Goal: Information Seeking & Learning: Learn about a topic

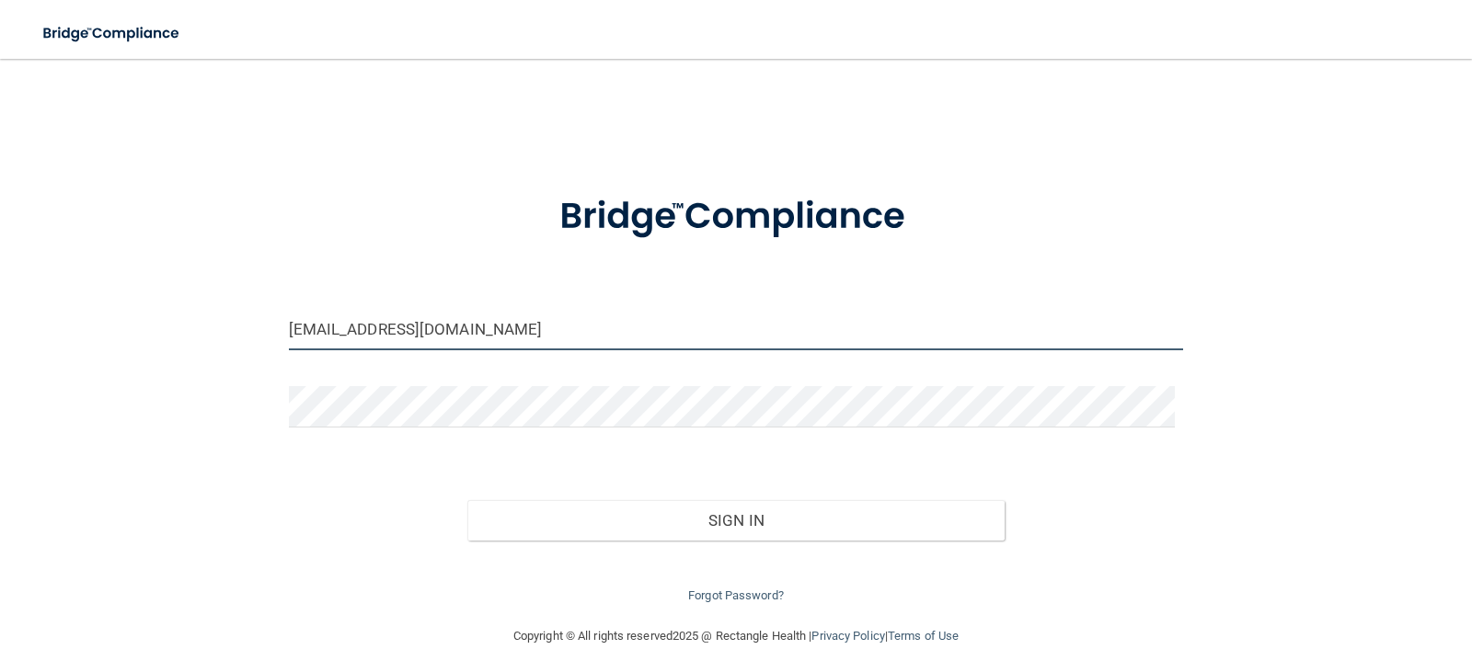
drag, startPoint x: 443, startPoint y: 330, endPoint x: 222, endPoint y: 326, distance: 221.8
click at [222, 326] on div "[EMAIL_ADDRESS][DOMAIN_NAME] Invalid email/password. You don't have permission …" at bounding box center [736, 342] width 1398 height 530
type input "[EMAIL_ADDRESS][DOMAIN_NAME]"
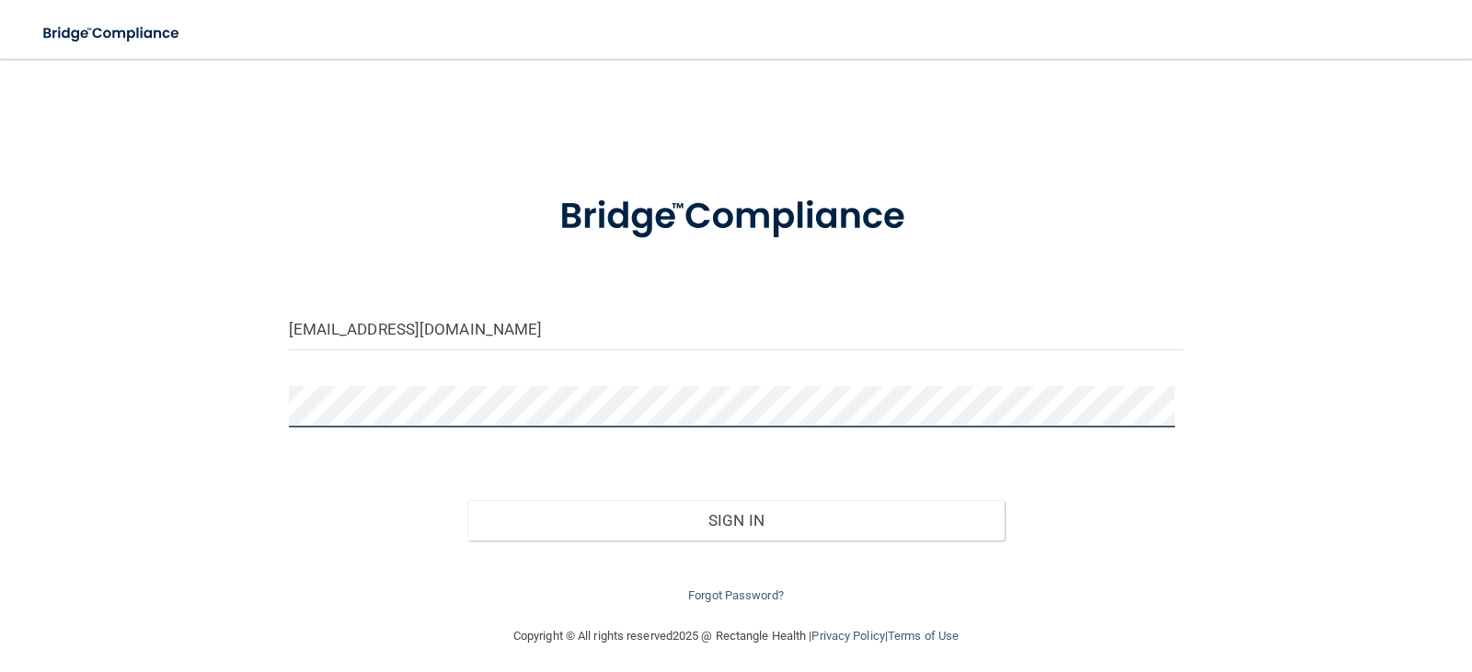
click at [243, 396] on div "[EMAIL_ADDRESS][DOMAIN_NAME] Invalid email/password. You don't have permission …" at bounding box center [736, 342] width 1398 height 530
click at [135, 367] on div "[EMAIL_ADDRESS][DOMAIN_NAME] Invalid email/password. You don't have permission …" at bounding box center [736, 342] width 1398 height 530
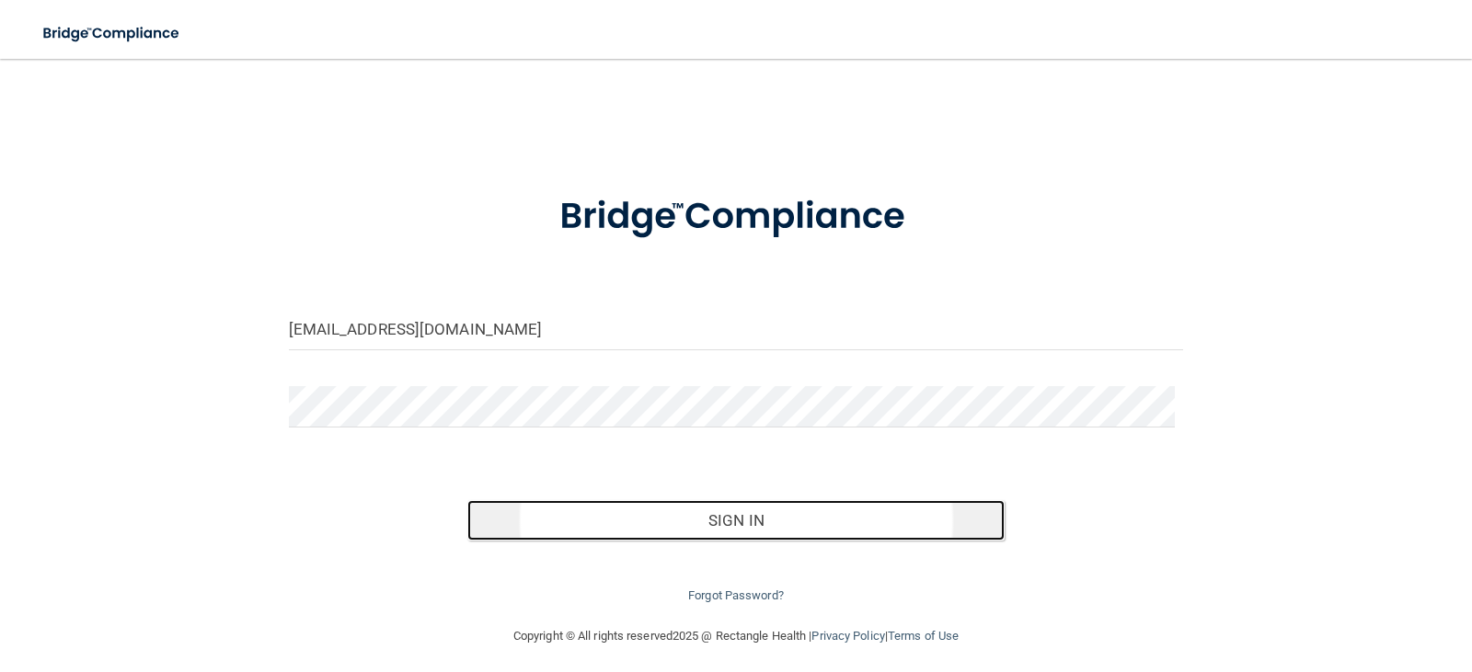
click at [768, 530] on button "Sign In" at bounding box center [735, 520] width 537 height 40
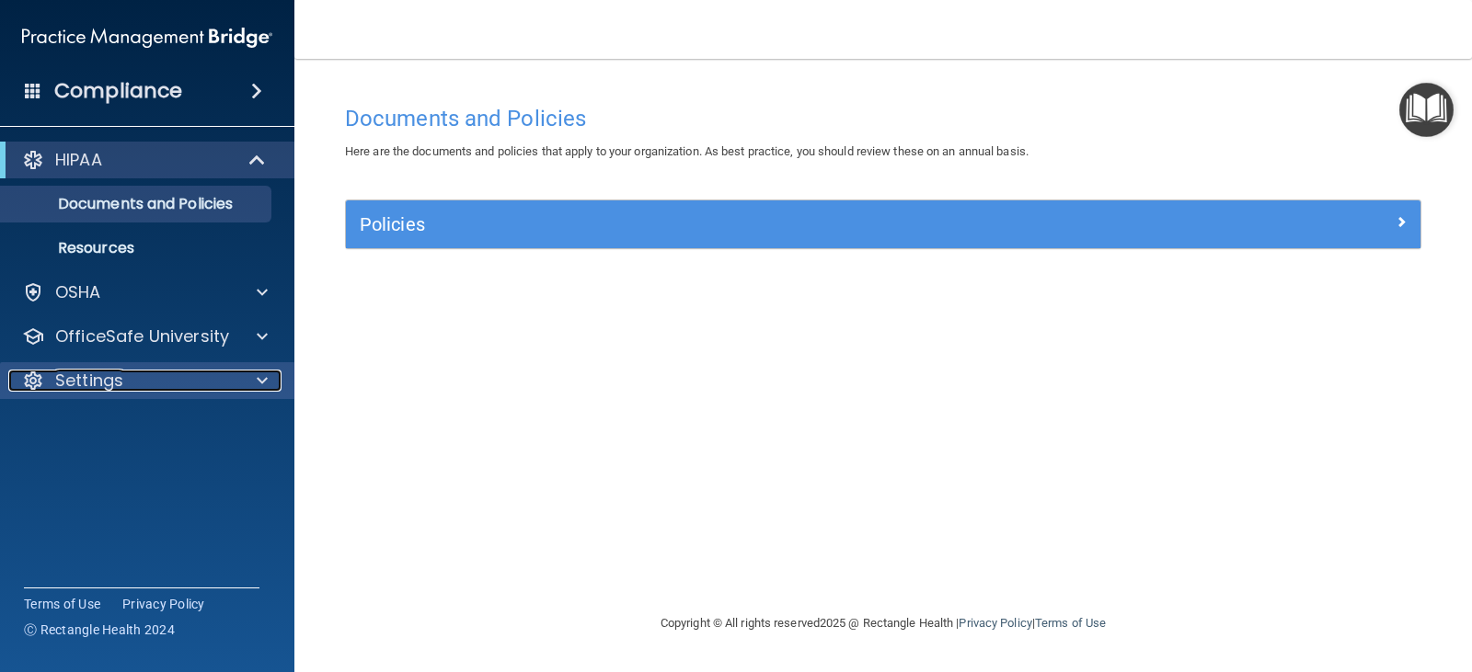
click at [110, 373] on p "Settings" at bounding box center [89, 381] width 68 height 22
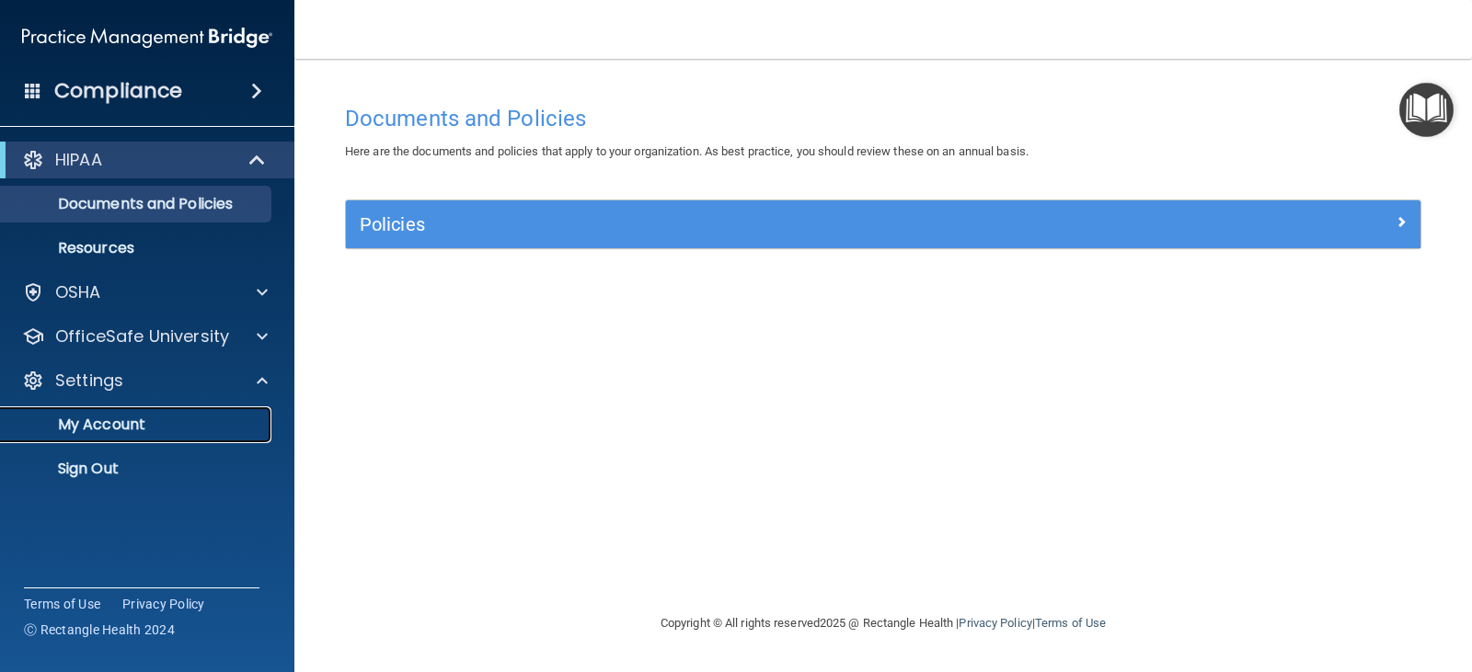
click at [94, 427] on p "My Account" at bounding box center [137, 425] width 251 height 18
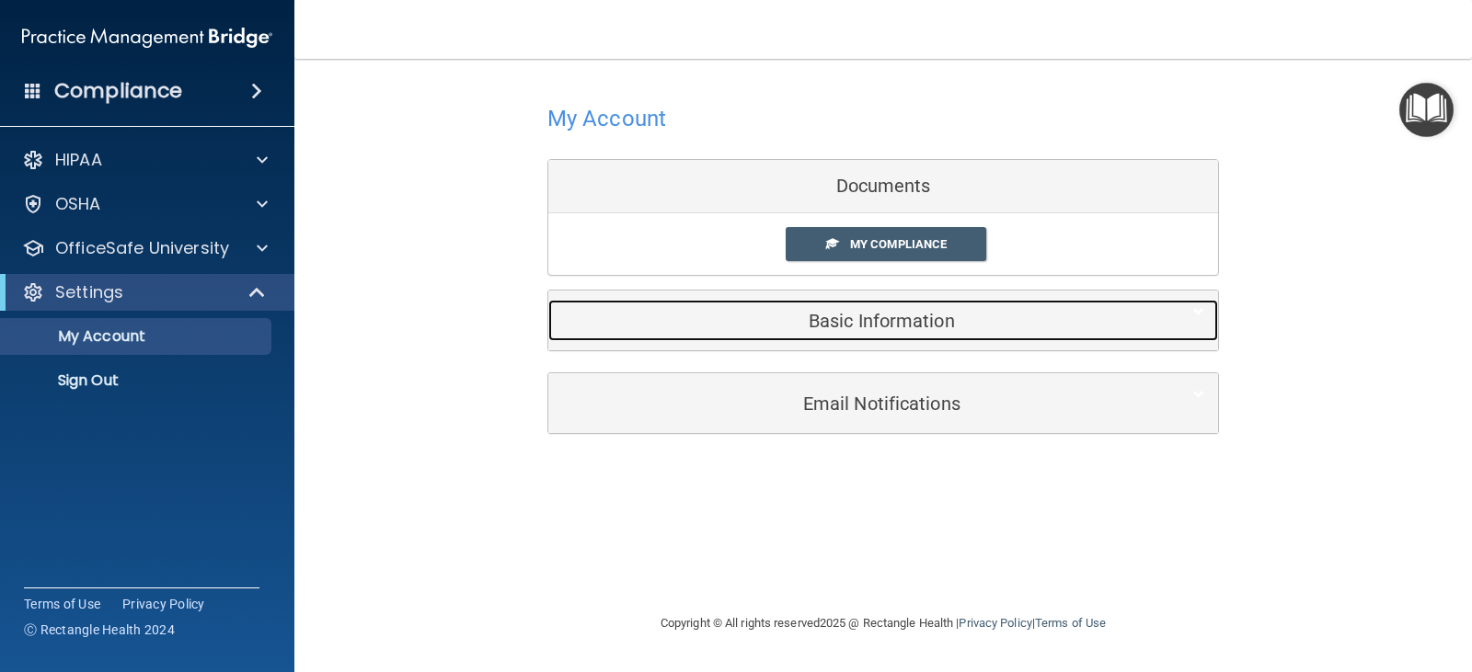
click at [902, 324] on h5 "Basic Information" at bounding box center [855, 321] width 586 height 20
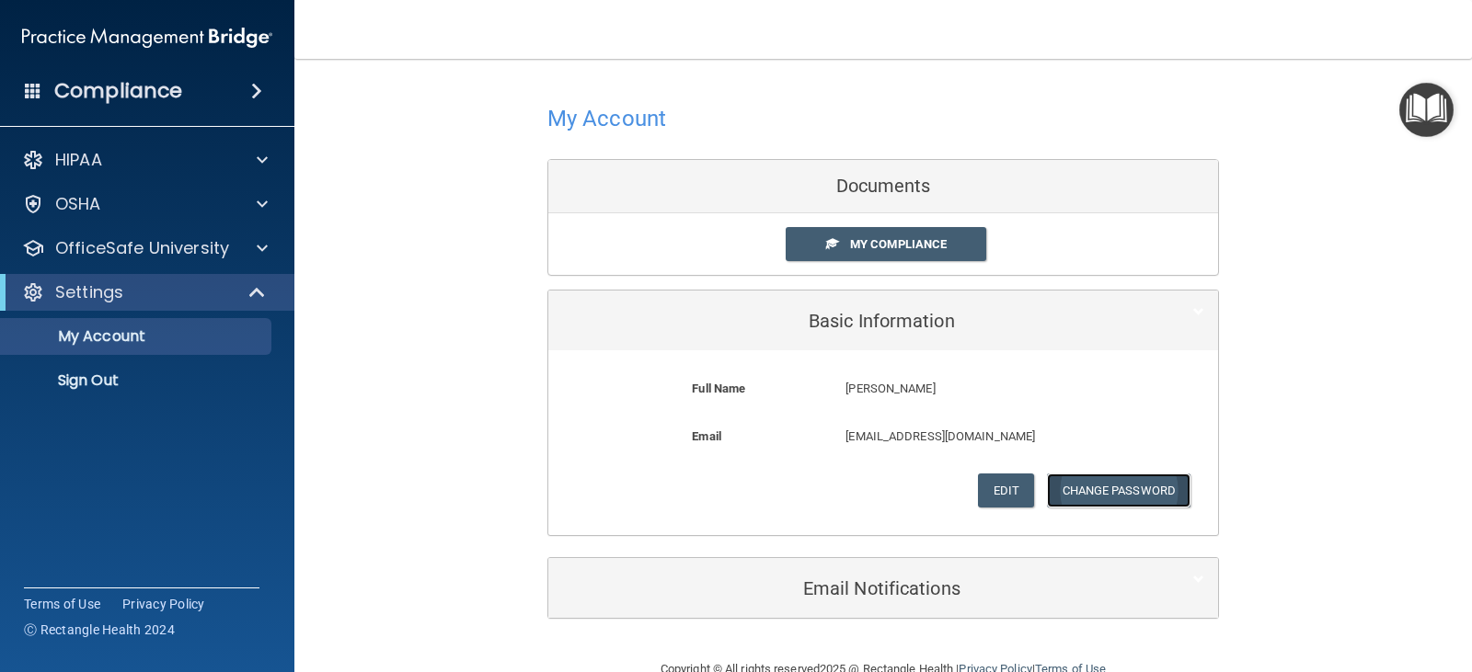
click at [1101, 495] on button "Change Password" at bounding box center [1119, 491] width 144 height 34
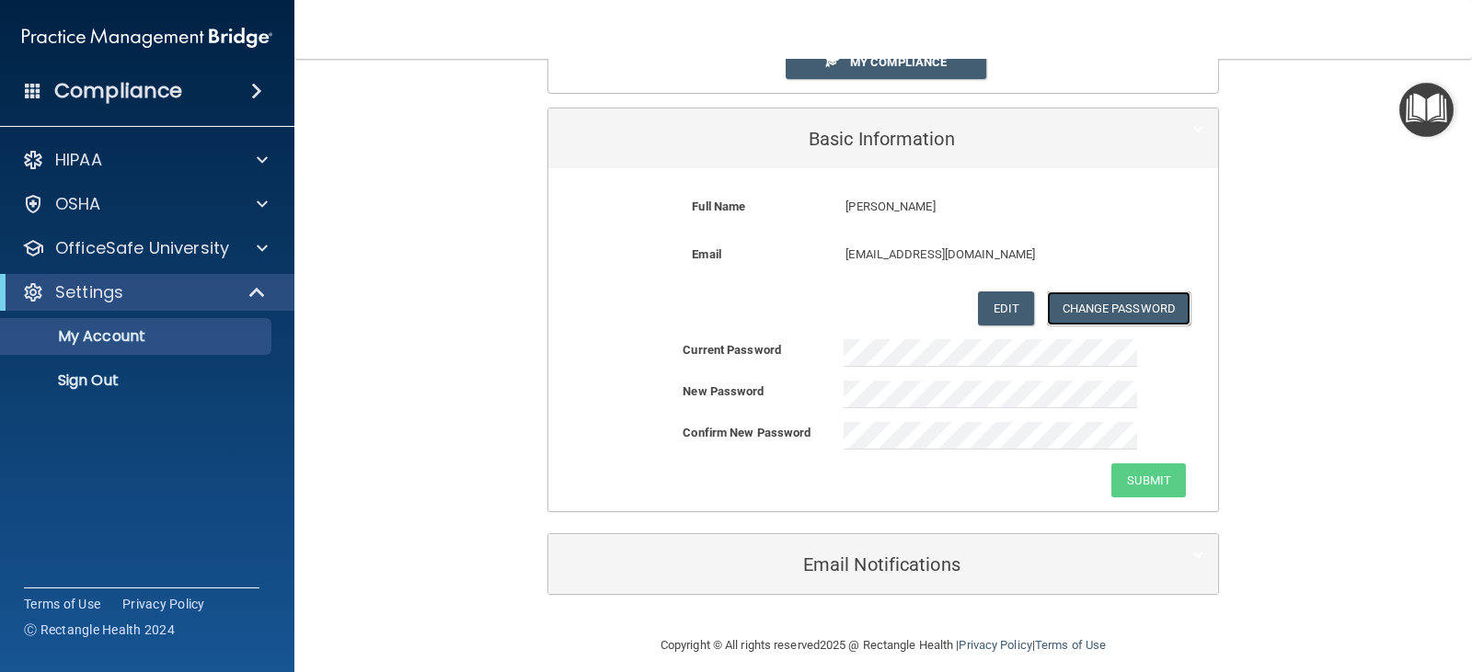
scroll to position [184, 0]
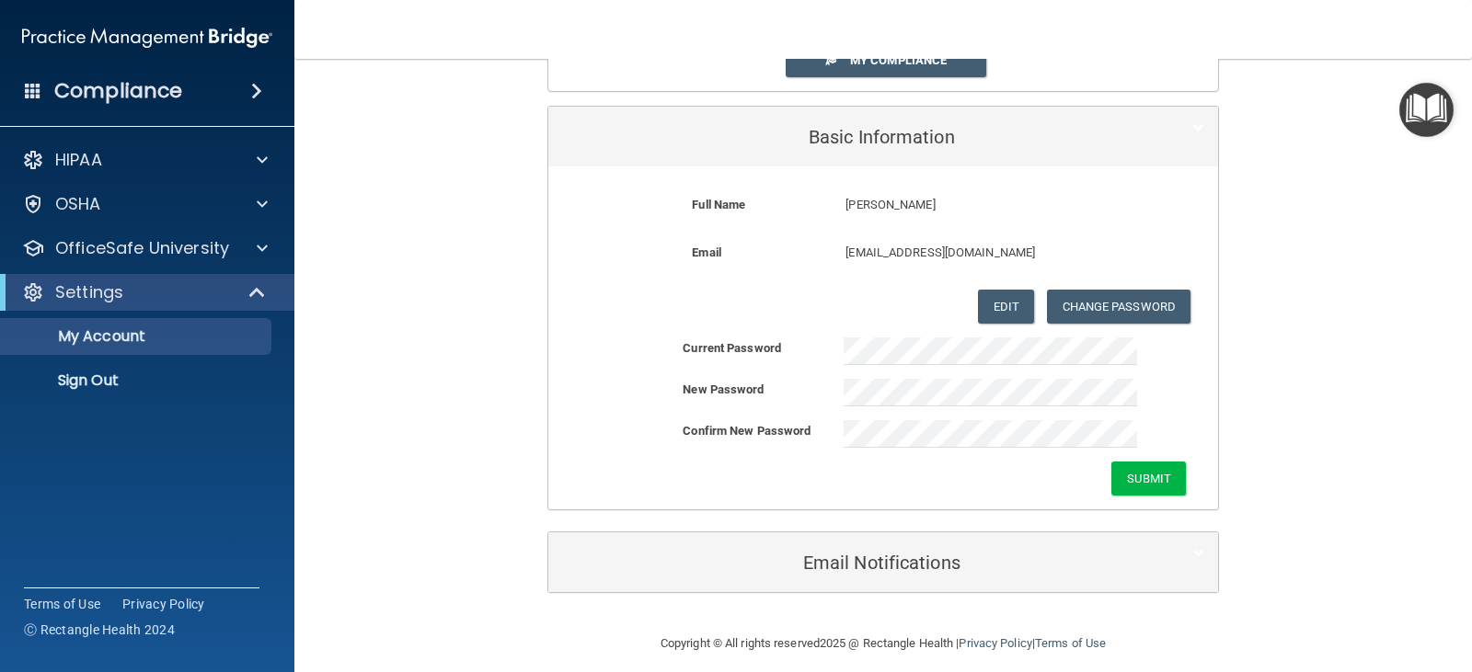
click at [656, 442] on div "Confirm New Password" at bounding box center [883, 434] width 670 height 28
click at [1150, 482] on button "Submit" at bounding box center [1148, 479] width 75 height 34
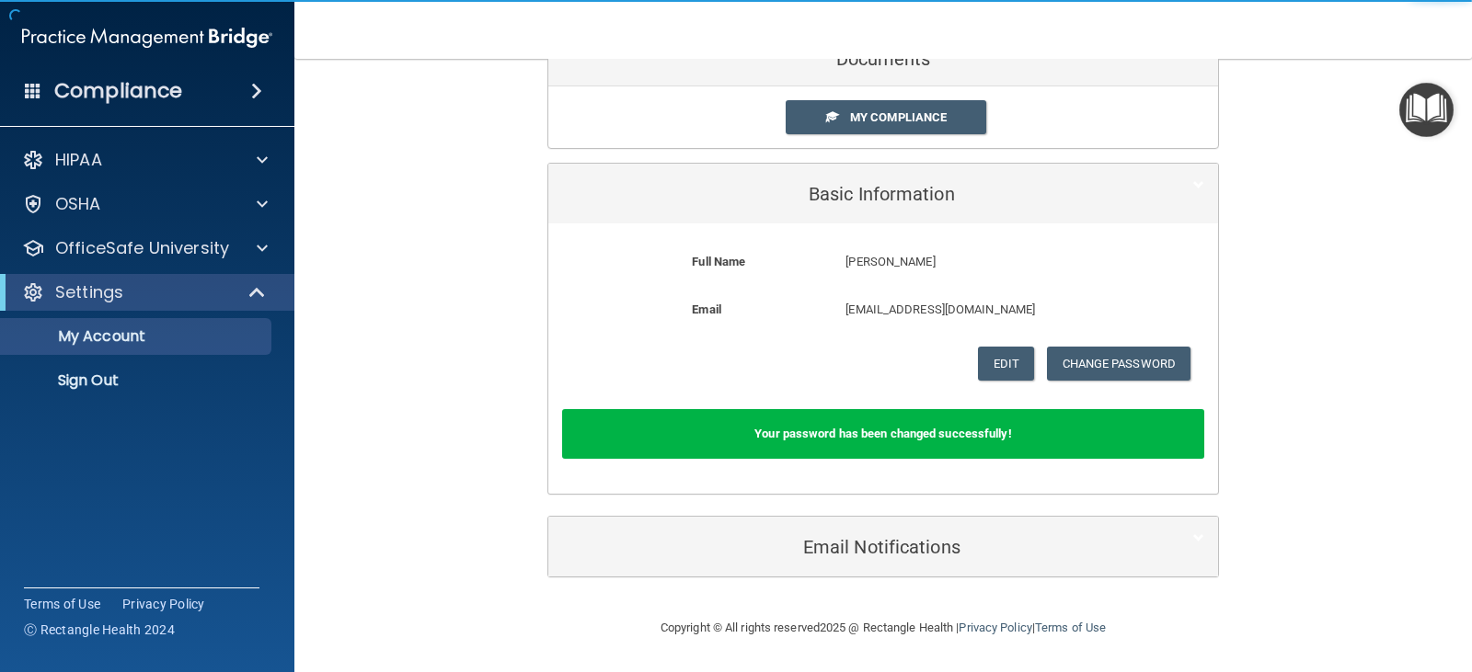
scroll to position [127, 0]
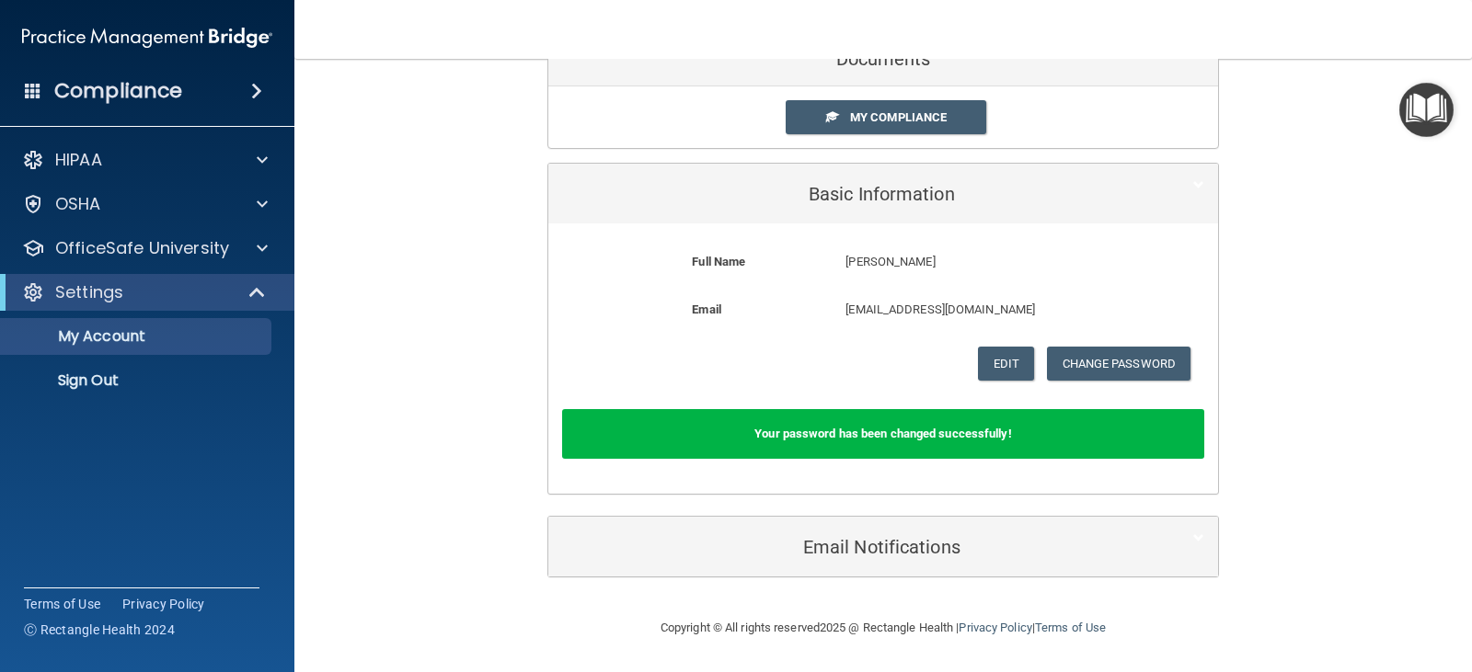
click at [1323, 189] on div "My Account Documents My Compliance My Compliance My BAA Basic Information Full …" at bounding box center [883, 274] width 1104 height 649
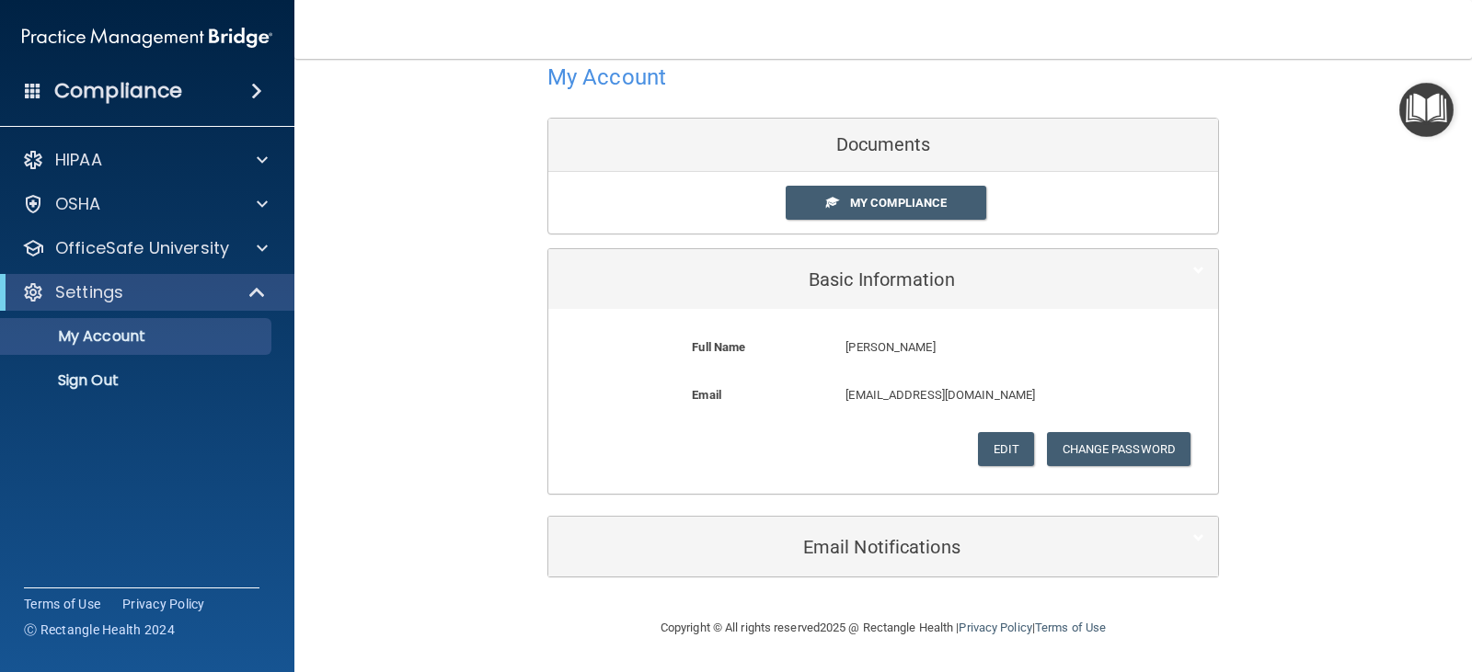
scroll to position [41, 0]
click at [403, 279] on div "My Account Documents My Compliance My Compliance My BAA Basic Information Full …" at bounding box center [883, 317] width 1104 height 563
click at [152, 164] on div "HIPAA" at bounding box center [122, 160] width 228 height 22
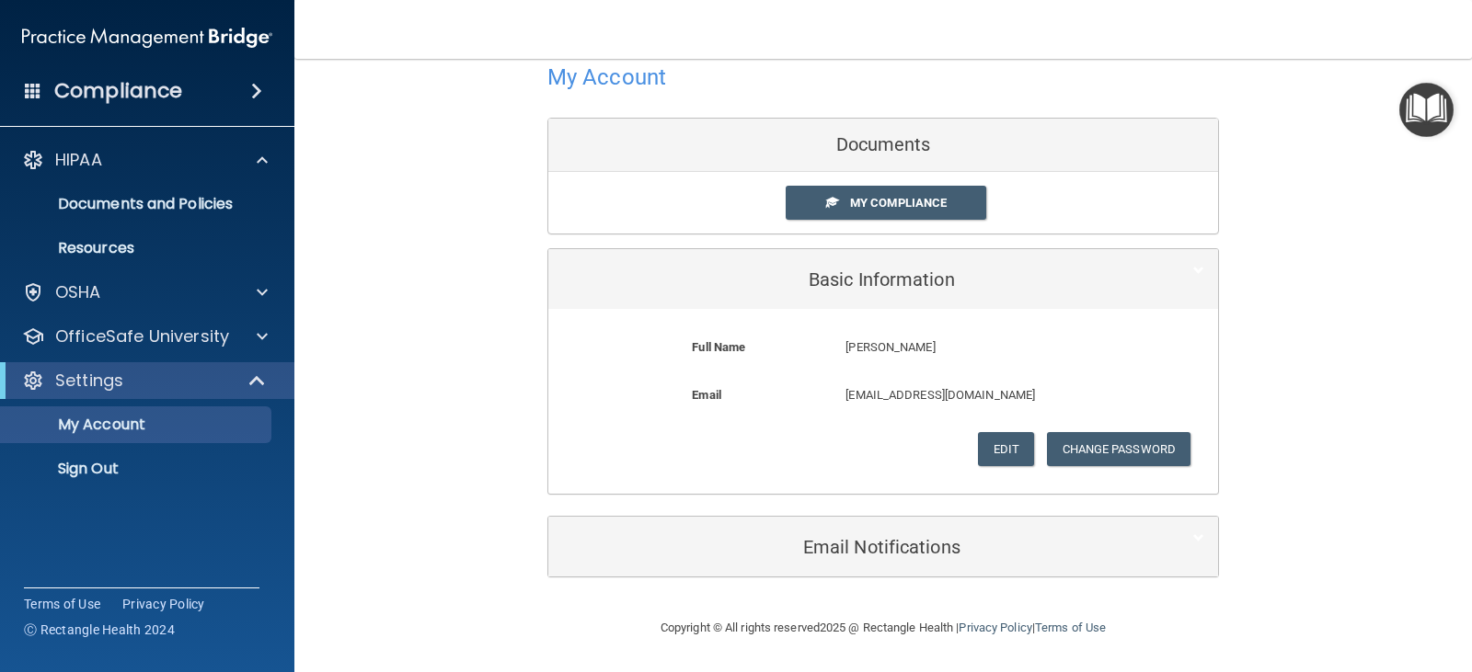
click at [102, 90] on h4 "Compliance" at bounding box center [118, 91] width 128 height 26
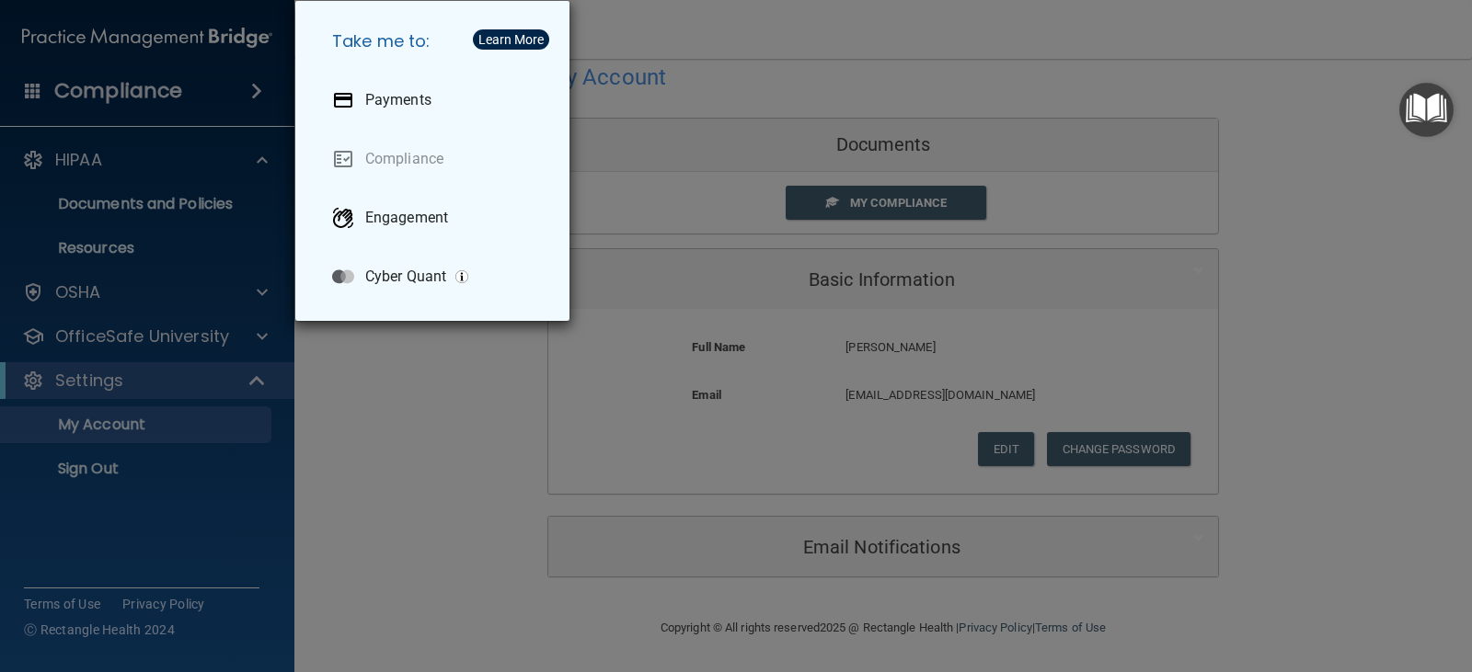
click at [79, 164] on div "Take me to: Payments Compliance Engagement Cyber Quant" at bounding box center [736, 336] width 1472 height 672
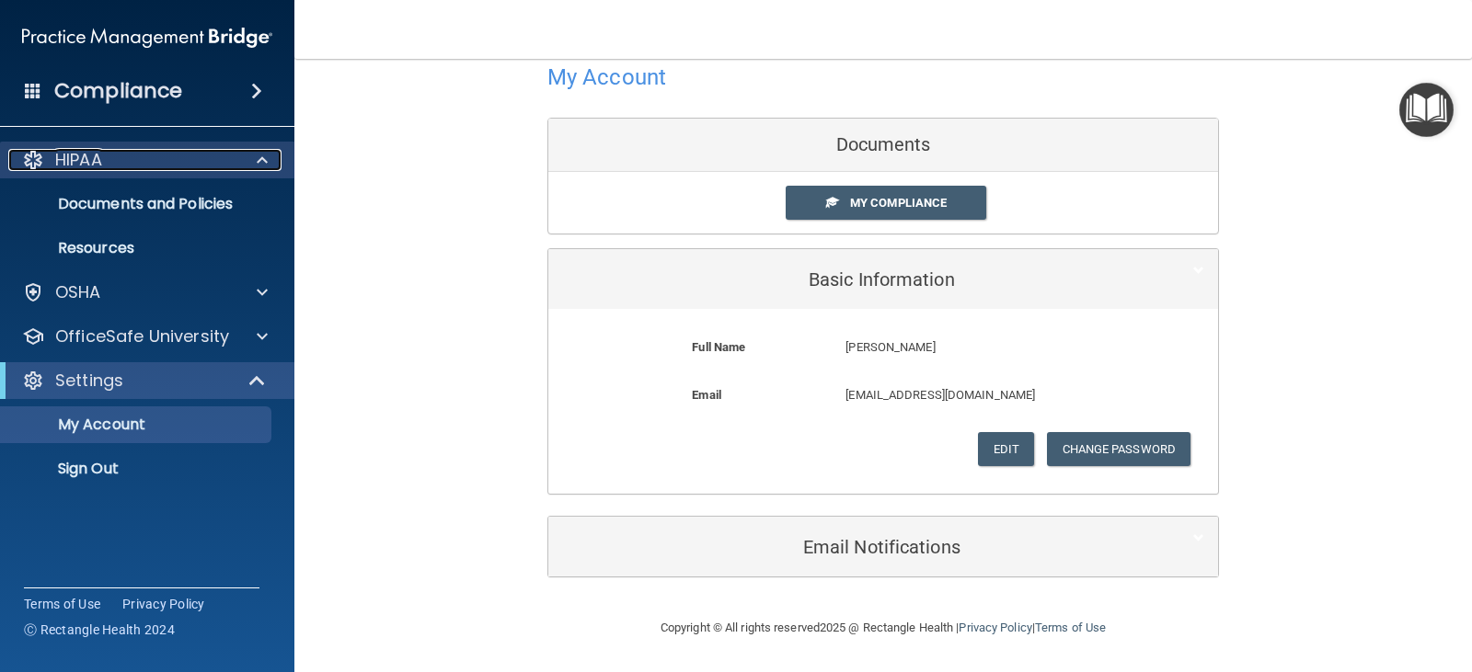
click at [79, 155] on p "HIPAA" at bounding box center [78, 160] width 47 height 22
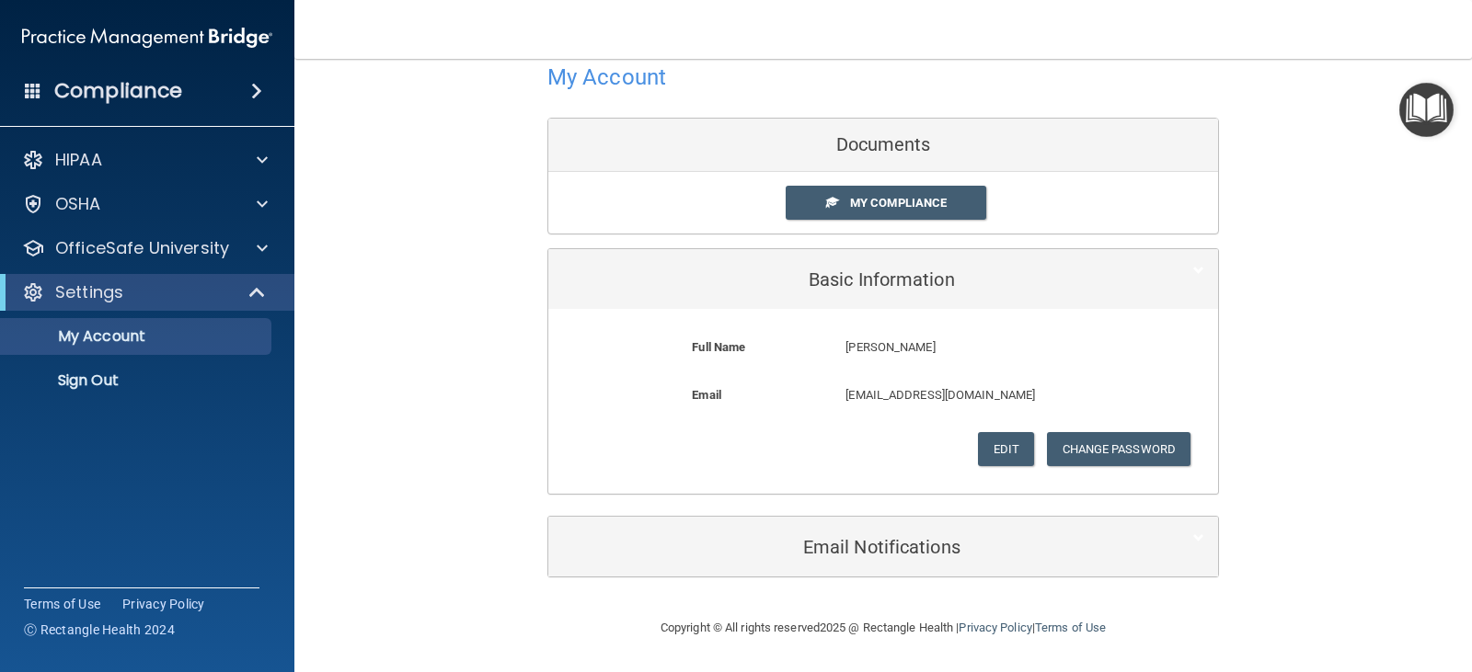
click at [1303, 216] on div "My Account Documents My Compliance My Compliance My BAA Basic Information Full …" at bounding box center [883, 317] width 1104 height 563
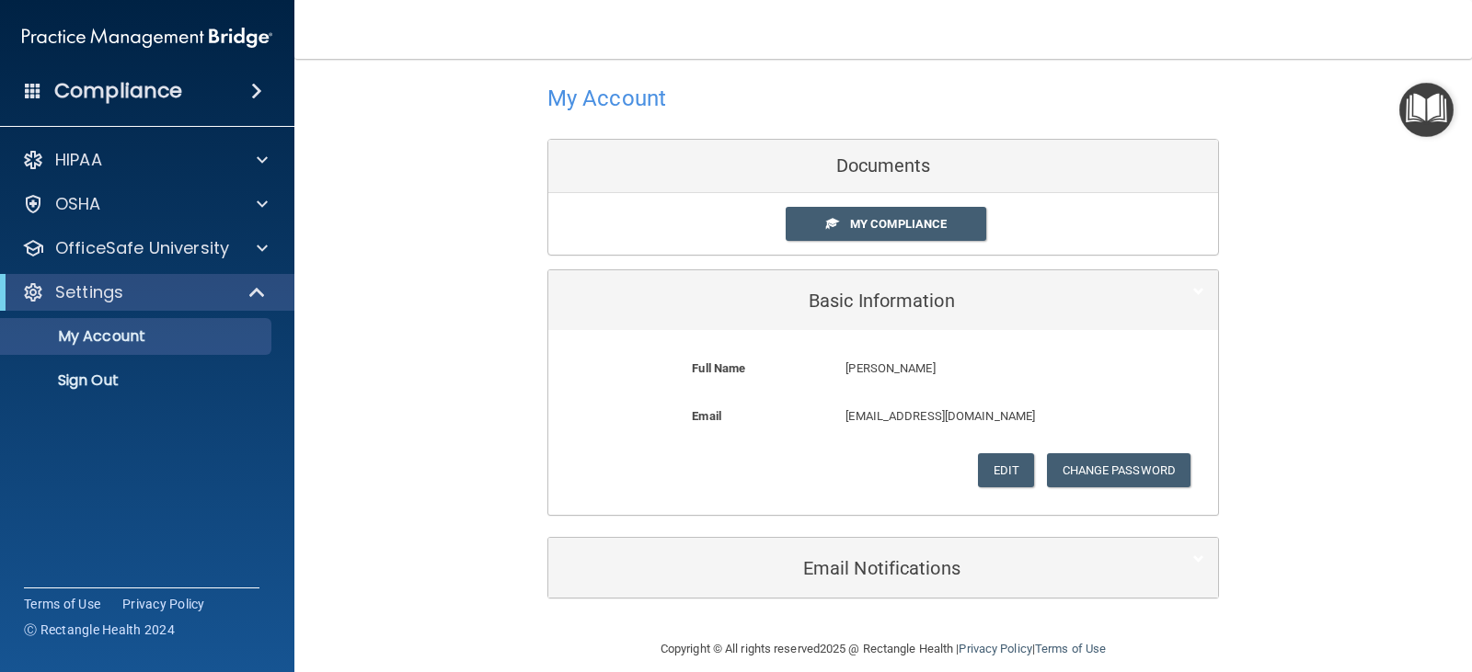
scroll to position [0, 0]
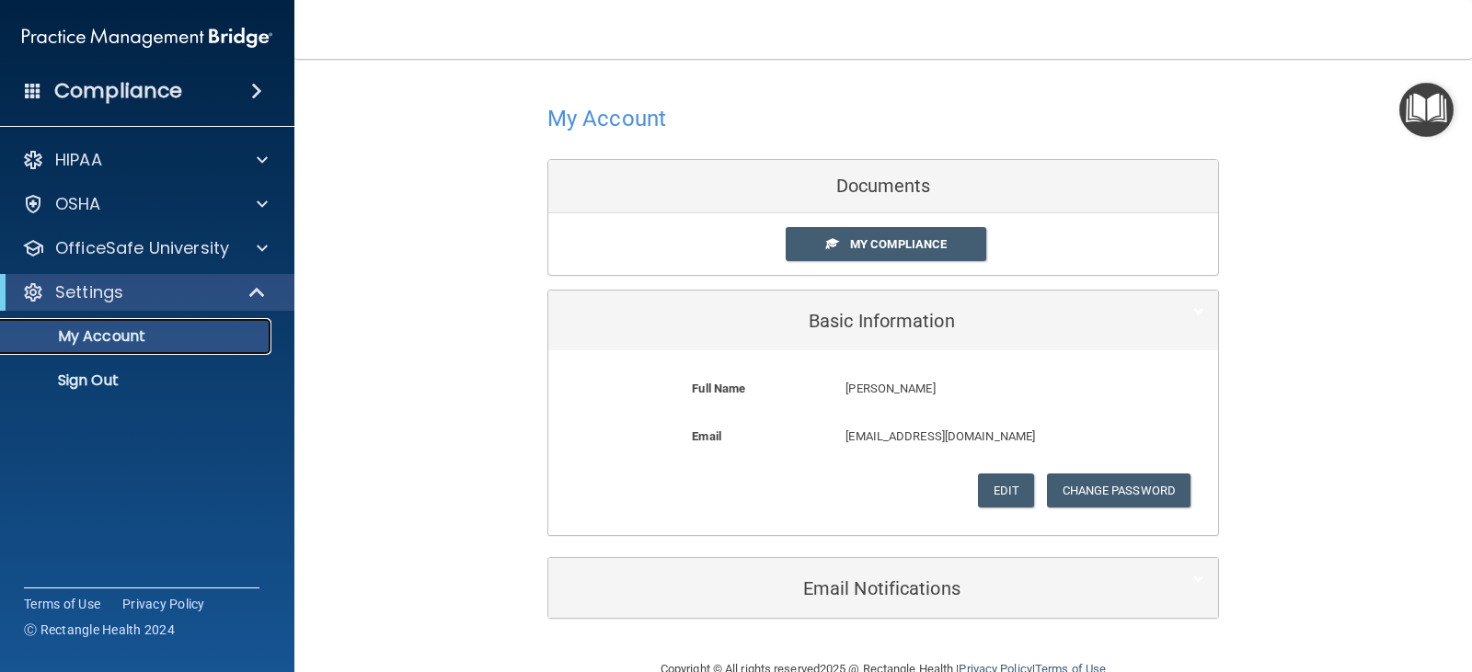
click at [87, 337] on p "My Account" at bounding box center [137, 336] width 251 height 18
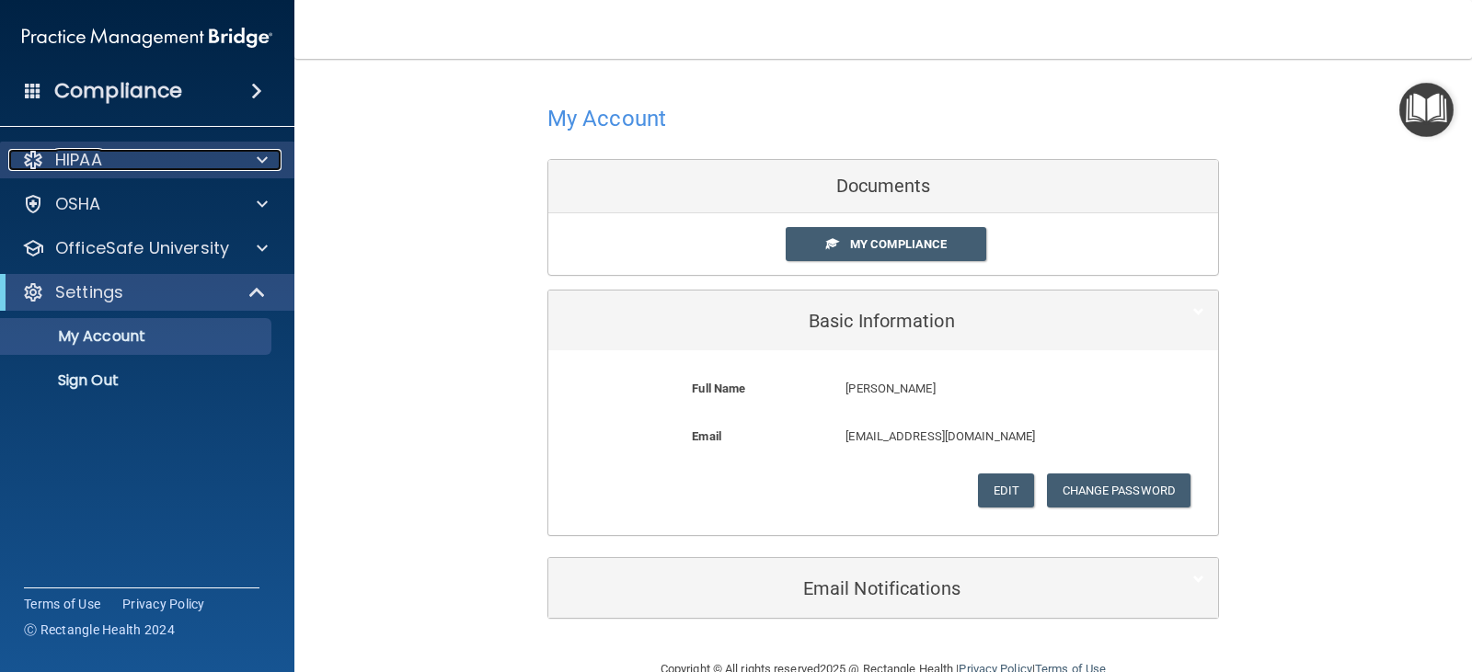
click at [78, 155] on p "HIPAA" at bounding box center [78, 160] width 47 height 22
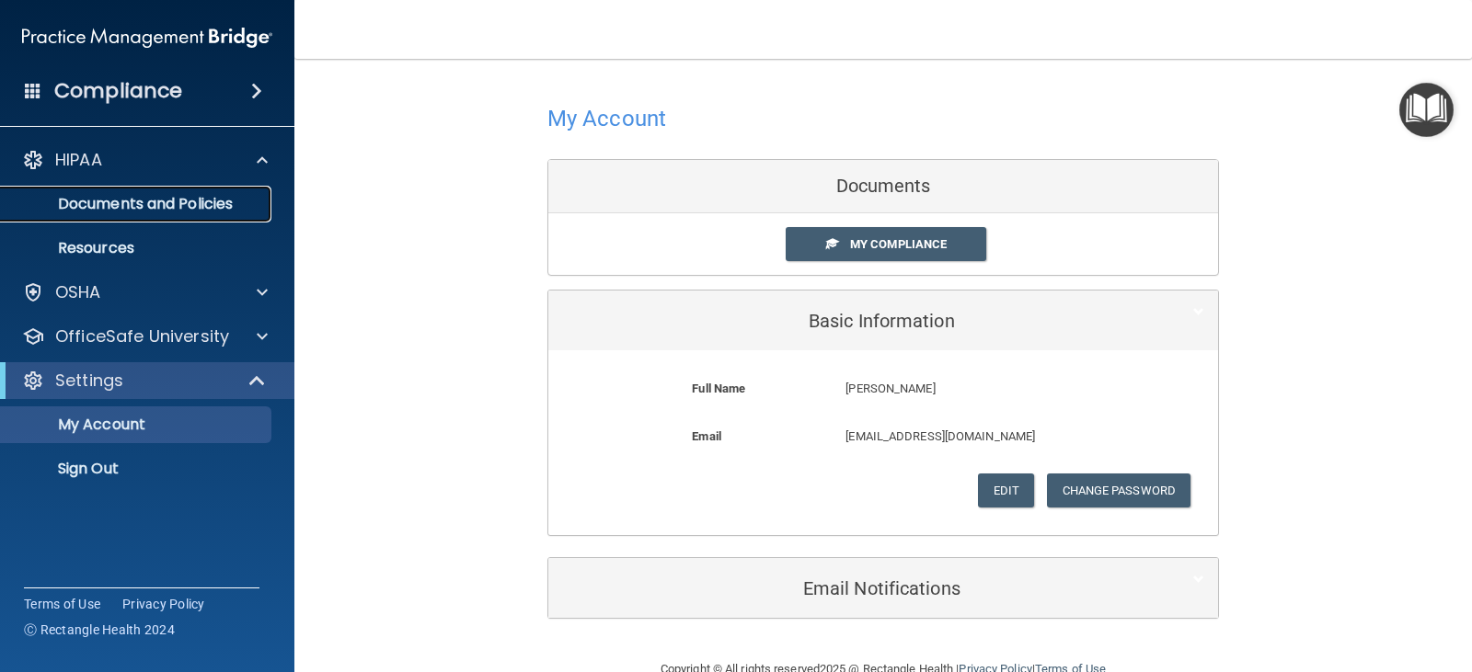
click at [98, 209] on p "Documents and Policies" at bounding box center [137, 204] width 251 height 18
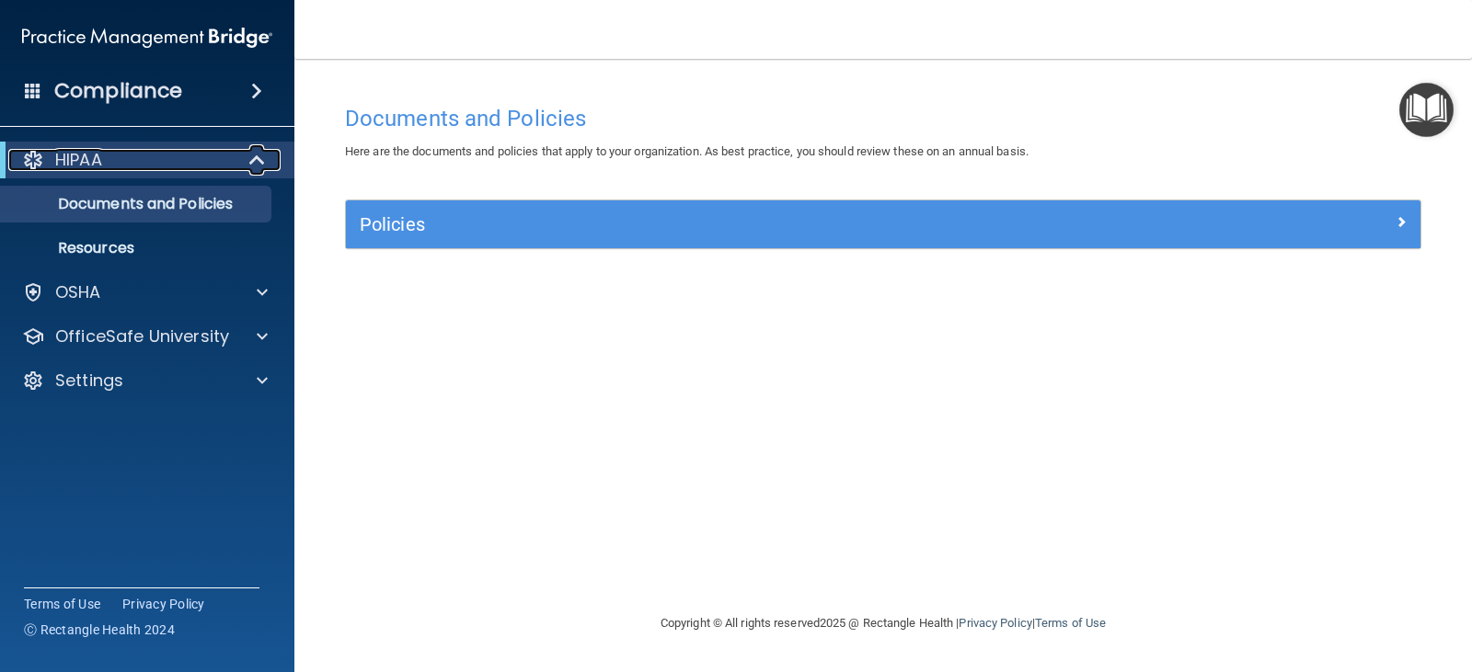
click at [94, 157] on p "HIPAA" at bounding box center [78, 160] width 47 height 22
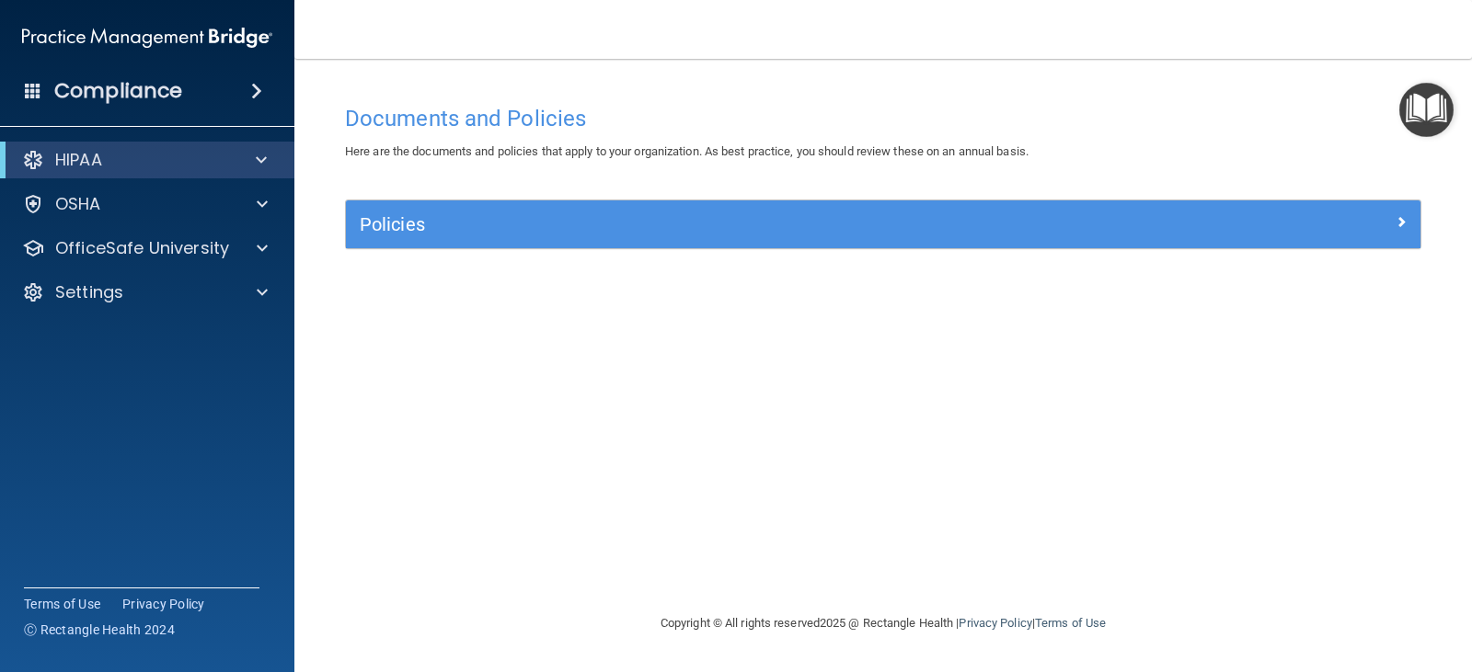
click at [98, 86] on h4 "Compliance" at bounding box center [118, 91] width 128 height 26
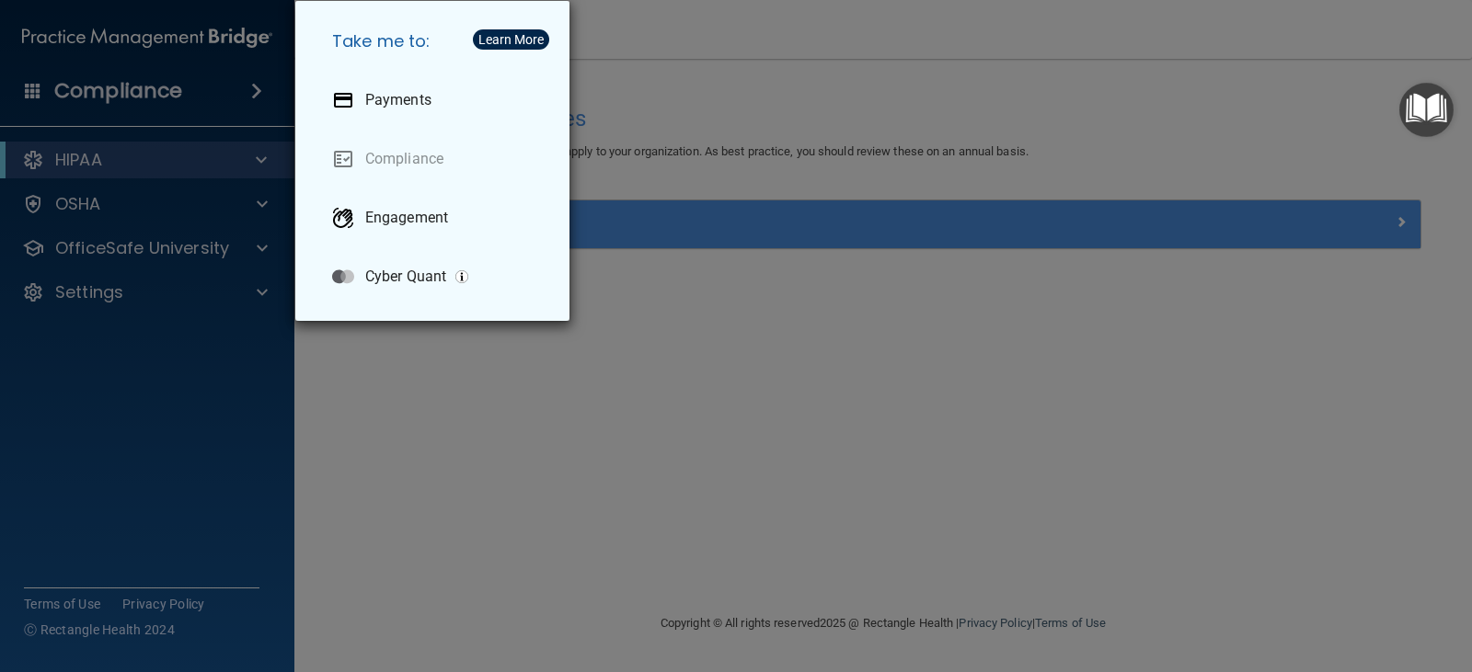
click at [83, 40] on div "Take me to: Payments Compliance Engagement Cyber Quant" at bounding box center [736, 336] width 1472 height 672
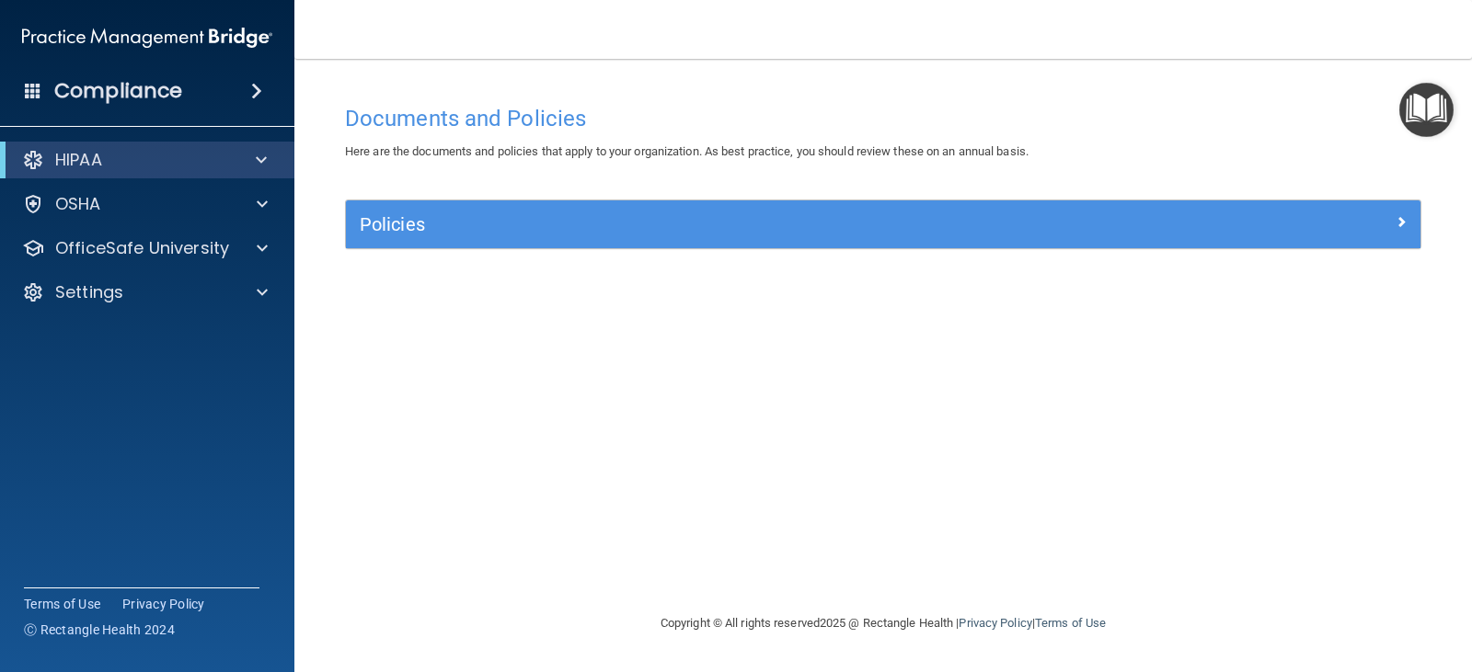
click at [123, 94] on h4 "Compliance" at bounding box center [118, 91] width 128 height 26
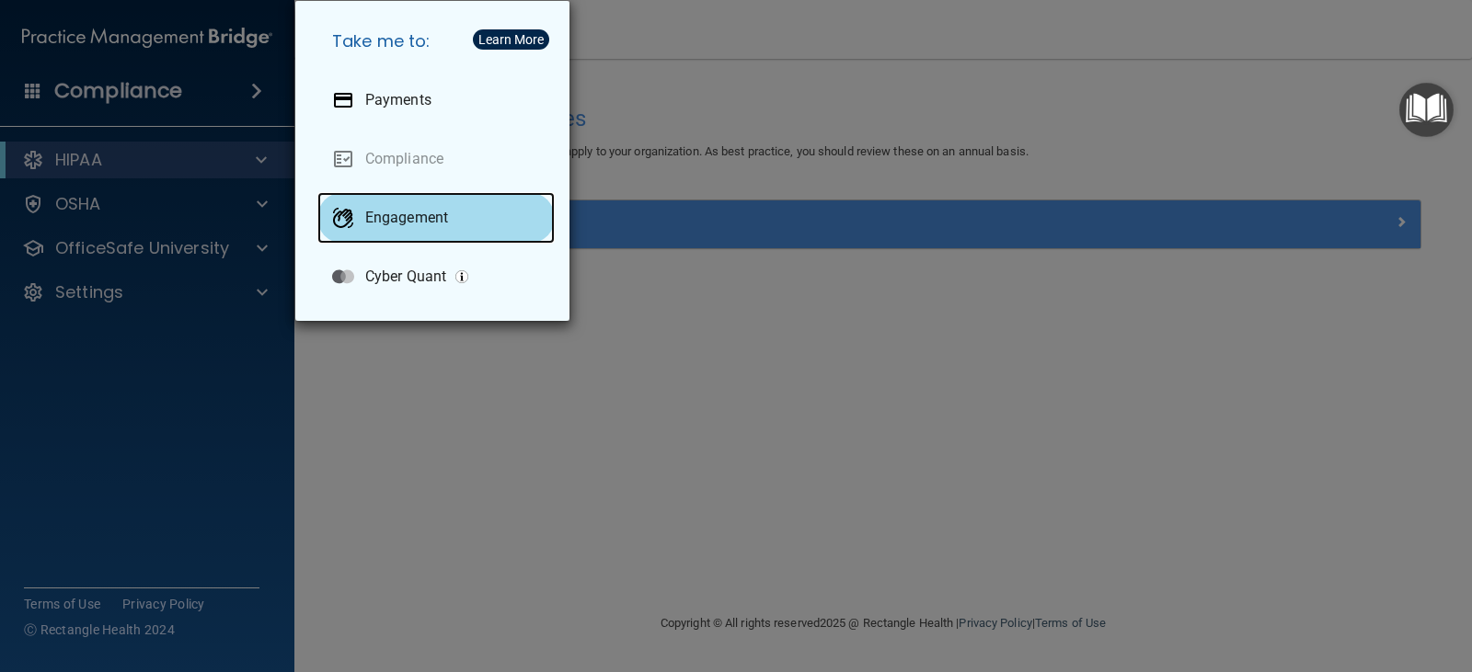
click at [377, 223] on p "Engagement" at bounding box center [406, 218] width 83 height 18
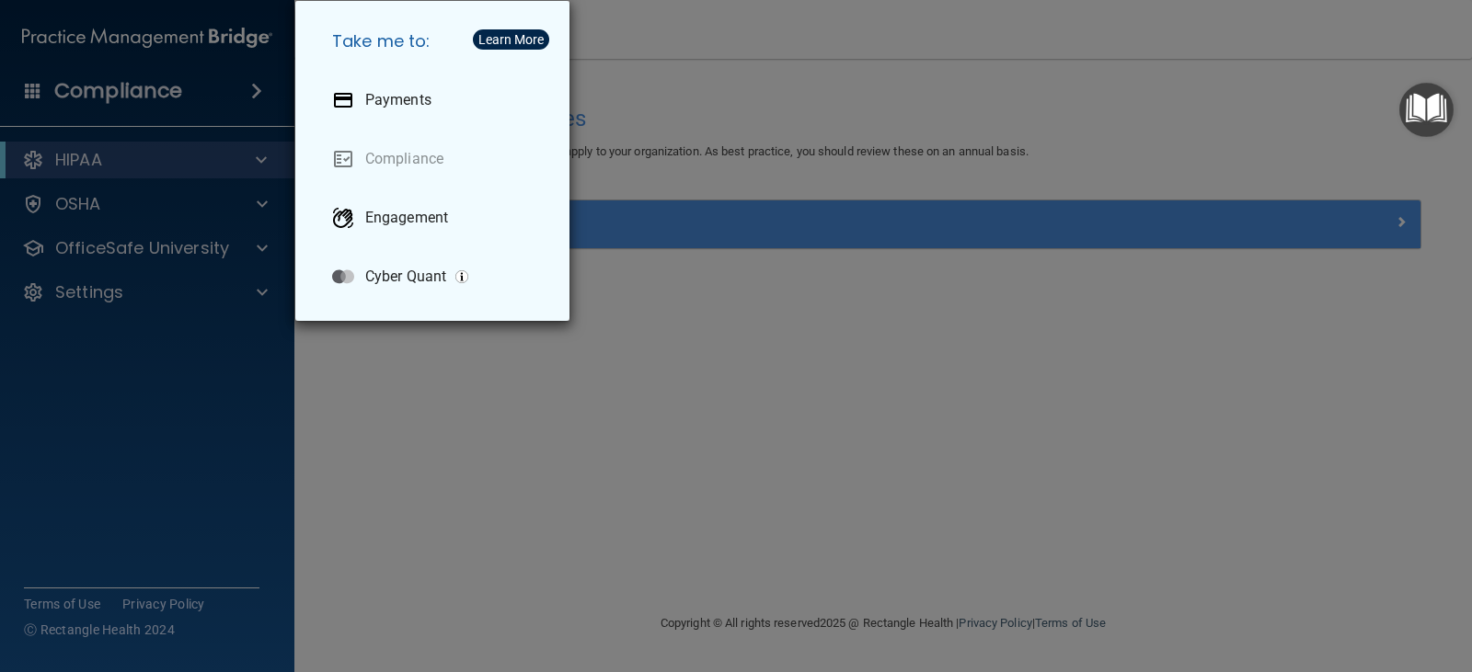
click at [76, 175] on div "Take me to: Payments Compliance Engagement Cyber Quant" at bounding box center [736, 336] width 1472 height 672
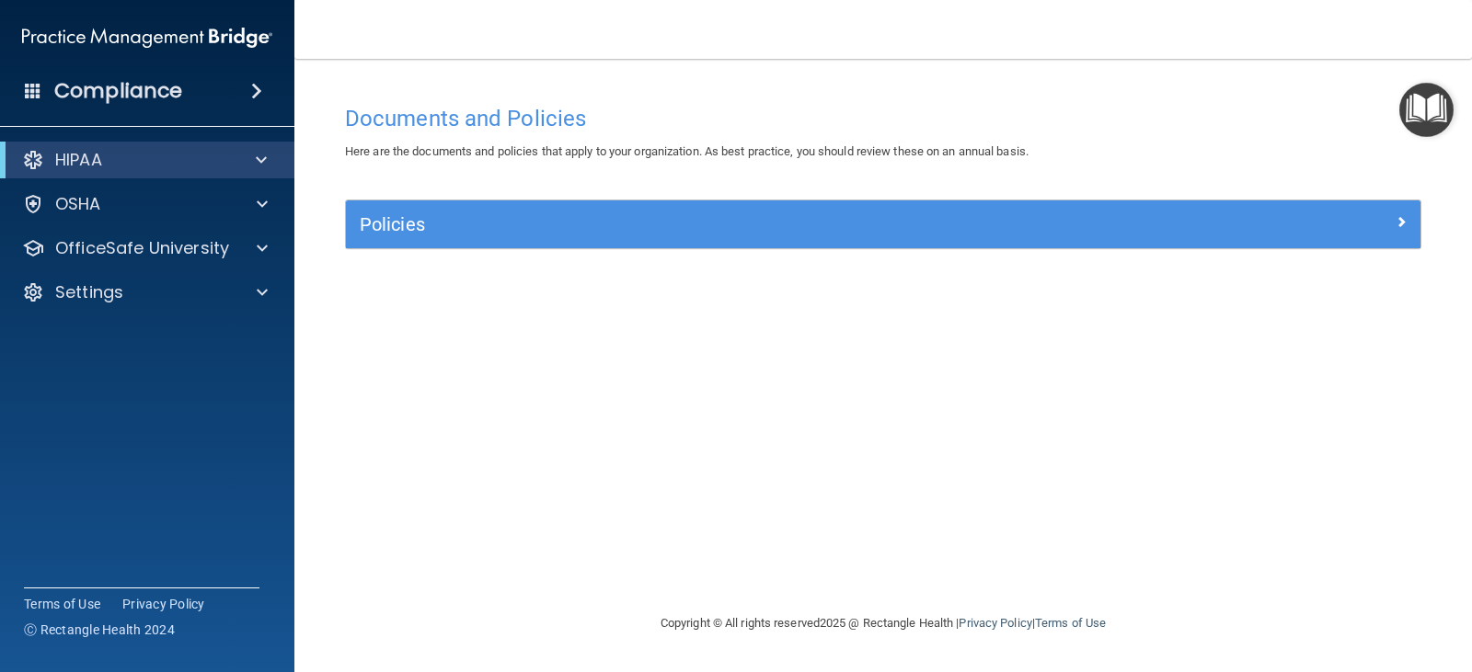
click at [86, 177] on div "HIPAA" at bounding box center [147, 160] width 294 height 37
click at [260, 157] on span at bounding box center [261, 160] width 11 height 22
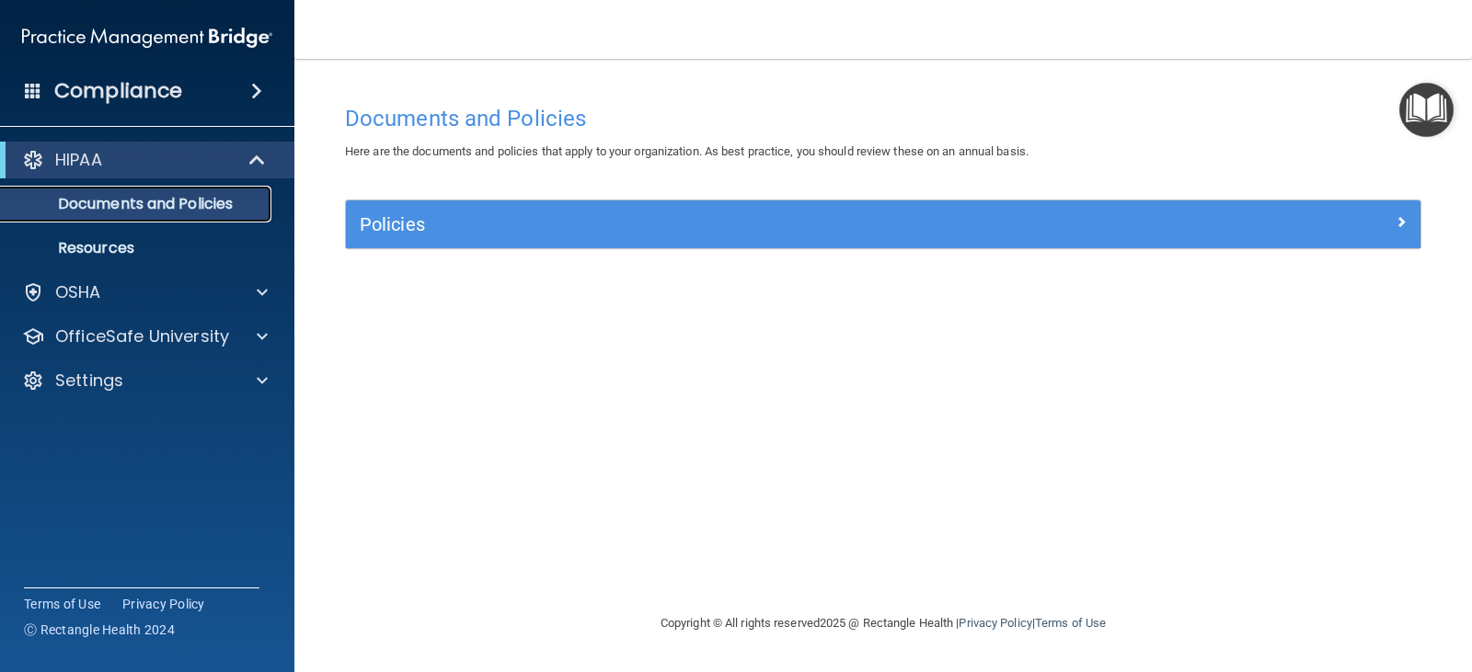
click at [120, 212] on p "Documents and Policies" at bounding box center [137, 204] width 251 height 18
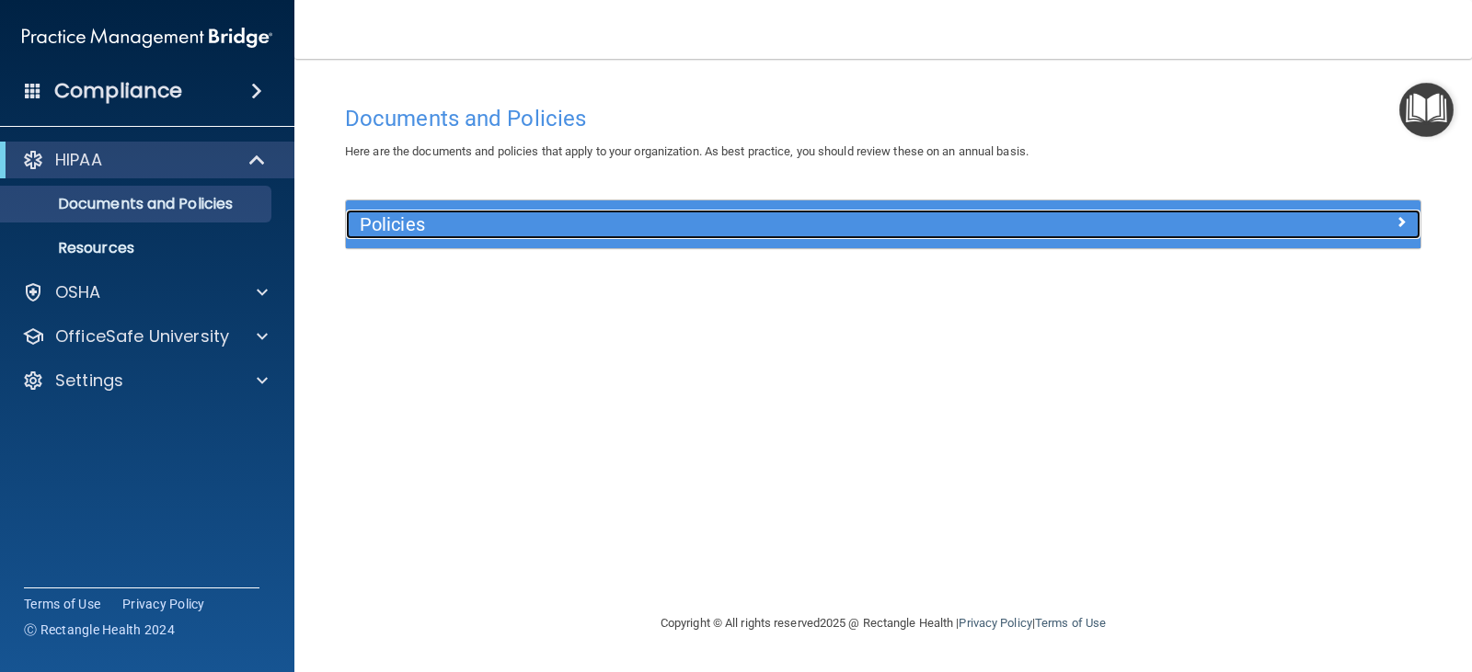
click at [1318, 214] on div at bounding box center [1286, 221] width 269 height 22
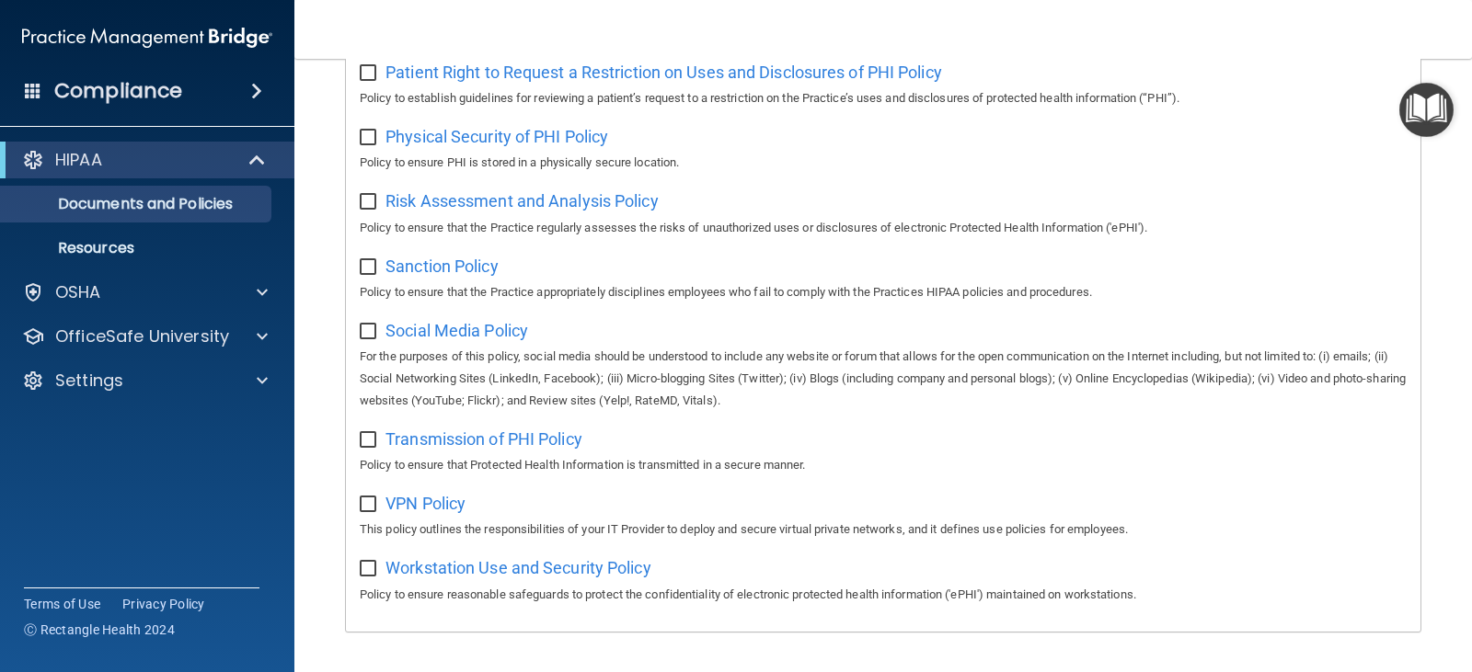
scroll to position [1217, 0]
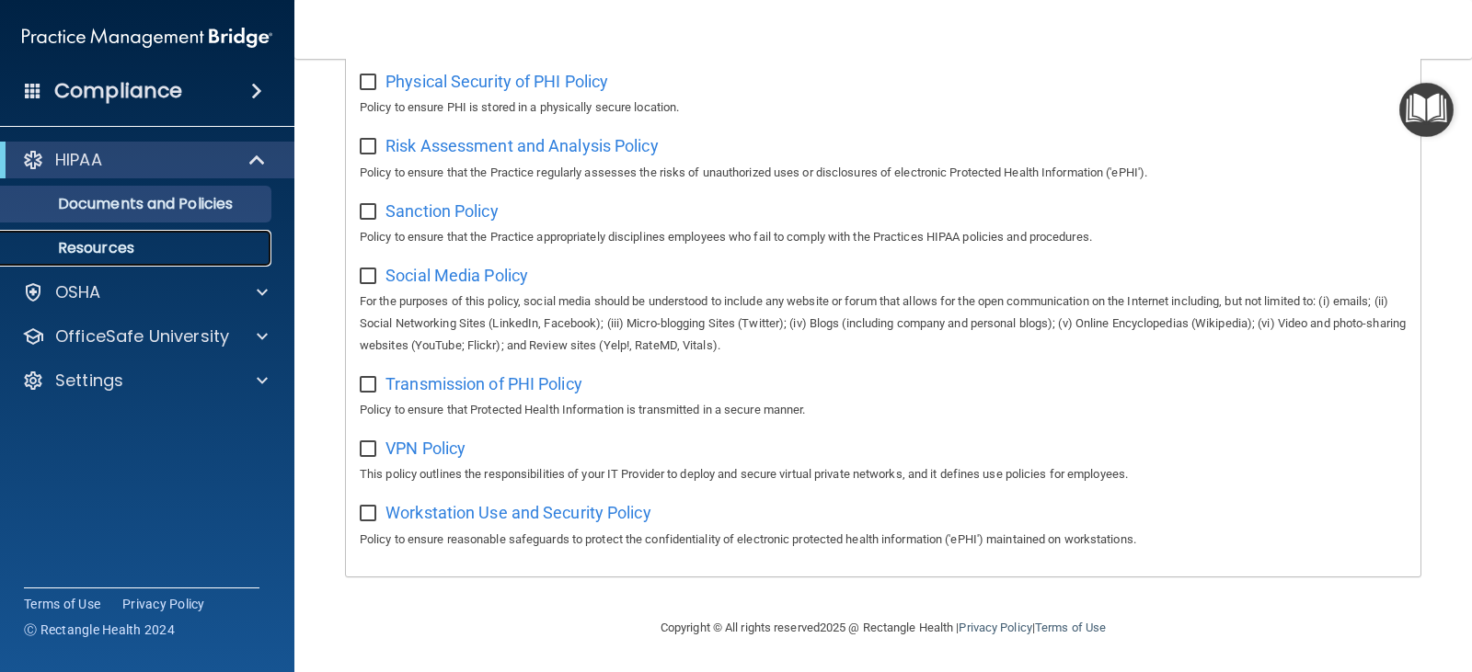
click at [96, 262] on link "Resources" at bounding box center [127, 248] width 290 height 37
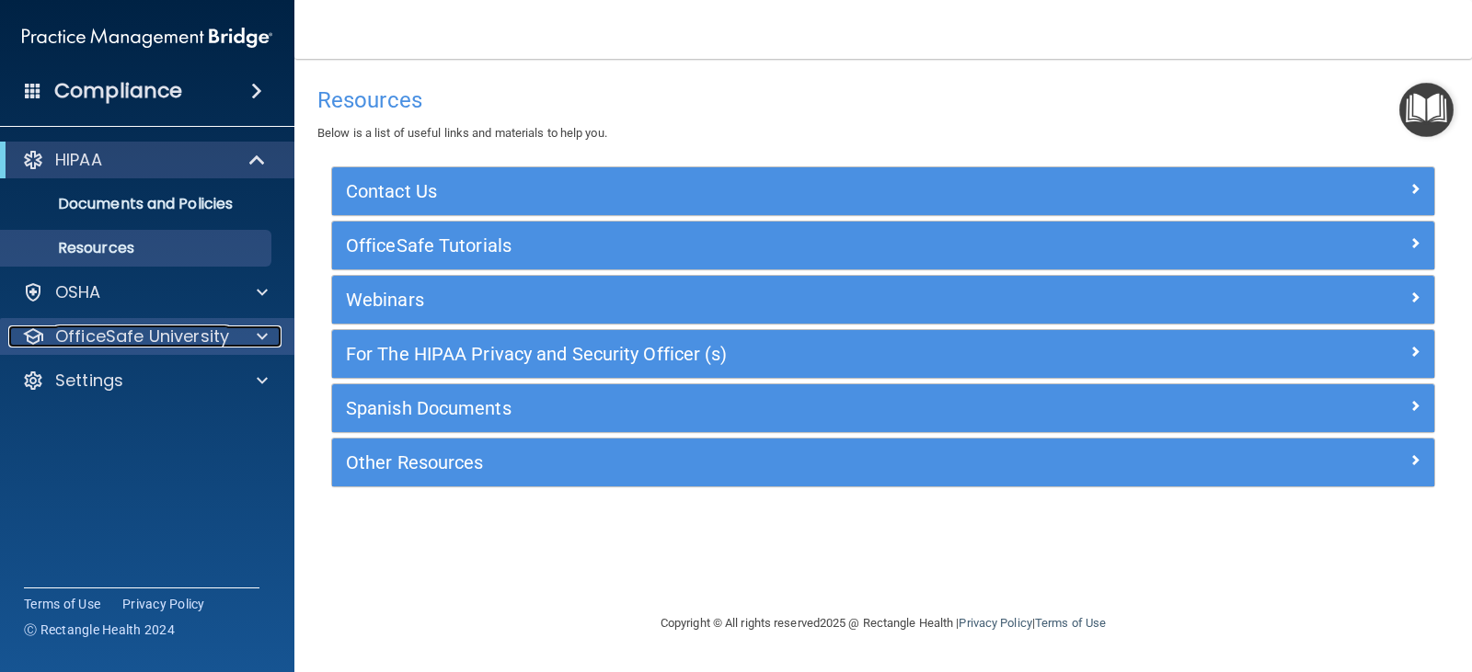
click at [127, 336] on p "OfficeSafe University" at bounding box center [142, 337] width 174 height 22
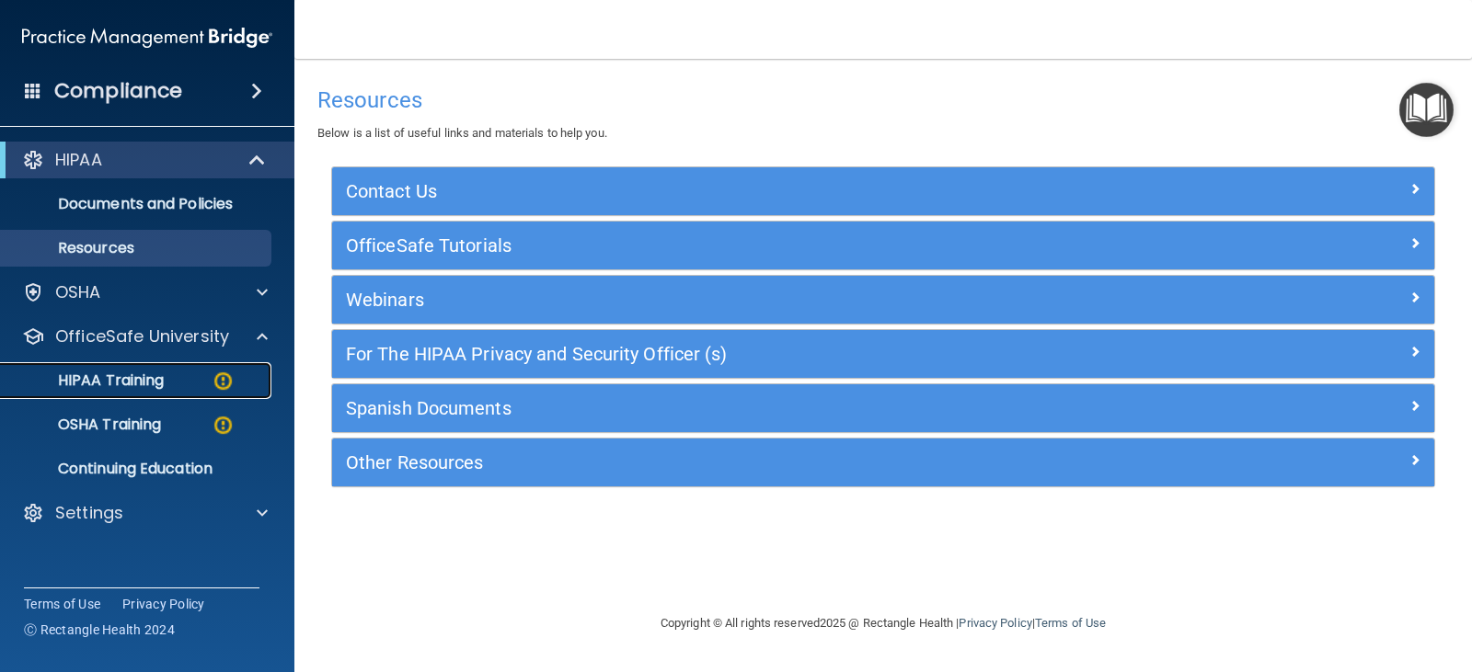
click at [130, 374] on p "HIPAA Training" at bounding box center [88, 381] width 152 height 18
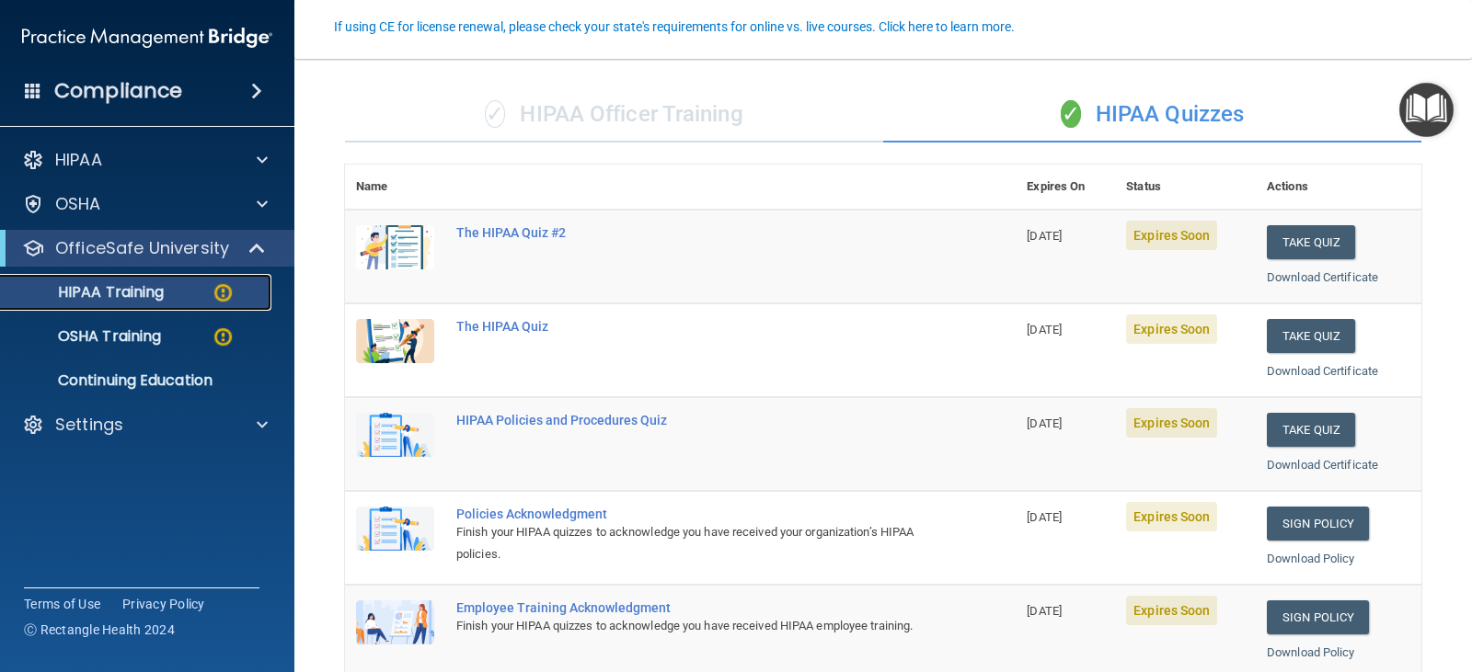
scroll to position [69, 0]
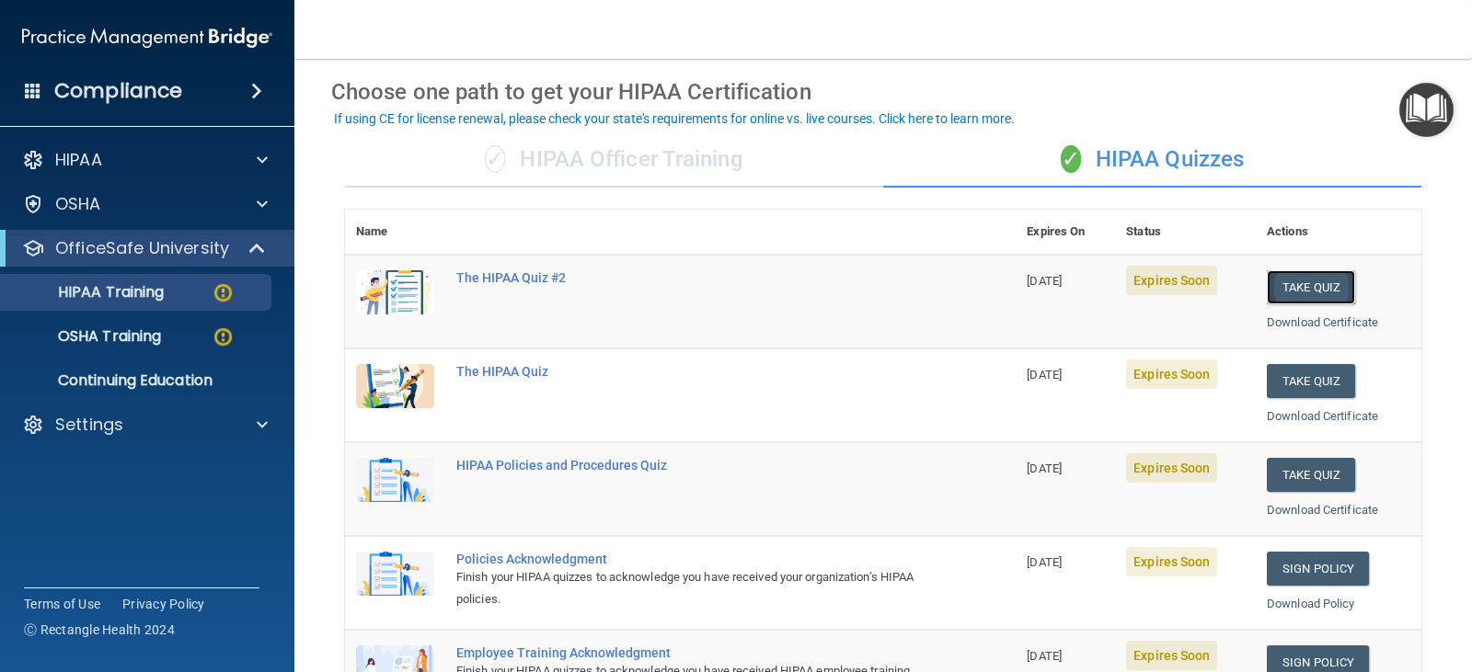
click at [1281, 285] on button "Take Quiz" at bounding box center [1311, 287] width 88 height 34
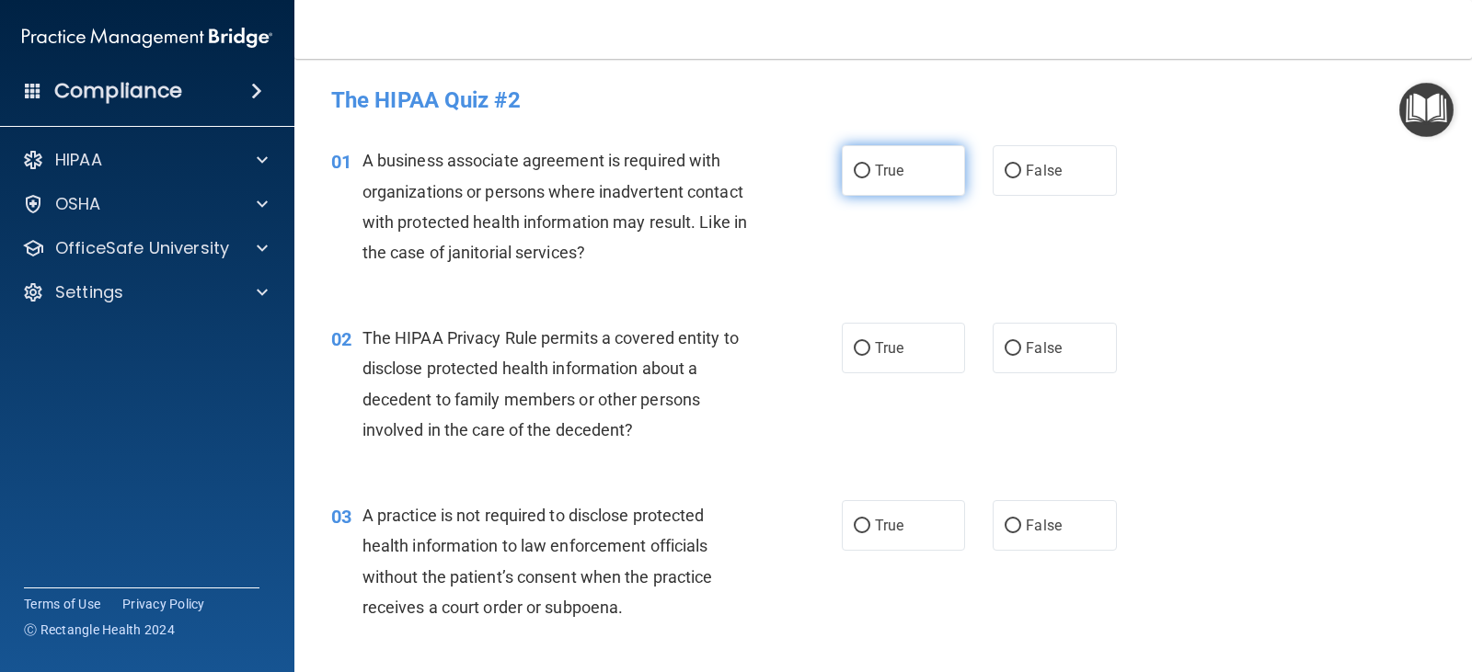
click at [876, 166] on span "True" at bounding box center [889, 170] width 29 height 17
click at [870, 166] on input "True" at bounding box center [862, 172] width 17 height 14
radio input "true"
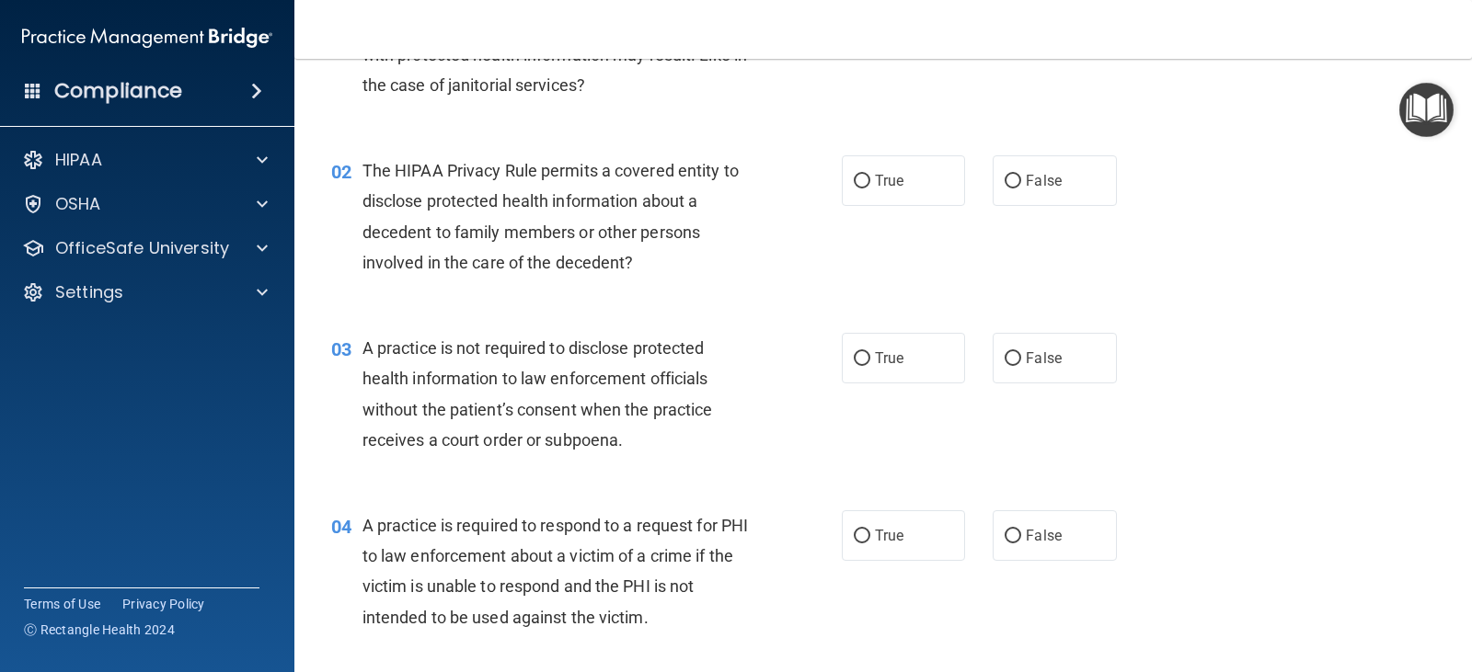
scroll to position [184, 0]
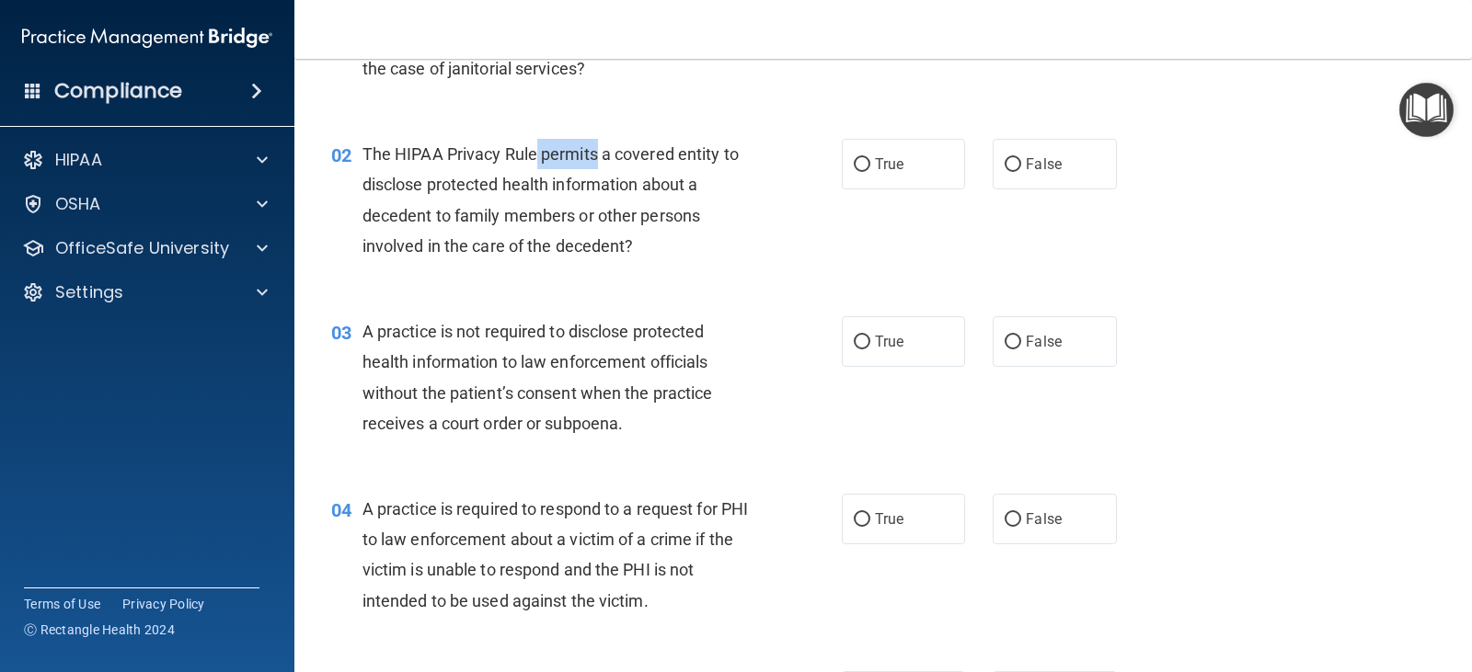
drag, startPoint x: 533, startPoint y: 155, endPoint x: 596, endPoint y: 155, distance: 63.5
click at [596, 155] on span "The HIPAA Privacy Rule permits a covered entity to disclose protected health in…" at bounding box center [550, 199] width 376 height 111
click at [534, 287] on div "02 The HIPAA Privacy Rule permits a covered entity to disclose protected health…" at bounding box center [883, 205] width 1132 height 178
click at [1009, 173] on label "False" at bounding box center [1054, 164] width 123 height 51
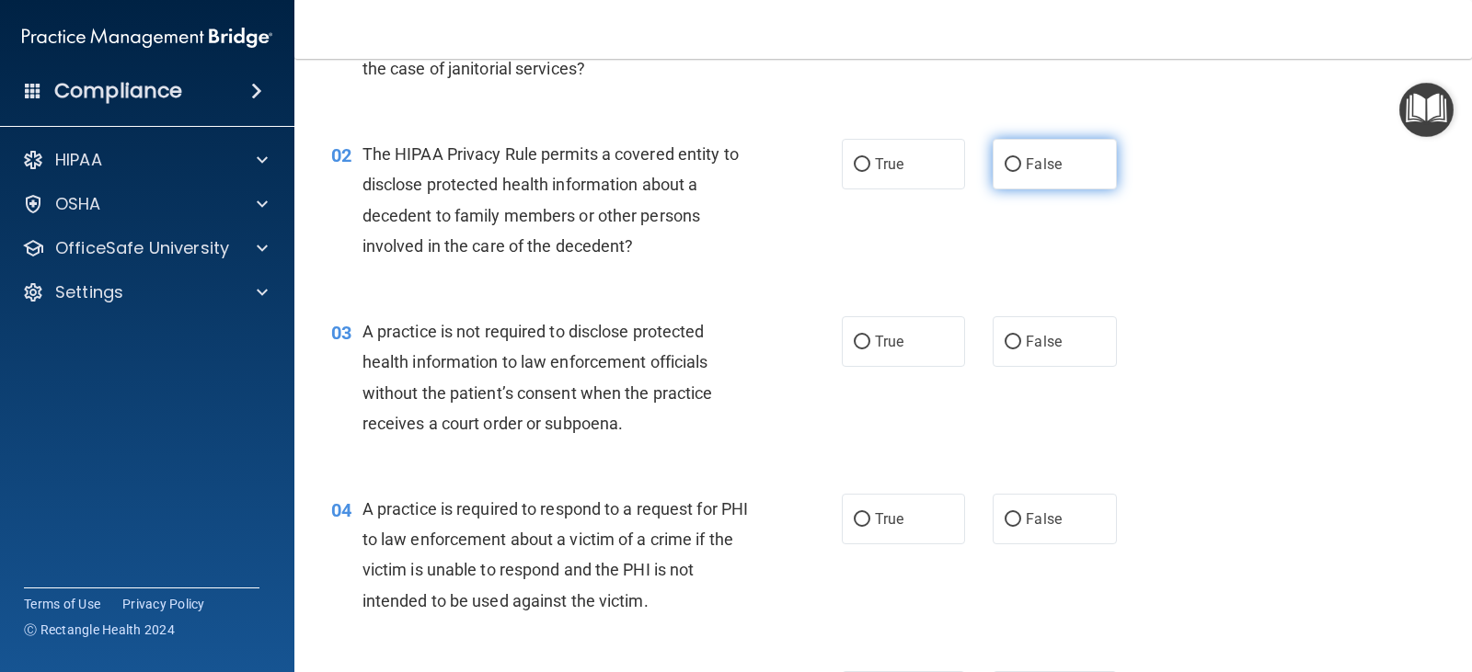
click at [1009, 172] on input "False" at bounding box center [1013, 165] width 17 height 14
radio input "true"
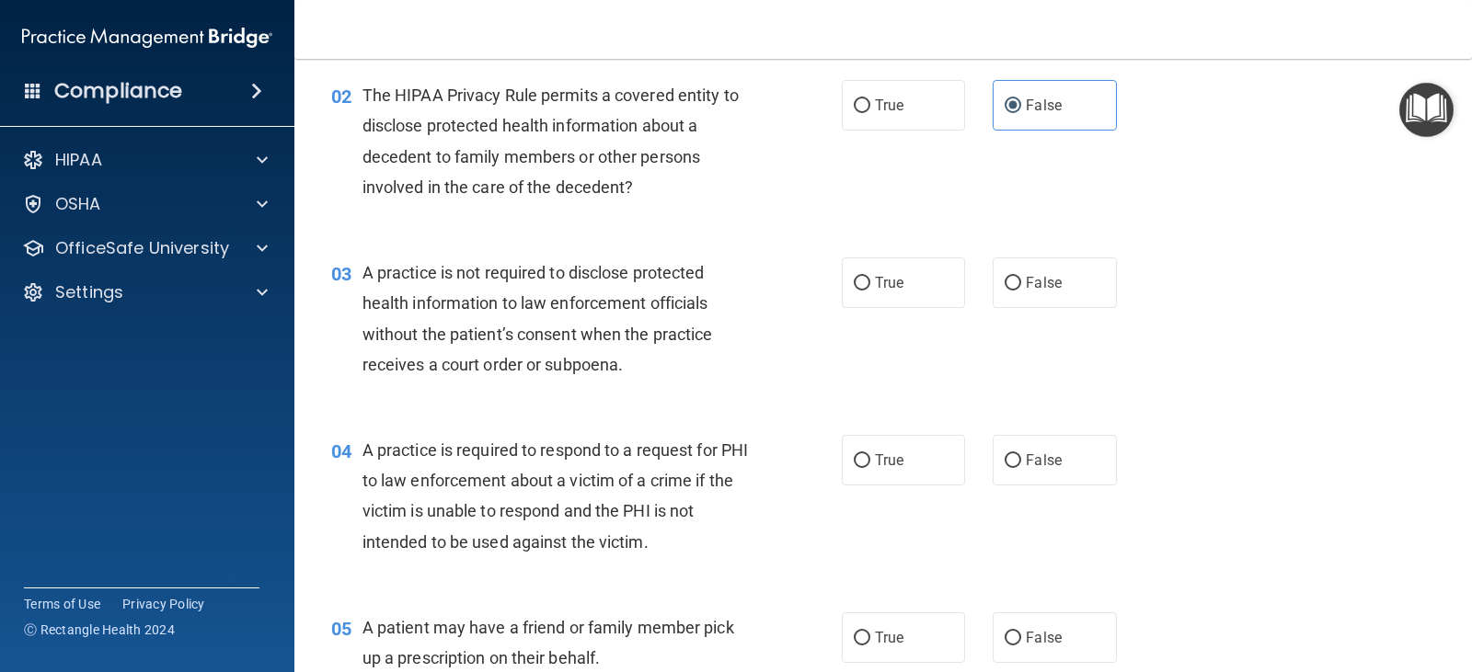
scroll to position [276, 0]
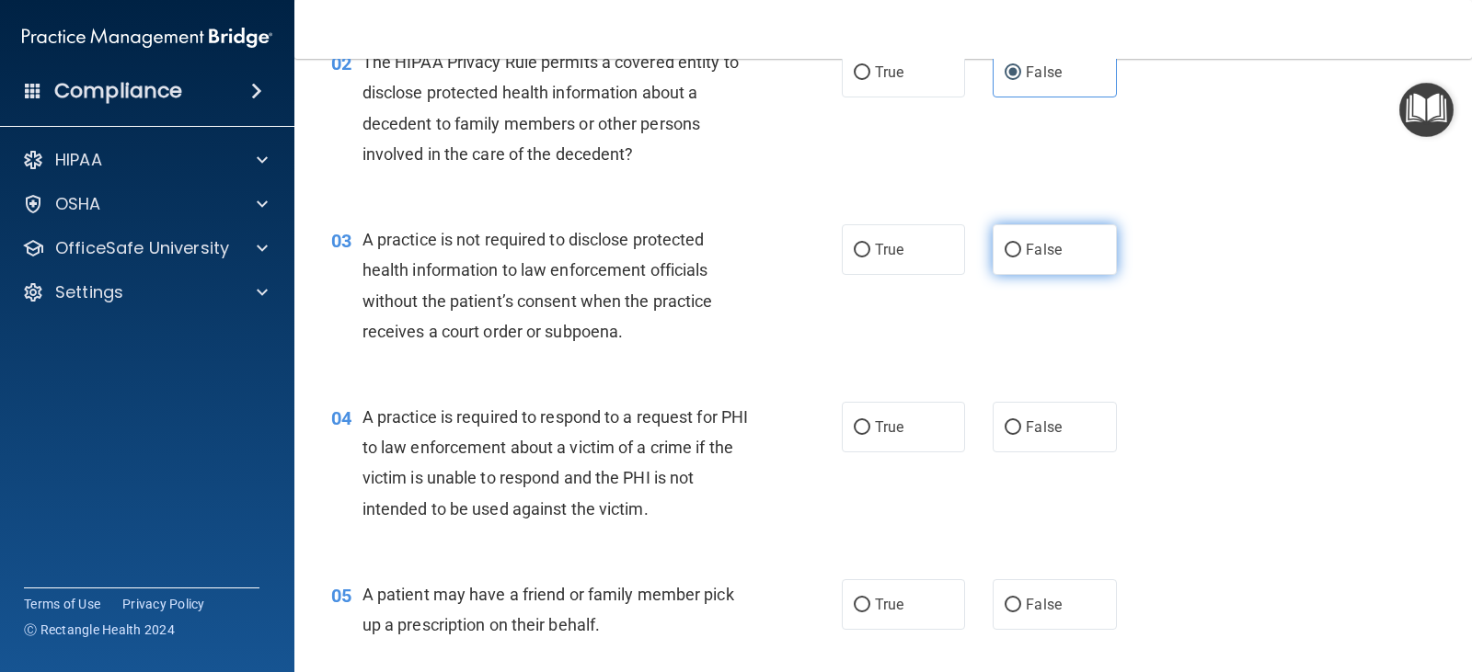
click at [1029, 254] on span "False" at bounding box center [1044, 249] width 36 height 17
click at [1021, 254] on input "False" at bounding box center [1013, 251] width 17 height 14
radio input "true"
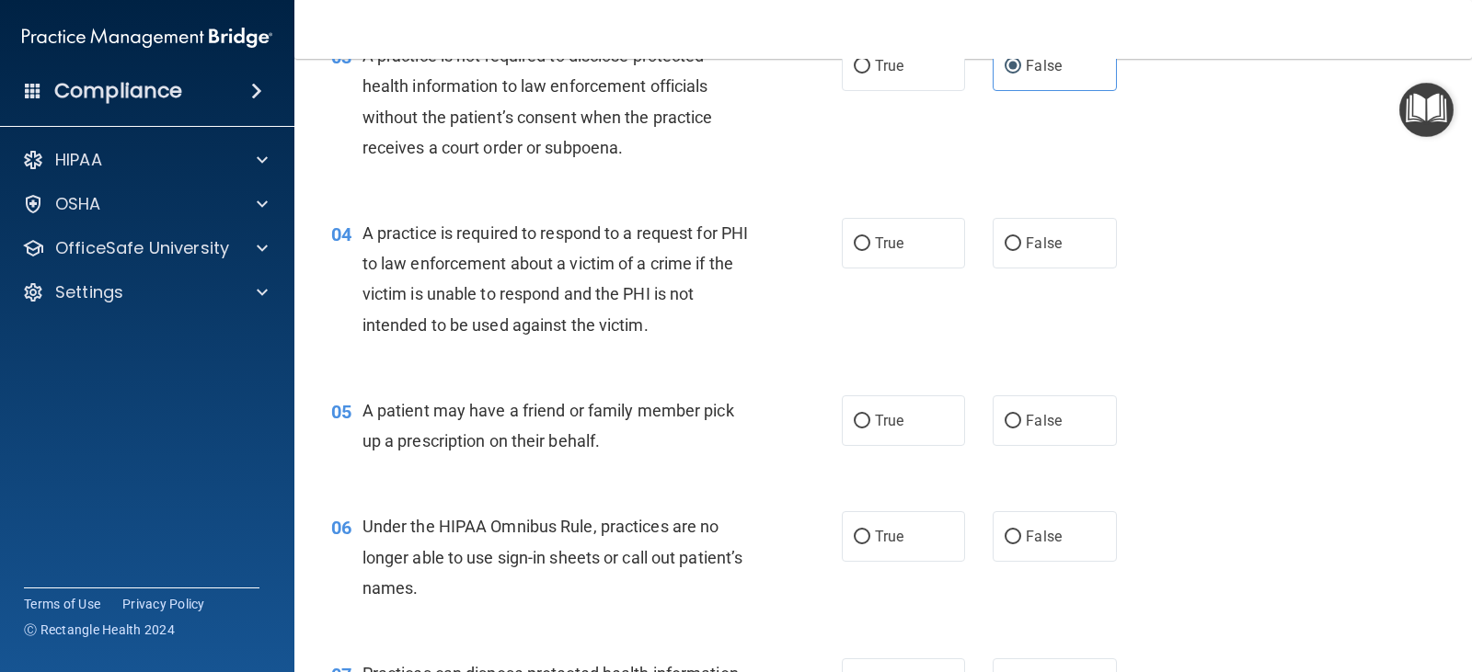
scroll to position [552, 0]
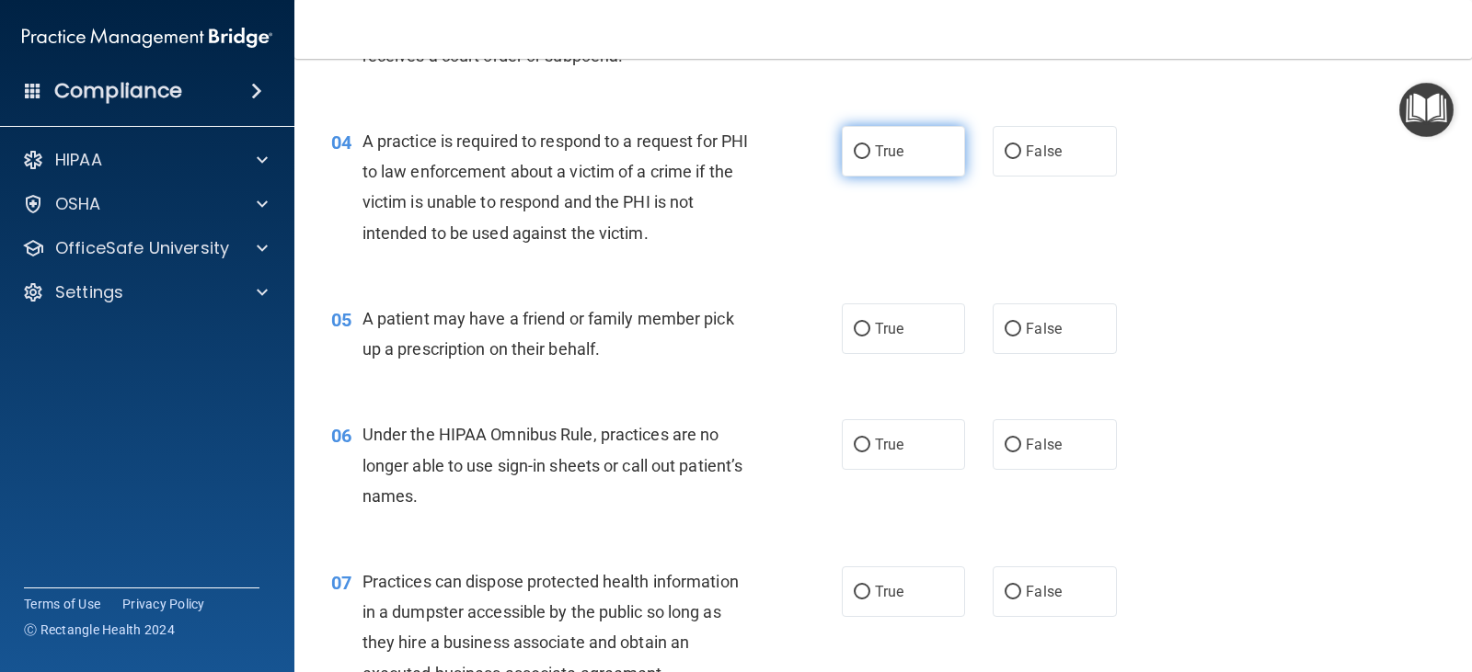
click at [898, 146] on label "True" at bounding box center [903, 151] width 123 height 51
click at [870, 146] on input "True" at bounding box center [862, 152] width 17 height 14
radio input "true"
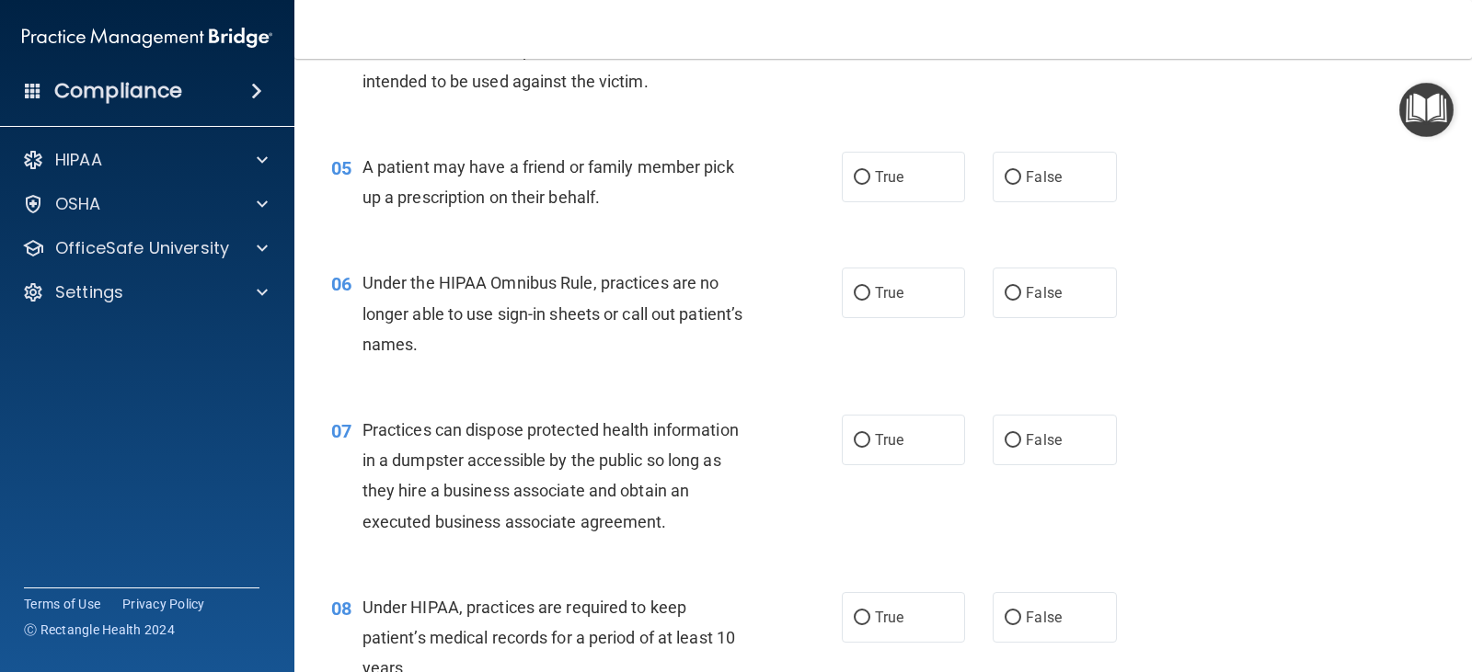
scroll to position [736, 0]
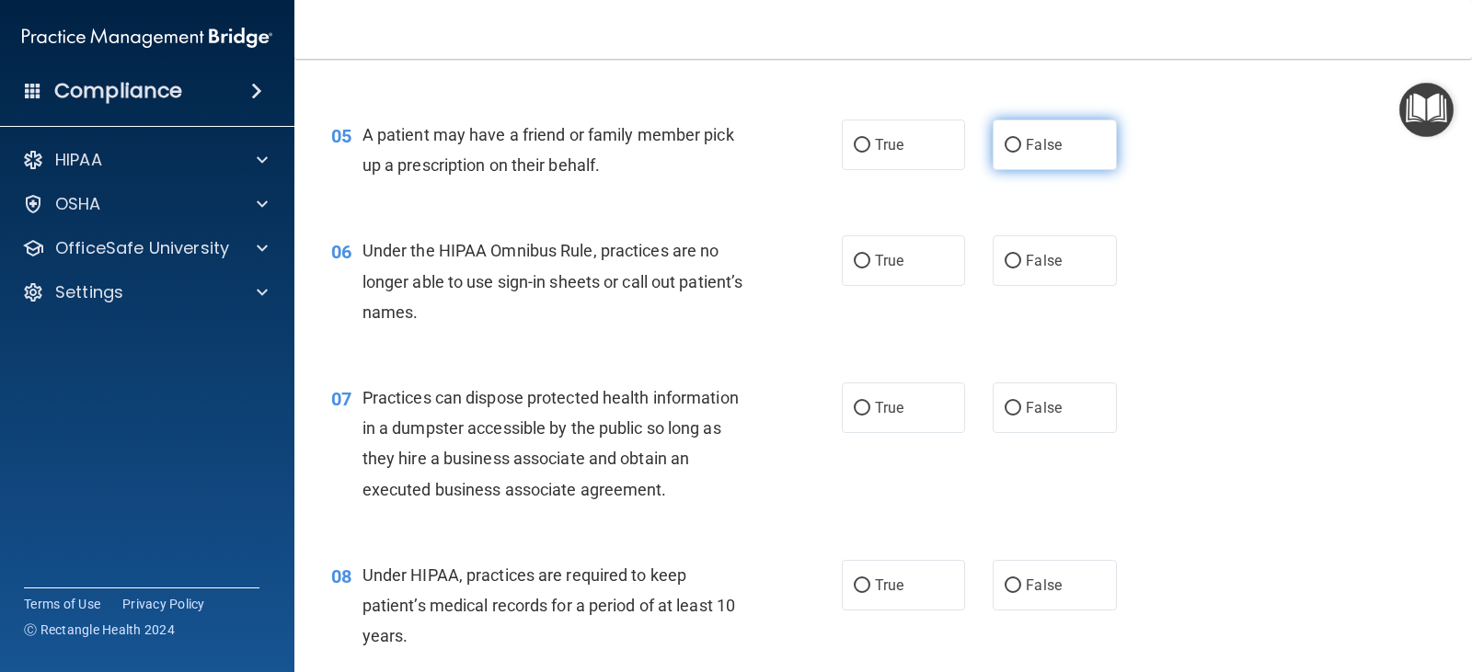
click at [1009, 143] on input "False" at bounding box center [1013, 146] width 17 height 14
radio input "true"
click at [842, 150] on label "True" at bounding box center [903, 145] width 123 height 51
click at [854, 150] on input "True" at bounding box center [862, 146] width 17 height 14
radio input "true"
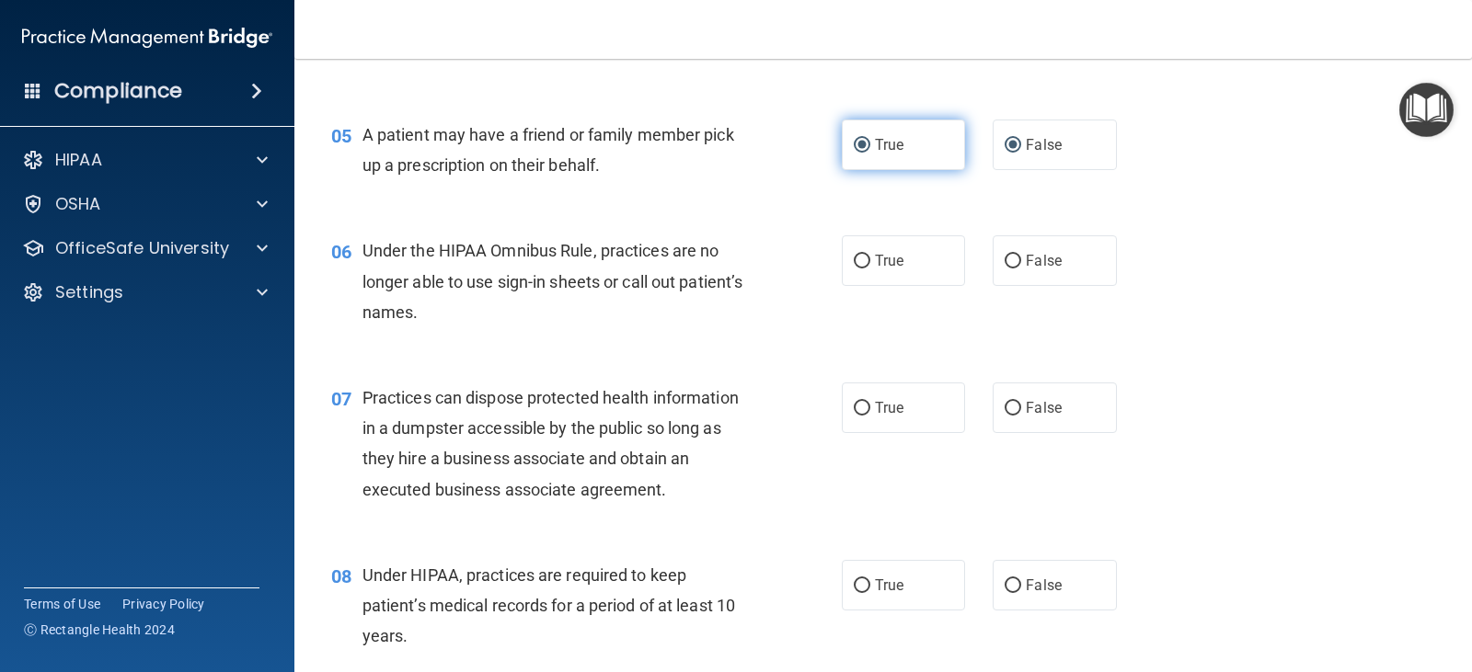
radio input "false"
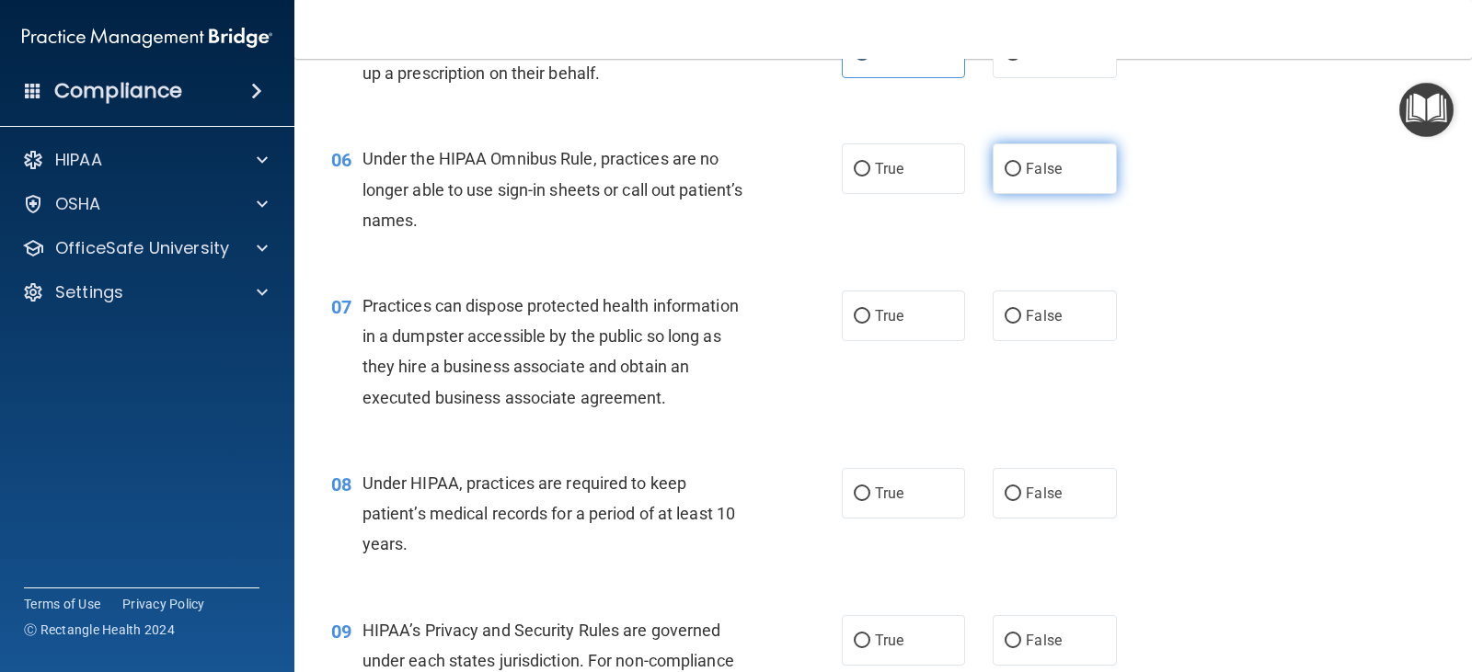
click at [1067, 174] on label "False" at bounding box center [1054, 169] width 123 height 51
click at [1021, 174] on input "False" at bounding box center [1013, 170] width 17 height 14
radio input "true"
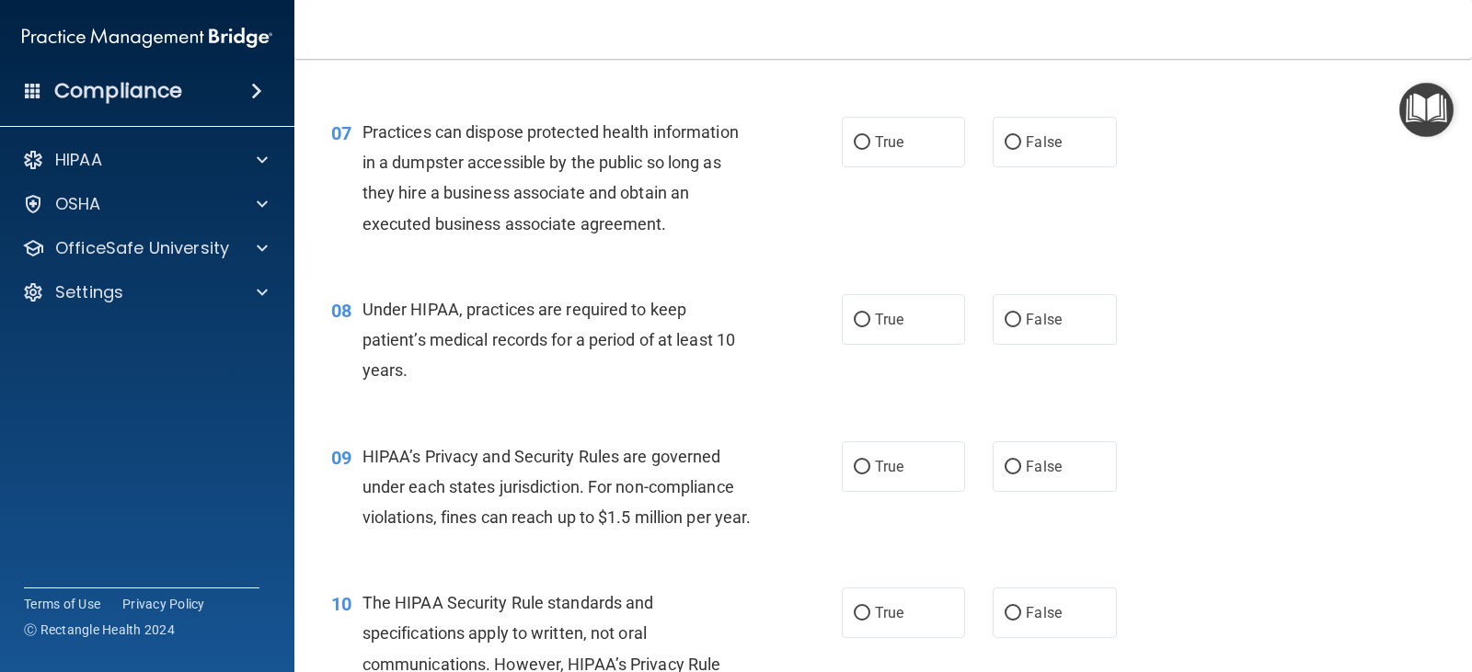
scroll to position [1012, 0]
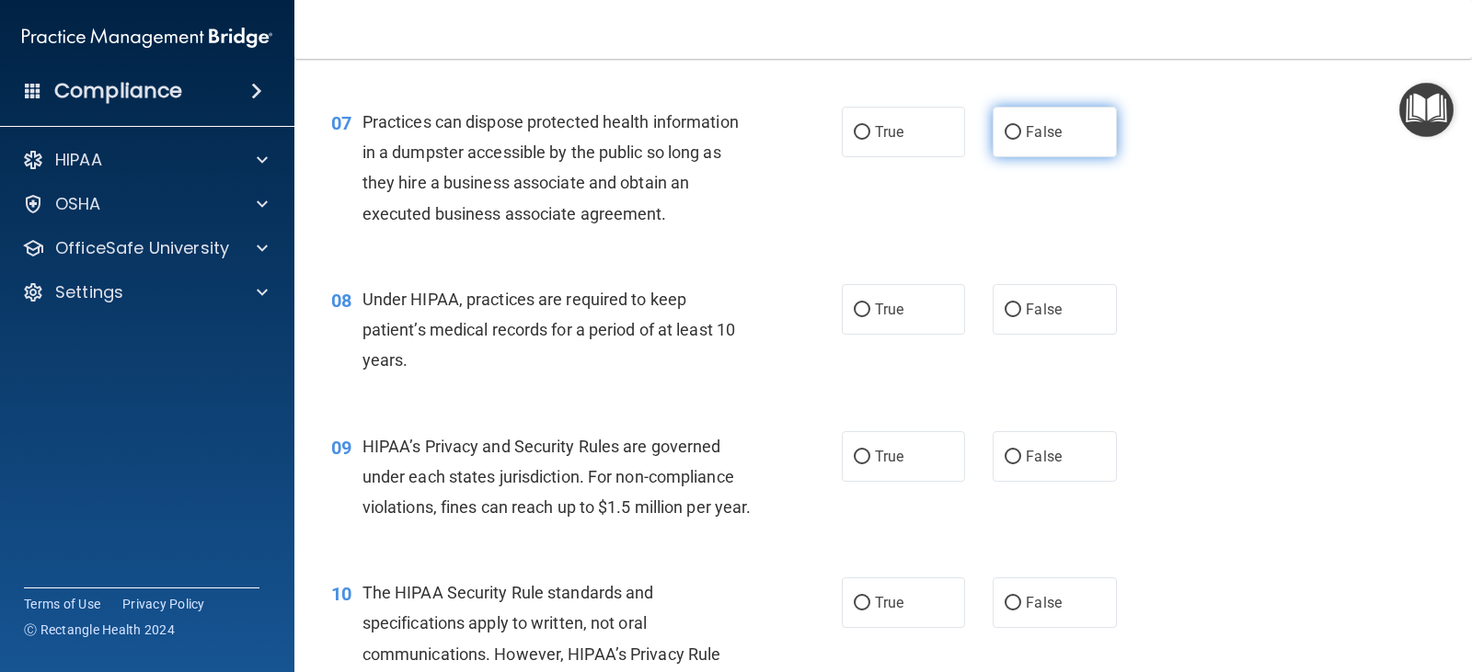
click at [993, 142] on label "False" at bounding box center [1054, 132] width 123 height 51
click at [1005, 140] on input "False" at bounding box center [1013, 133] width 17 height 14
radio input "true"
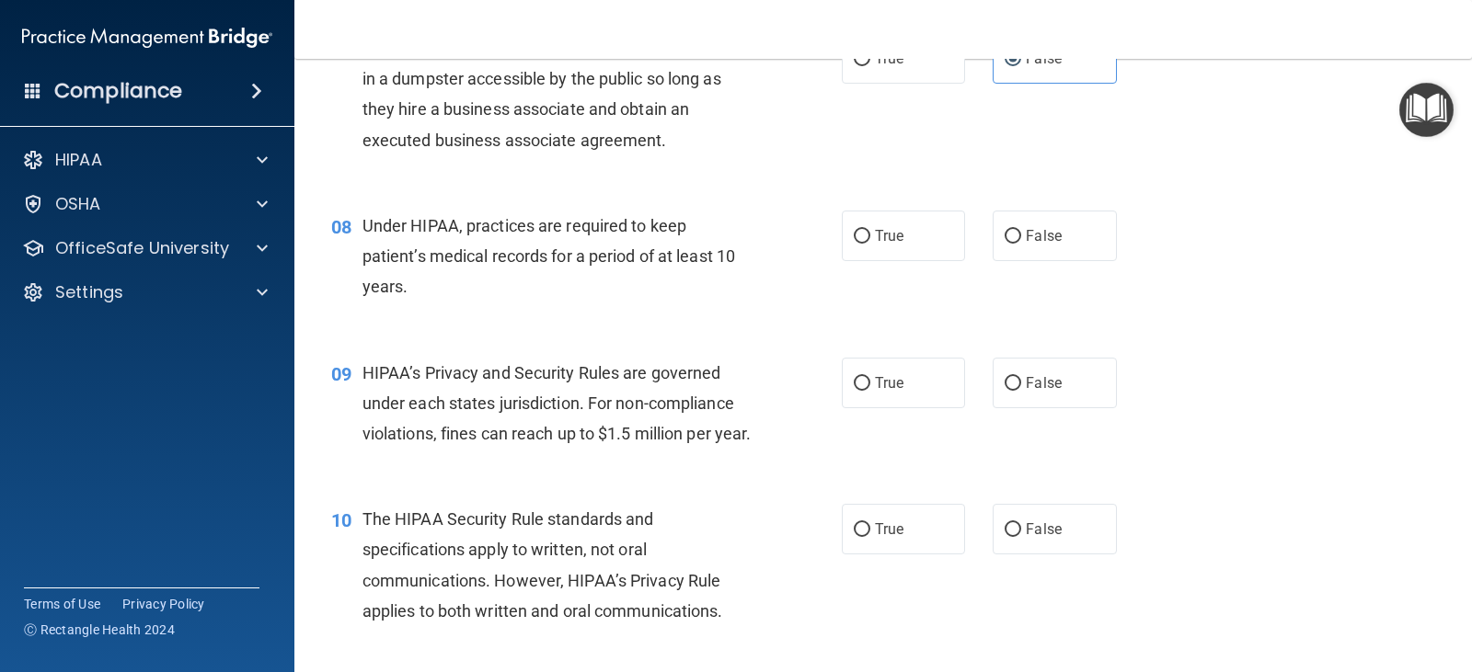
scroll to position [1196, 0]
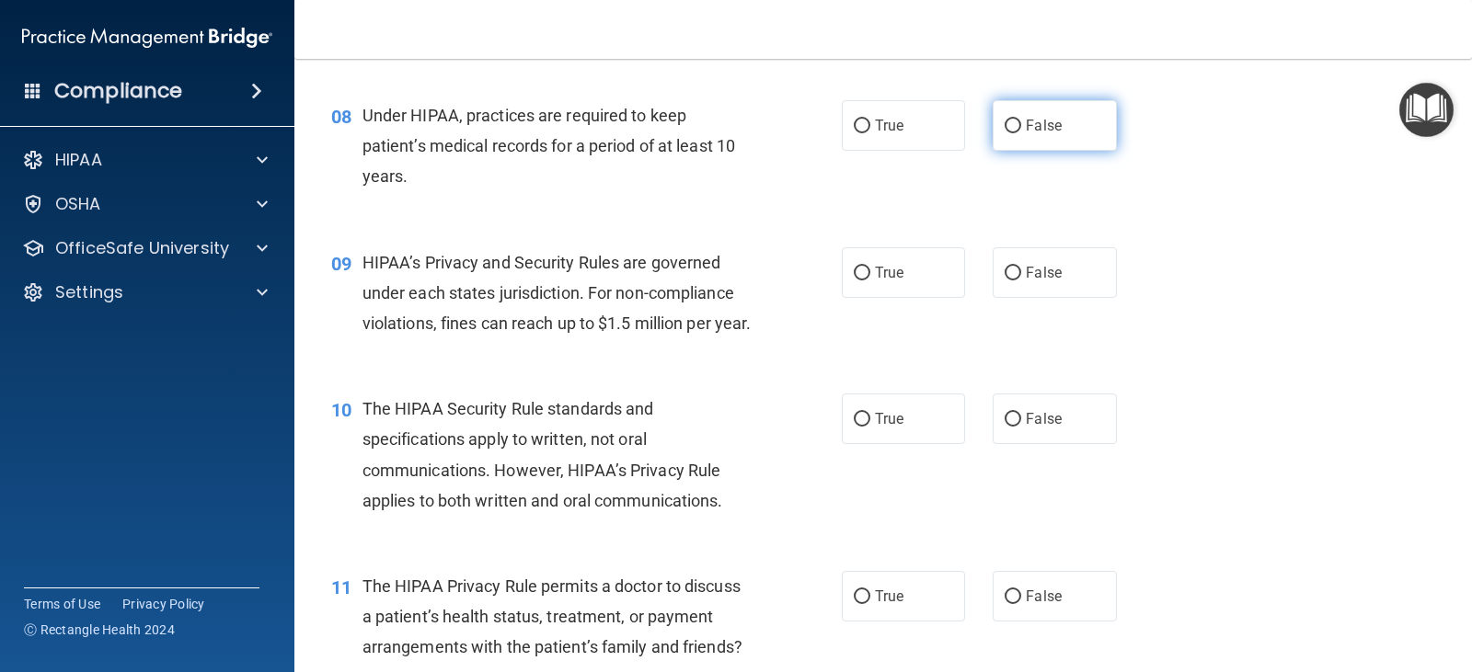
click at [1005, 129] on input "False" at bounding box center [1013, 127] width 17 height 14
radio input "true"
click at [866, 131] on label "True" at bounding box center [903, 125] width 123 height 51
click at [866, 131] on input "True" at bounding box center [862, 127] width 17 height 14
radio input "true"
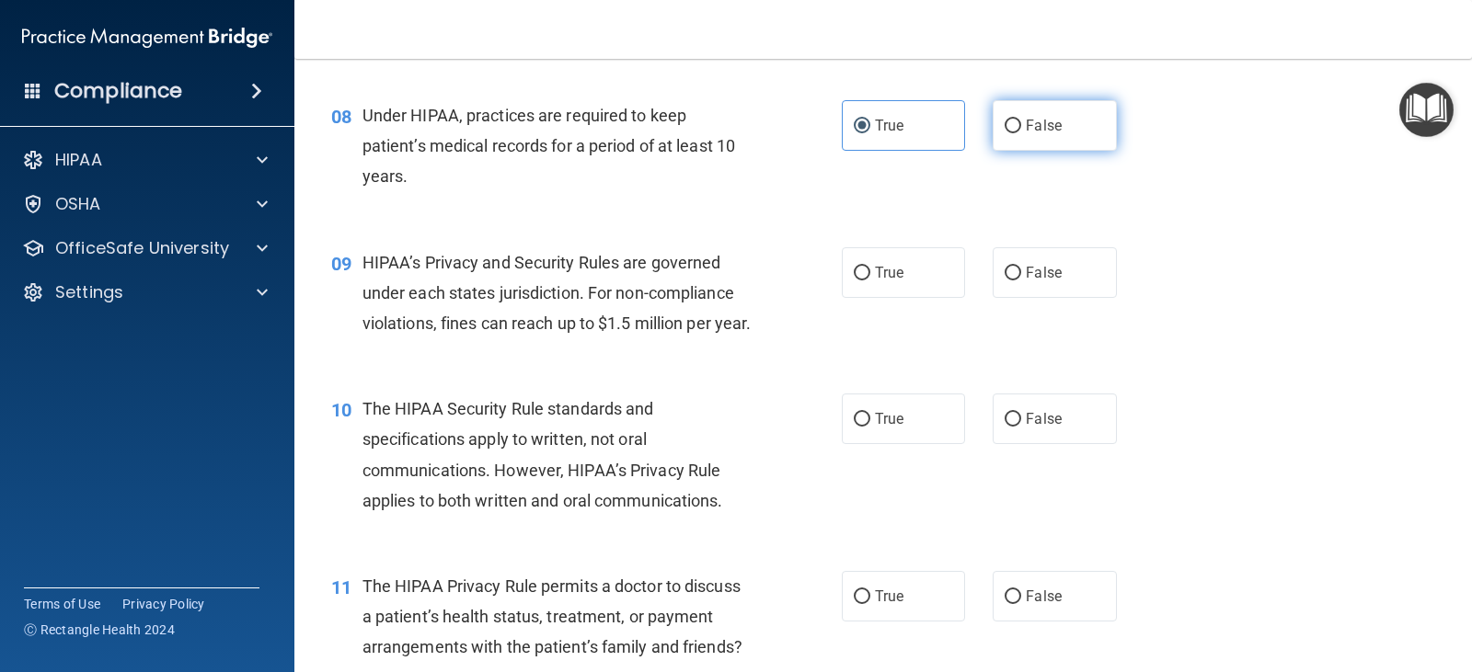
click at [1015, 120] on label "False" at bounding box center [1054, 125] width 123 height 51
click at [1015, 120] on input "False" at bounding box center [1013, 127] width 17 height 14
radio input "true"
radio input "false"
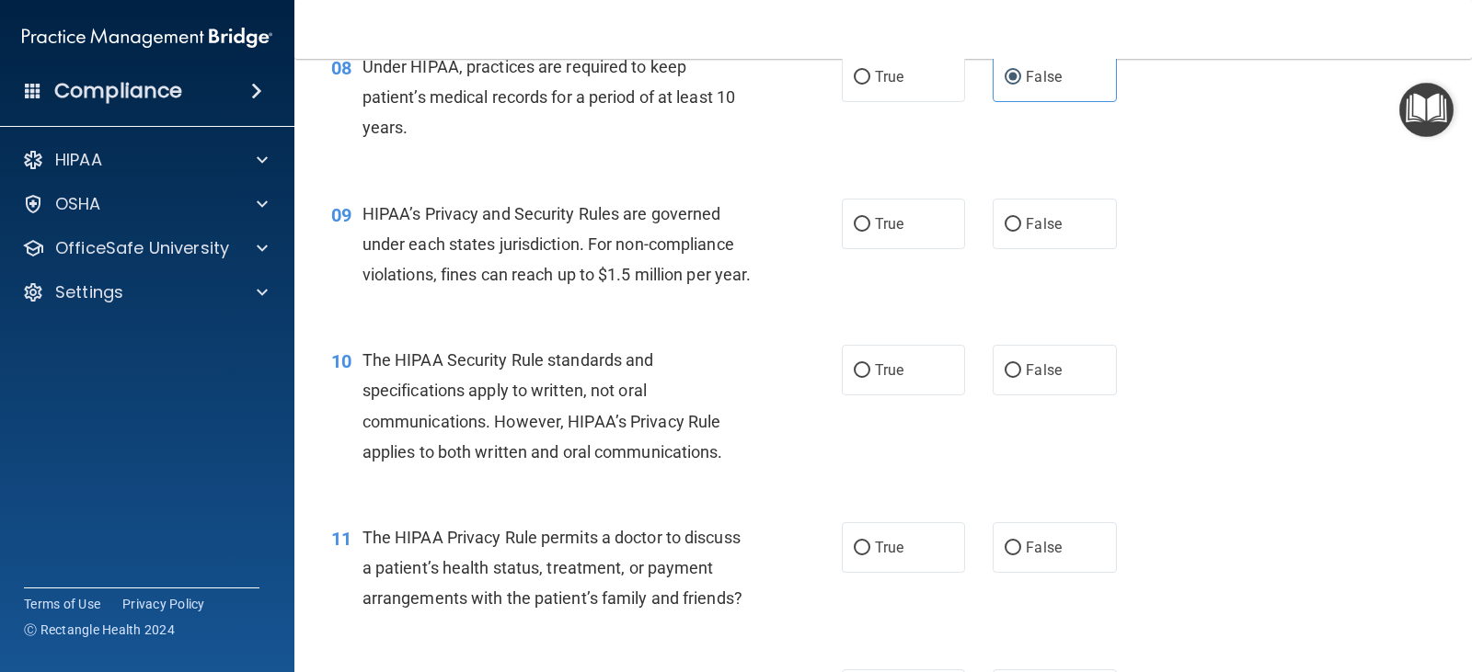
scroll to position [1288, 0]
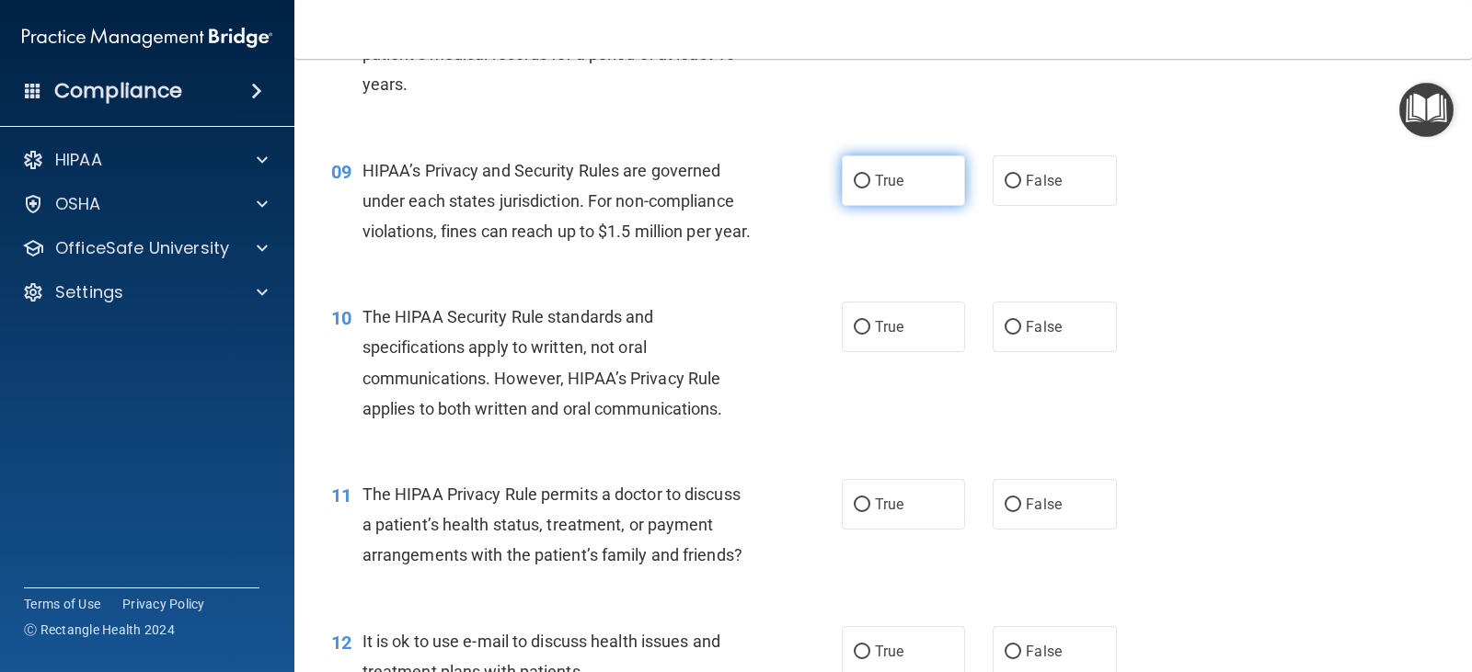
click at [931, 177] on label "True" at bounding box center [903, 180] width 123 height 51
click at [870, 177] on input "True" at bounding box center [862, 182] width 17 height 14
radio input "true"
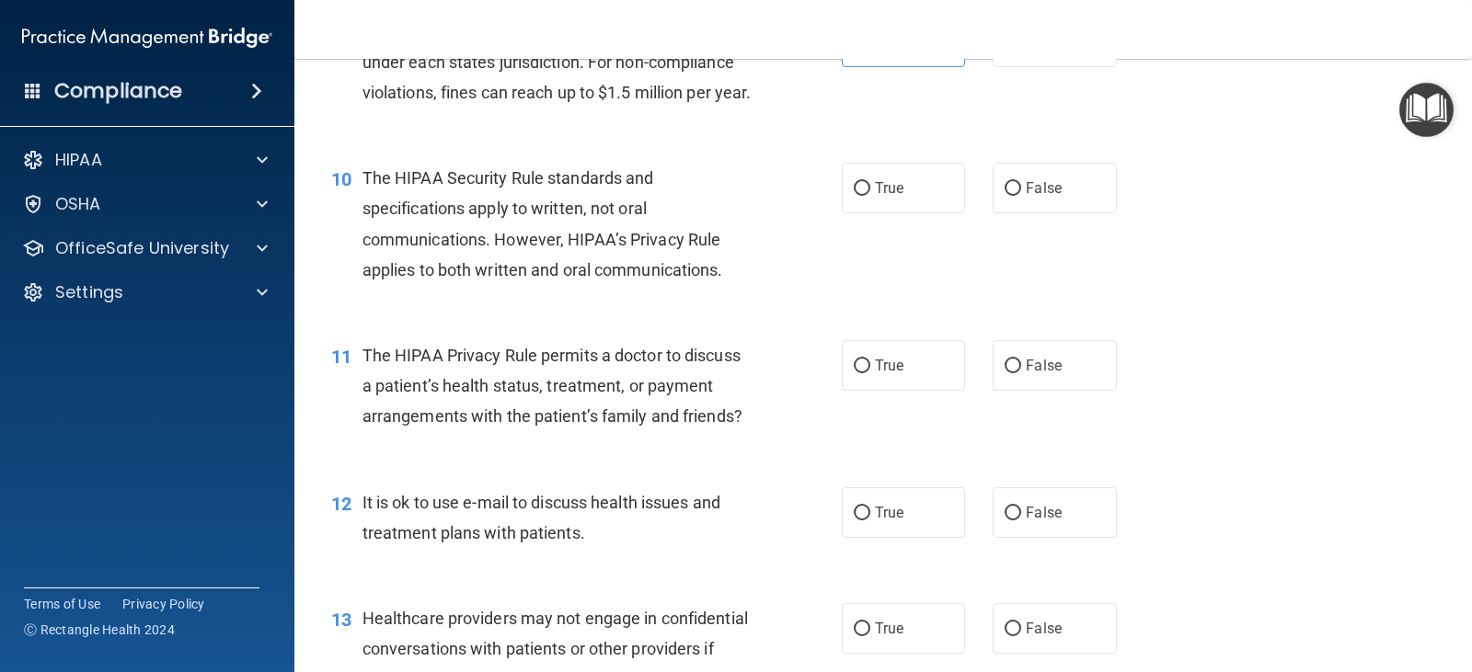
scroll to position [1472, 0]
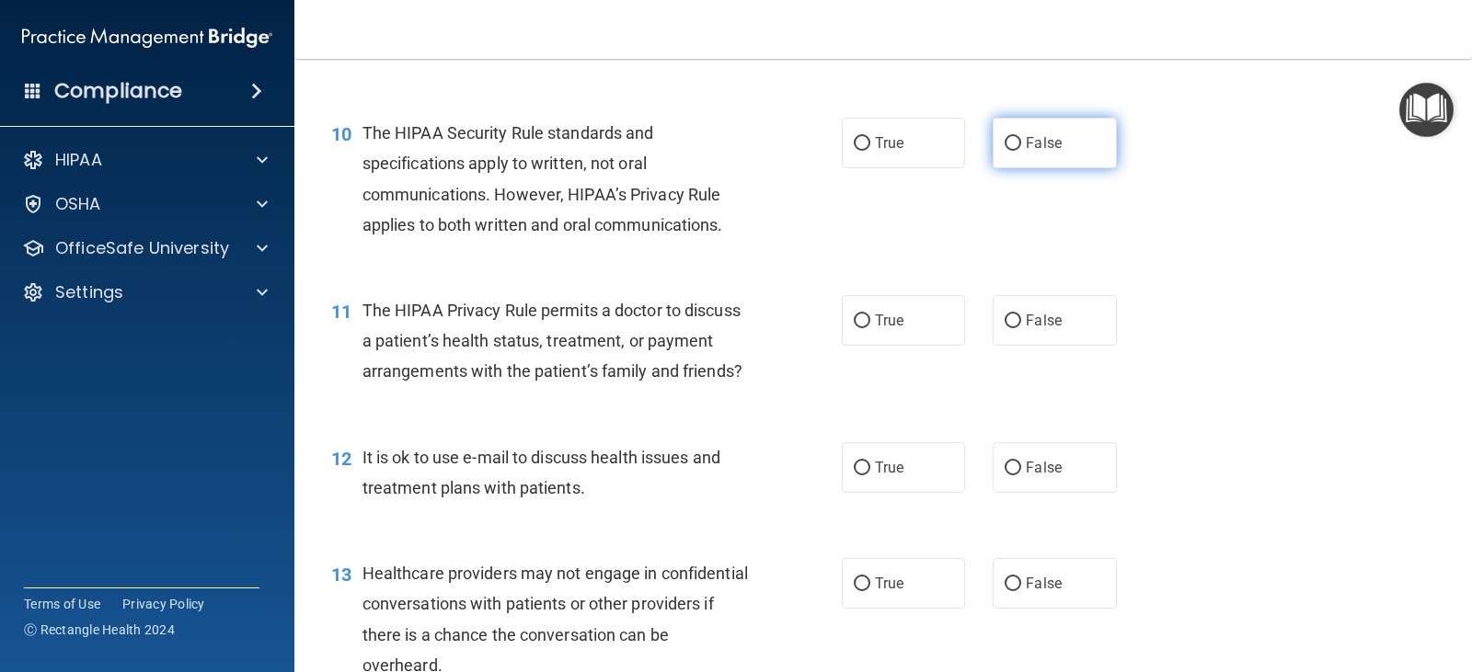
click at [1040, 152] on span "False" at bounding box center [1044, 142] width 36 height 17
click at [1021, 151] on input "False" at bounding box center [1013, 144] width 17 height 14
radio input "true"
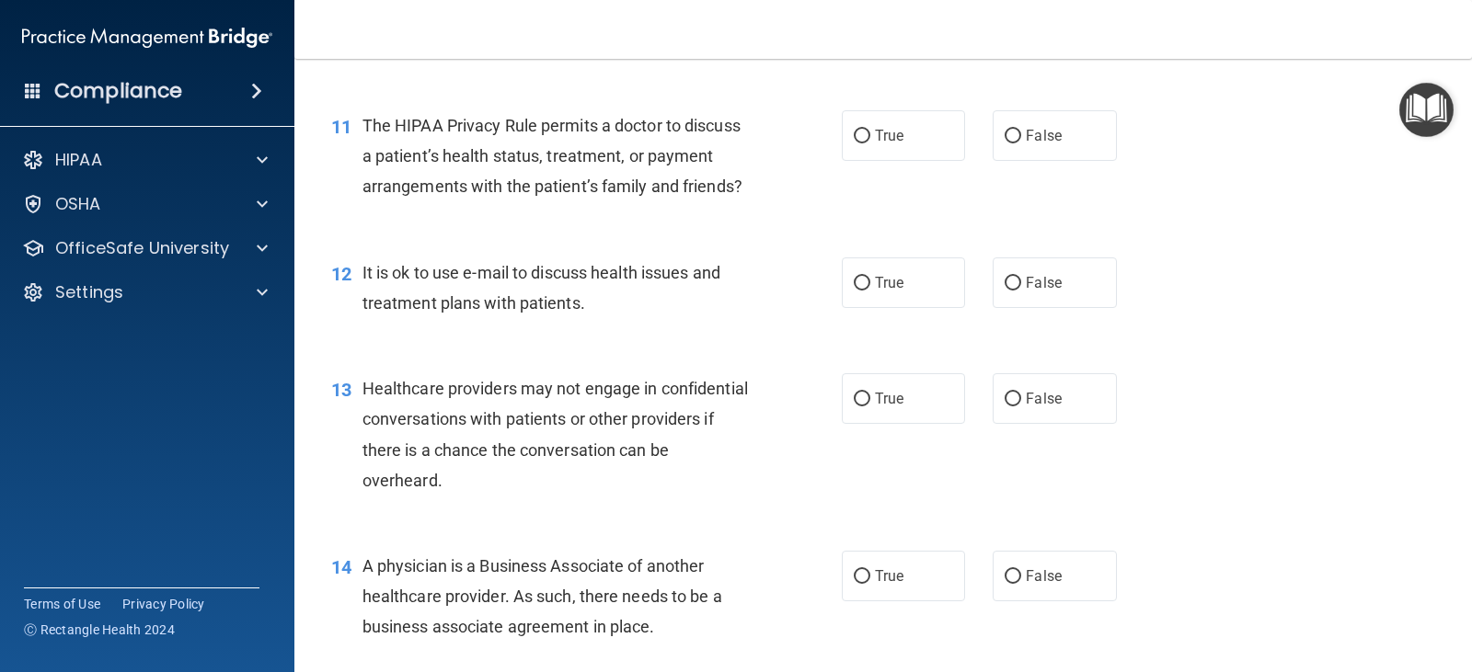
scroll to position [1656, 0]
click at [1007, 144] on input "False" at bounding box center [1013, 138] width 17 height 14
radio input "true"
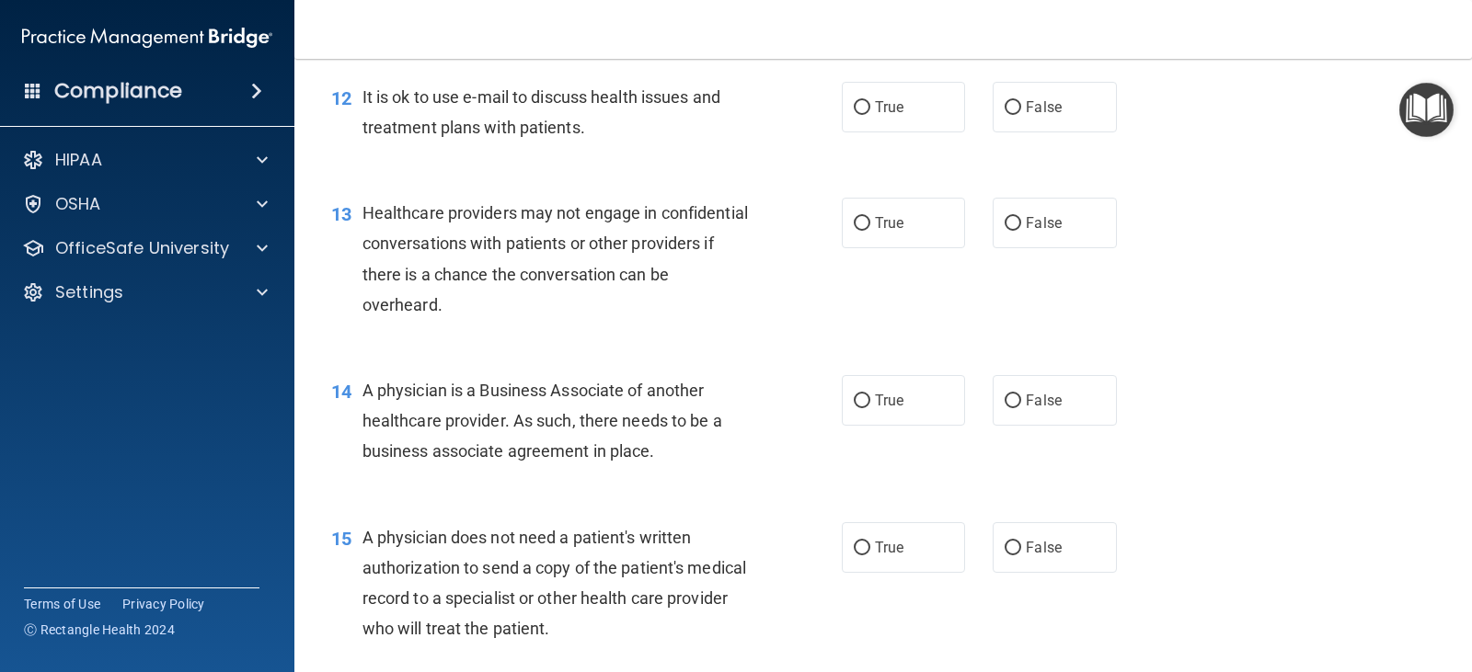
scroll to position [1840, 0]
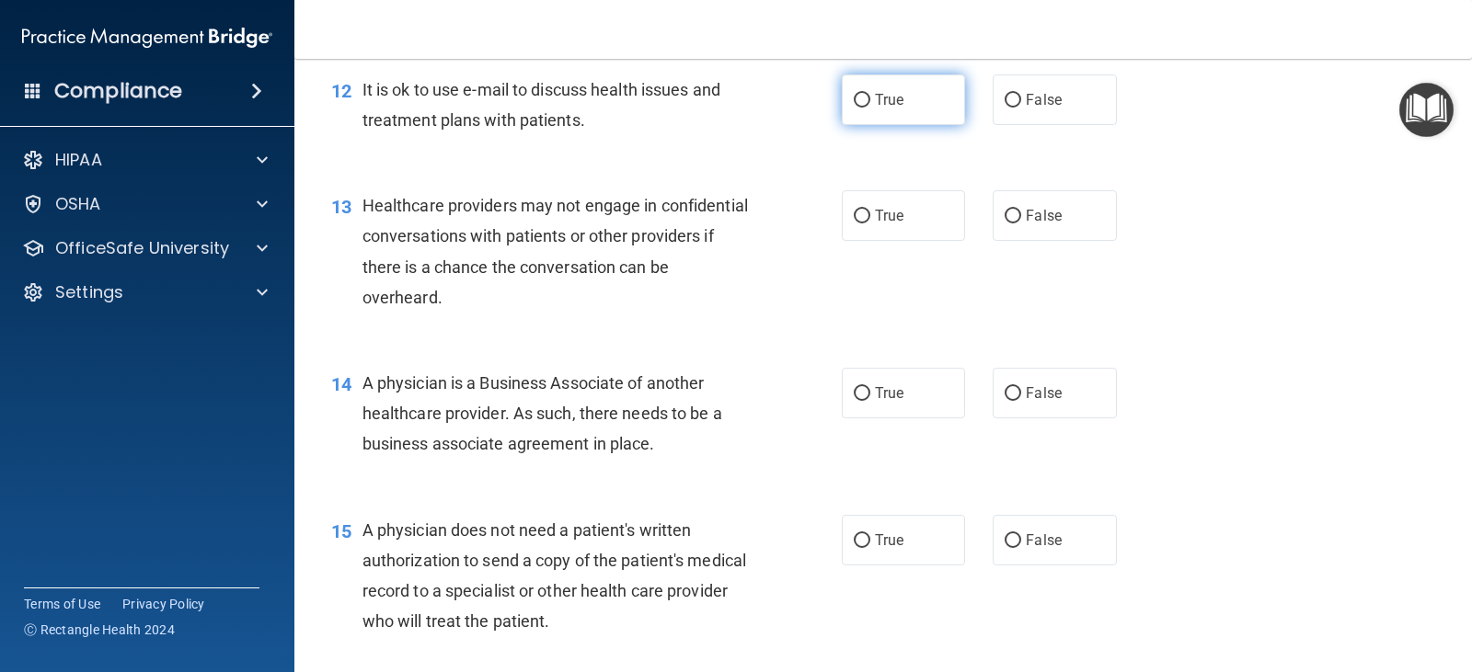
click at [910, 125] on label "True" at bounding box center [903, 100] width 123 height 51
click at [870, 108] on input "True" at bounding box center [862, 101] width 17 height 14
radio input "true"
click at [1026, 109] on span "False" at bounding box center [1044, 99] width 36 height 17
click at [1019, 108] on input "False" at bounding box center [1013, 101] width 17 height 14
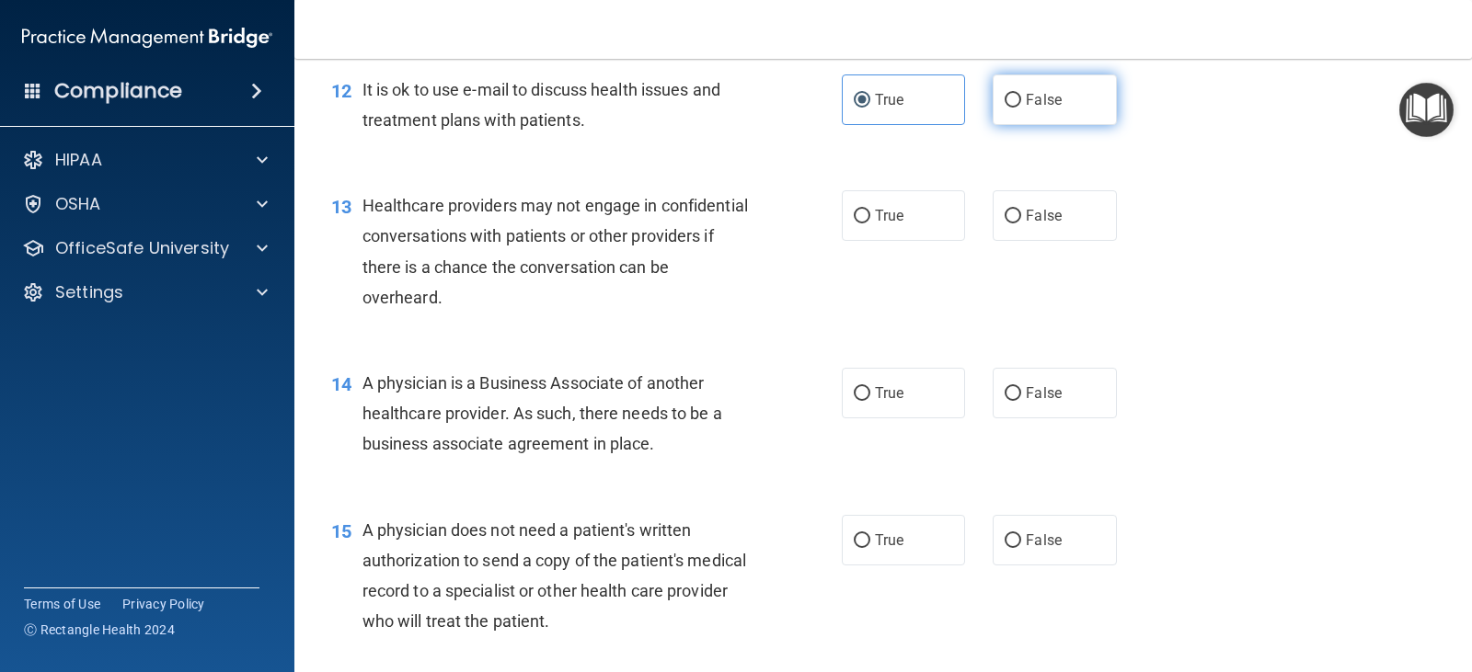
radio input "true"
radio input "false"
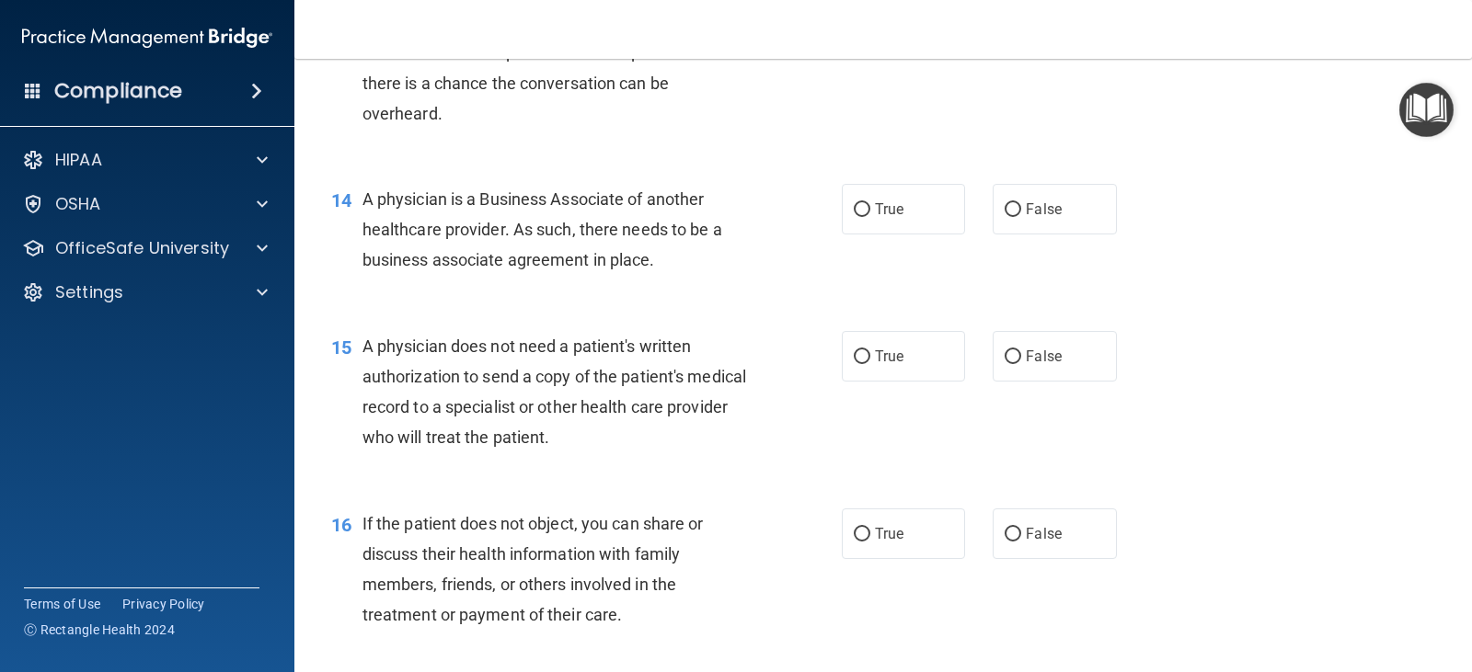
scroll to position [1932, 0]
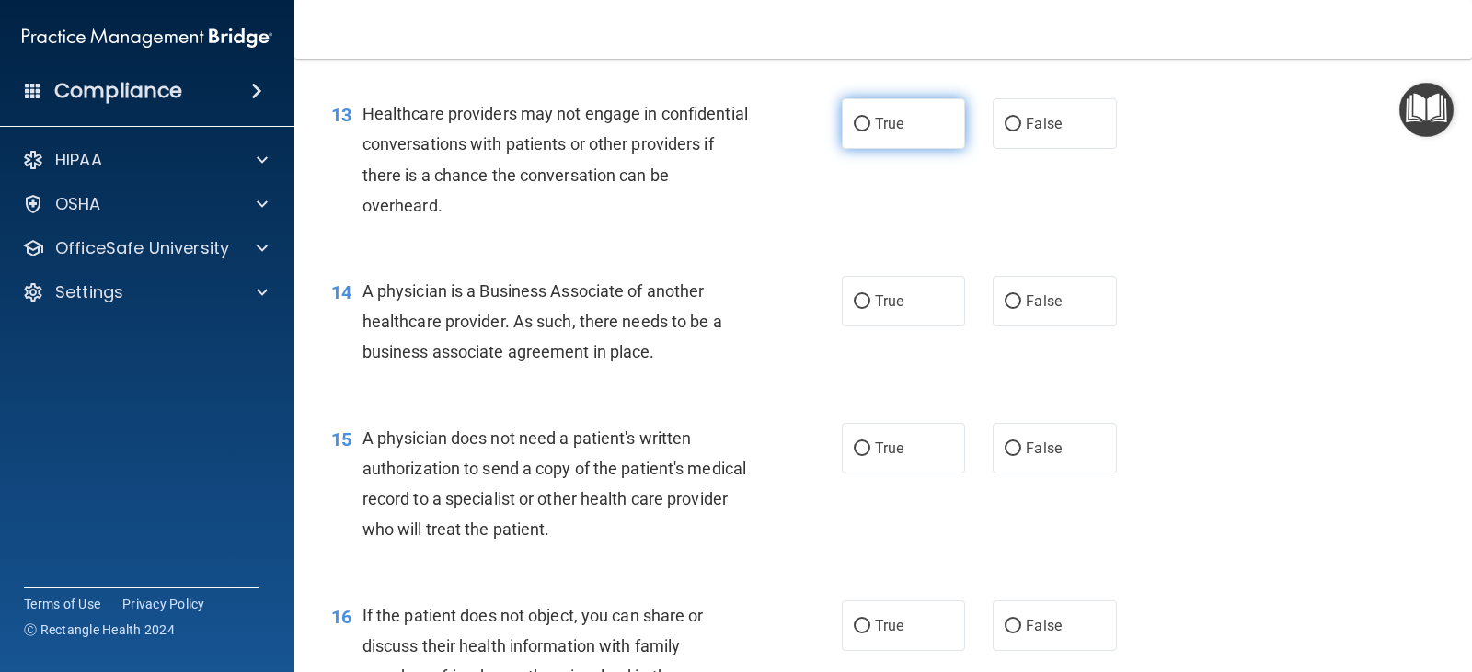
click at [876, 149] on label "True" at bounding box center [903, 123] width 123 height 51
click at [870, 132] on input "True" at bounding box center [862, 125] width 17 height 14
radio input "true"
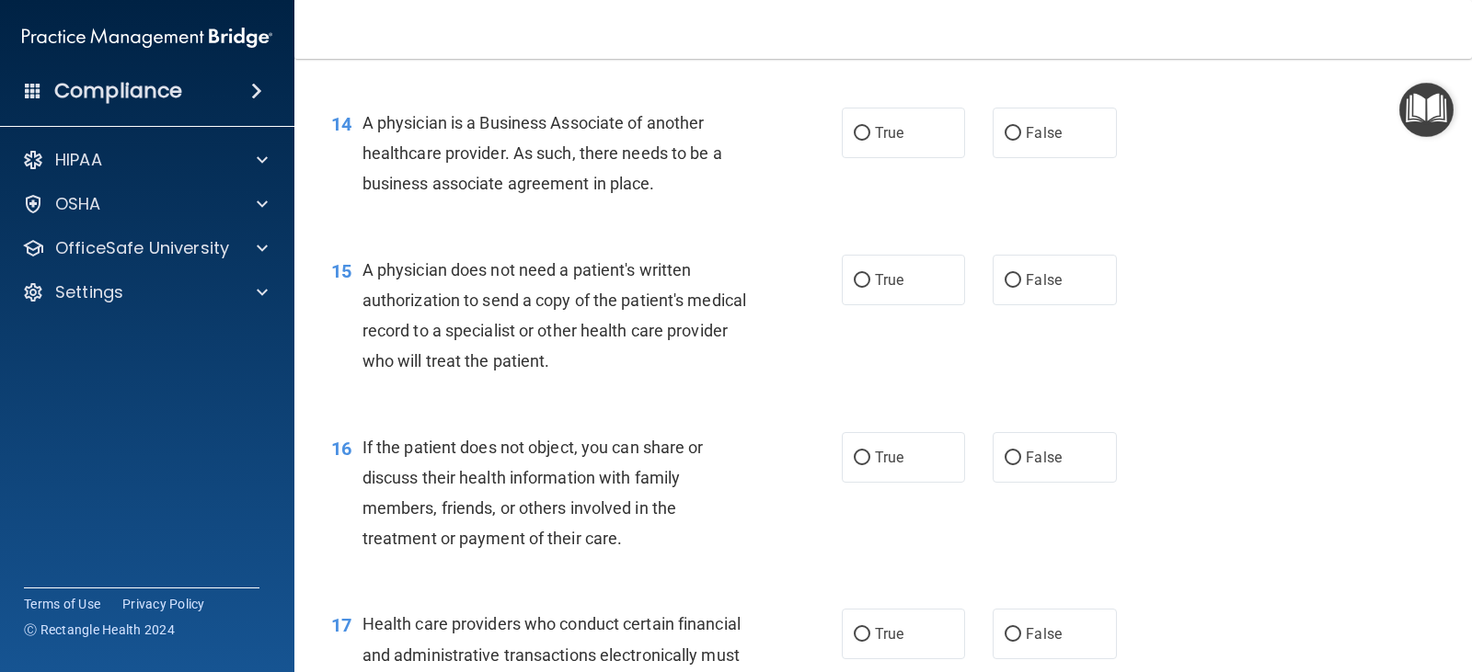
scroll to position [2116, 0]
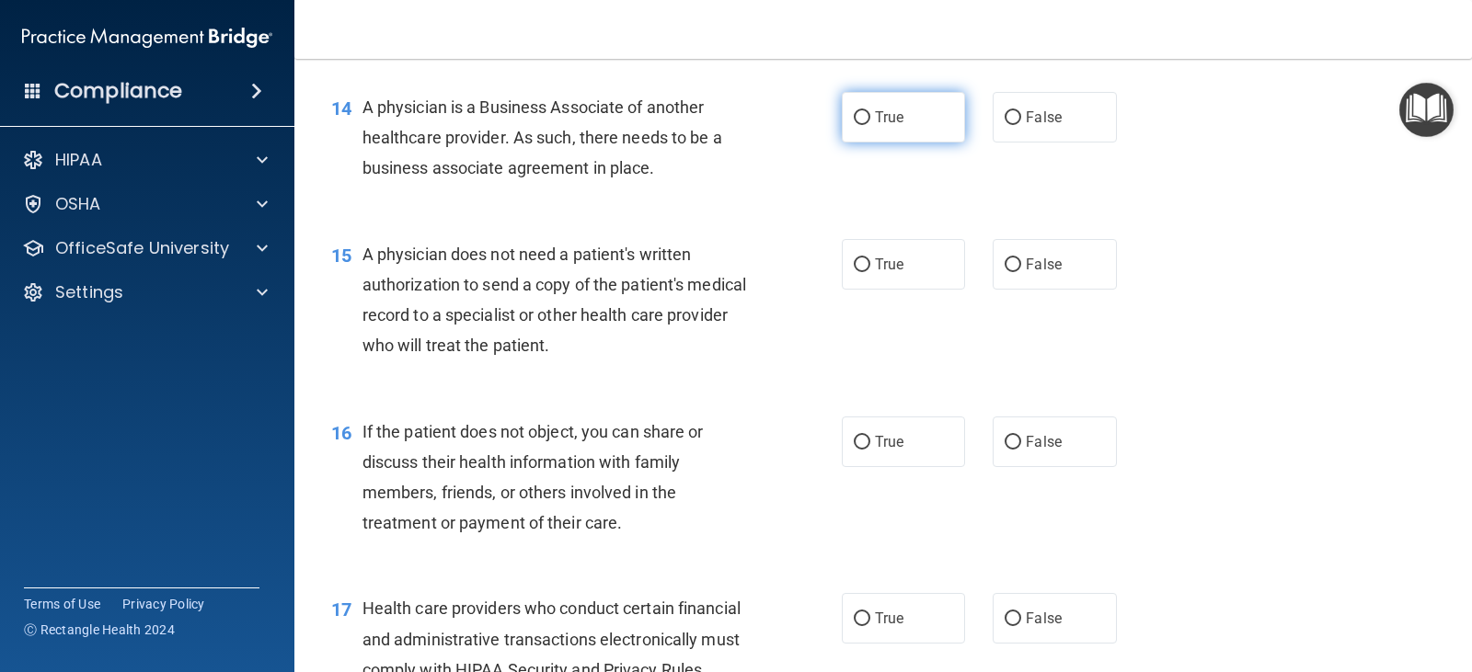
click at [885, 126] on span "True" at bounding box center [889, 117] width 29 height 17
click at [870, 125] on input "True" at bounding box center [862, 118] width 17 height 14
radio input "true"
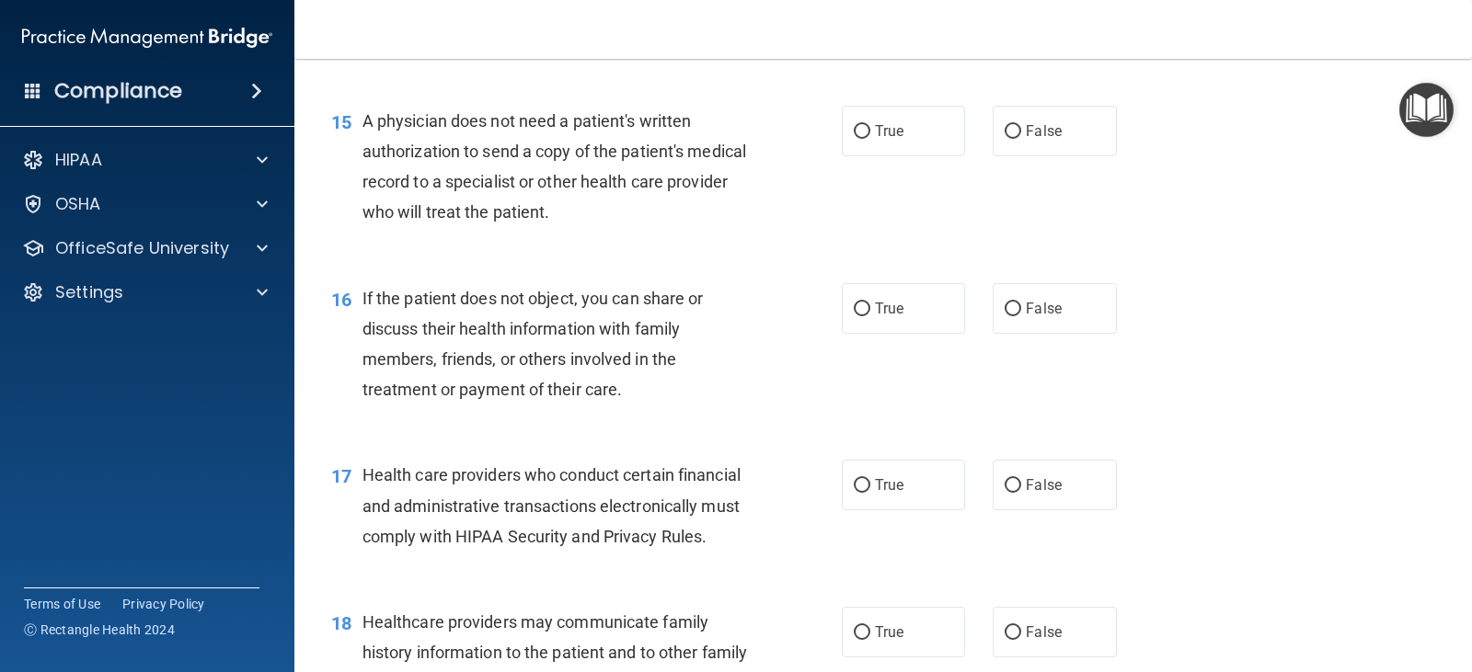
scroll to position [2300, 0]
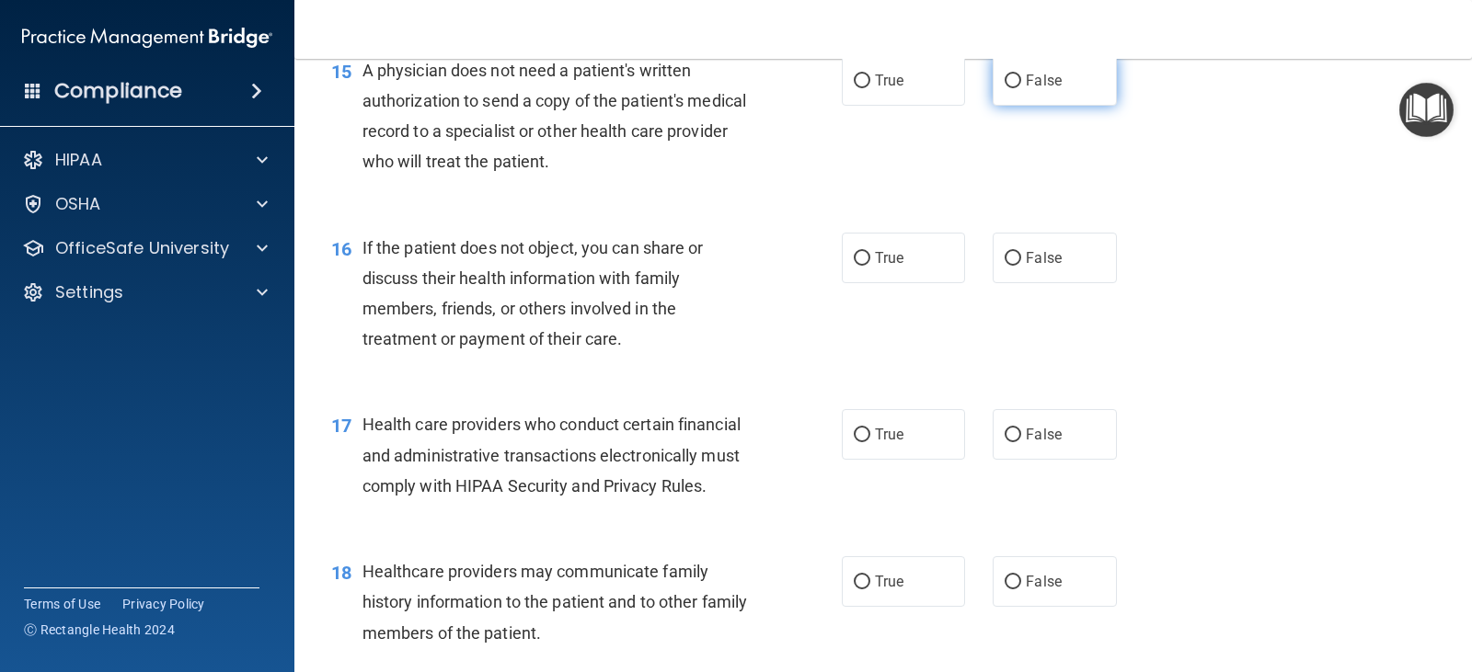
click at [1026, 89] on span "False" at bounding box center [1044, 80] width 36 height 17
click at [1021, 88] on input "False" at bounding box center [1013, 82] width 17 height 14
radio input "true"
click at [910, 105] on label "True" at bounding box center [903, 80] width 123 height 51
click at [870, 88] on input "True" at bounding box center [862, 82] width 17 height 14
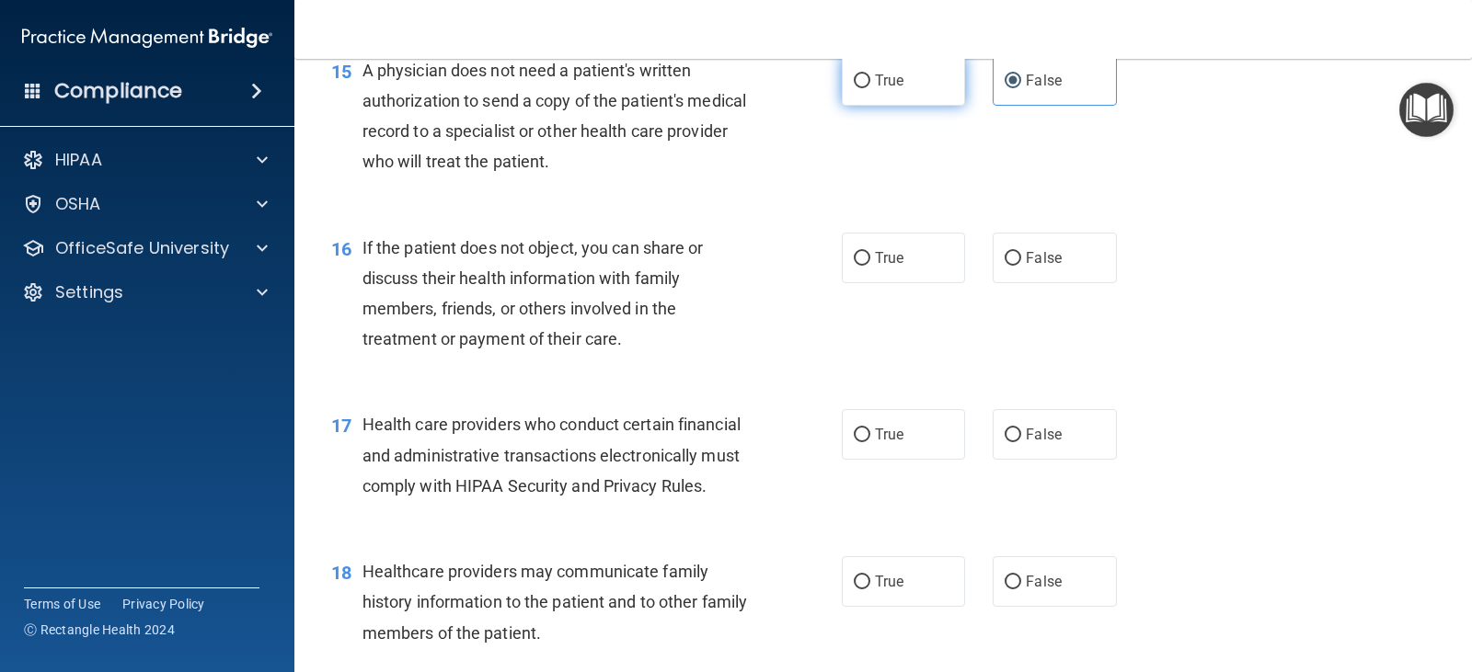
radio input "true"
radio input "false"
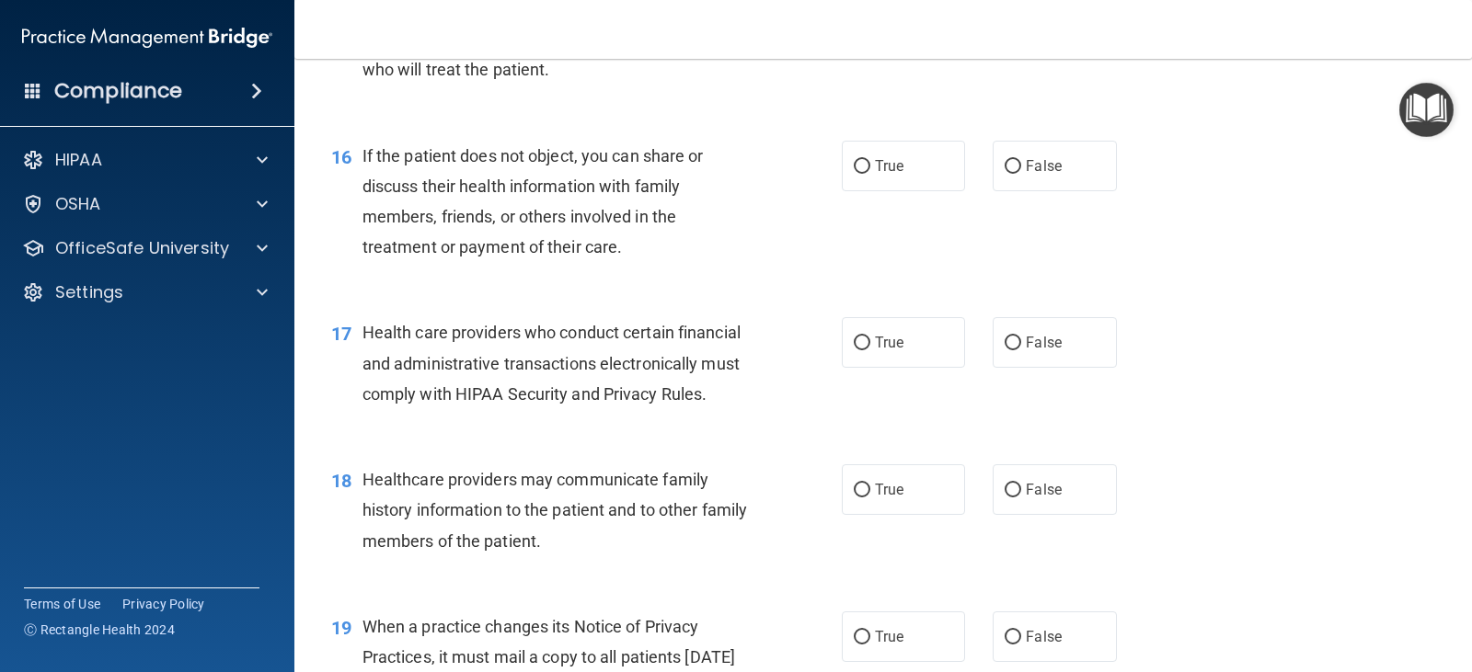
scroll to position [2484, 0]
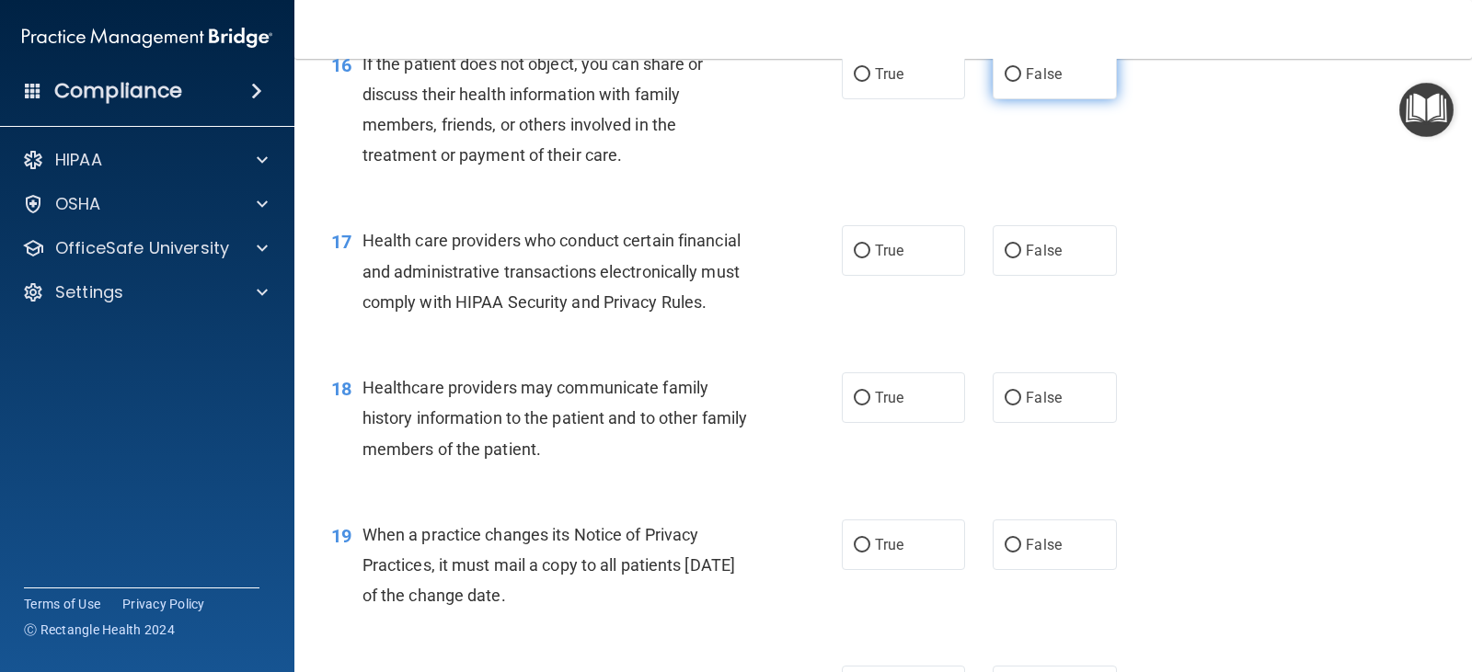
click at [1009, 82] on input "False" at bounding box center [1013, 75] width 17 height 14
radio input "true"
click at [875, 83] on span "True" at bounding box center [889, 73] width 29 height 17
click at [870, 82] on input "True" at bounding box center [862, 75] width 17 height 14
radio input "true"
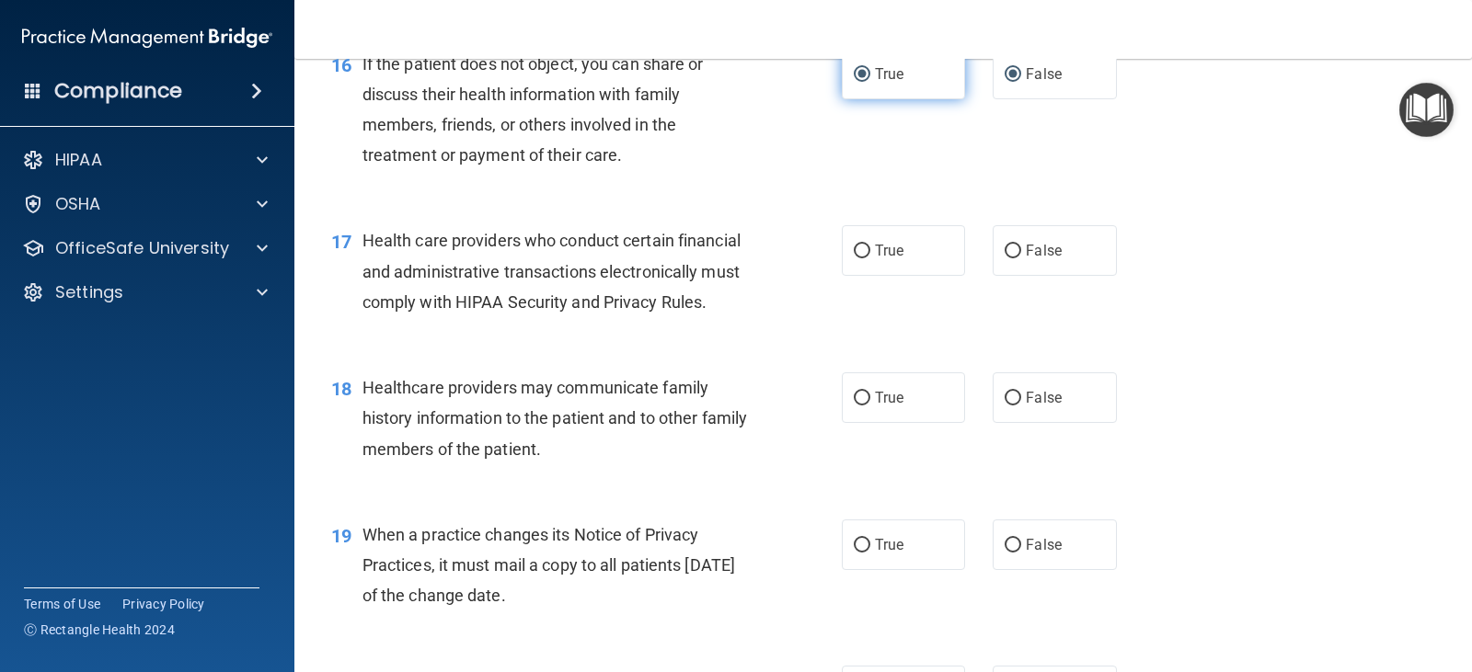
radio input "false"
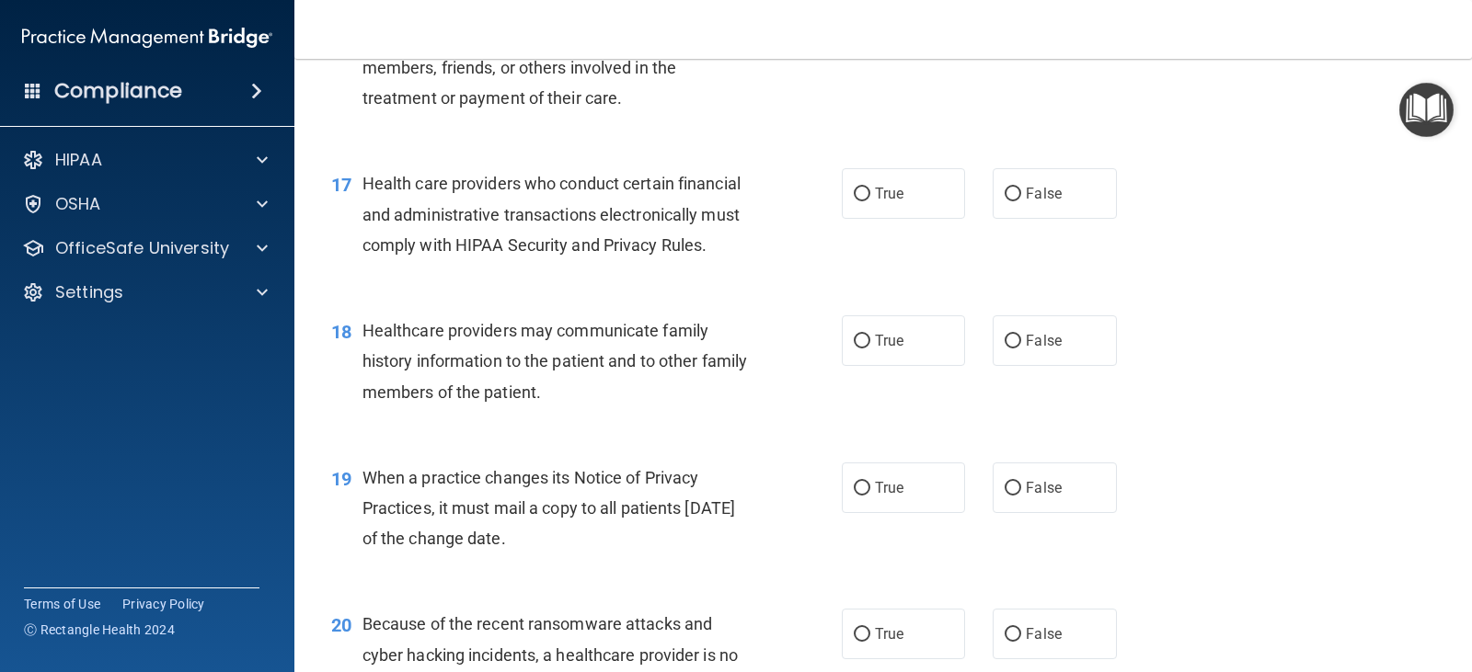
scroll to position [2668, 0]
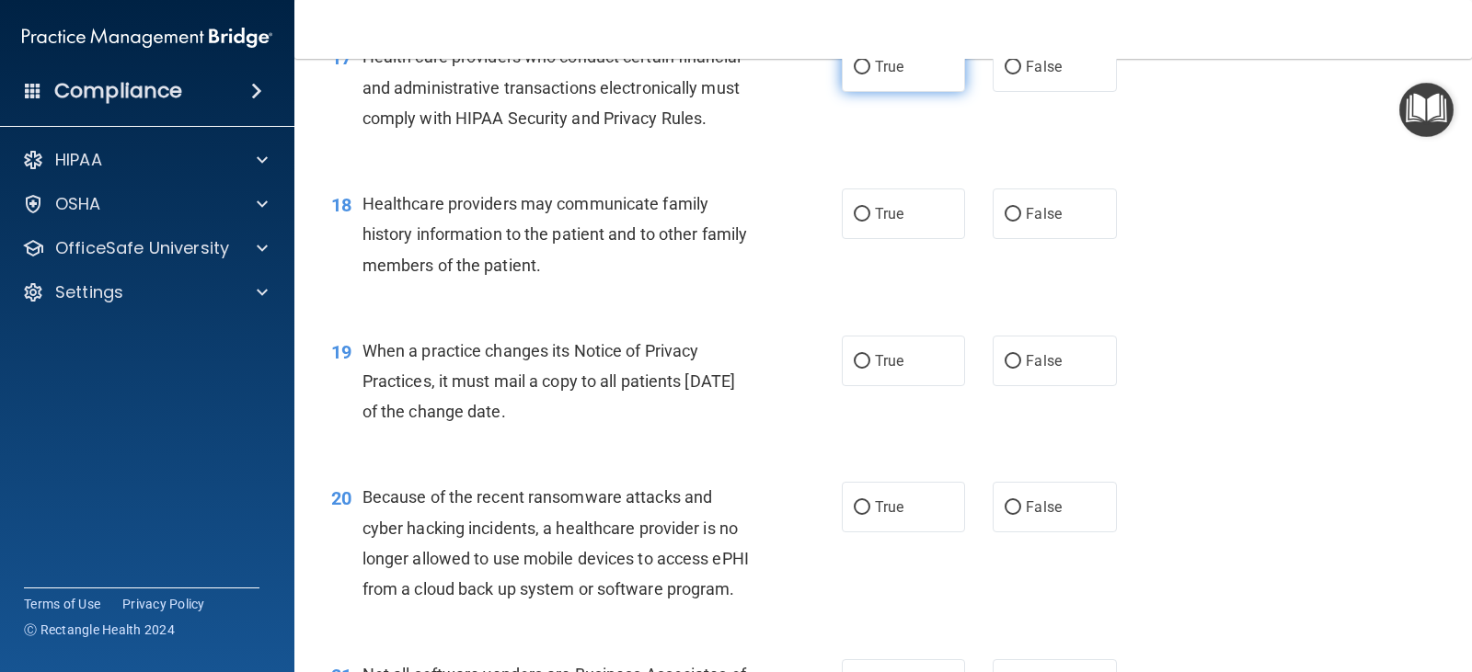
click at [864, 92] on label "True" at bounding box center [903, 66] width 123 height 51
click at [864, 75] on input "True" at bounding box center [862, 68] width 17 height 14
radio input "true"
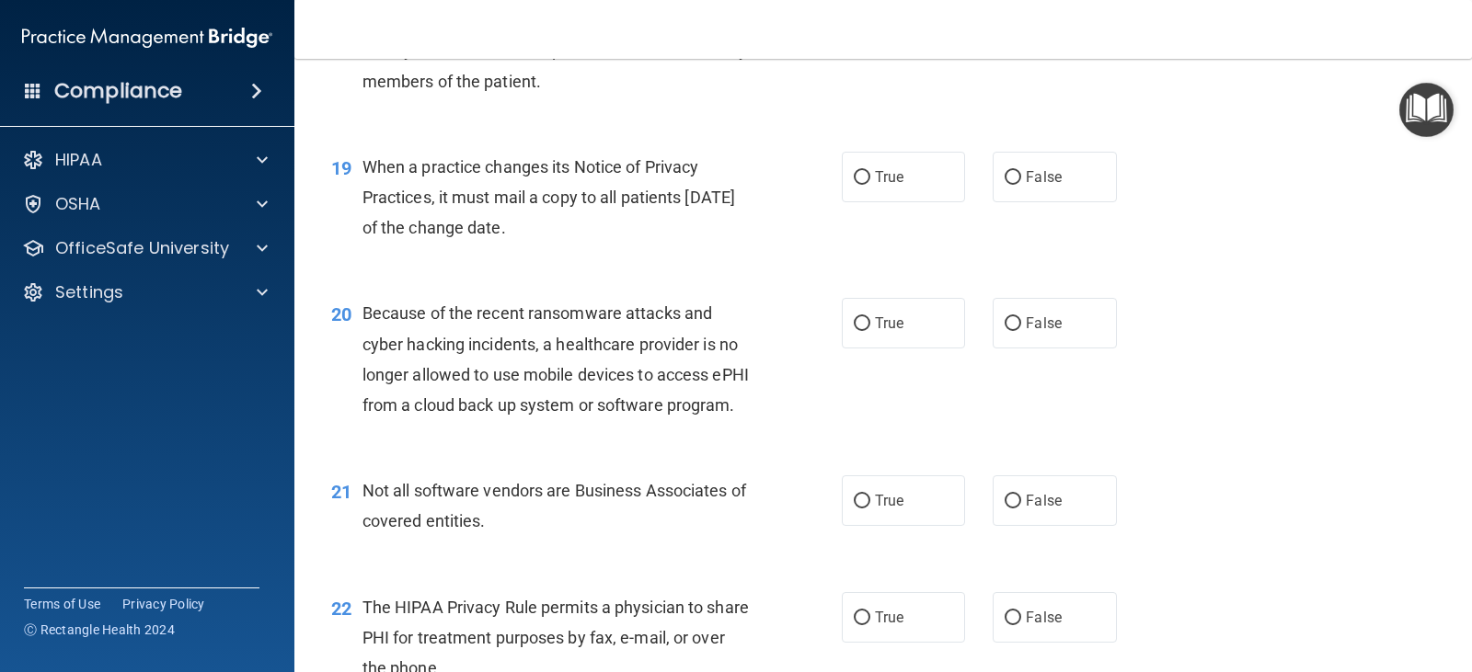
scroll to position [2760, 0]
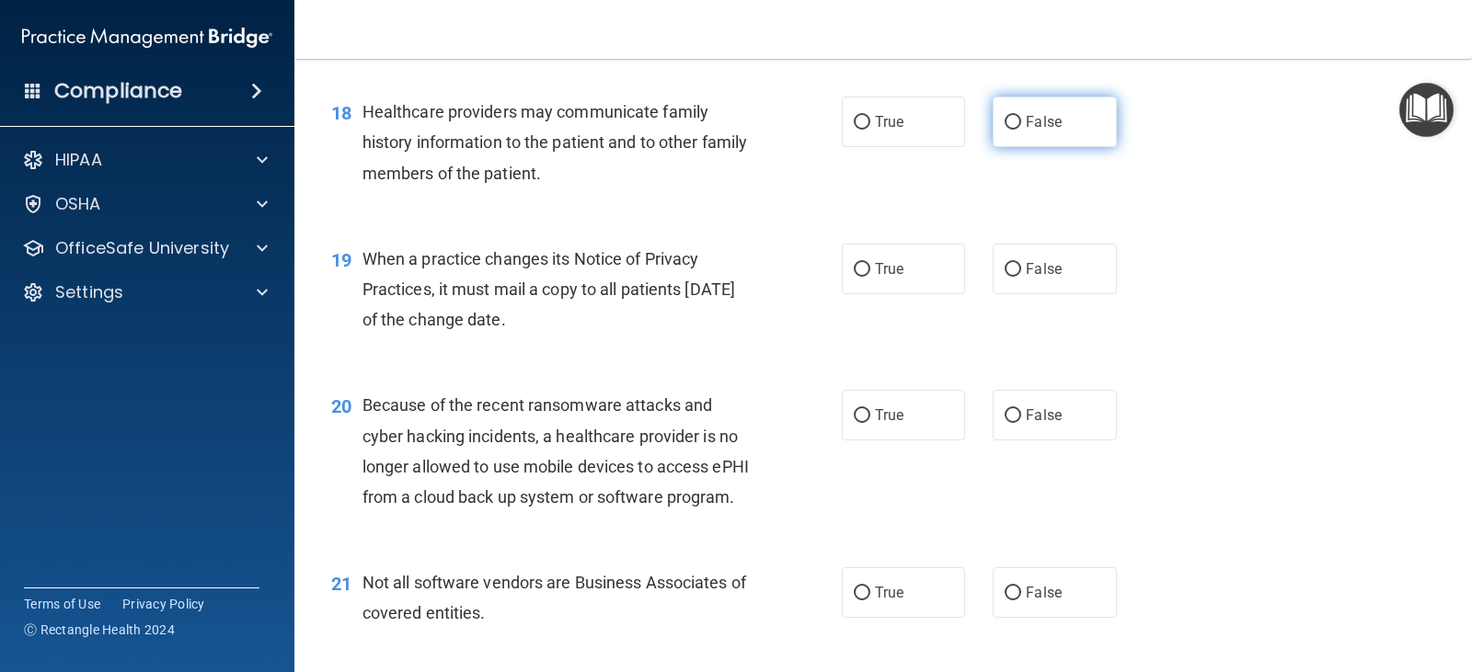
click at [1026, 131] on span "False" at bounding box center [1044, 121] width 36 height 17
click at [1021, 130] on input "False" at bounding box center [1013, 123] width 17 height 14
radio input "true"
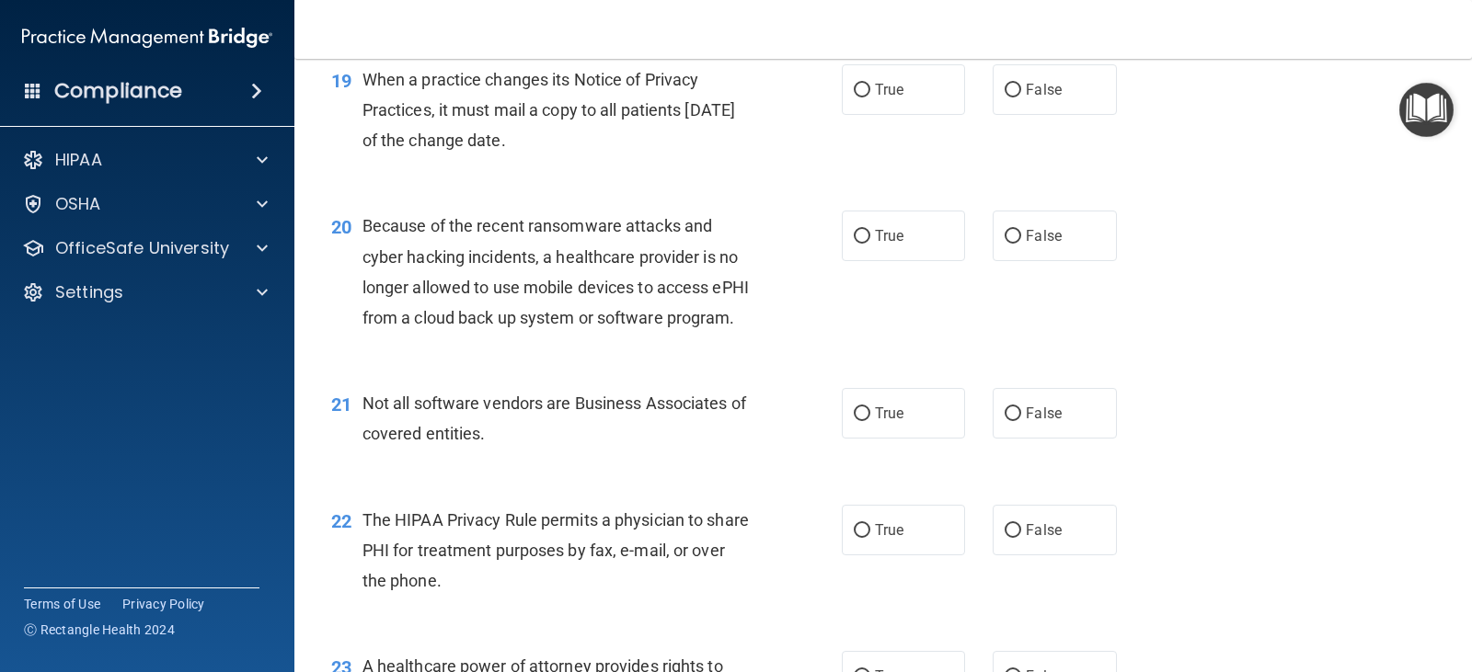
scroll to position [2944, 0]
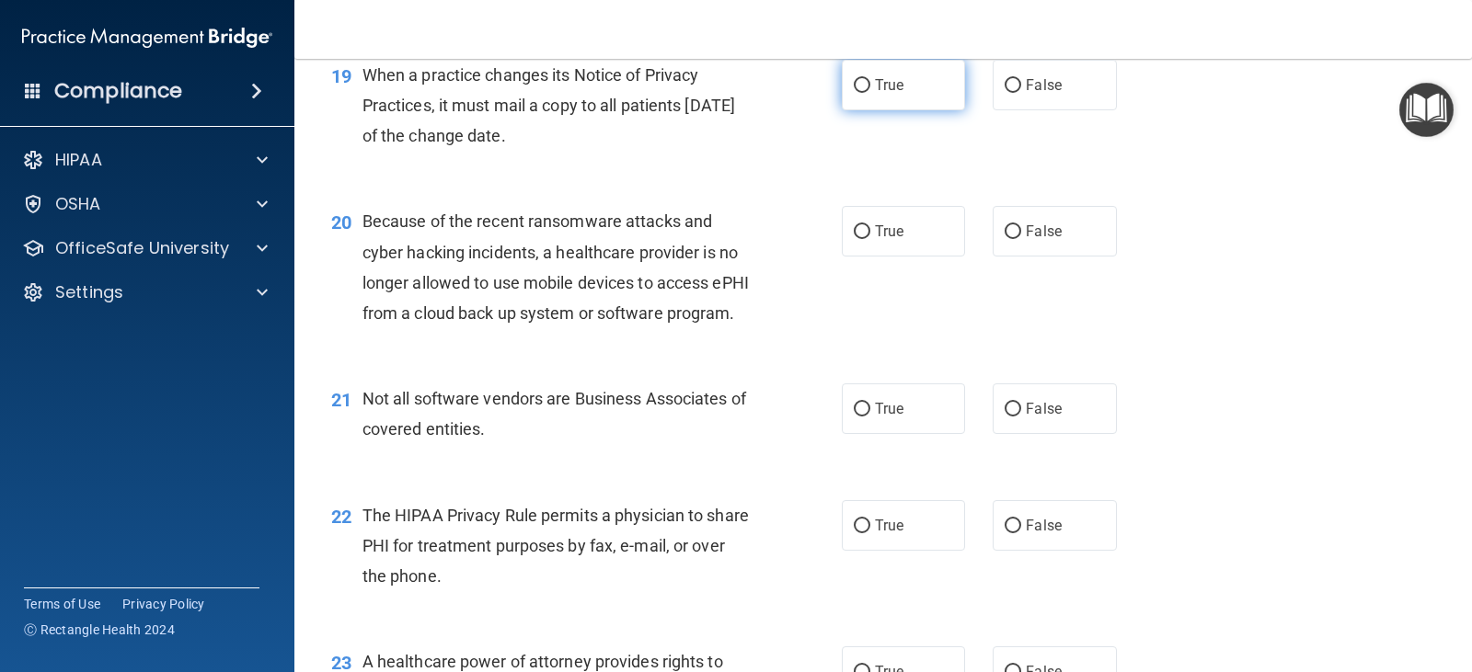
click at [886, 103] on label "True" at bounding box center [903, 85] width 123 height 51
click at [870, 93] on input "True" at bounding box center [862, 86] width 17 height 14
radio input "true"
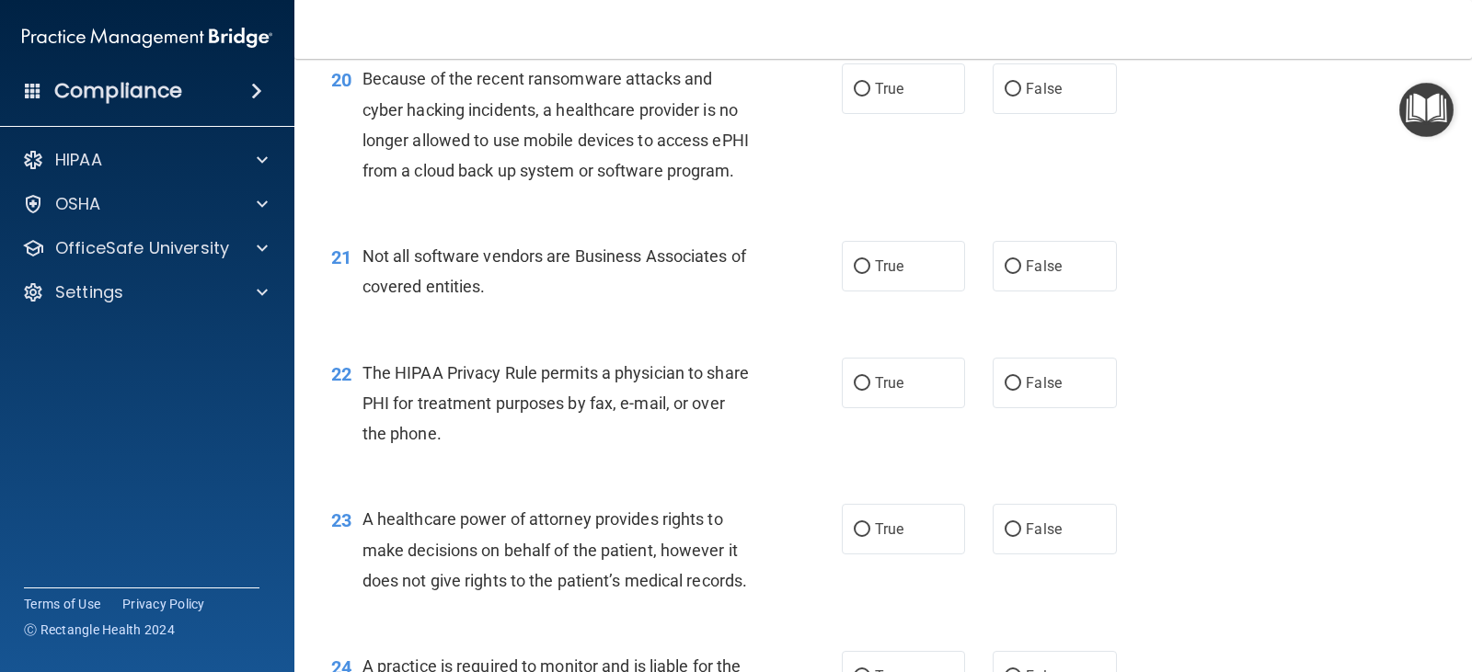
scroll to position [3128, 0]
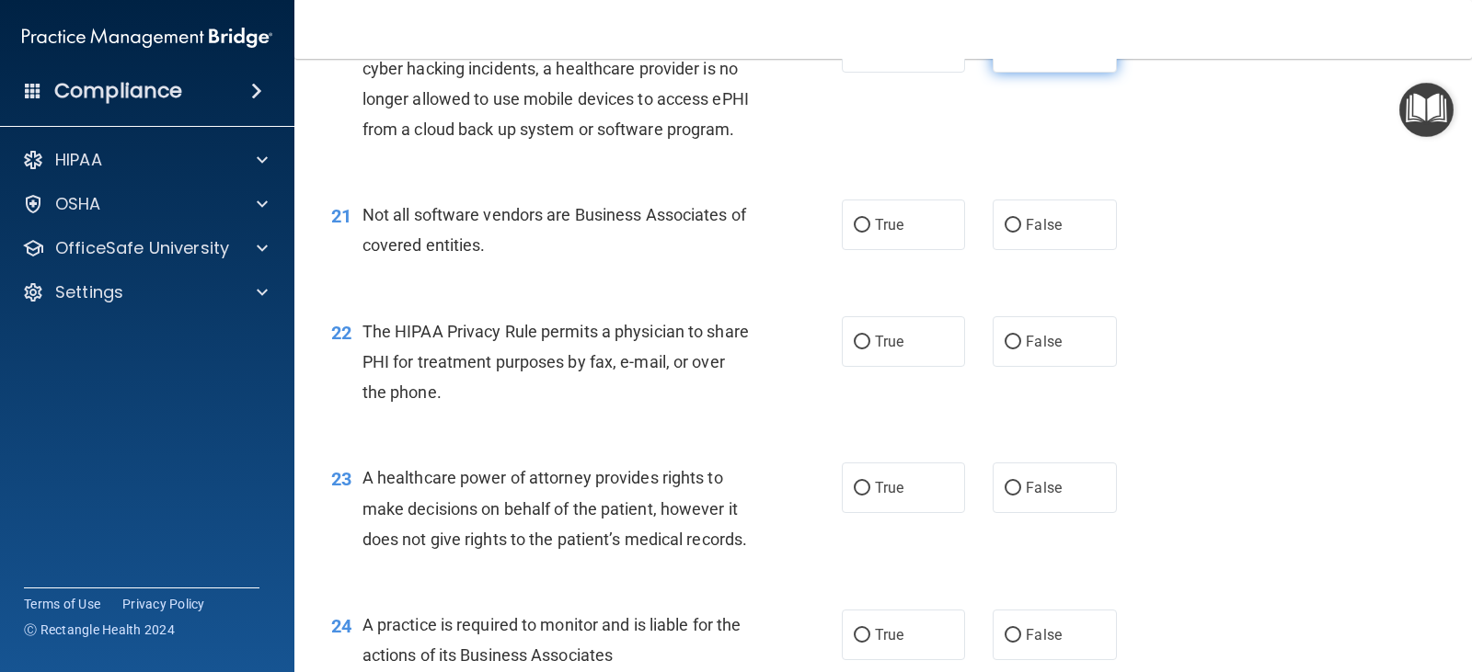
click at [1016, 73] on label "False" at bounding box center [1054, 47] width 123 height 51
click at [1016, 55] on input "False" at bounding box center [1013, 48] width 17 height 14
radio input "true"
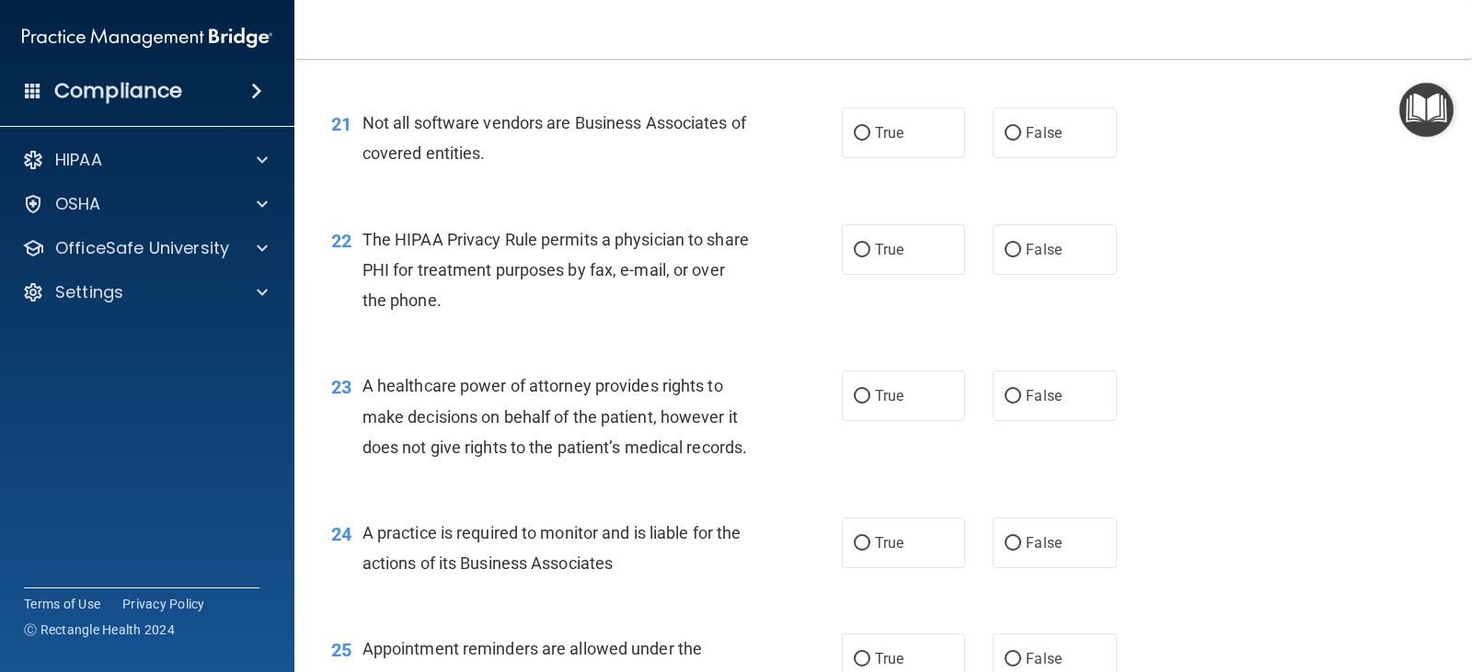
scroll to position [3312, 0]
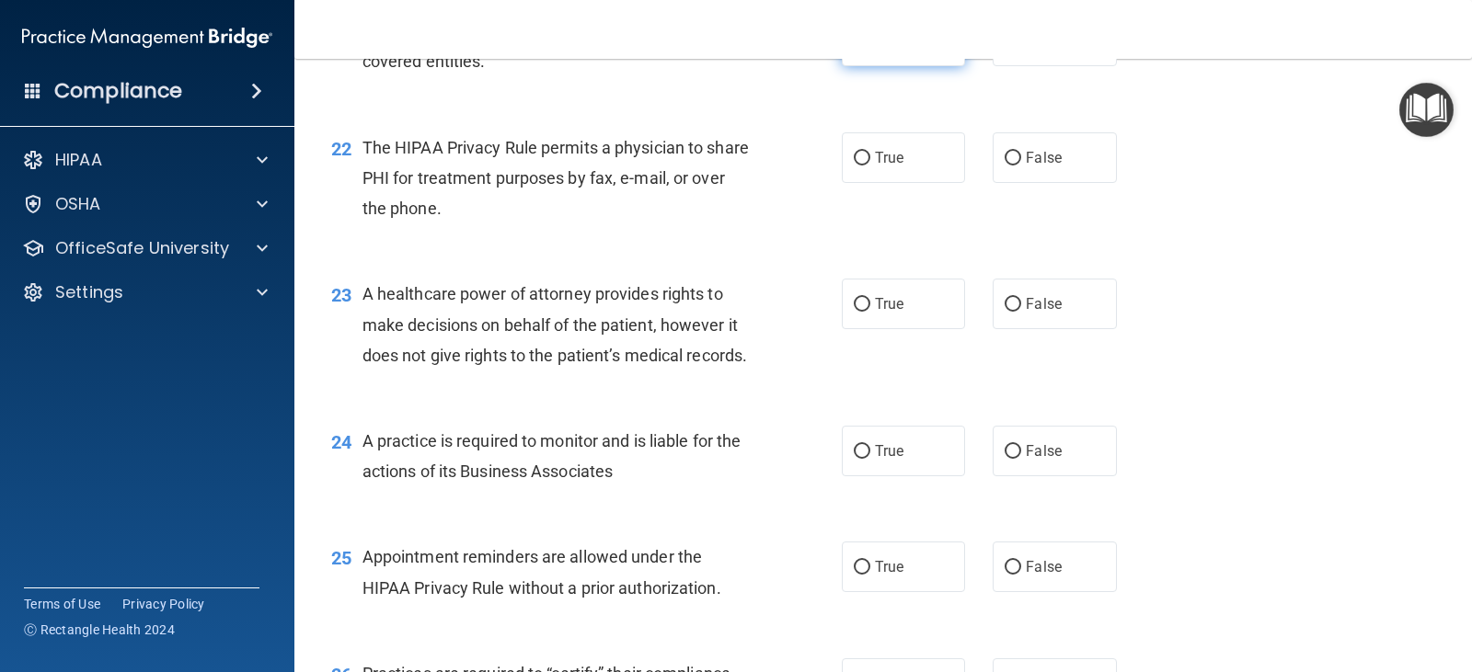
click at [884, 66] on label "True" at bounding box center [903, 41] width 123 height 51
click at [870, 49] on input "True" at bounding box center [862, 42] width 17 height 14
radio input "true"
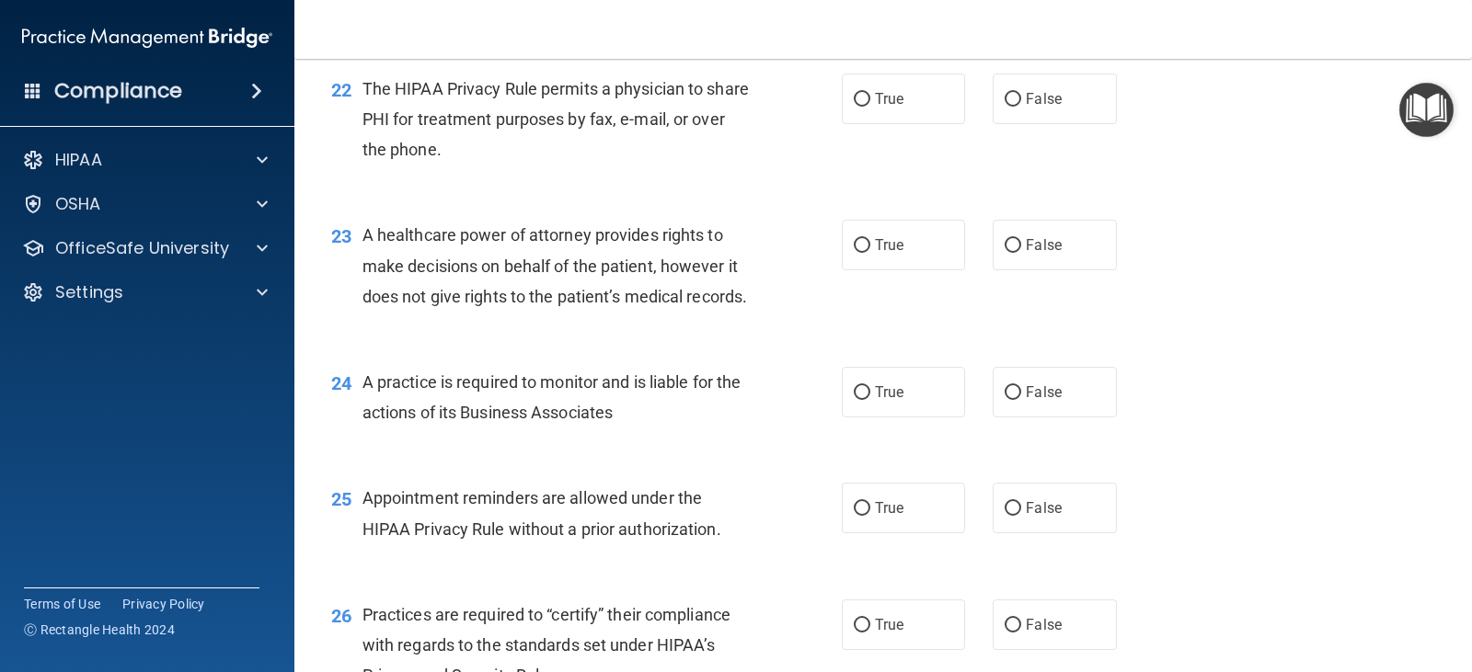
scroll to position [3404, 0]
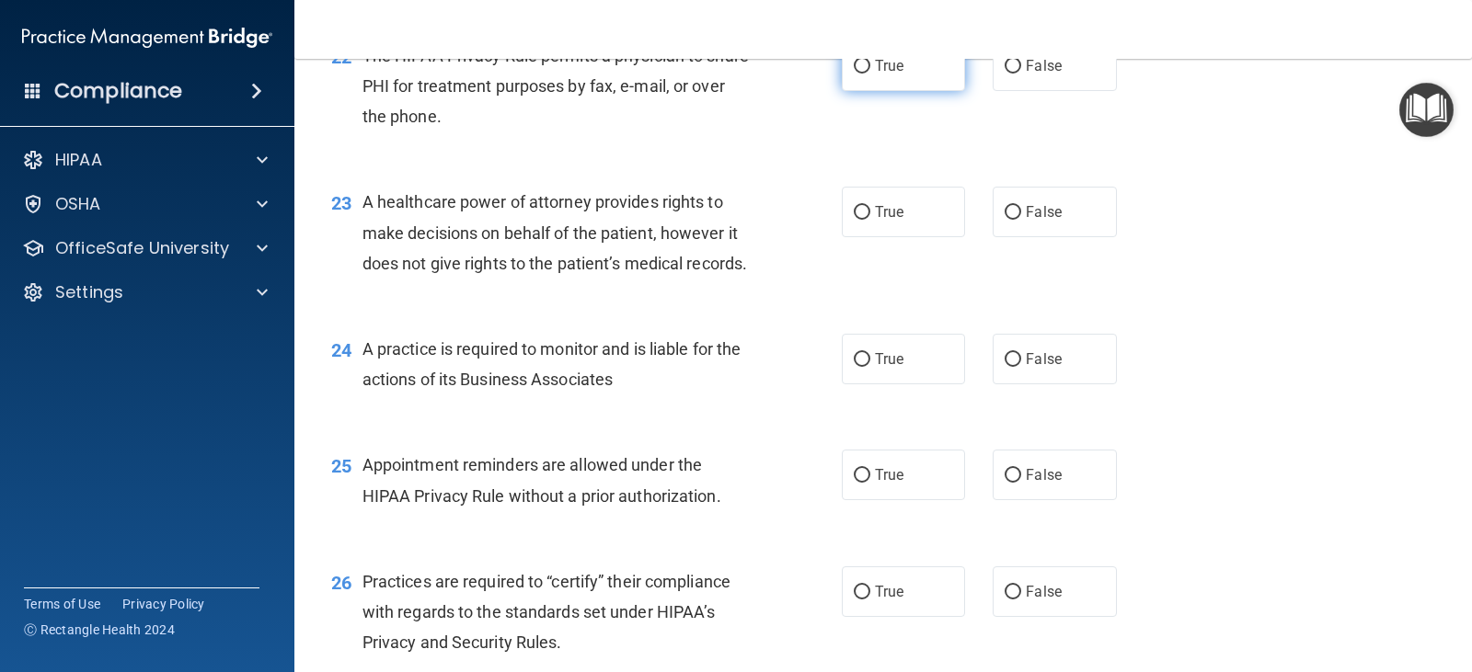
click at [875, 75] on span "True" at bounding box center [889, 65] width 29 height 17
click at [870, 74] on input "True" at bounding box center [862, 67] width 17 height 14
radio input "true"
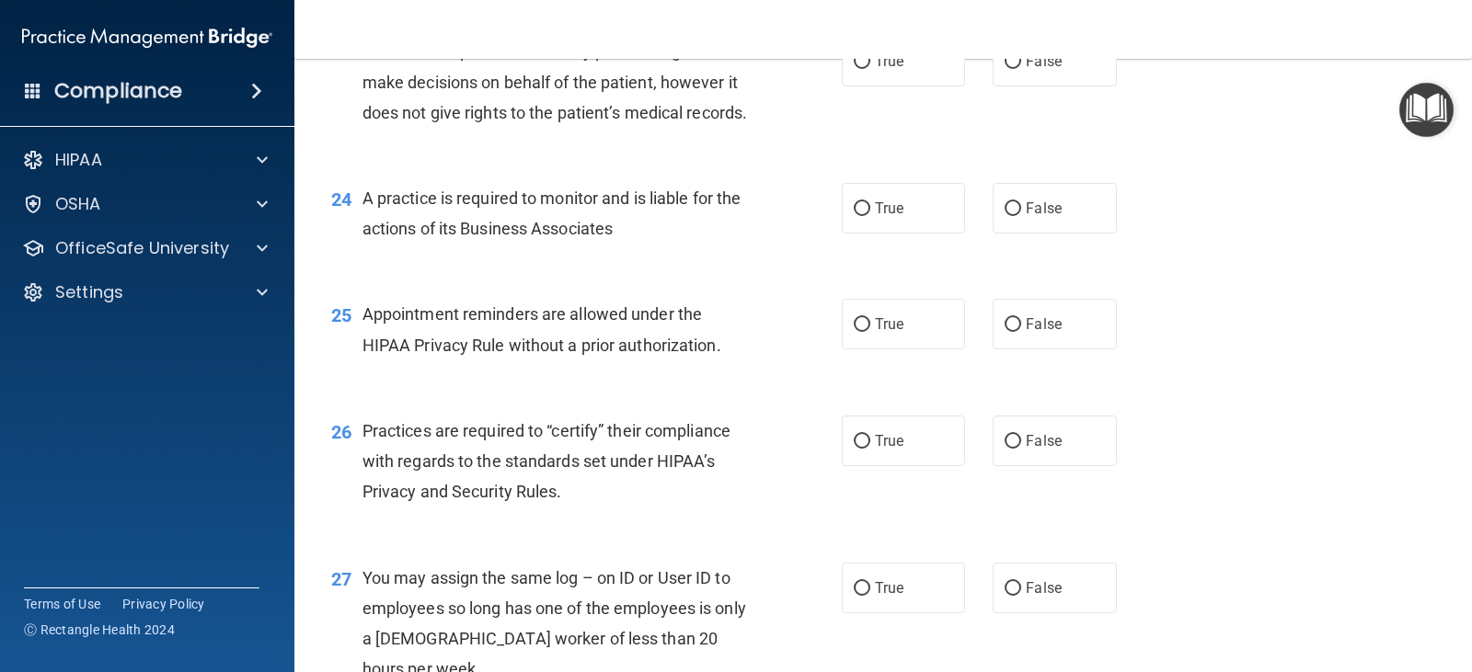
scroll to position [3588, 0]
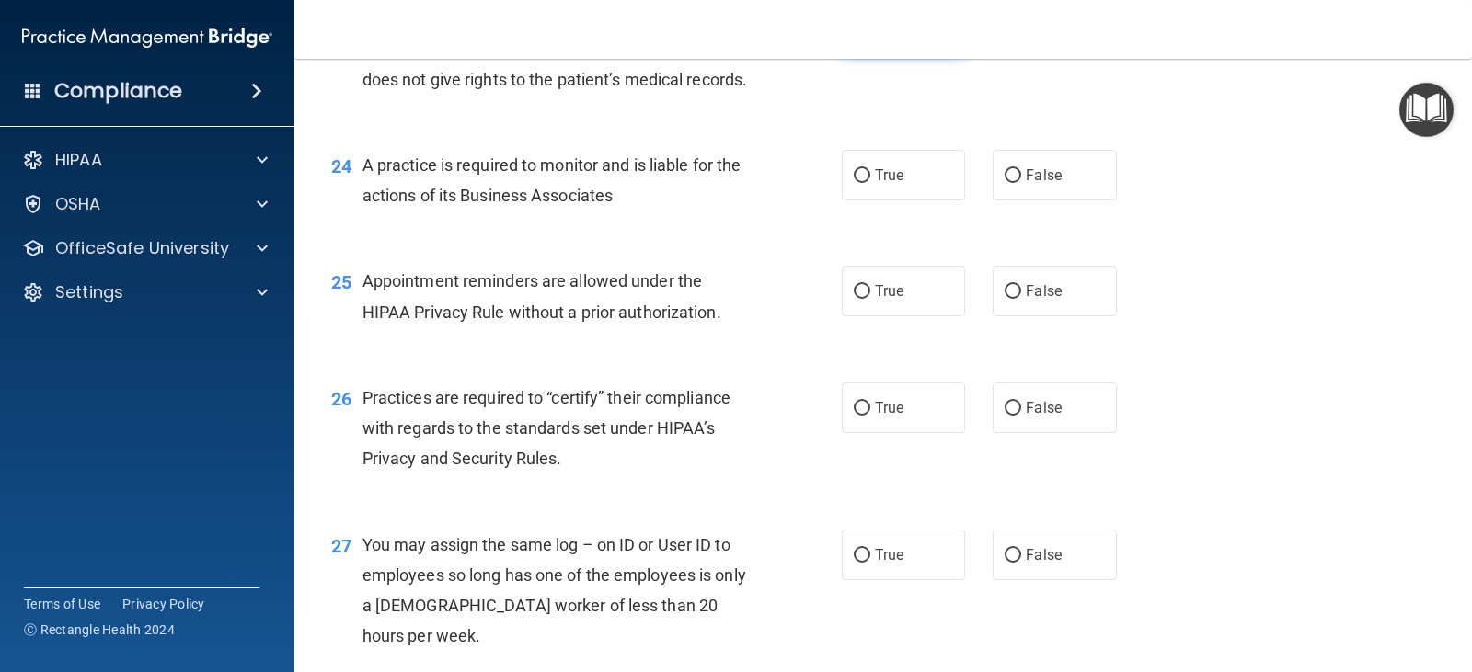
click at [876, 53] on label "True" at bounding box center [903, 28] width 123 height 51
click at [870, 36] on input "True" at bounding box center [862, 29] width 17 height 14
radio input "true"
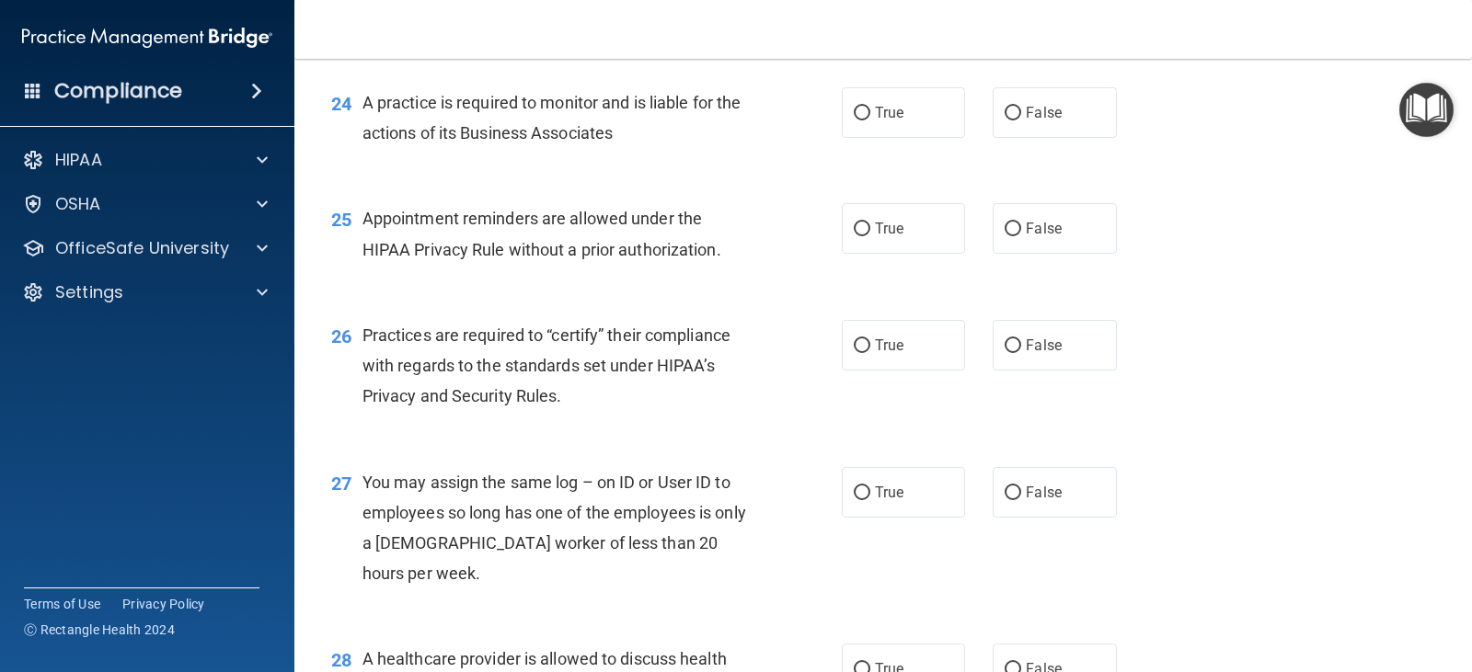
scroll to position [3772, 0]
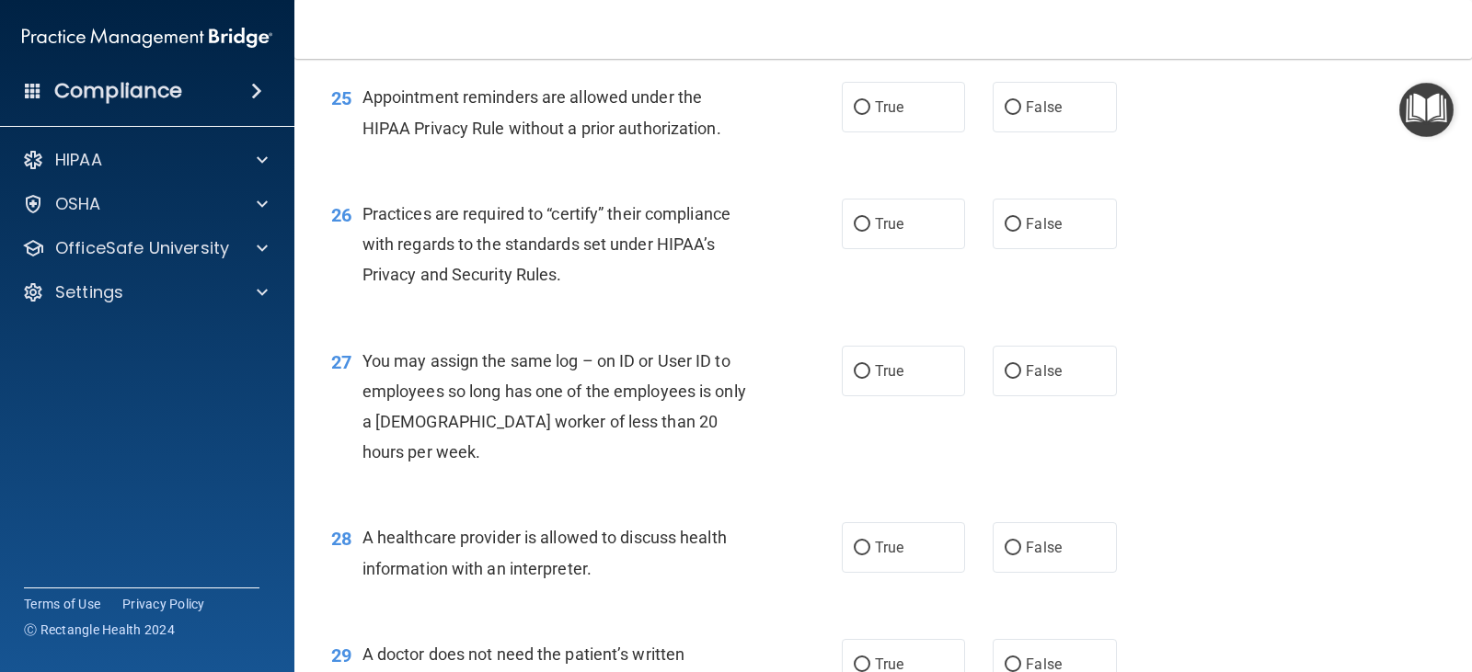
radio input "true"
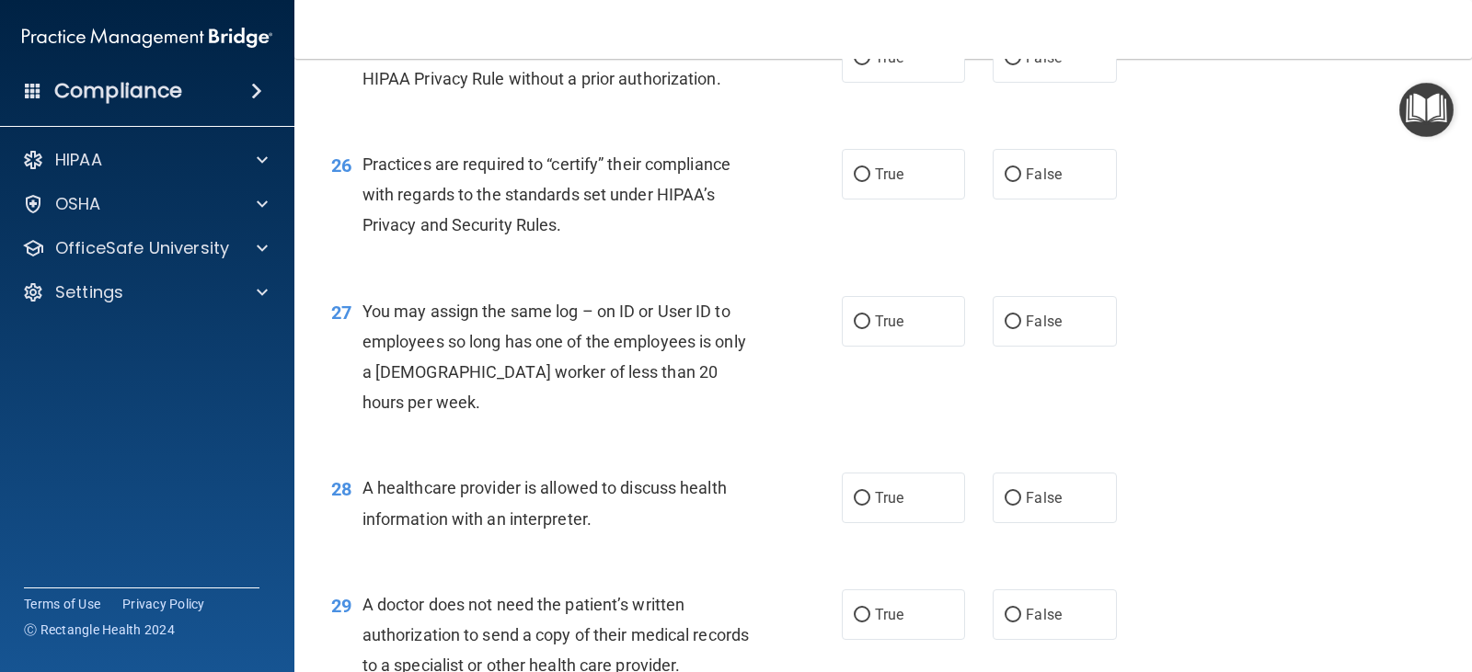
scroll to position [3864, 0]
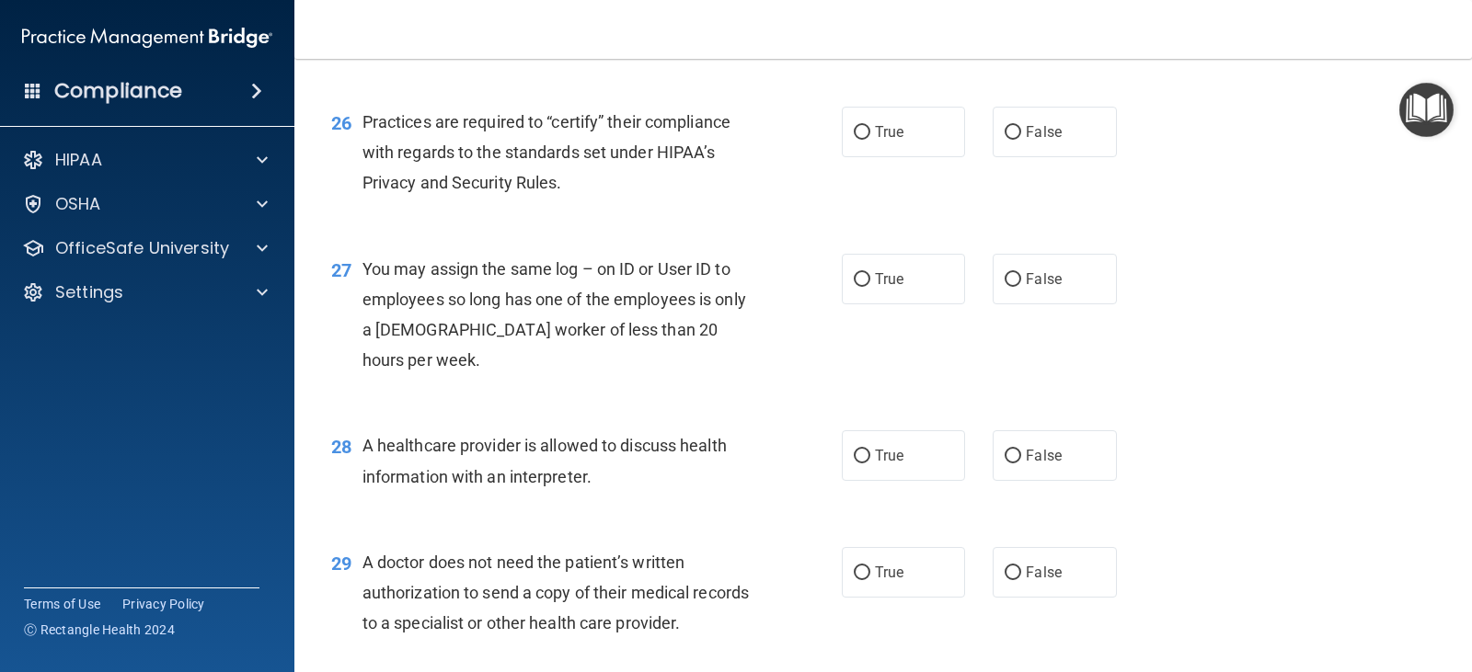
click at [854, 23] on input "True" at bounding box center [862, 16] width 17 height 14
radio input "true"
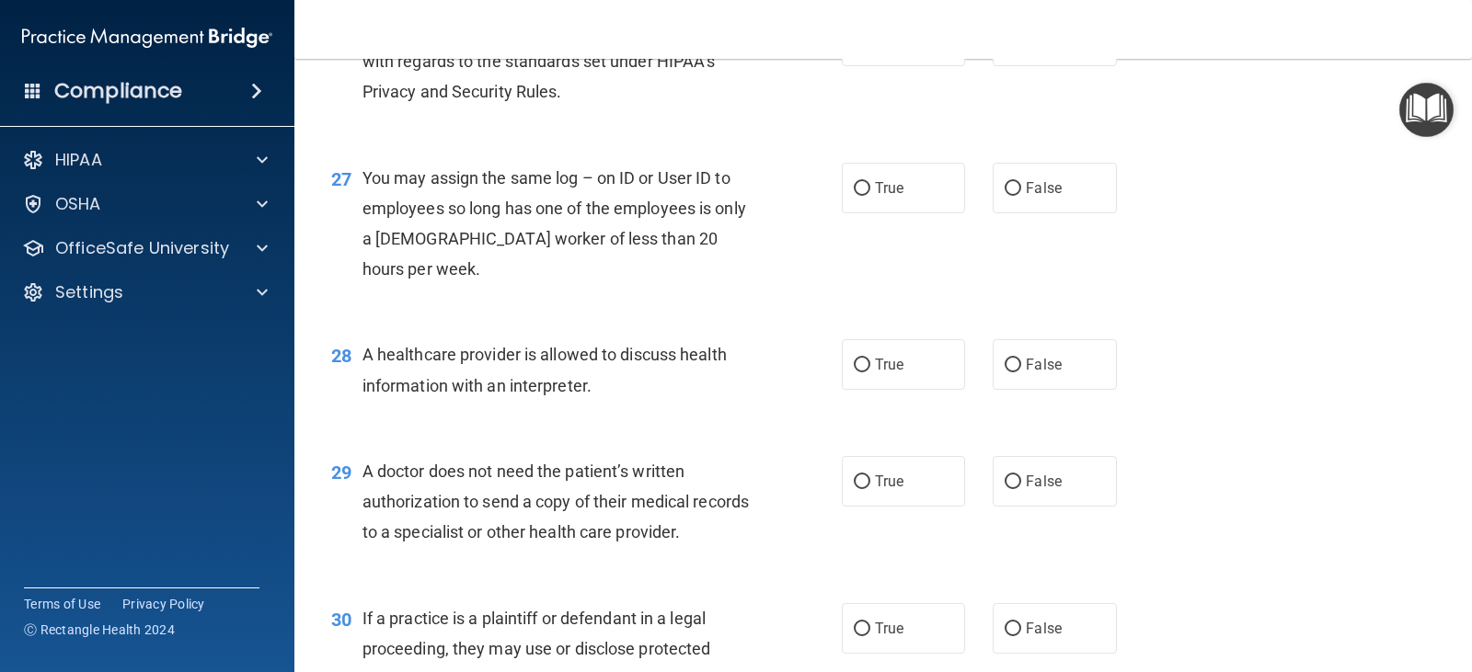
scroll to position [3956, 0]
click at [883, 65] on label "True" at bounding box center [903, 40] width 123 height 51
click at [870, 48] on input "True" at bounding box center [862, 41] width 17 height 14
radio input "true"
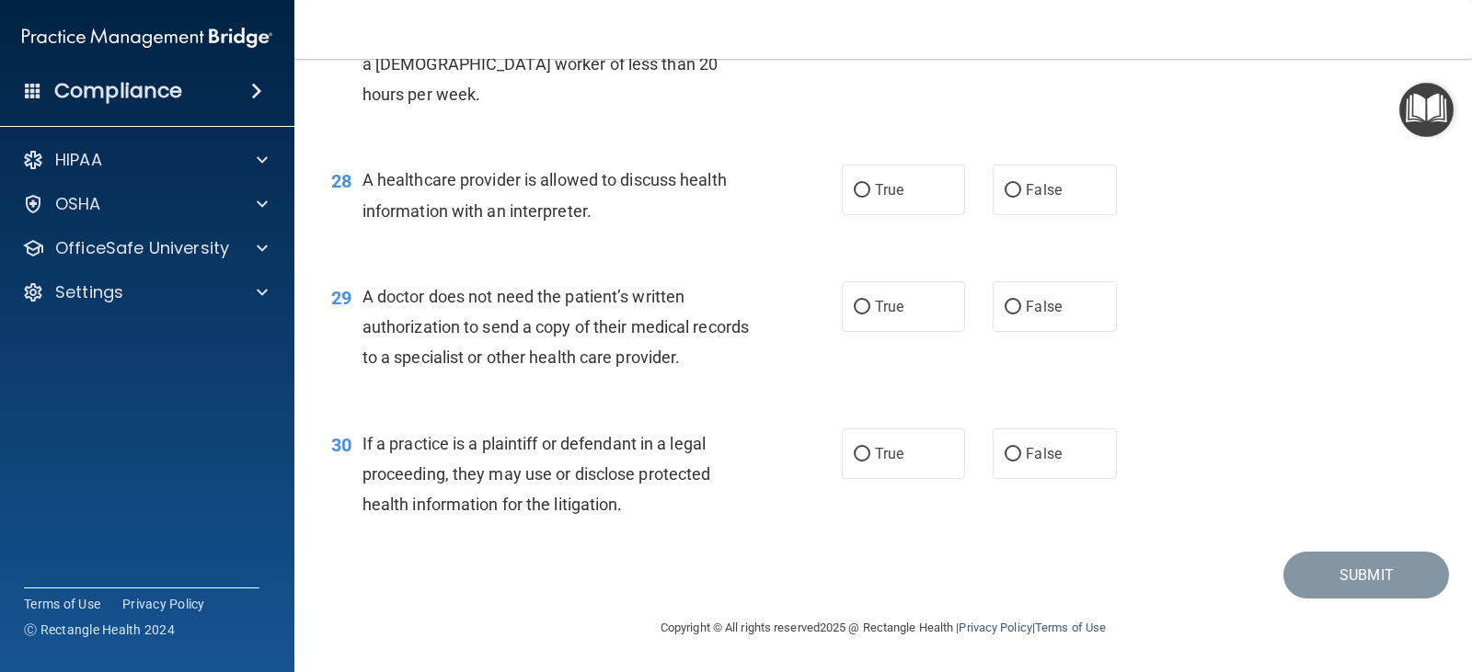
scroll to position [4140, 0]
click at [1026, 22] on span "False" at bounding box center [1044, 13] width 36 height 17
click at [1017, 21] on input "False" at bounding box center [1013, 14] width 17 height 14
radio input "true"
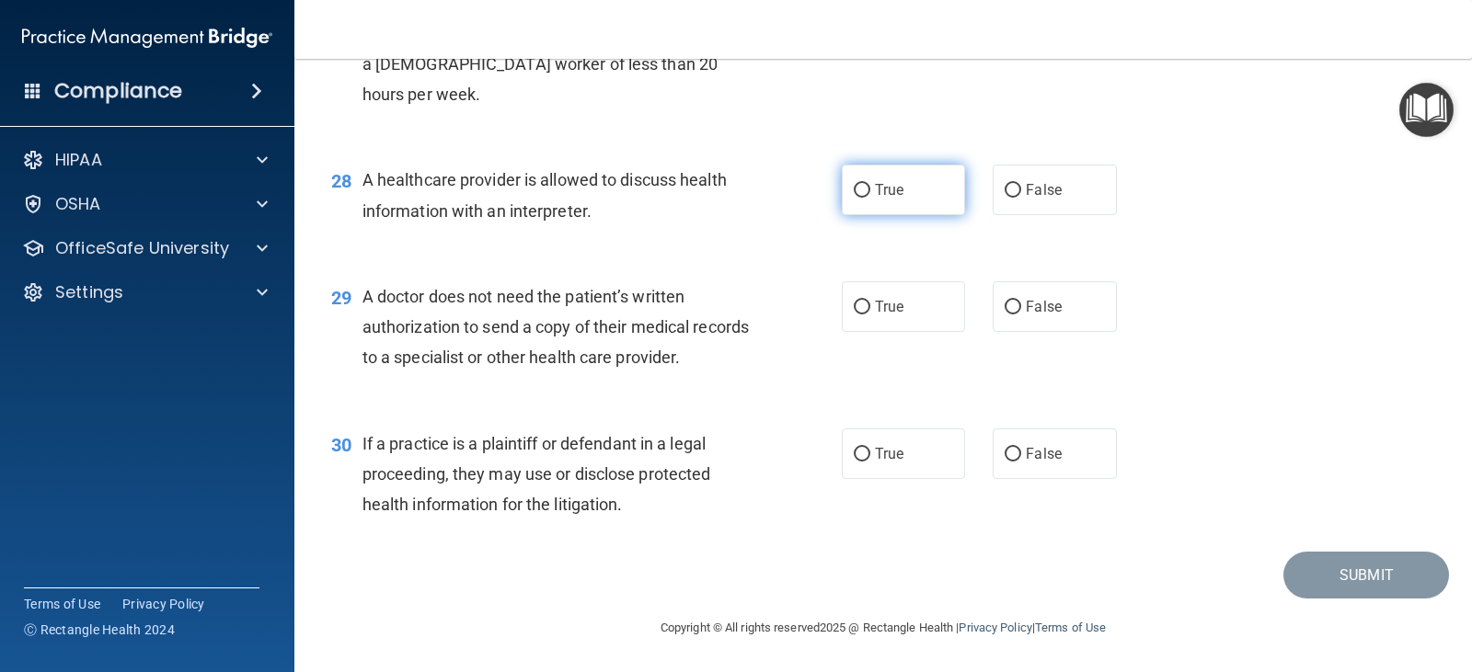
click at [911, 189] on label "True" at bounding box center [903, 190] width 123 height 51
click at [870, 189] on input "True" at bounding box center [862, 191] width 17 height 14
radio input "true"
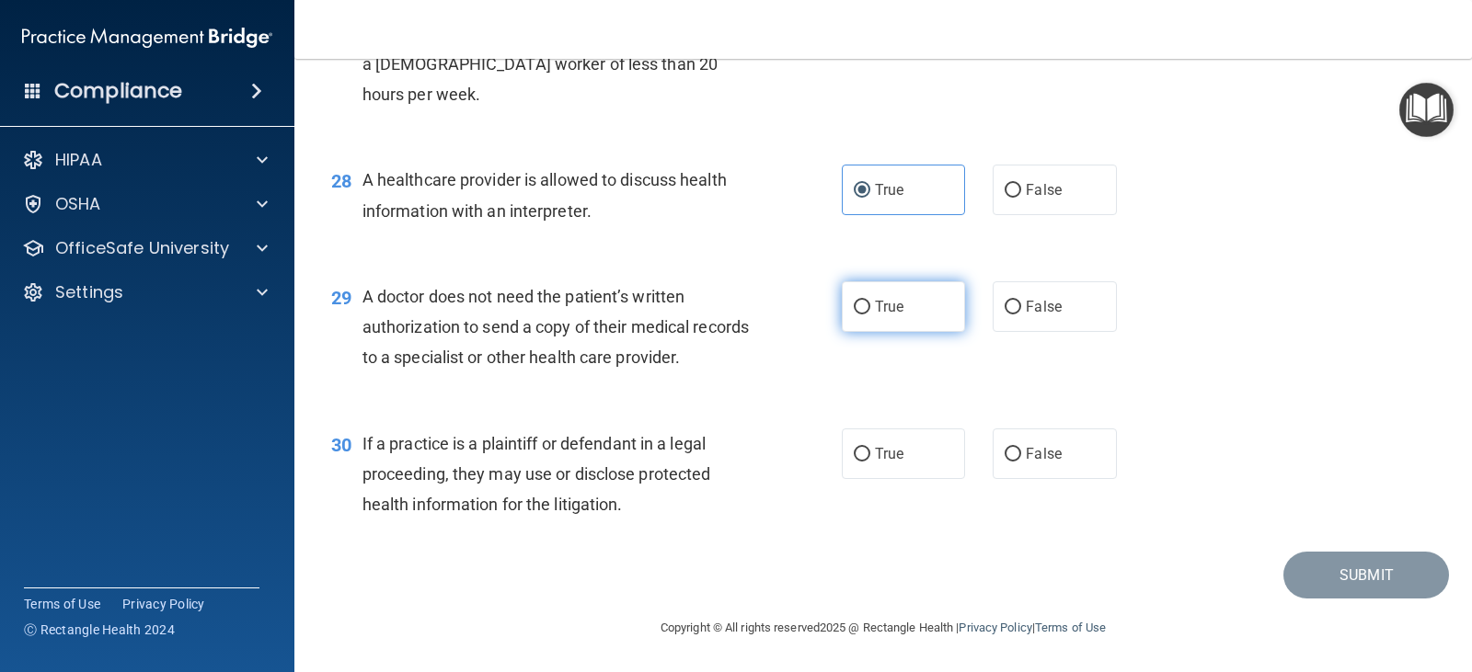
click at [888, 307] on span "True" at bounding box center [889, 306] width 29 height 17
click at [870, 307] on input "True" at bounding box center [862, 308] width 17 height 14
radio input "true"
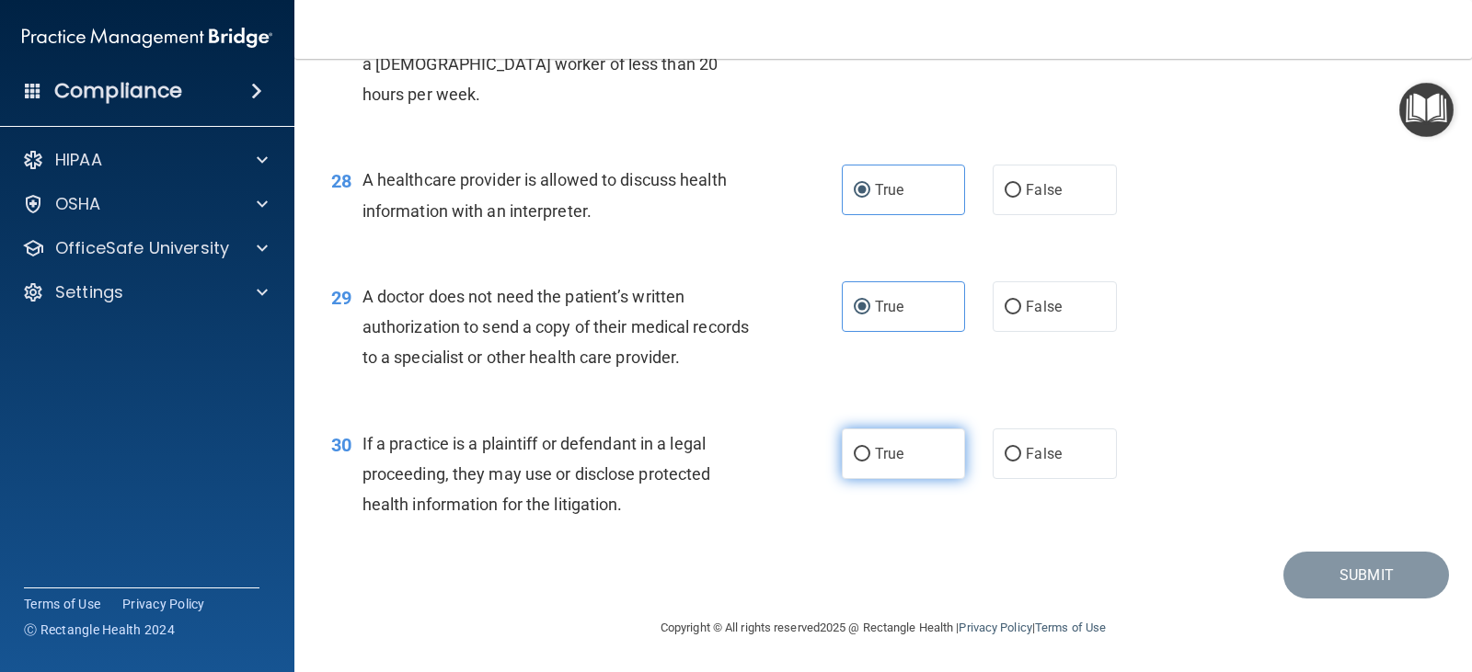
click at [860, 443] on label "True" at bounding box center [903, 454] width 123 height 51
click at [860, 448] on input "True" at bounding box center [862, 455] width 17 height 14
radio input "true"
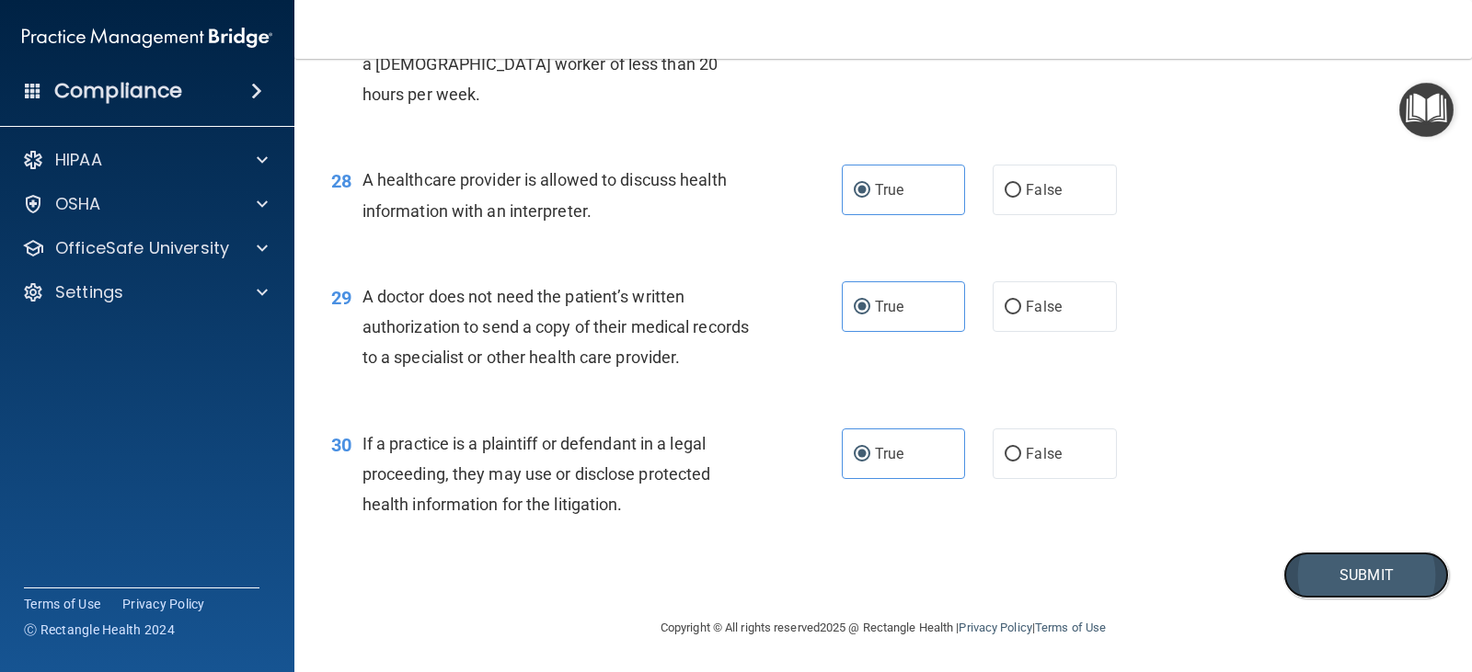
click at [1333, 576] on button "Submit" at bounding box center [1366, 575] width 166 height 47
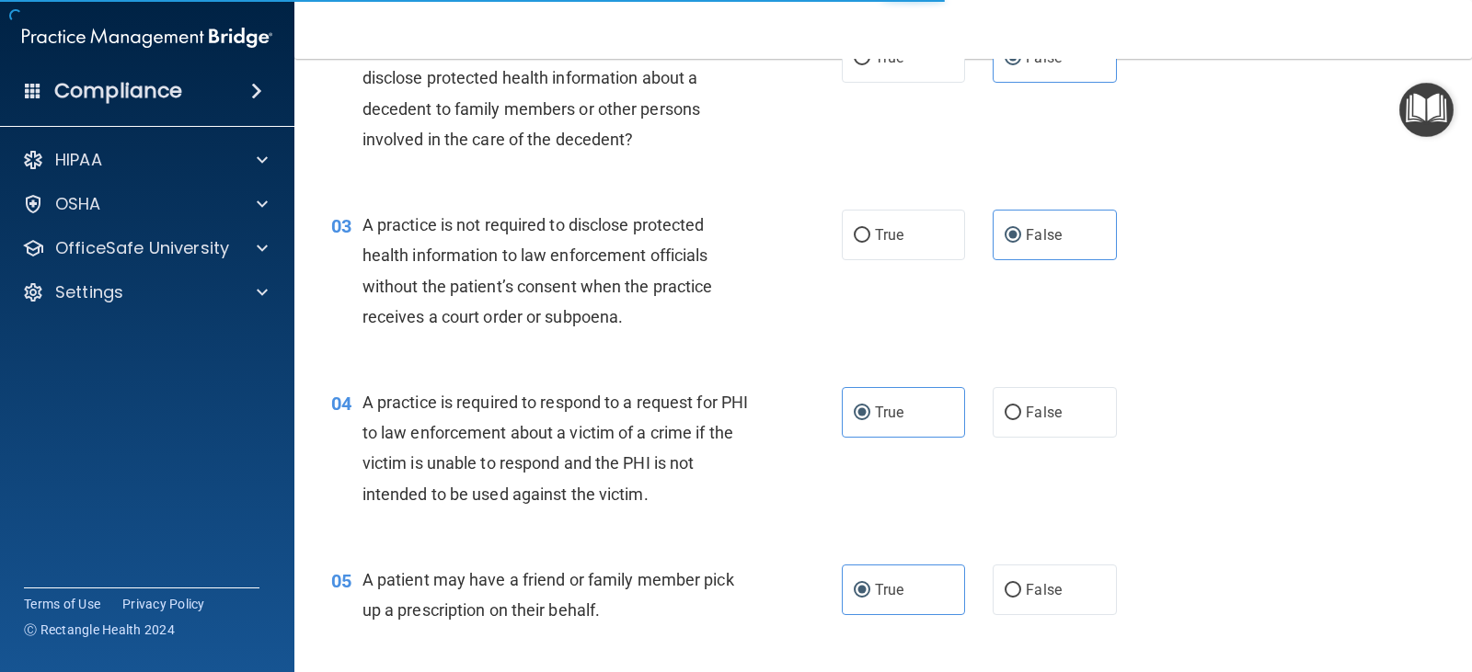
scroll to position [260, 0]
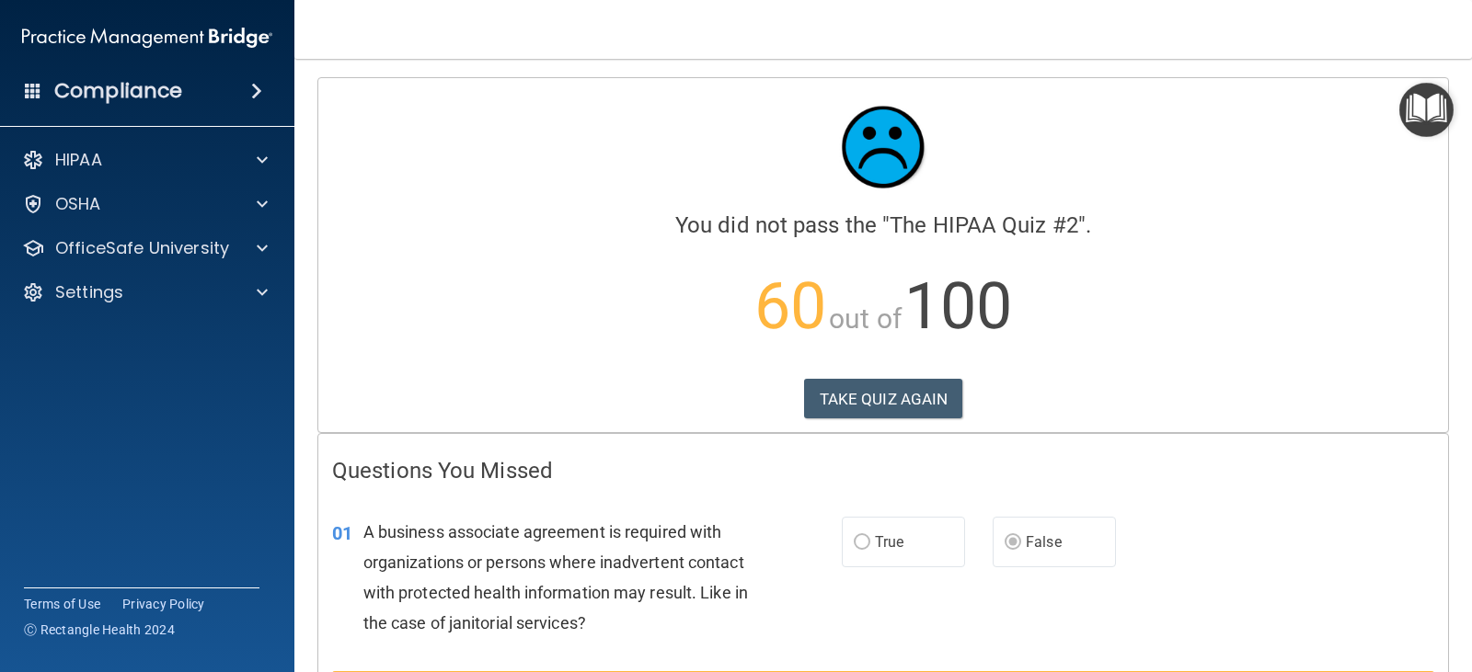
scroll to position [92, 0]
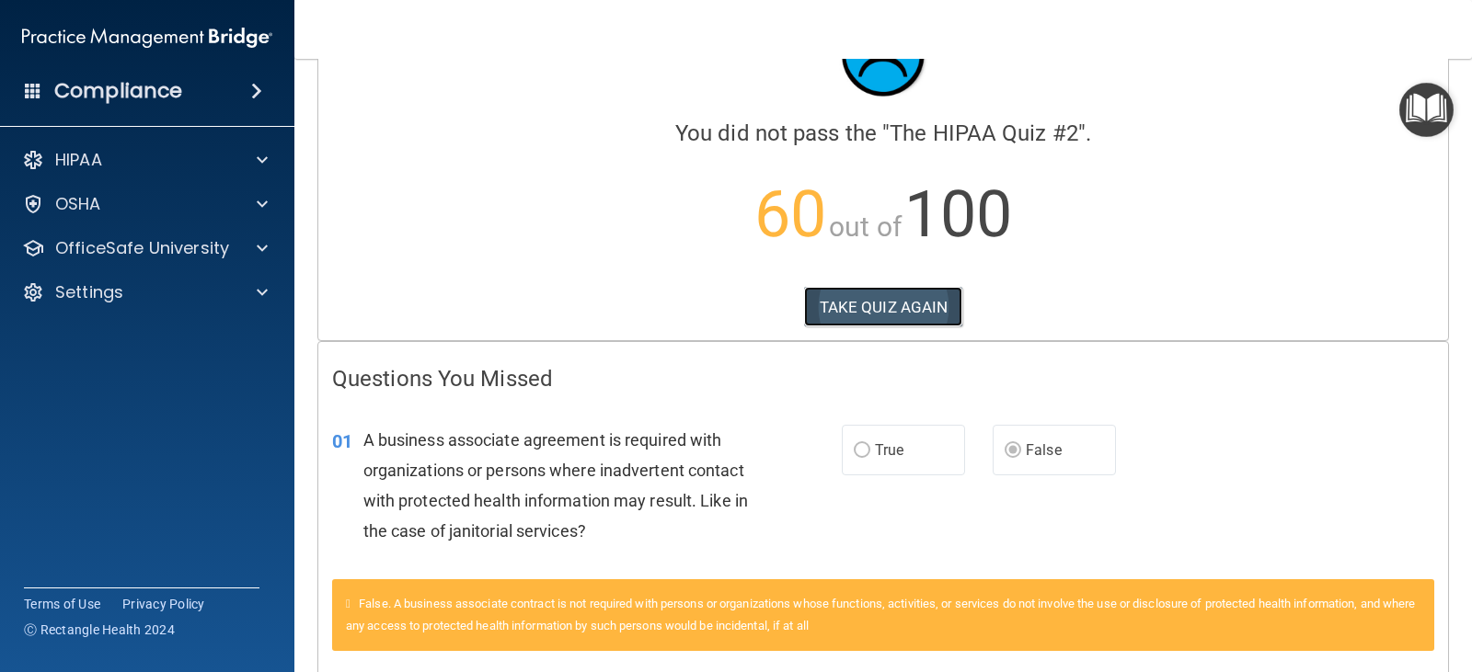
click at [857, 311] on button "TAKE QUIZ AGAIN" at bounding box center [883, 307] width 159 height 40
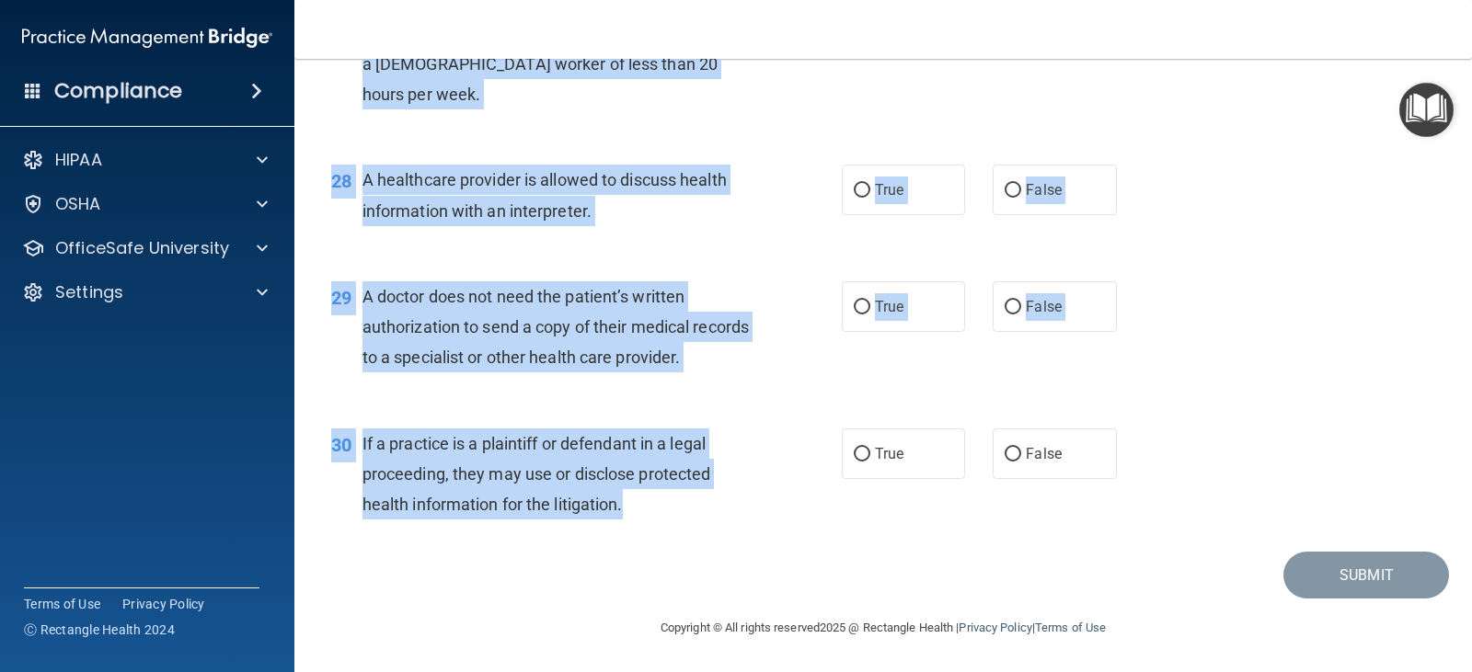
scroll to position [4221, 0]
drag, startPoint x: 333, startPoint y: 152, endPoint x: 788, endPoint y: 584, distance: 627.9
click at [773, 412] on div "30 If a practice is a plaintiff or defendant in a legal proceeding, they may us…" at bounding box center [883, 479] width 1132 height 147
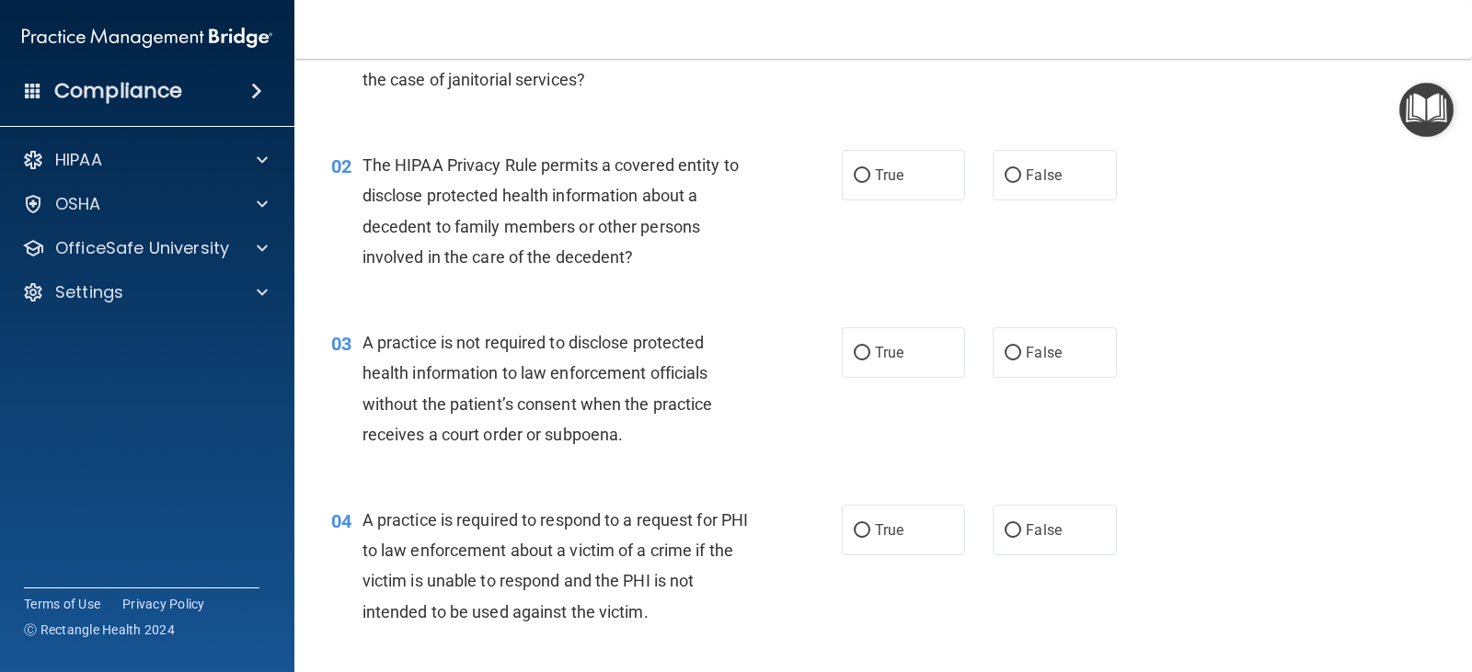
scroll to position [0, 0]
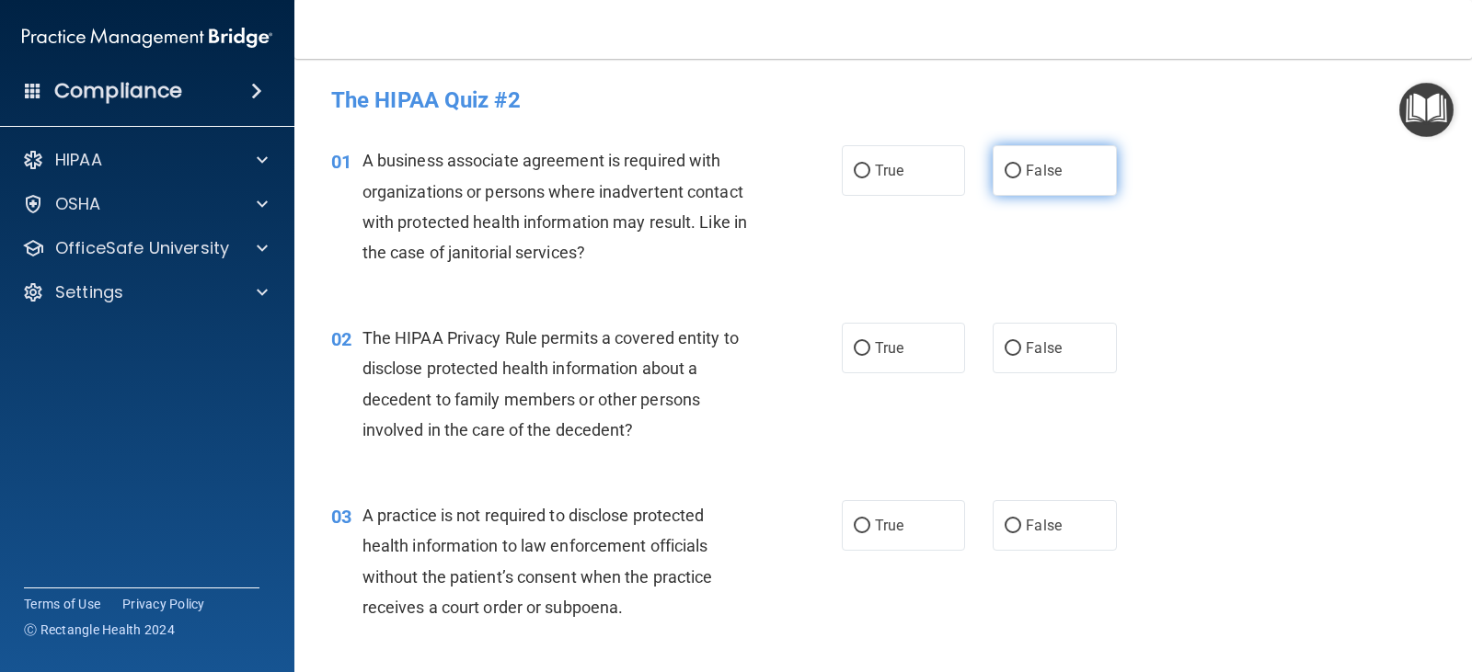
click at [1009, 166] on input "False" at bounding box center [1013, 172] width 17 height 14
radio input "true"
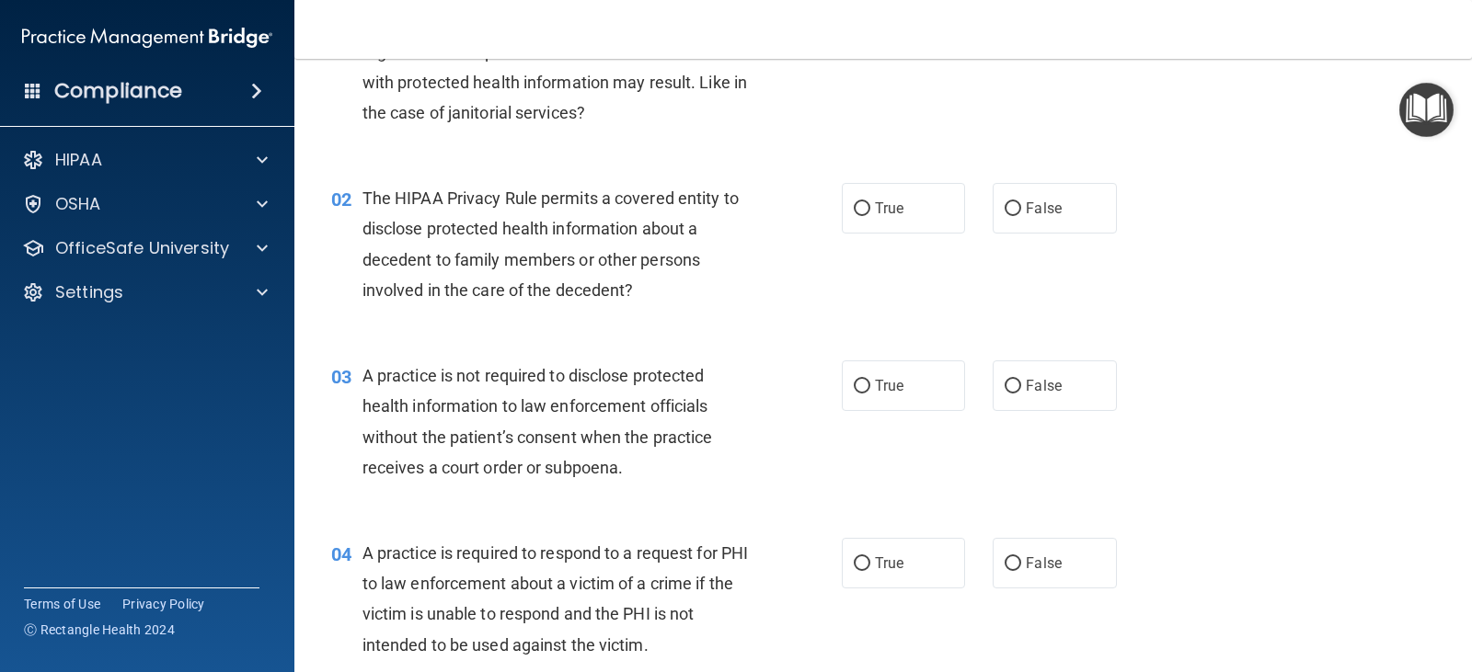
scroll to position [184, 0]
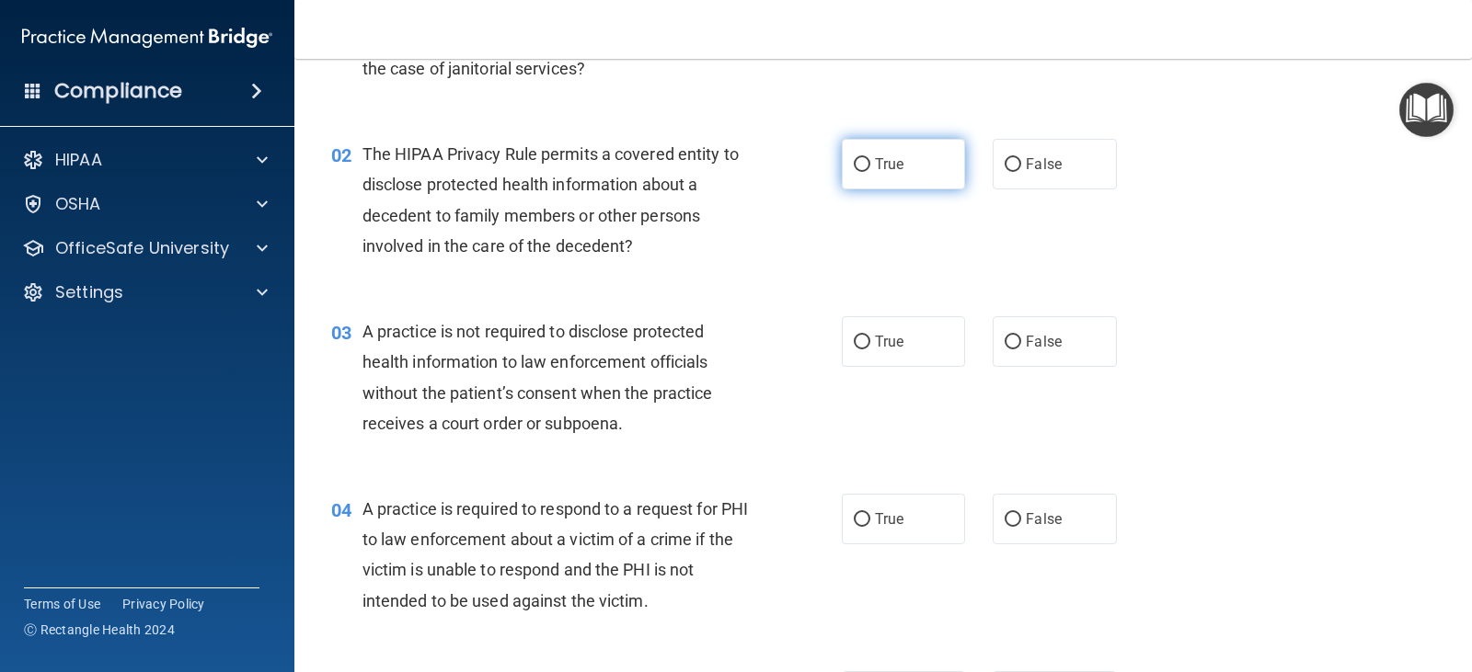
click at [903, 172] on label "True" at bounding box center [903, 164] width 123 height 51
click at [870, 172] on input "True" at bounding box center [862, 165] width 17 height 14
radio input "true"
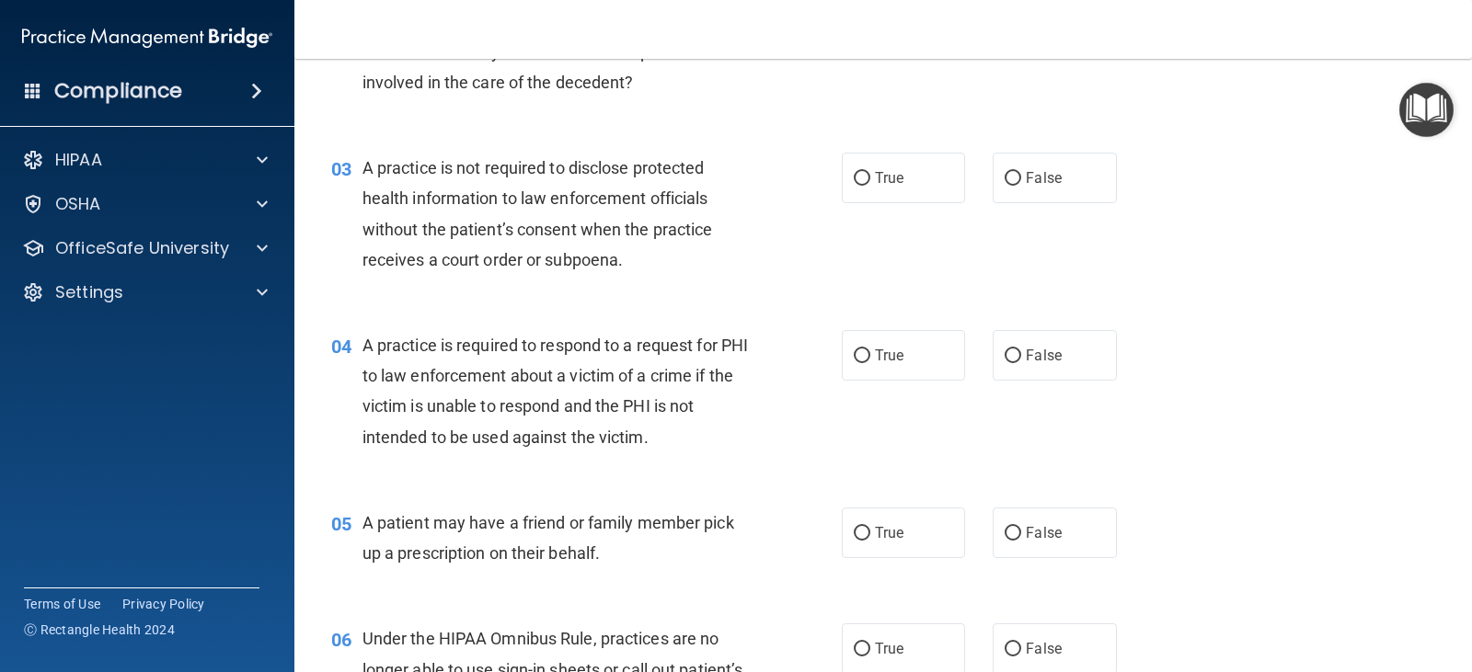
scroll to position [368, 0]
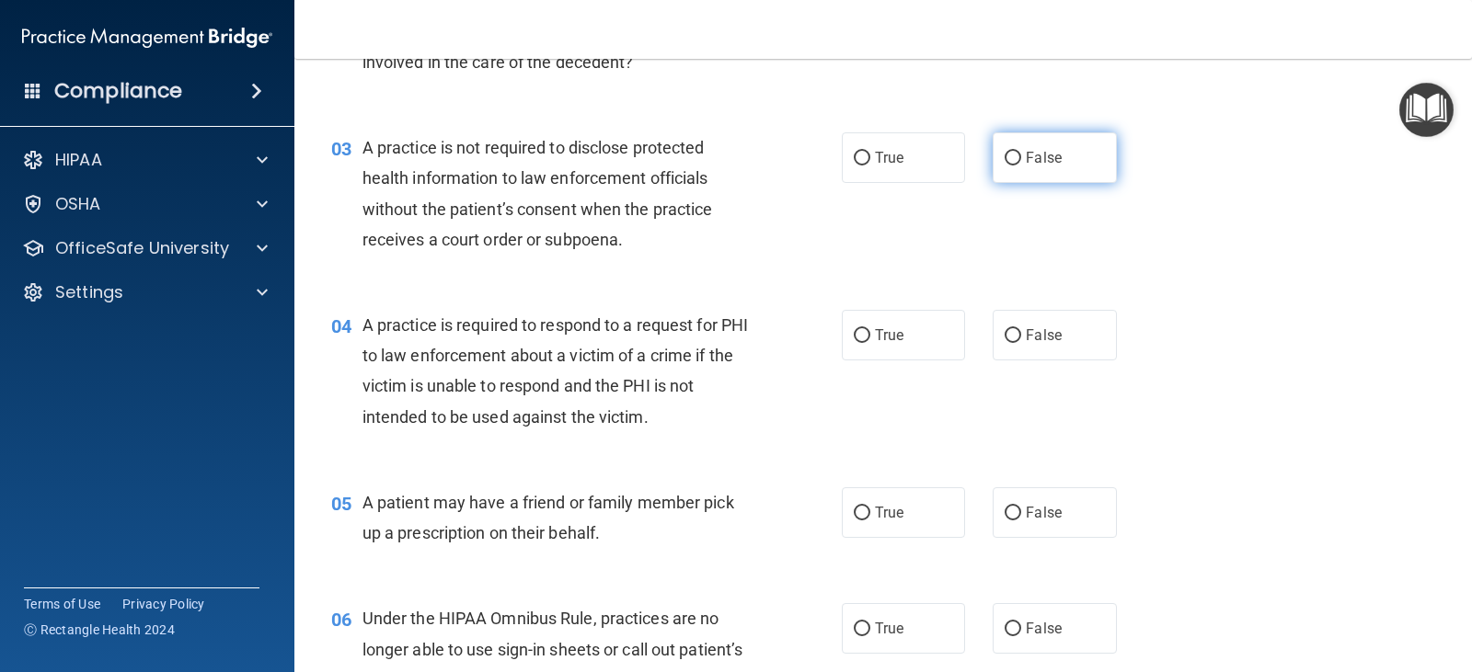
click at [1005, 156] on input "False" at bounding box center [1013, 159] width 17 height 14
radio input "true"
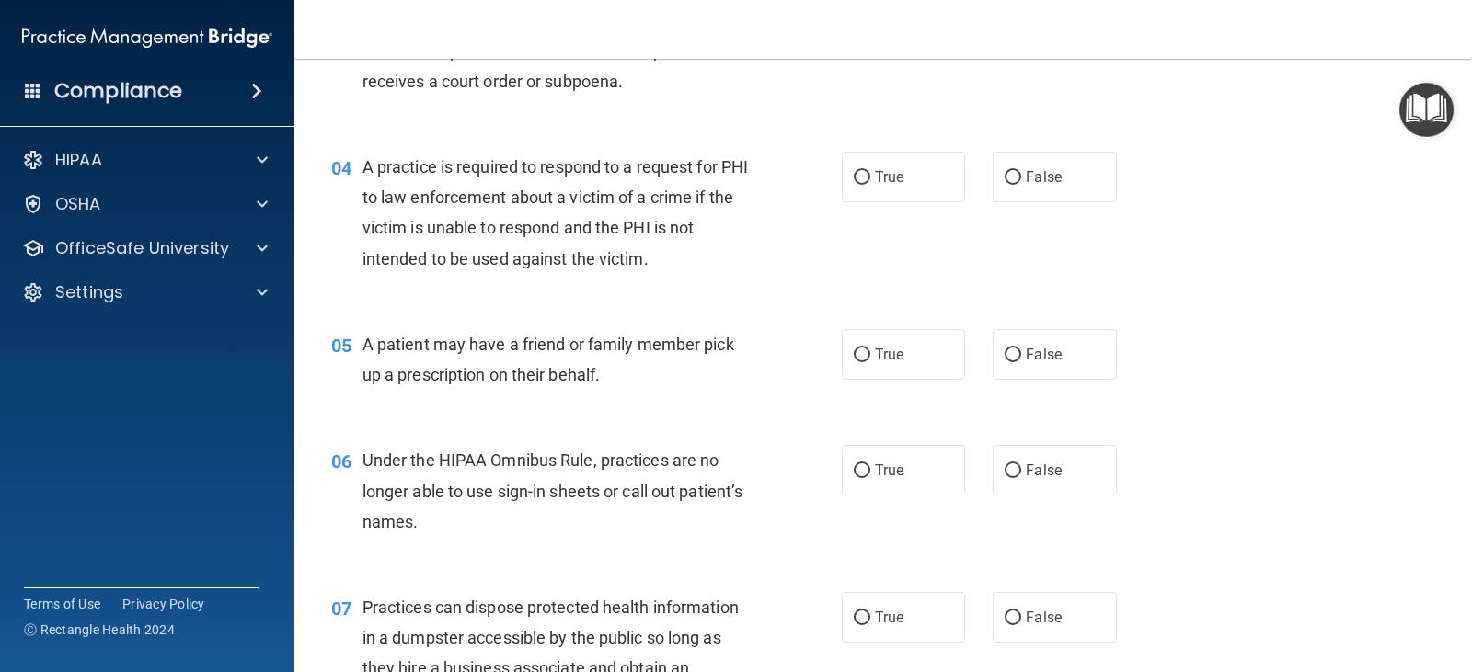
scroll to position [552, 0]
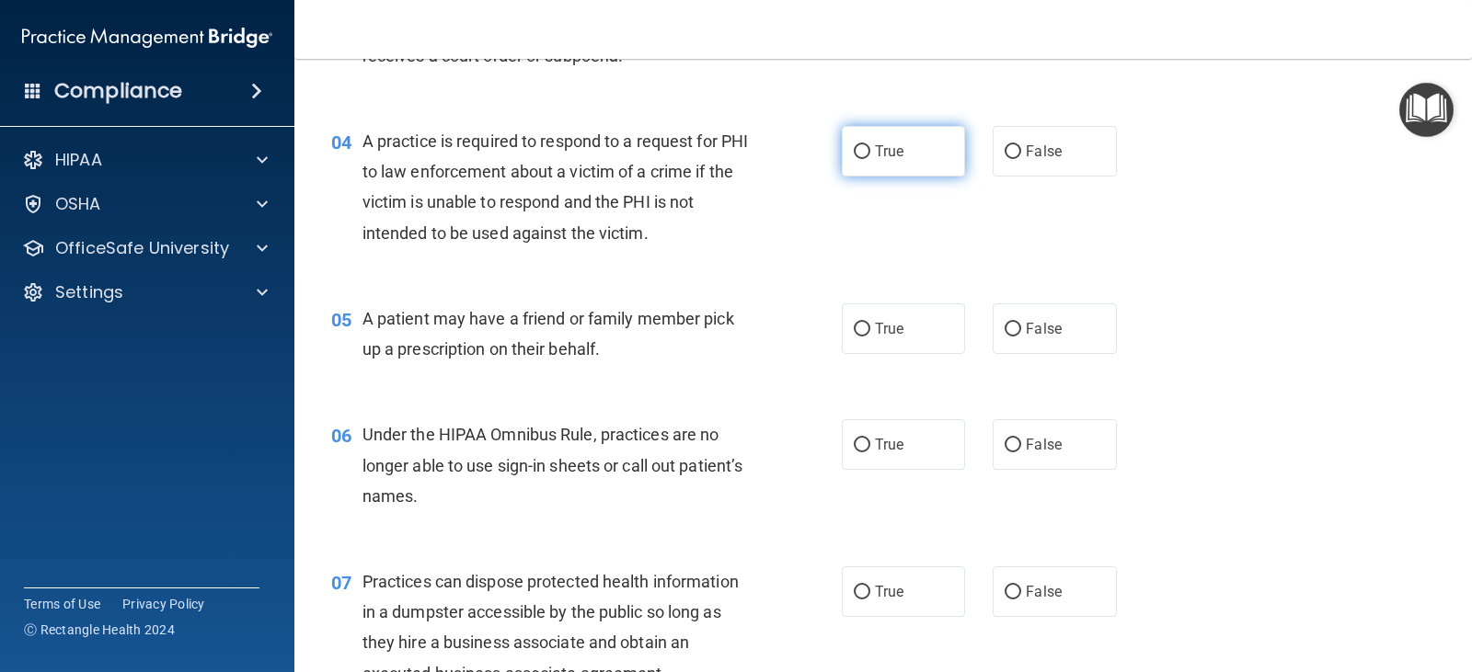
click at [901, 164] on label "True" at bounding box center [903, 151] width 123 height 51
click at [870, 159] on input "True" at bounding box center [862, 152] width 17 height 14
radio input "true"
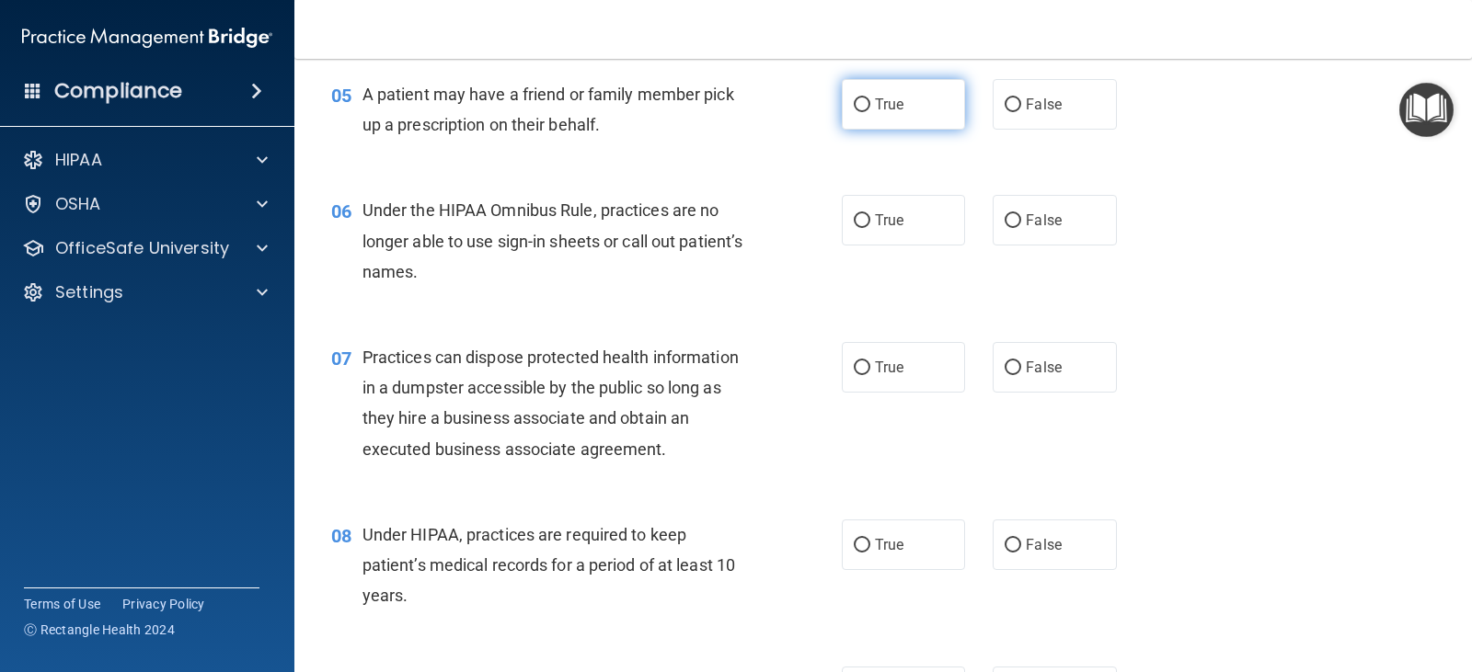
scroll to position [736, 0]
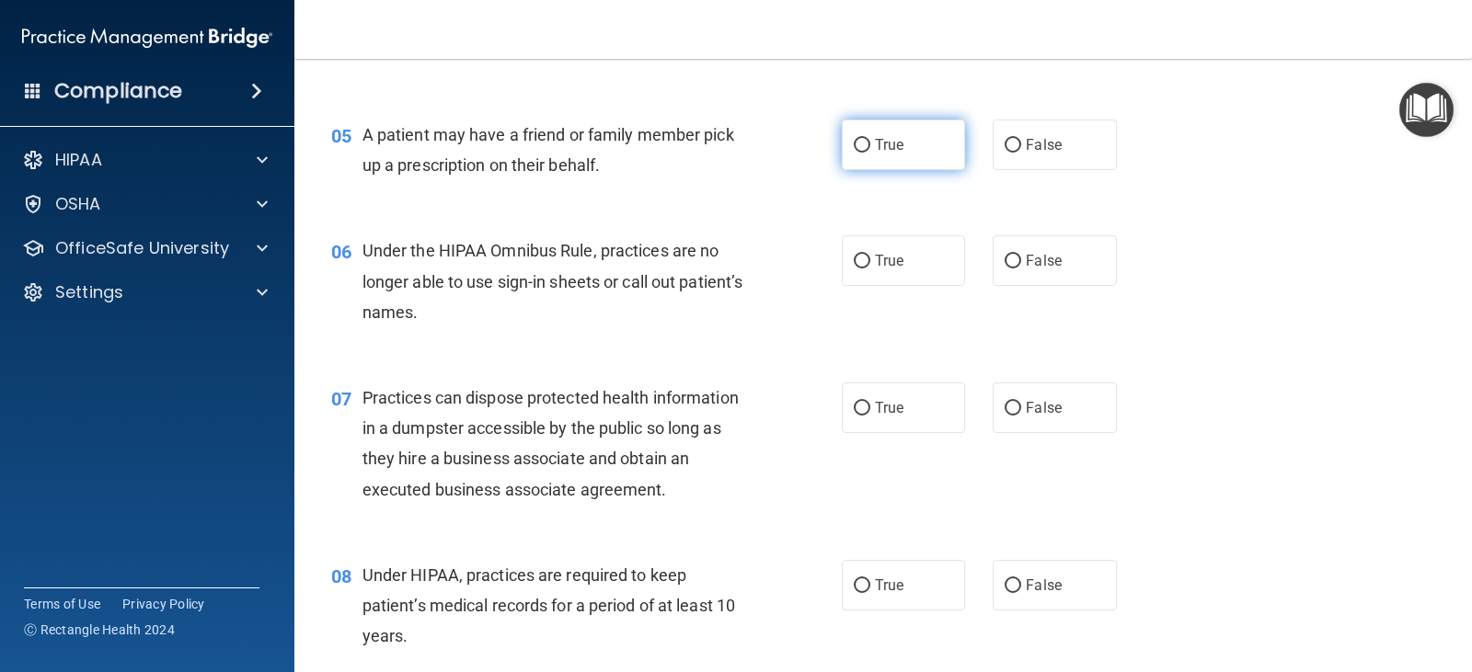
click at [884, 155] on label "True" at bounding box center [903, 145] width 123 height 51
click at [870, 153] on input "True" at bounding box center [862, 146] width 17 height 14
radio input "true"
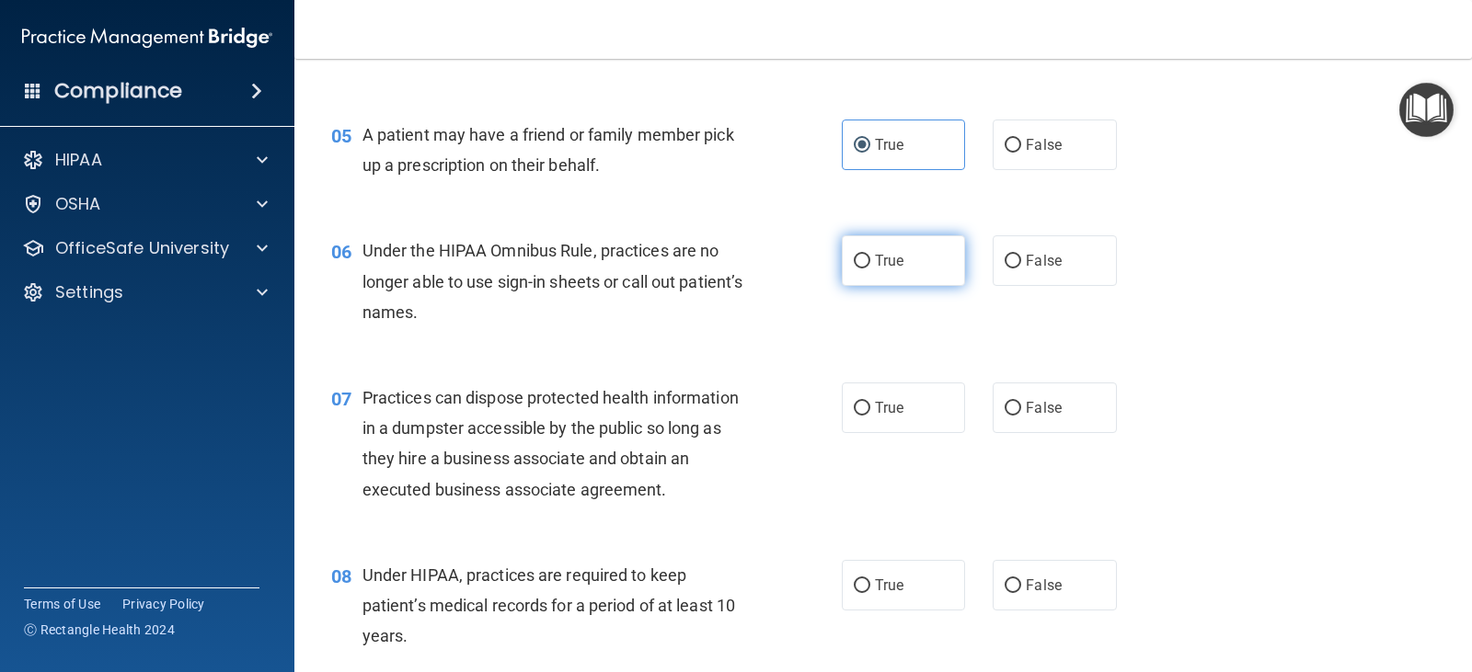
scroll to position [828, 0]
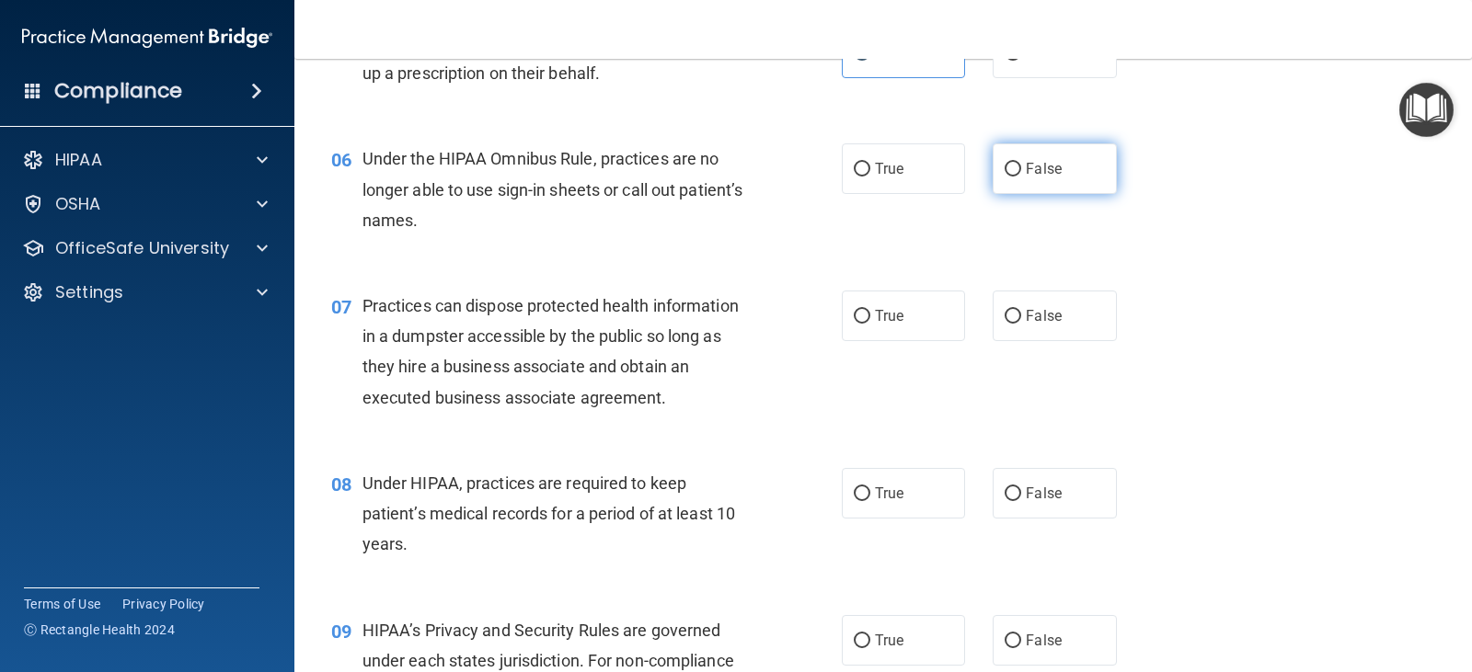
click at [1005, 167] on input "False" at bounding box center [1013, 170] width 17 height 14
radio input "true"
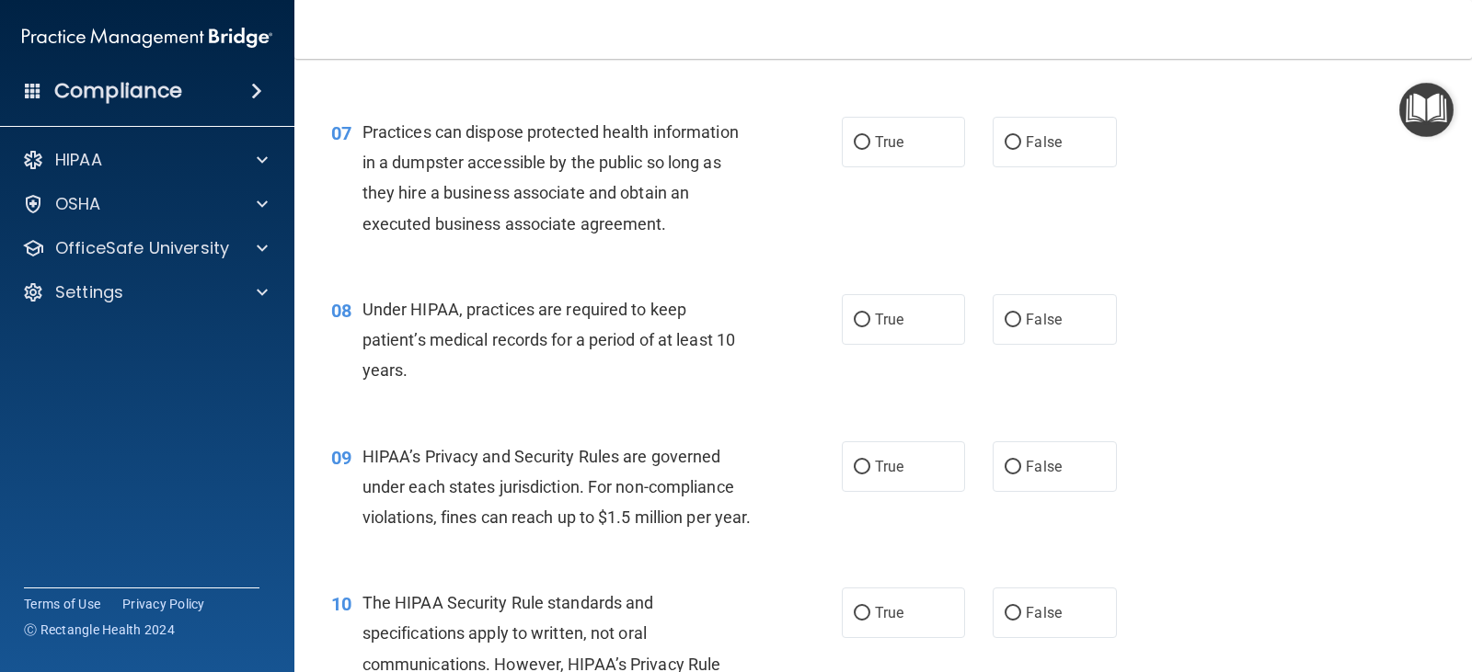
scroll to position [1012, 0]
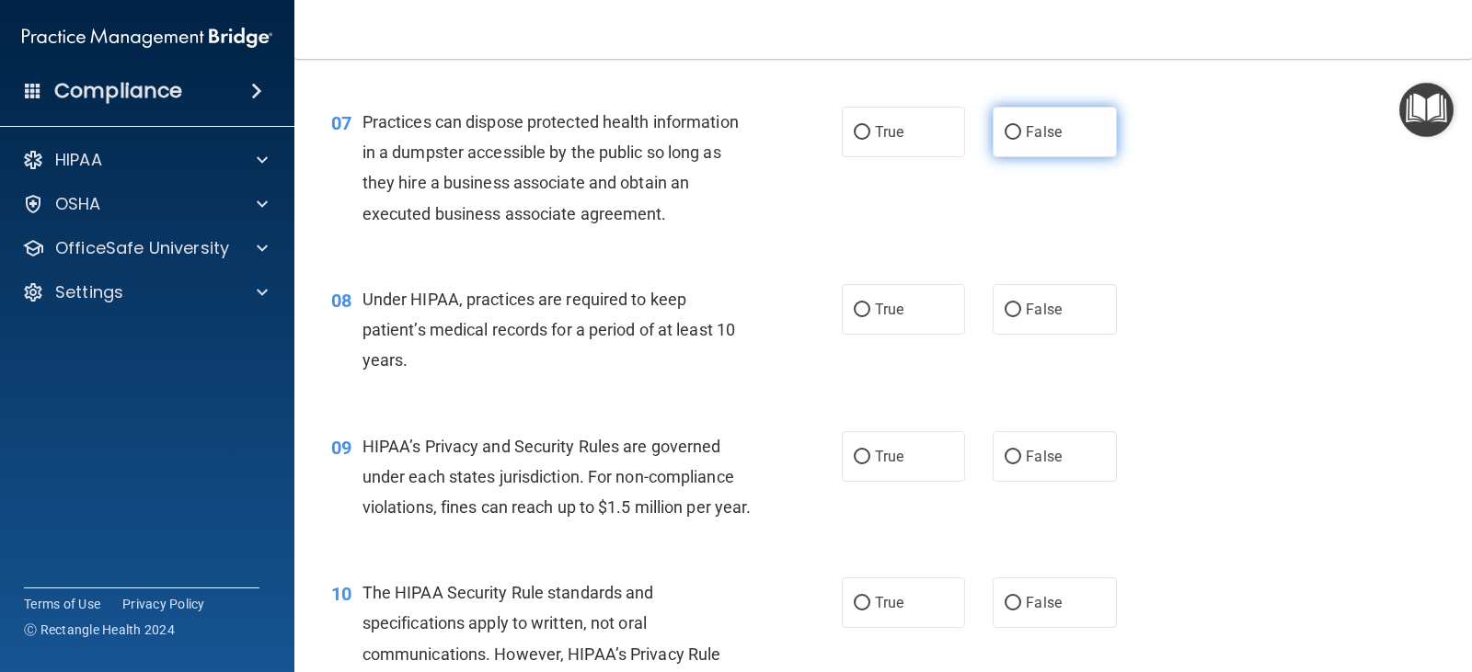
click at [1013, 130] on input "False" at bounding box center [1013, 133] width 17 height 14
radio input "true"
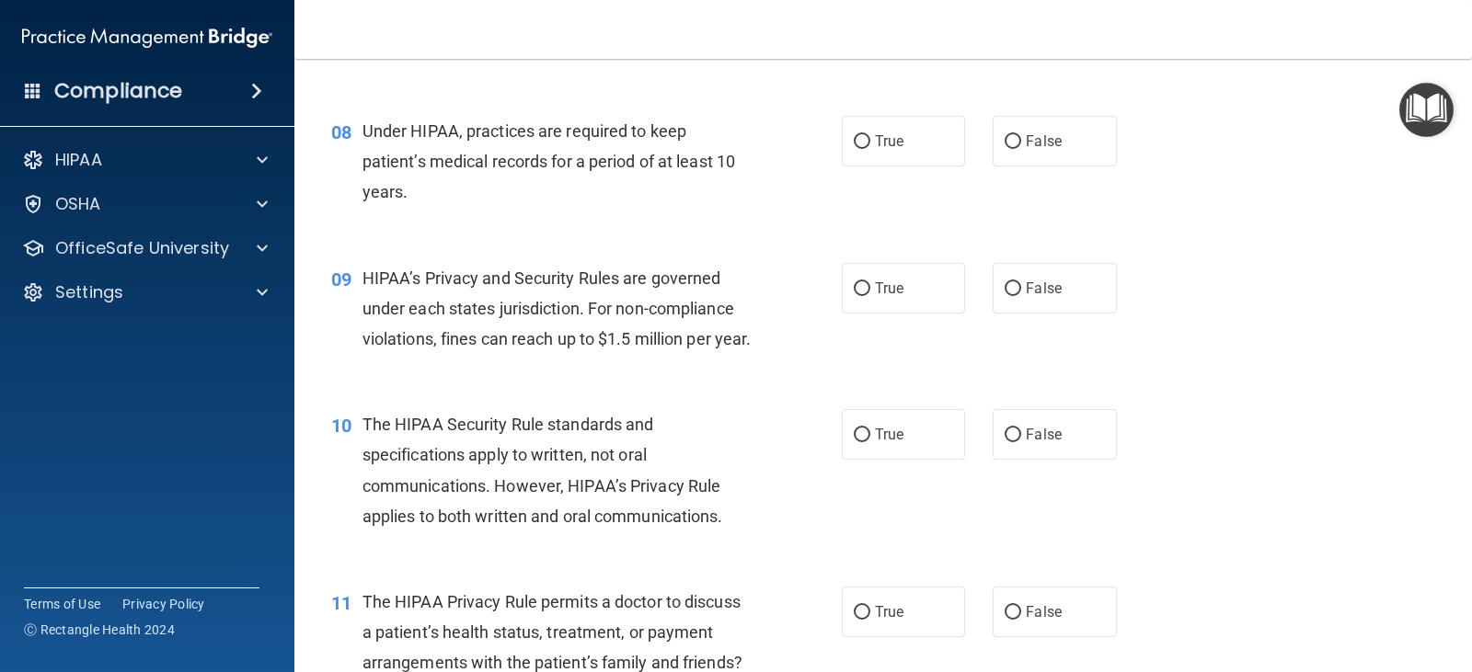
scroll to position [1196, 0]
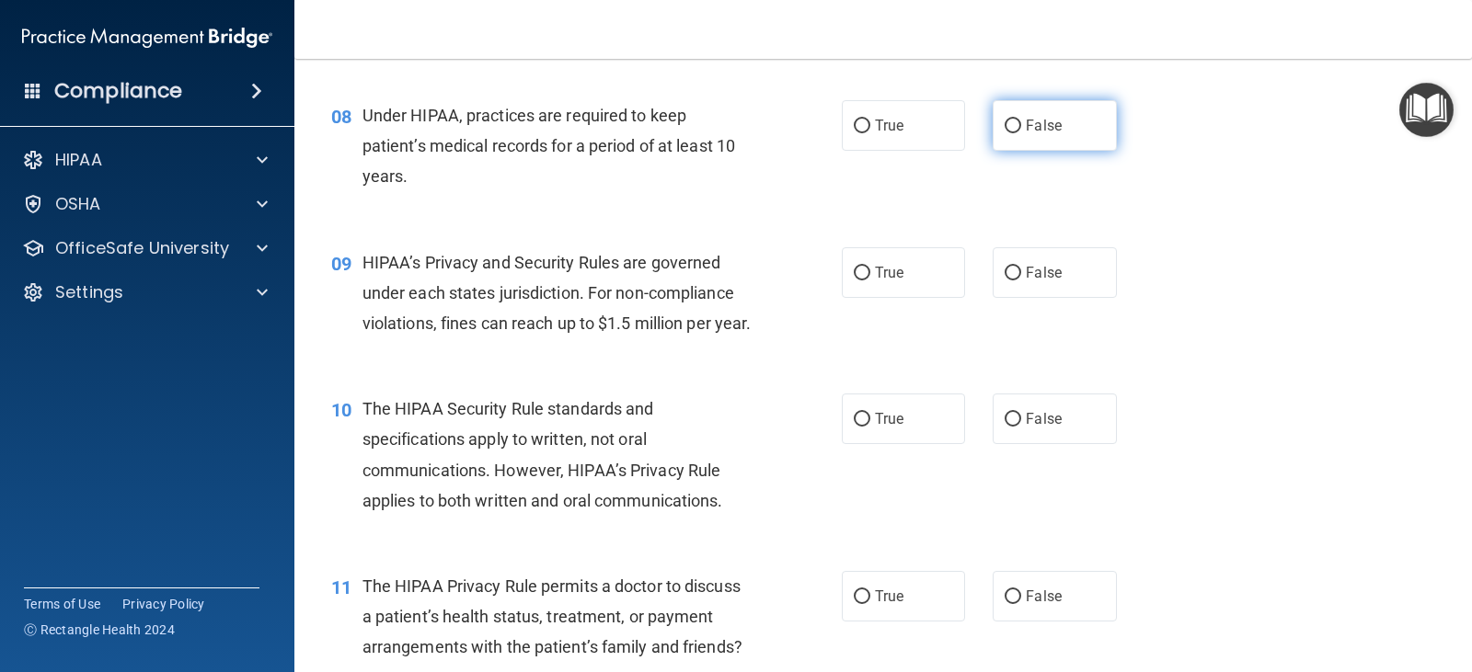
click at [993, 125] on label "False" at bounding box center [1054, 125] width 123 height 51
click at [1005, 125] on input "False" at bounding box center [1013, 127] width 17 height 14
radio input "true"
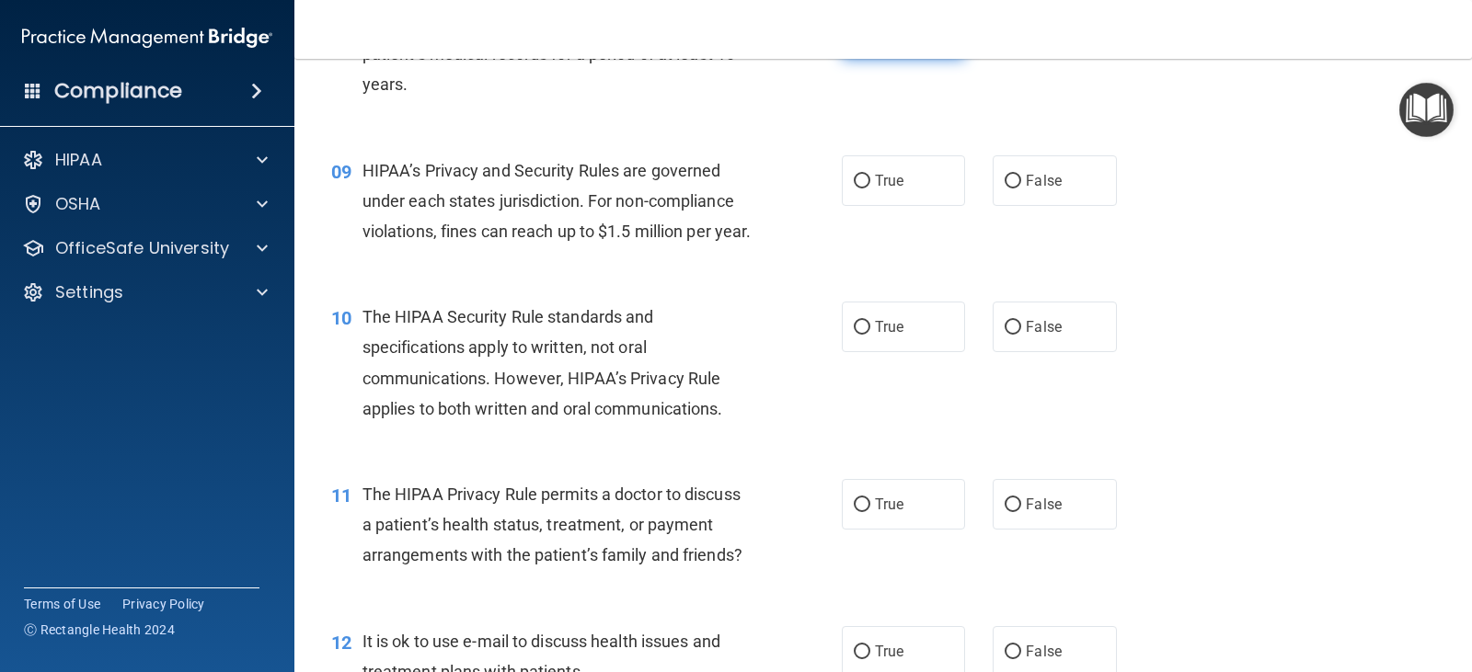
scroll to position [1380, 0]
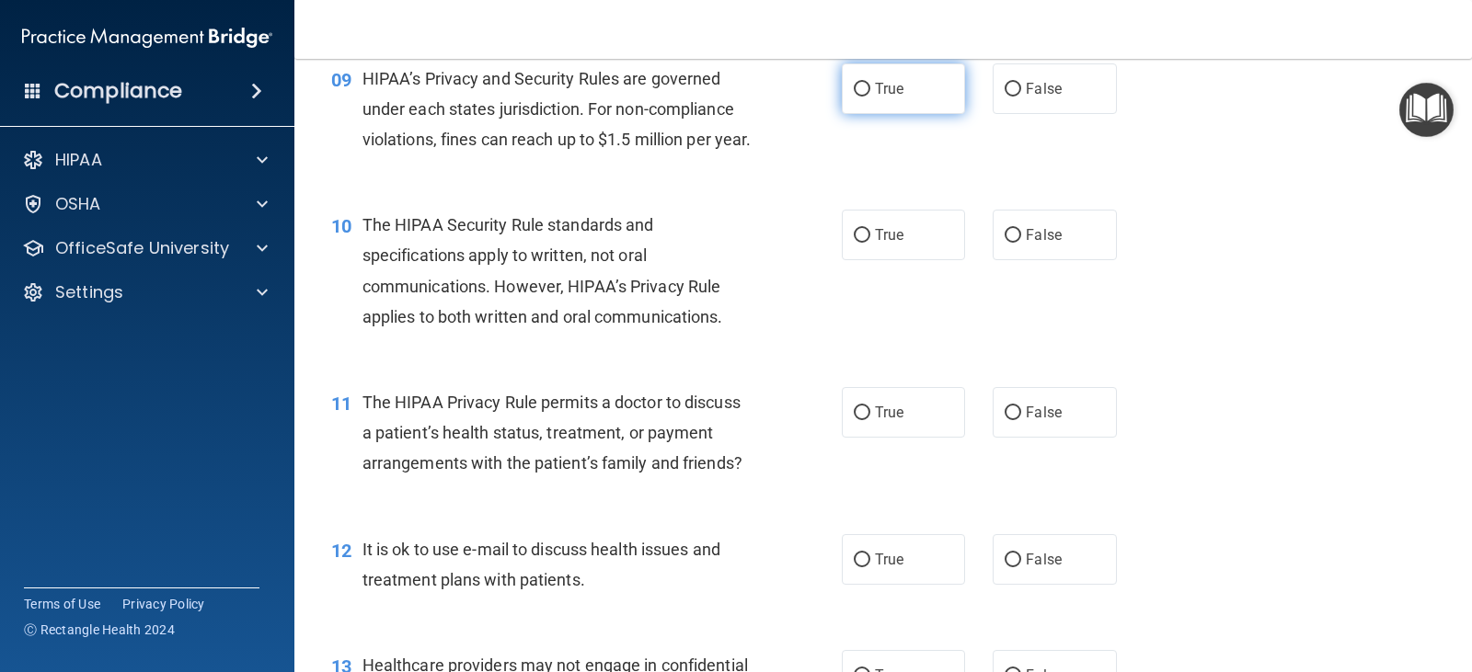
click at [907, 84] on label "True" at bounding box center [903, 88] width 123 height 51
click at [870, 84] on input "True" at bounding box center [862, 90] width 17 height 14
radio input "true"
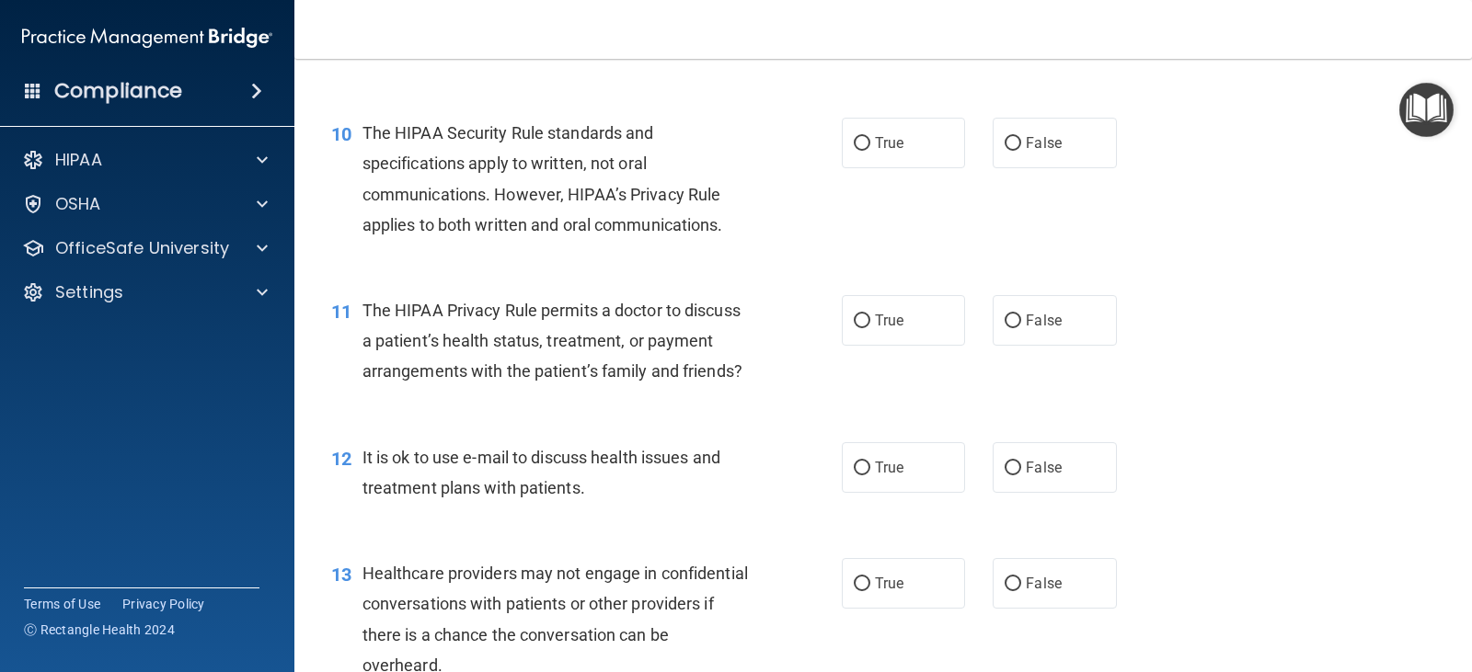
scroll to position [1564, 0]
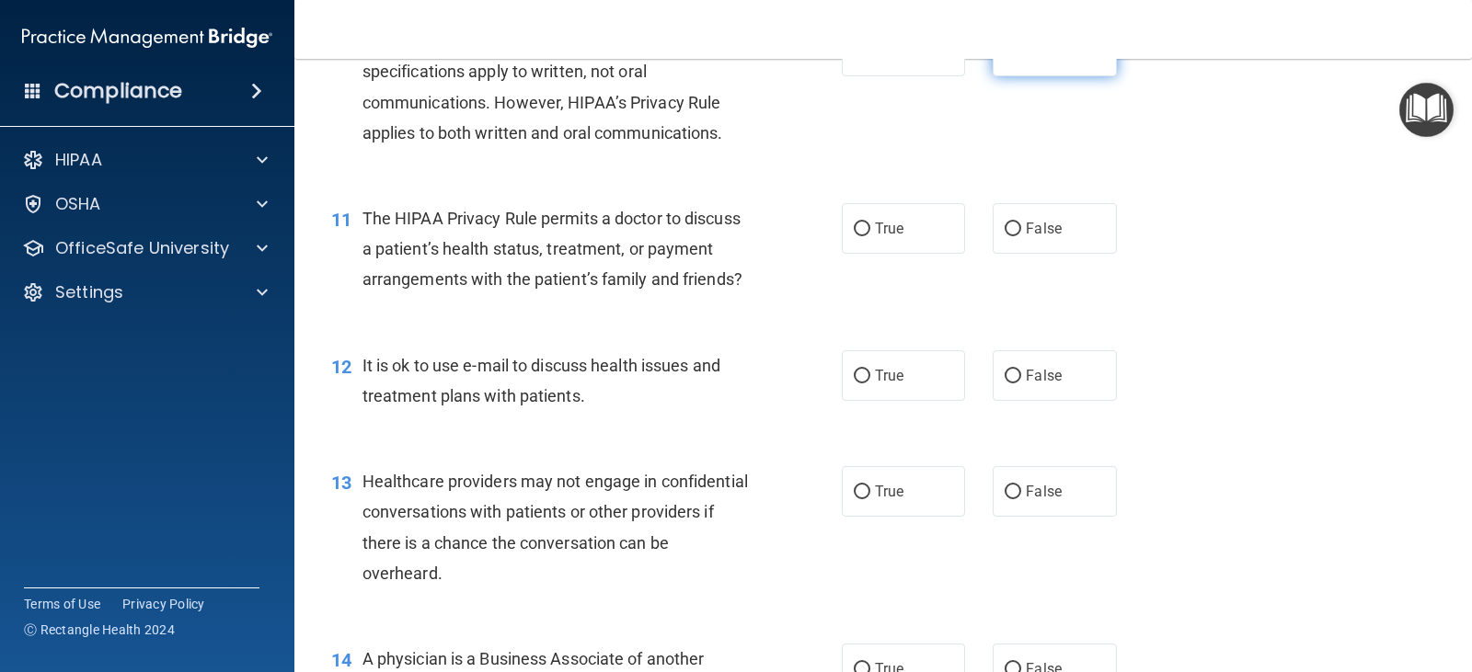
click at [998, 76] on label "False" at bounding box center [1054, 51] width 123 height 51
click at [1005, 59] on input "False" at bounding box center [1013, 52] width 17 height 14
radio input "true"
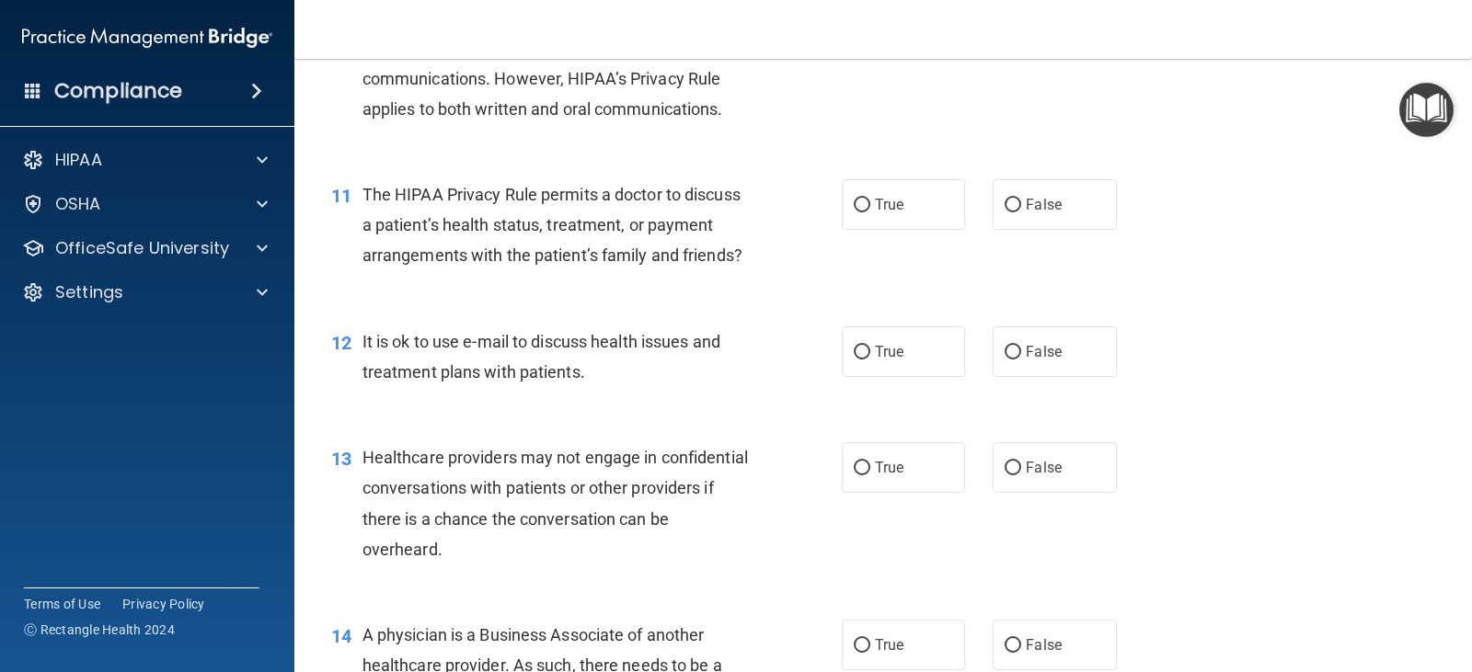
scroll to position [1656, 0]
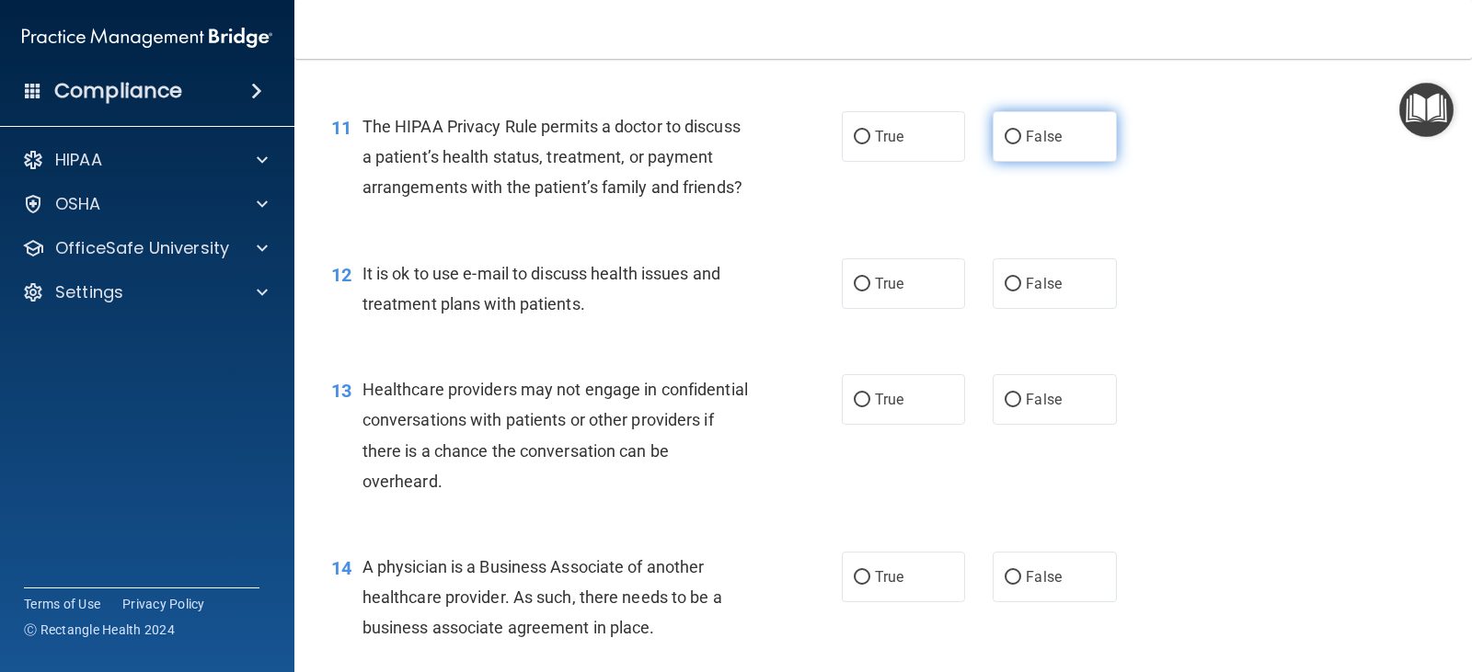
click at [1026, 145] on span "False" at bounding box center [1044, 136] width 36 height 17
click at [1019, 144] on input "False" at bounding box center [1013, 138] width 17 height 14
radio input "true"
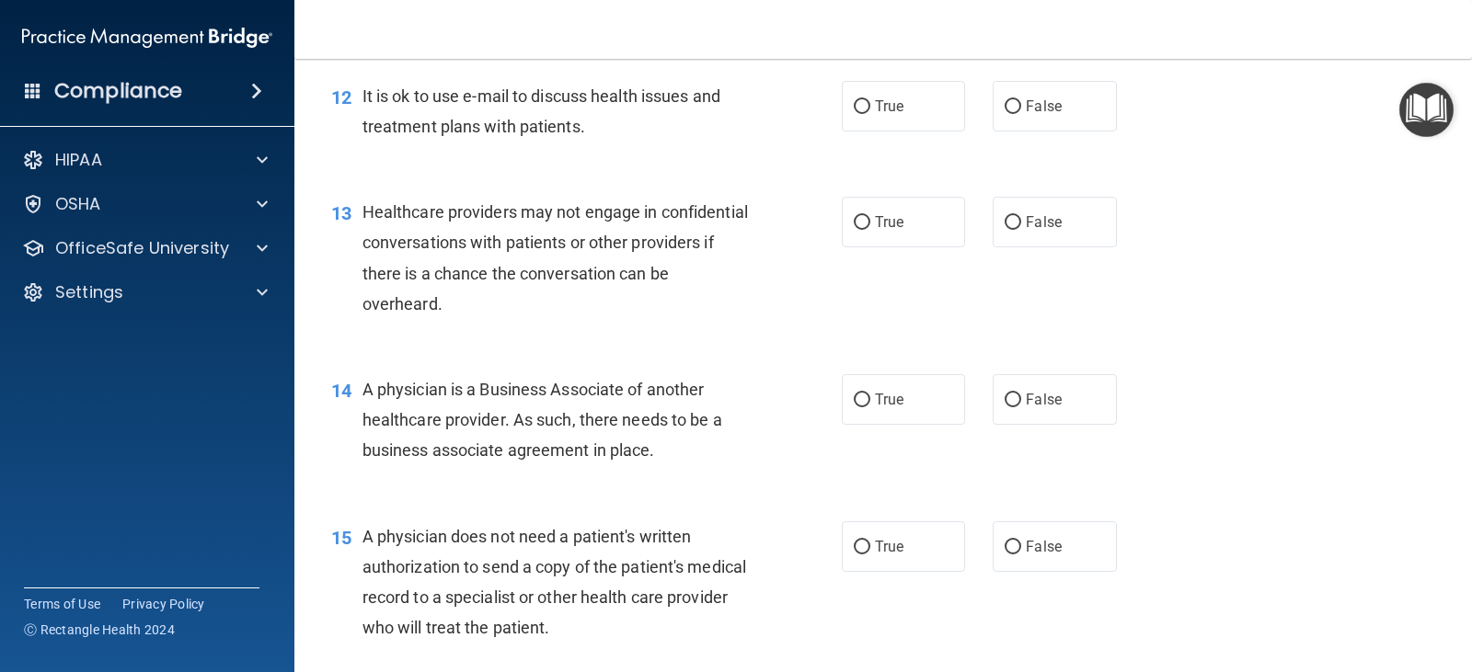
scroll to position [1840, 0]
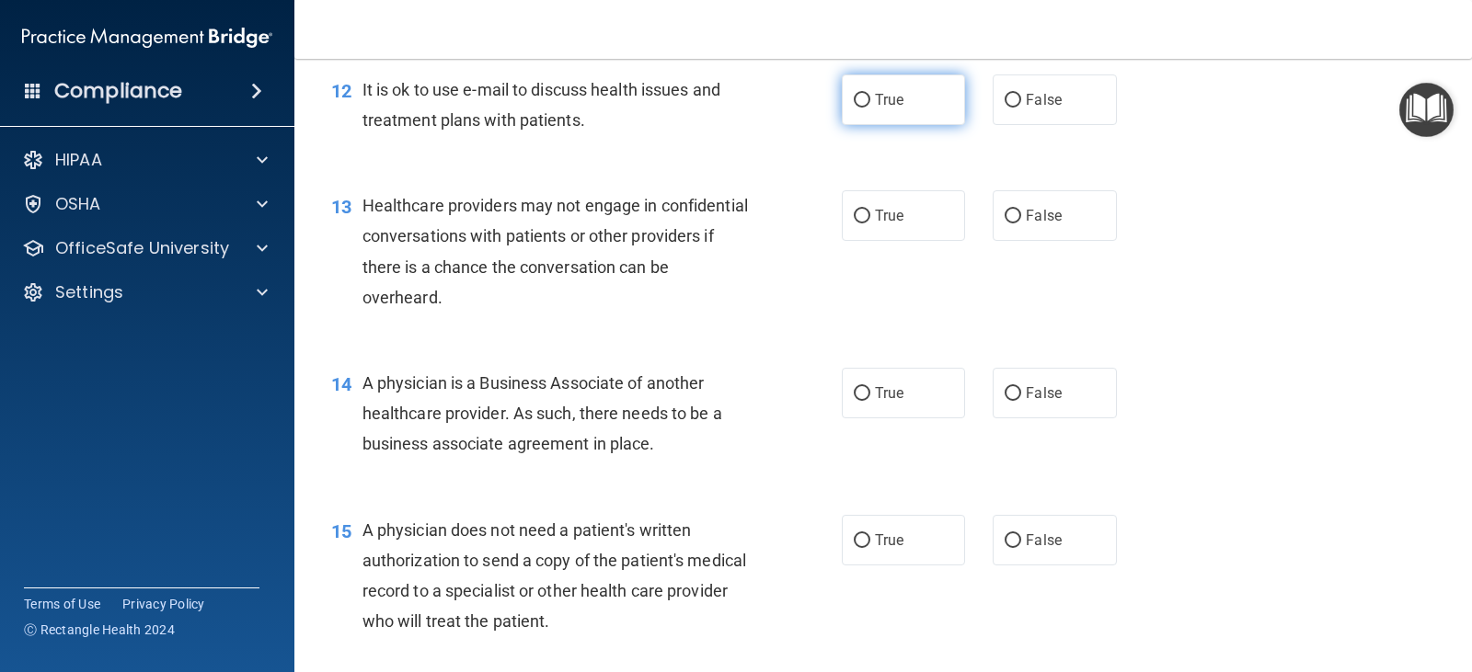
click at [894, 125] on label "True" at bounding box center [903, 100] width 123 height 51
click at [870, 108] on input "True" at bounding box center [862, 101] width 17 height 14
radio input "true"
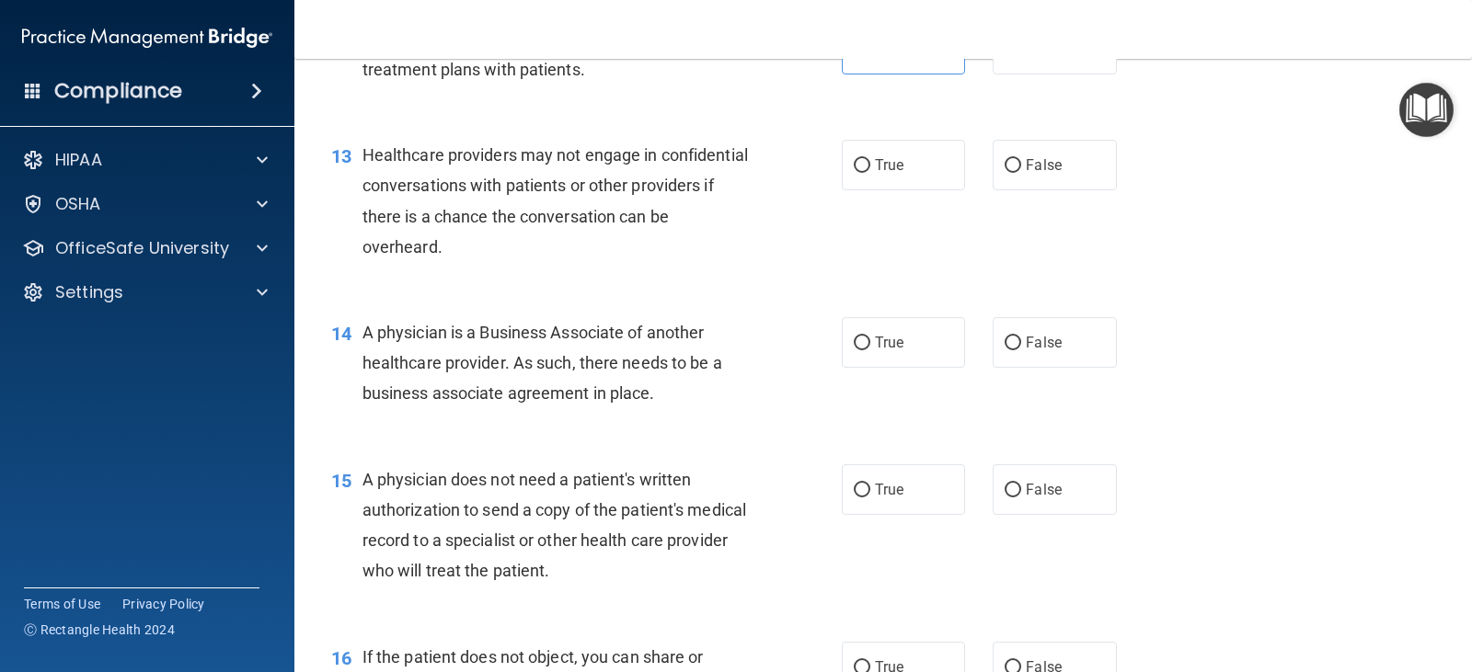
scroll to position [1932, 0]
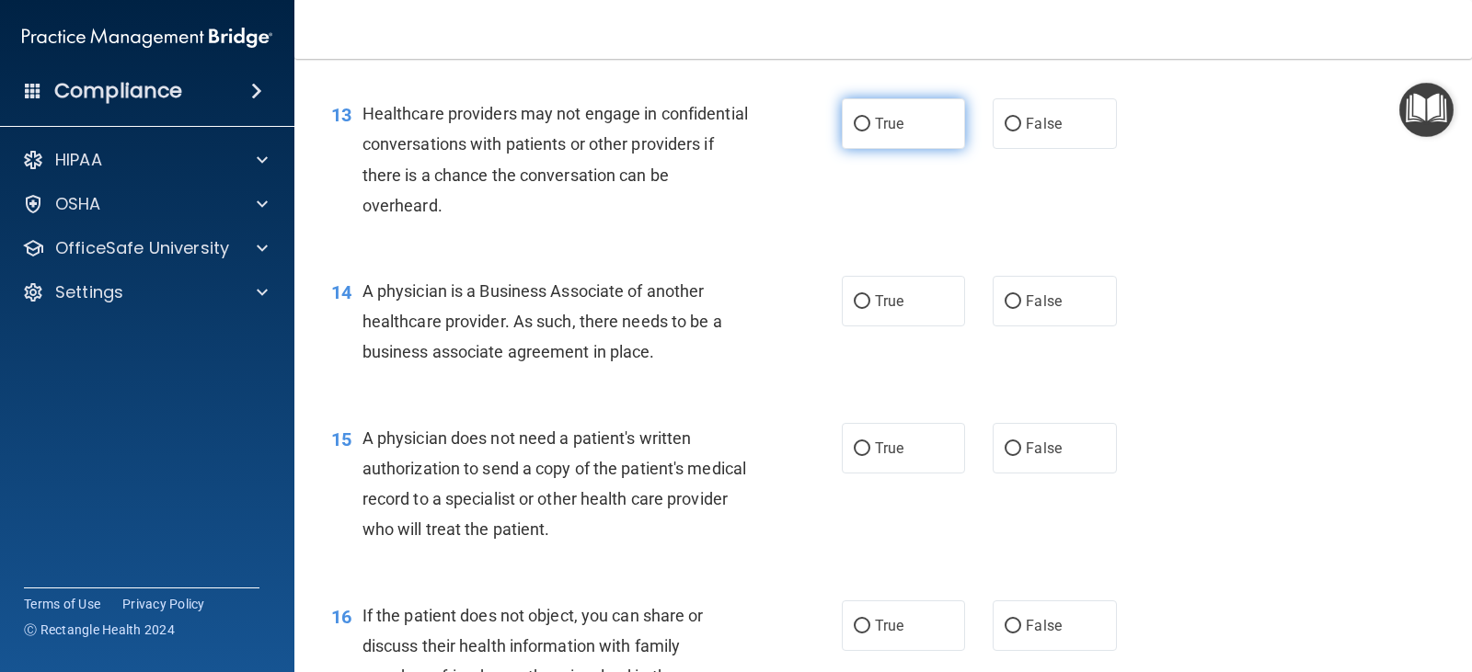
click at [870, 149] on label "True" at bounding box center [903, 123] width 123 height 51
click at [870, 132] on input "True" at bounding box center [862, 125] width 17 height 14
radio input "true"
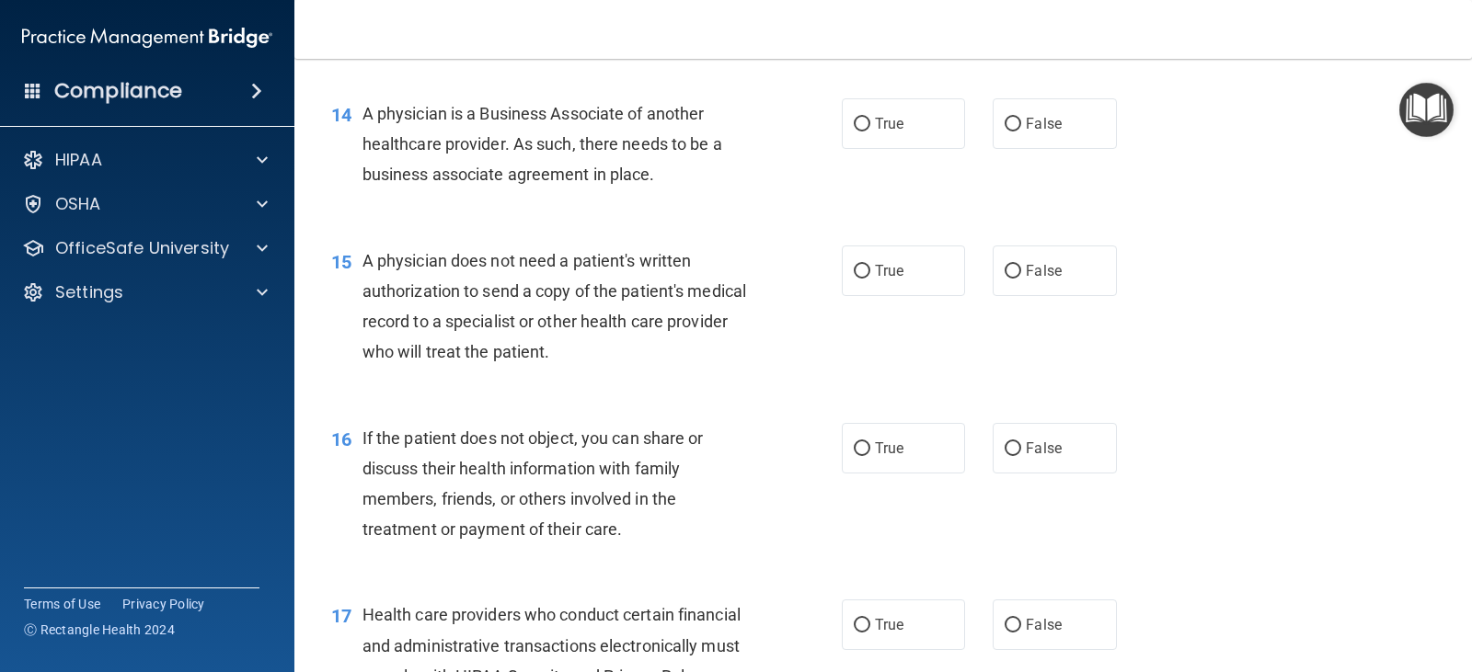
scroll to position [2116, 0]
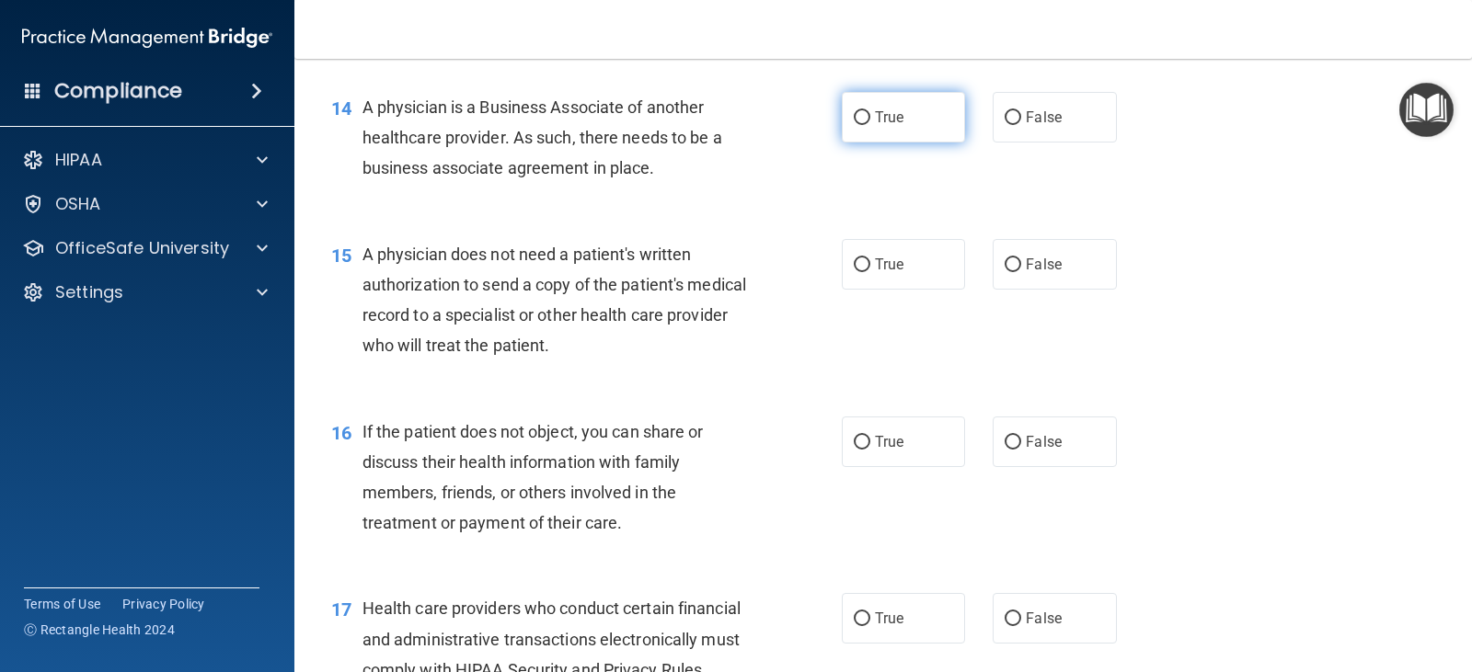
click at [869, 143] on label "True" at bounding box center [903, 117] width 123 height 51
click at [869, 125] on input "True" at bounding box center [862, 118] width 17 height 14
radio input "true"
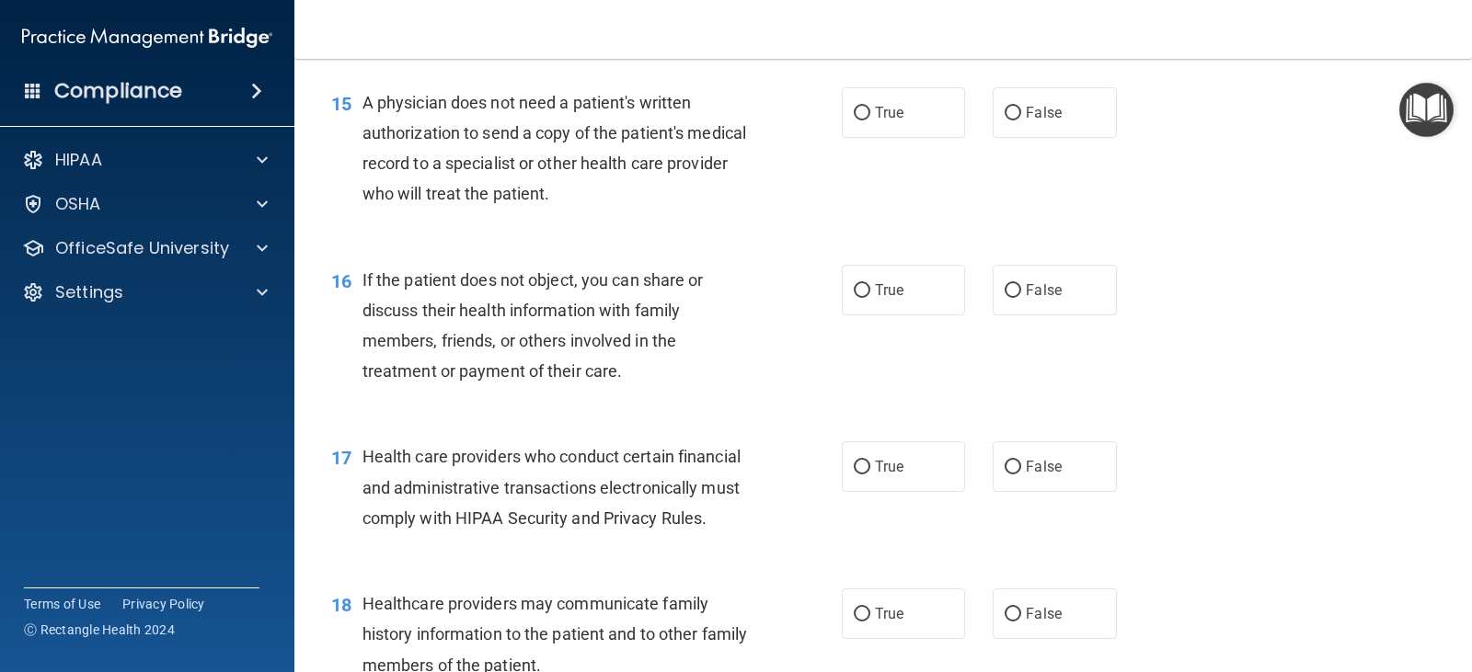
scroll to position [2300, 0]
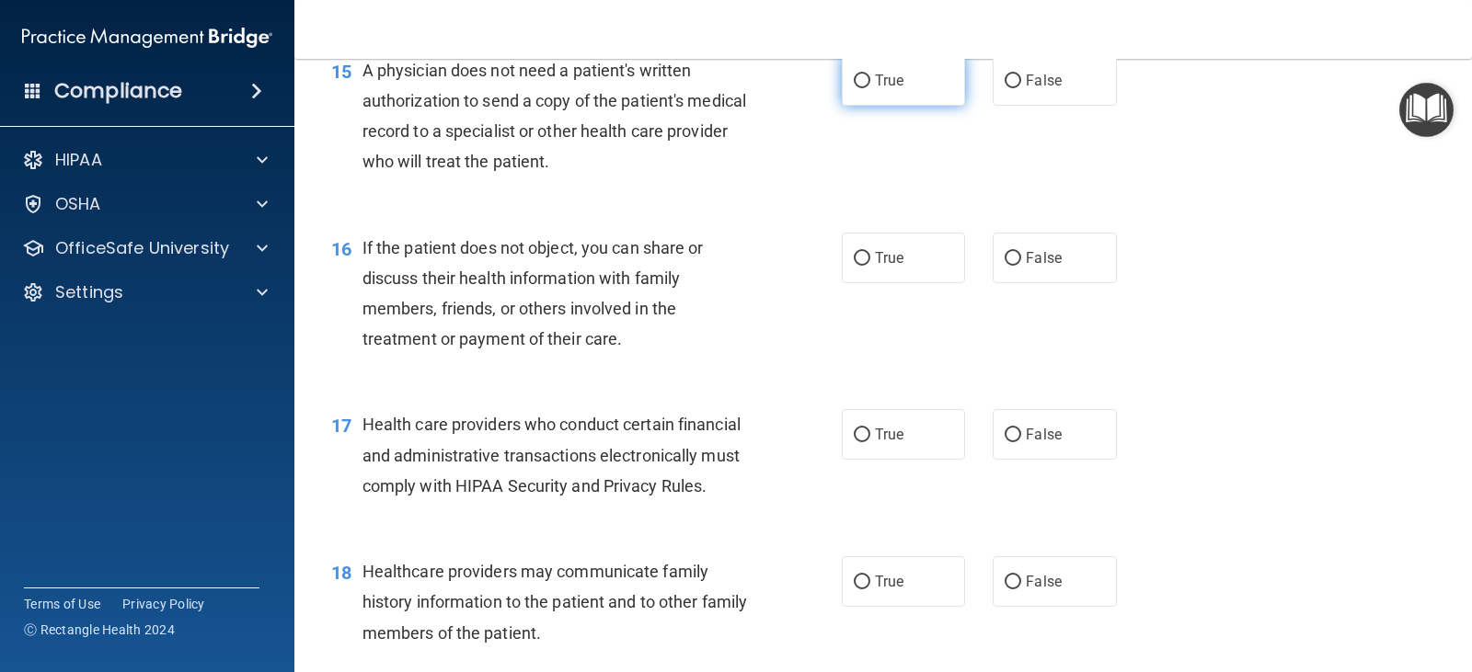
click at [886, 106] on label "True" at bounding box center [903, 80] width 123 height 51
click at [870, 88] on input "True" at bounding box center [862, 82] width 17 height 14
radio input "true"
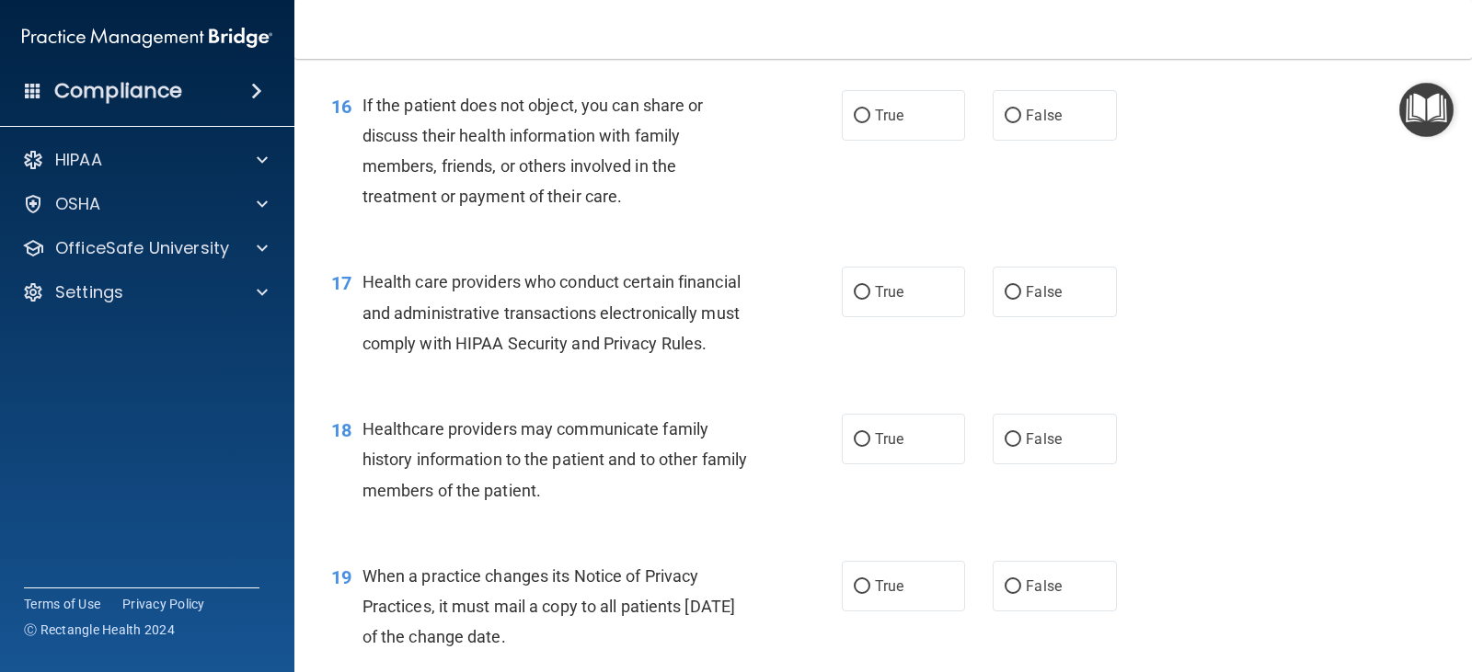
scroll to position [2484, 0]
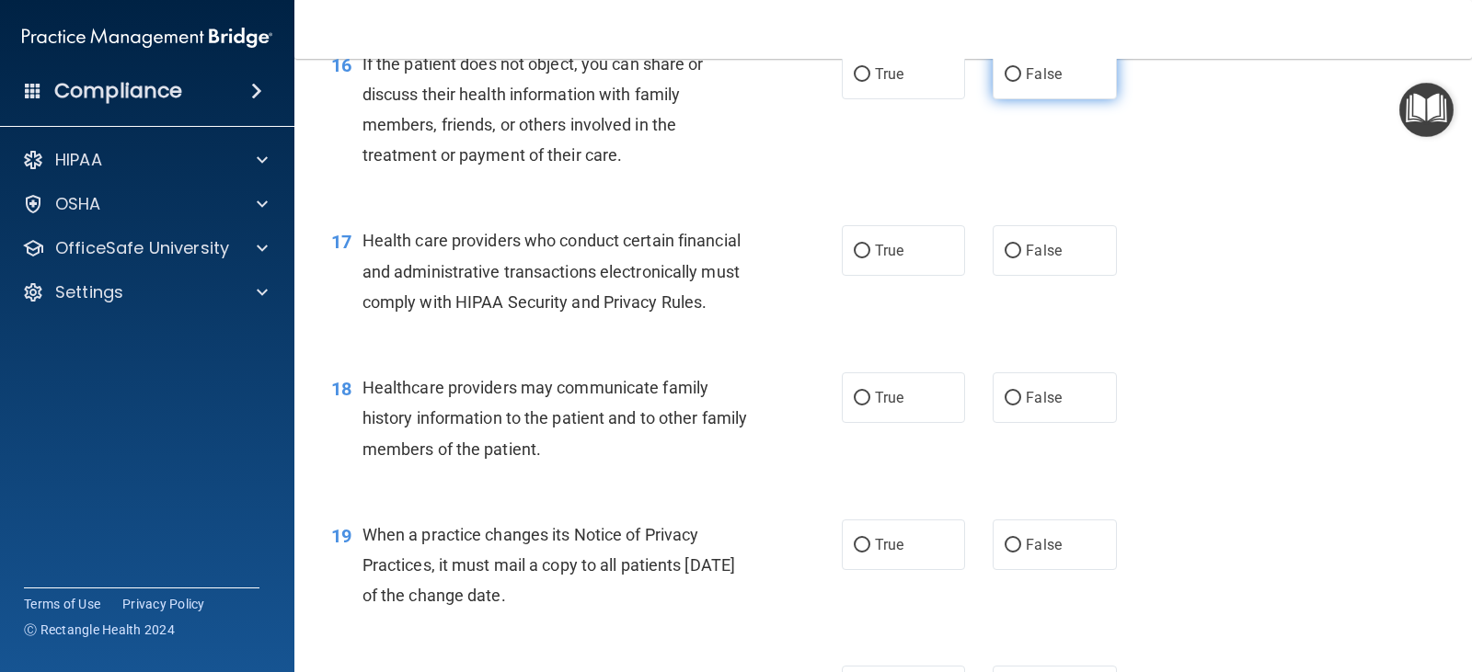
click at [1011, 82] on input "False" at bounding box center [1013, 75] width 17 height 14
radio input "true"
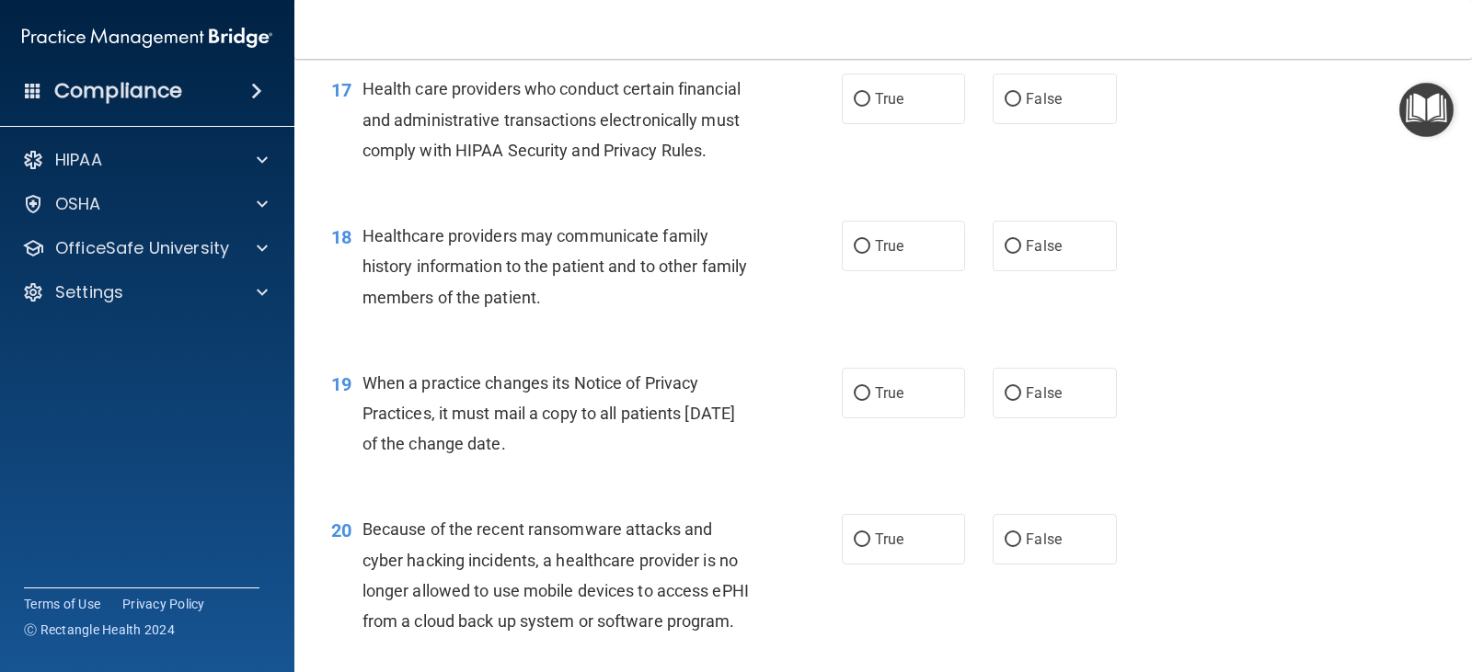
scroll to position [2668, 0]
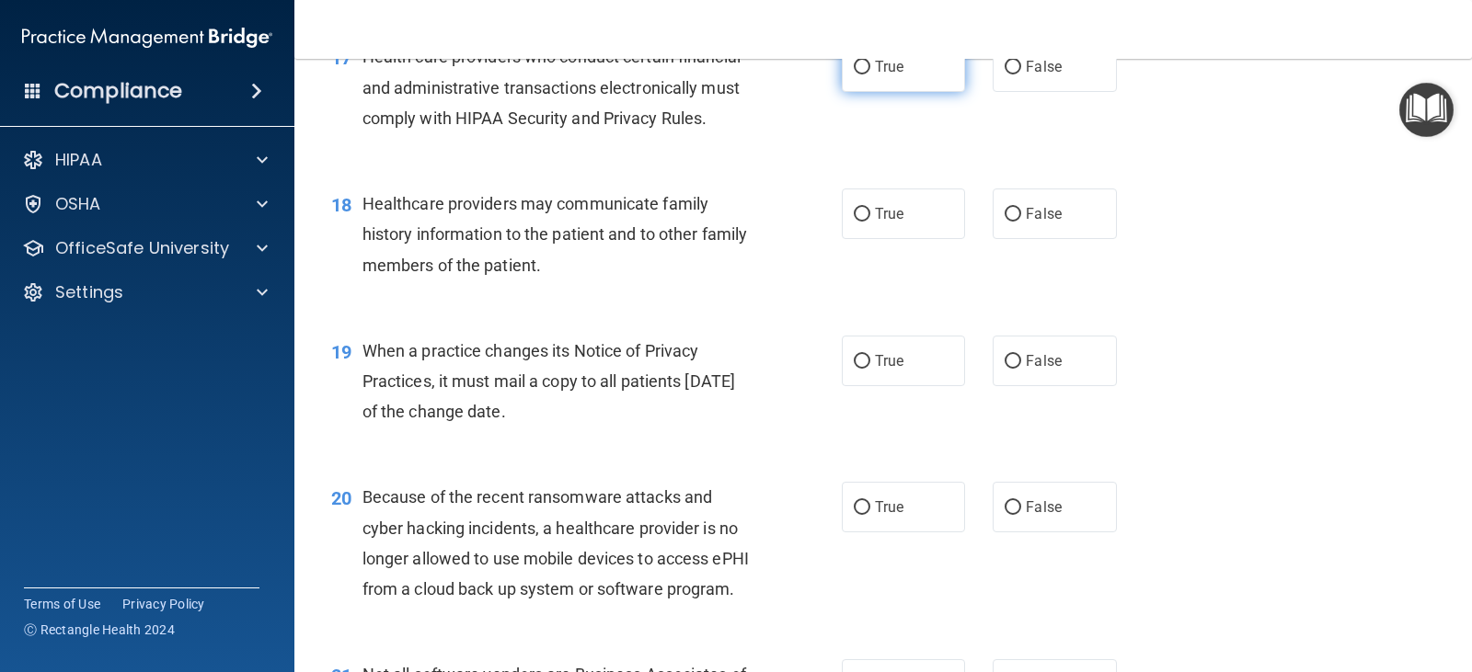
click at [883, 75] on span "True" at bounding box center [889, 66] width 29 height 17
click at [870, 75] on input "True" at bounding box center [862, 68] width 17 height 14
radio input "true"
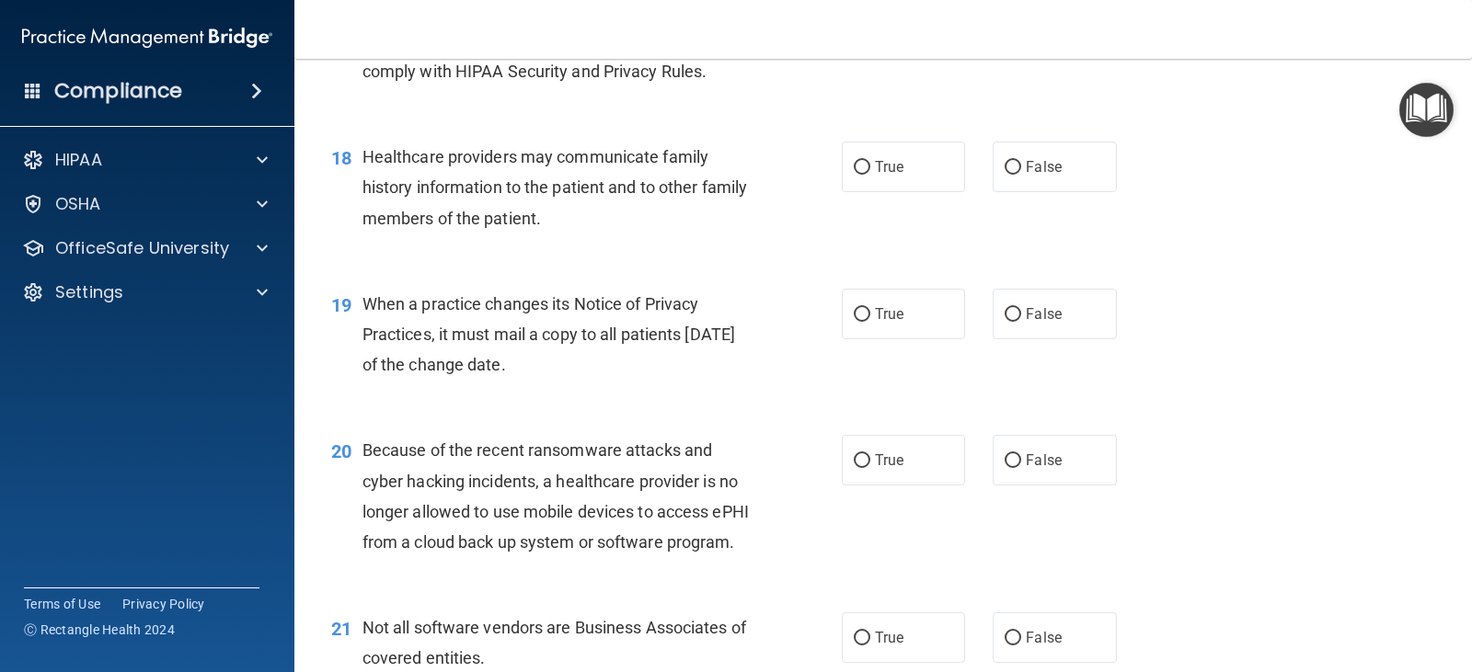
scroll to position [2760, 0]
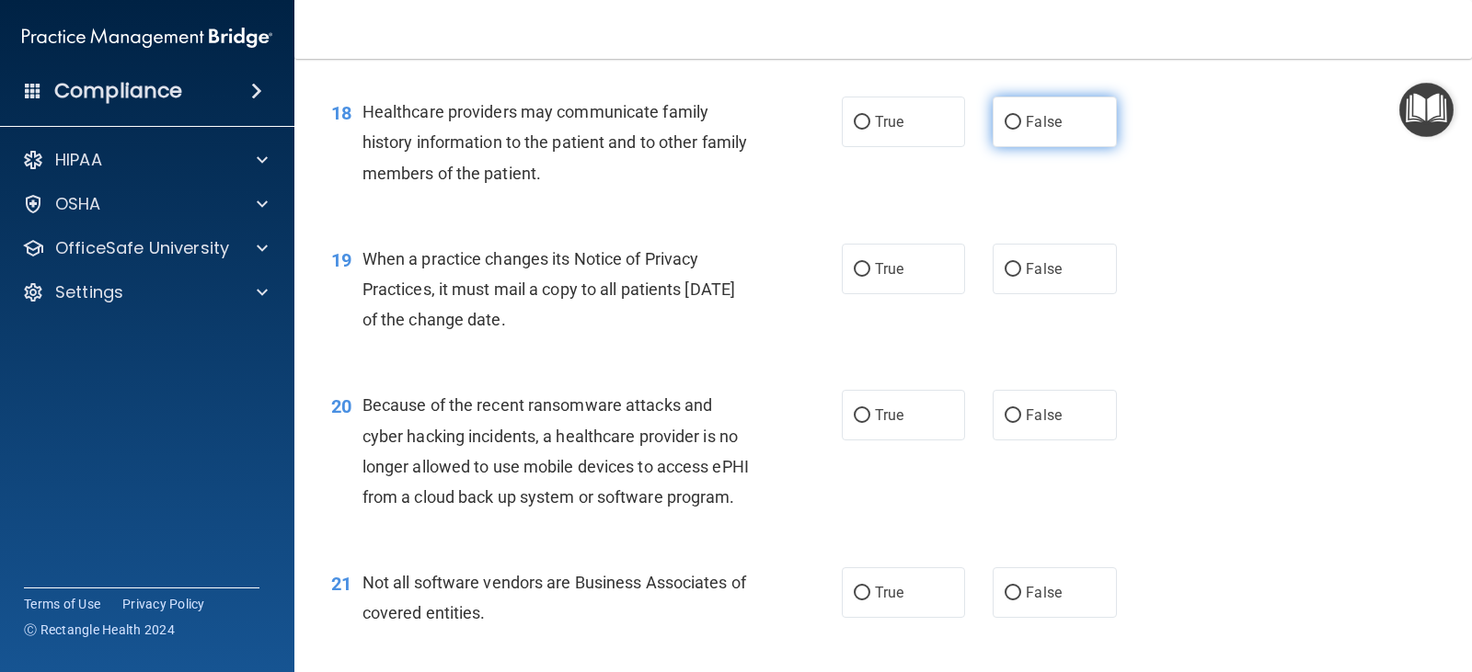
click at [1026, 131] on span "False" at bounding box center [1044, 121] width 36 height 17
click at [1019, 130] on input "False" at bounding box center [1013, 123] width 17 height 14
radio input "true"
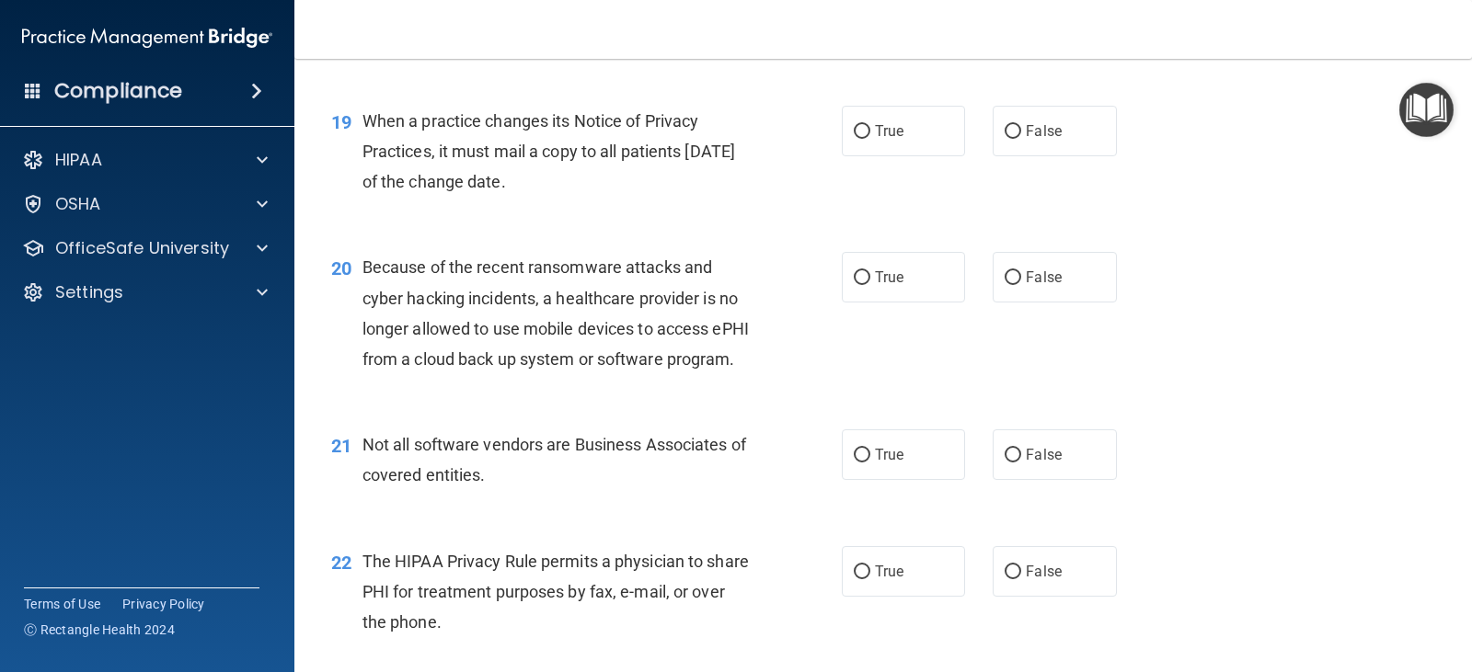
scroll to position [2944, 0]
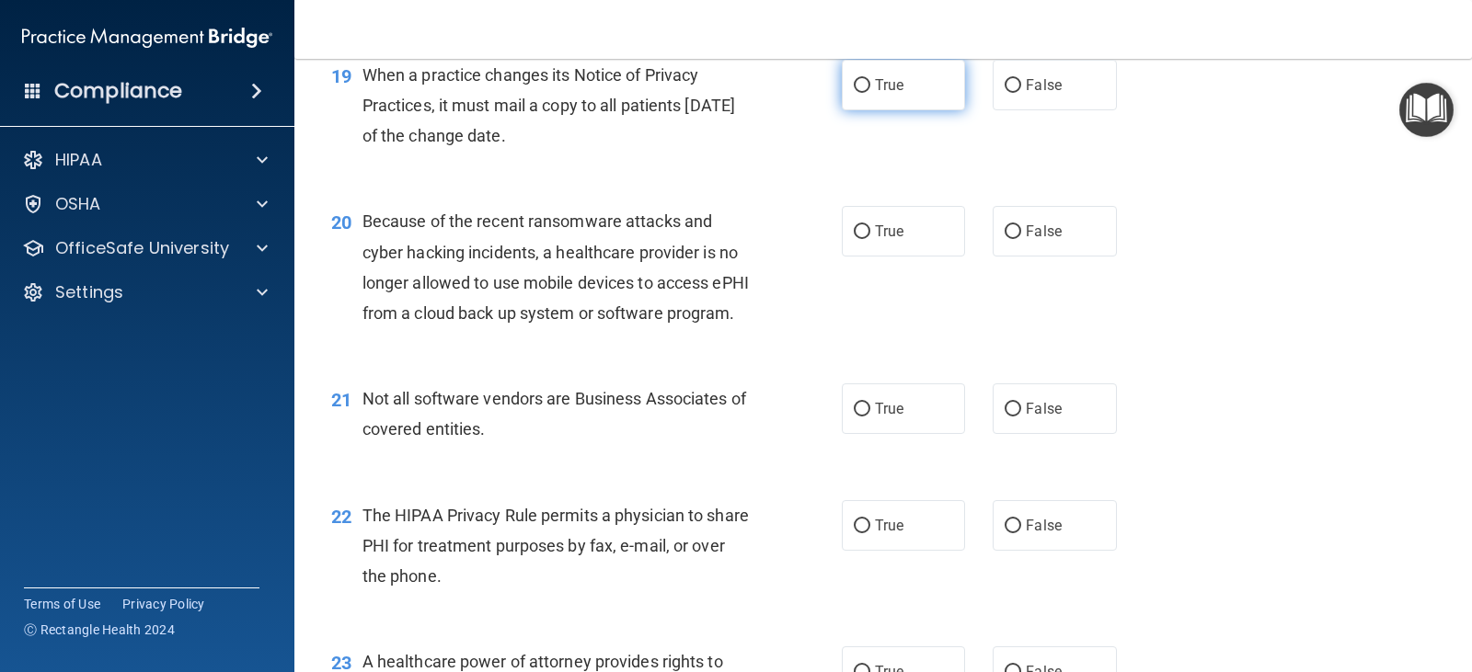
click at [893, 110] on label "True" at bounding box center [903, 85] width 123 height 51
click at [870, 93] on input "True" at bounding box center [862, 86] width 17 height 14
radio input "true"
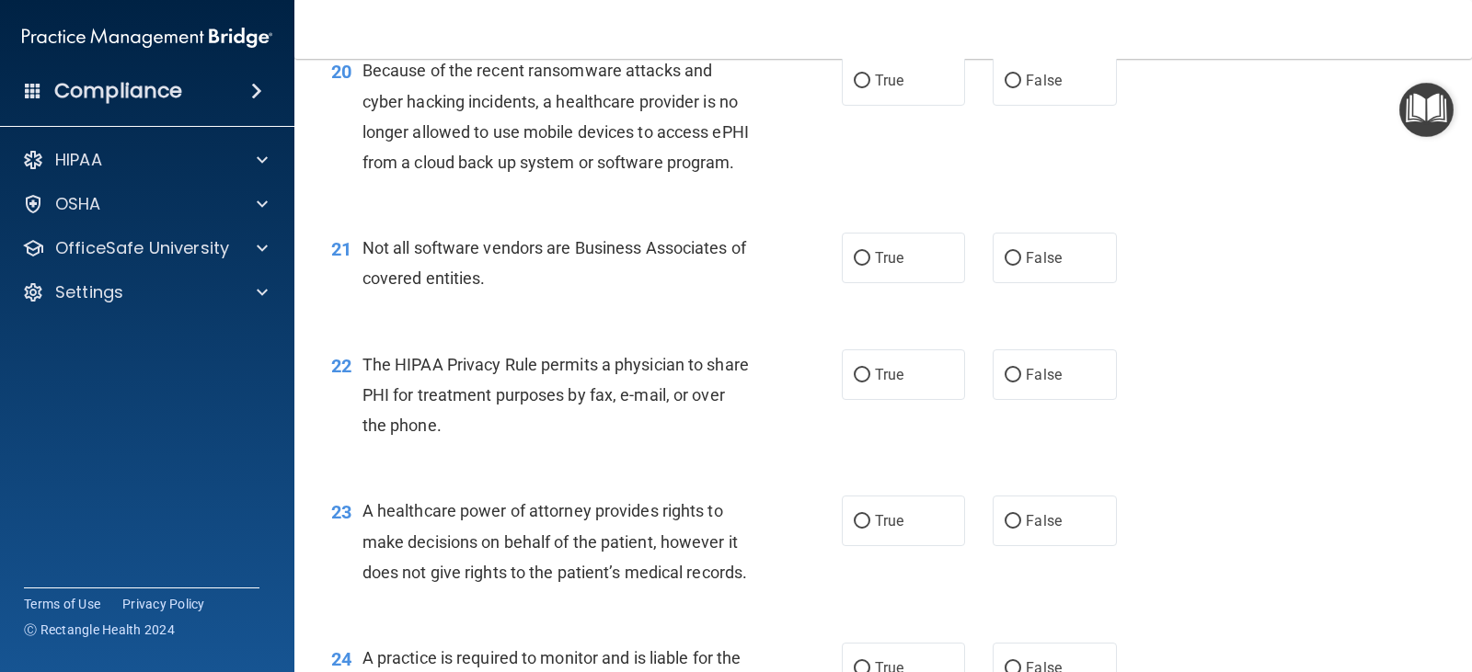
scroll to position [3128, 0]
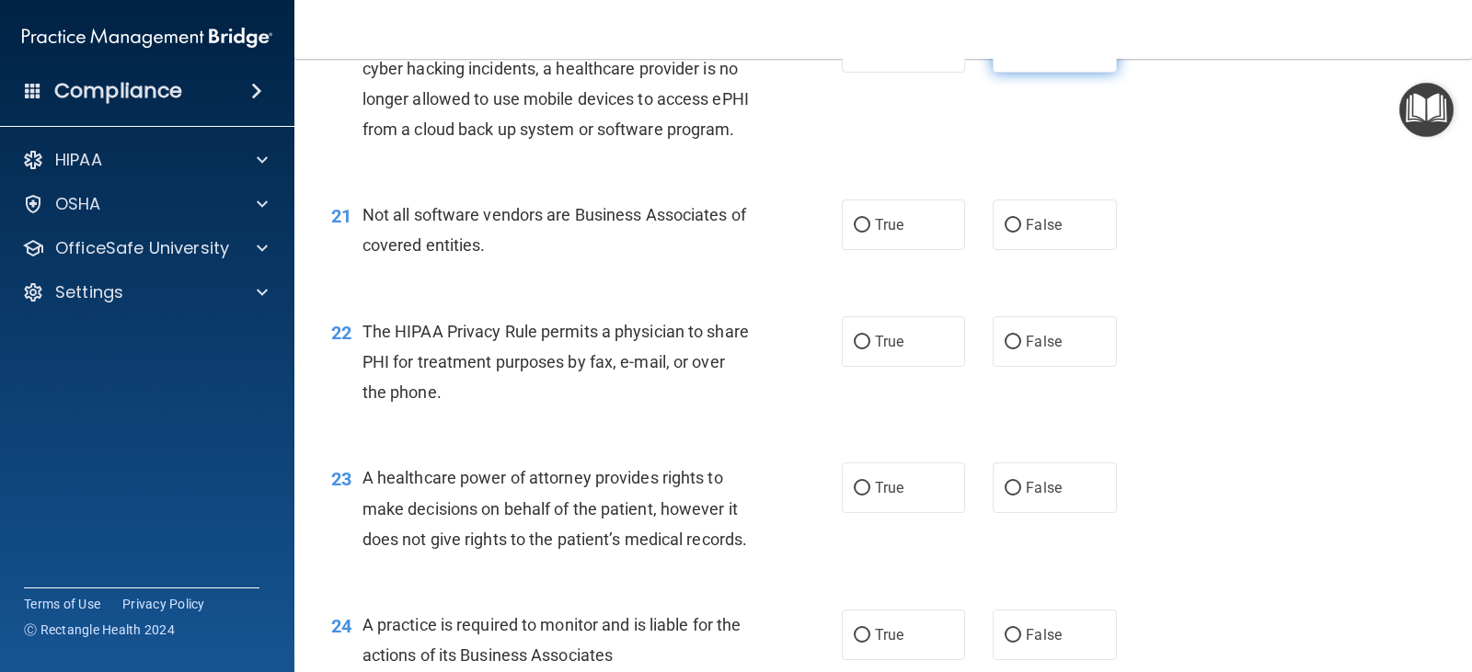
click at [1040, 56] on span "False" at bounding box center [1044, 47] width 36 height 17
click at [1021, 55] on input "False" at bounding box center [1013, 48] width 17 height 14
radio input "true"
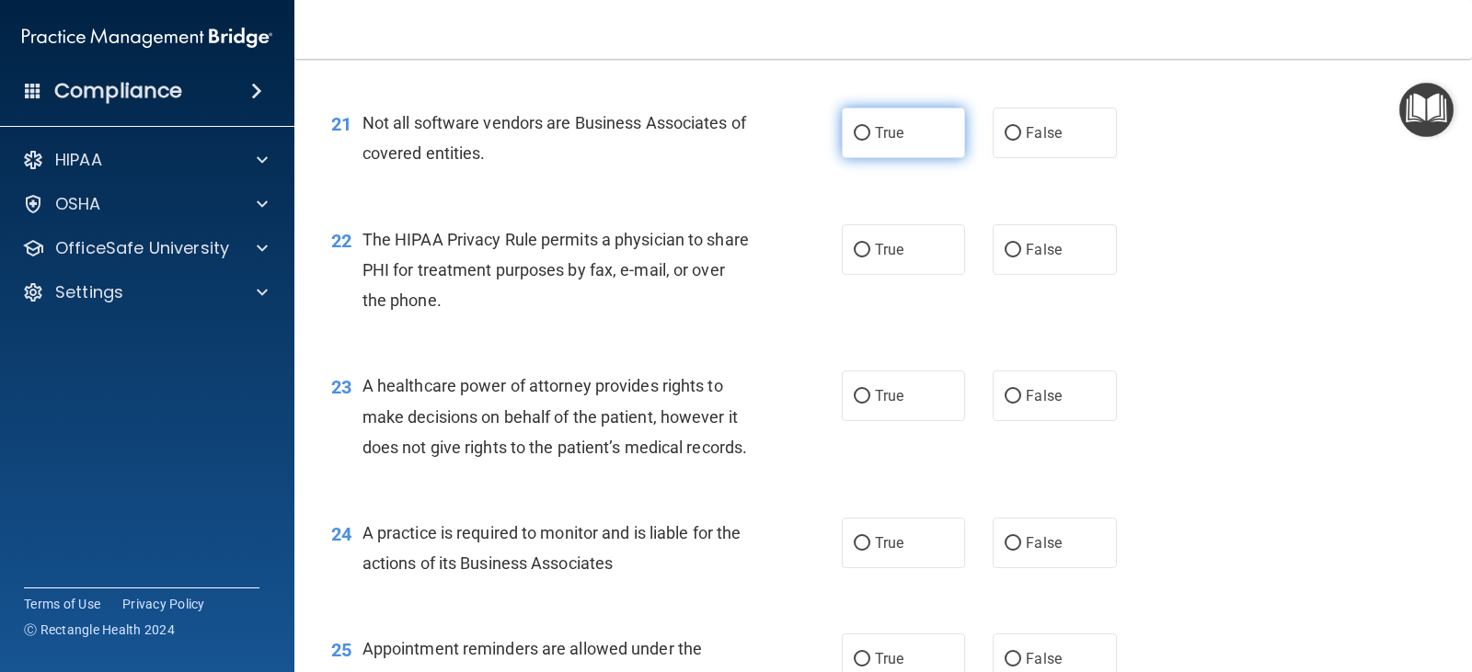
click at [885, 142] on span "True" at bounding box center [889, 132] width 29 height 17
click at [870, 141] on input "True" at bounding box center [862, 134] width 17 height 14
radio input "true"
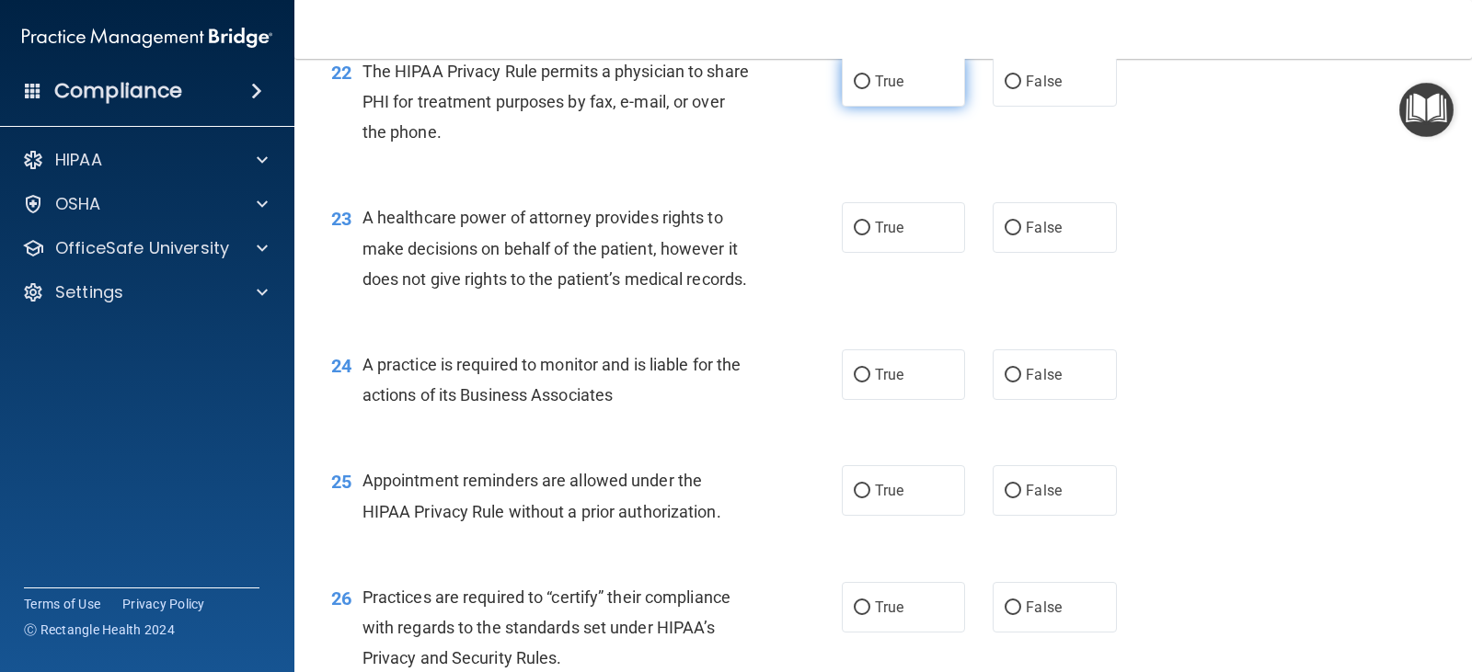
scroll to position [3404, 0]
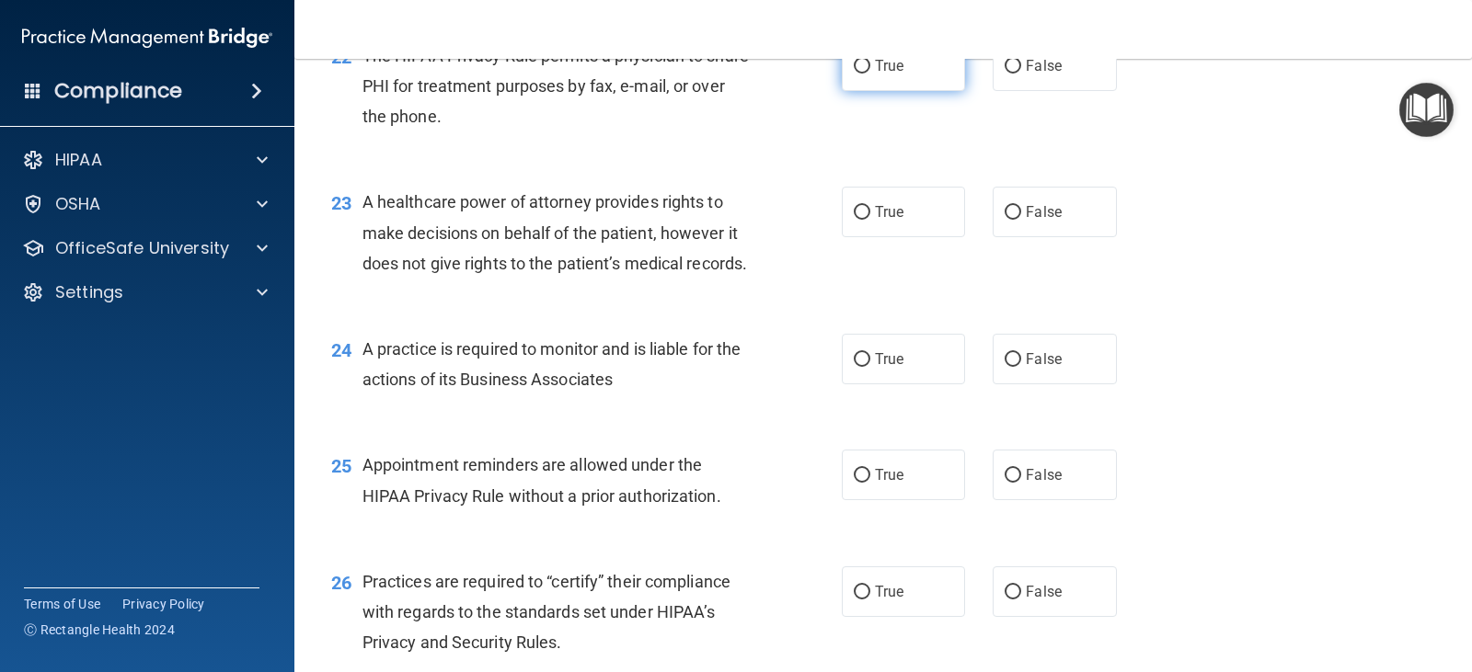
click at [906, 91] on label "True" at bounding box center [903, 65] width 123 height 51
click at [870, 74] on input "True" at bounding box center [862, 67] width 17 height 14
radio input "true"
click at [1005, 74] on input "False" at bounding box center [1013, 67] width 17 height 14
radio input "true"
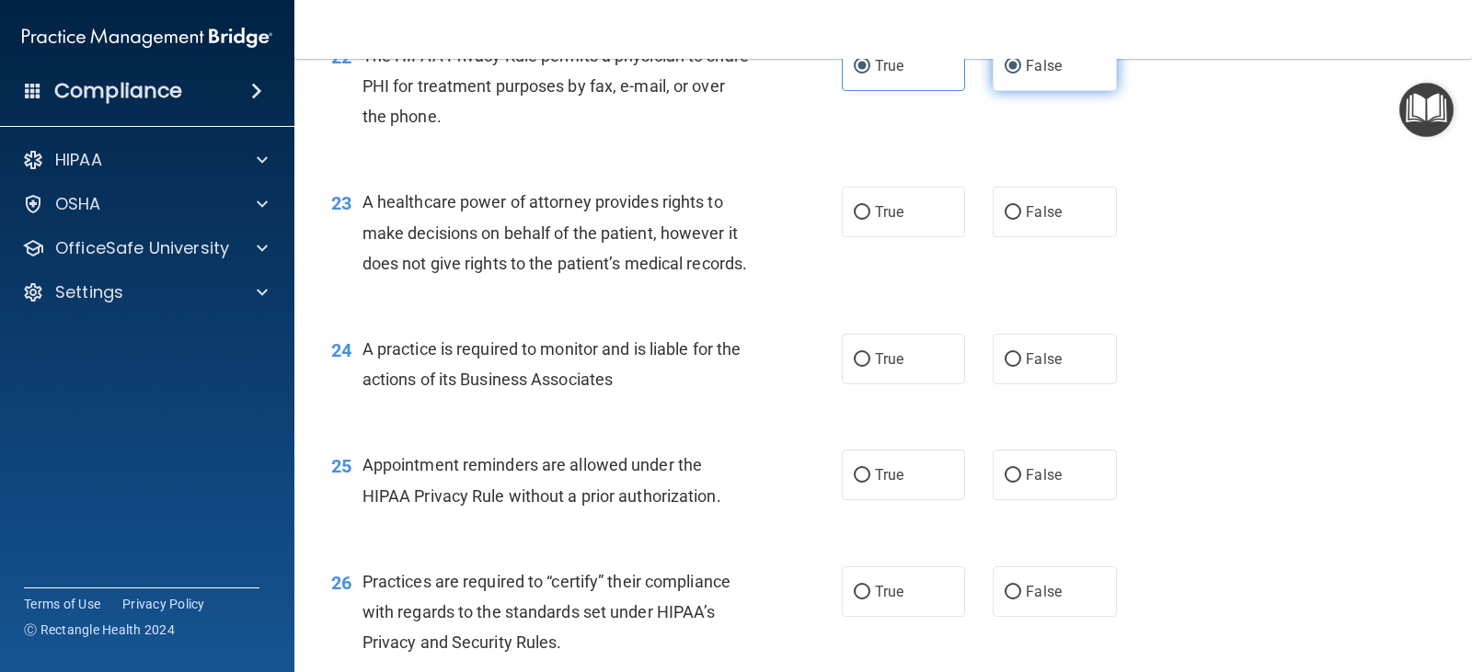
radio input "false"
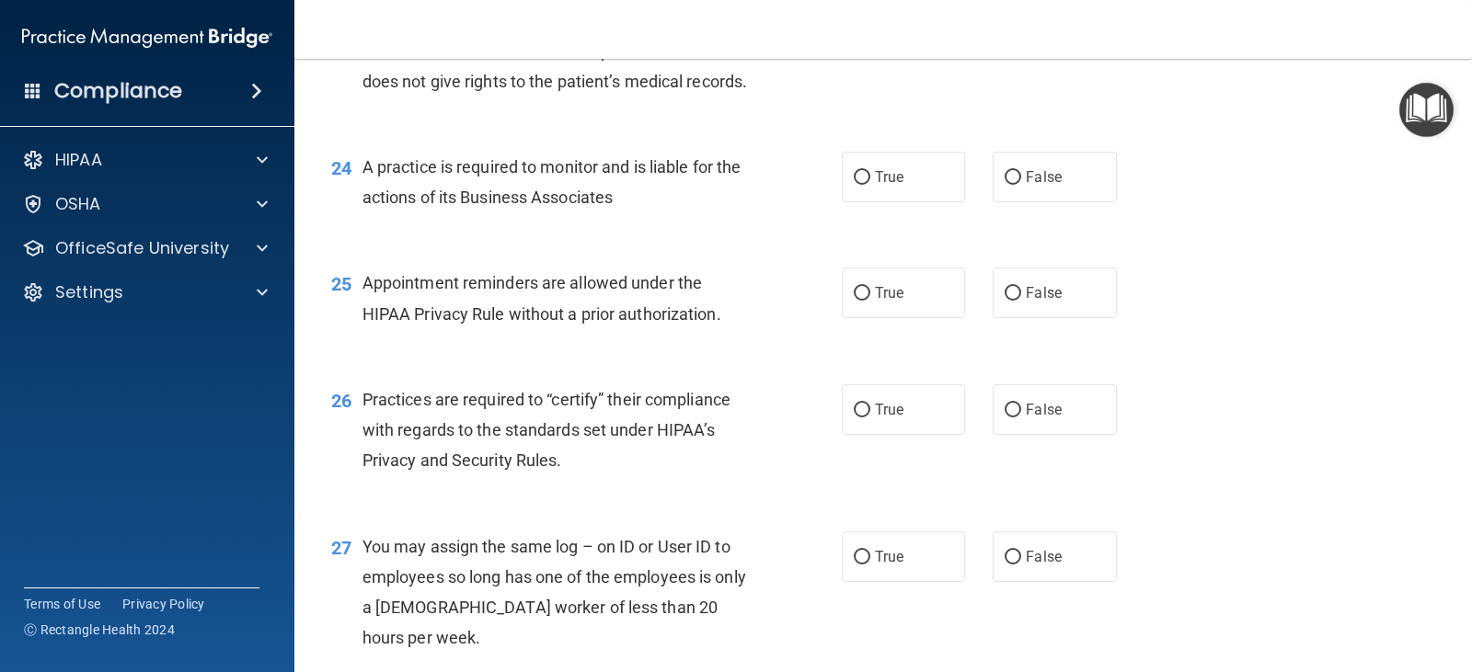
scroll to position [3588, 0]
click at [910, 53] on label "True" at bounding box center [903, 28] width 123 height 51
click at [870, 36] on input "True" at bounding box center [862, 29] width 17 height 14
radio input "true"
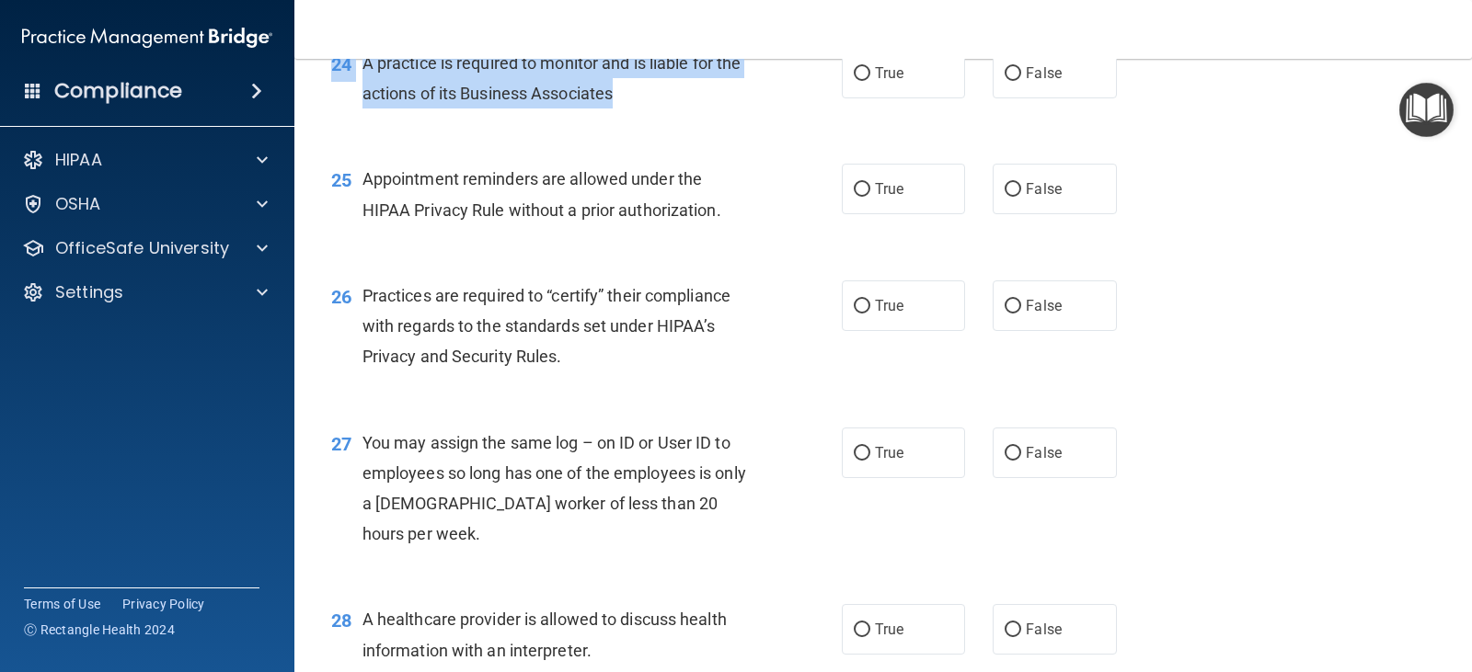
scroll to position [3683, 0]
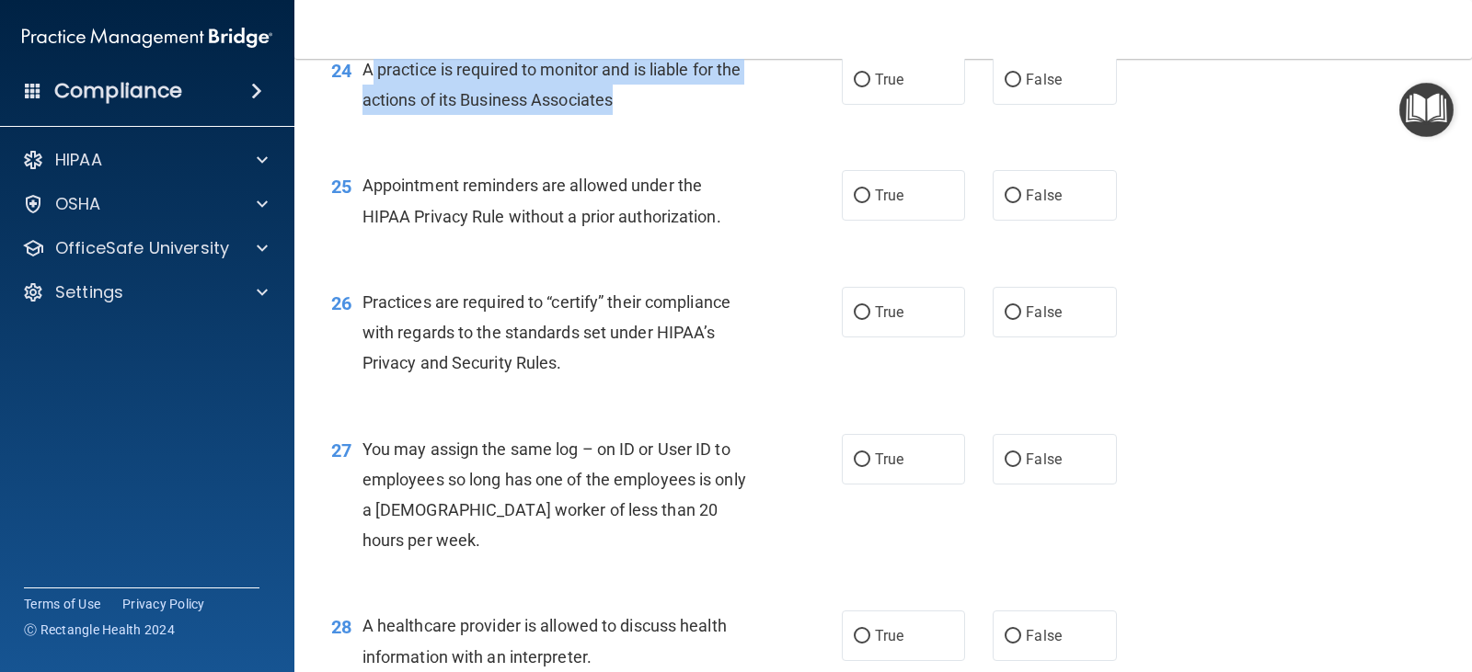
drag, startPoint x: 621, startPoint y: 102, endPoint x: 371, endPoint y: 150, distance: 254.8
click at [371, 115] on div "A practice is required to monitor and is liable for the actions of its Business…" at bounding box center [564, 84] width 404 height 61
click at [415, 109] on span "A practice is required to monitor and is liable for the actions of its Business…" at bounding box center [551, 85] width 379 height 50
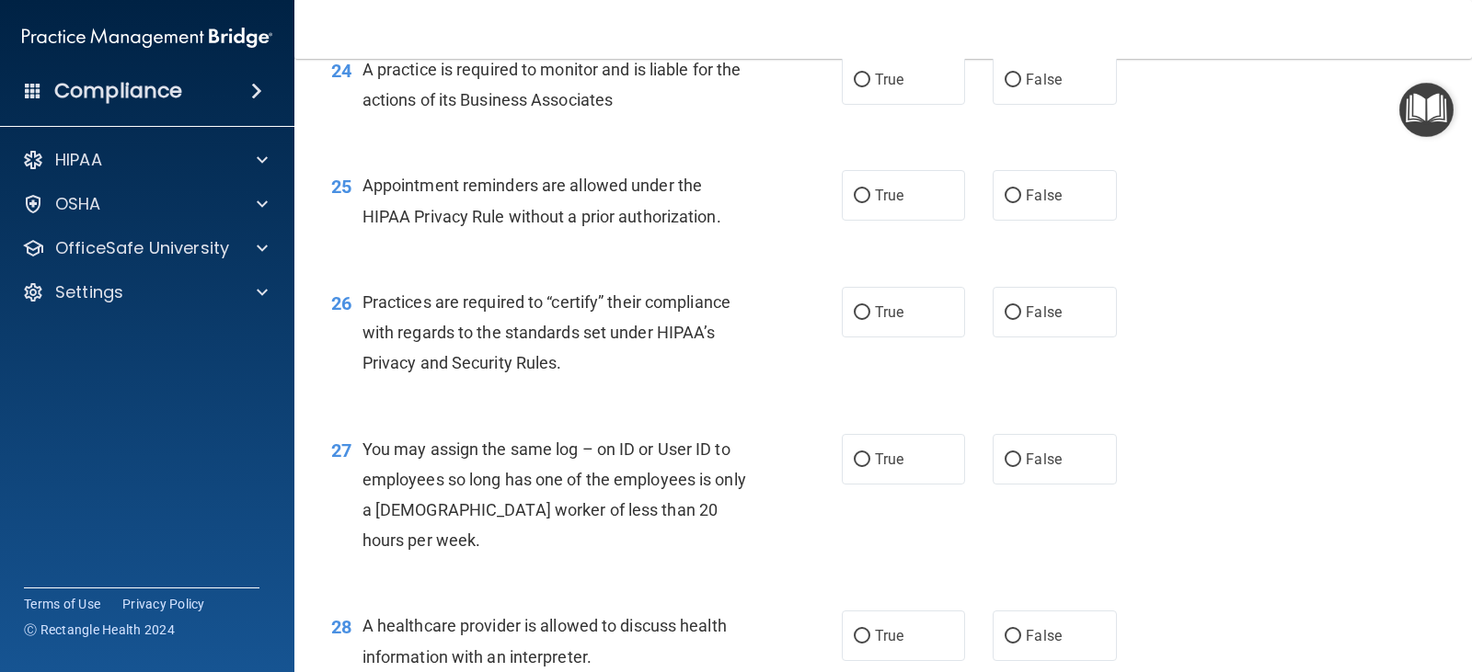
drag, startPoint x: 621, startPoint y: 193, endPoint x: 643, endPoint y: 205, distance: 25.1
click at [643, 115] on div "A practice is required to monitor and is liable for the actions of its Business…" at bounding box center [564, 84] width 404 height 61
click at [638, 115] on div "A practice is required to monitor and is liable for the actions of its Business…" at bounding box center [564, 84] width 404 height 61
click at [854, 87] on input "True" at bounding box center [862, 81] width 17 height 14
radio input "true"
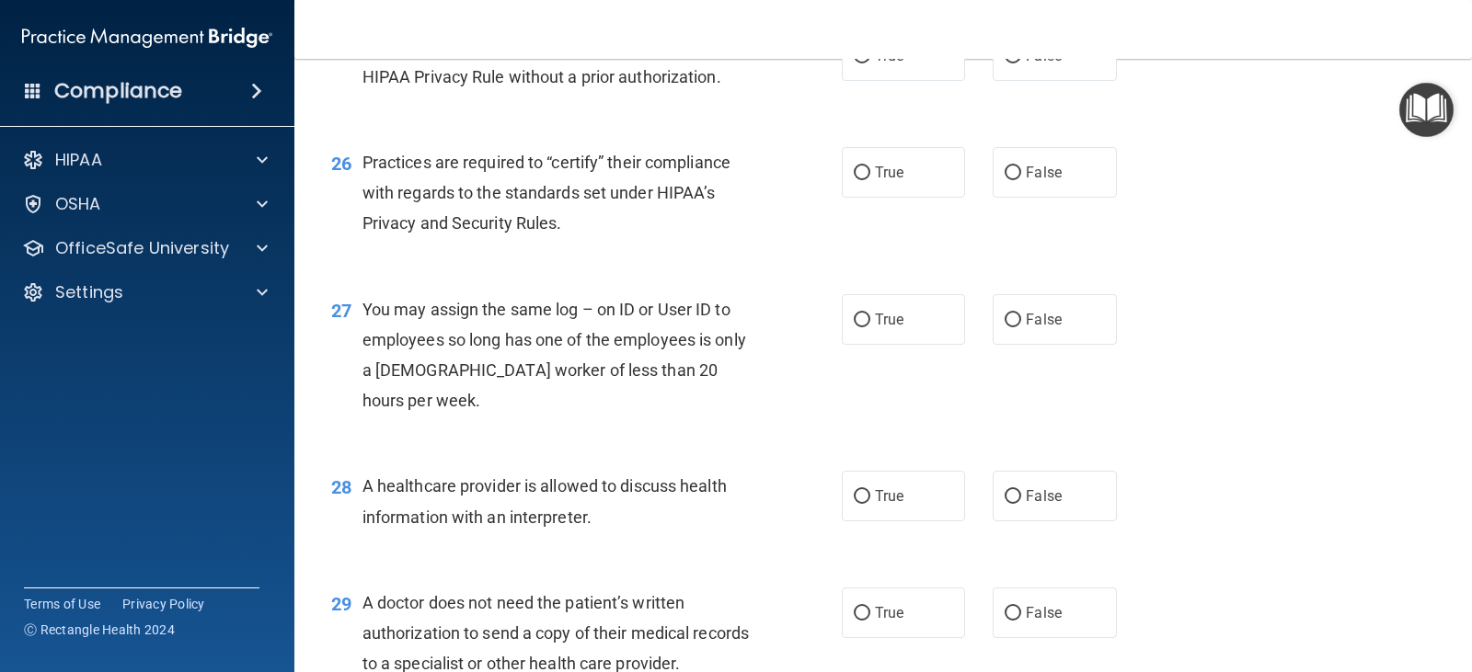
scroll to position [3867, 0]
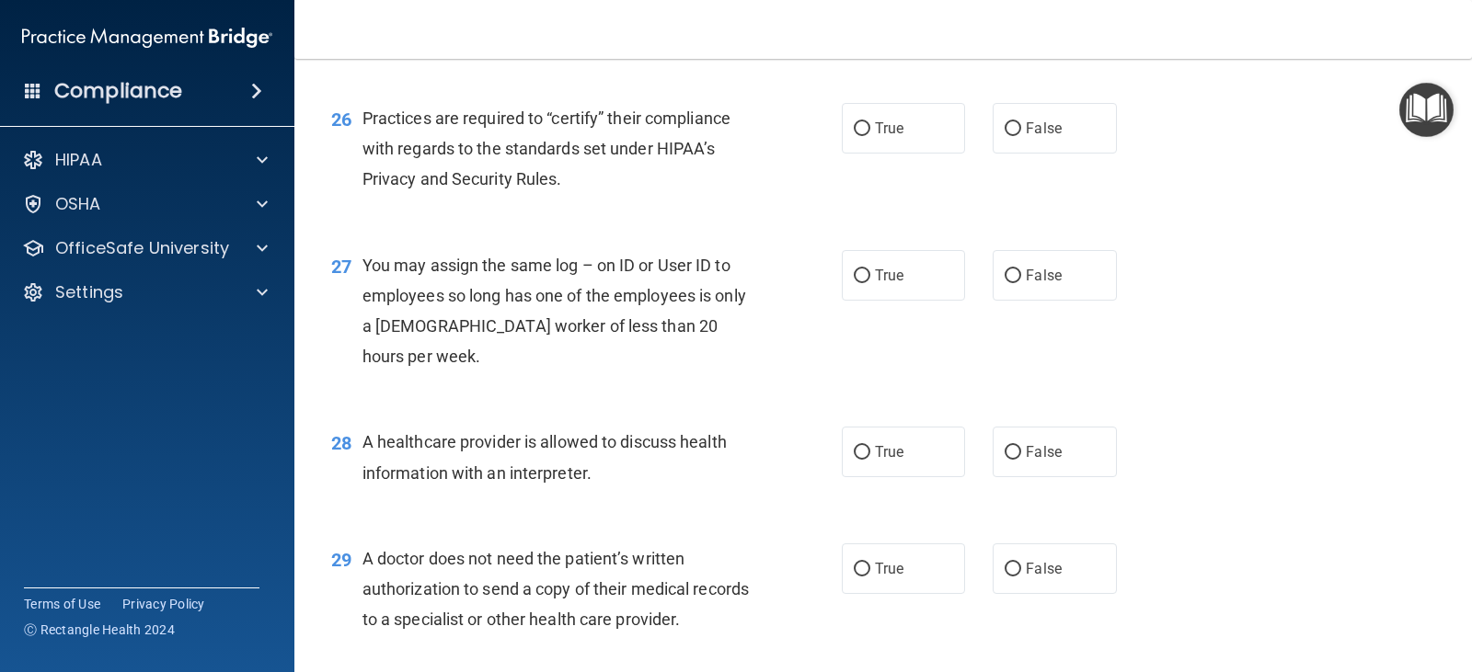
click at [875, 20] on span "True" at bounding box center [889, 11] width 29 height 17
click at [870, 19] on input "True" at bounding box center [862, 13] width 17 height 14
radio input "true"
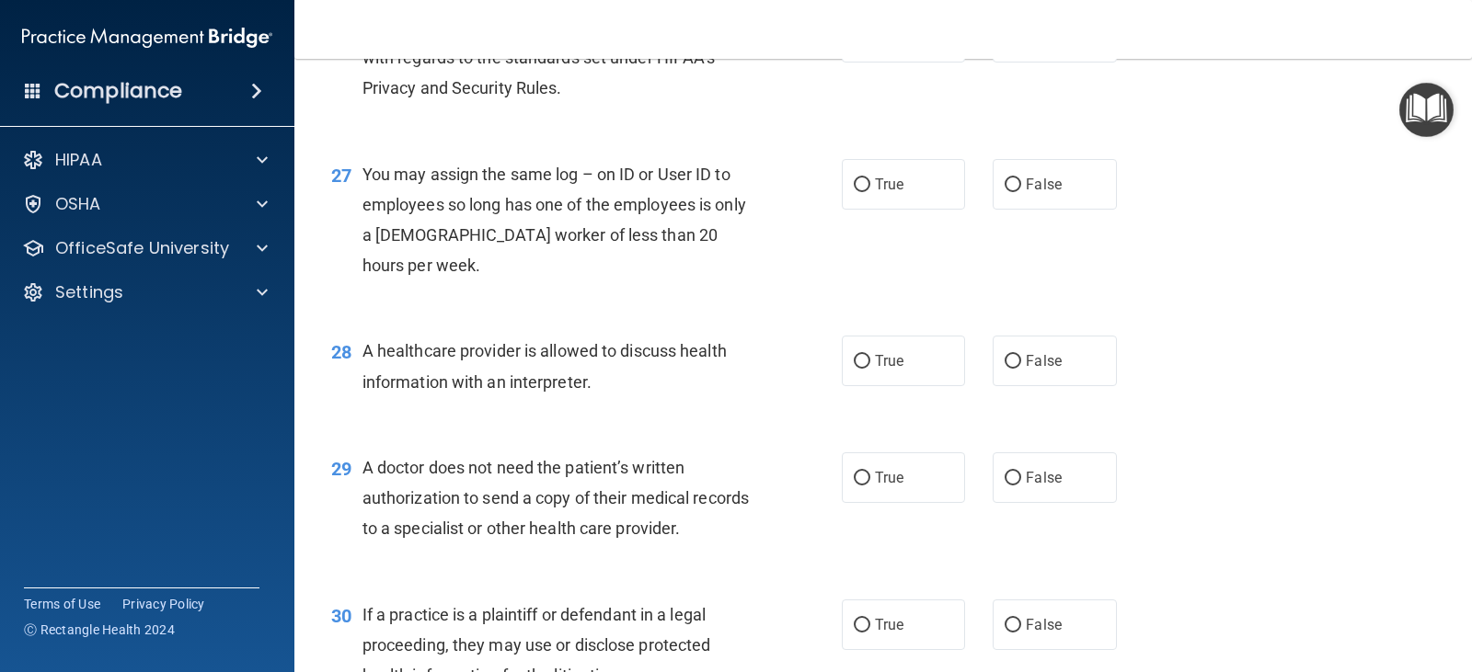
scroll to position [3959, 0]
click at [875, 45] on span "True" at bounding box center [889, 36] width 29 height 17
click at [870, 44] on input "True" at bounding box center [862, 37] width 17 height 14
radio input "true"
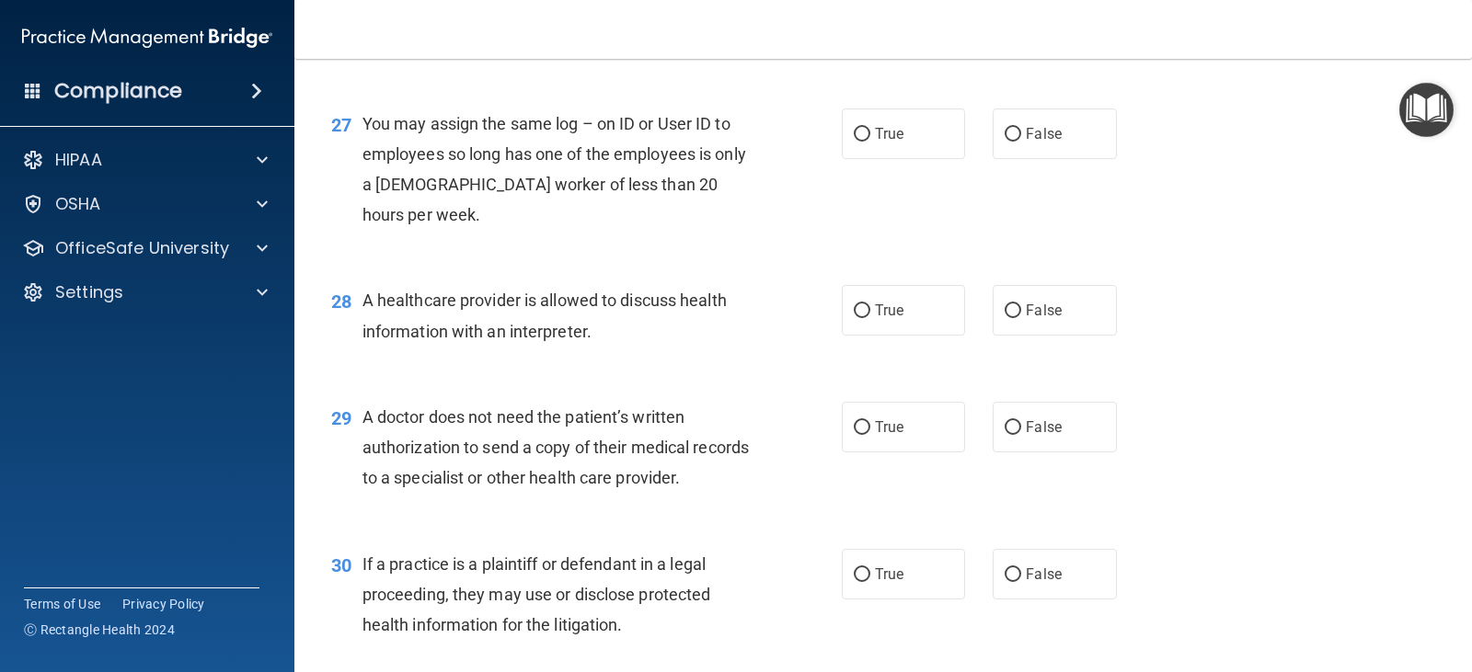
scroll to position [4143, 0]
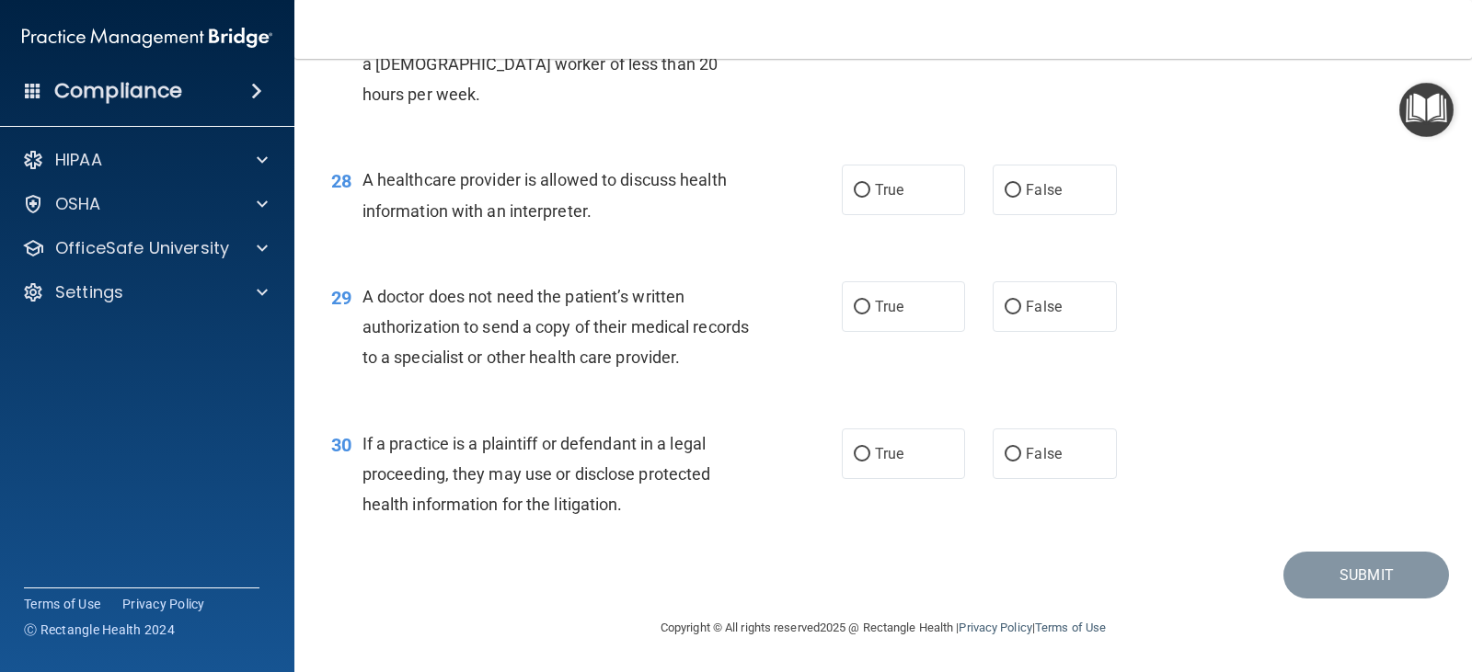
click at [999, 39] on label "False" at bounding box center [1054, 13] width 123 height 51
click at [1005, 21] on input "False" at bounding box center [1013, 14] width 17 height 14
radio input "true"
click at [865, 188] on label "True" at bounding box center [903, 190] width 123 height 51
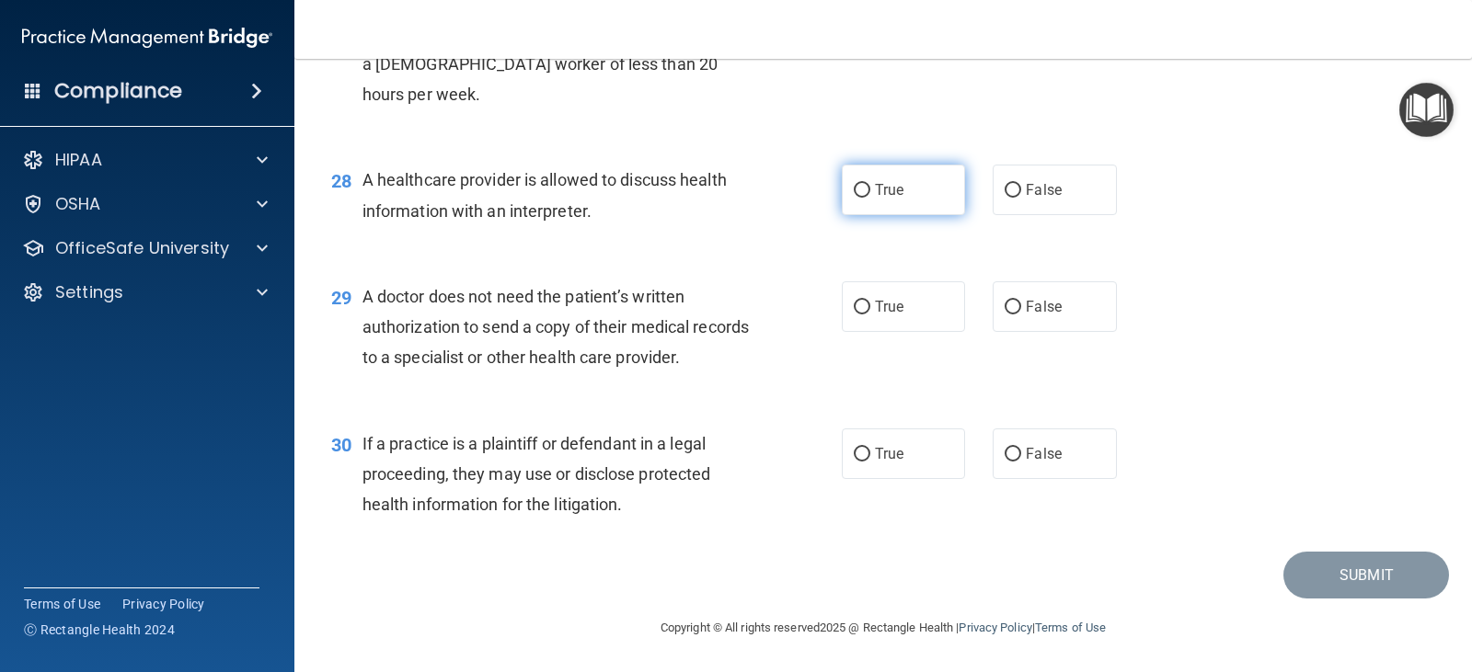
click at [865, 188] on input "True" at bounding box center [862, 191] width 17 height 14
radio input "true"
click at [1005, 190] on input "False" at bounding box center [1013, 191] width 17 height 14
radio input "true"
radio input "false"
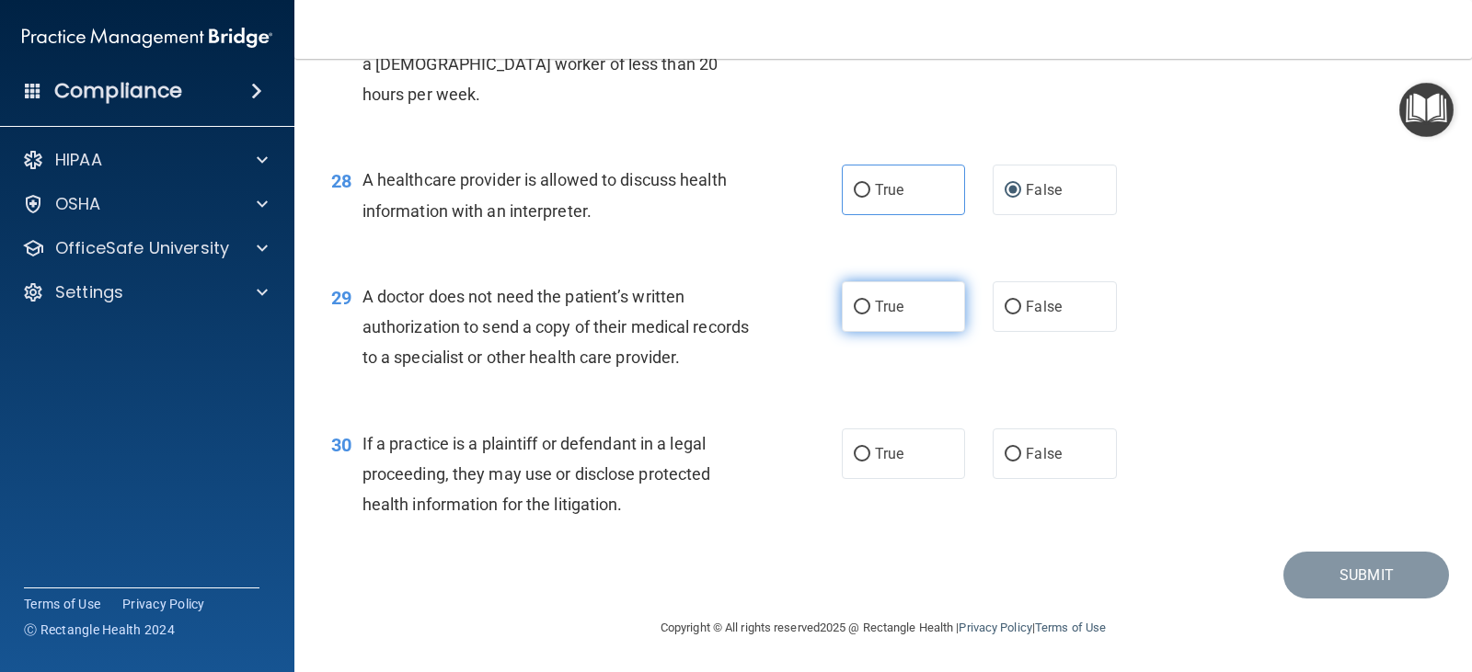
click at [901, 303] on label "True" at bounding box center [903, 307] width 123 height 51
click at [870, 303] on input "True" at bounding box center [862, 308] width 17 height 14
radio input "true"
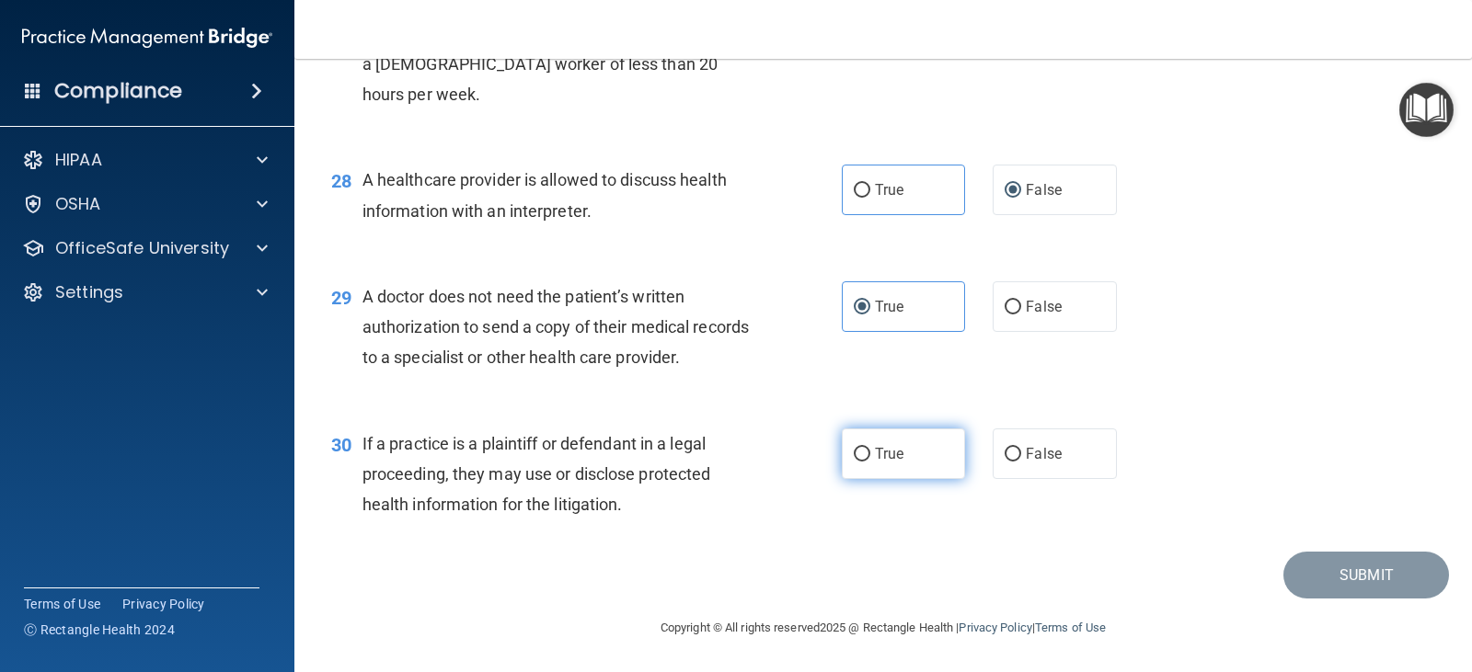
click at [875, 460] on span "True" at bounding box center [889, 453] width 29 height 17
click at [870, 460] on input "True" at bounding box center [862, 455] width 17 height 14
radio input "true"
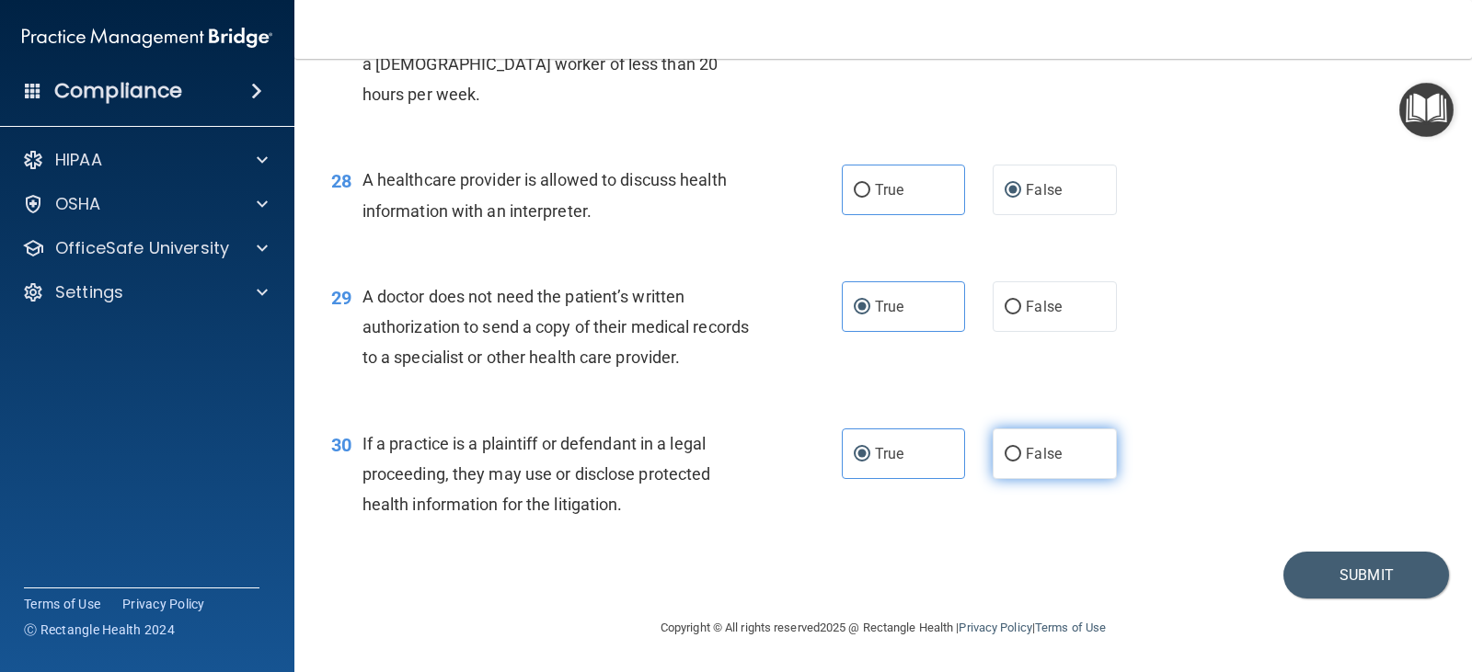
click at [1017, 454] on label "False" at bounding box center [1054, 454] width 123 height 51
click at [1017, 454] on input "False" at bounding box center [1013, 455] width 17 height 14
radio input "true"
radio input "false"
click at [1322, 564] on button "Submit" at bounding box center [1366, 575] width 166 height 47
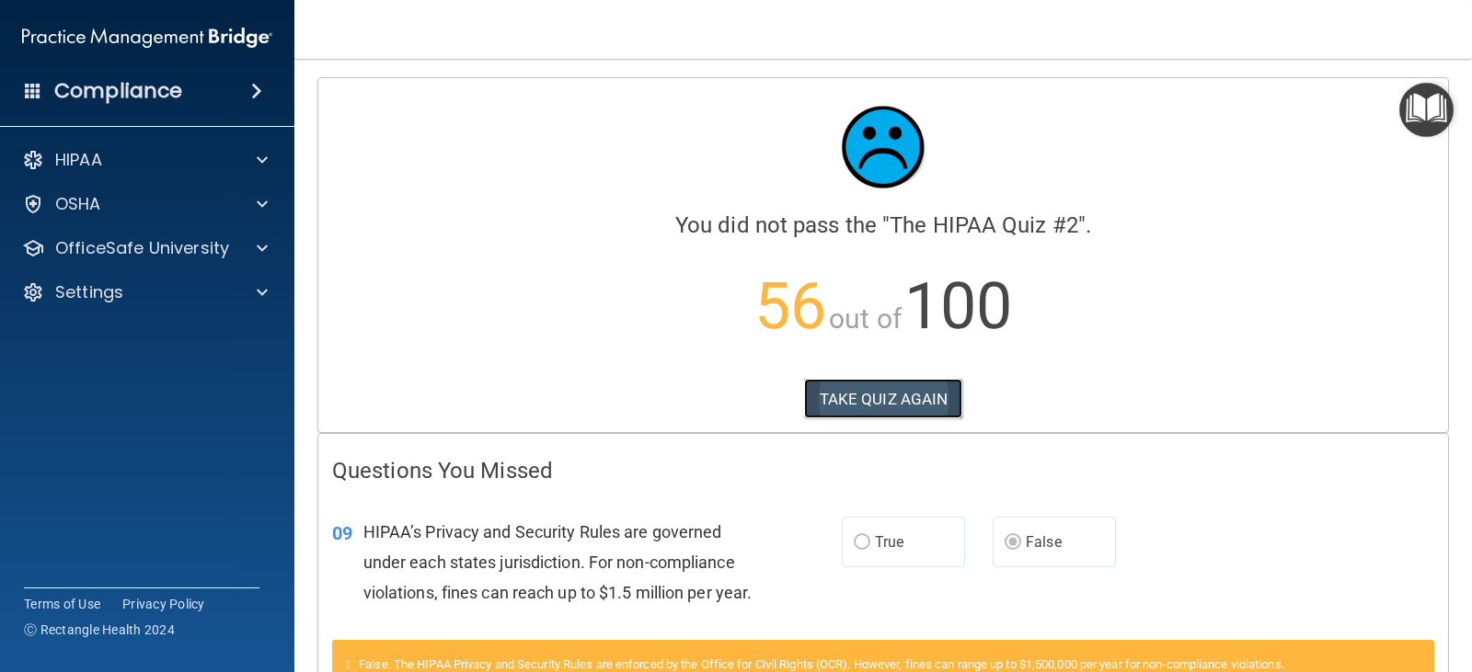
click at [906, 395] on button "TAKE QUIZ AGAIN" at bounding box center [883, 399] width 159 height 40
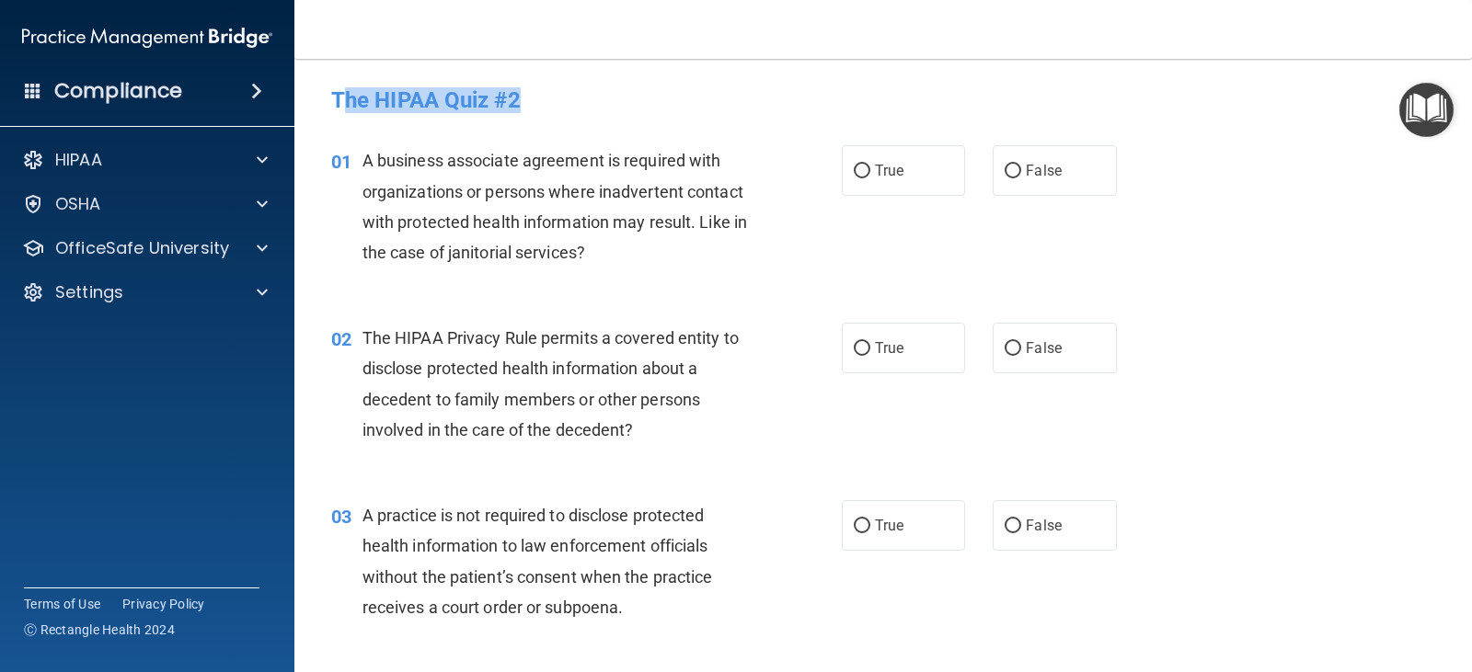
drag, startPoint x: 345, startPoint y: 98, endPoint x: 540, endPoint y: 120, distance: 196.3
click at [540, 120] on div "The HIPAA Quiz #2" at bounding box center [883, 99] width 1132 height 45
click at [543, 111] on h4 "The HIPAA Quiz #2" at bounding box center [883, 100] width 1104 height 24
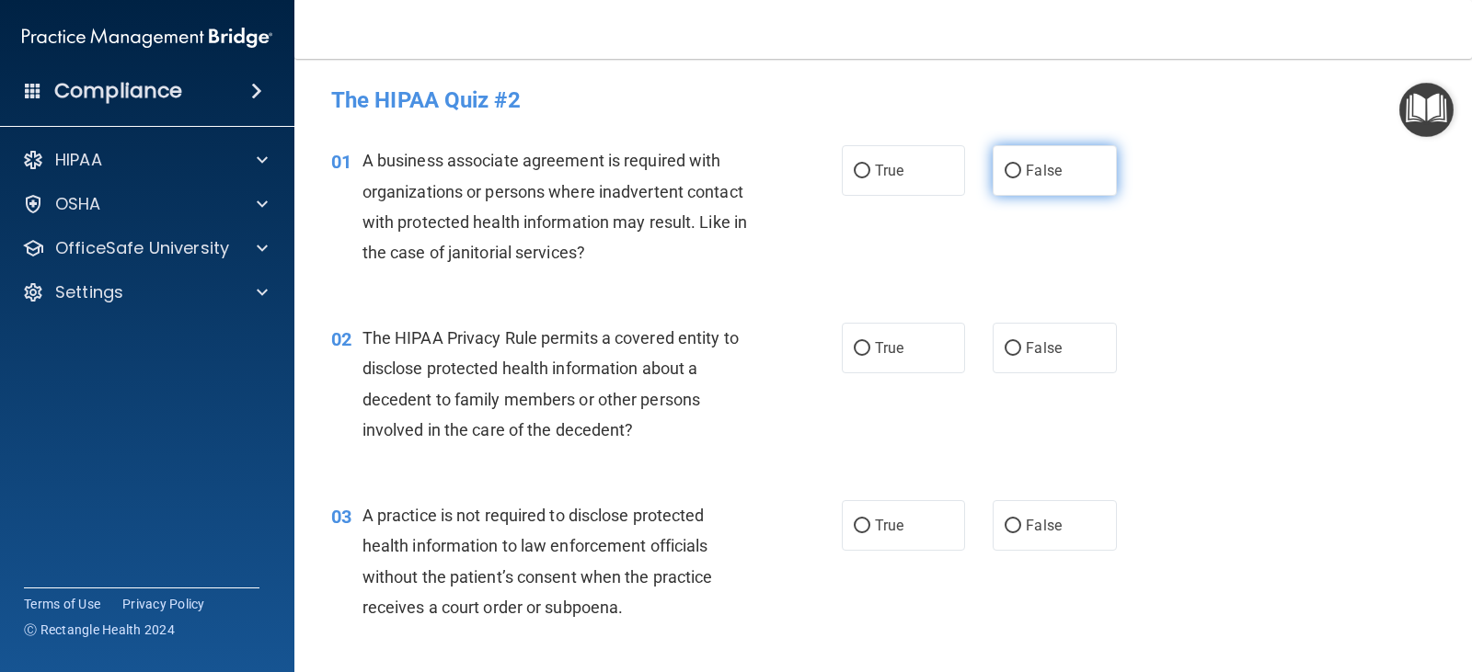
click at [1017, 173] on label "False" at bounding box center [1054, 170] width 123 height 51
click at [1017, 173] on input "False" at bounding box center [1013, 172] width 17 height 14
radio input "true"
click at [875, 352] on span "True" at bounding box center [889, 347] width 29 height 17
click at [869, 352] on input "True" at bounding box center [862, 349] width 17 height 14
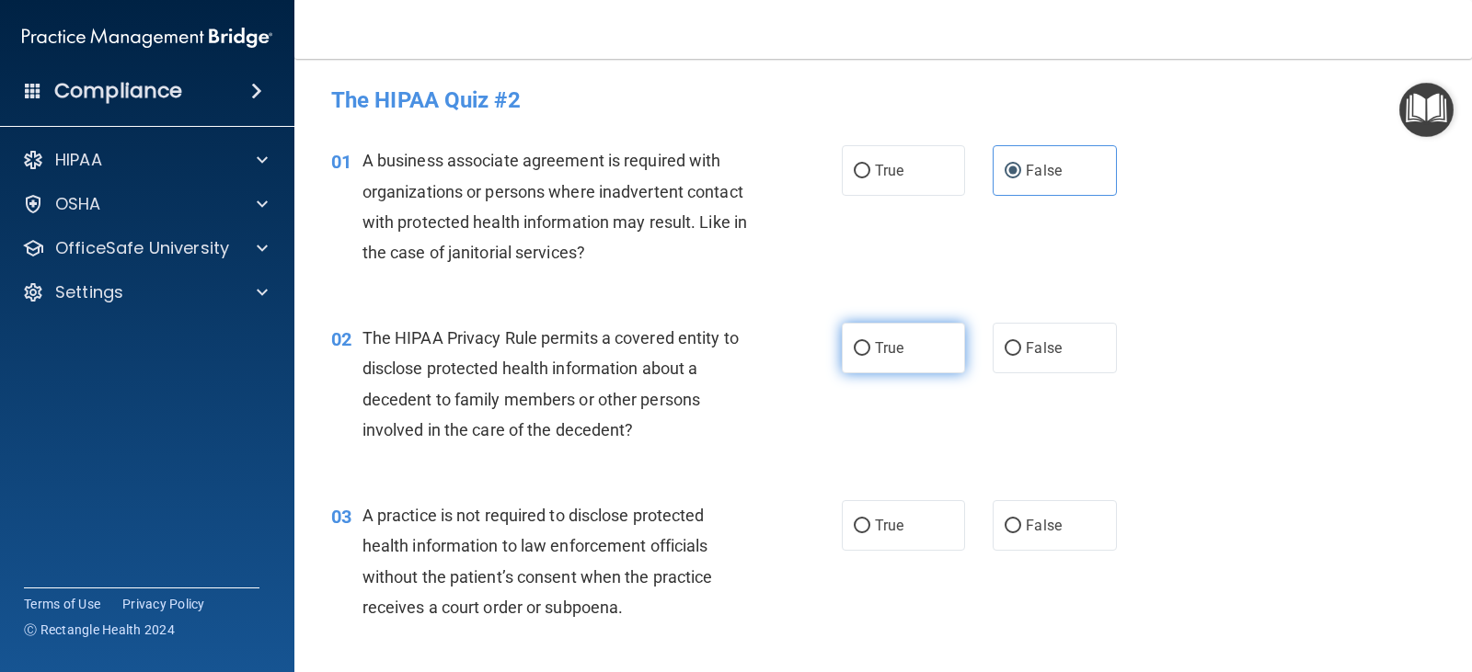
radio input "true"
click at [1013, 534] on label "False" at bounding box center [1054, 525] width 123 height 51
click at [1013, 534] on input "False" at bounding box center [1013, 527] width 17 height 14
radio input "true"
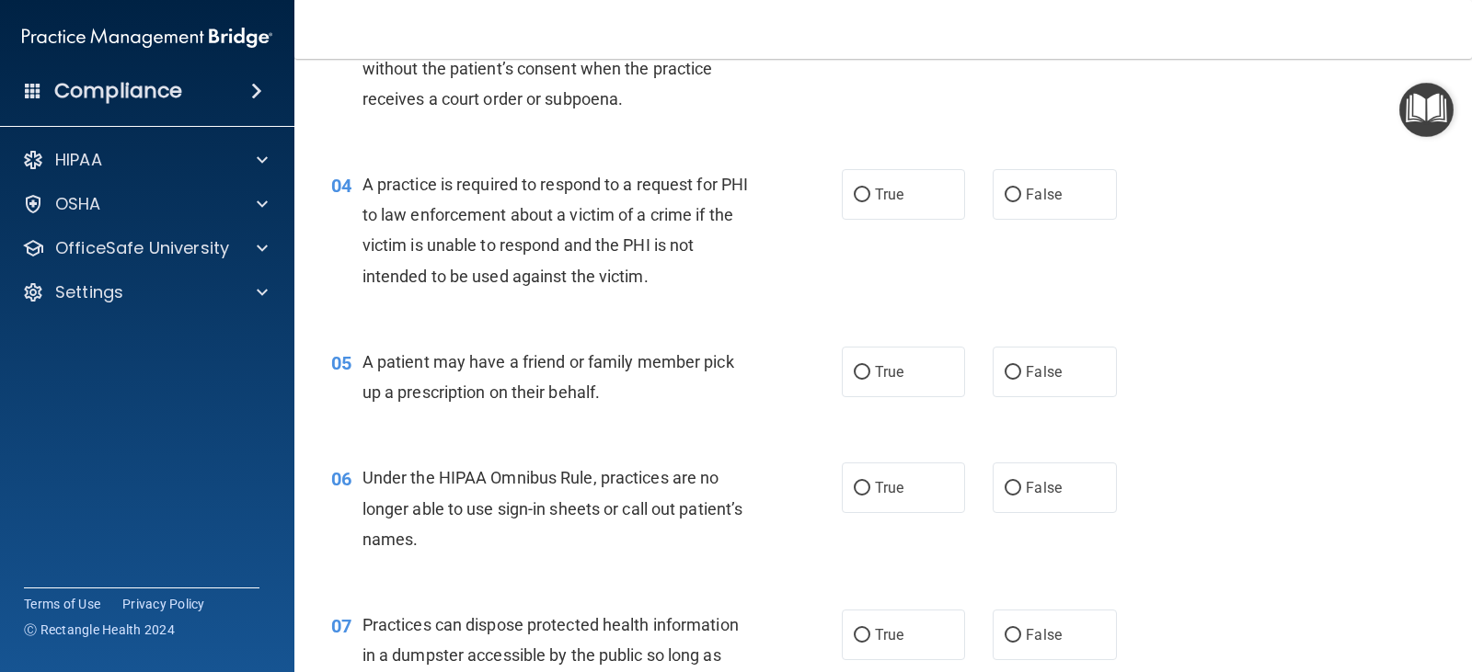
scroll to position [552, 0]
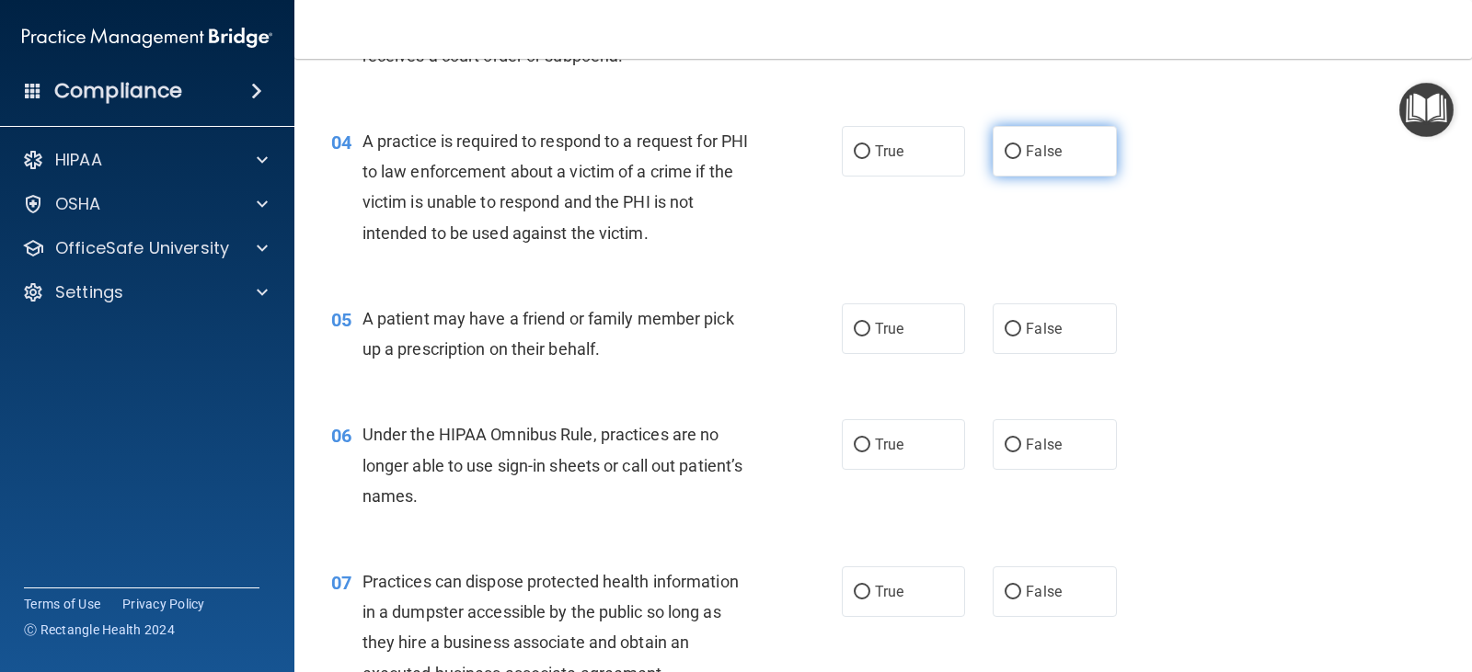
click at [1026, 154] on span "False" at bounding box center [1044, 151] width 36 height 17
click at [1021, 154] on input "False" at bounding box center [1013, 152] width 17 height 14
radio input "true"
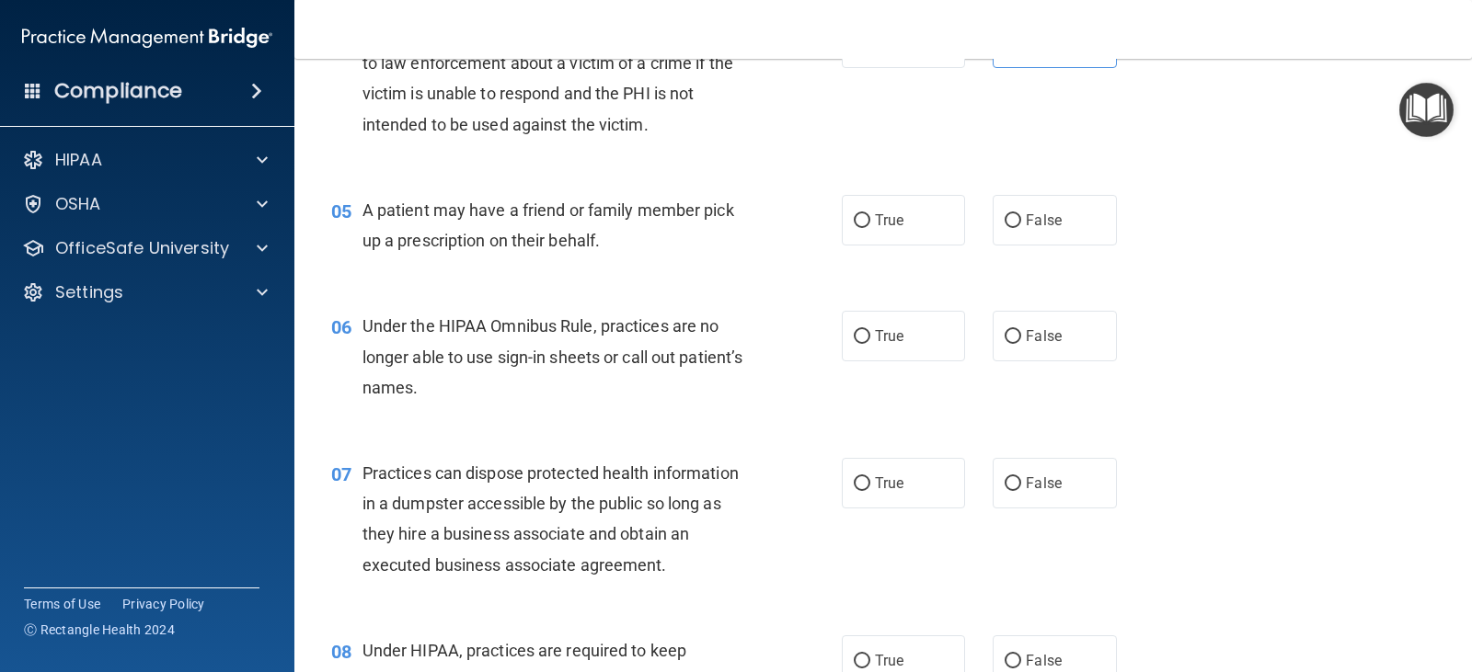
scroll to position [736, 0]
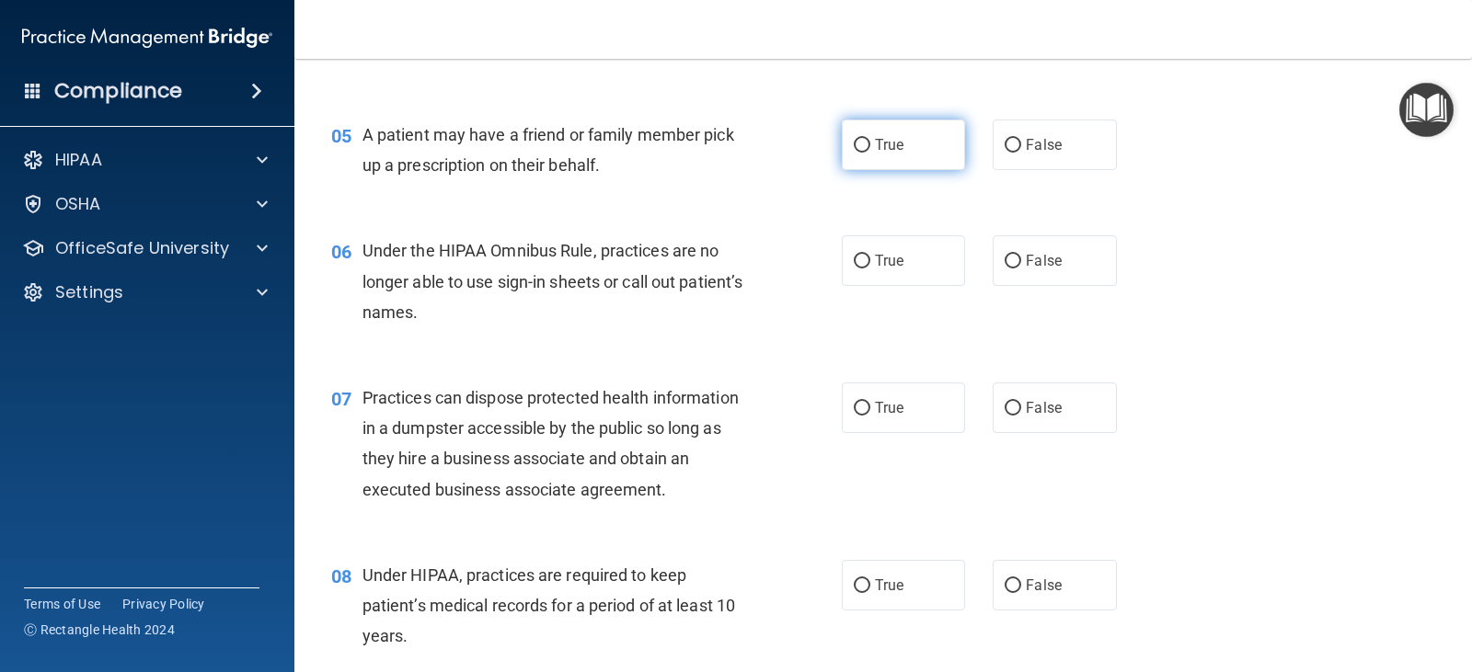
click at [941, 147] on label "True" at bounding box center [903, 145] width 123 height 51
click at [870, 147] on input "True" at bounding box center [862, 146] width 17 height 14
radio input "true"
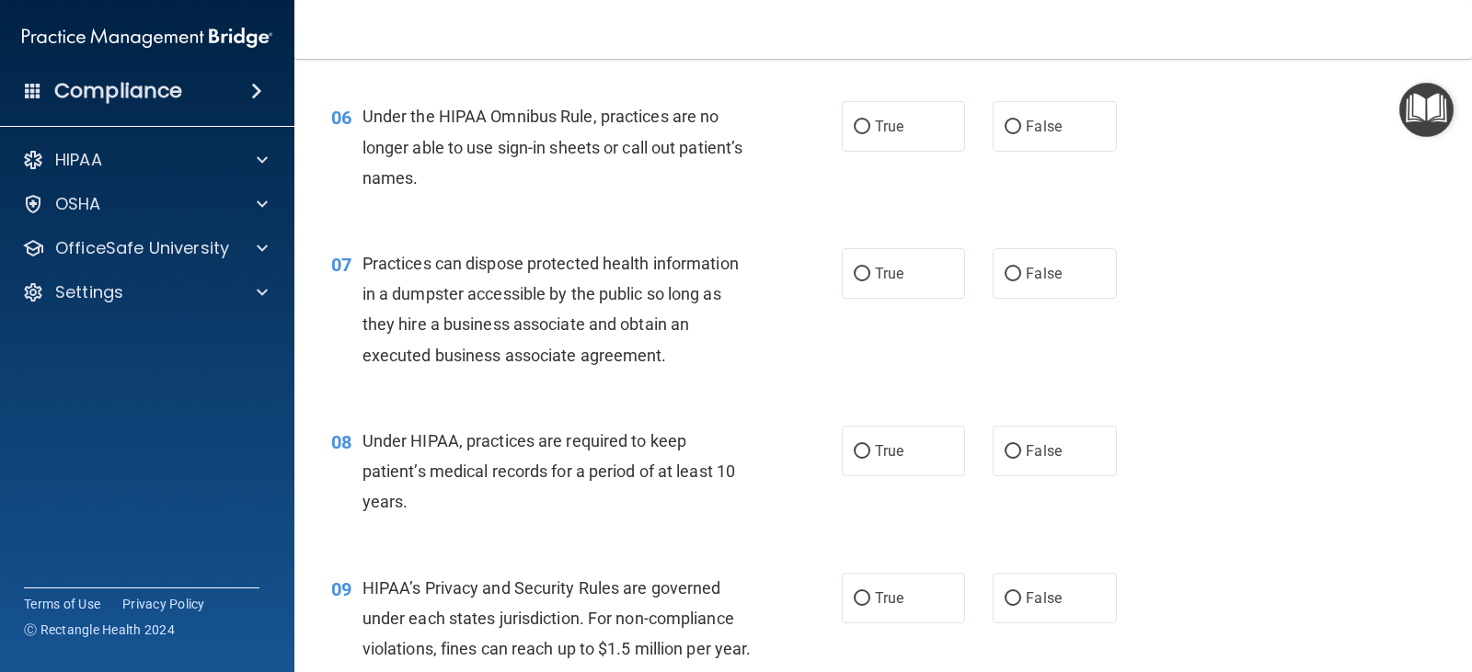
scroll to position [828, 0]
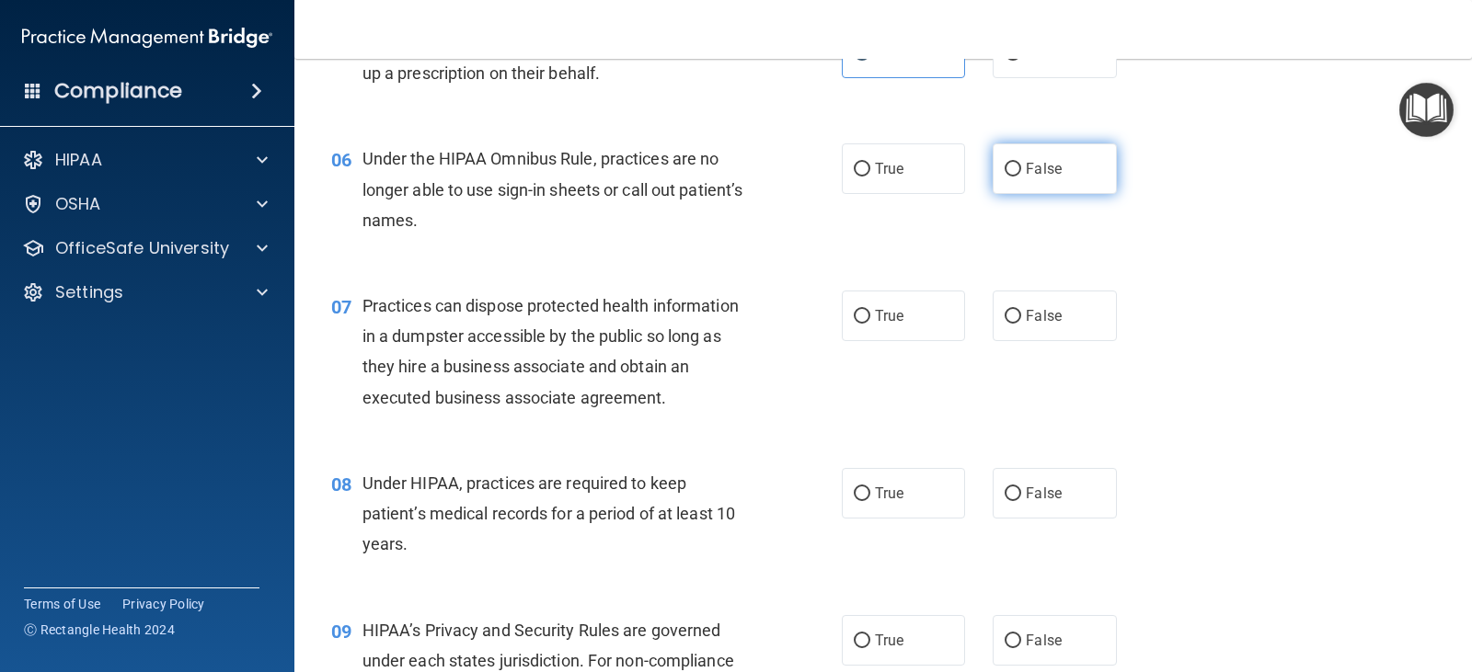
click at [1059, 167] on label "False" at bounding box center [1054, 169] width 123 height 51
click at [1021, 167] on input "False" at bounding box center [1013, 170] width 17 height 14
radio input "true"
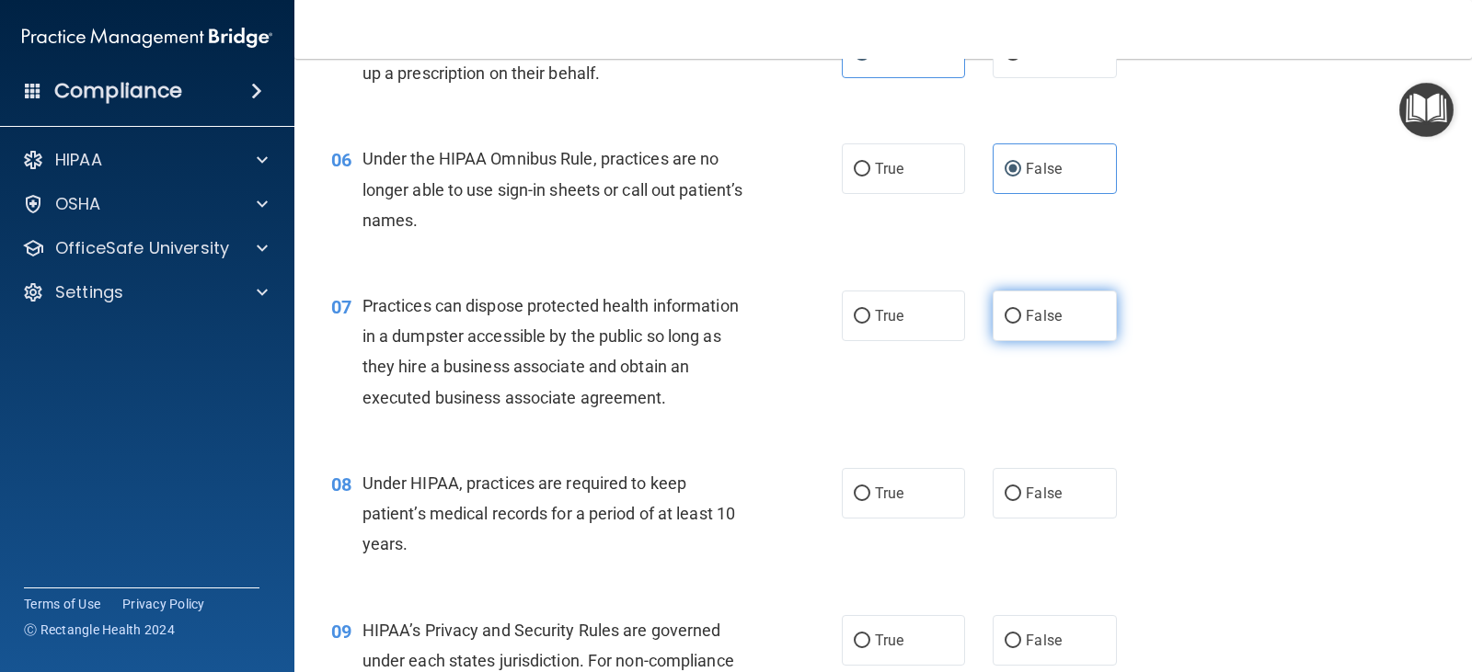
click at [1029, 307] on span "False" at bounding box center [1044, 315] width 36 height 17
click at [1021, 310] on input "False" at bounding box center [1013, 317] width 17 height 14
radio input "true"
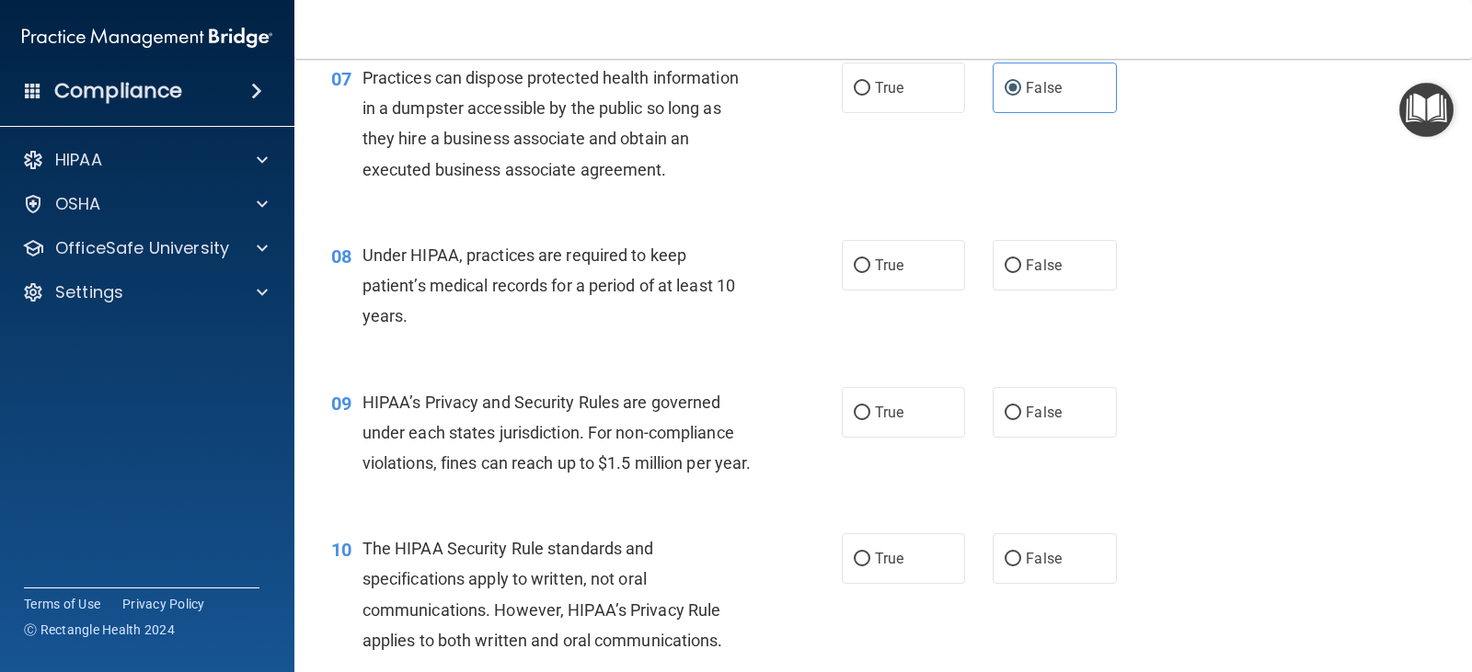
scroll to position [1104, 0]
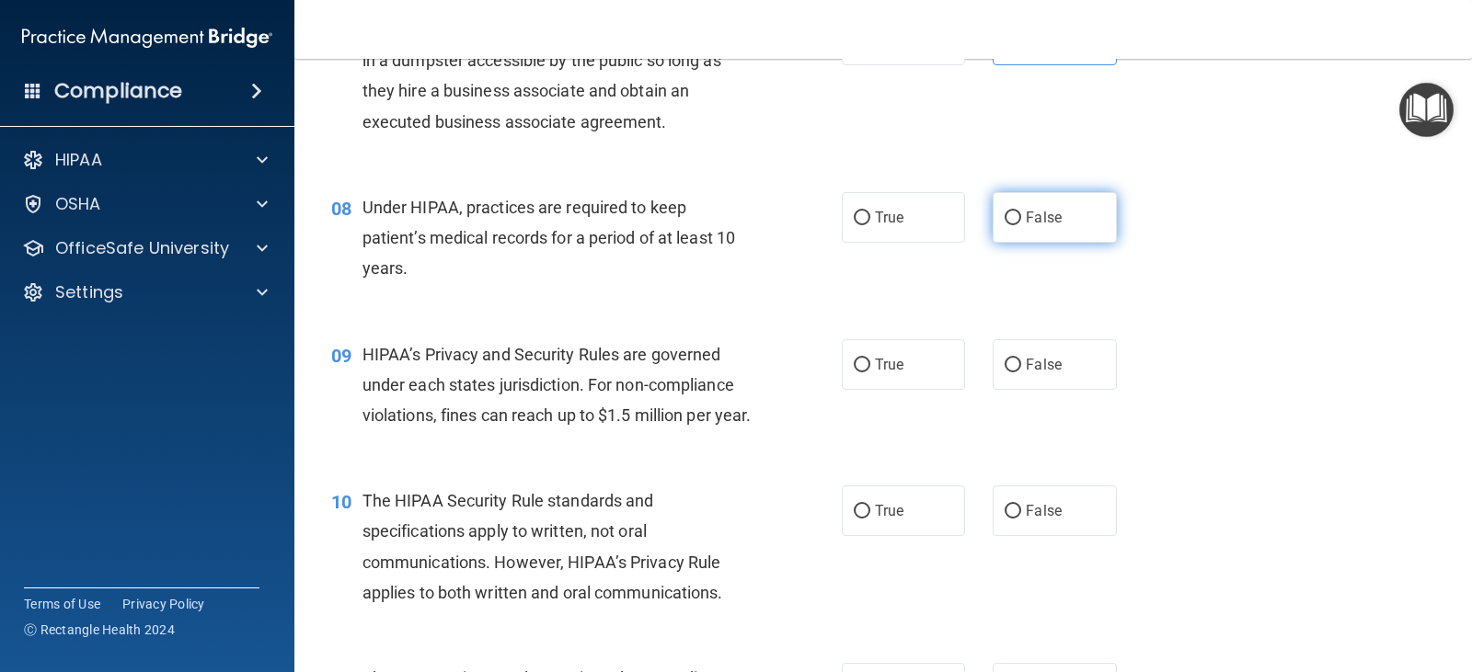
click at [1097, 221] on label "False" at bounding box center [1054, 217] width 123 height 51
click at [1021, 221] on input "False" at bounding box center [1013, 219] width 17 height 14
radio input "true"
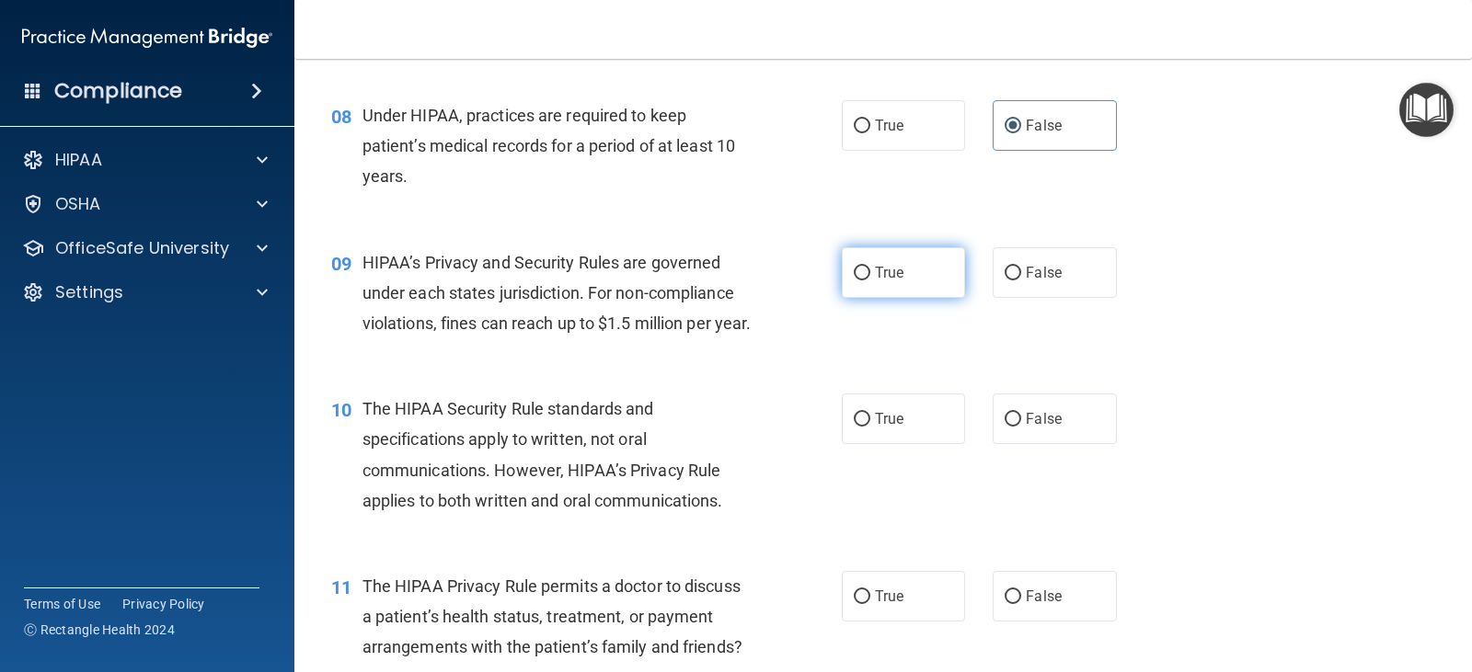
click at [911, 263] on label "True" at bounding box center [903, 272] width 123 height 51
click at [870, 267] on input "True" at bounding box center [862, 274] width 17 height 14
radio input "true"
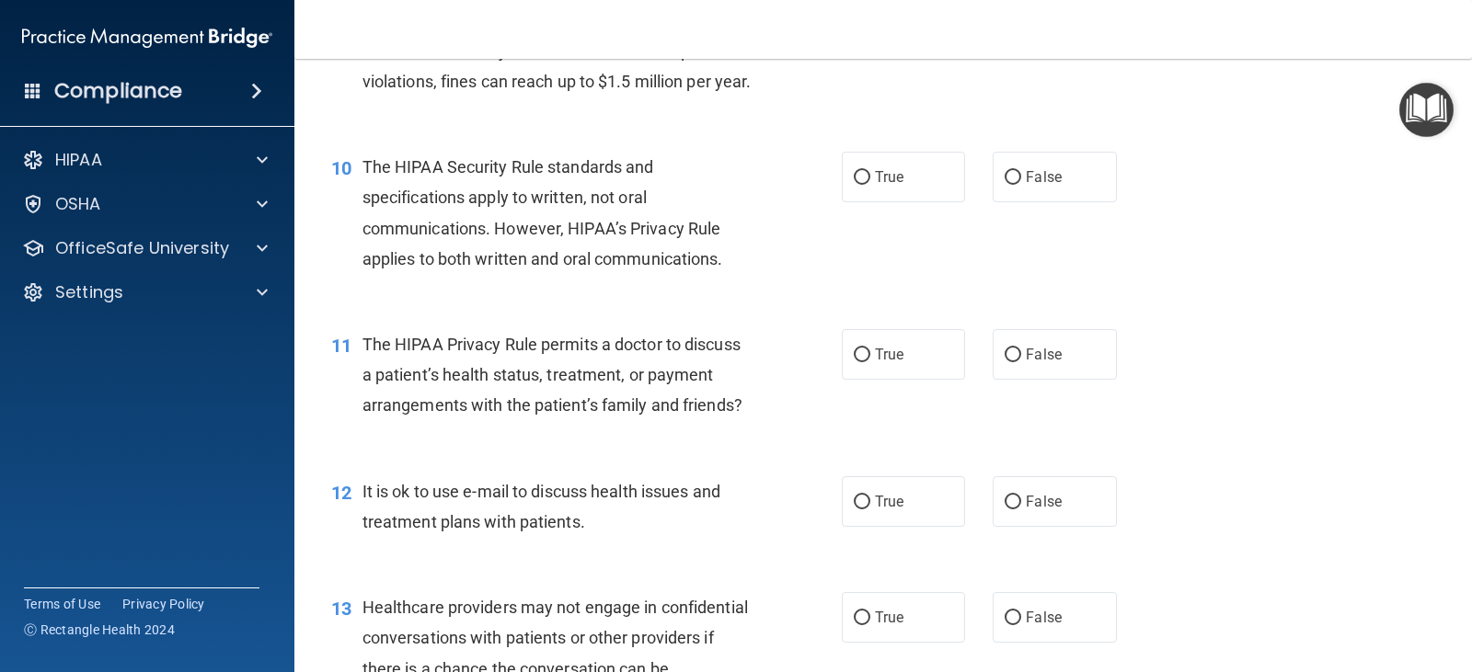
scroll to position [1472, 0]
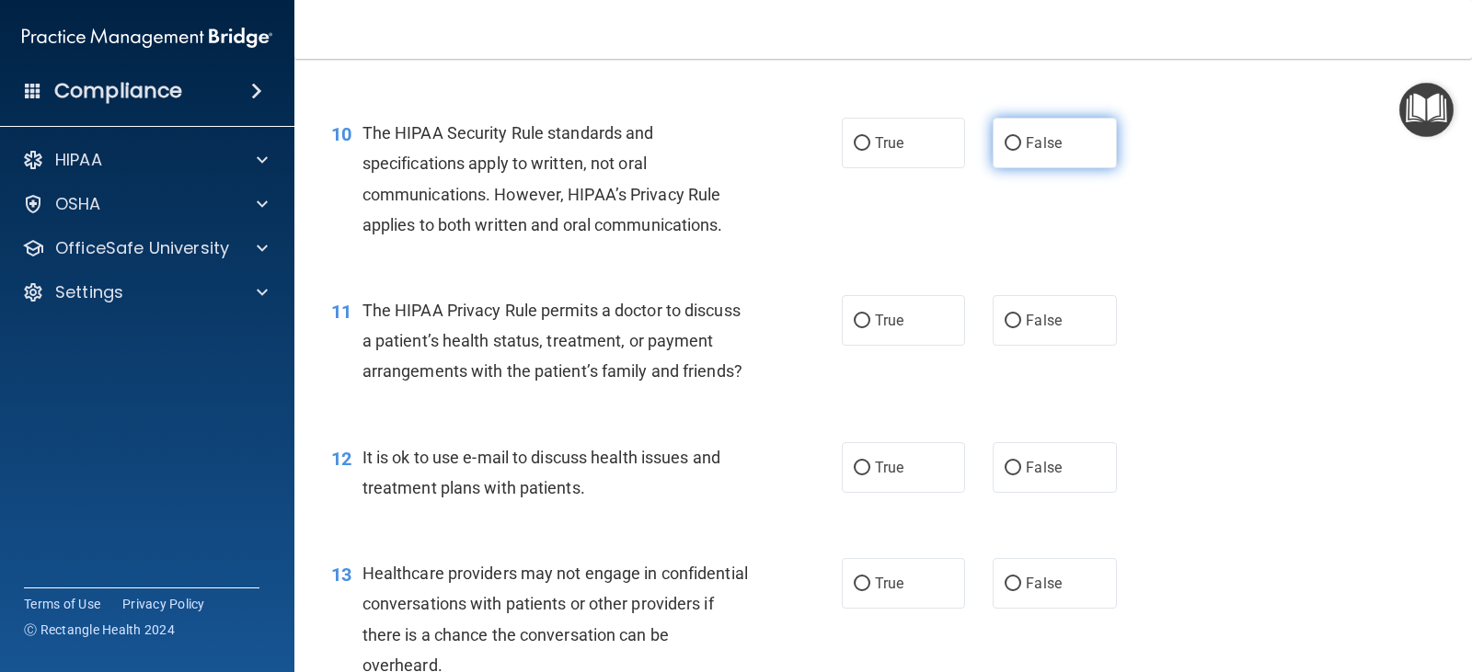
click at [1026, 152] on span "False" at bounding box center [1044, 142] width 36 height 17
click at [1019, 151] on input "False" at bounding box center [1013, 144] width 17 height 14
radio input "true"
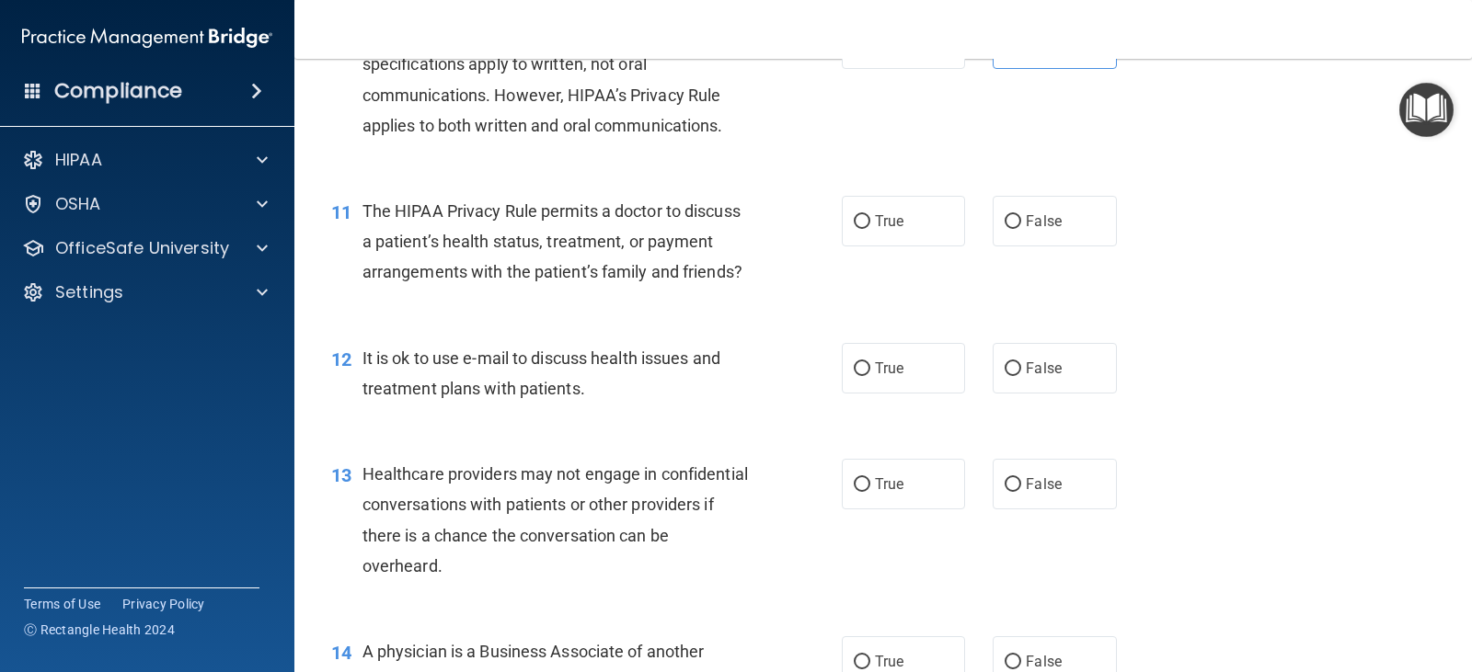
scroll to position [1656, 0]
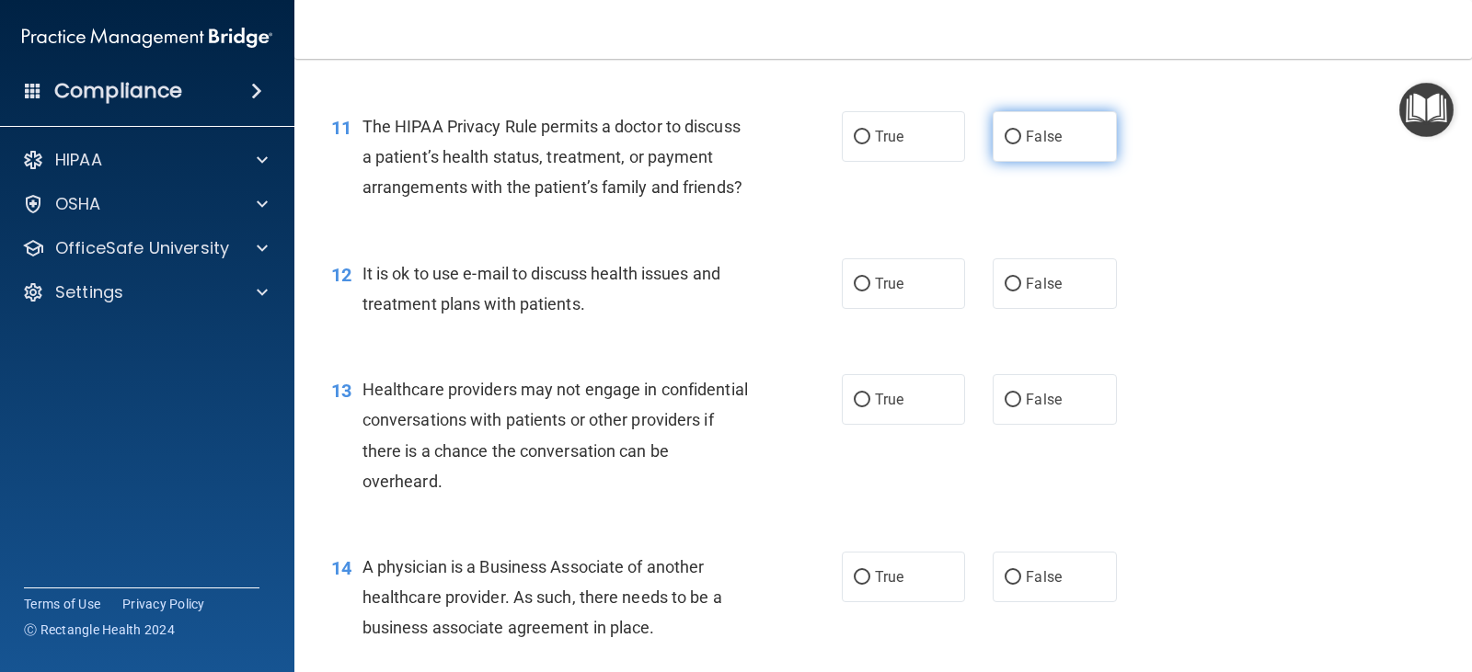
click at [1032, 162] on label "False" at bounding box center [1054, 136] width 123 height 51
click at [1021, 144] on input "False" at bounding box center [1013, 138] width 17 height 14
radio input "true"
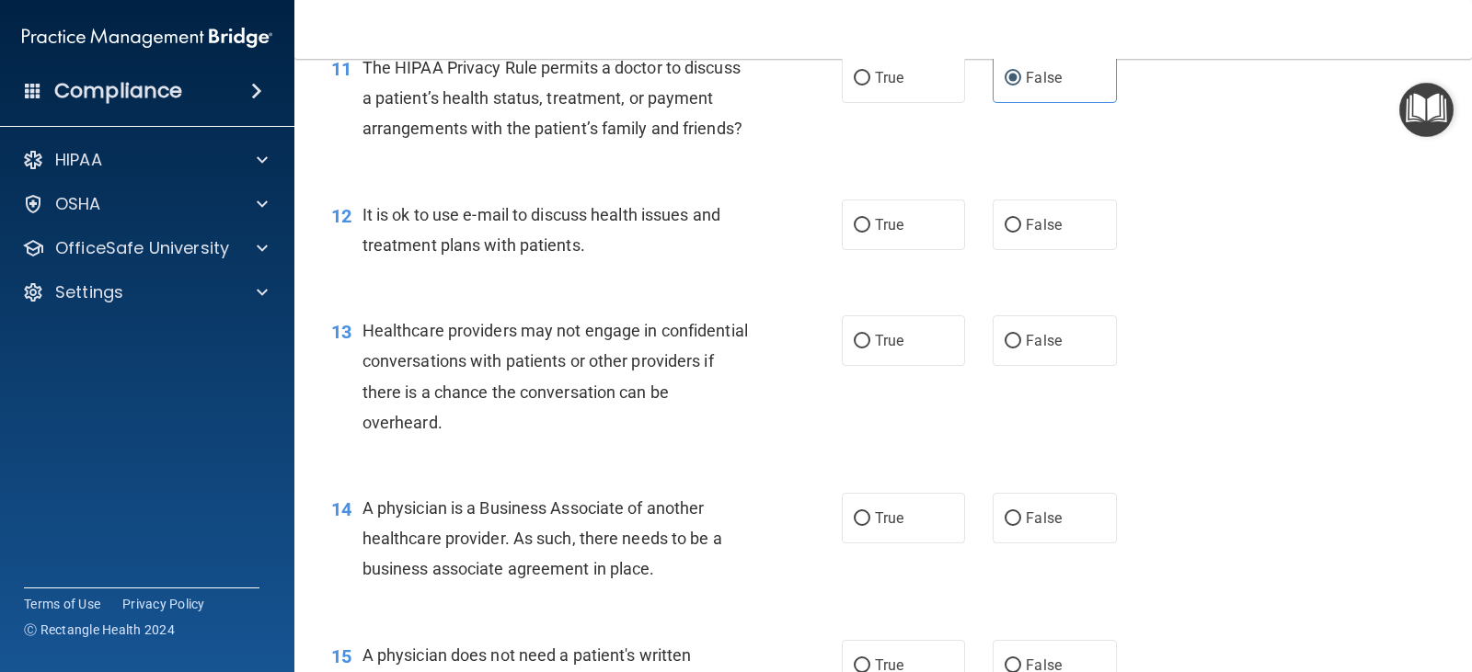
scroll to position [1748, 0]
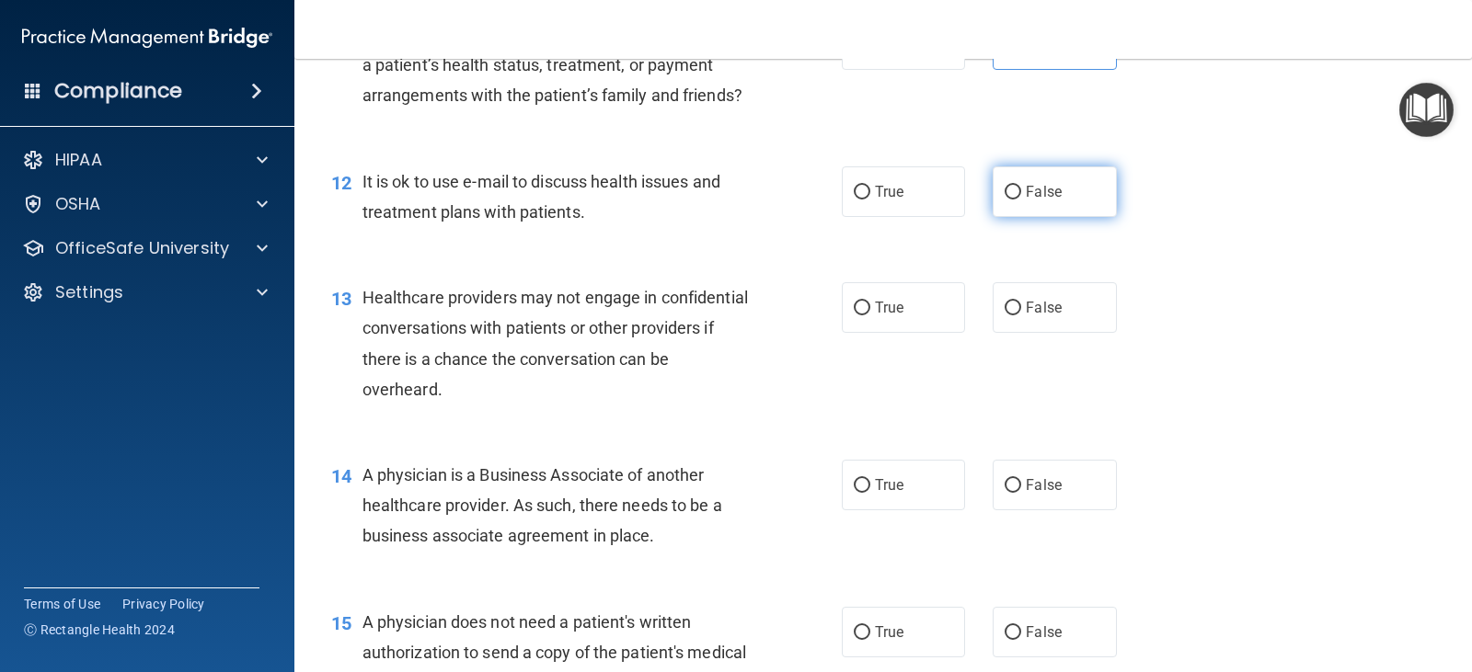
click at [1026, 201] on span "False" at bounding box center [1044, 191] width 36 height 17
click at [1021, 200] on input "False" at bounding box center [1013, 193] width 17 height 14
radio input "true"
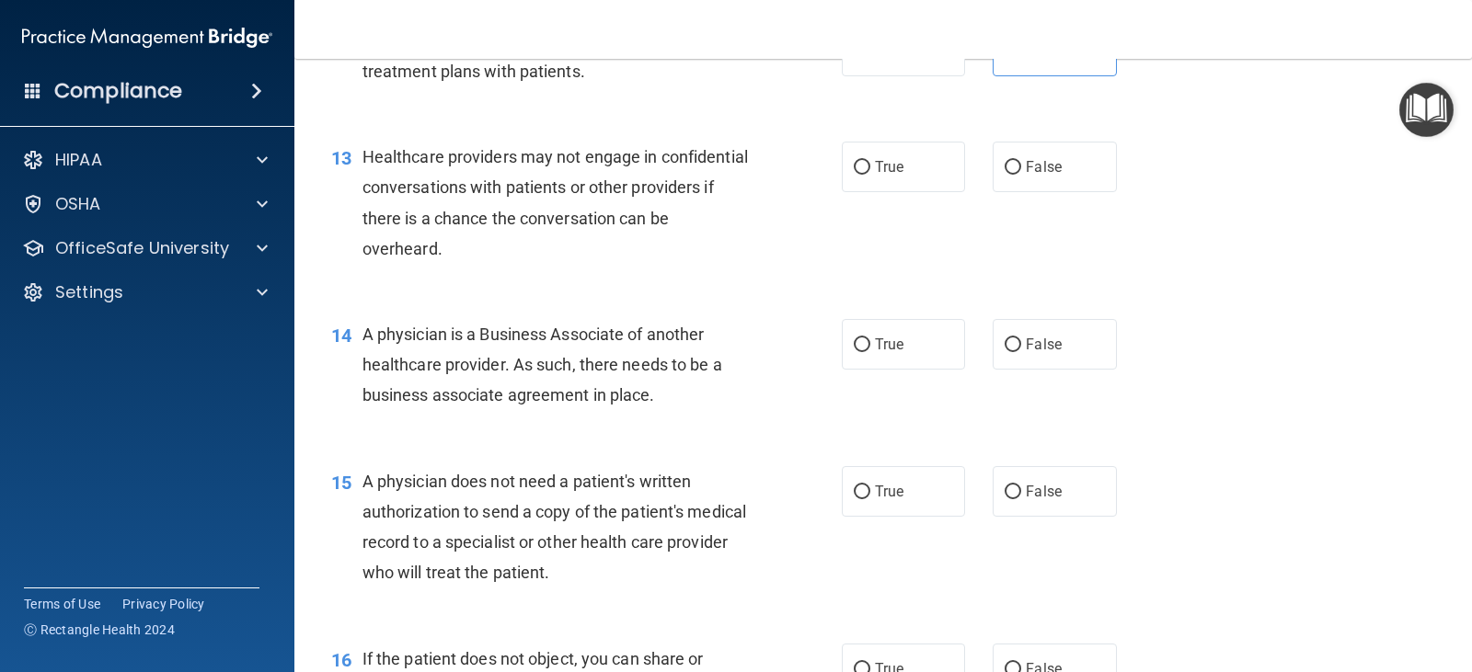
scroll to position [1932, 0]
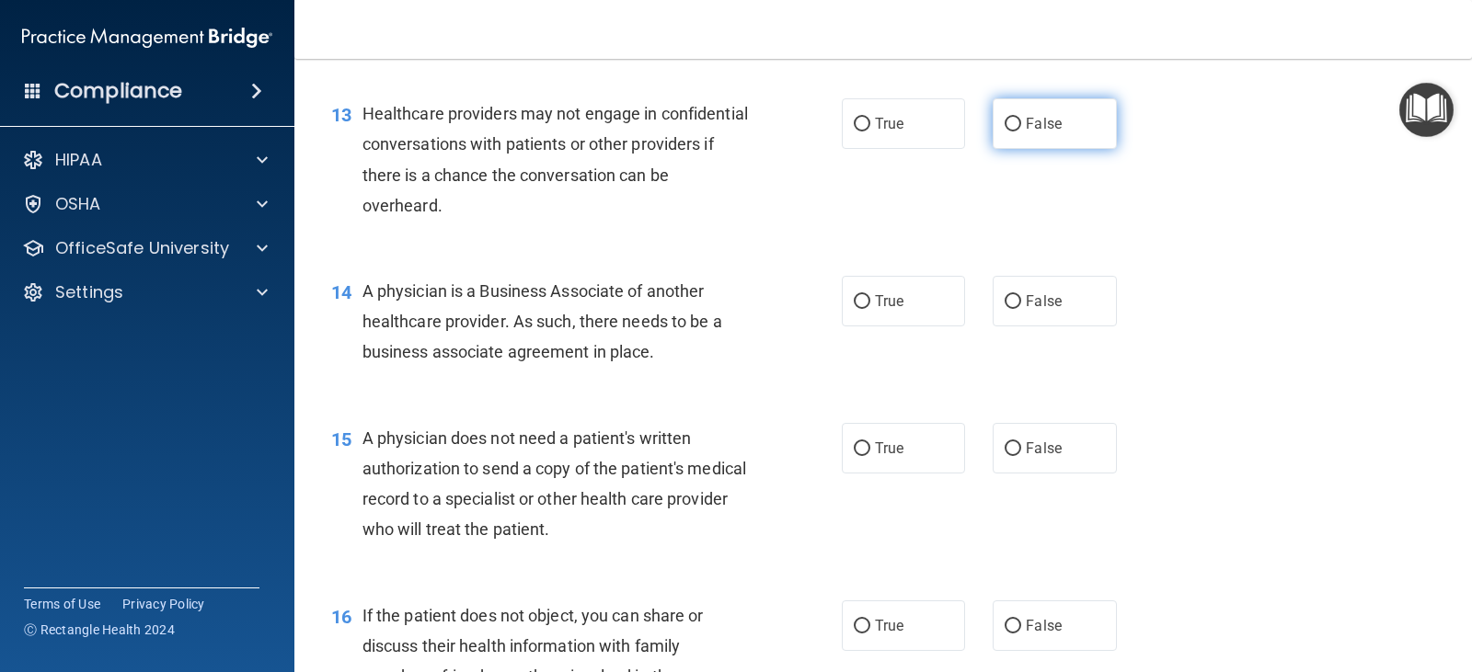
click at [1012, 132] on input "False" at bounding box center [1013, 125] width 17 height 14
radio input "true"
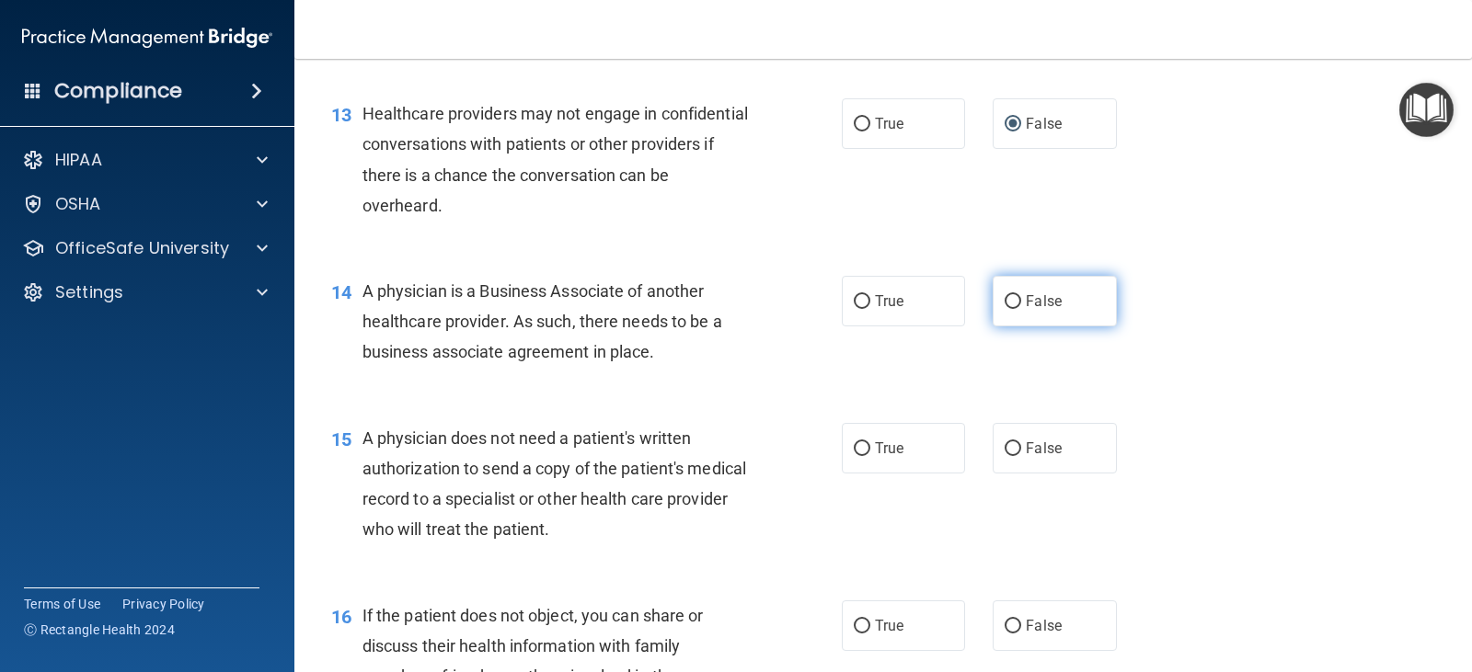
click at [1024, 327] on label "False" at bounding box center [1054, 301] width 123 height 51
click at [1021, 309] on input "False" at bounding box center [1013, 302] width 17 height 14
radio input "true"
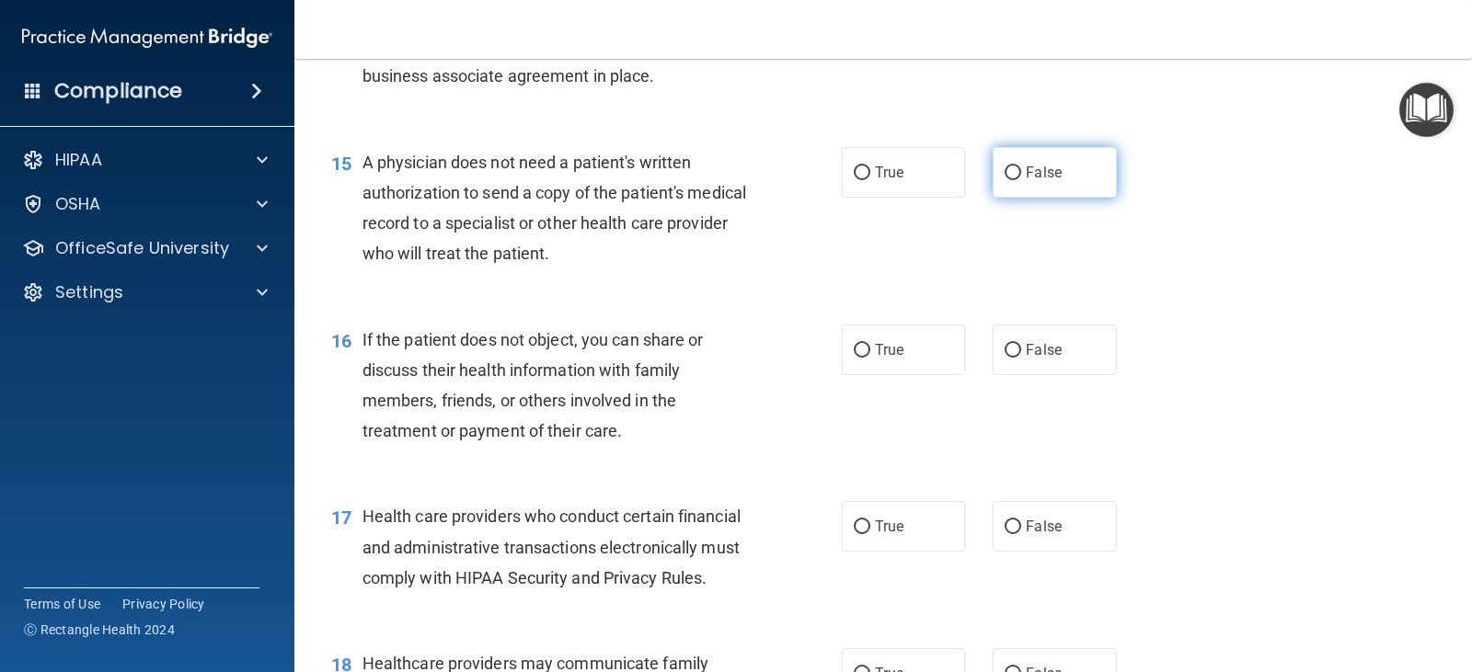
click at [1026, 198] on label "False" at bounding box center [1054, 172] width 123 height 51
click at [1021, 180] on input "False" at bounding box center [1013, 174] width 17 height 14
radio input "true"
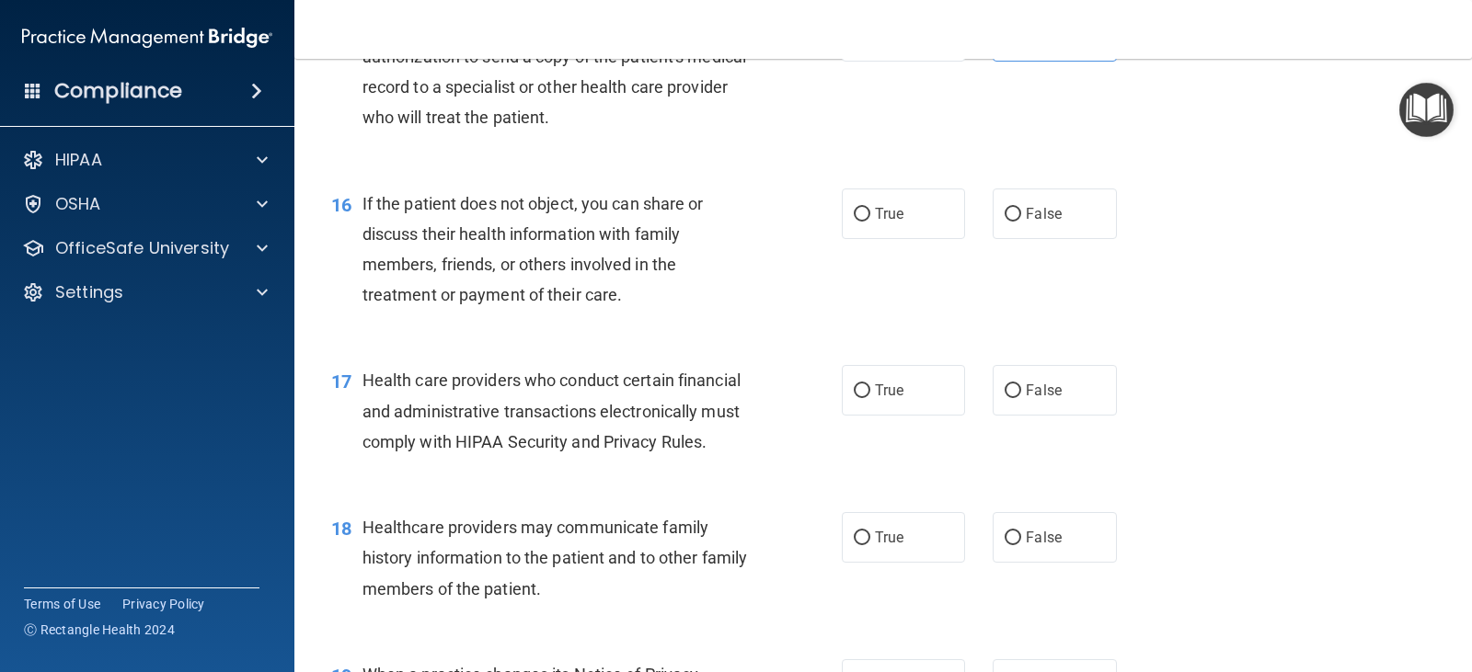
scroll to position [2392, 0]
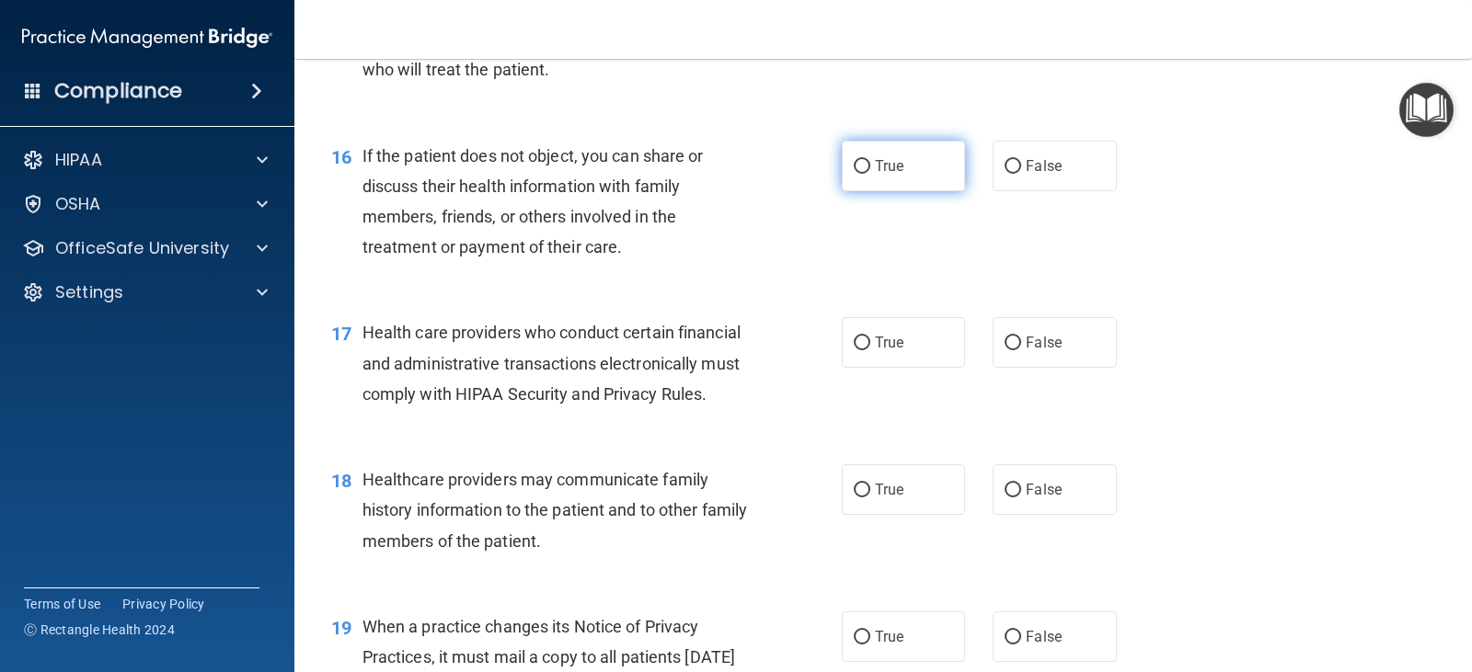
click at [902, 191] on label "True" at bounding box center [903, 166] width 123 height 51
click at [870, 174] on input "True" at bounding box center [862, 167] width 17 height 14
radio input "true"
click at [879, 351] on span "True" at bounding box center [889, 342] width 29 height 17
click at [870, 350] on input "True" at bounding box center [862, 344] width 17 height 14
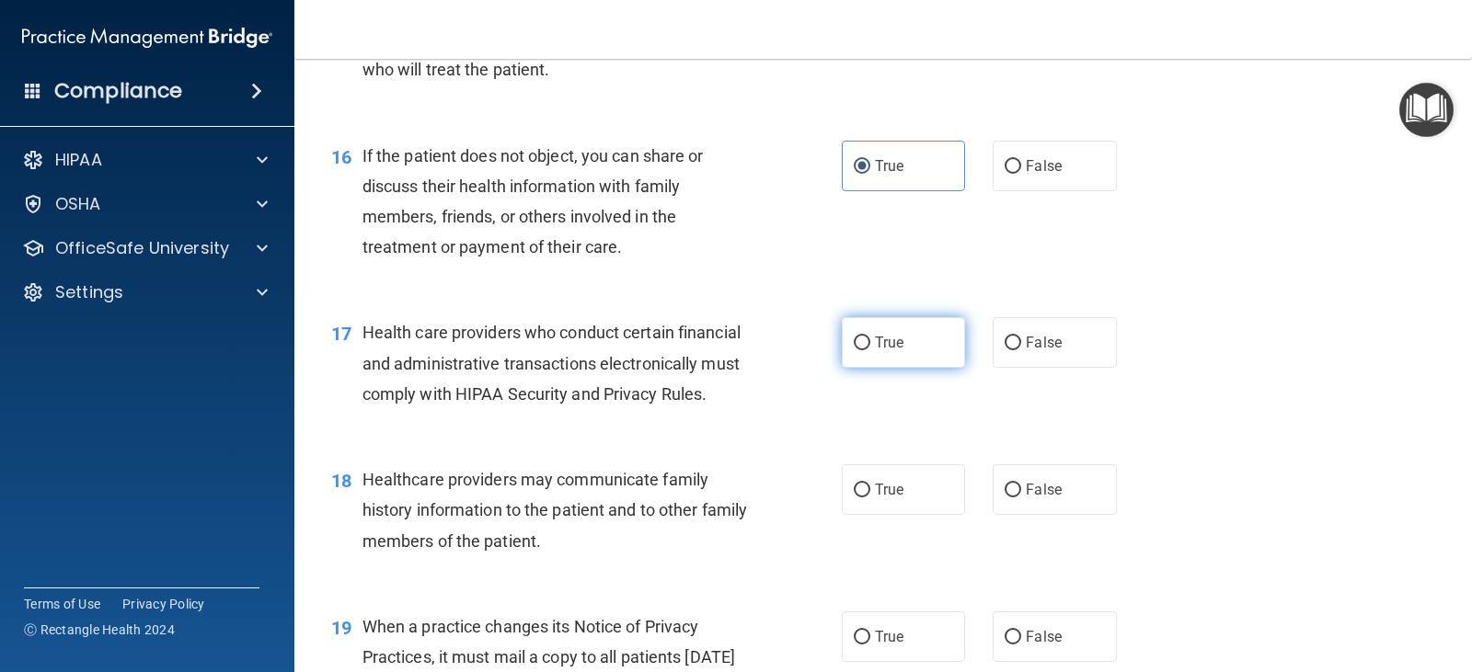
radio input "true"
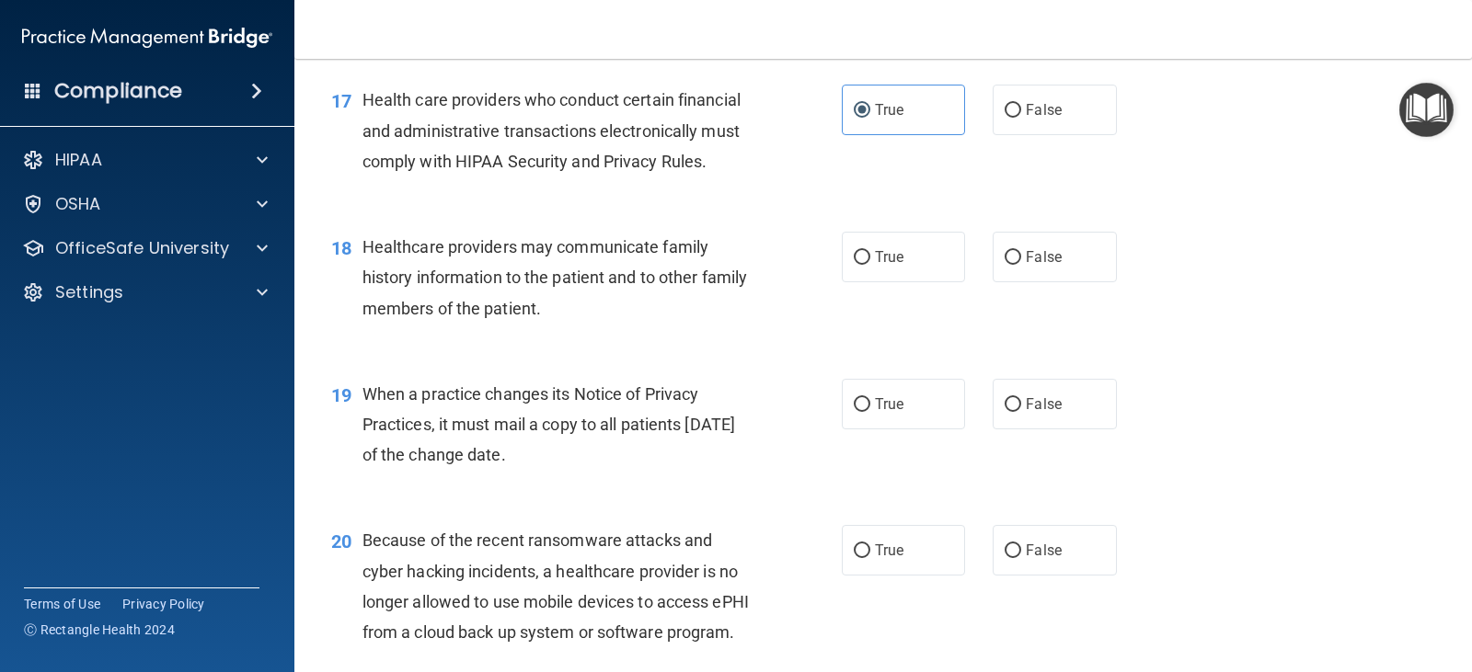
scroll to position [2668, 0]
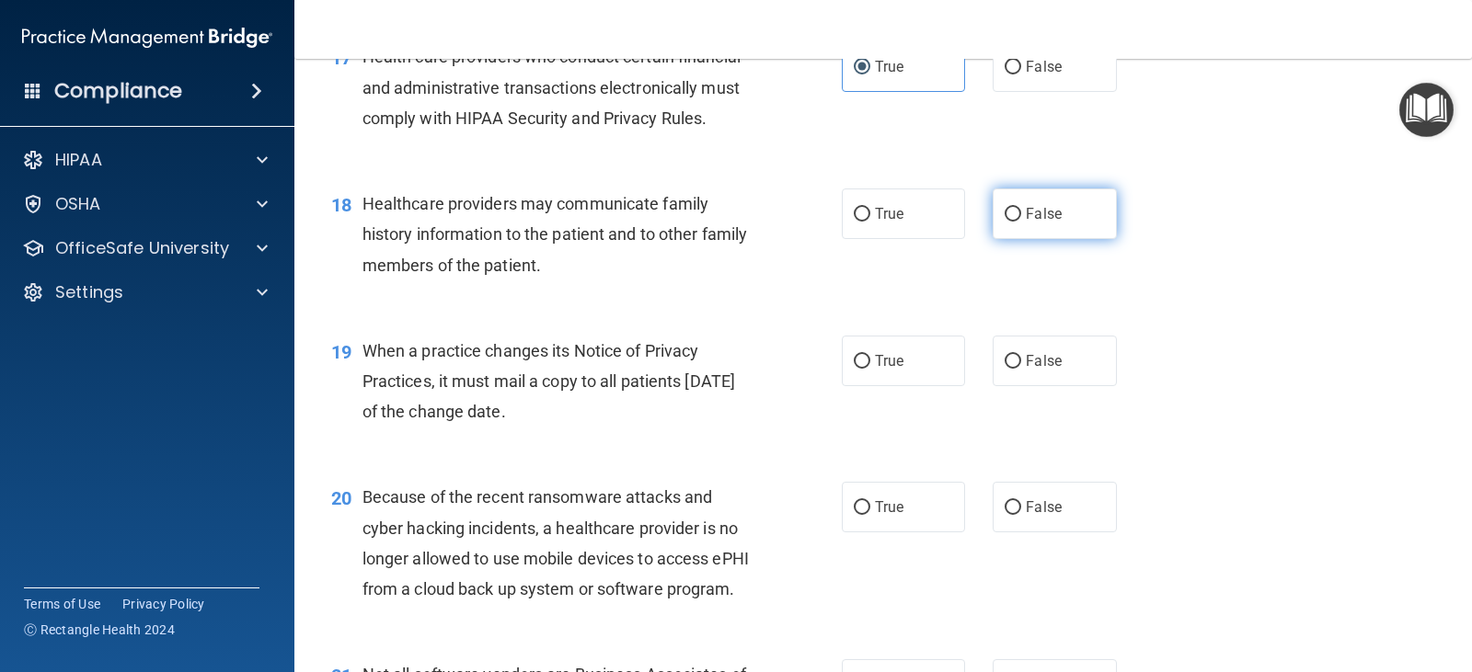
click at [1004, 230] on label "False" at bounding box center [1054, 214] width 123 height 51
click at [1005, 222] on input "False" at bounding box center [1013, 215] width 17 height 14
radio input "true"
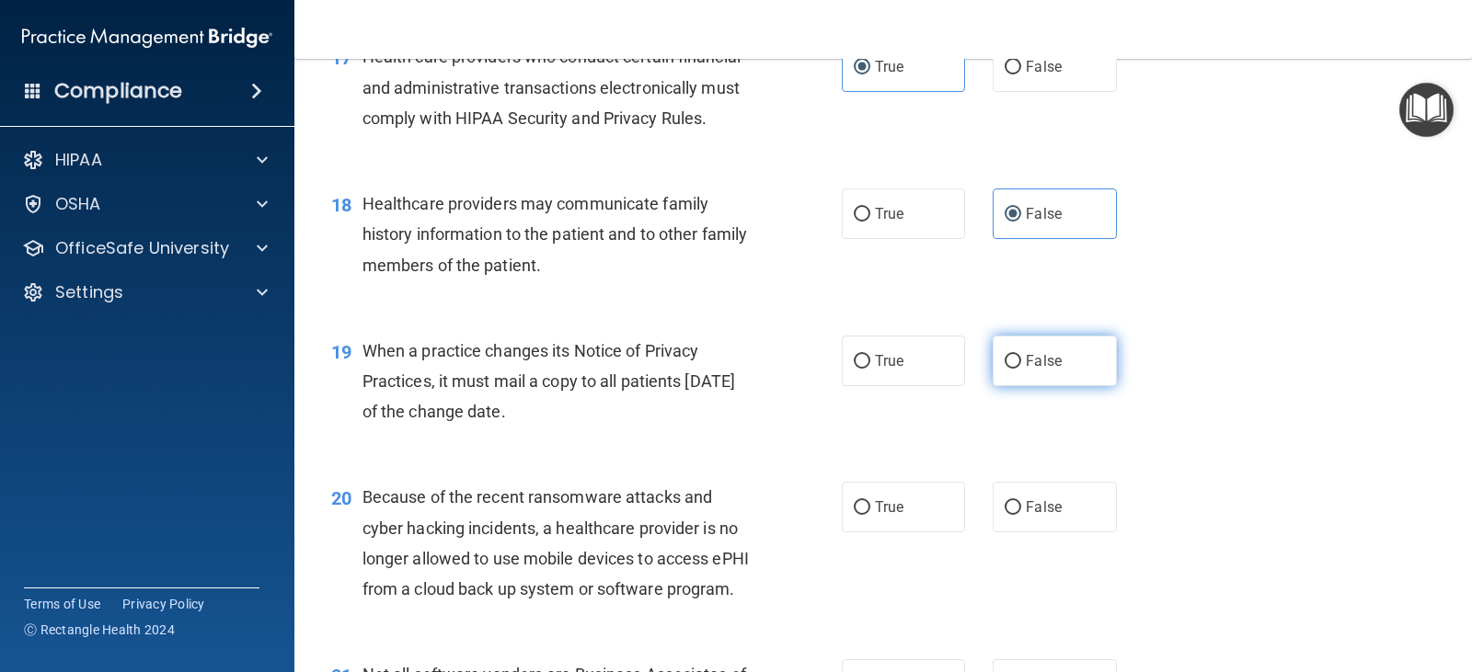
click at [1026, 370] on span "False" at bounding box center [1044, 360] width 36 height 17
click at [1019, 369] on input "False" at bounding box center [1013, 362] width 17 height 14
radio input "true"
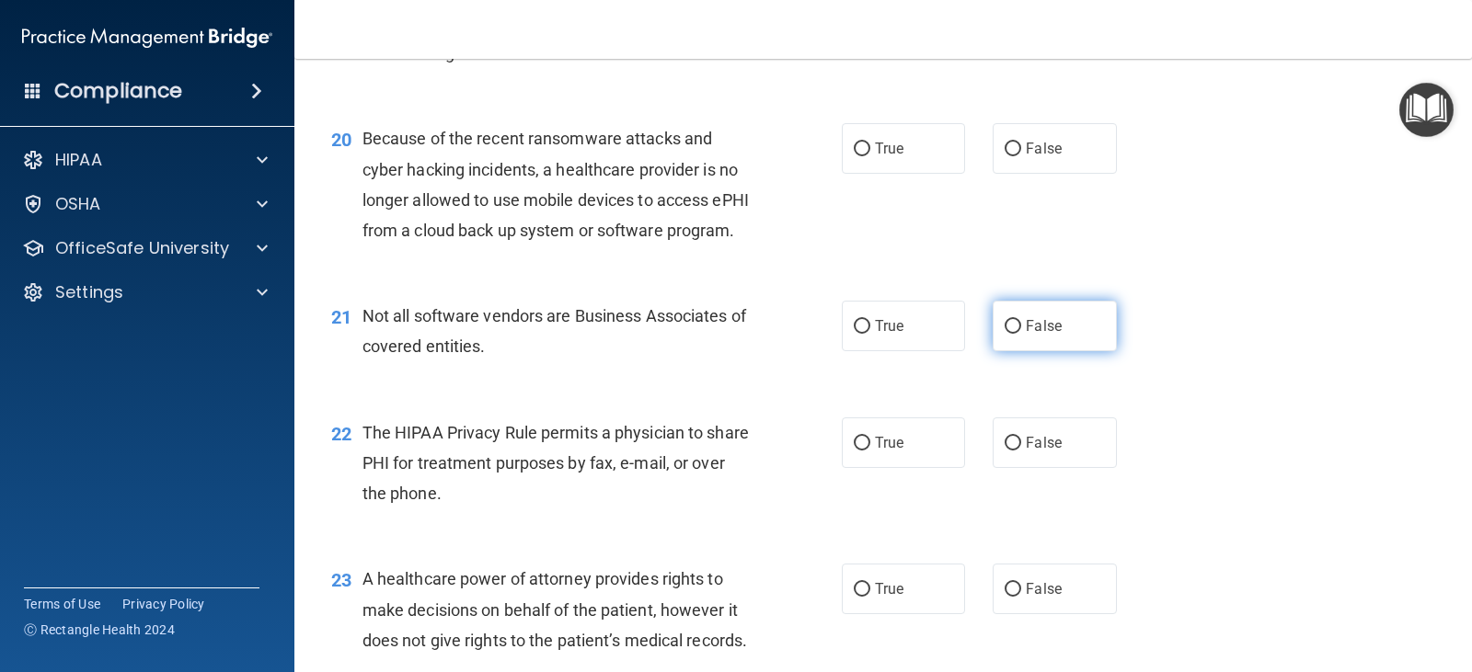
scroll to position [3036, 0]
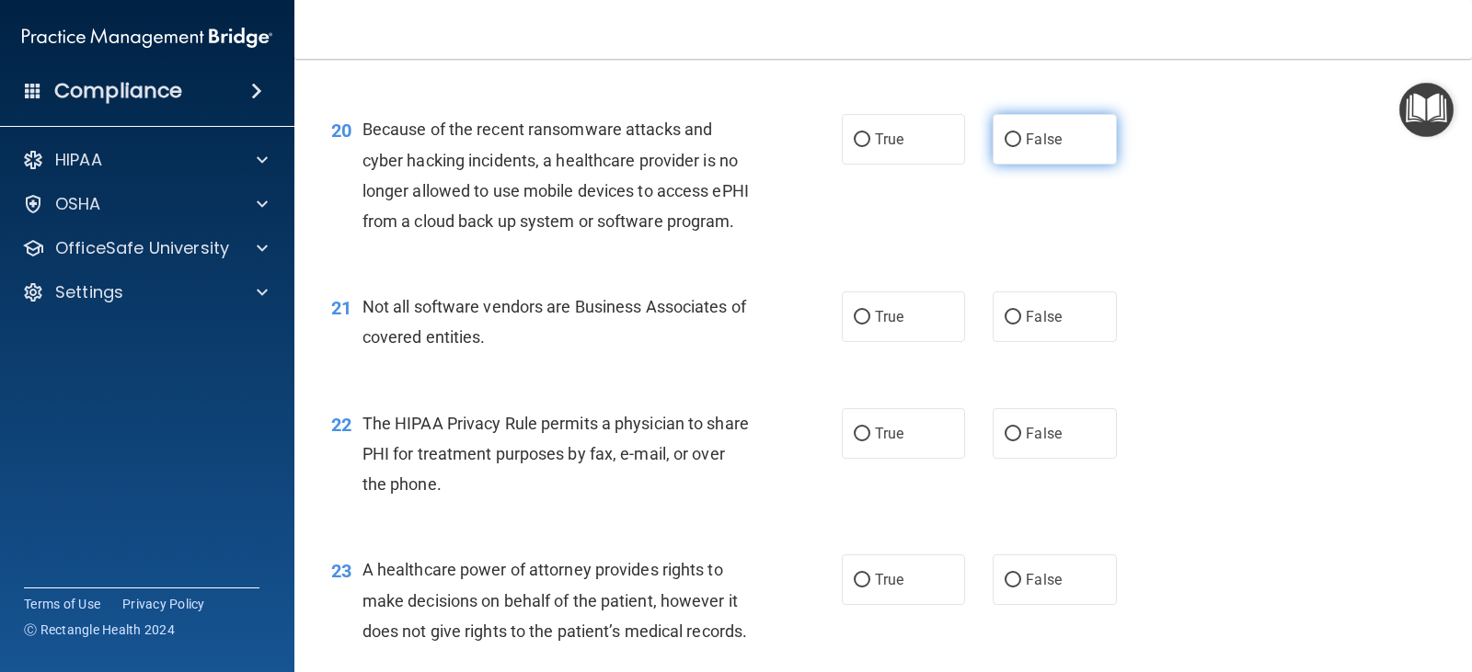
click at [1009, 147] on input "False" at bounding box center [1013, 140] width 17 height 14
radio input "true"
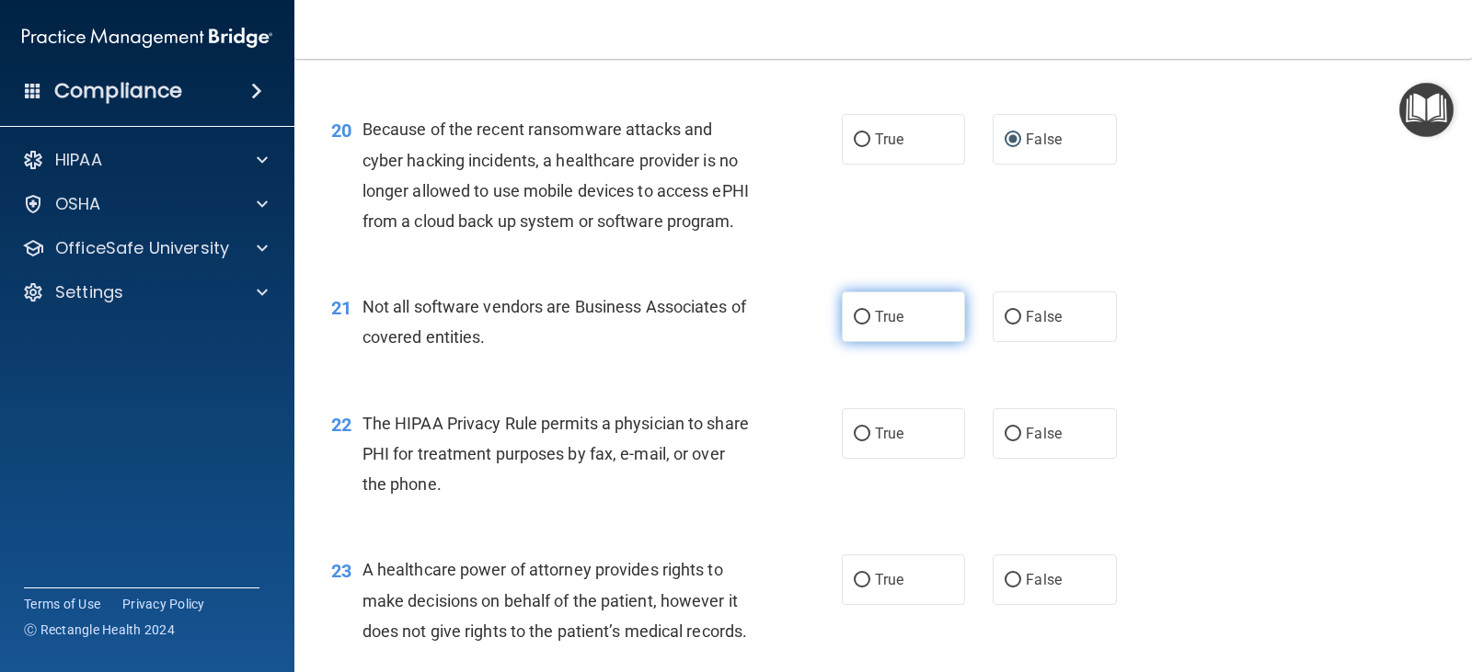
click at [880, 326] on span "True" at bounding box center [889, 316] width 29 height 17
click at [870, 325] on input "True" at bounding box center [862, 318] width 17 height 14
radio input "true"
click at [892, 442] on span "True" at bounding box center [889, 433] width 29 height 17
click at [870, 442] on input "True" at bounding box center [862, 435] width 17 height 14
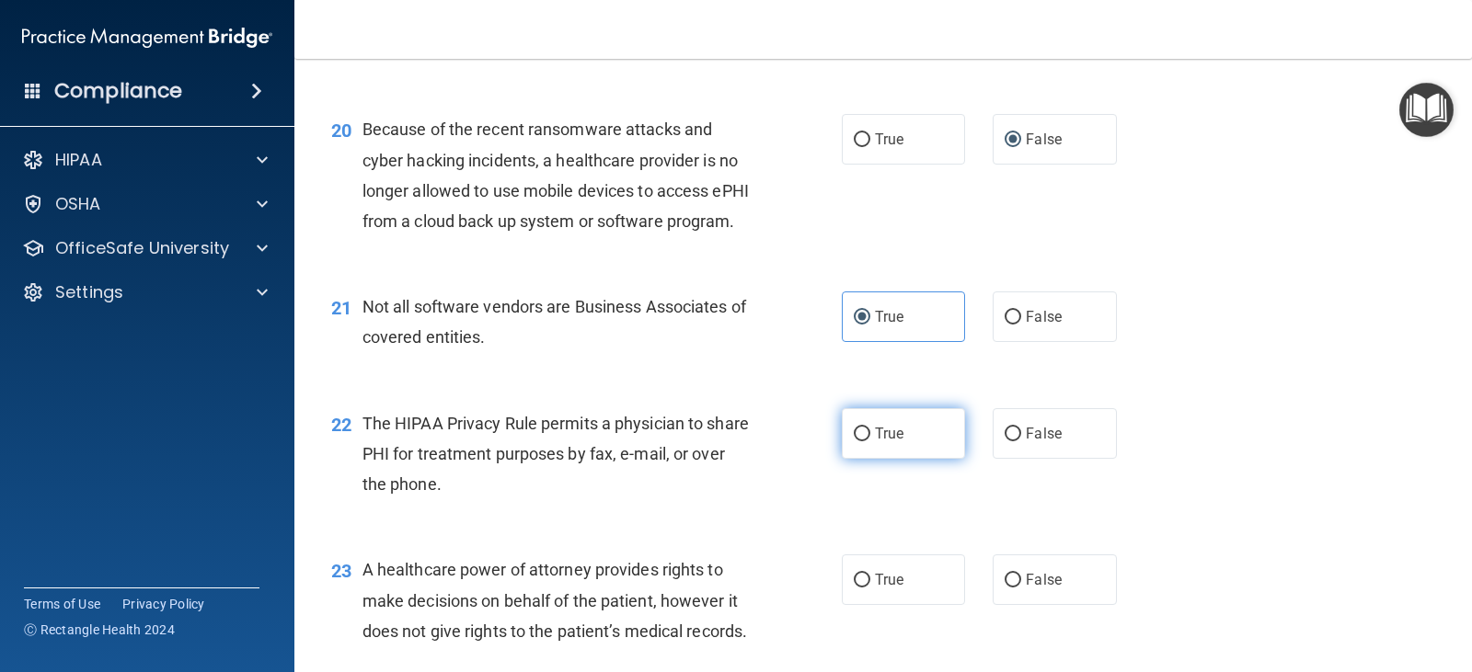
radio input "true"
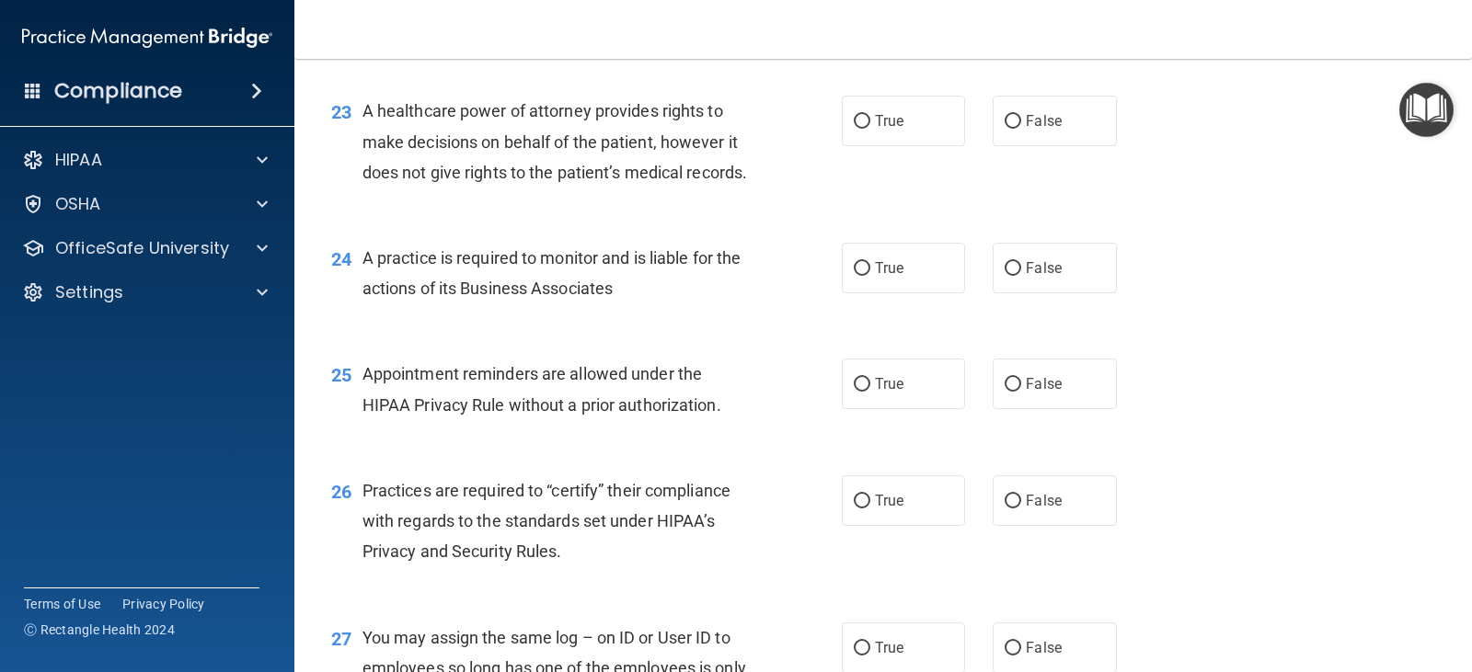
scroll to position [3496, 0]
click at [1033, 129] on span "False" at bounding box center [1044, 119] width 36 height 17
click at [1021, 128] on input "False" at bounding box center [1013, 121] width 17 height 14
radio input "true"
click at [901, 293] on label "True" at bounding box center [903, 267] width 123 height 51
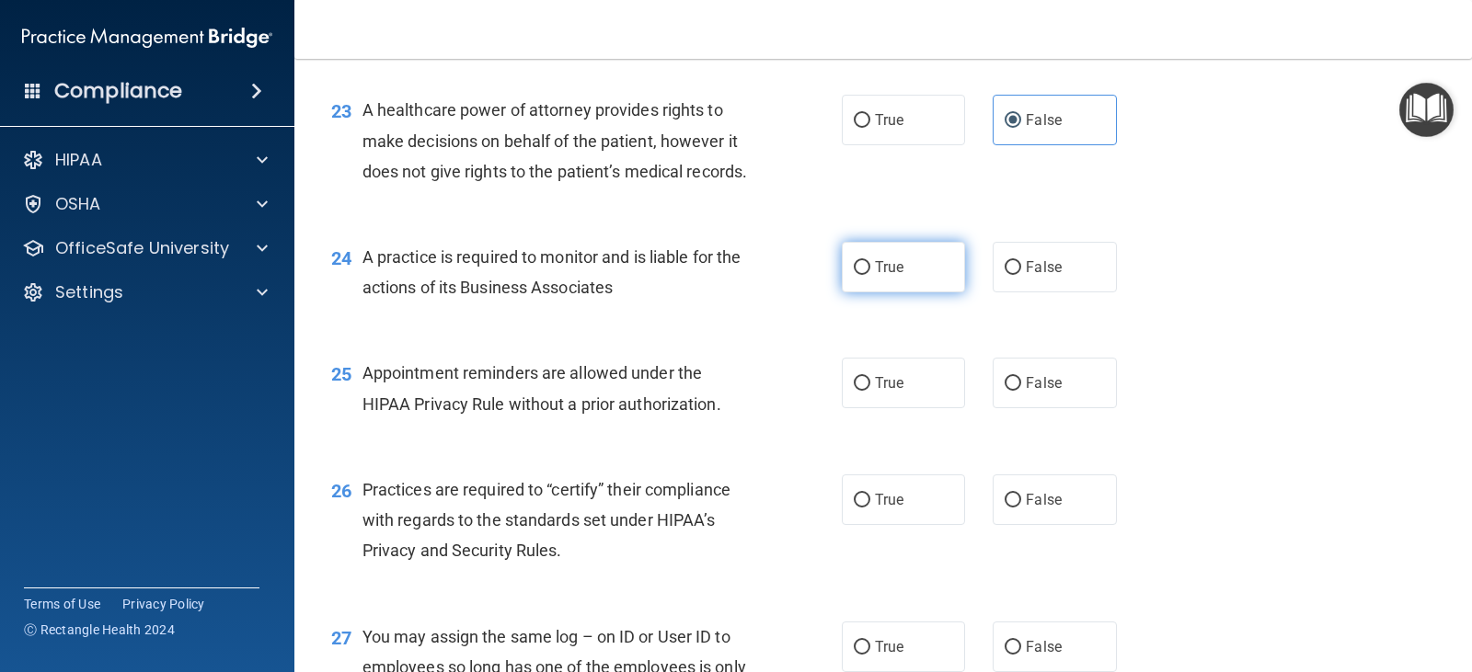
click at [870, 275] on input "True" at bounding box center [862, 268] width 17 height 14
radio input "true"
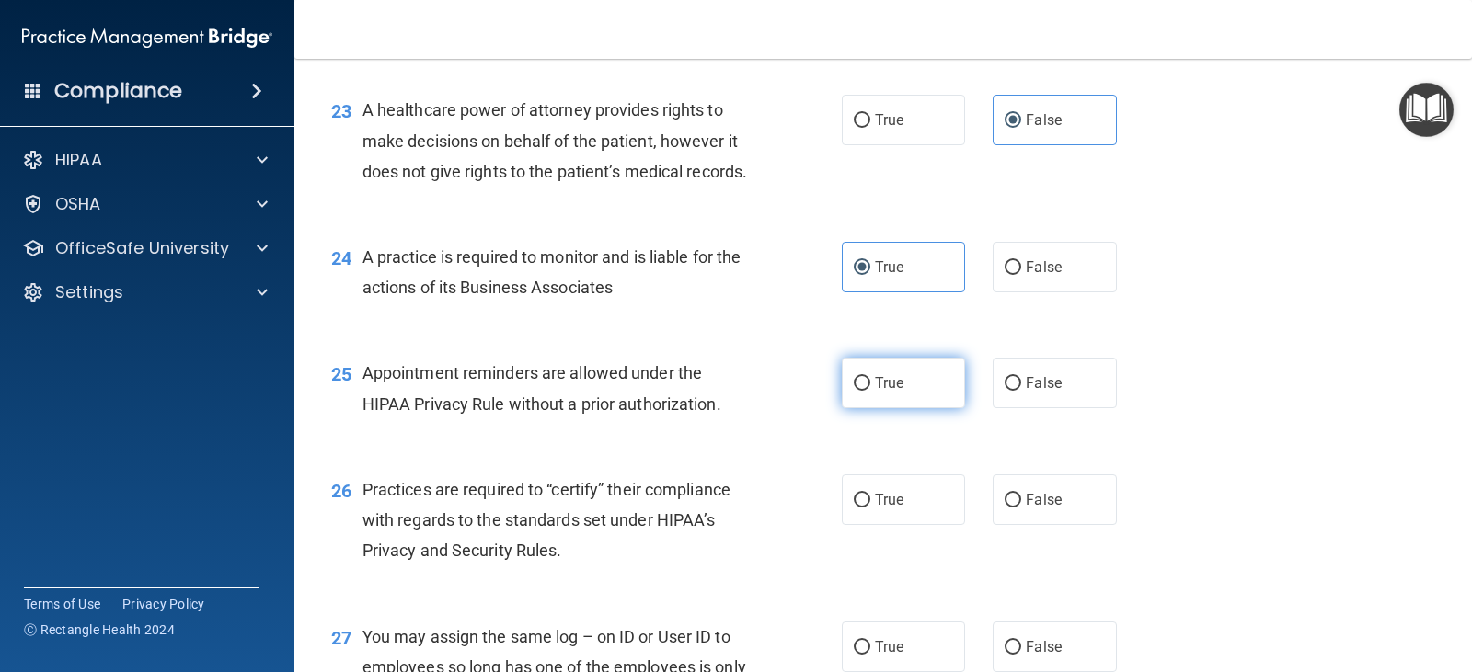
click at [913, 408] on label "True" at bounding box center [903, 383] width 123 height 51
click at [870, 391] on input "True" at bounding box center [862, 384] width 17 height 14
radio input "true"
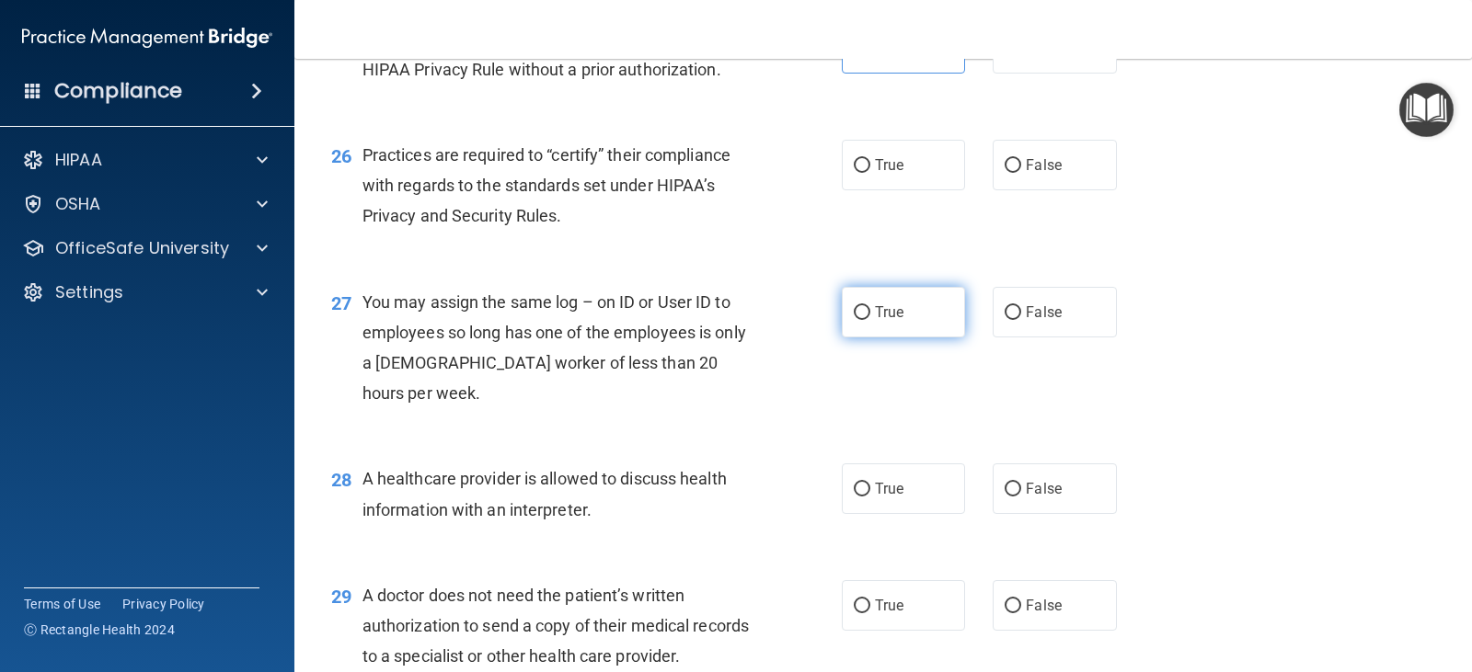
scroll to position [3864, 0]
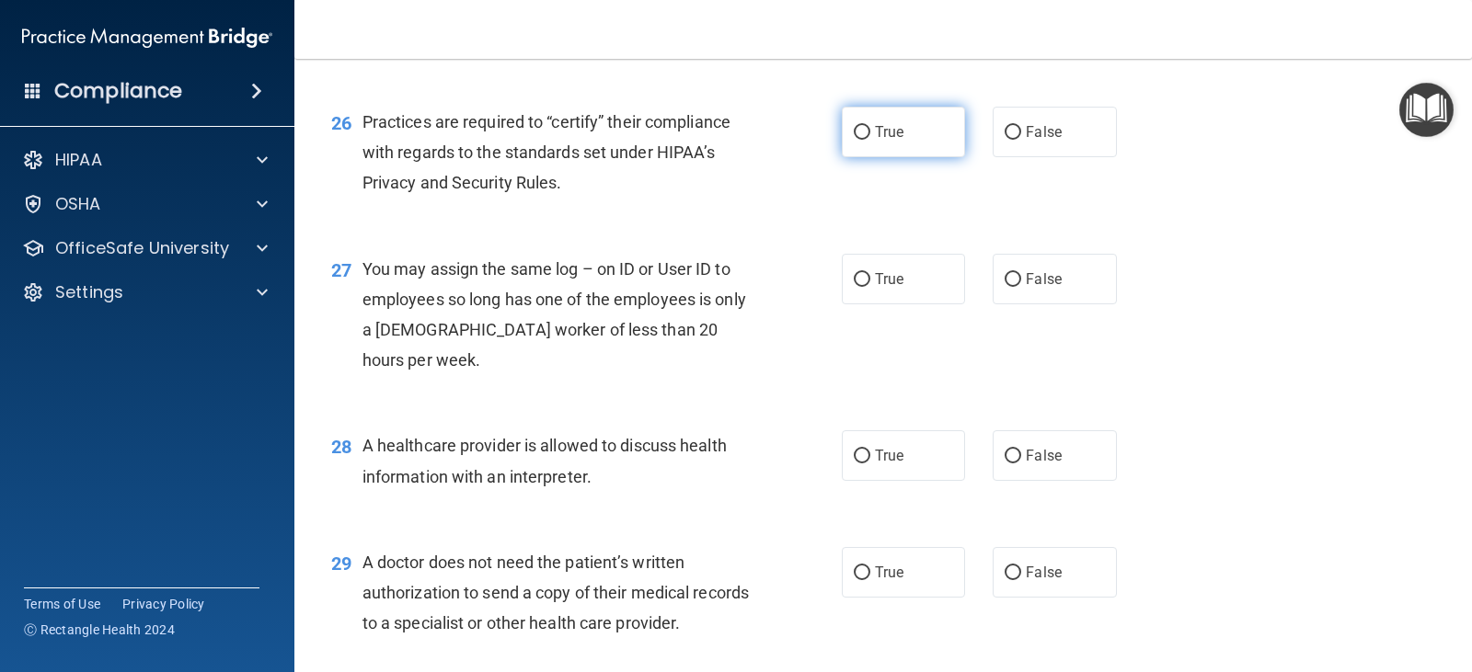
click at [883, 141] on span "True" at bounding box center [889, 131] width 29 height 17
click at [870, 140] on input "True" at bounding box center [862, 133] width 17 height 14
radio input "true"
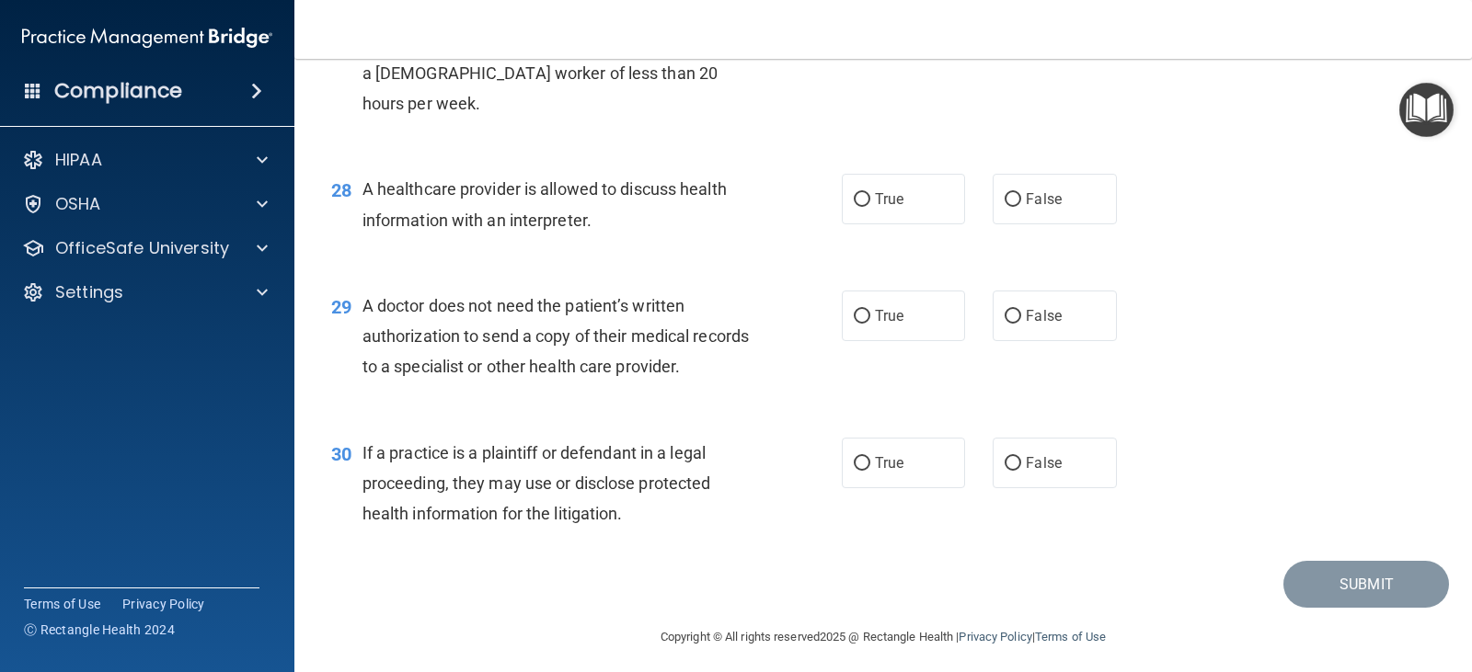
scroll to position [4140, 0]
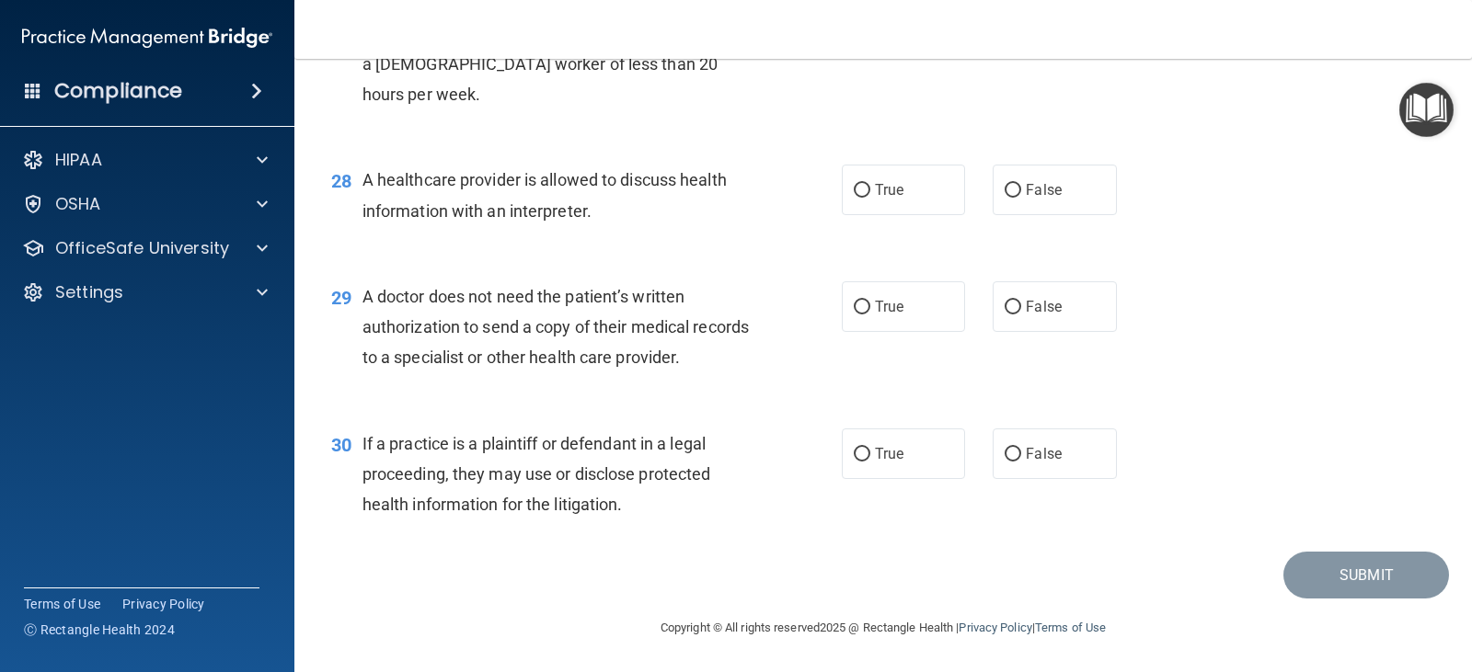
click at [1040, 22] on span "False" at bounding box center [1044, 13] width 36 height 17
click at [1021, 21] on input "False" at bounding box center [1013, 14] width 17 height 14
radio input "true"
click at [880, 215] on label "True" at bounding box center [903, 190] width 123 height 51
click at [870, 198] on input "True" at bounding box center [862, 191] width 17 height 14
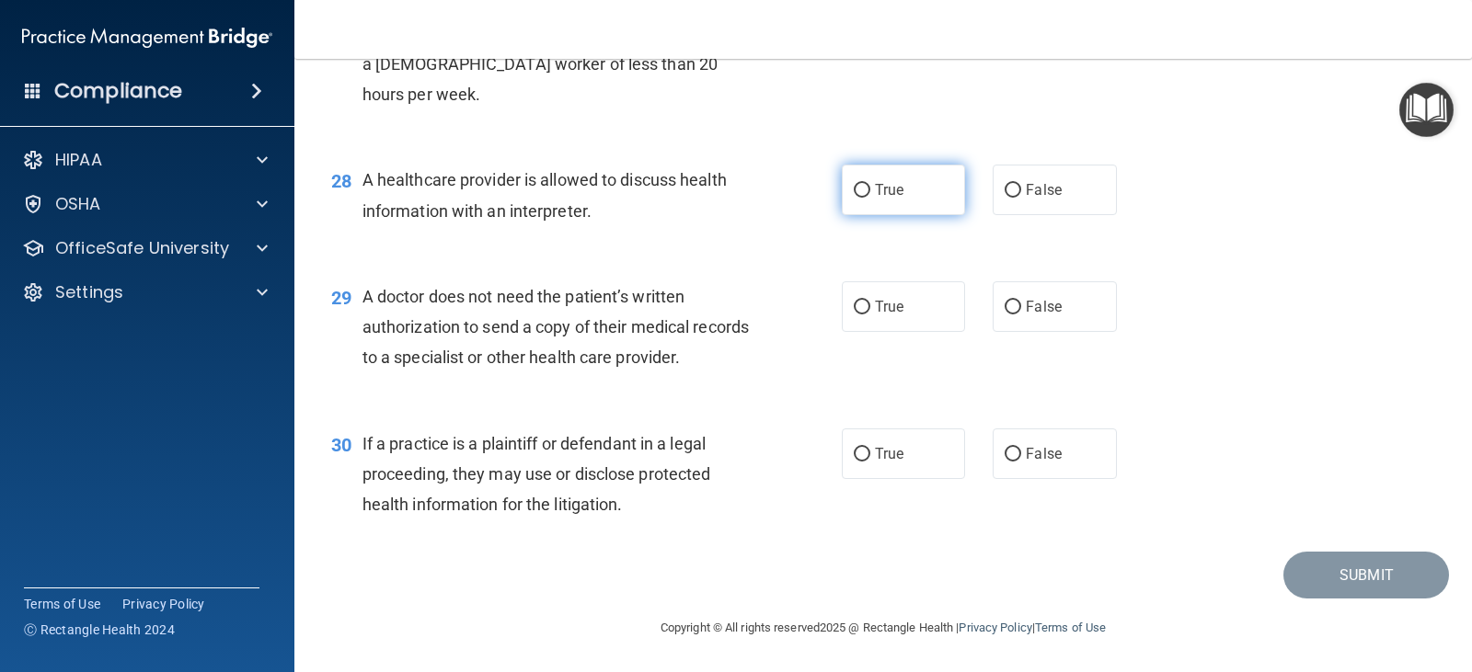
radio input "true"
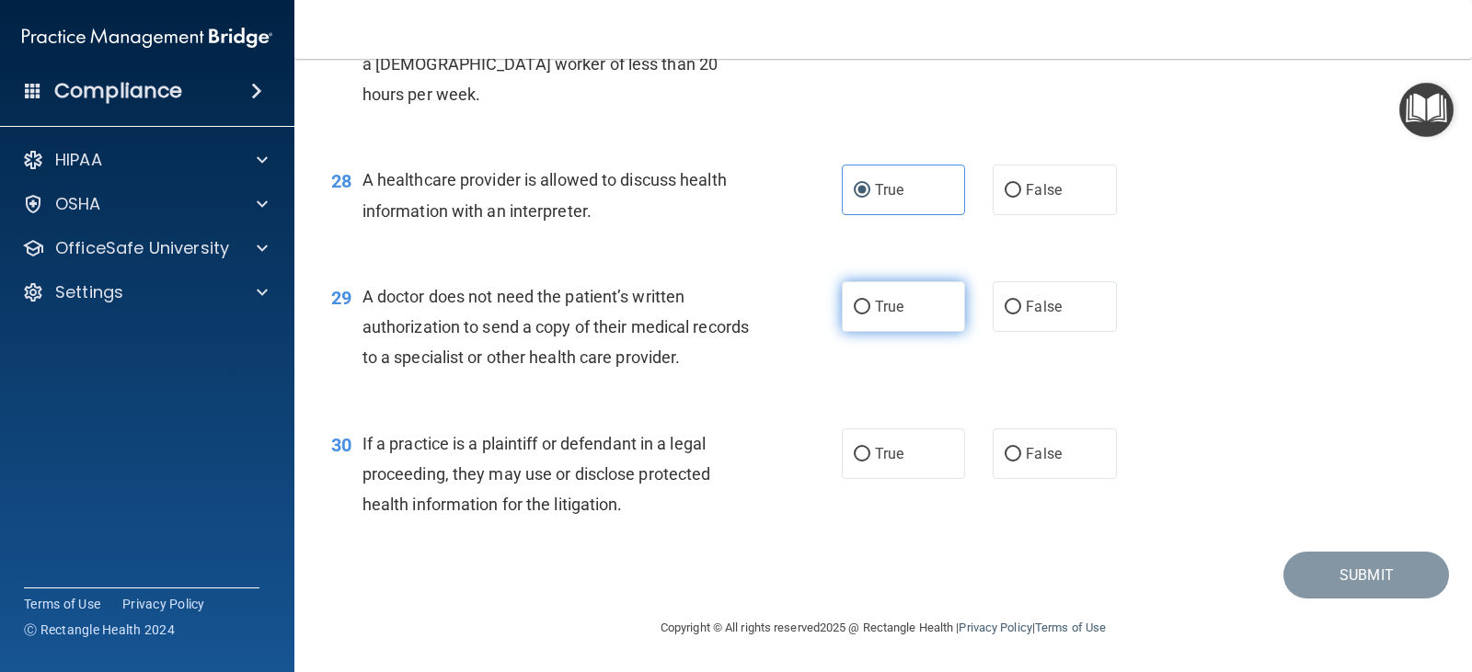
click at [892, 316] on span "True" at bounding box center [889, 306] width 29 height 17
click at [870, 315] on input "True" at bounding box center [862, 308] width 17 height 14
radio input "true"
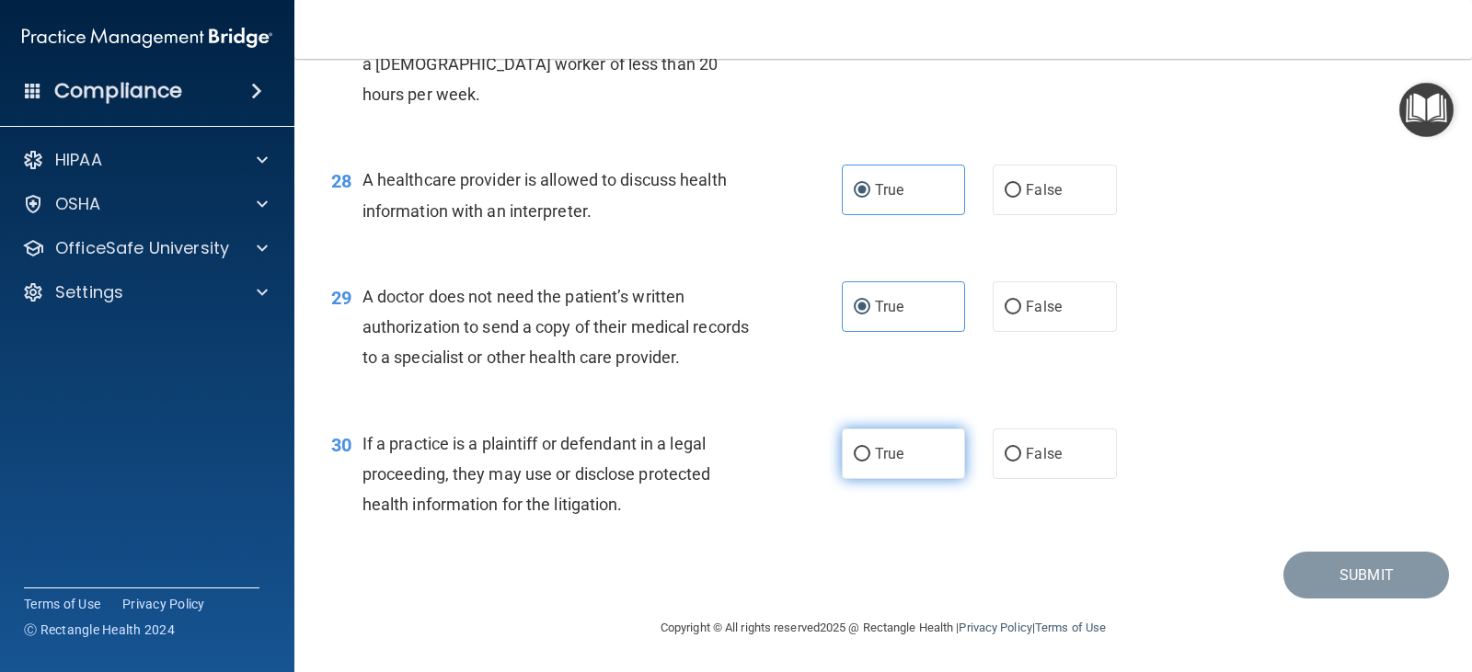
click at [885, 445] on span "True" at bounding box center [889, 453] width 29 height 17
click at [870, 448] on input "True" at bounding box center [862, 455] width 17 height 14
radio input "true"
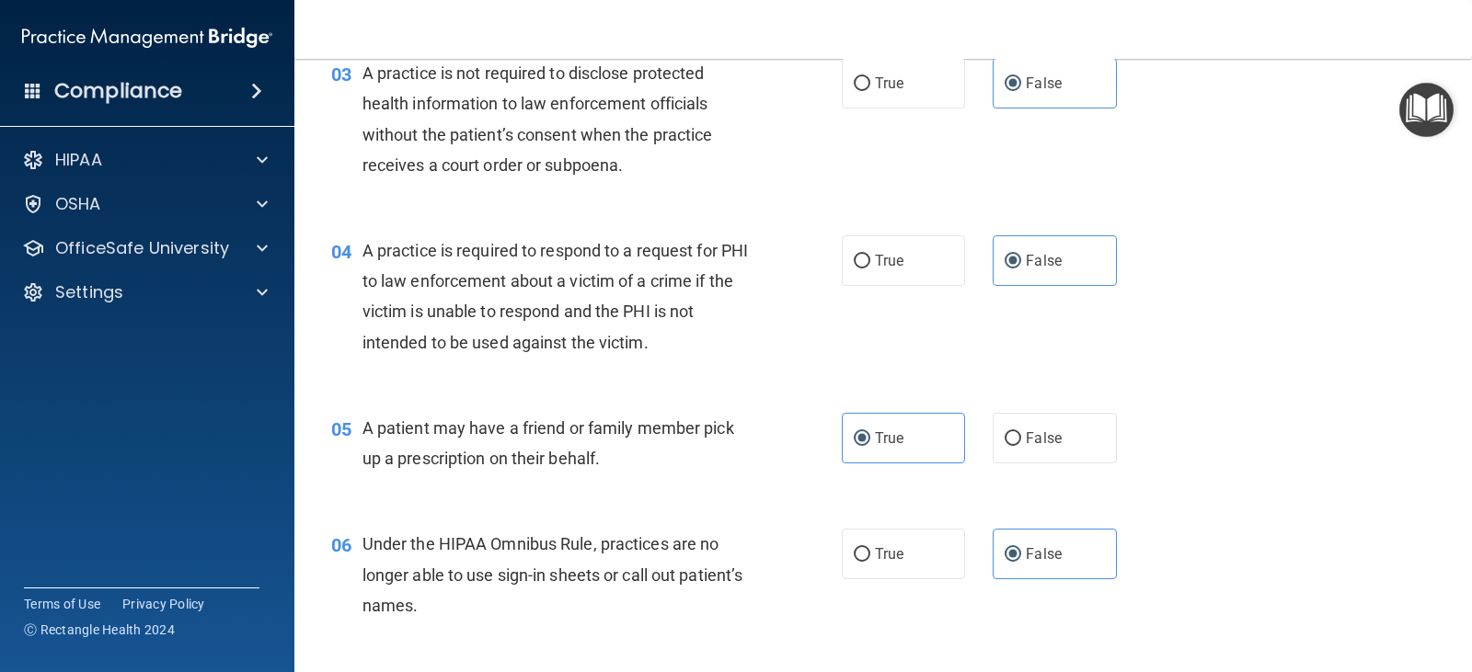
scroll to position [460, 0]
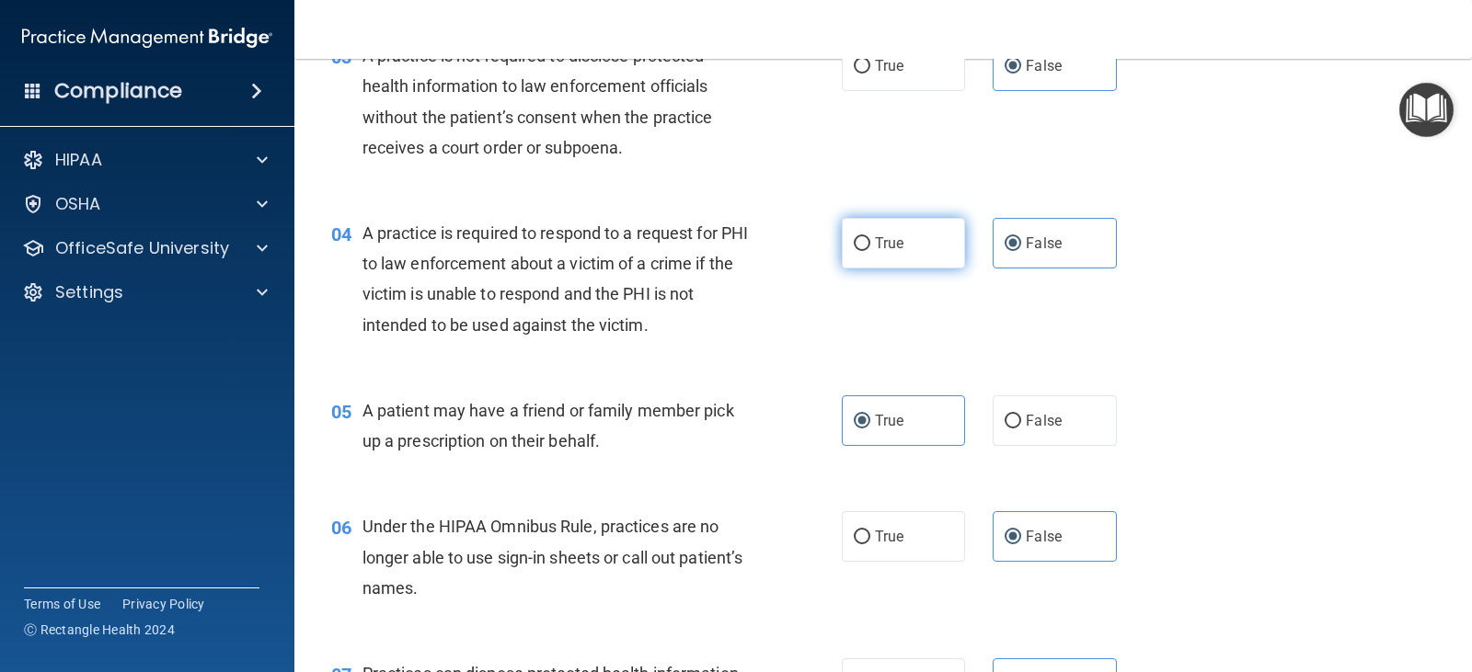
click at [880, 247] on span "True" at bounding box center [889, 243] width 29 height 17
click at [870, 247] on input "True" at bounding box center [862, 244] width 17 height 14
radio input "true"
radio input "false"
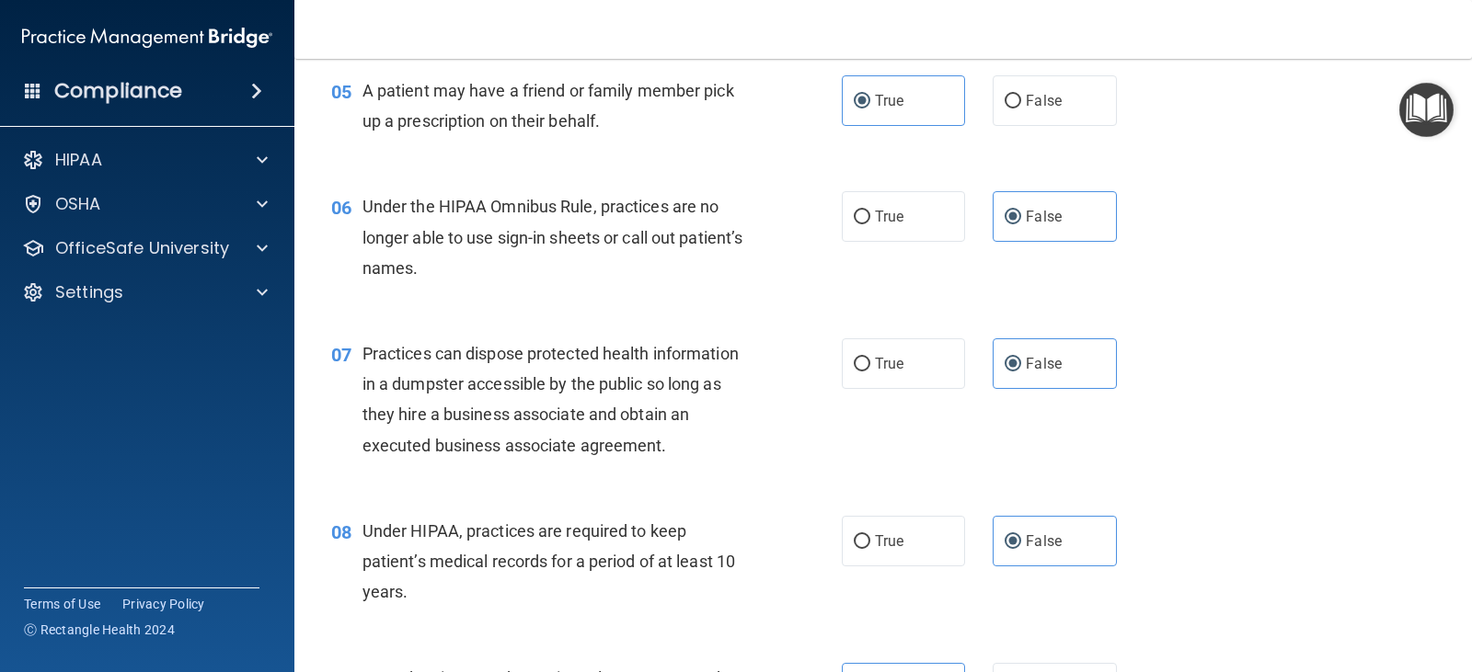
scroll to position [1012, 0]
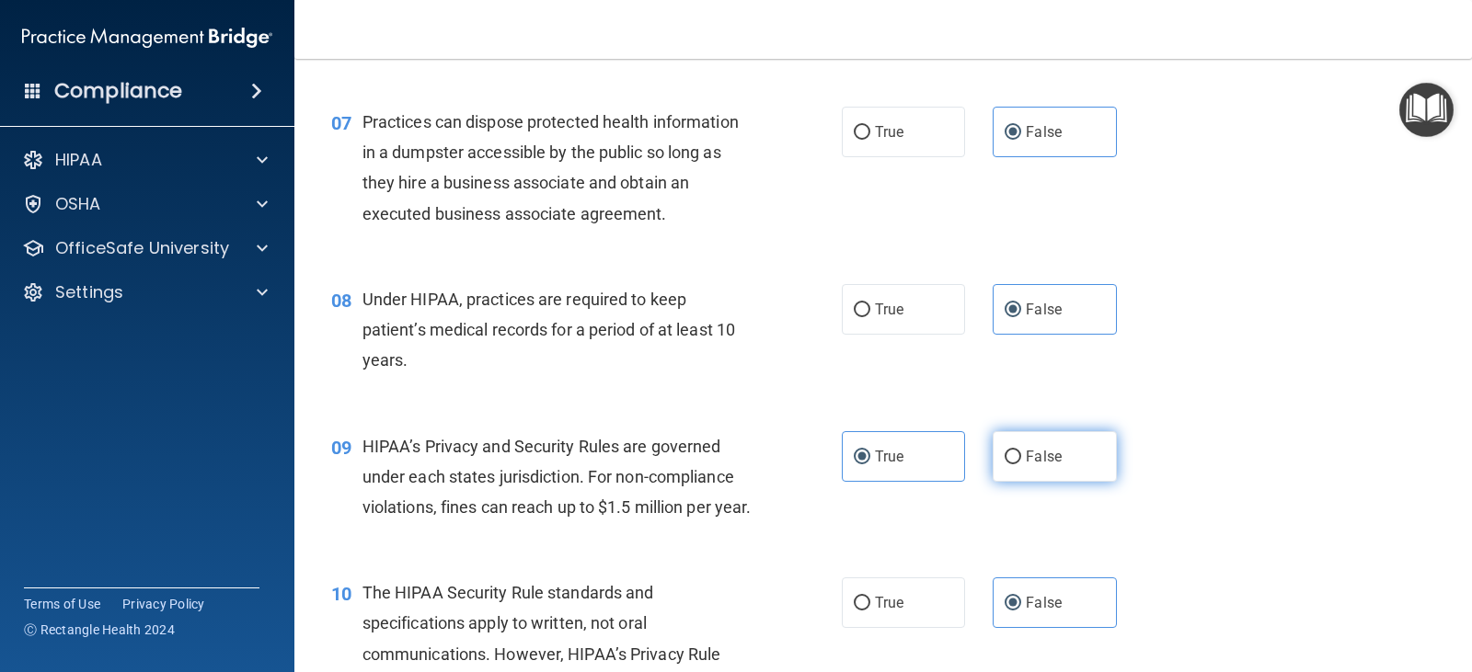
click at [1045, 461] on span "False" at bounding box center [1044, 456] width 36 height 17
click at [1021, 461] on input "False" at bounding box center [1013, 458] width 17 height 14
radio input "true"
radio input "false"
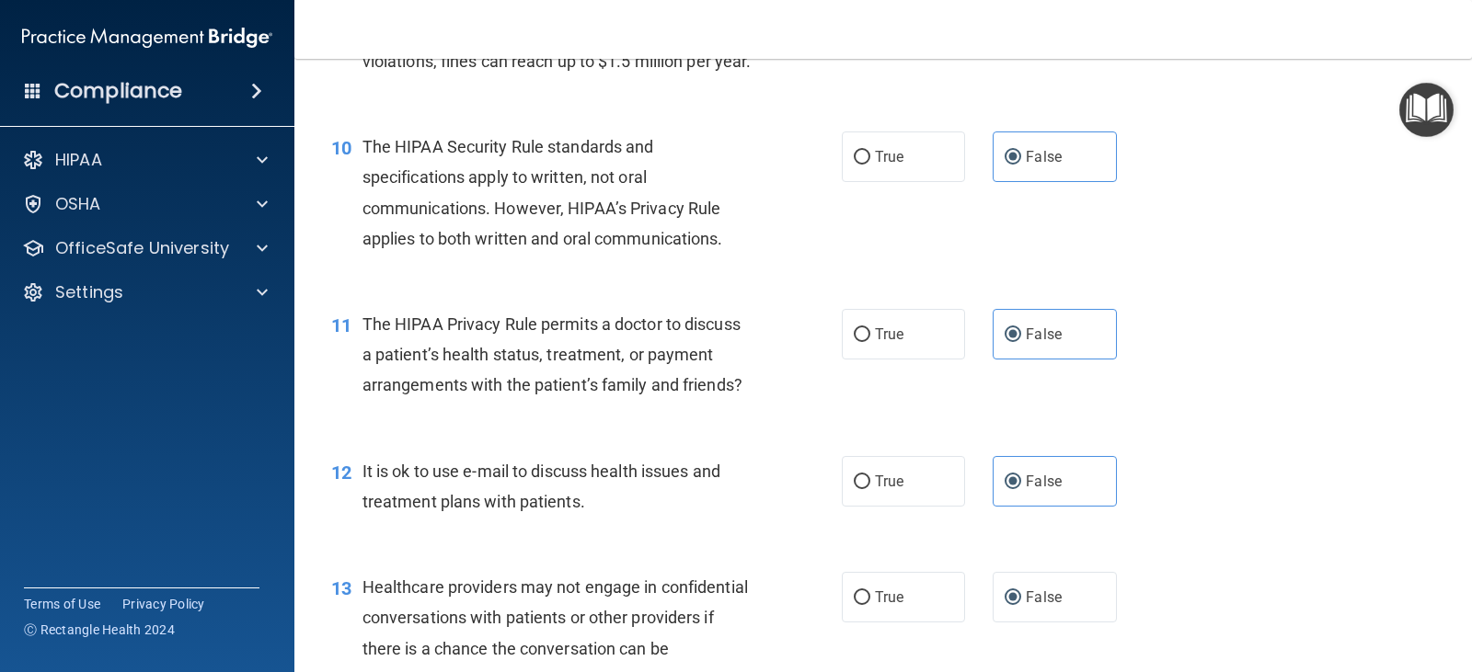
scroll to position [1472, 0]
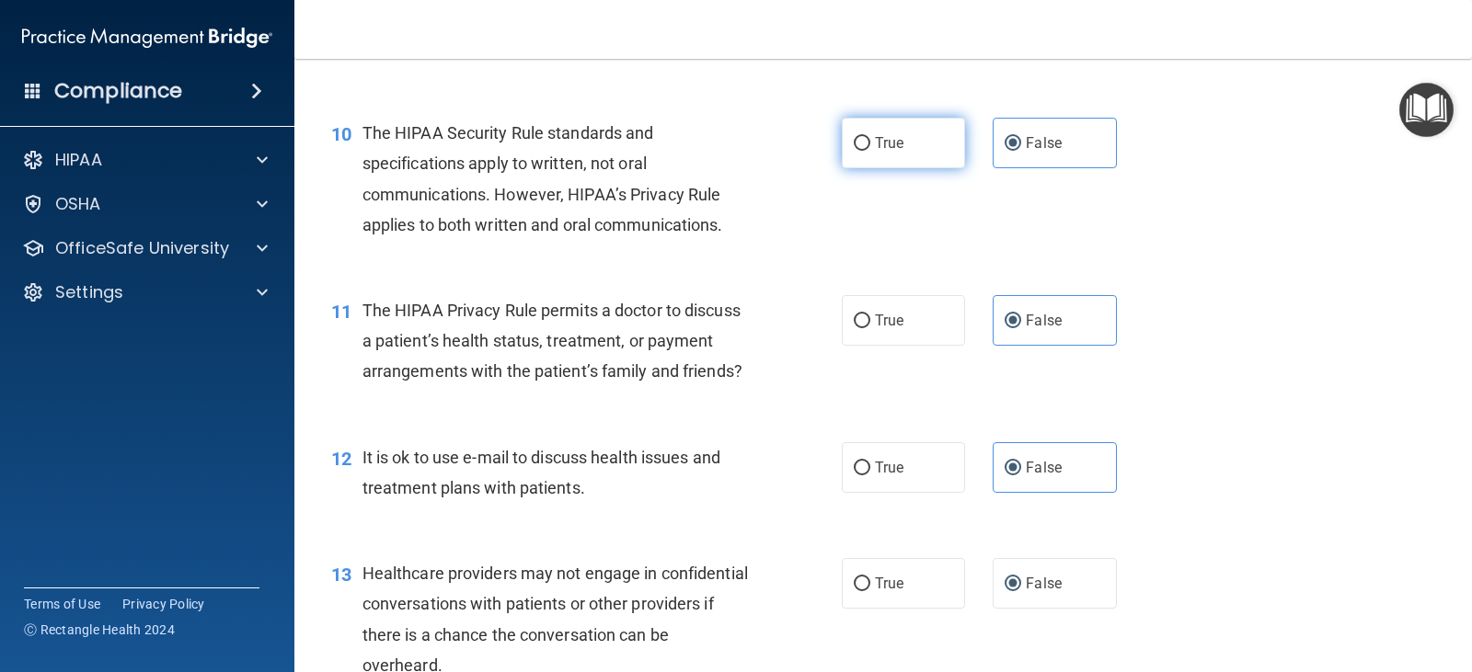
click at [935, 168] on label "True" at bounding box center [903, 143] width 123 height 51
click at [870, 151] on input "True" at bounding box center [862, 144] width 17 height 14
radio input "true"
radio input "false"
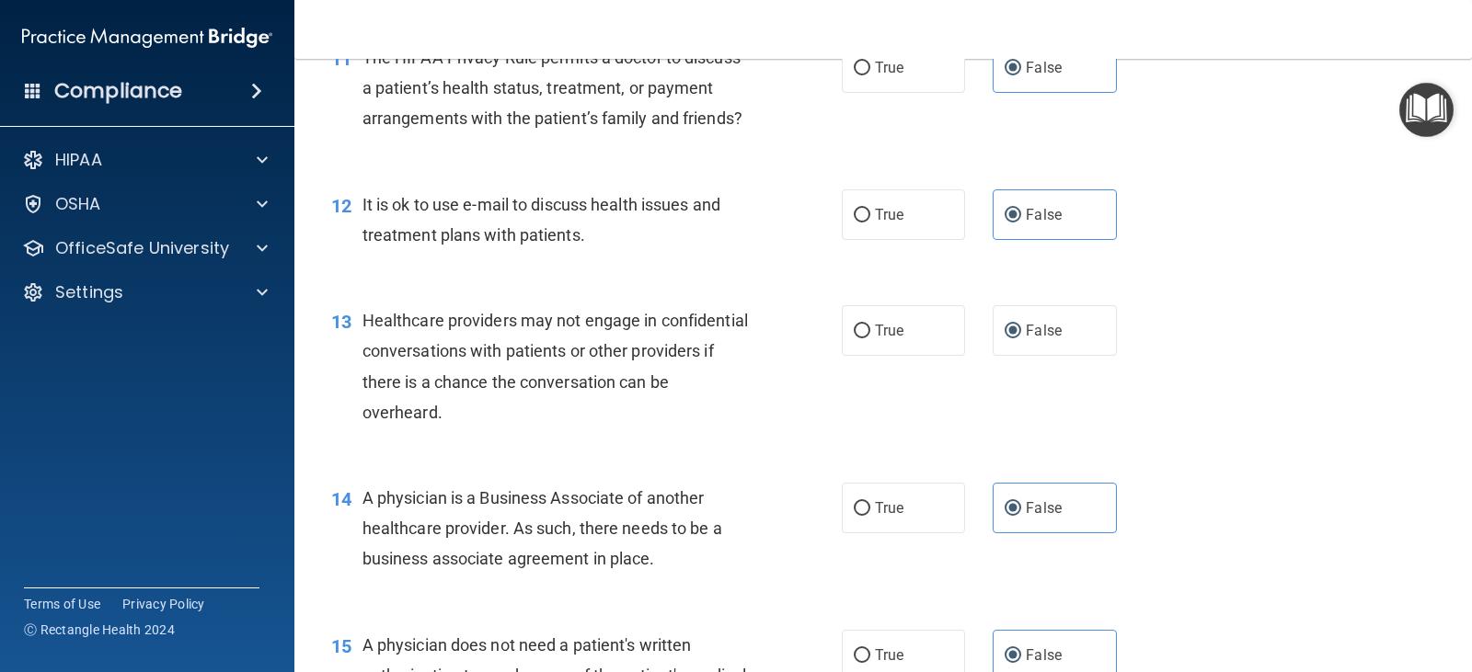
scroll to position [1748, 0]
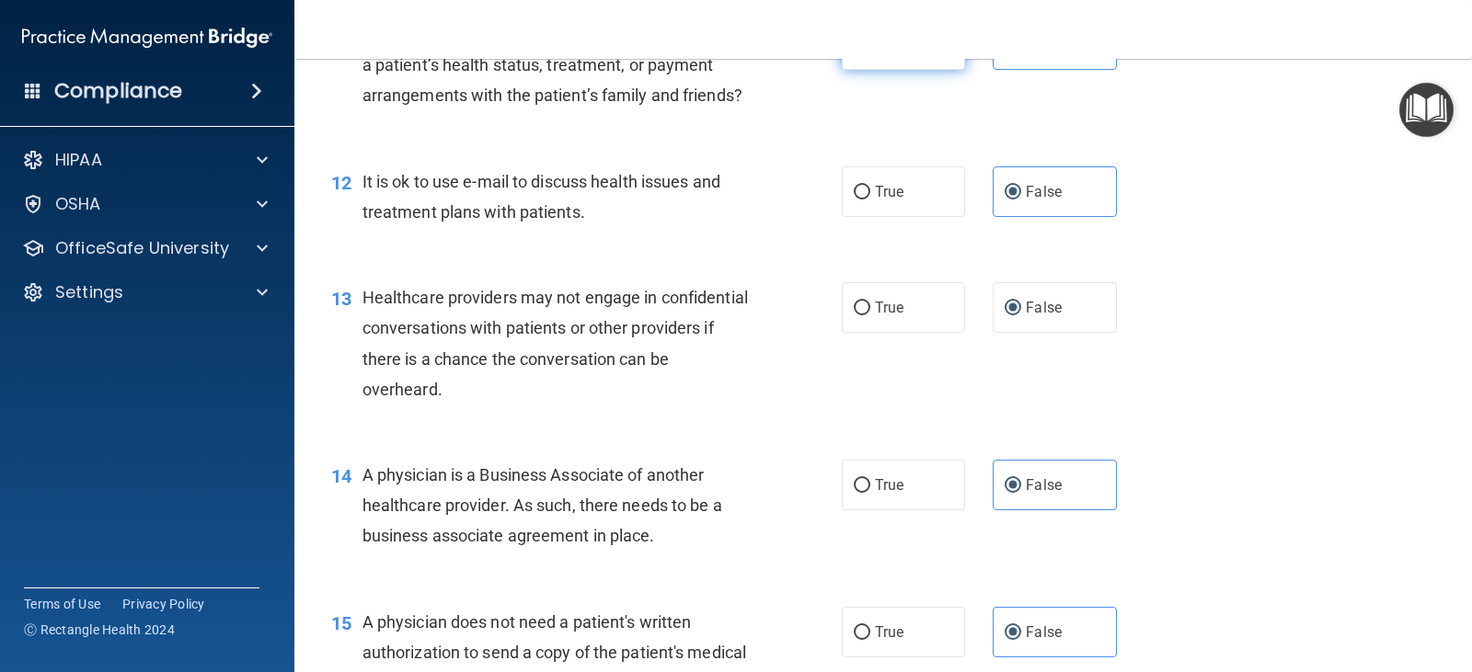
click at [892, 53] on span "True" at bounding box center [889, 44] width 29 height 17
click at [870, 52] on input "True" at bounding box center [862, 46] width 17 height 14
radio input "true"
radio input "false"
click at [882, 201] on span "True" at bounding box center [889, 191] width 29 height 17
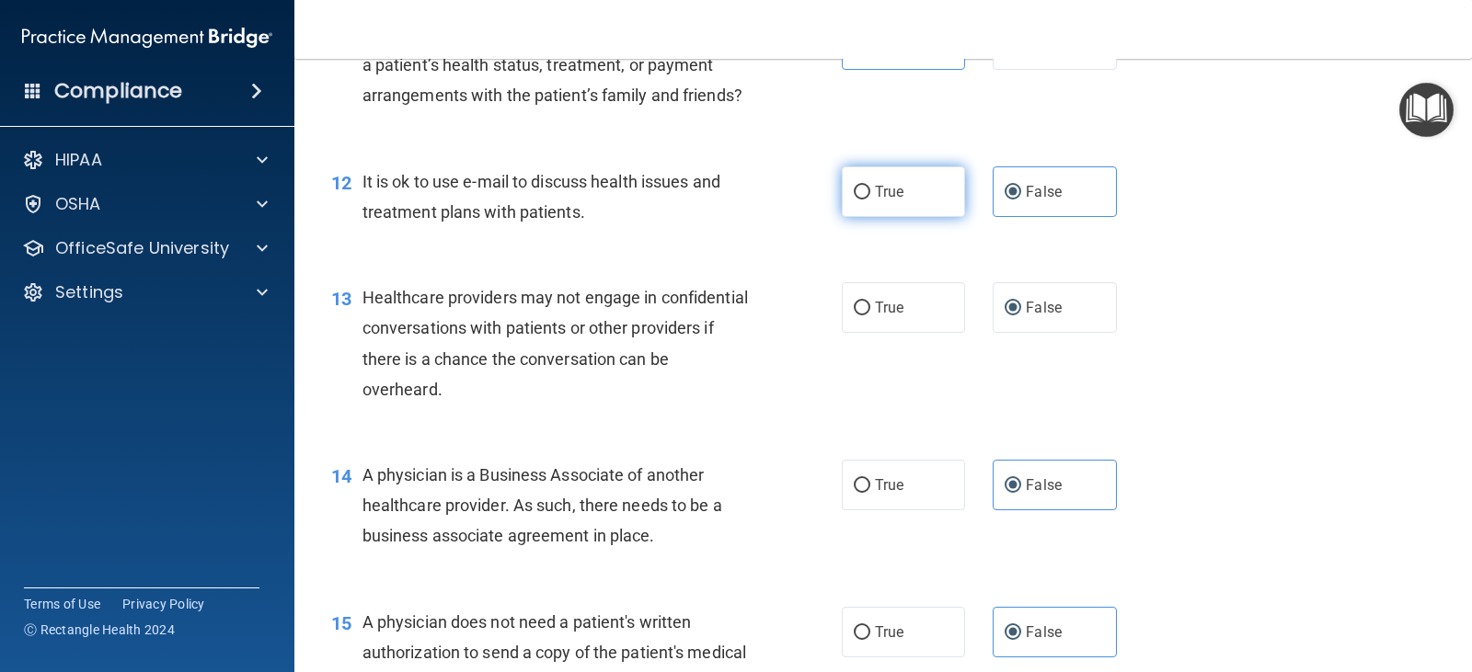
click at [870, 200] on input "True" at bounding box center [862, 193] width 17 height 14
radio input "true"
radio input "false"
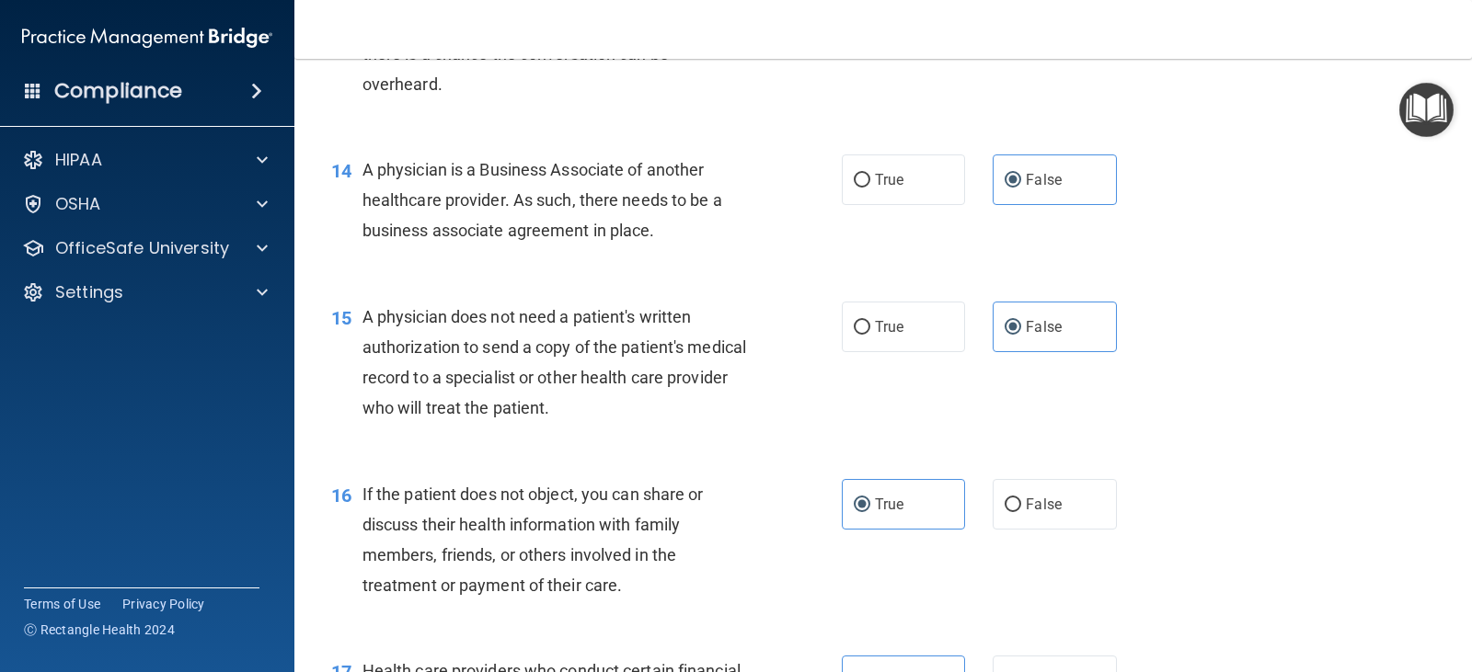
scroll to position [2116, 0]
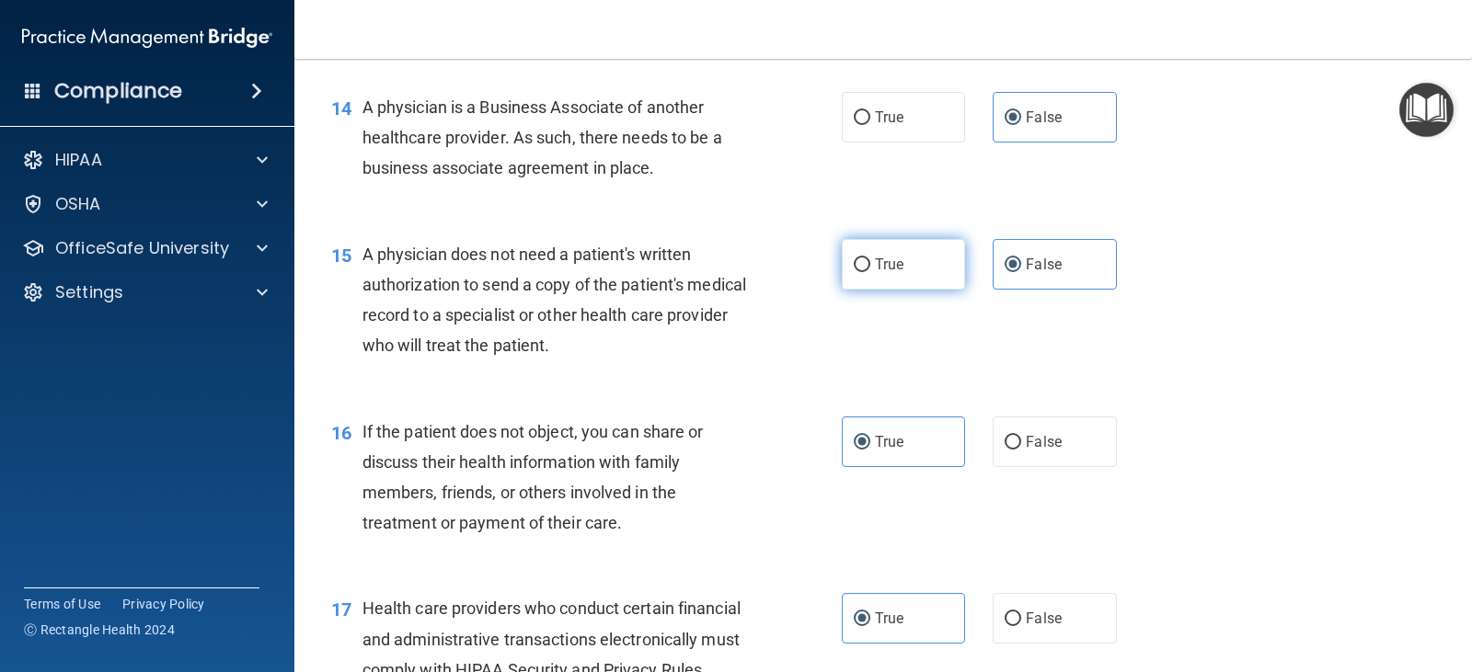
click at [880, 290] on label "True" at bounding box center [903, 264] width 123 height 51
click at [870, 272] on input "True" at bounding box center [862, 266] width 17 height 14
radio input "true"
radio input "false"
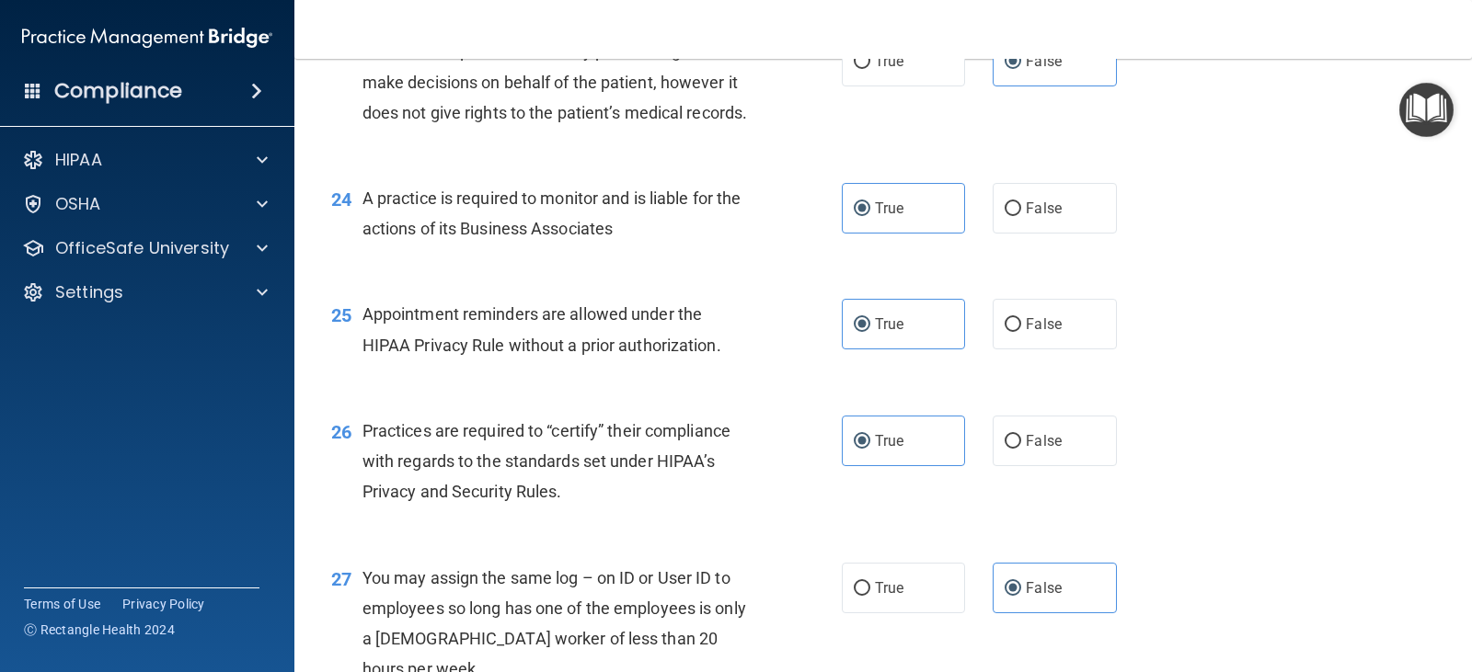
scroll to position [3588, 0]
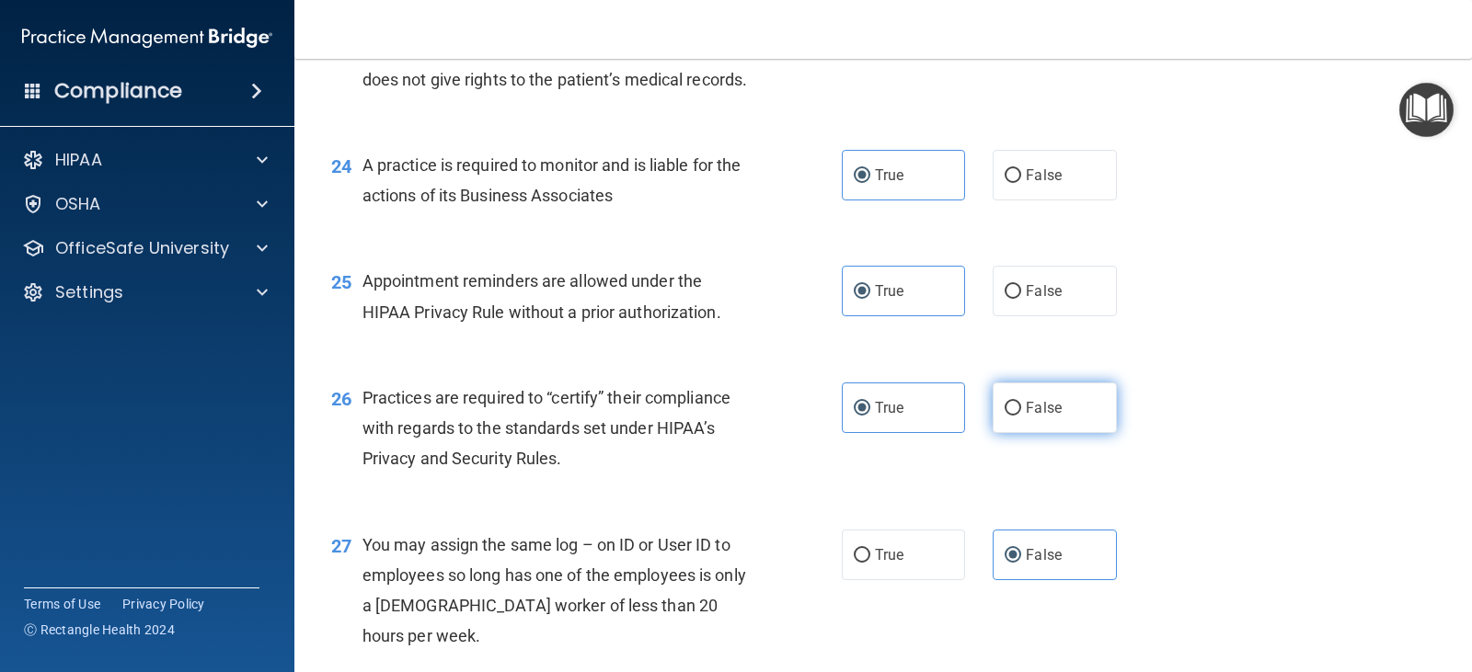
click at [1029, 417] on span "False" at bounding box center [1044, 407] width 36 height 17
click at [1021, 416] on input "False" at bounding box center [1013, 409] width 17 height 14
radio input "true"
radio input "false"
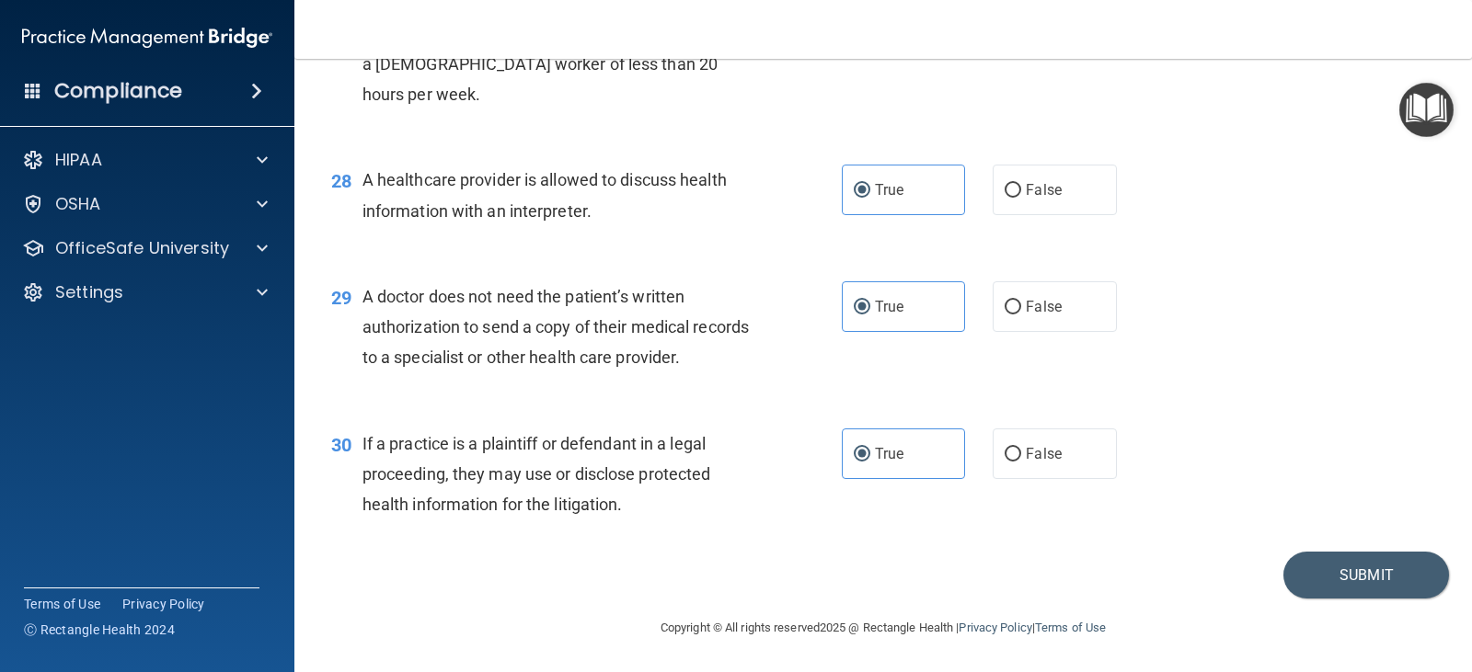
scroll to position [4221, 0]
click at [1319, 576] on button "Submit" at bounding box center [1366, 575] width 166 height 47
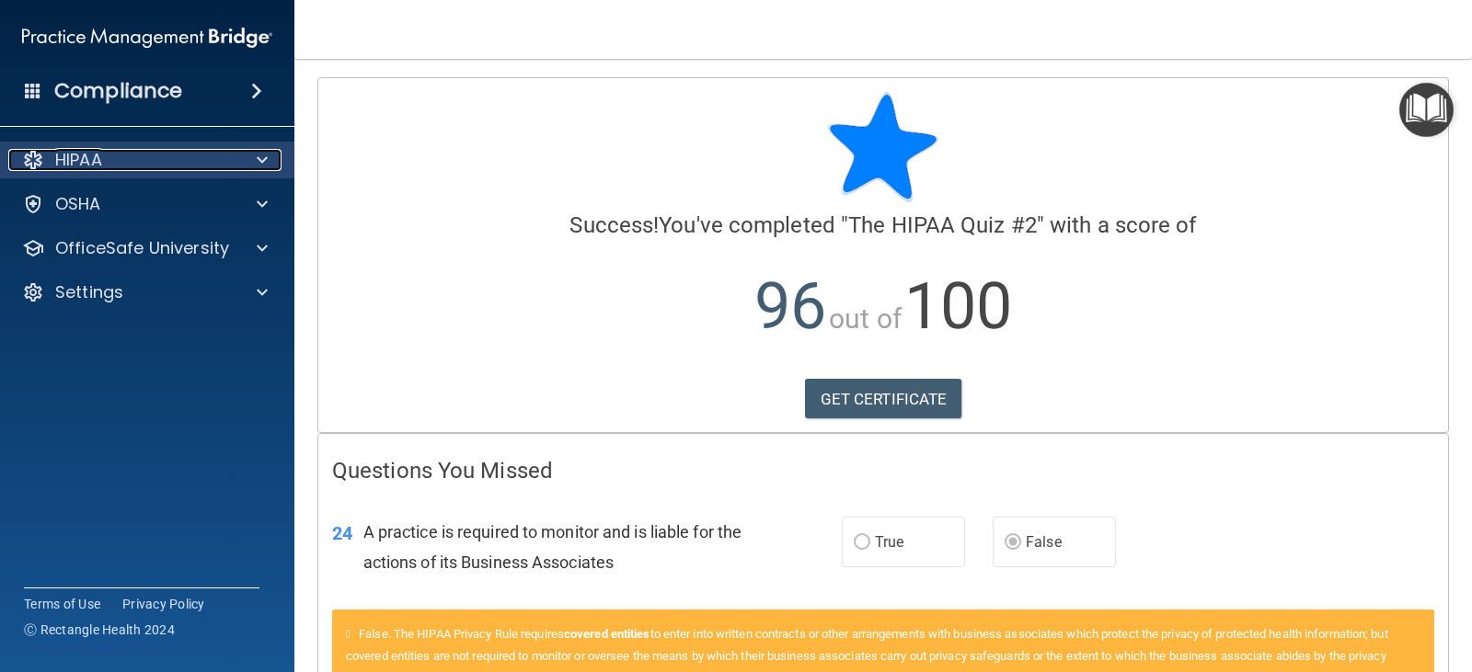
click at [264, 151] on span at bounding box center [262, 160] width 11 height 22
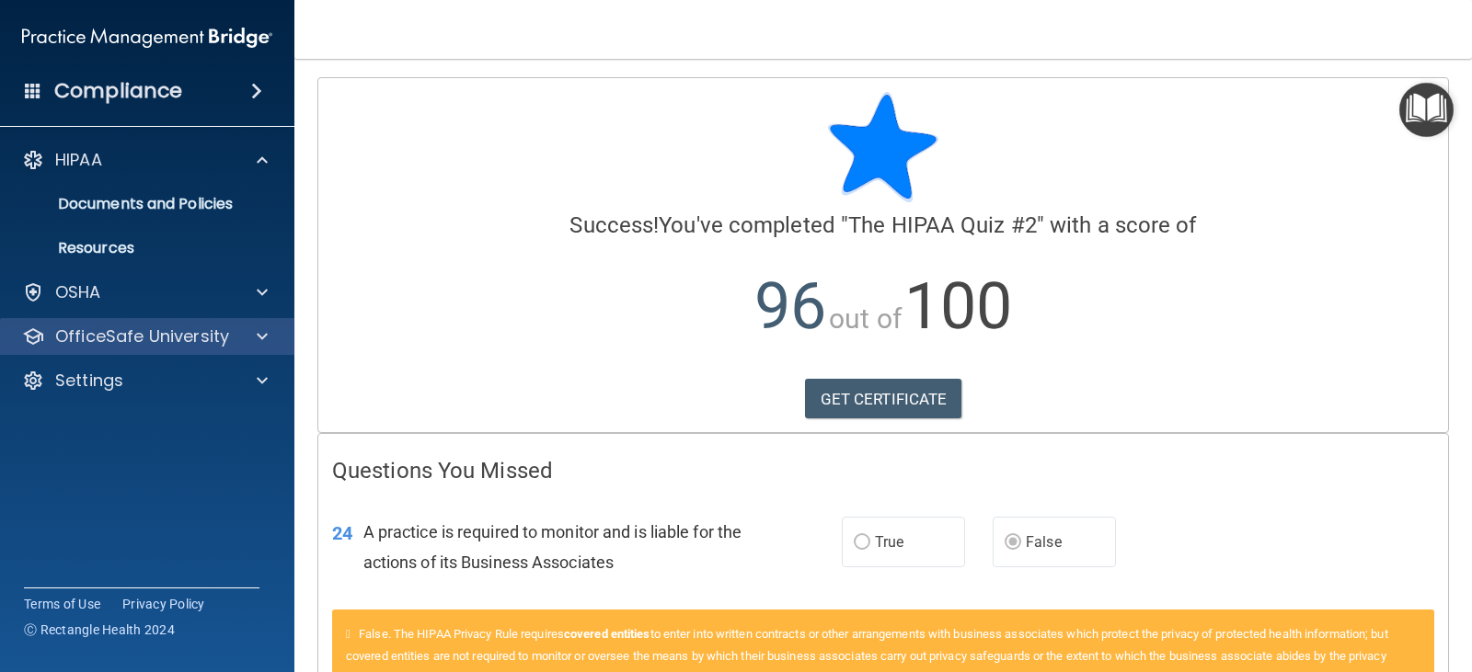
click at [74, 350] on div "OfficeSafe University" at bounding box center [147, 336] width 295 height 37
click at [260, 333] on span at bounding box center [262, 337] width 11 height 22
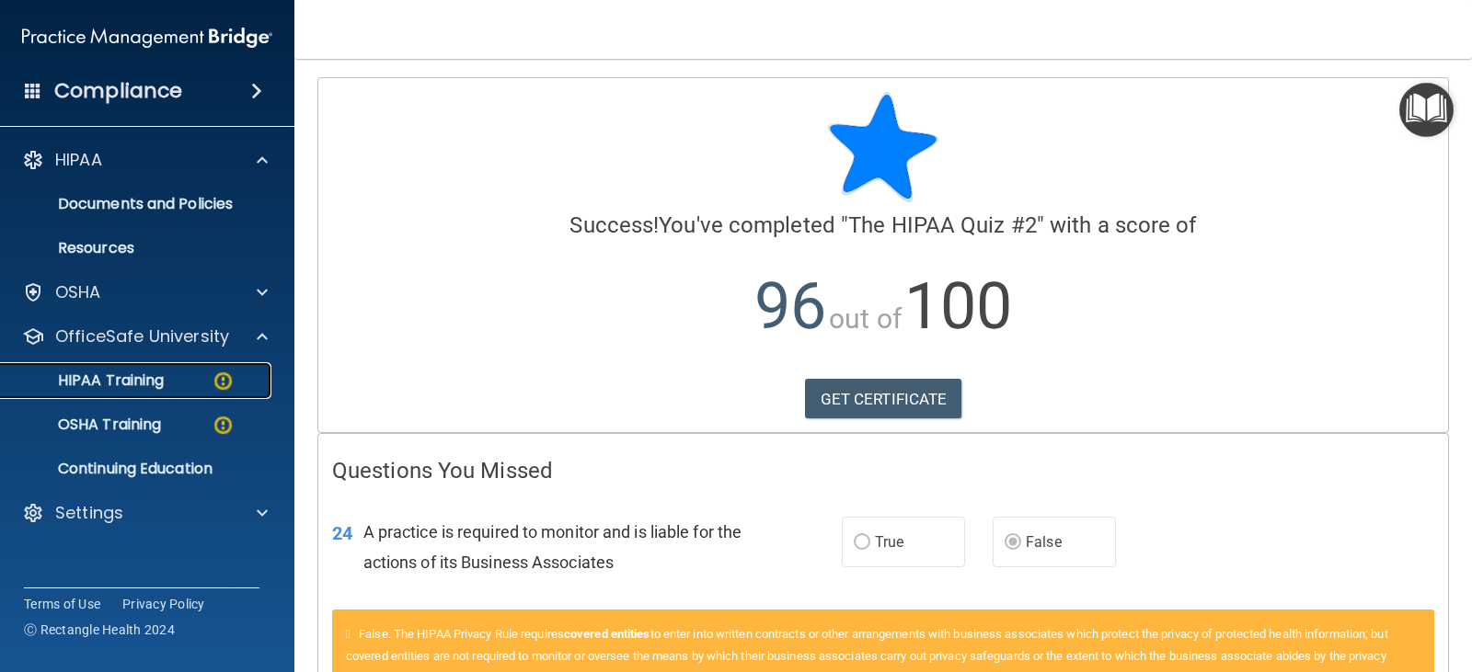
click at [213, 378] on img at bounding box center [223, 381] width 23 height 23
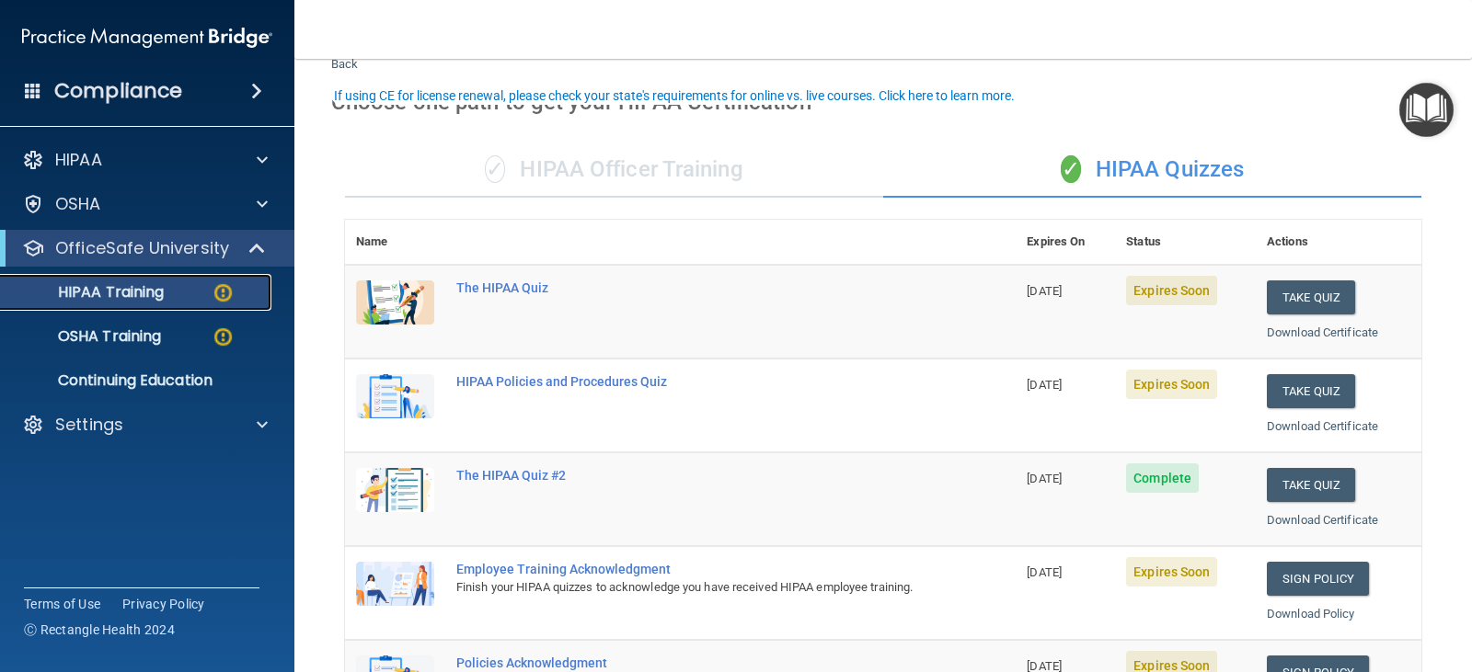
scroll to position [92, 0]
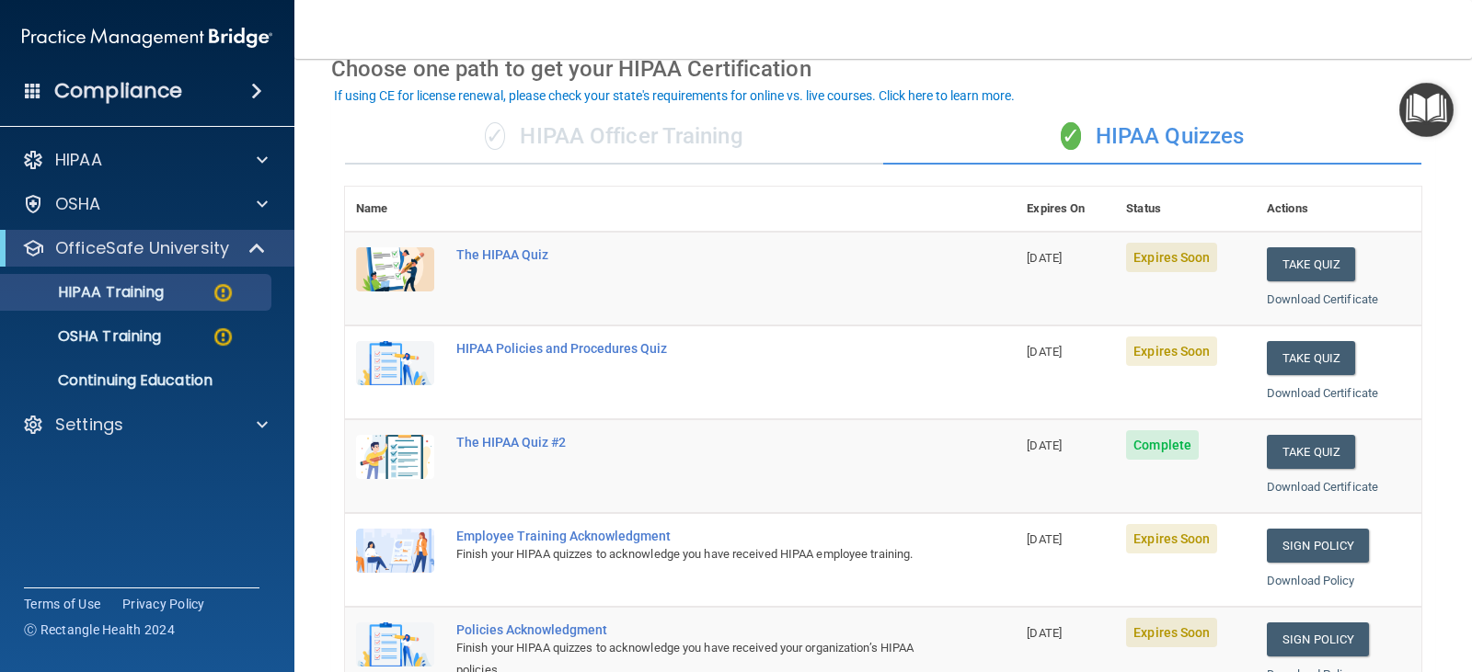
click at [622, 148] on div "✓ HIPAA Officer Training" at bounding box center [614, 136] width 538 height 55
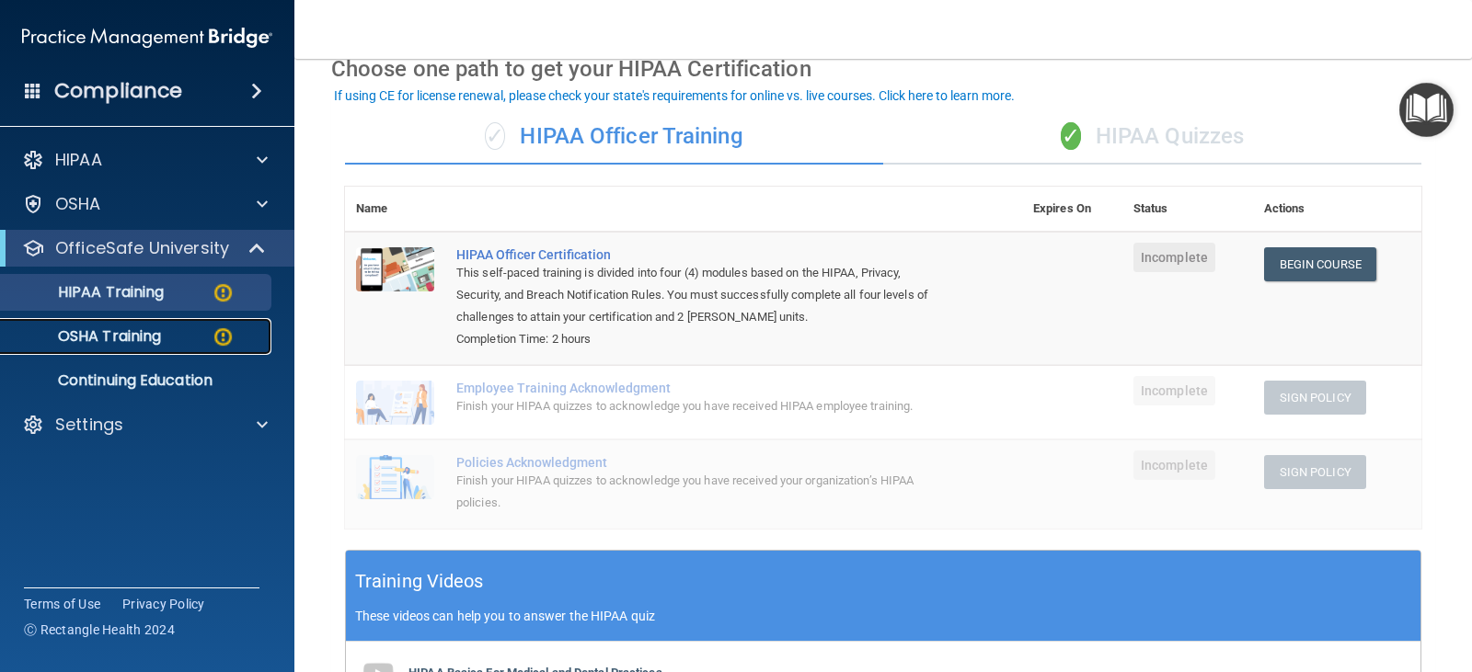
click at [100, 334] on p "OSHA Training" at bounding box center [86, 336] width 149 height 18
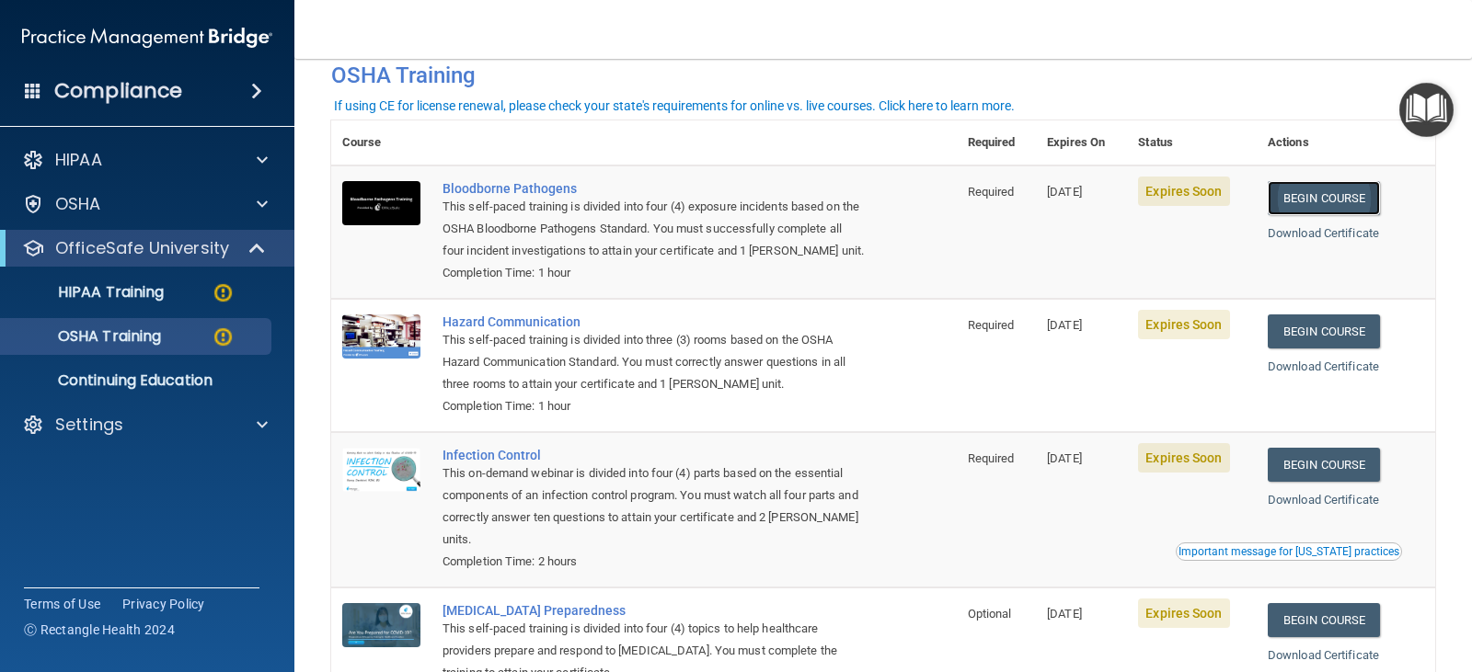
click at [1319, 187] on link "Begin Course" at bounding box center [1324, 198] width 112 height 34
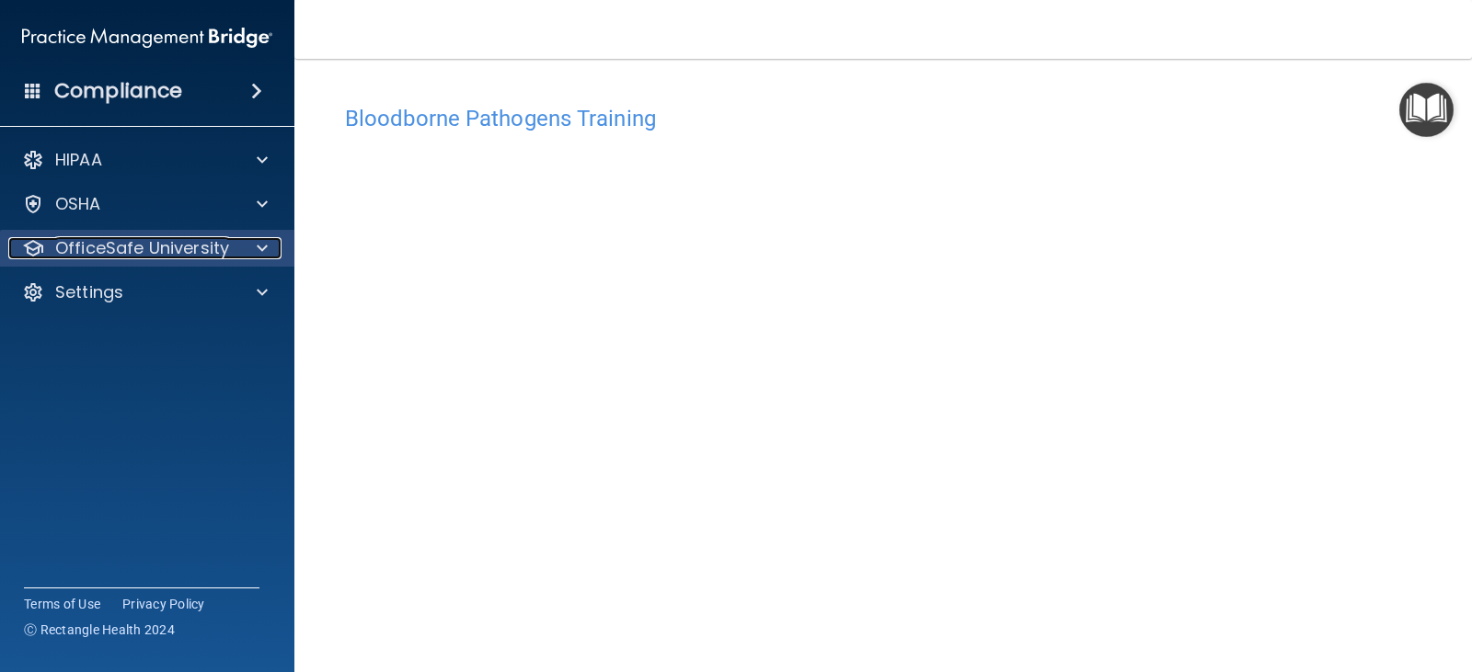
click at [242, 247] on div at bounding box center [259, 248] width 46 height 22
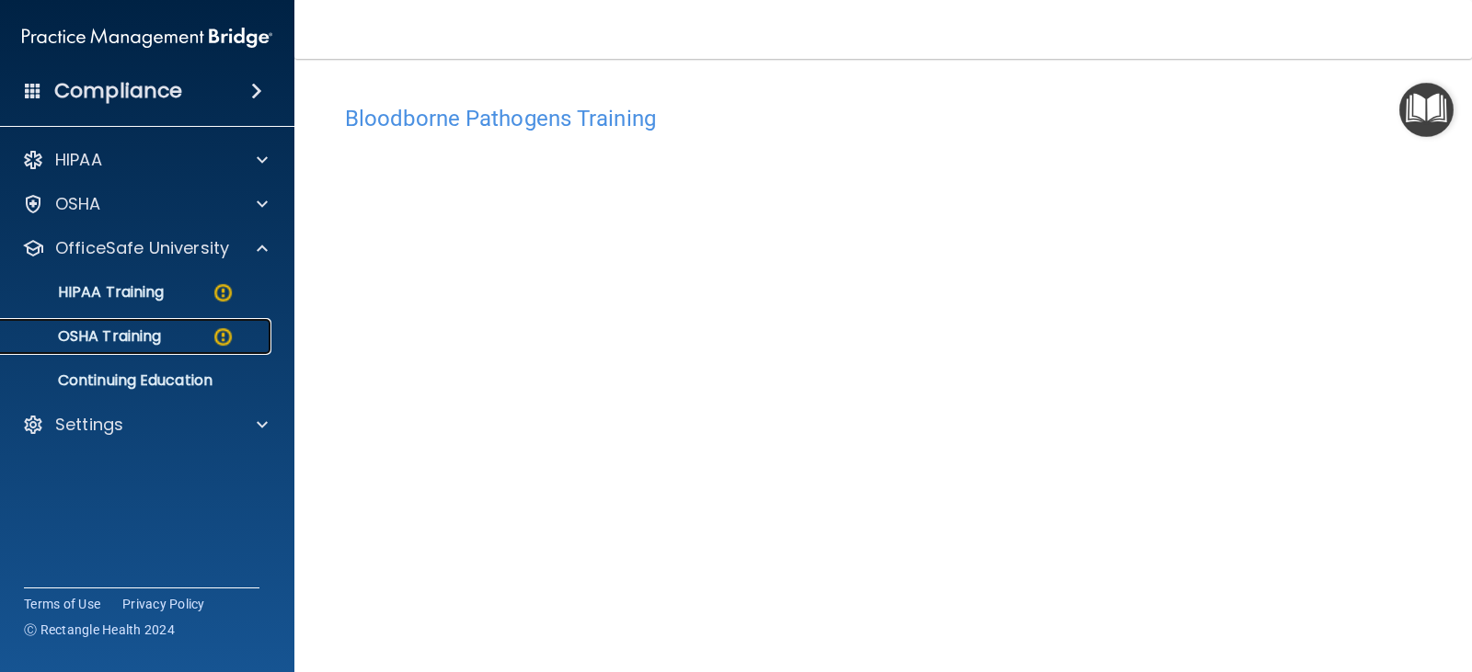
click at [146, 330] on p "OSHA Training" at bounding box center [86, 336] width 149 height 18
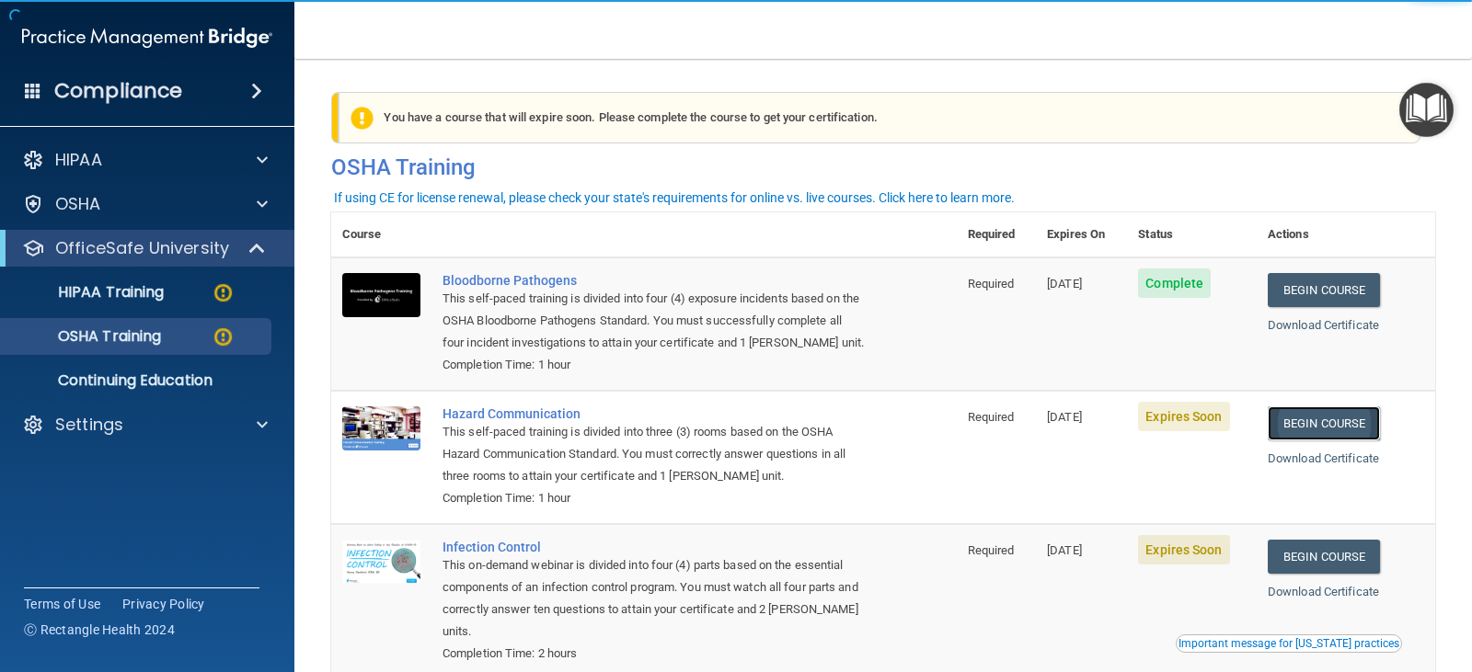
click at [1300, 431] on link "Begin Course" at bounding box center [1324, 424] width 112 height 34
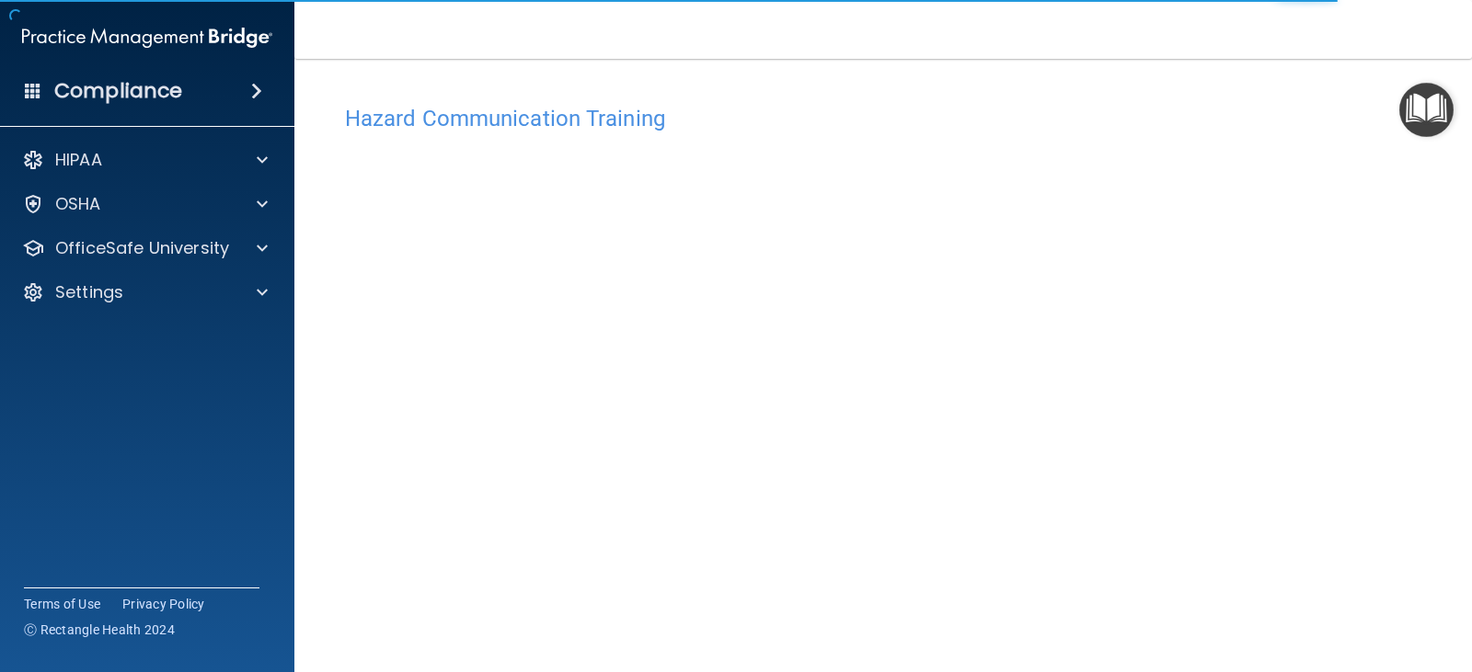
scroll to position [19, 0]
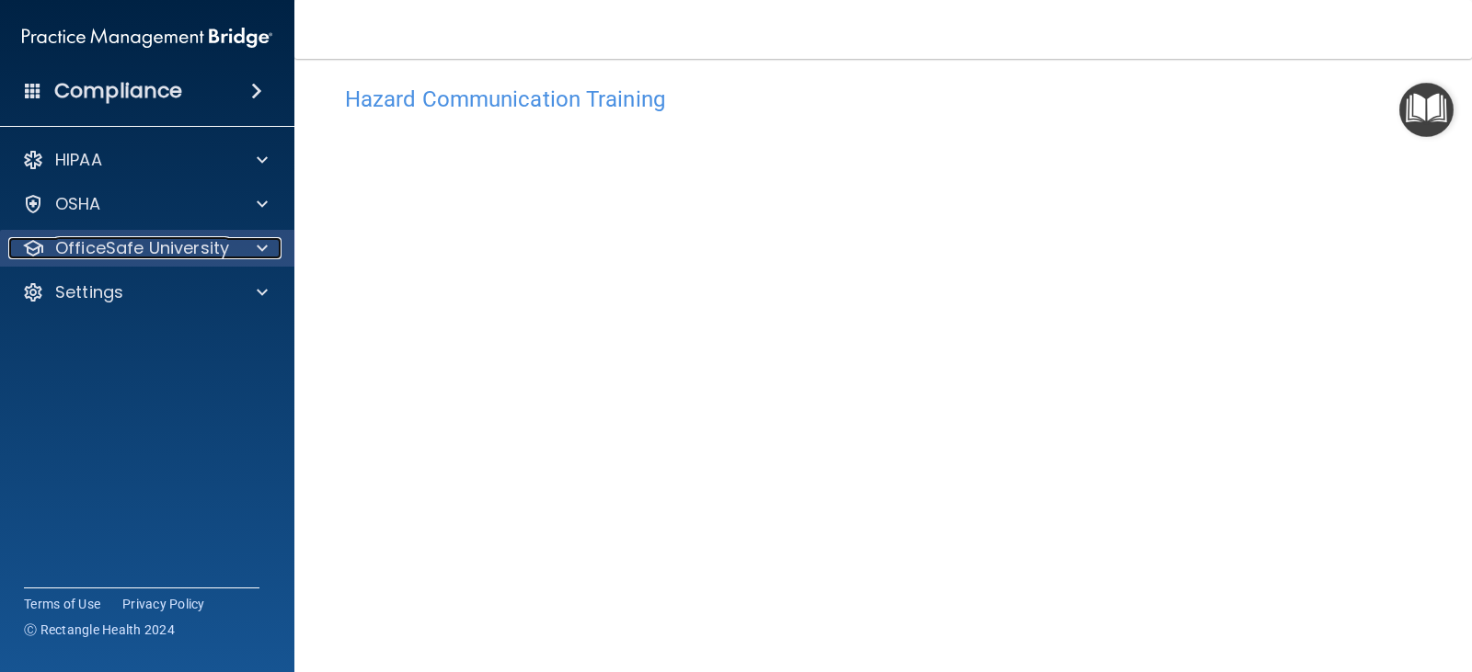
click at [168, 247] on p "OfficeSafe University" at bounding box center [142, 248] width 174 height 22
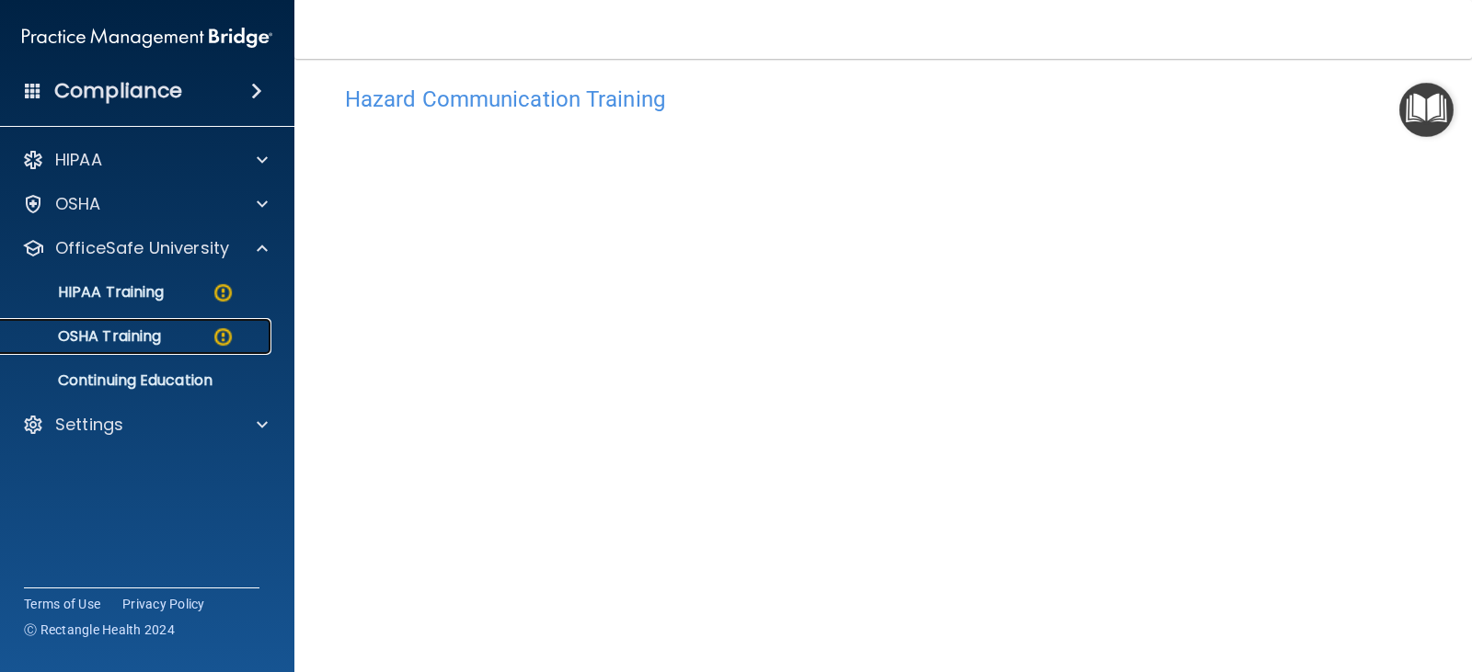
click at [144, 333] on p "OSHA Training" at bounding box center [86, 336] width 149 height 18
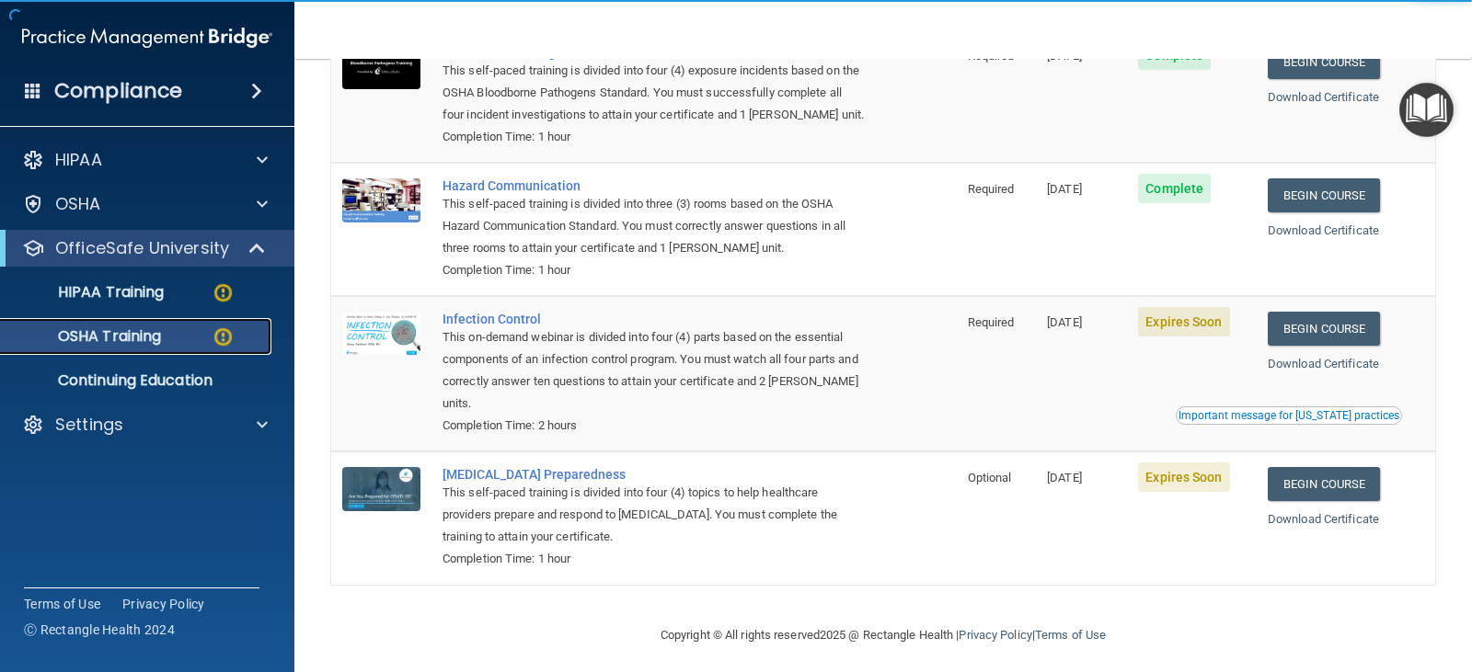
scroll to position [240, 0]
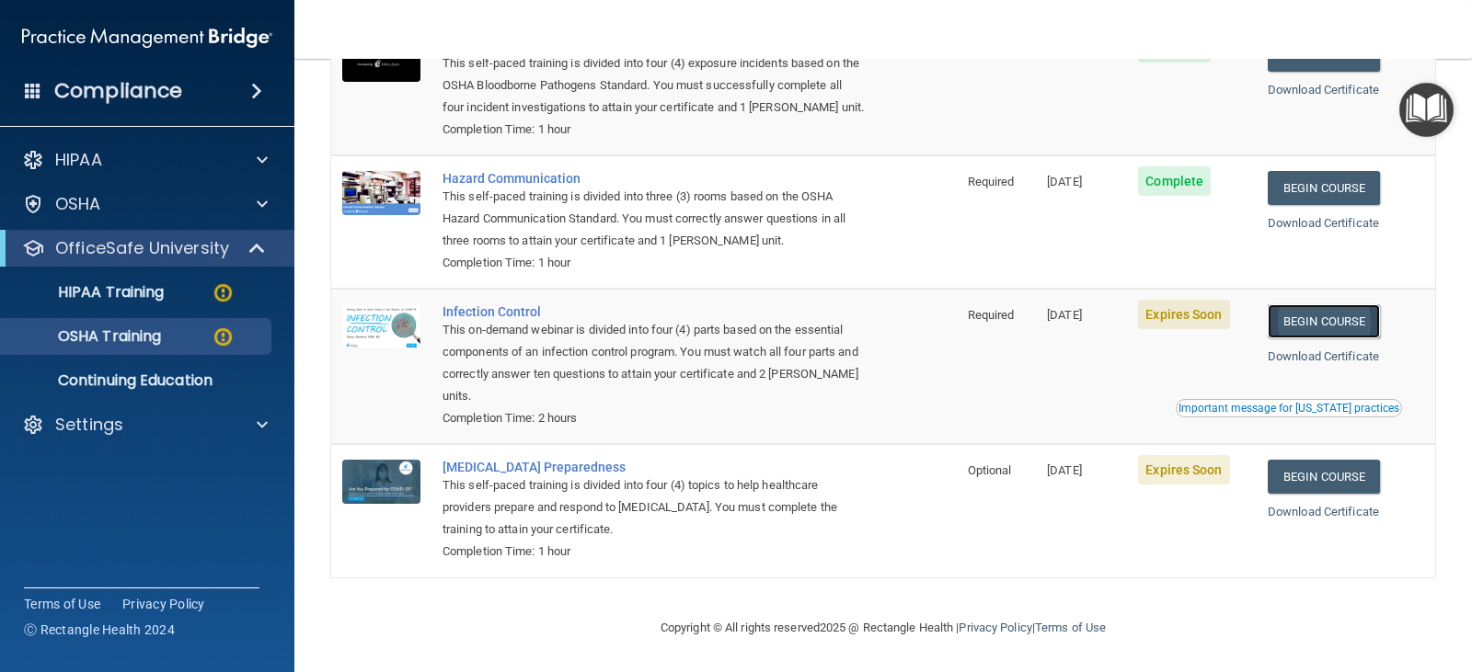
click at [1304, 316] on link "Begin Course" at bounding box center [1324, 321] width 112 height 34
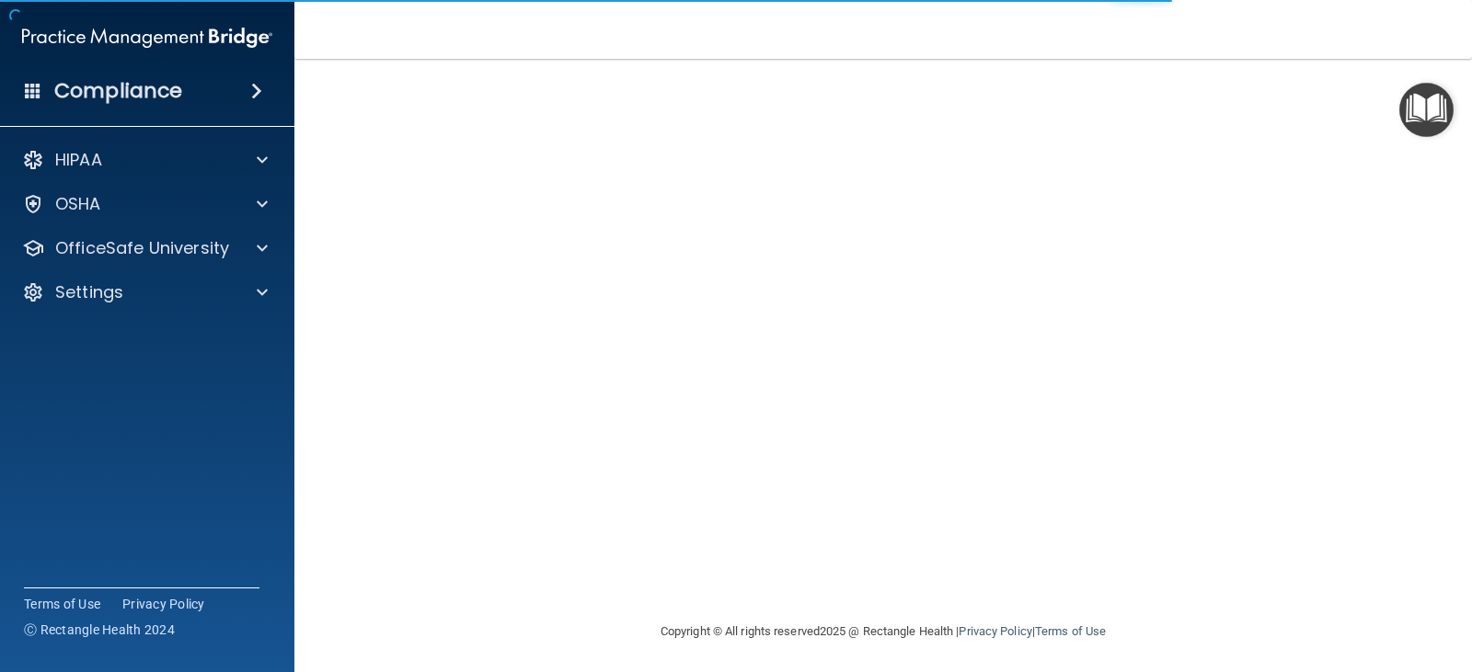
scroll to position [115, 0]
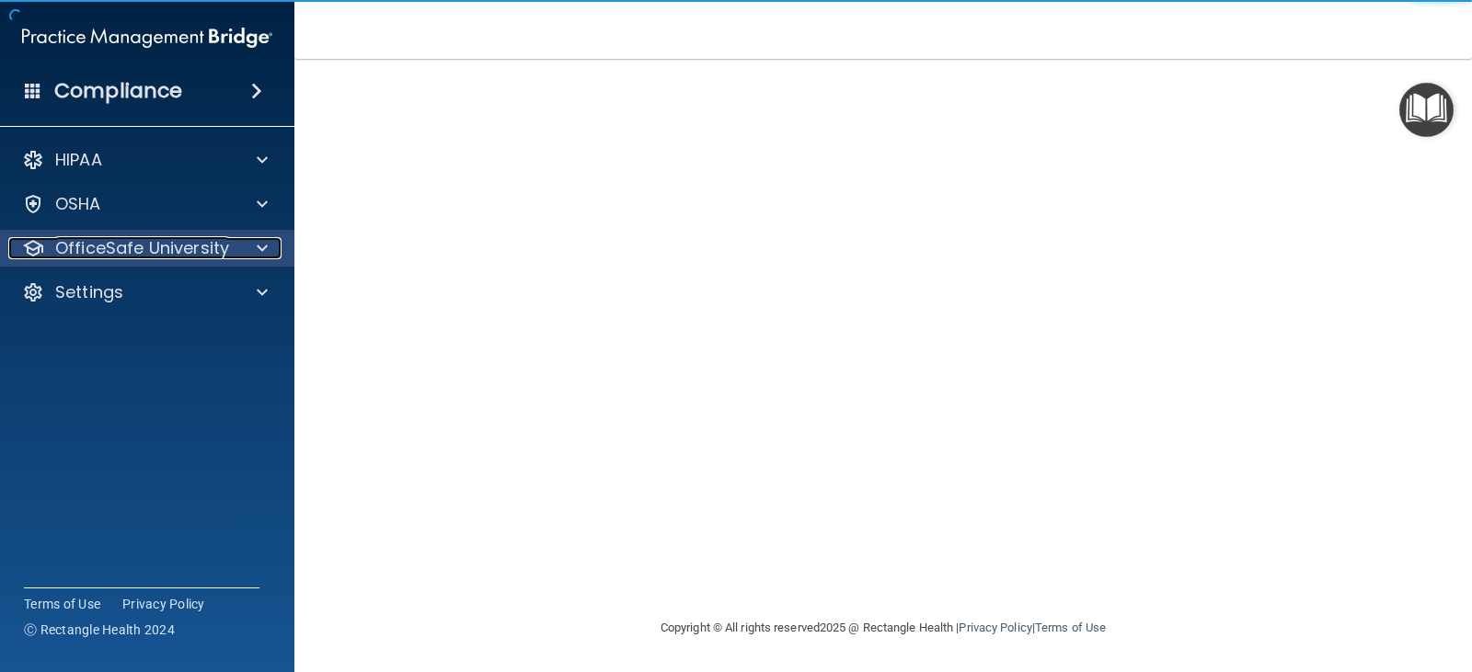
click at [149, 249] on p "OfficeSafe University" at bounding box center [142, 248] width 174 height 22
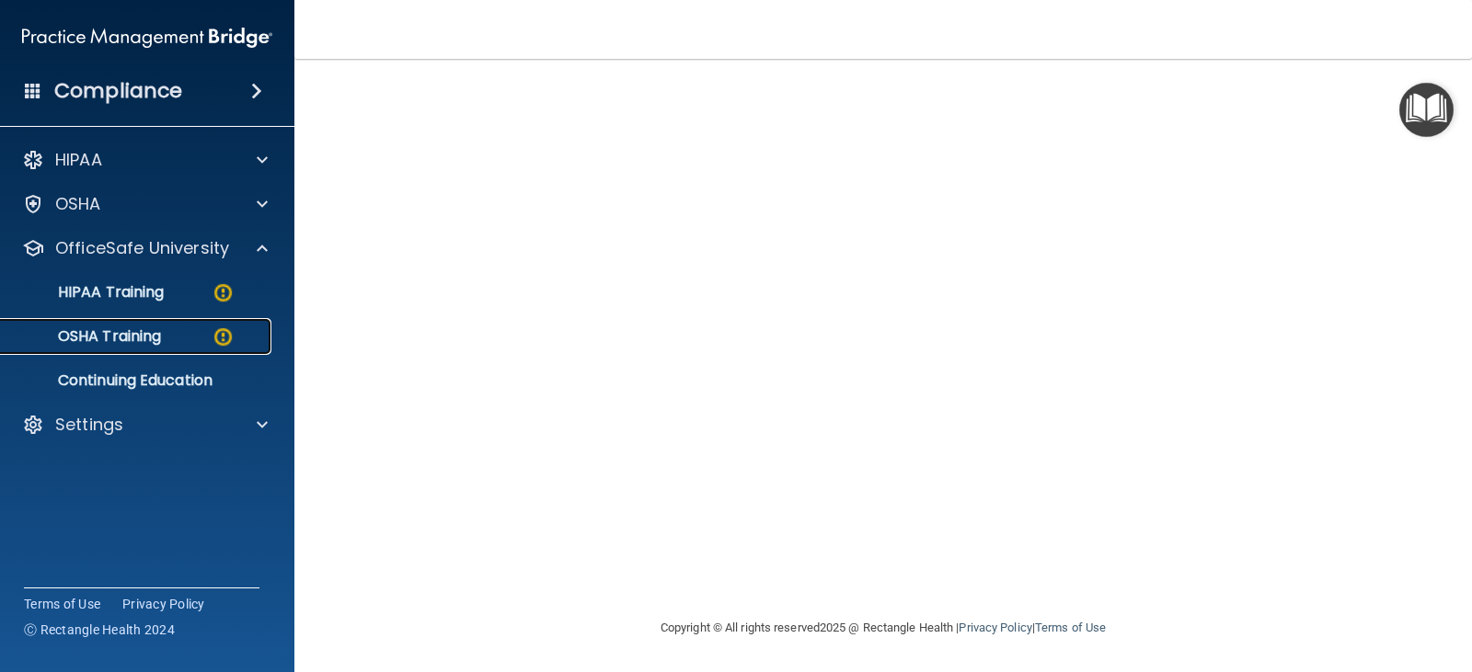
click at [146, 340] on p "OSHA Training" at bounding box center [86, 336] width 149 height 18
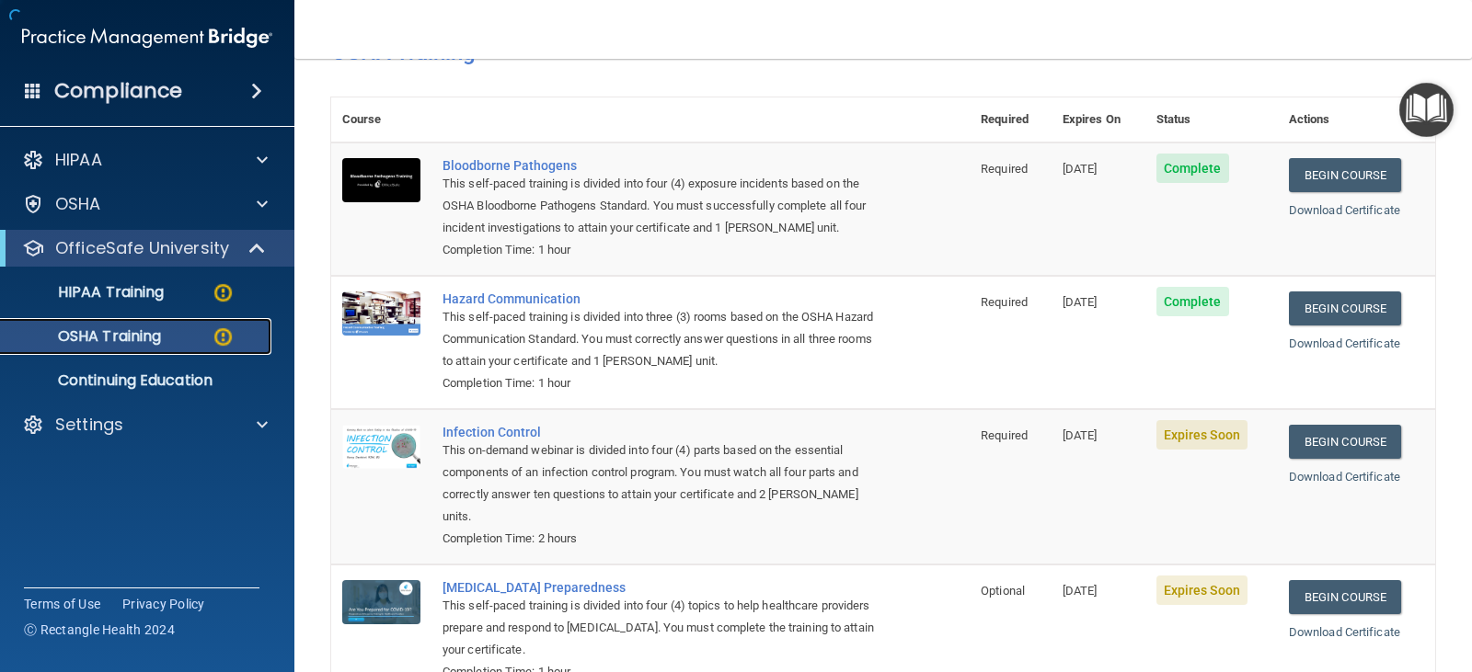
scroll to position [240, 0]
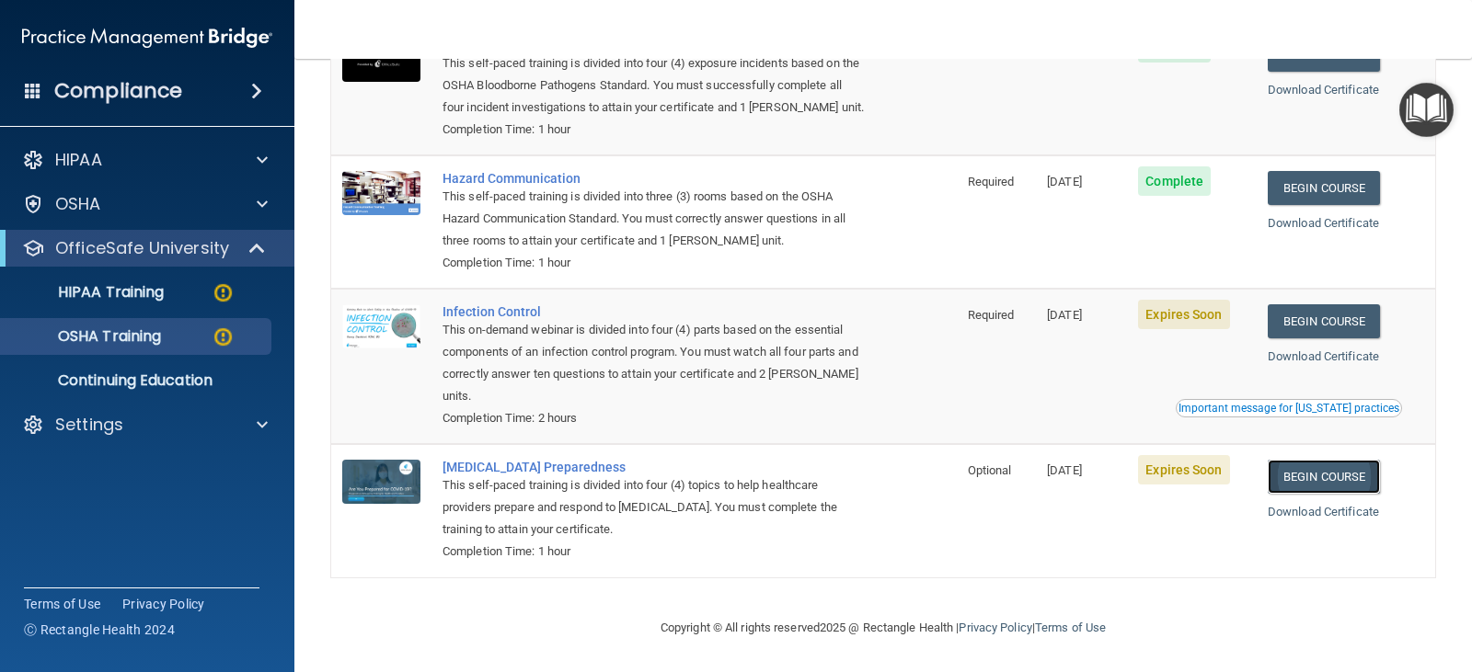
click at [1354, 469] on link "Begin Course" at bounding box center [1324, 477] width 112 height 34
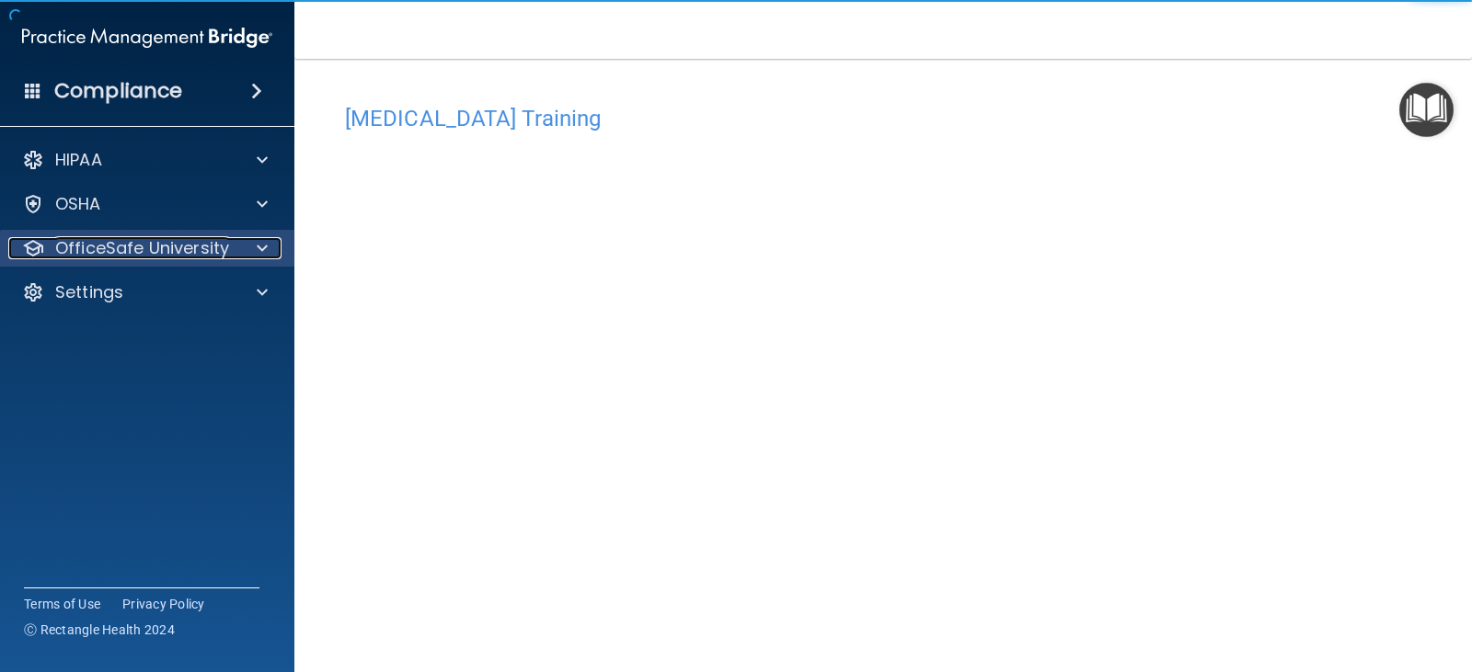
click at [189, 243] on p "OfficeSafe University" at bounding box center [142, 248] width 174 height 22
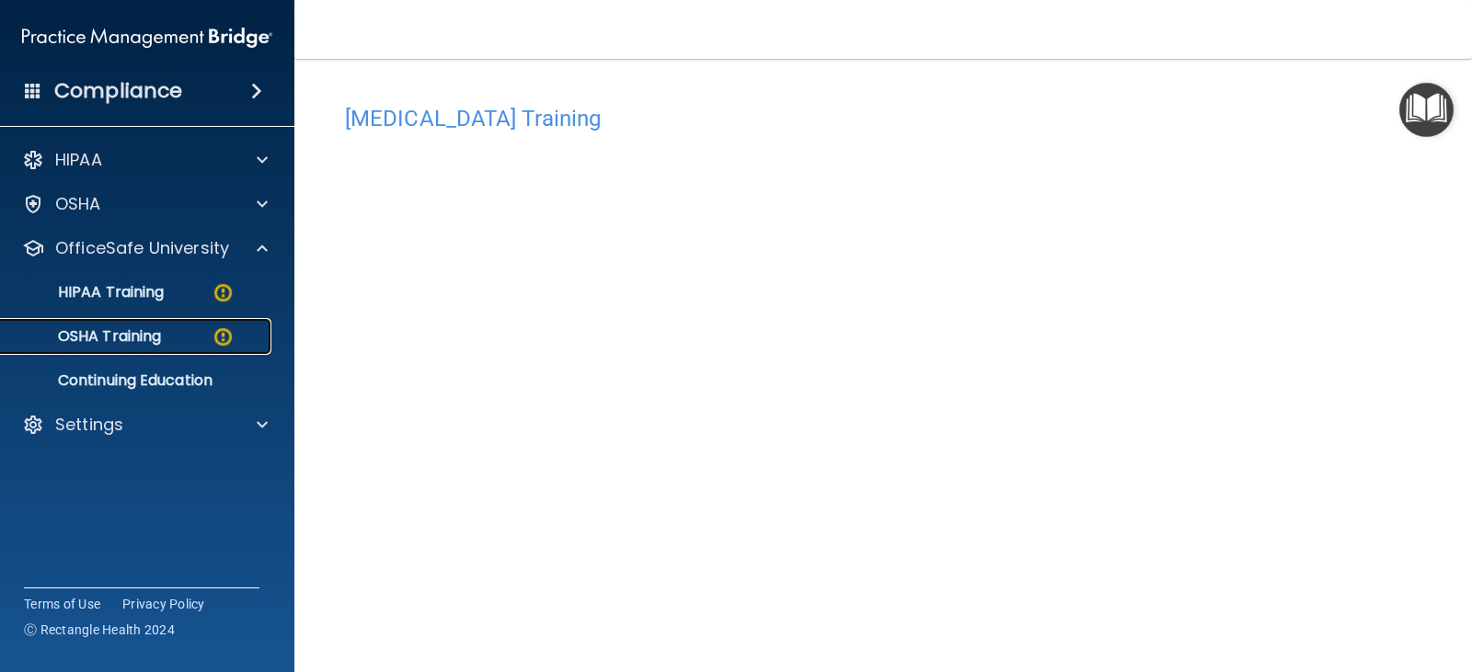
click at [139, 337] on p "OSHA Training" at bounding box center [86, 336] width 149 height 18
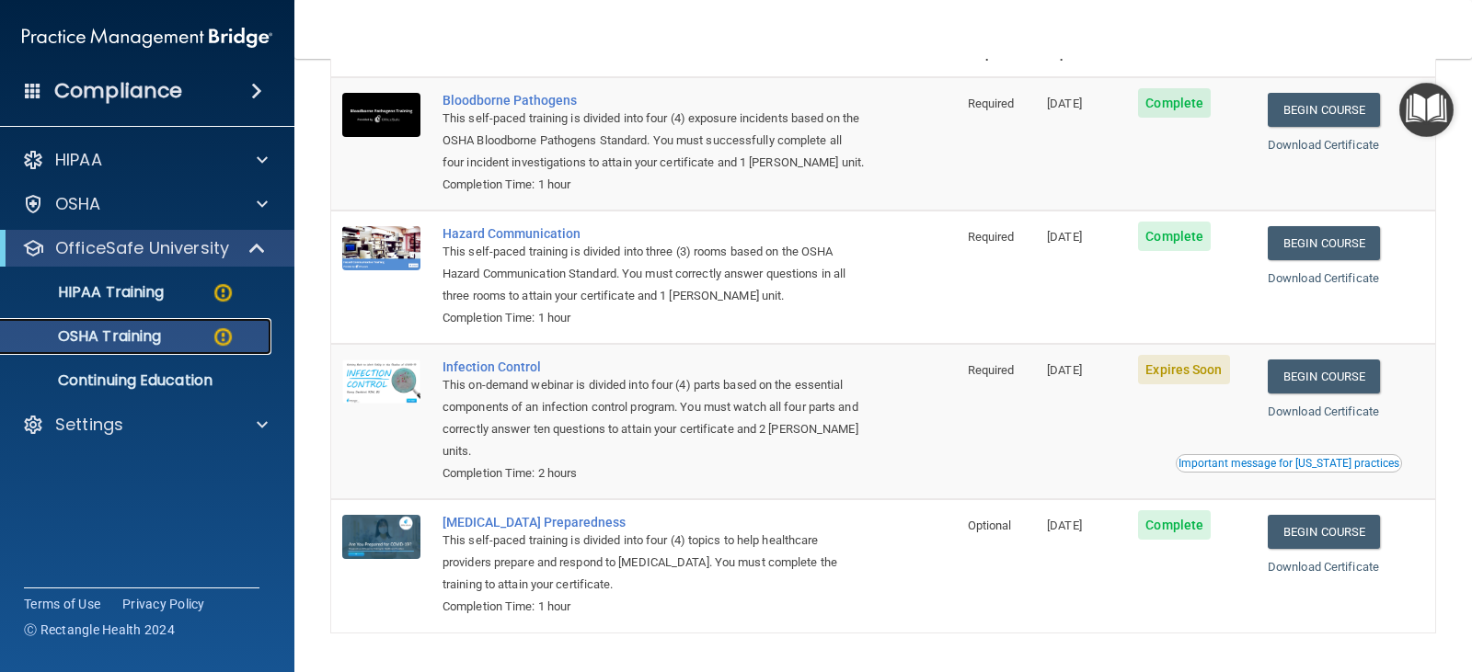
scroll to position [240, 0]
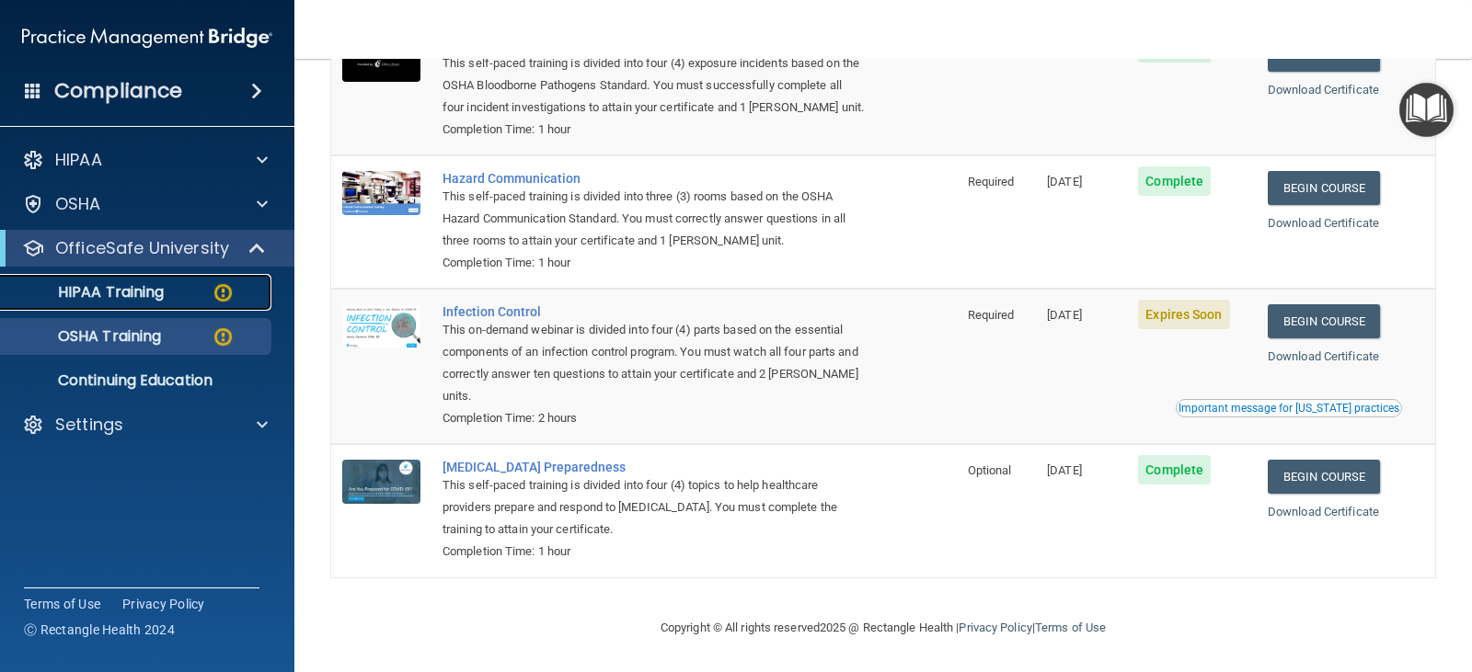
click at [143, 285] on p "HIPAA Training" at bounding box center [88, 292] width 152 height 18
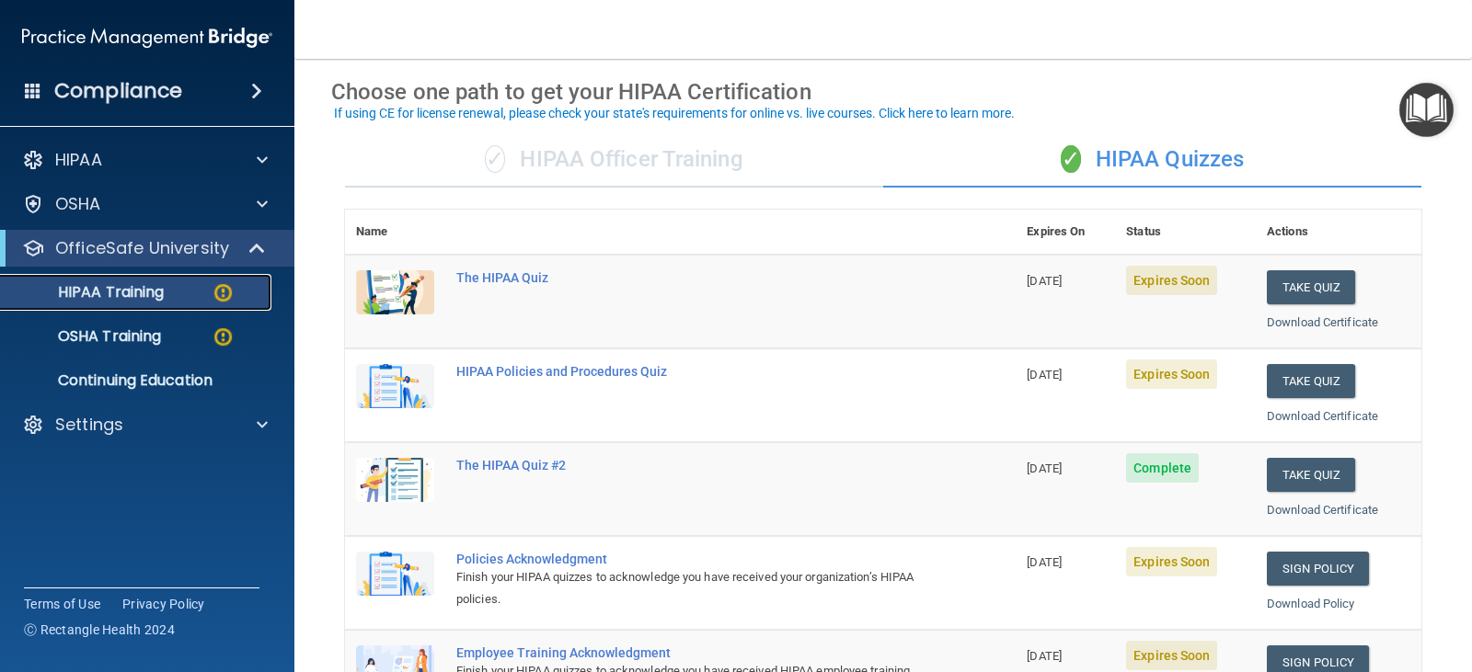
scroll to position [161, 0]
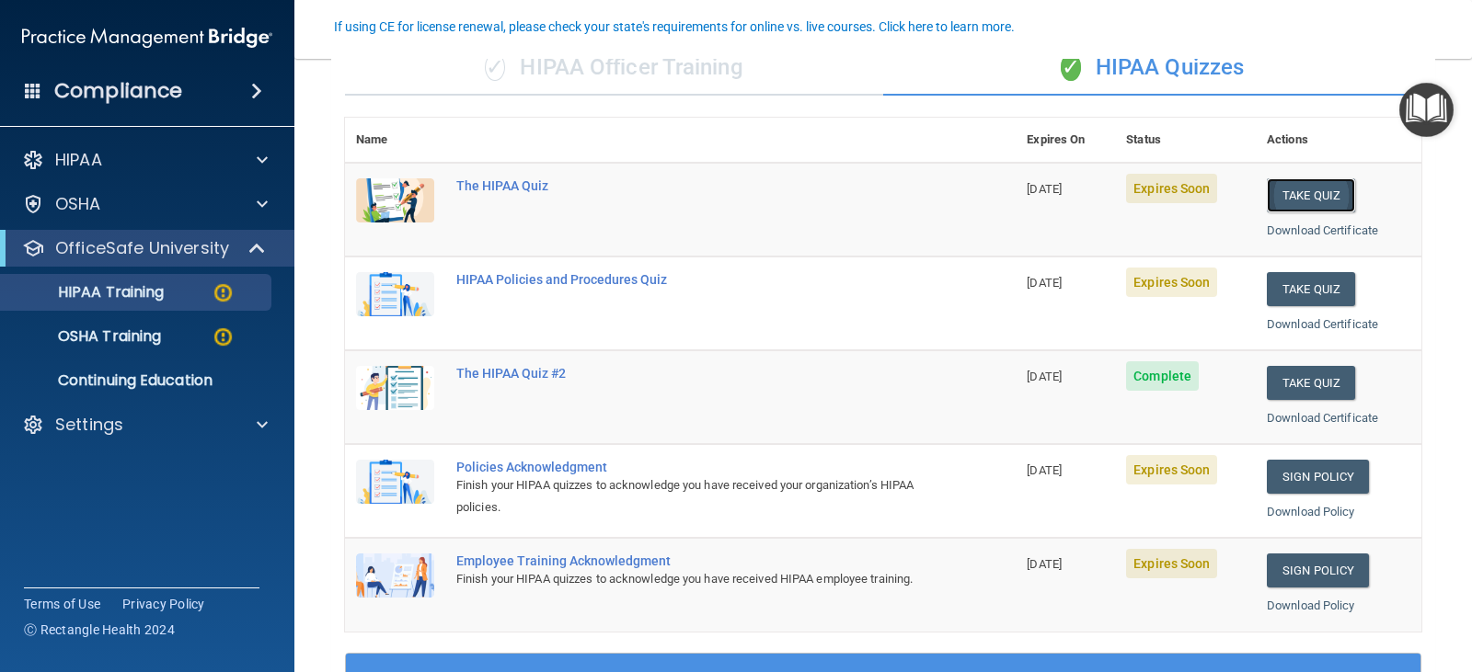
click at [1305, 194] on button "Take Quiz" at bounding box center [1311, 195] width 88 height 34
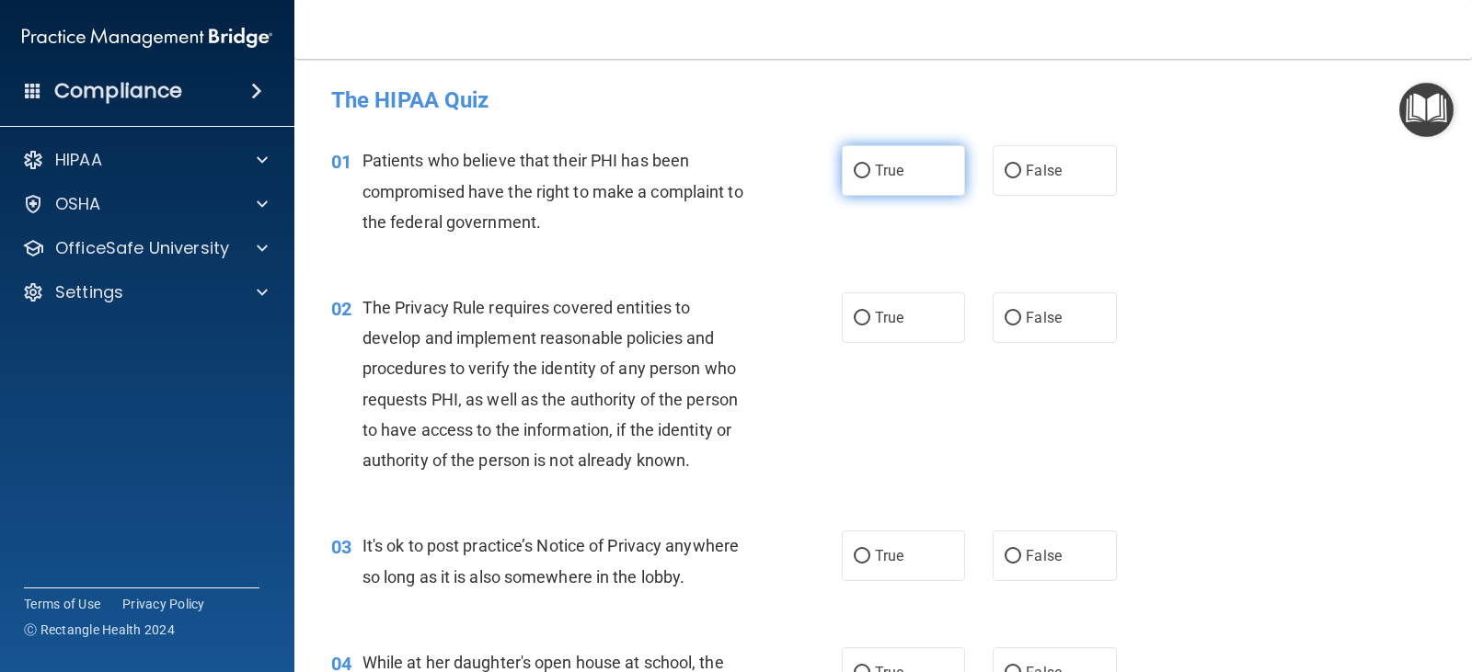
click at [860, 171] on input "True" at bounding box center [862, 172] width 17 height 14
radio input "true"
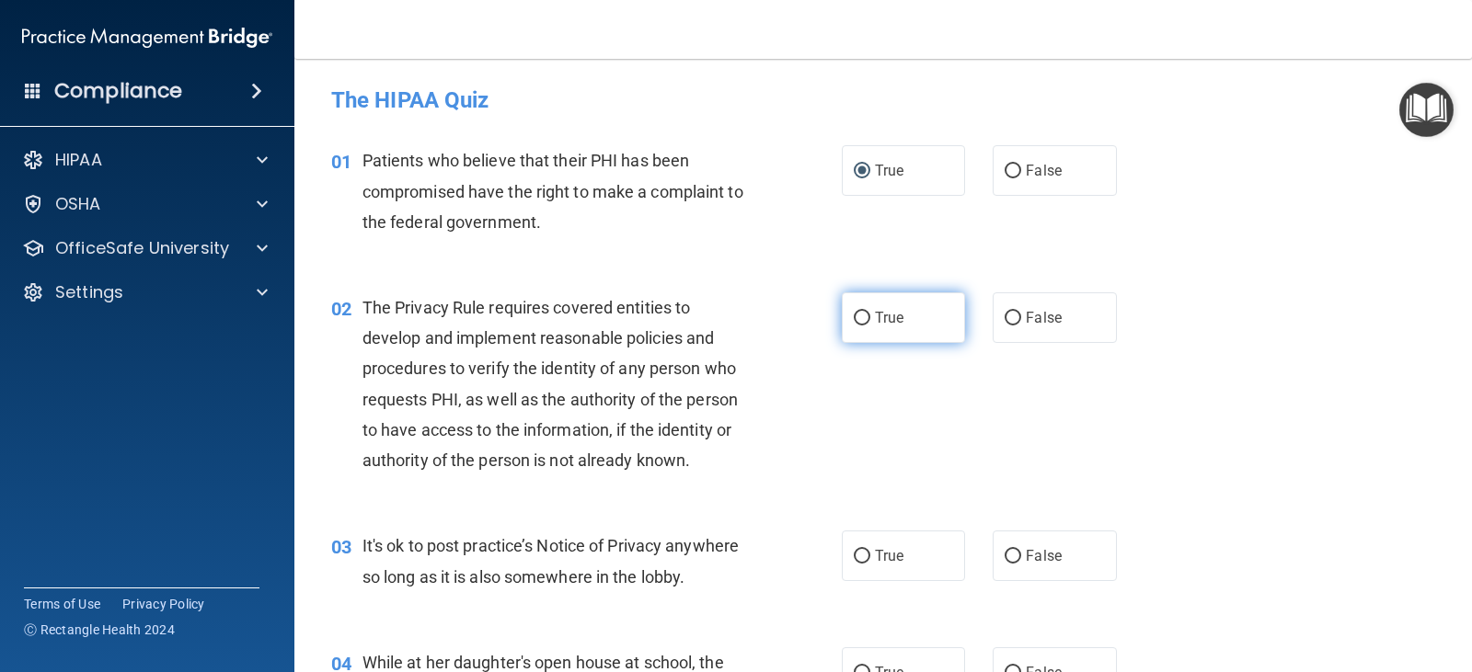
click at [895, 323] on span "True" at bounding box center [889, 317] width 29 height 17
click at [870, 323] on input "True" at bounding box center [862, 319] width 17 height 14
radio input "true"
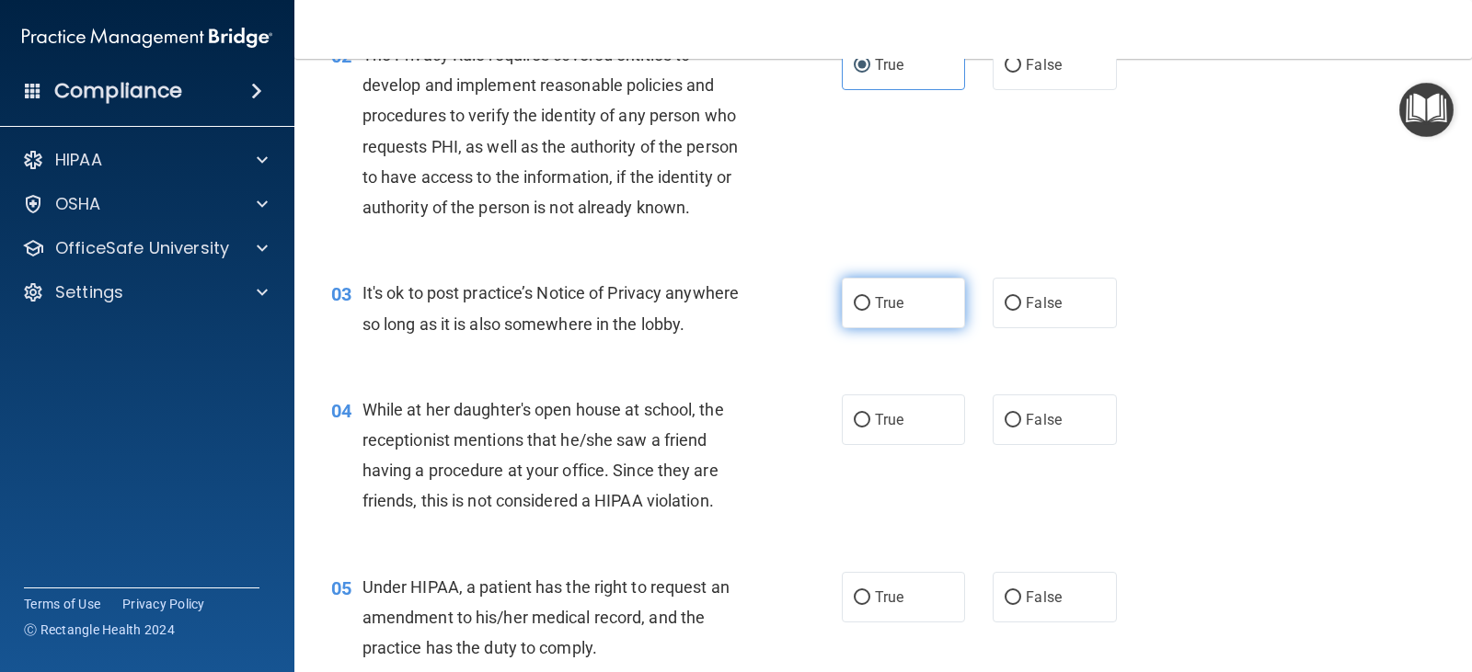
scroll to position [276, 0]
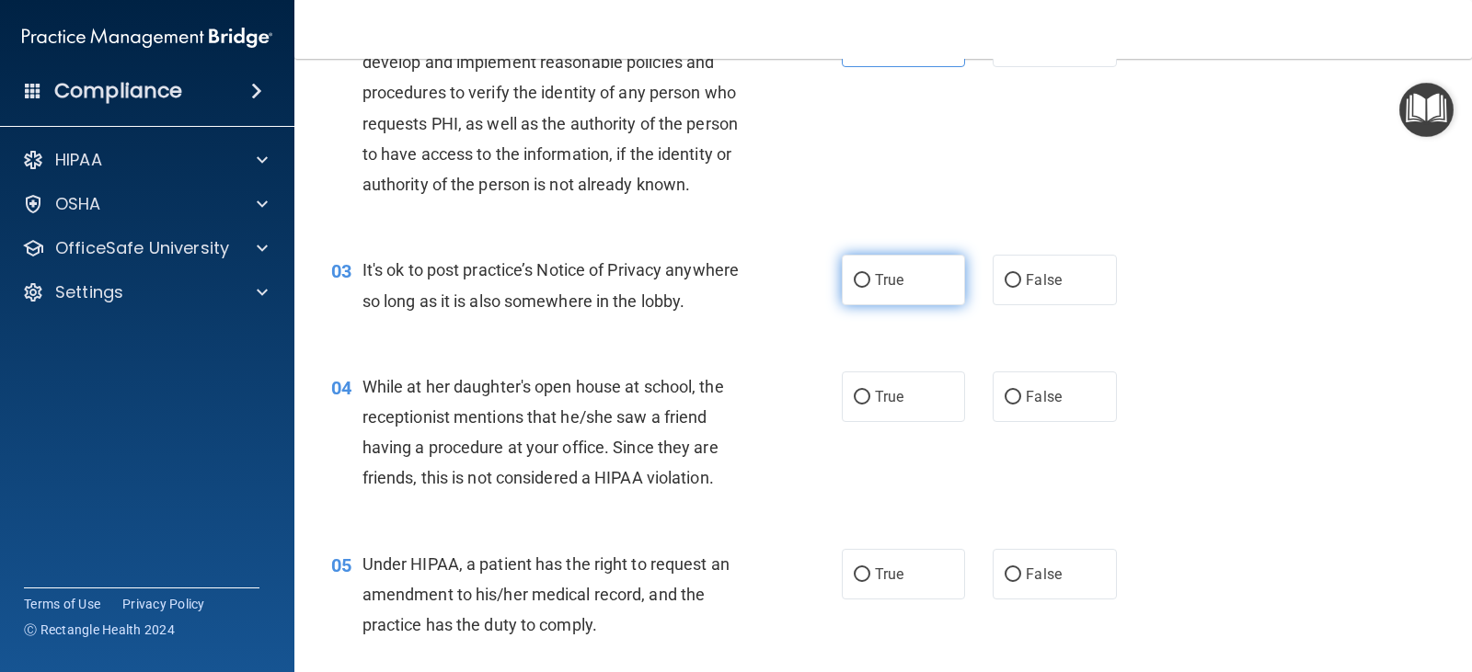
click at [882, 295] on label "True" at bounding box center [903, 280] width 123 height 51
click at [870, 288] on input "True" at bounding box center [862, 281] width 17 height 14
radio input "true"
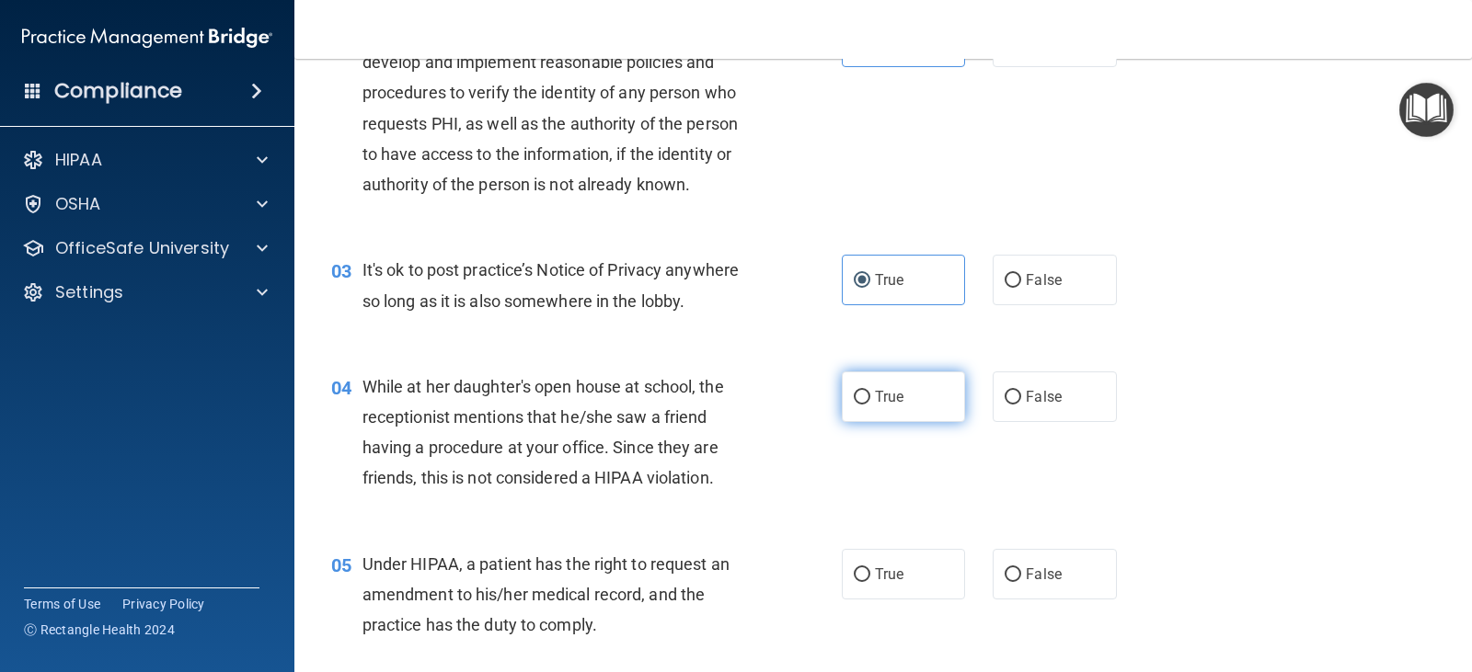
click at [889, 389] on span "True" at bounding box center [889, 396] width 29 height 17
click at [870, 391] on input "True" at bounding box center [862, 398] width 17 height 14
radio input "true"
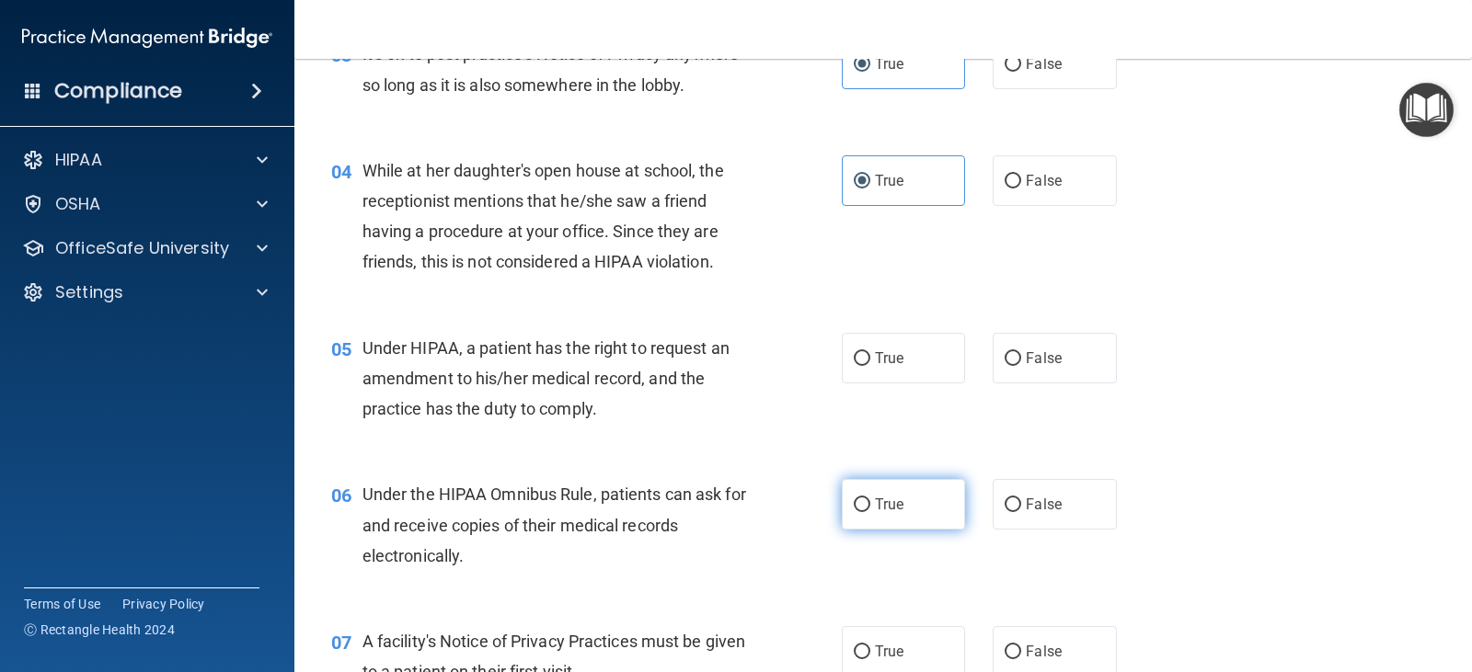
scroll to position [552, 0]
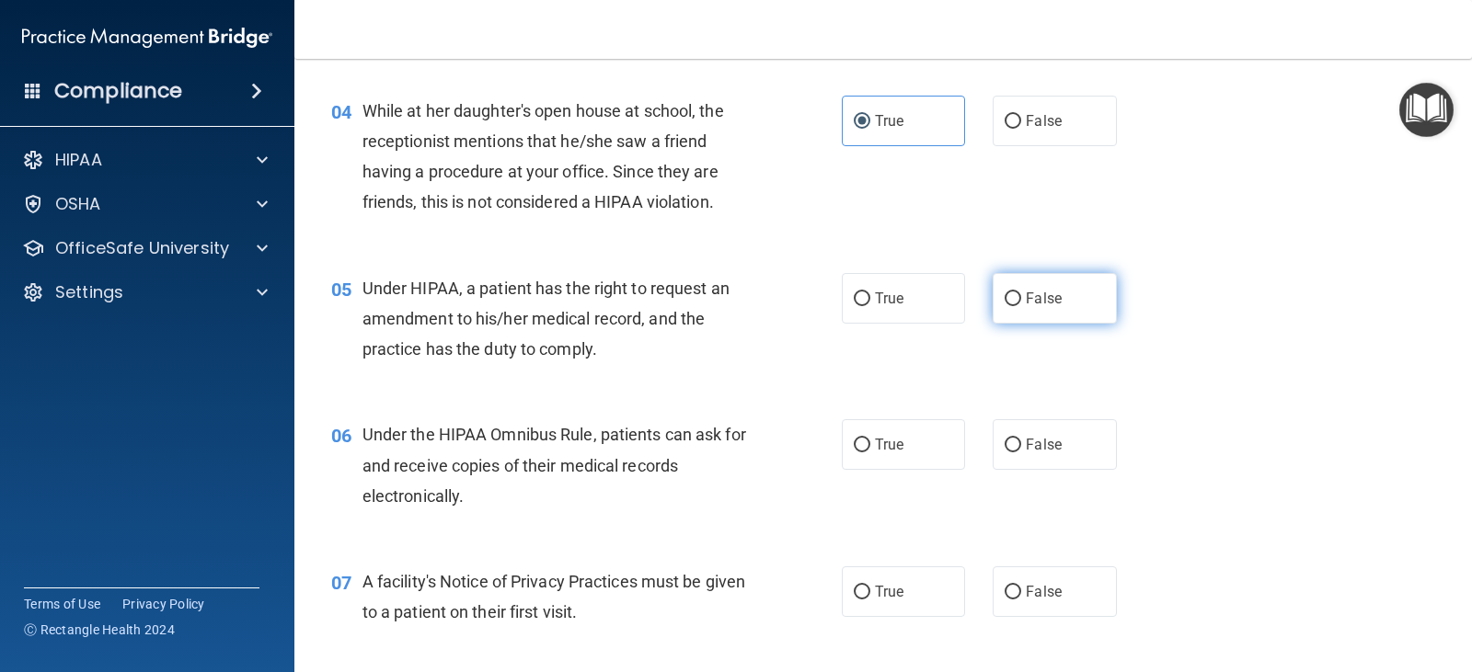
click at [1017, 297] on label "False" at bounding box center [1054, 298] width 123 height 51
click at [1017, 297] on input "False" at bounding box center [1013, 300] width 17 height 14
radio input "true"
click at [1110, 431] on div "True False" at bounding box center [990, 444] width 297 height 51
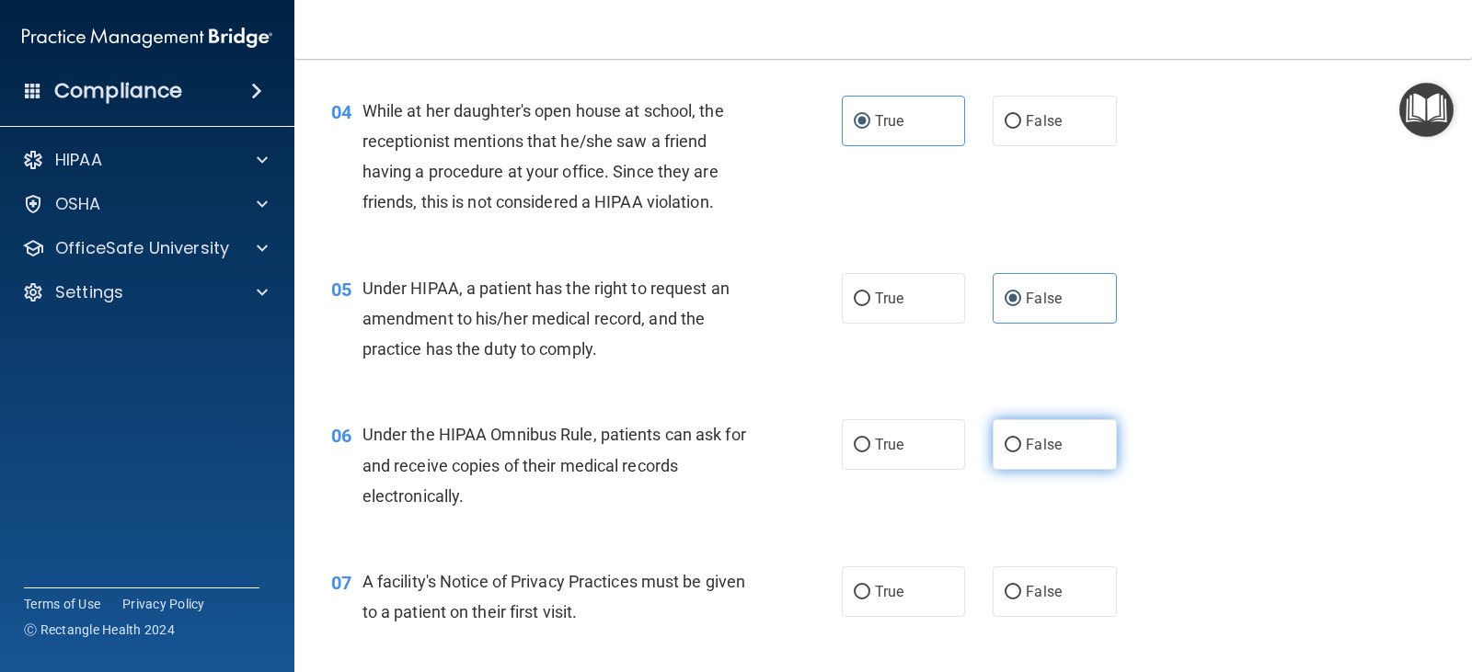
click at [1042, 441] on span "False" at bounding box center [1044, 444] width 36 height 17
click at [1021, 441] on input "False" at bounding box center [1013, 446] width 17 height 14
radio input "true"
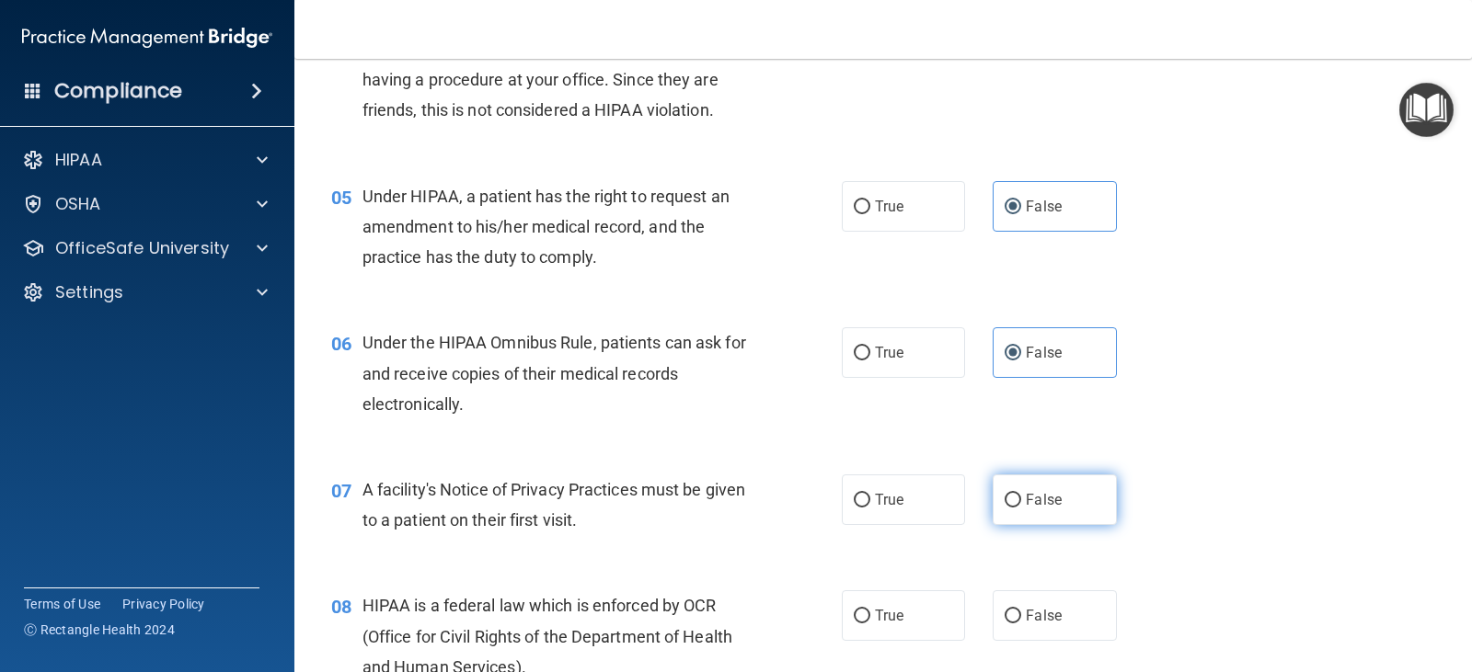
click at [1042, 504] on span "False" at bounding box center [1044, 499] width 36 height 17
click at [1021, 504] on input "False" at bounding box center [1013, 501] width 17 height 14
radio input "true"
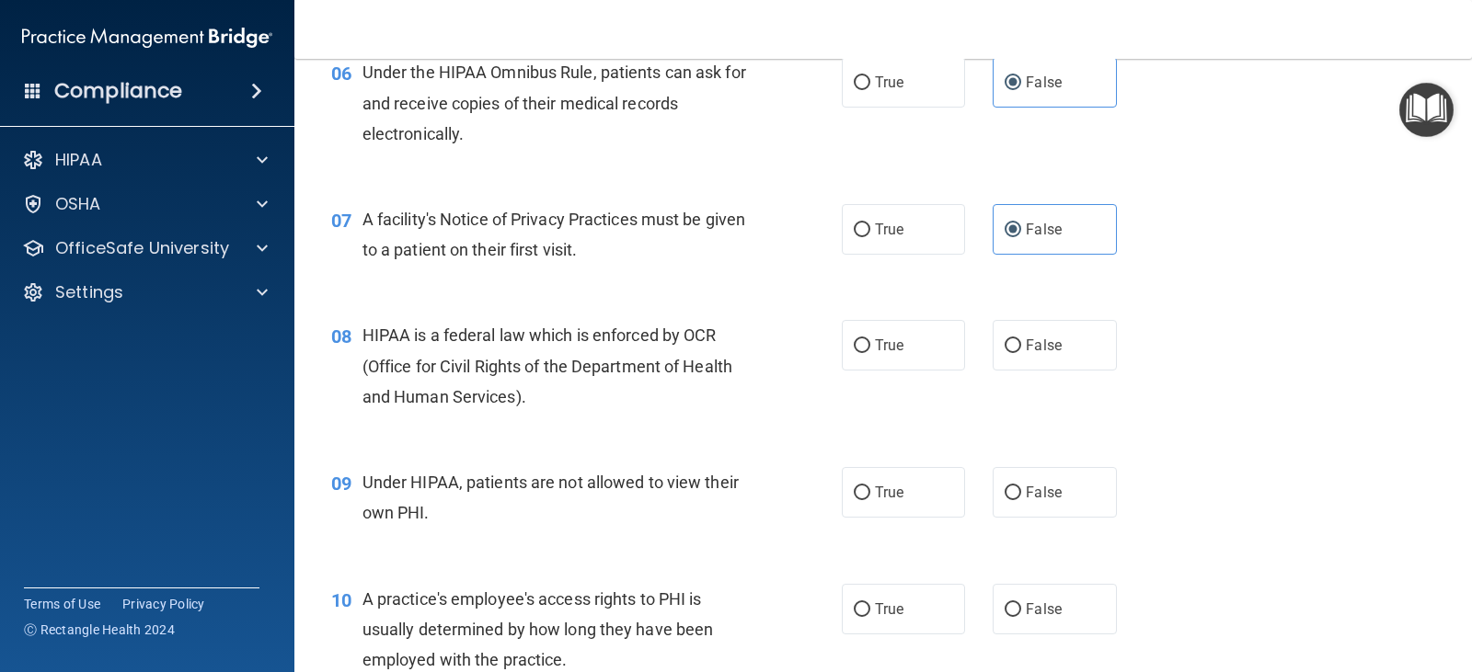
scroll to position [1012, 0]
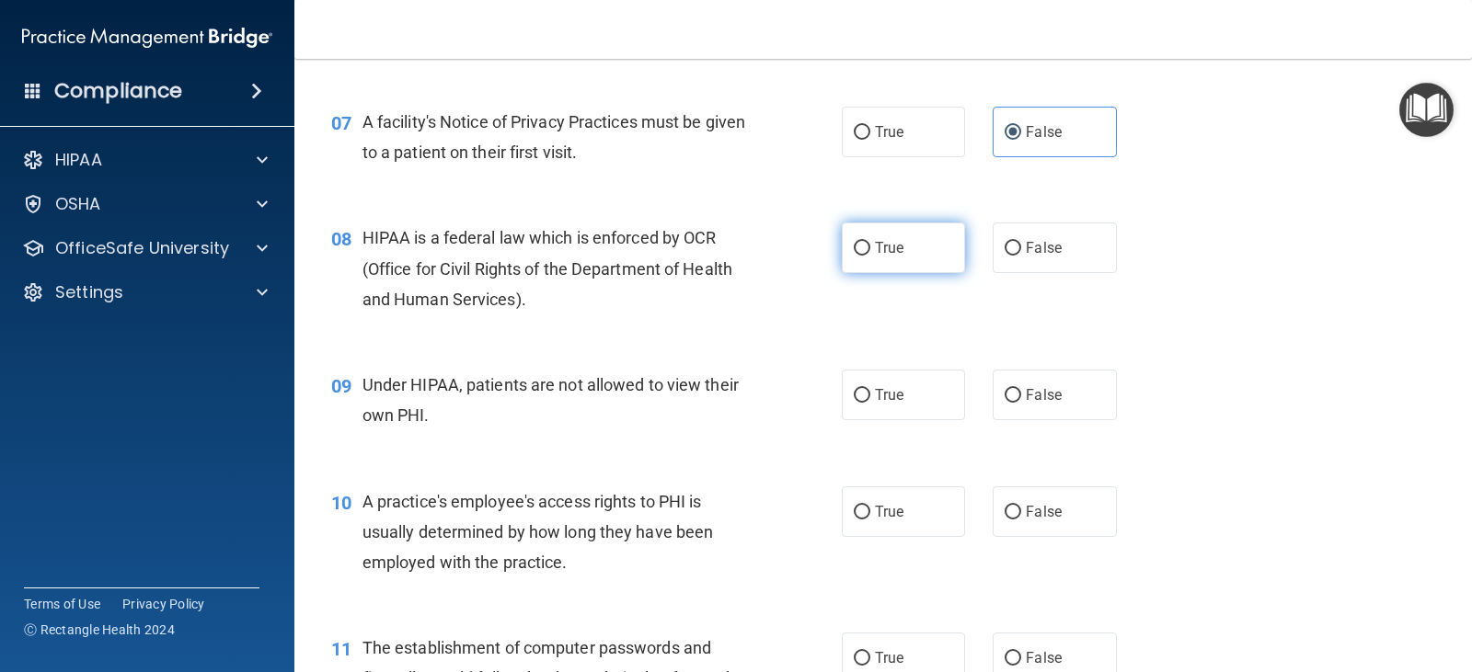
click at [888, 247] on span "True" at bounding box center [889, 247] width 29 height 17
click at [870, 247] on input "True" at bounding box center [862, 249] width 17 height 14
radio input "true"
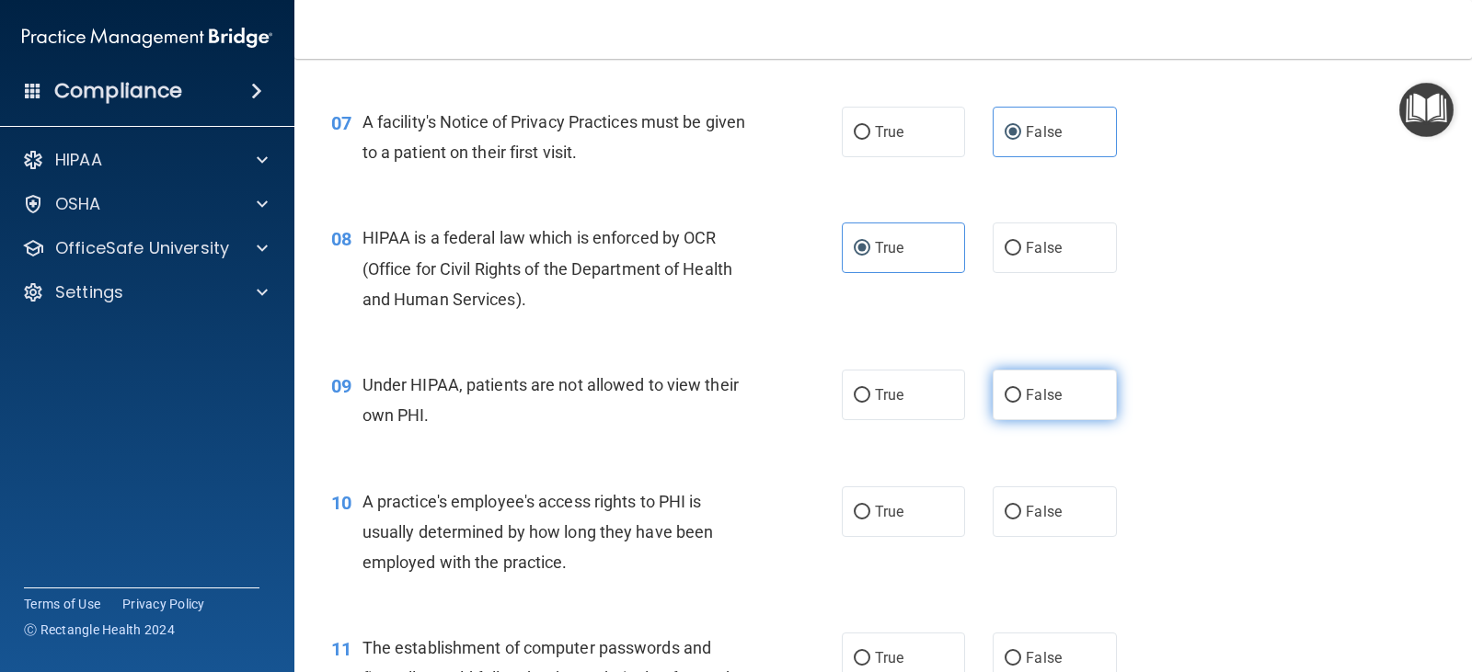
click at [1011, 390] on input "False" at bounding box center [1013, 396] width 17 height 14
radio input "true"
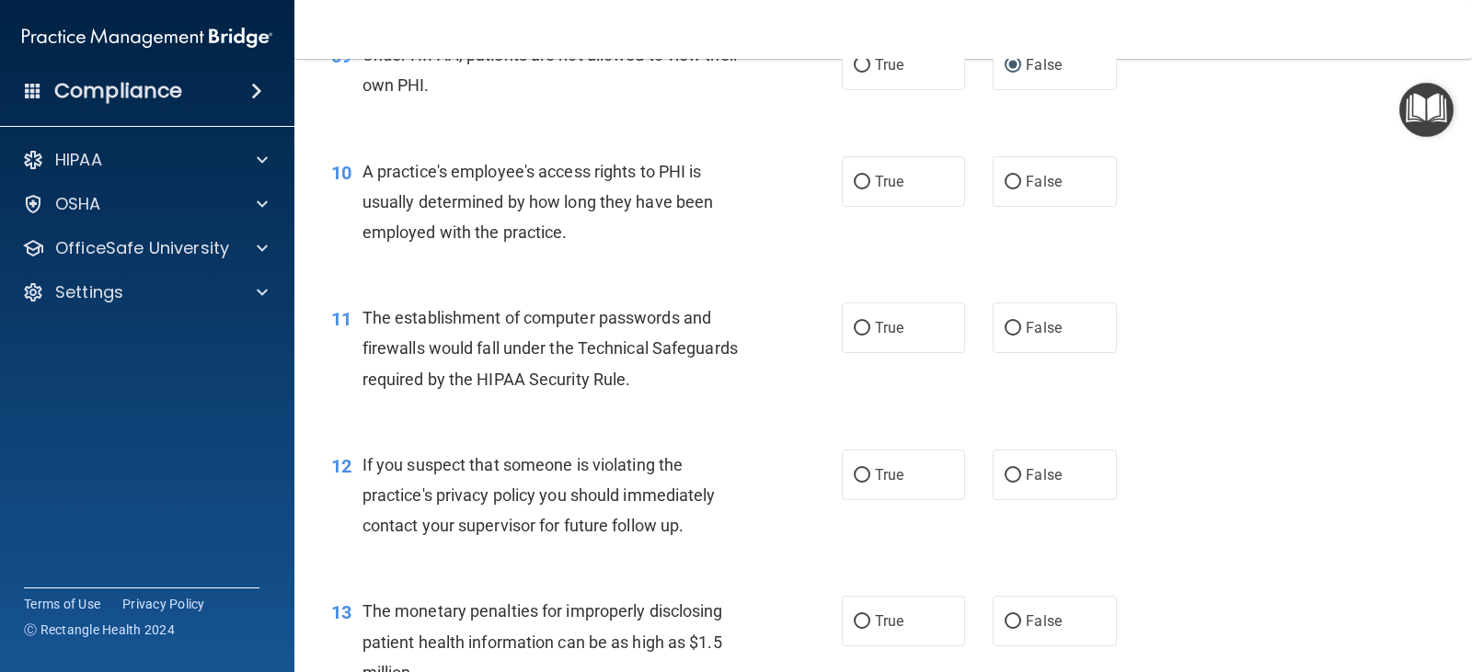
scroll to position [1380, 0]
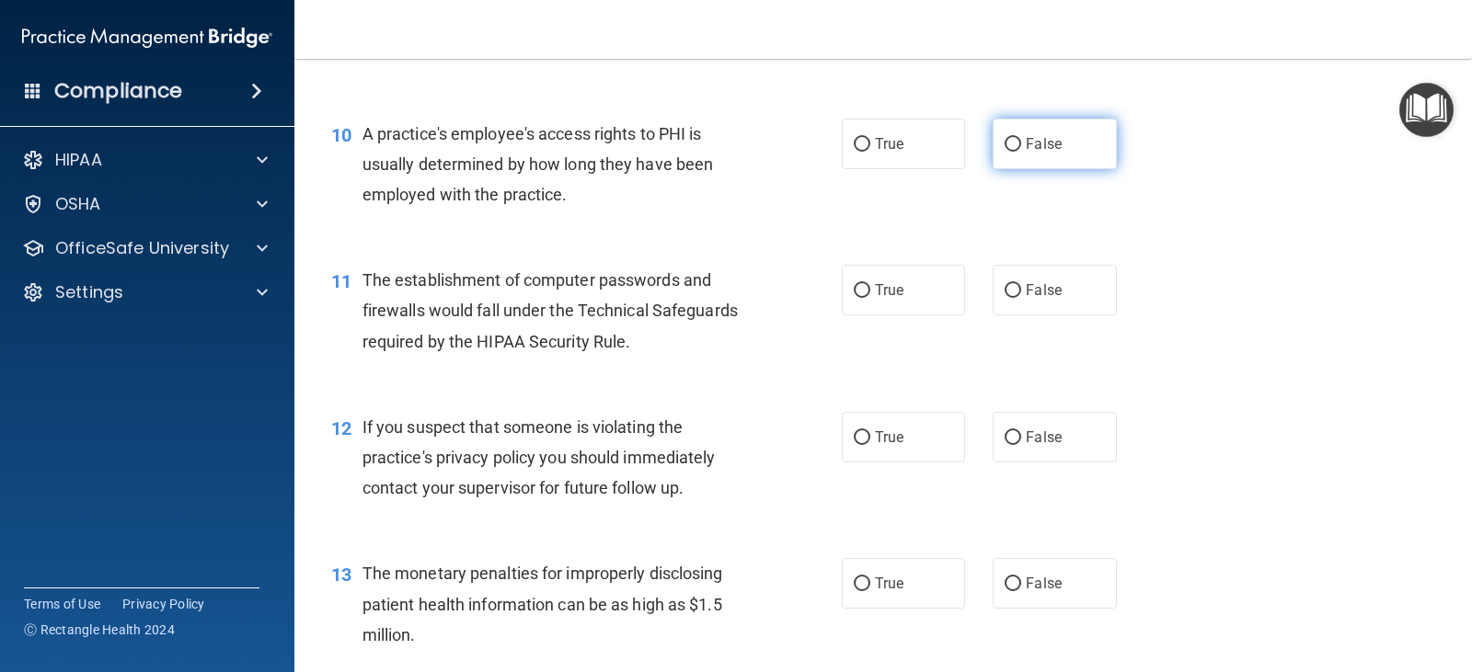
click at [1032, 122] on label "False" at bounding box center [1054, 144] width 123 height 51
click at [1021, 138] on input "False" at bounding box center [1013, 145] width 17 height 14
radio input "true"
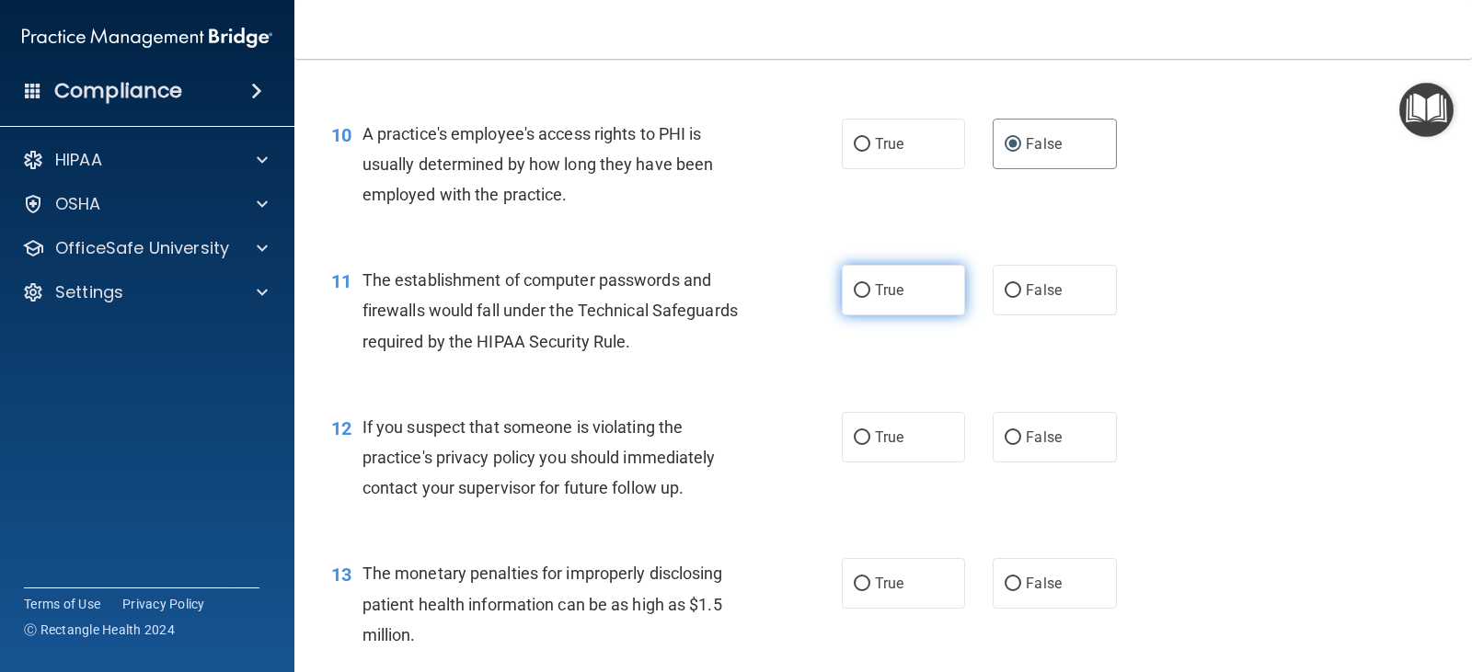
click at [902, 287] on label "True" at bounding box center [903, 290] width 123 height 51
click at [870, 287] on input "True" at bounding box center [862, 291] width 17 height 14
radio input "true"
click at [912, 429] on label "True" at bounding box center [903, 437] width 123 height 51
click at [870, 431] on input "True" at bounding box center [862, 438] width 17 height 14
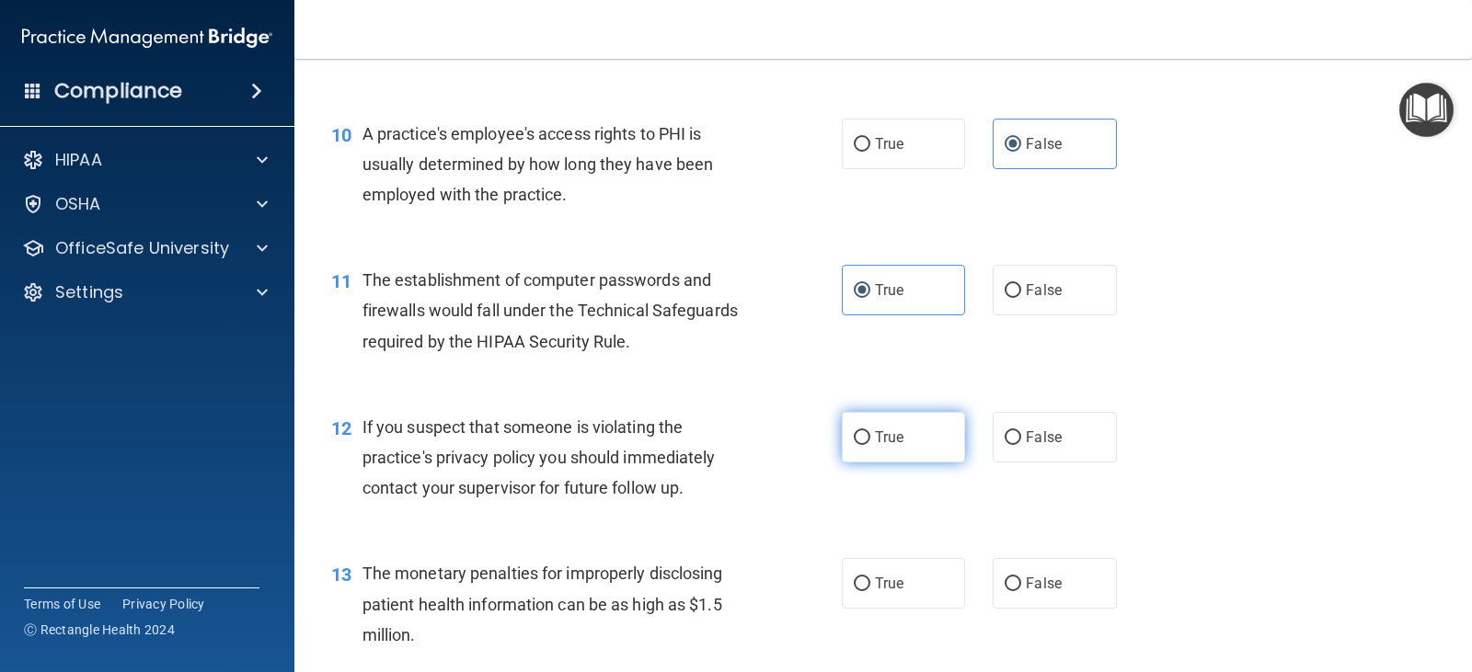
radio input "true"
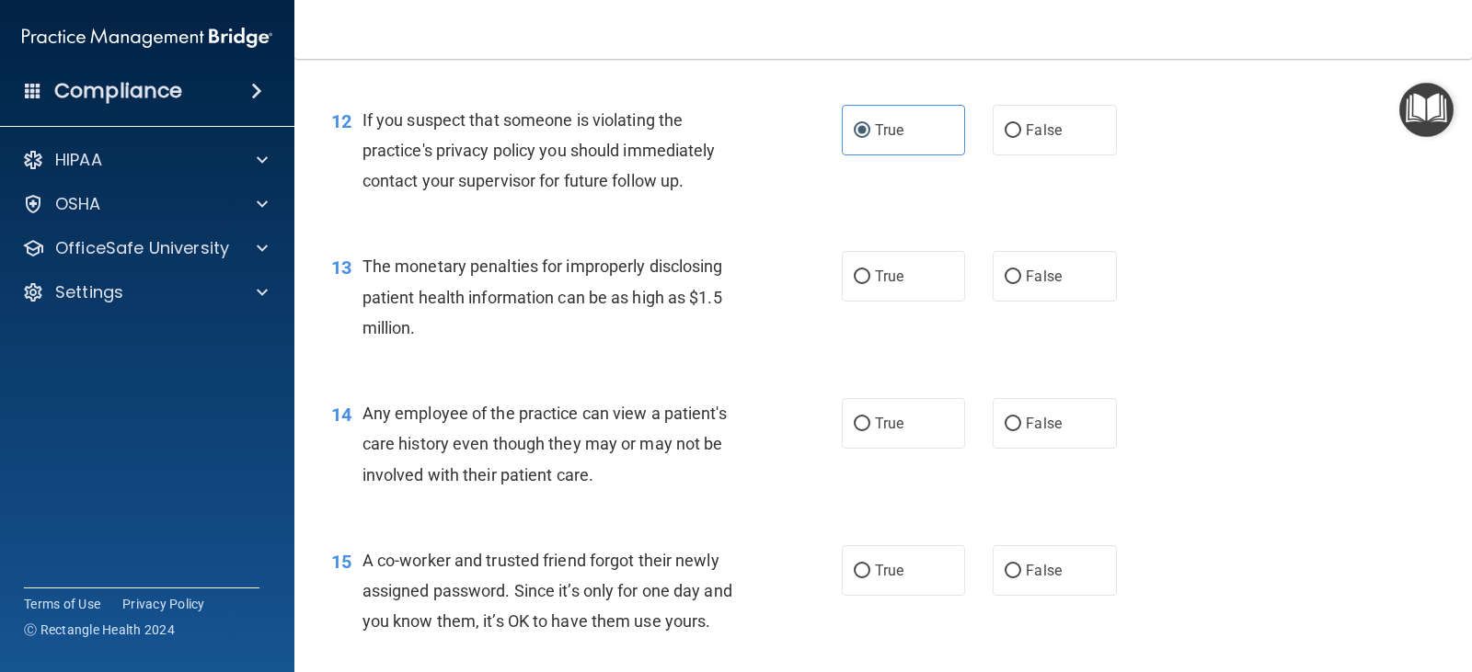
scroll to position [1748, 0]
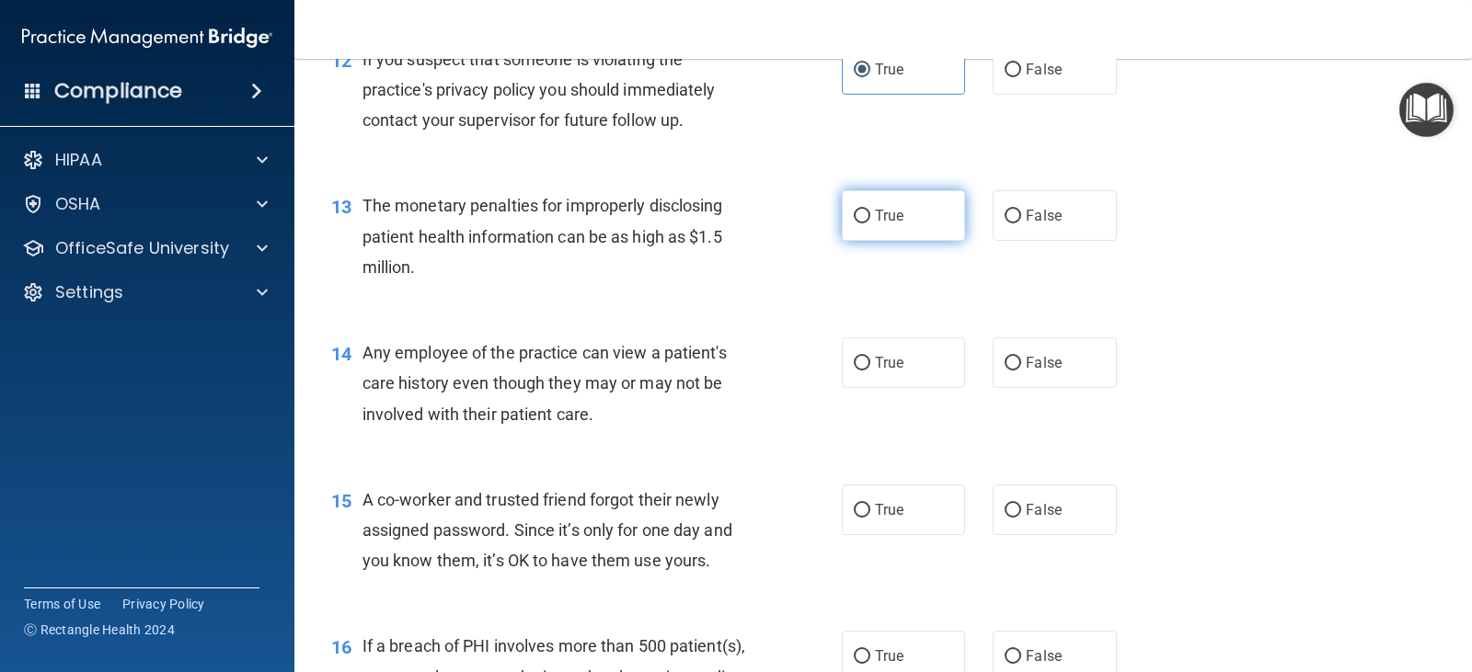
click at [891, 216] on span "True" at bounding box center [889, 215] width 29 height 17
click at [870, 216] on input "True" at bounding box center [862, 217] width 17 height 14
radio input "true"
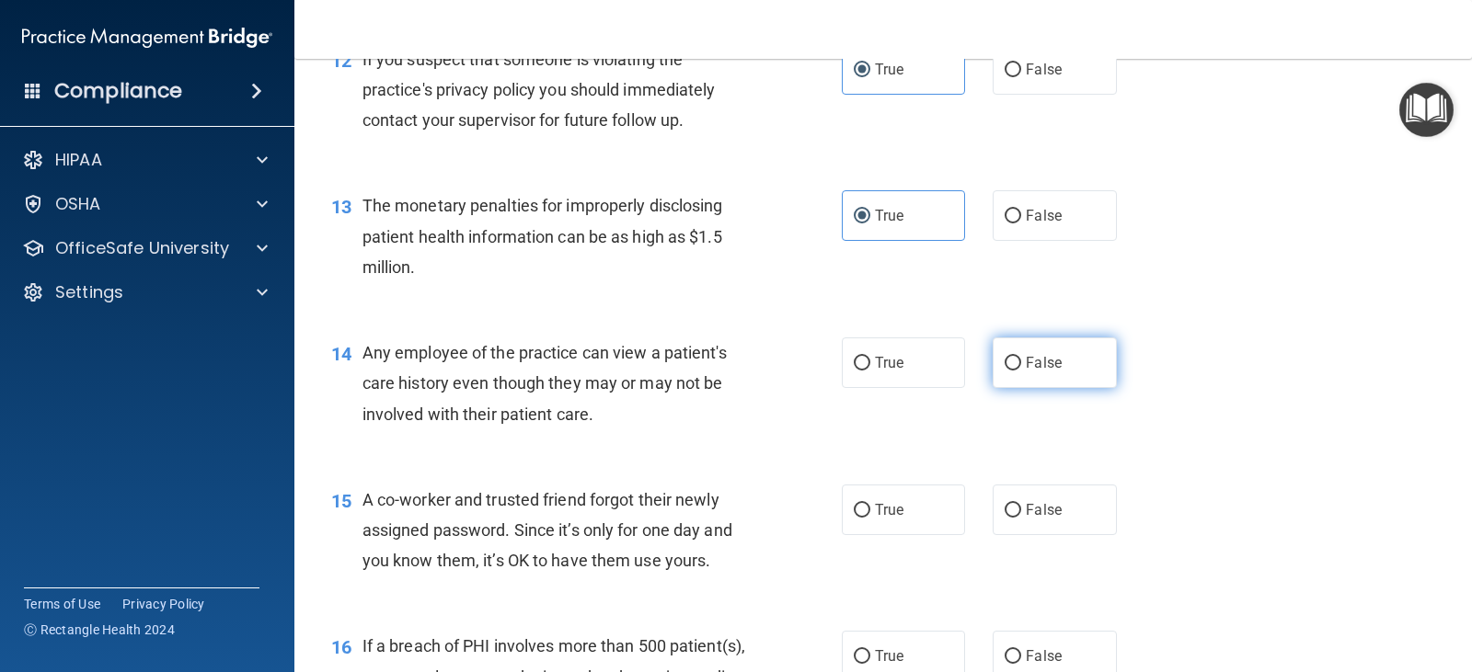
click at [1050, 363] on span "False" at bounding box center [1044, 362] width 36 height 17
click at [1021, 363] on input "False" at bounding box center [1013, 364] width 17 height 14
radio input "true"
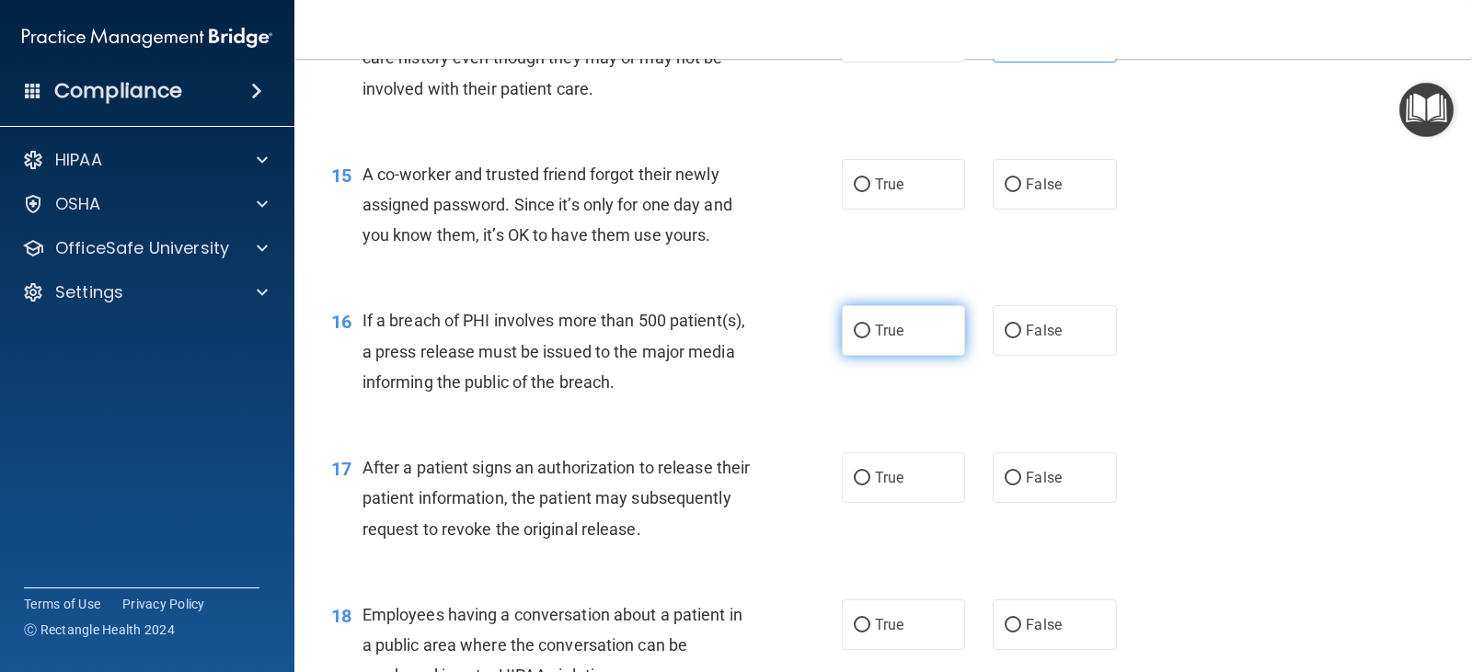
scroll to position [2116, 0]
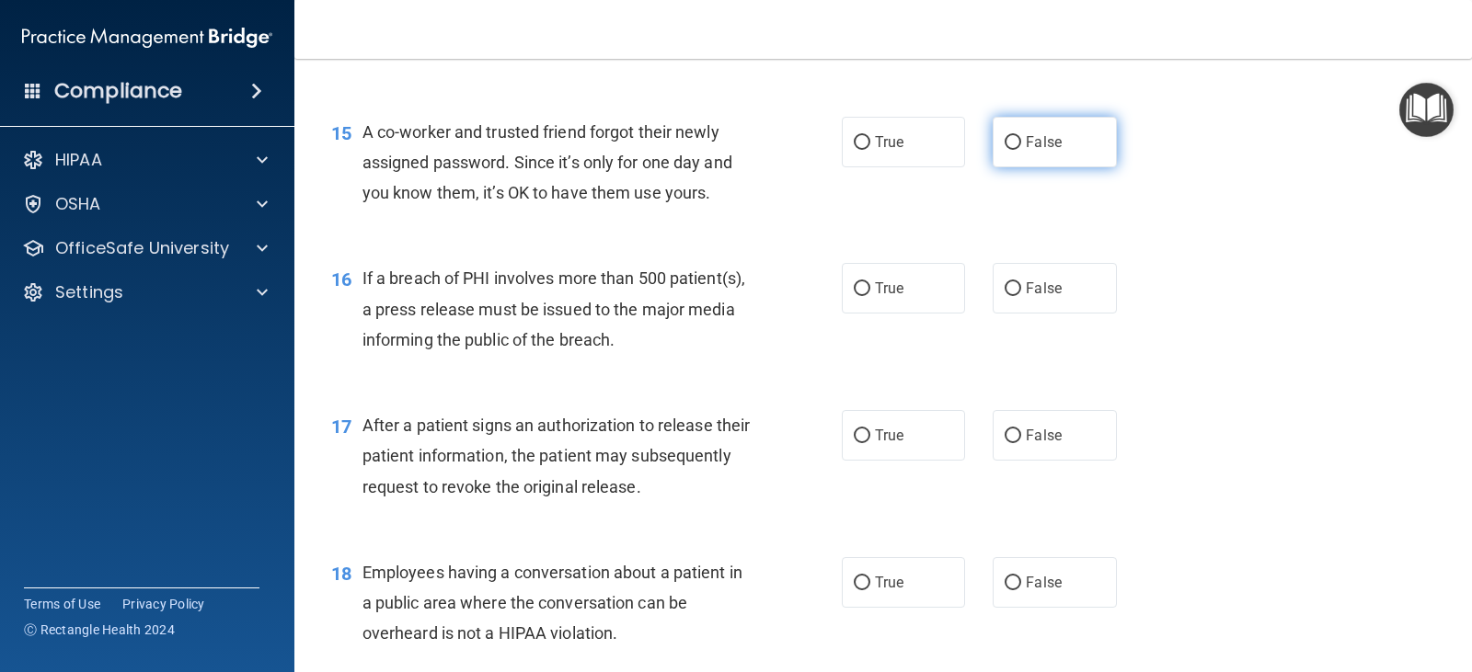
click at [1003, 158] on label "False" at bounding box center [1054, 142] width 123 height 51
click at [1005, 150] on input "False" at bounding box center [1013, 143] width 17 height 14
radio input "true"
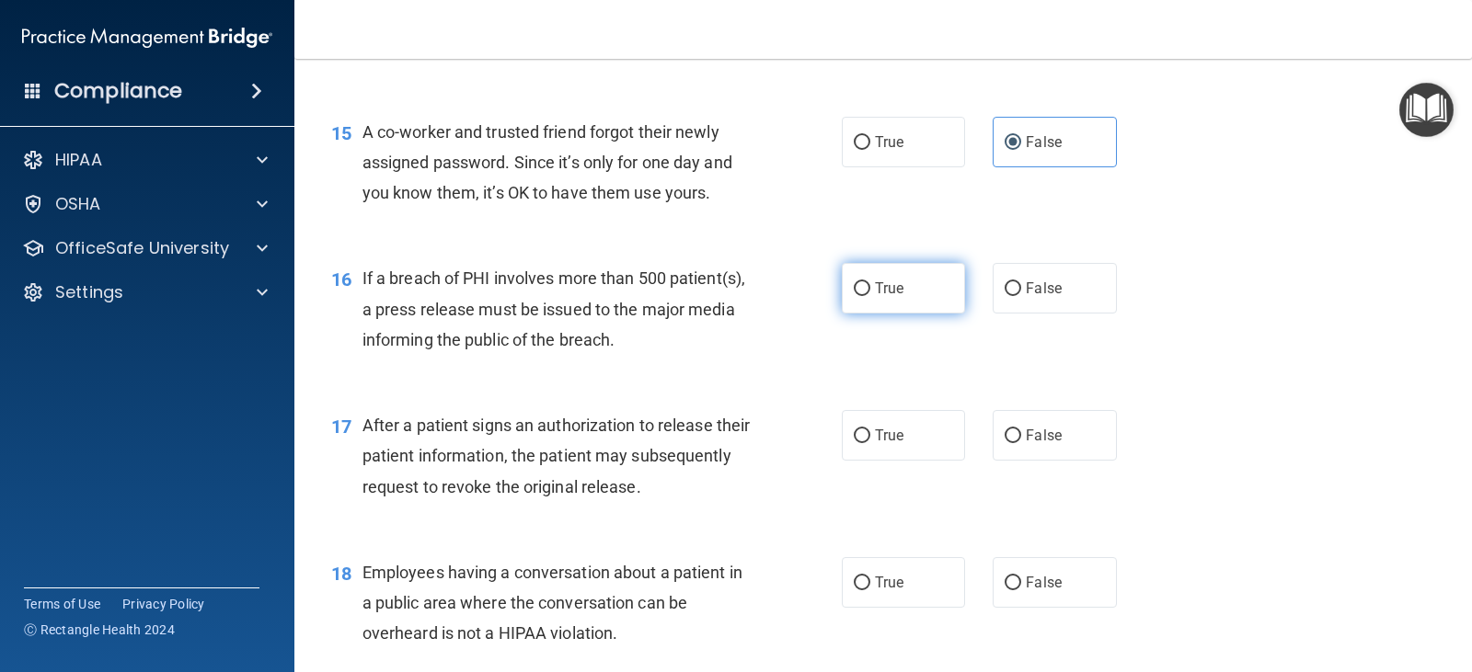
click at [914, 278] on label "True" at bounding box center [903, 288] width 123 height 51
click at [870, 282] on input "True" at bounding box center [862, 289] width 17 height 14
radio input "true"
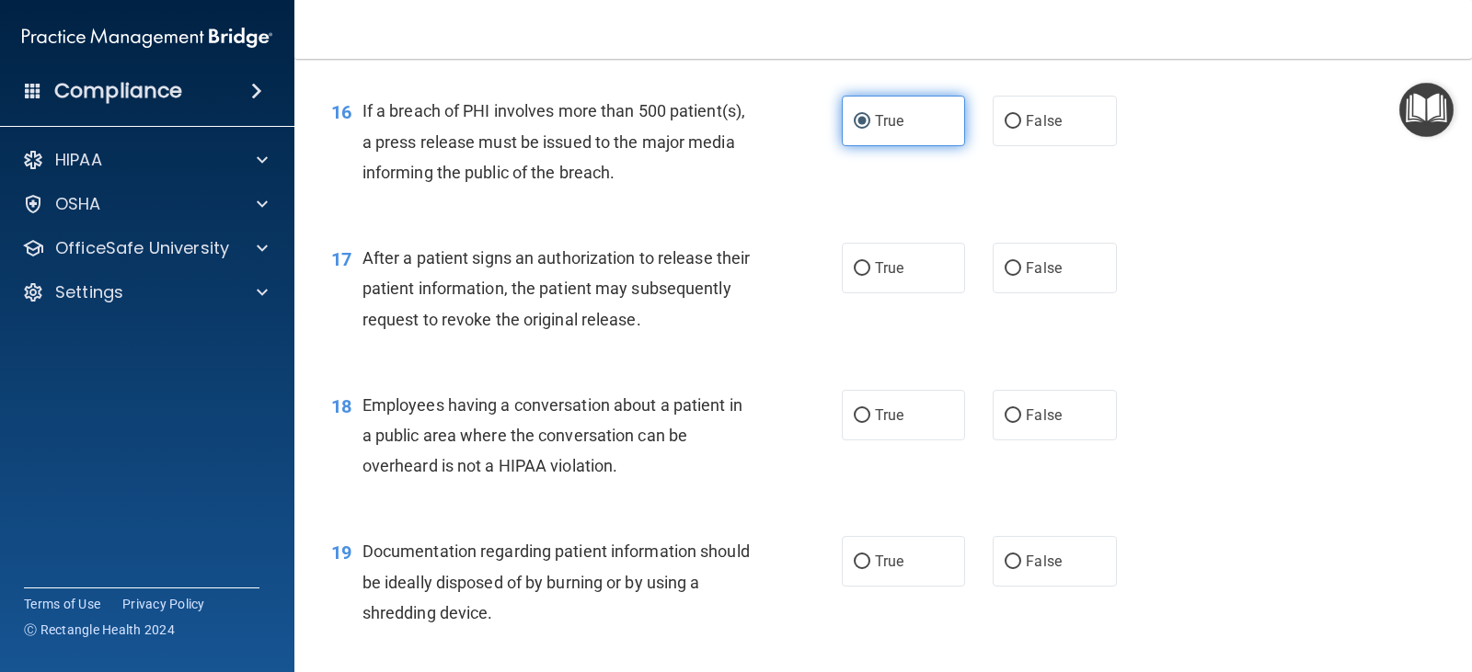
scroll to position [2300, 0]
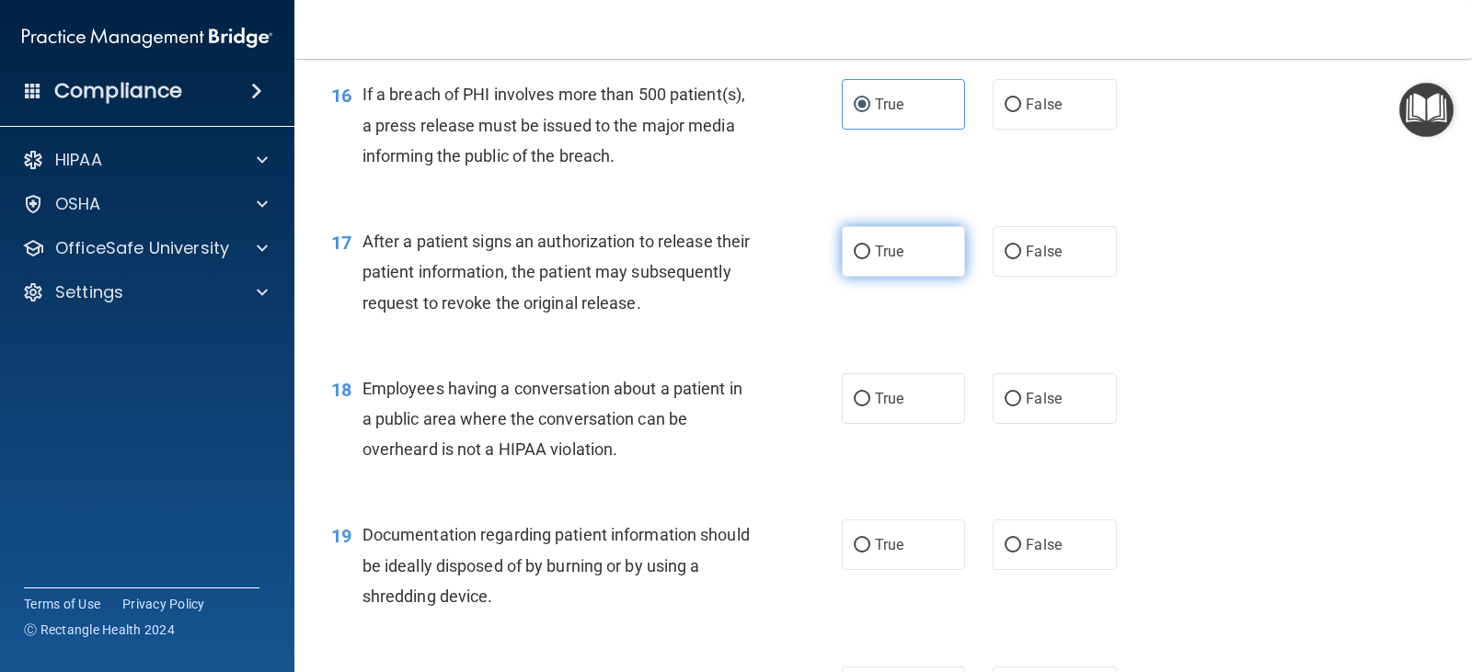
click at [912, 260] on label "True" at bounding box center [903, 251] width 123 height 51
click at [870, 259] on input "True" at bounding box center [862, 253] width 17 height 14
radio input "true"
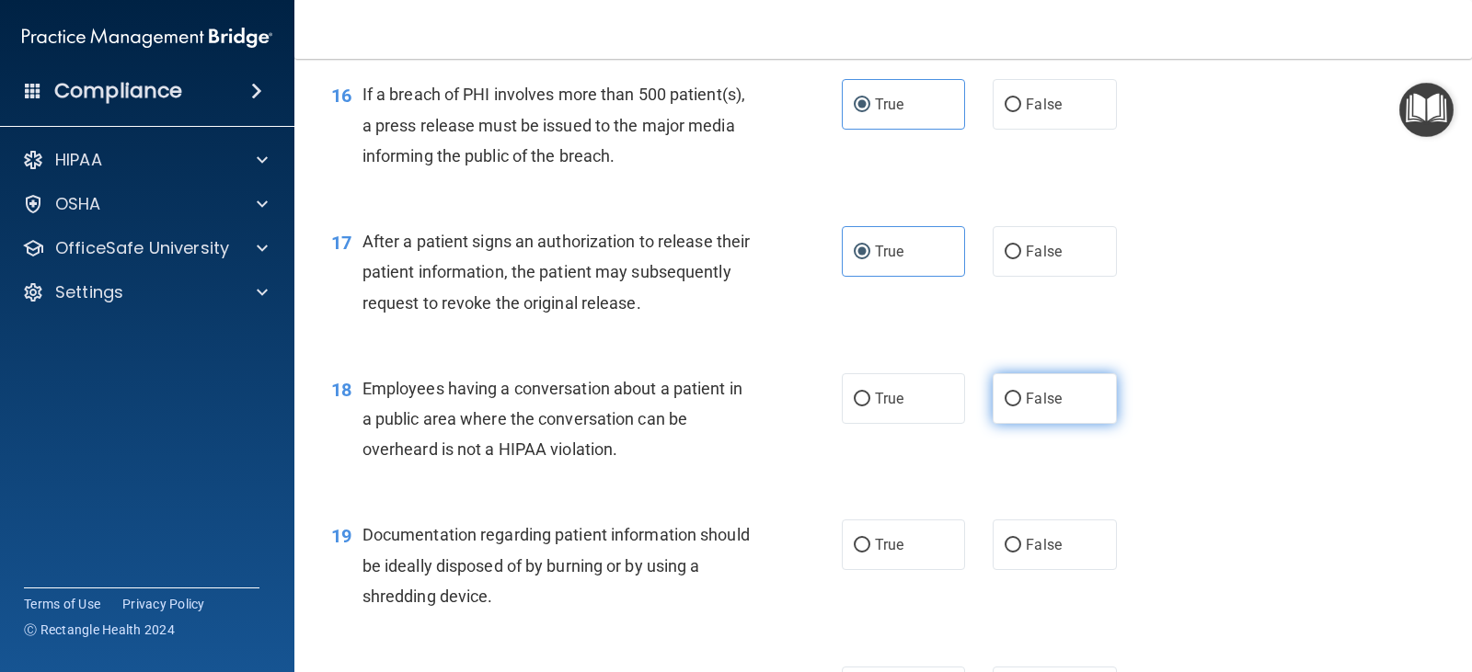
click at [1031, 407] on span "False" at bounding box center [1044, 398] width 36 height 17
click at [1021, 407] on input "False" at bounding box center [1013, 400] width 17 height 14
radio input "true"
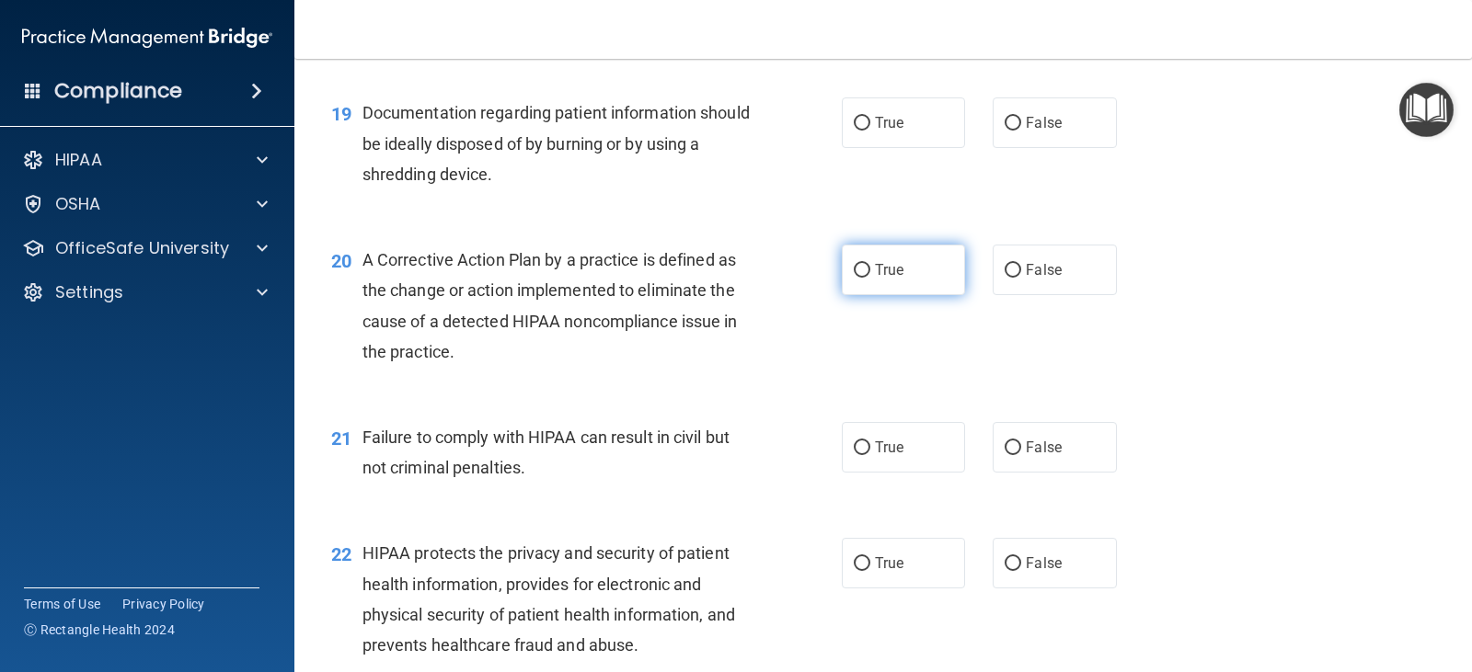
scroll to position [2760, 0]
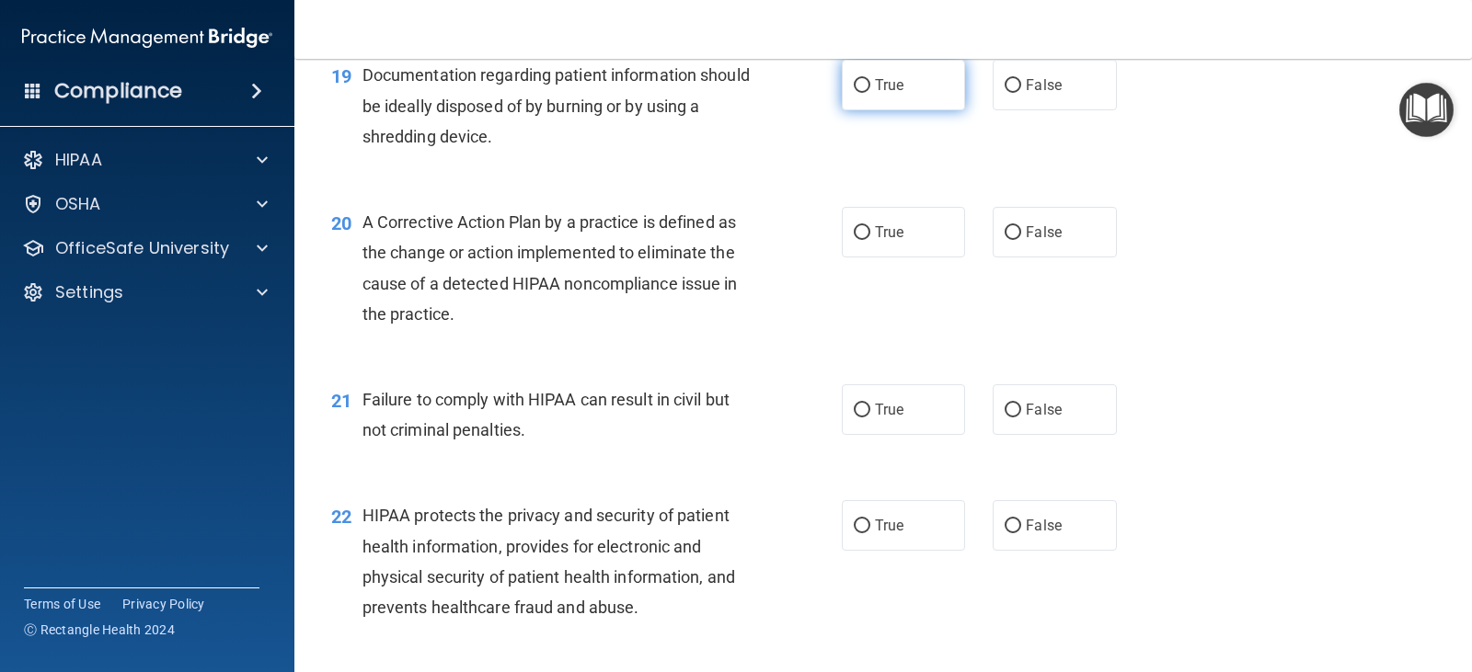
click at [887, 98] on label "True" at bounding box center [903, 85] width 123 height 51
click at [870, 93] on input "True" at bounding box center [862, 86] width 17 height 14
radio input "true"
click at [913, 216] on label "True" at bounding box center [903, 232] width 123 height 51
click at [870, 226] on input "True" at bounding box center [862, 233] width 17 height 14
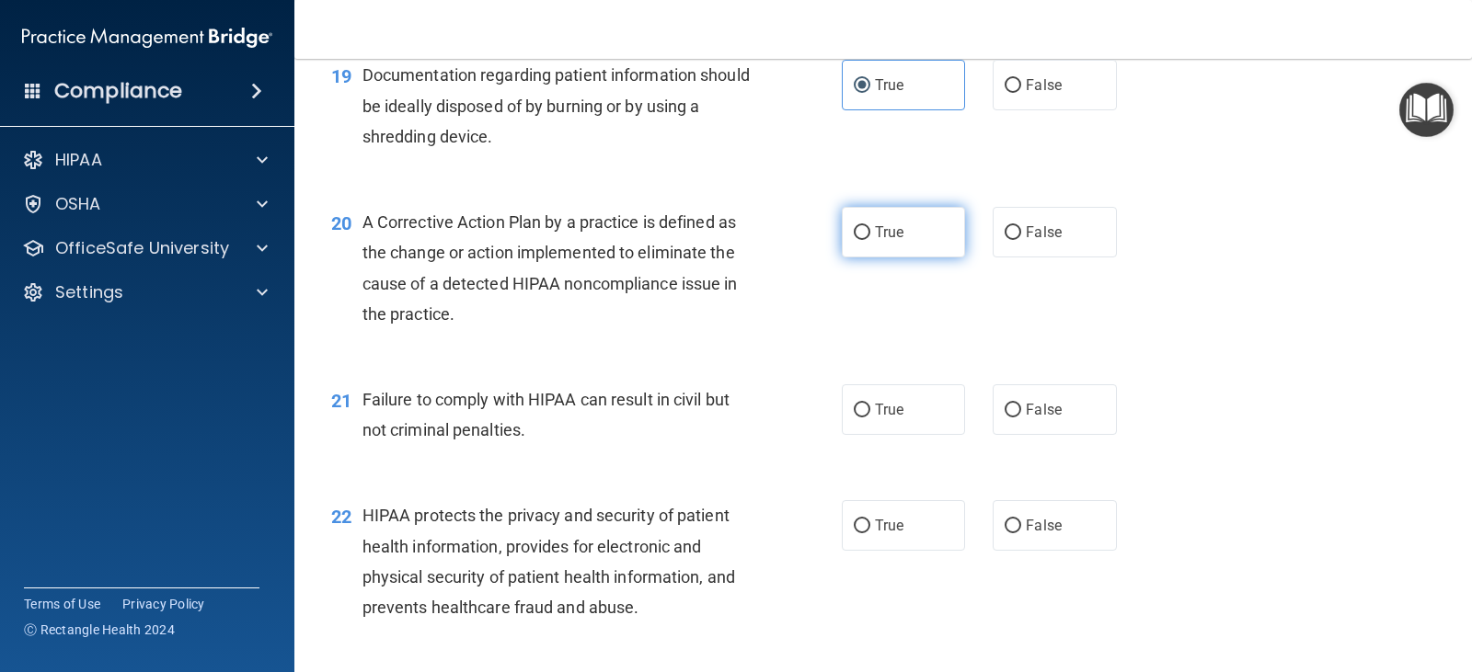
radio input "true"
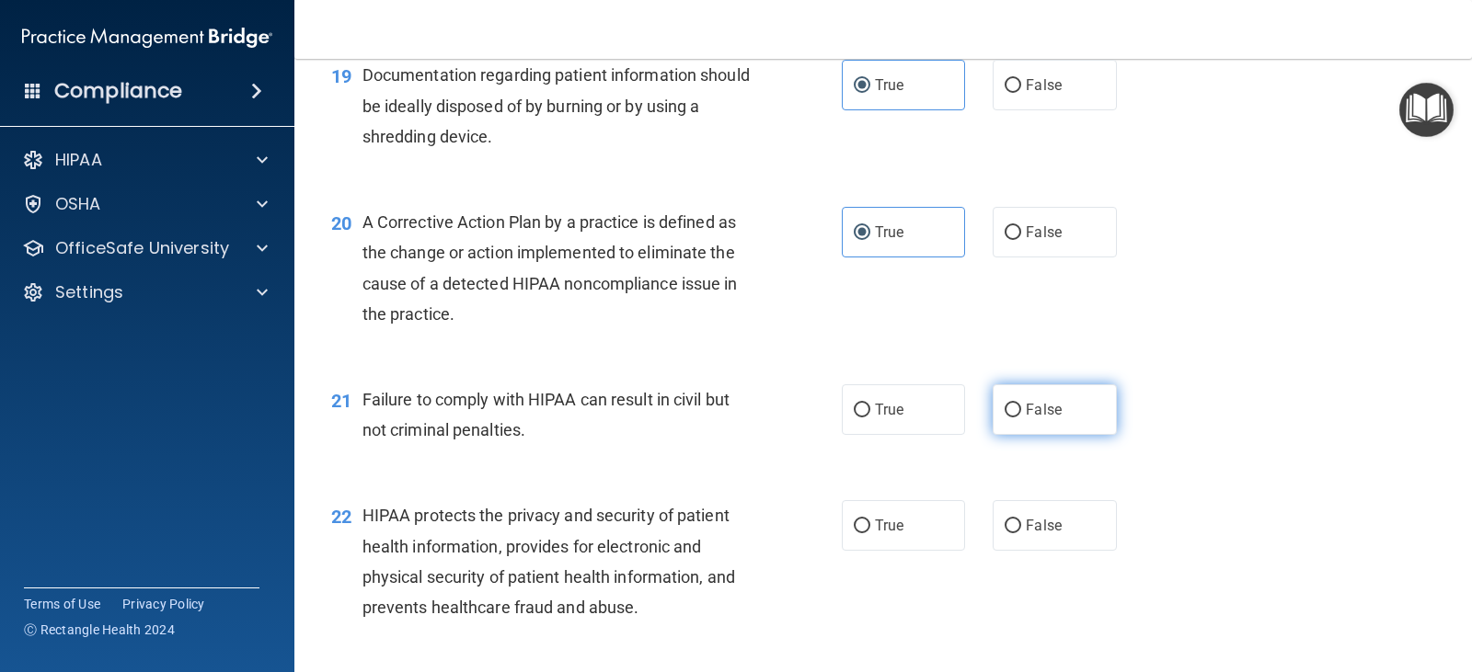
click at [1040, 410] on span "False" at bounding box center [1044, 409] width 36 height 17
click at [1021, 410] on input "False" at bounding box center [1013, 411] width 17 height 14
radio input "true"
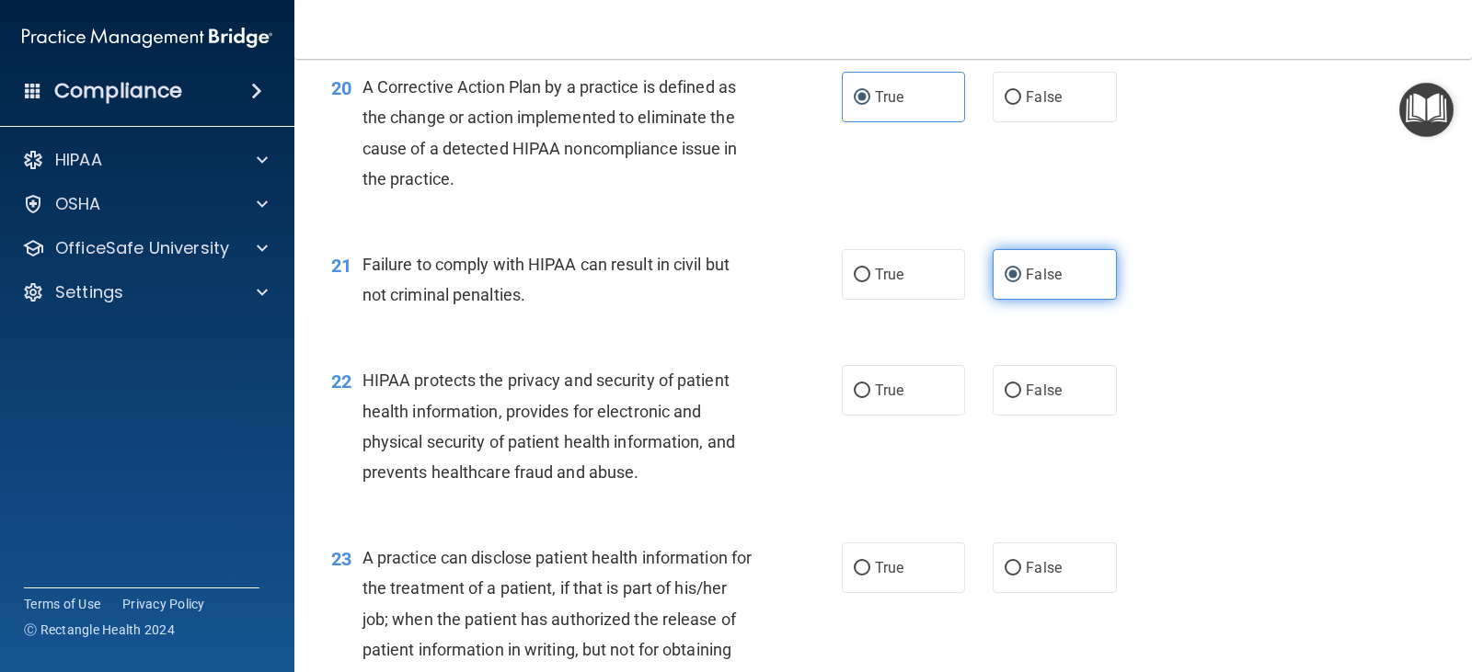
scroll to position [3036, 0]
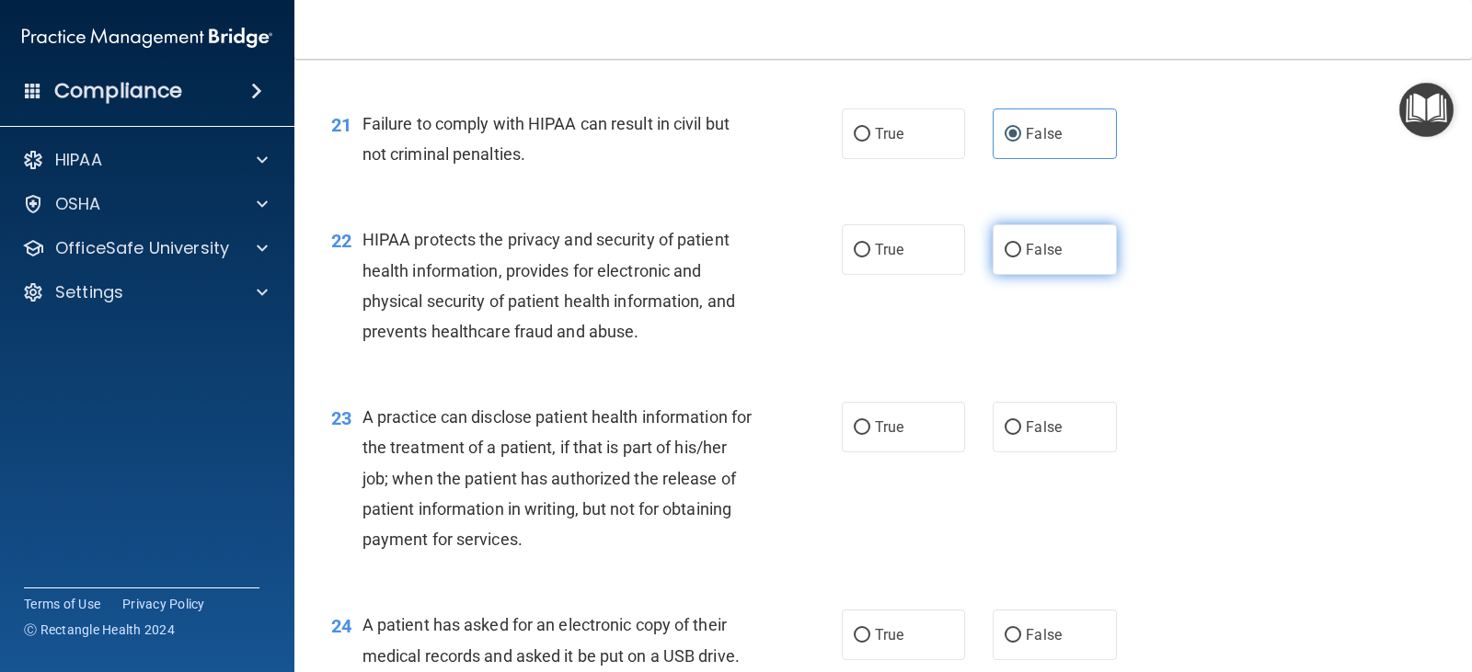
click at [1026, 241] on span "False" at bounding box center [1044, 249] width 36 height 17
click at [1020, 244] on input "False" at bounding box center [1013, 251] width 17 height 14
radio input "true"
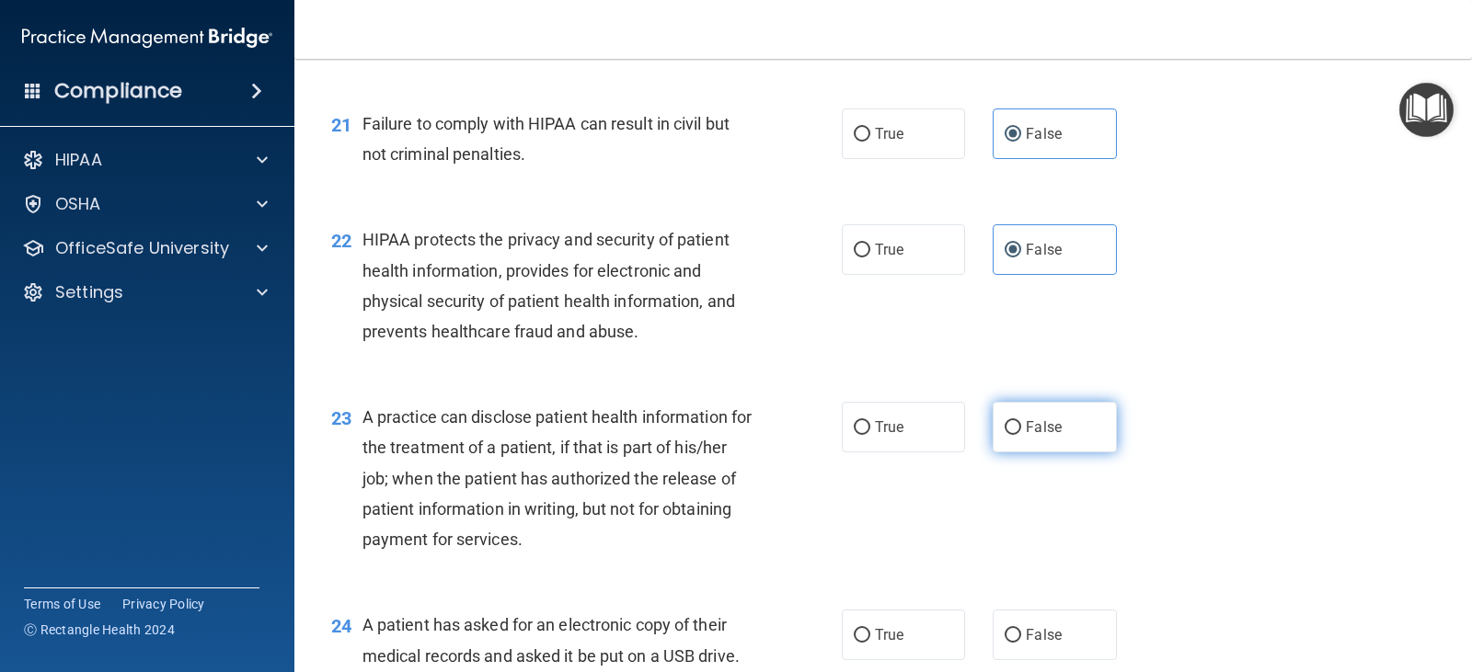
click at [1006, 436] on label "False" at bounding box center [1054, 427] width 123 height 51
click at [1006, 435] on input "False" at bounding box center [1013, 428] width 17 height 14
radio input "true"
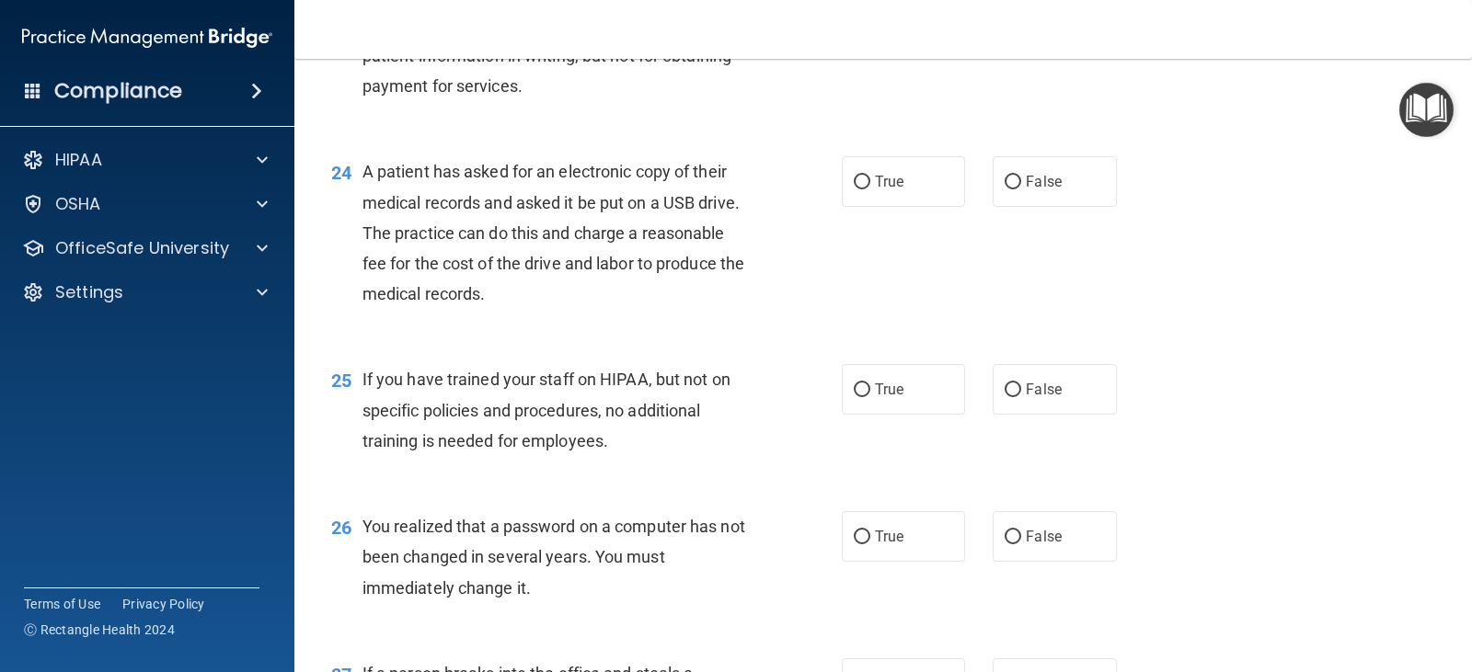
scroll to position [3496, 0]
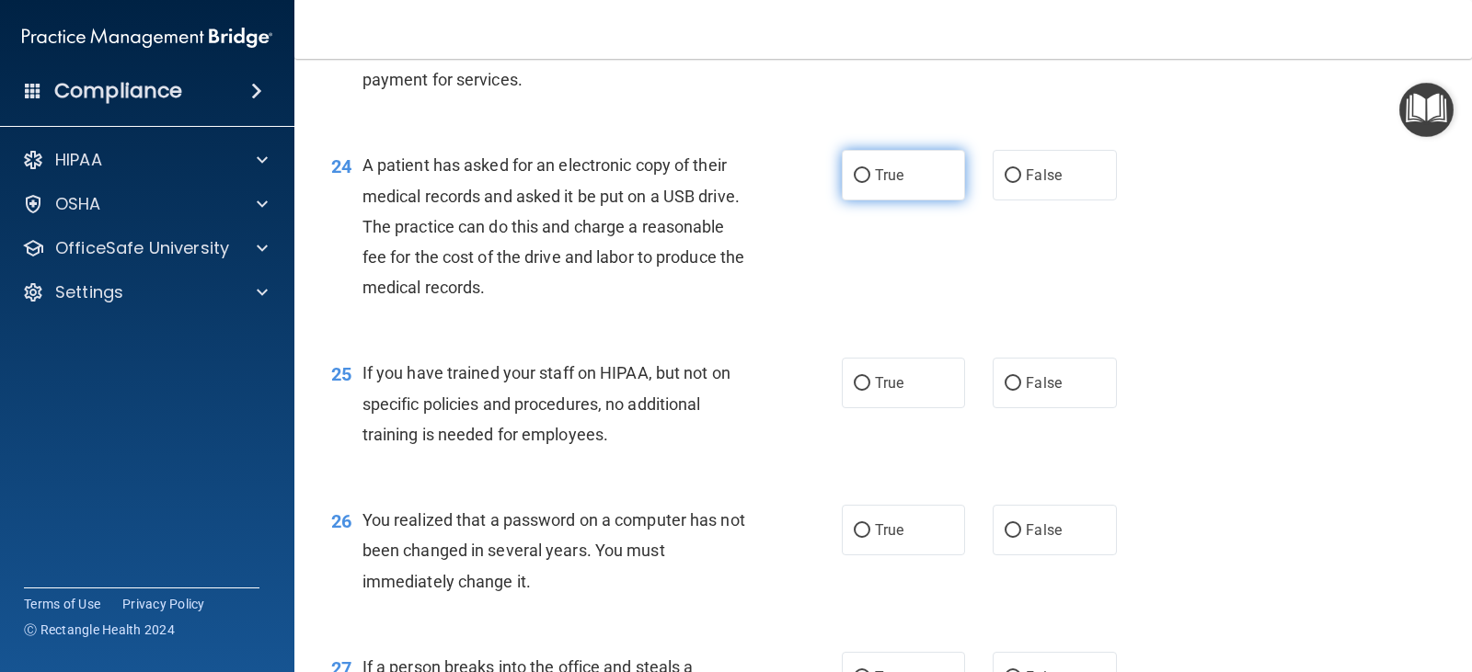
click at [856, 173] on input "True" at bounding box center [862, 176] width 17 height 14
radio input "true"
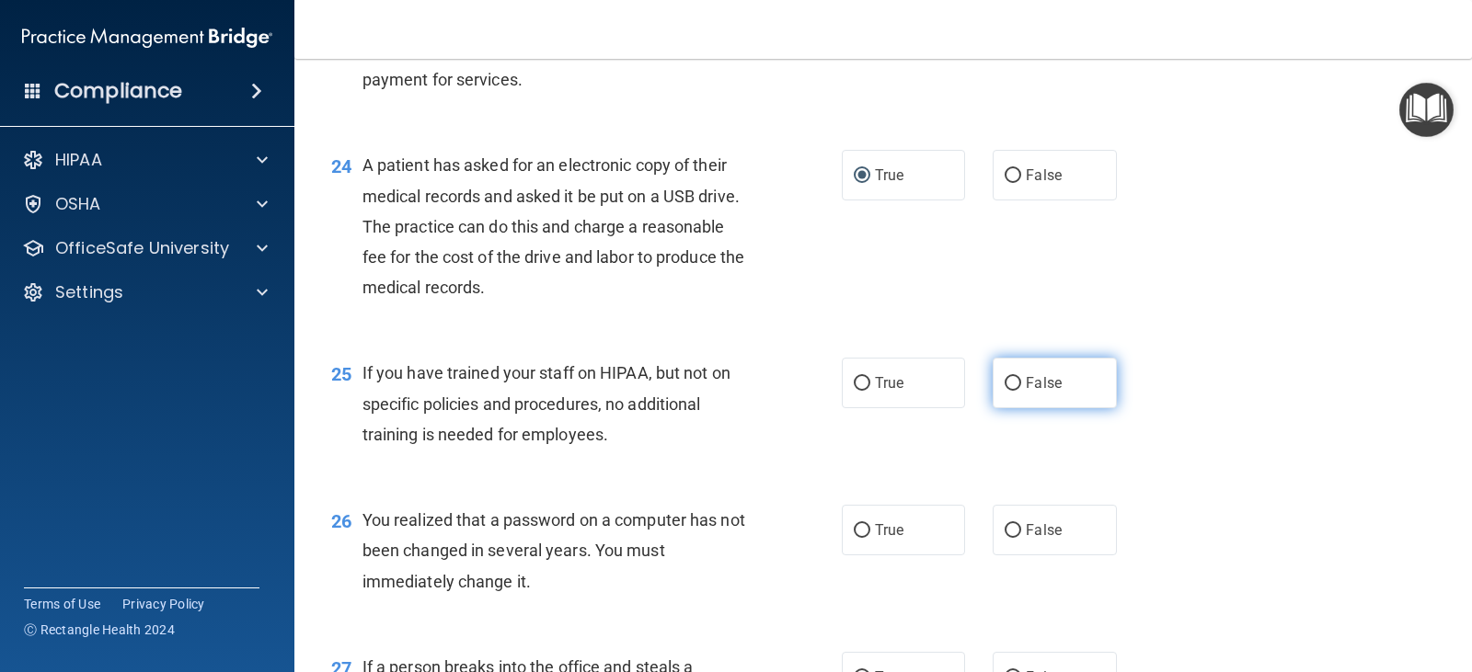
click at [1036, 391] on span "False" at bounding box center [1044, 382] width 36 height 17
click at [1021, 391] on input "False" at bounding box center [1013, 384] width 17 height 14
radio input "true"
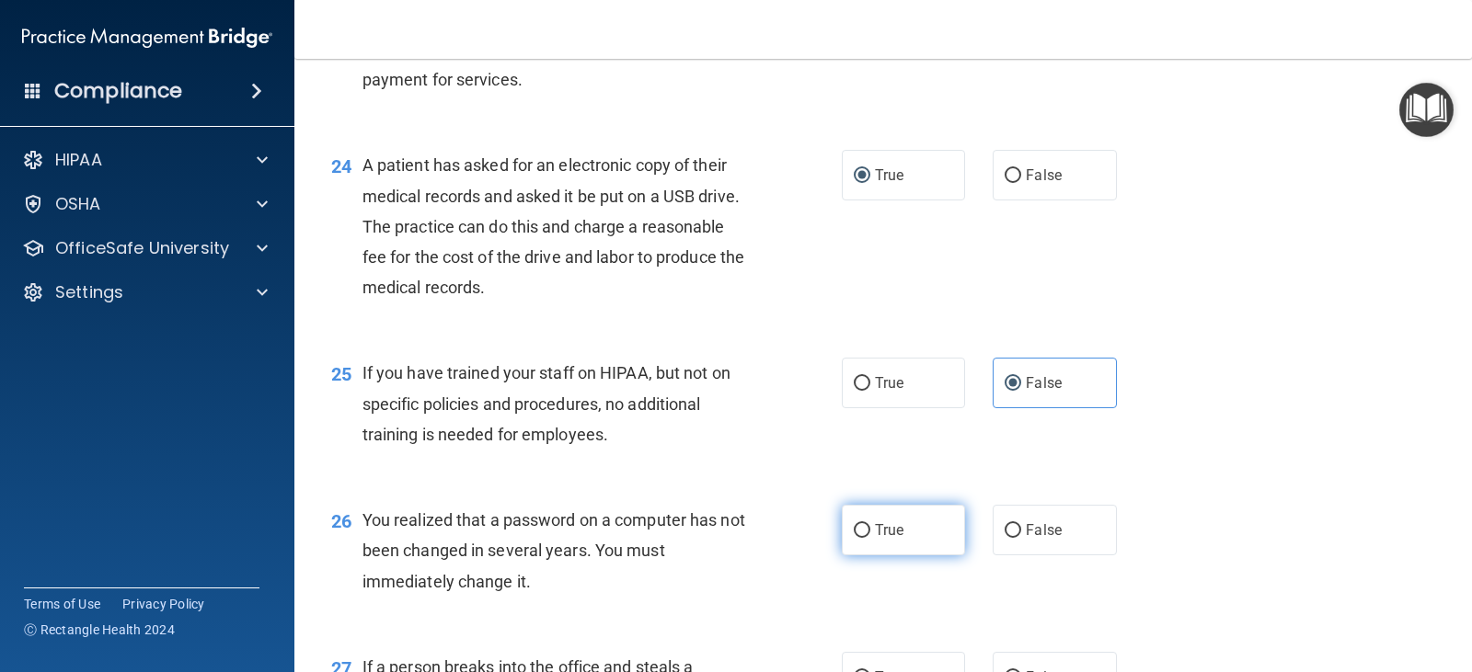
click at [898, 526] on label "True" at bounding box center [903, 530] width 123 height 51
click at [870, 526] on input "True" at bounding box center [862, 531] width 17 height 14
radio input "true"
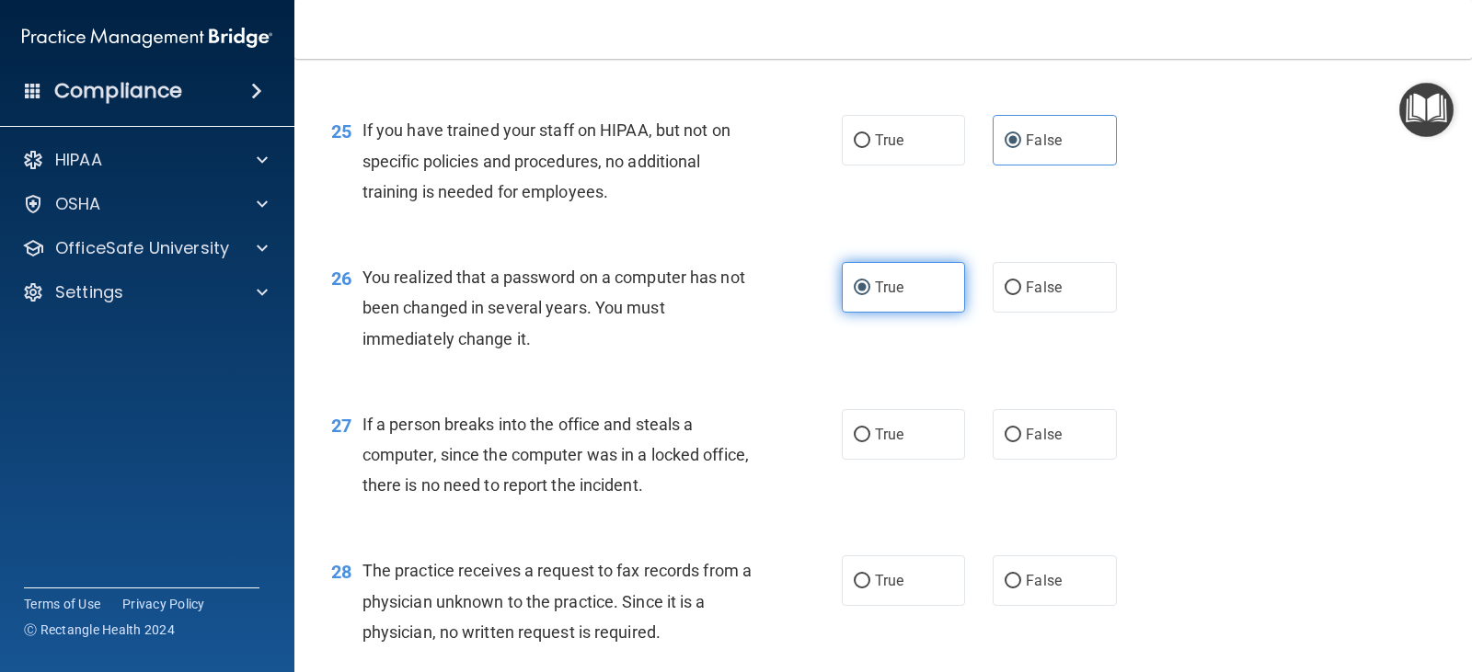
scroll to position [3864, 0]
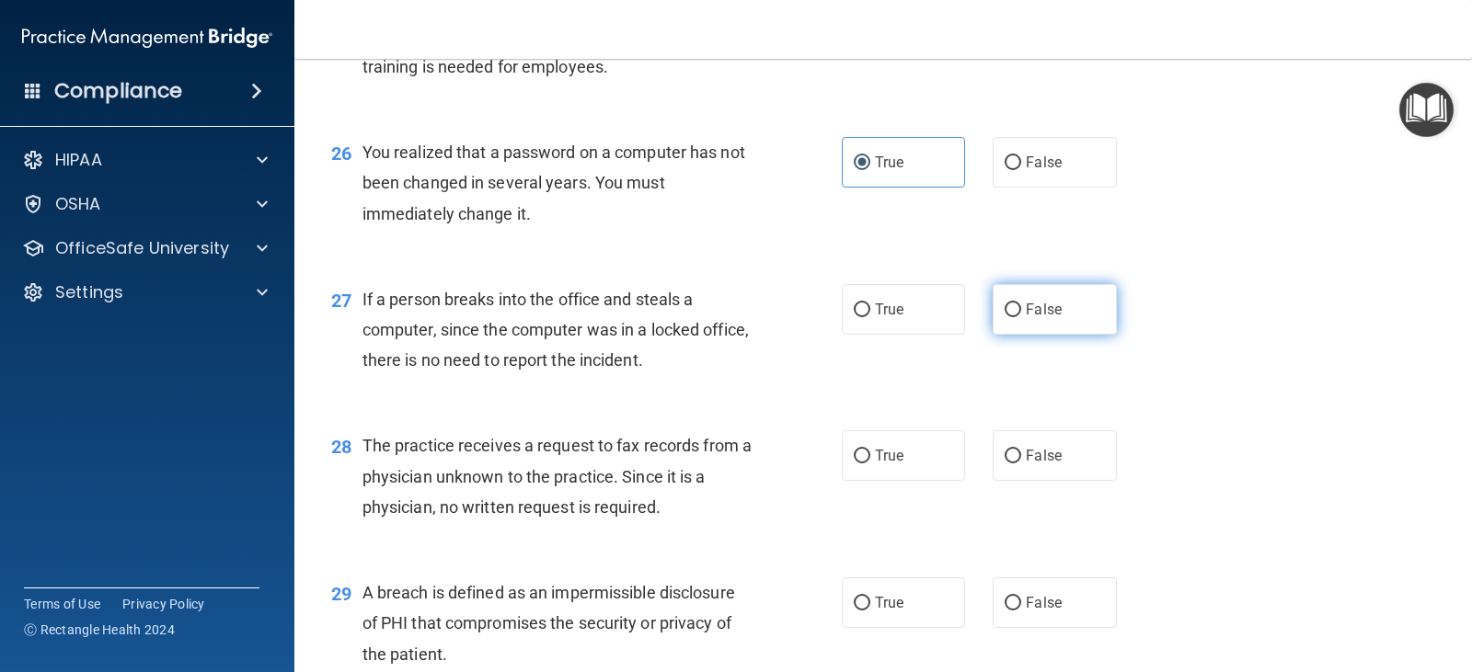
click at [1051, 303] on span "False" at bounding box center [1044, 309] width 36 height 17
click at [1021, 304] on input "False" at bounding box center [1013, 311] width 17 height 14
radio input "true"
click at [1030, 457] on span "False" at bounding box center [1044, 455] width 36 height 17
click at [1021, 457] on input "False" at bounding box center [1013, 457] width 17 height 14
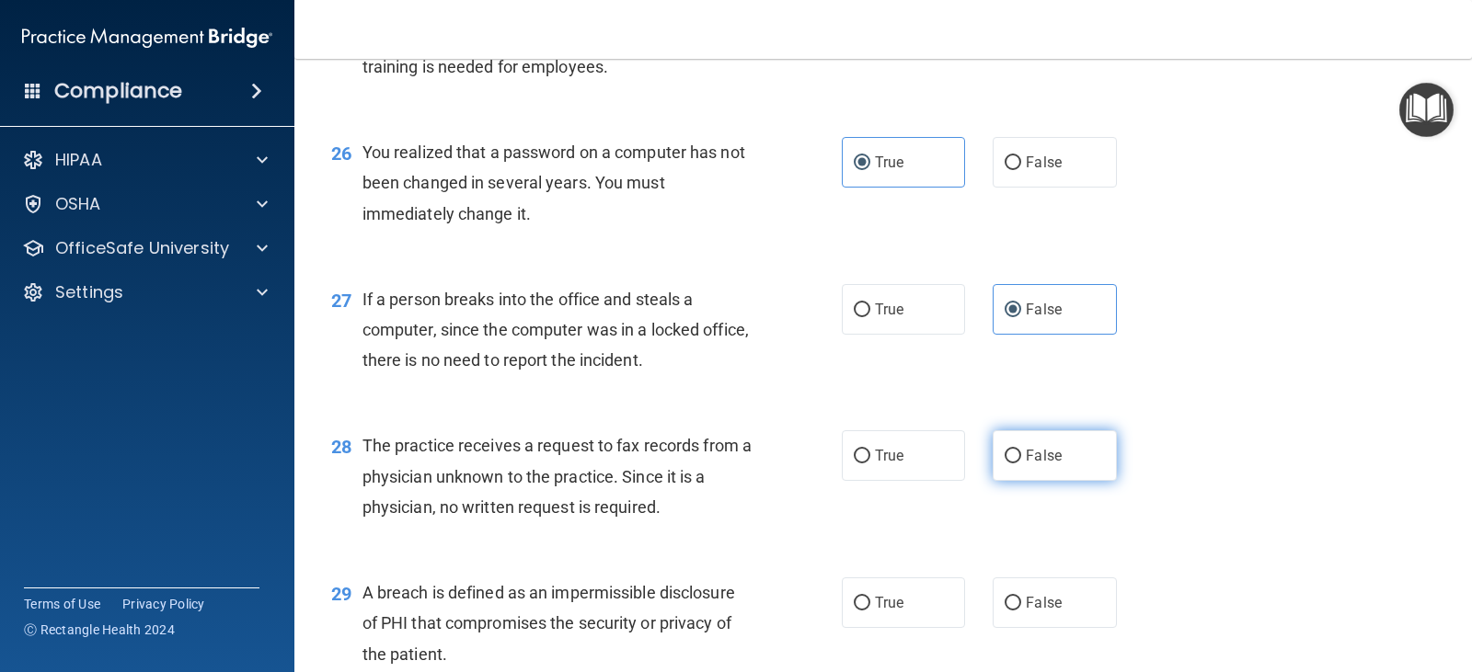
radio input "true"
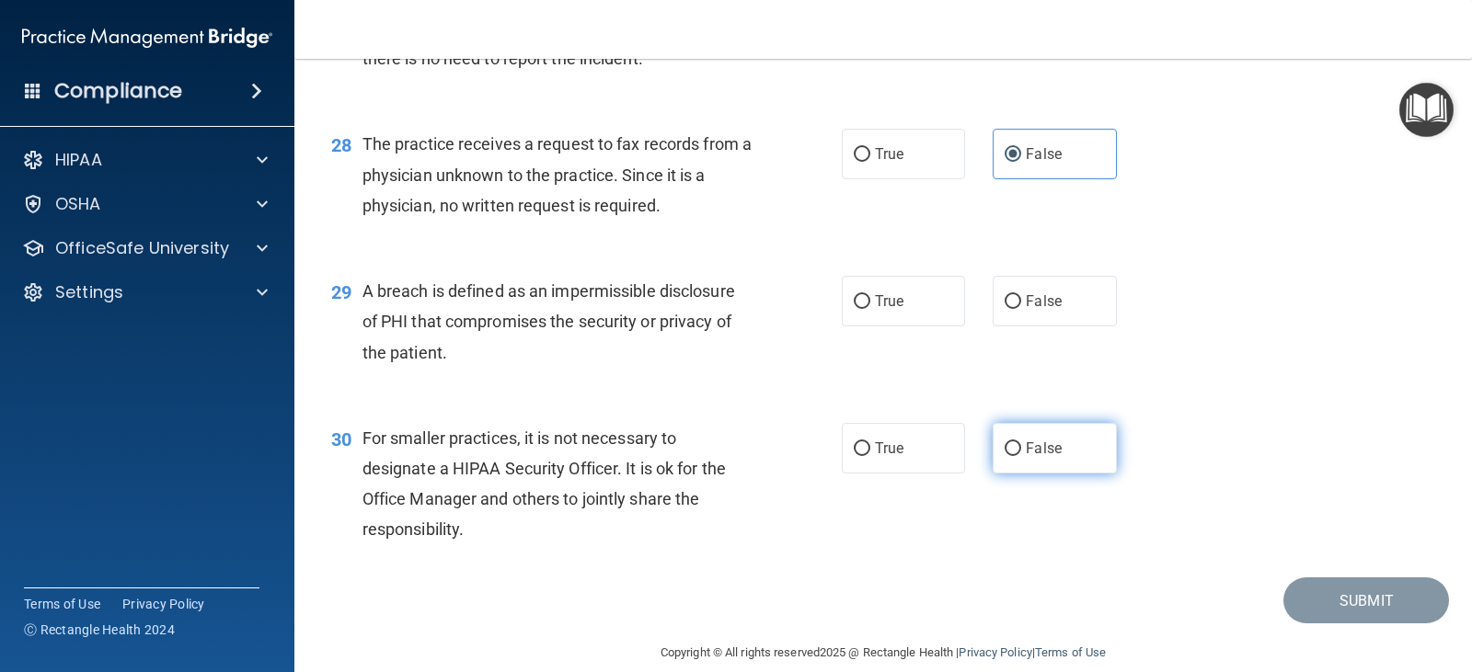
scroll to position [4190, 0]
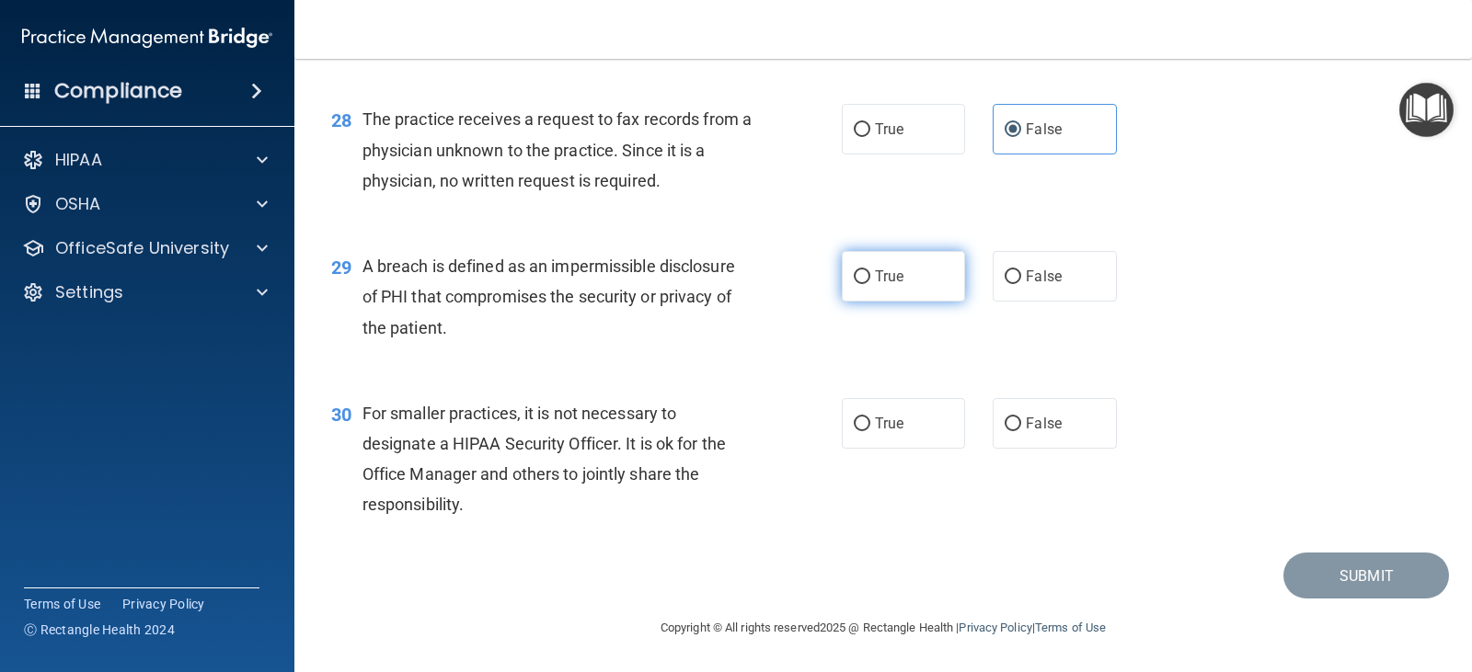
click at [913, 289] on label "True" at bounding box center [903, 276] width 123 height 51
click at [870, 284] on input "True" at bounding box center [862, 277] width 17 height 14
radio input "true"
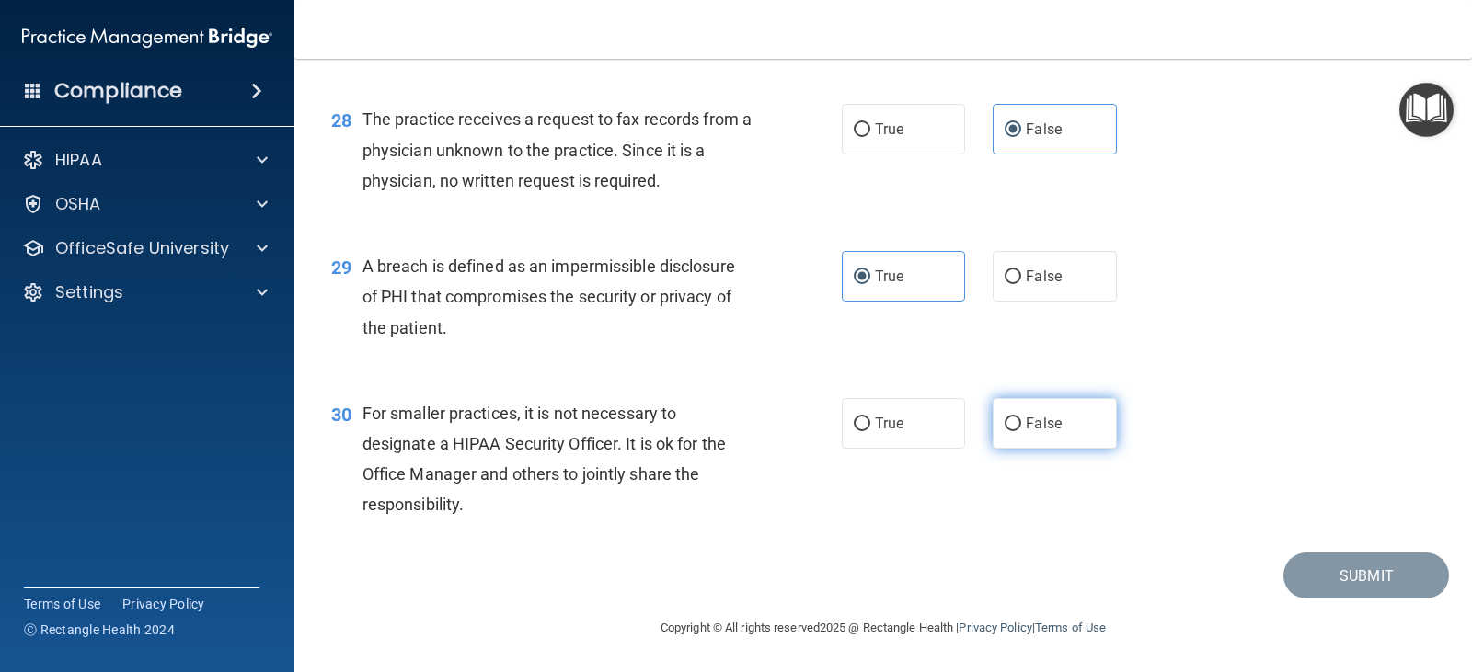
click at [1026, 427] on span "False" at bounding box center [1044, 423] width 36 height 17
click at [1020, 427] on input "False" at bounding box center [1013, 425] width 17 height 14
radio input "true"
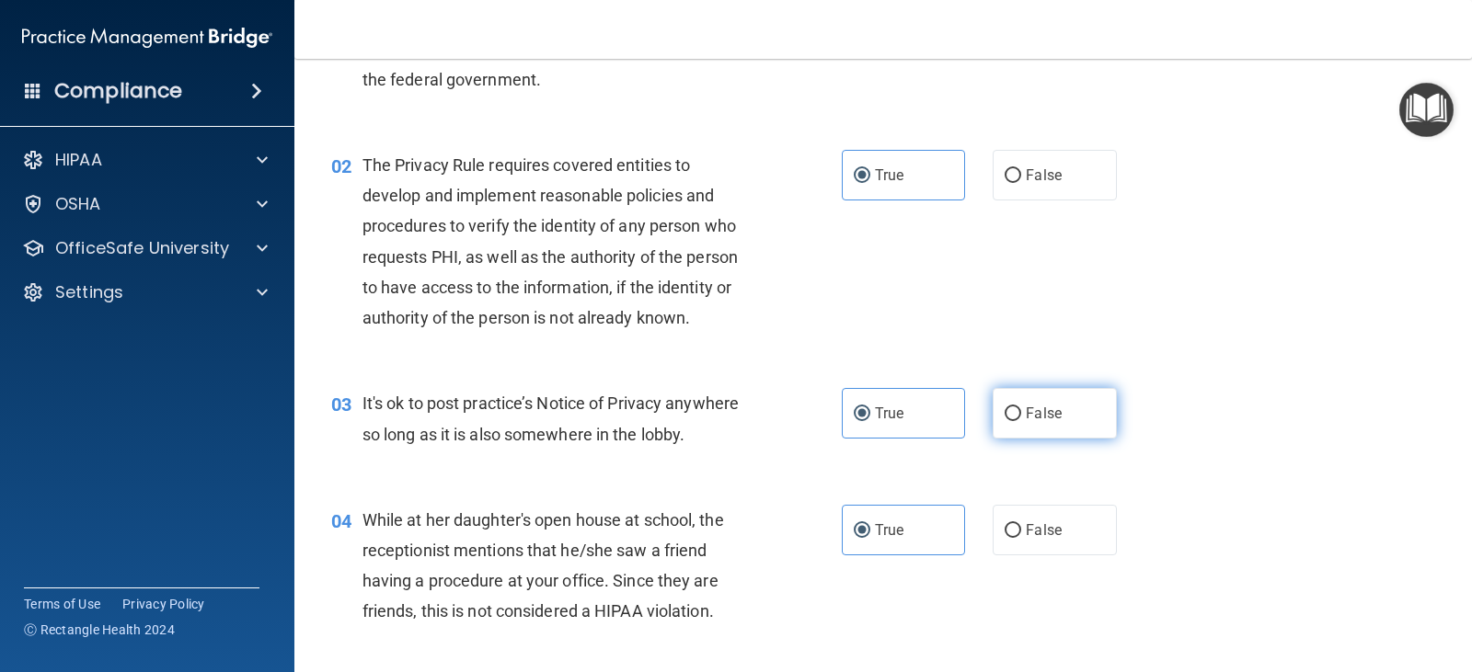
scroll to position [0, 0]
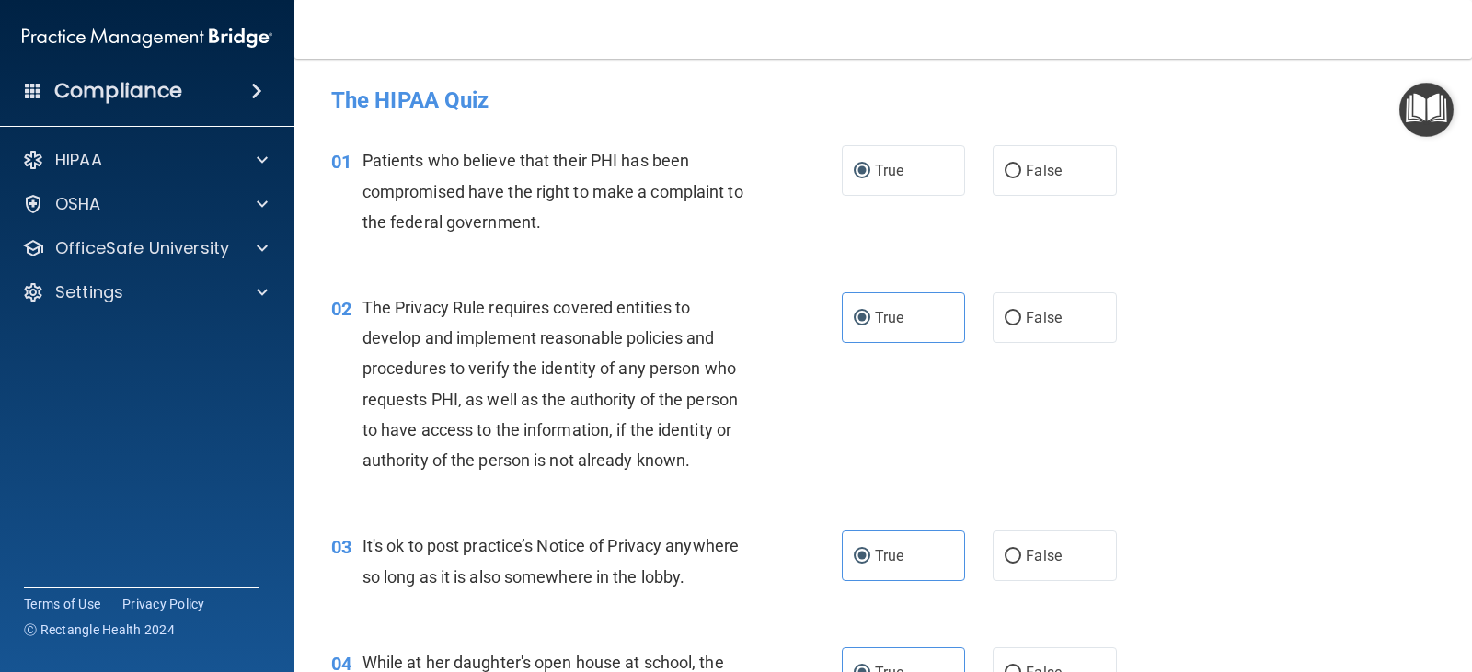
drag, startPoint x: 1022, startPoint y: 433, endPoint x: 1335, endPoint y: 509, distance: 321.7
click at [1335, 509] on div "03 It's ok to post practice’s Notice of Privacy anywhere so long as it is also …" at bounding box center [883, 566] width 1132 height 116
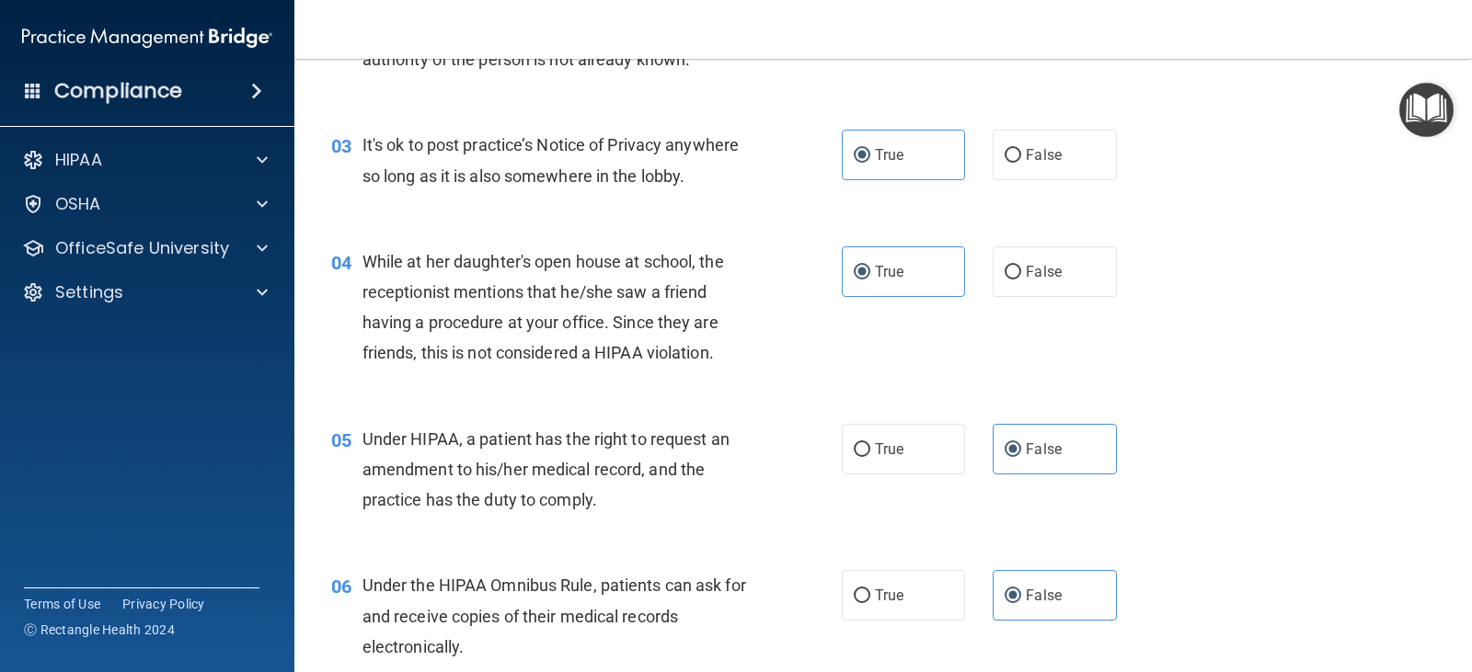
scroll to position [368, 0]
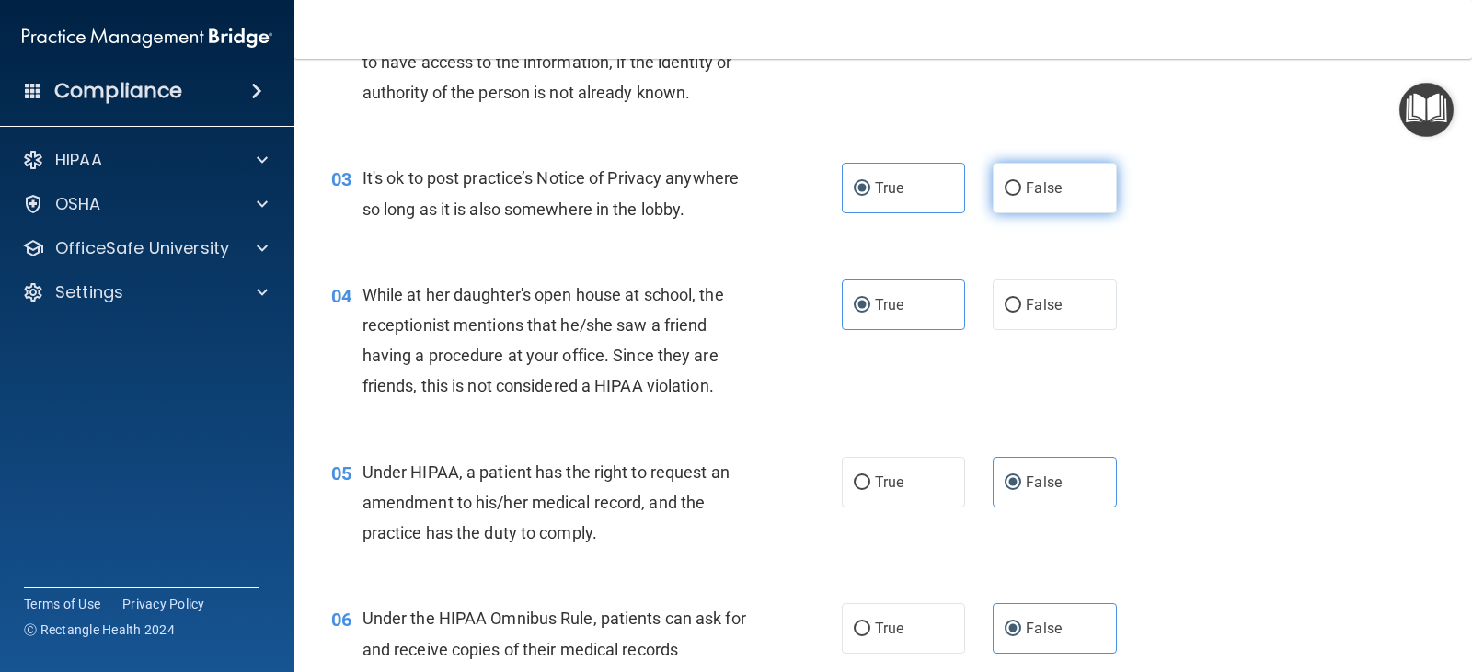
click at [1012, 190] on input "False" at bounding box center [1013, 189] width 17 height 14
radio input "true"
radio input "false"
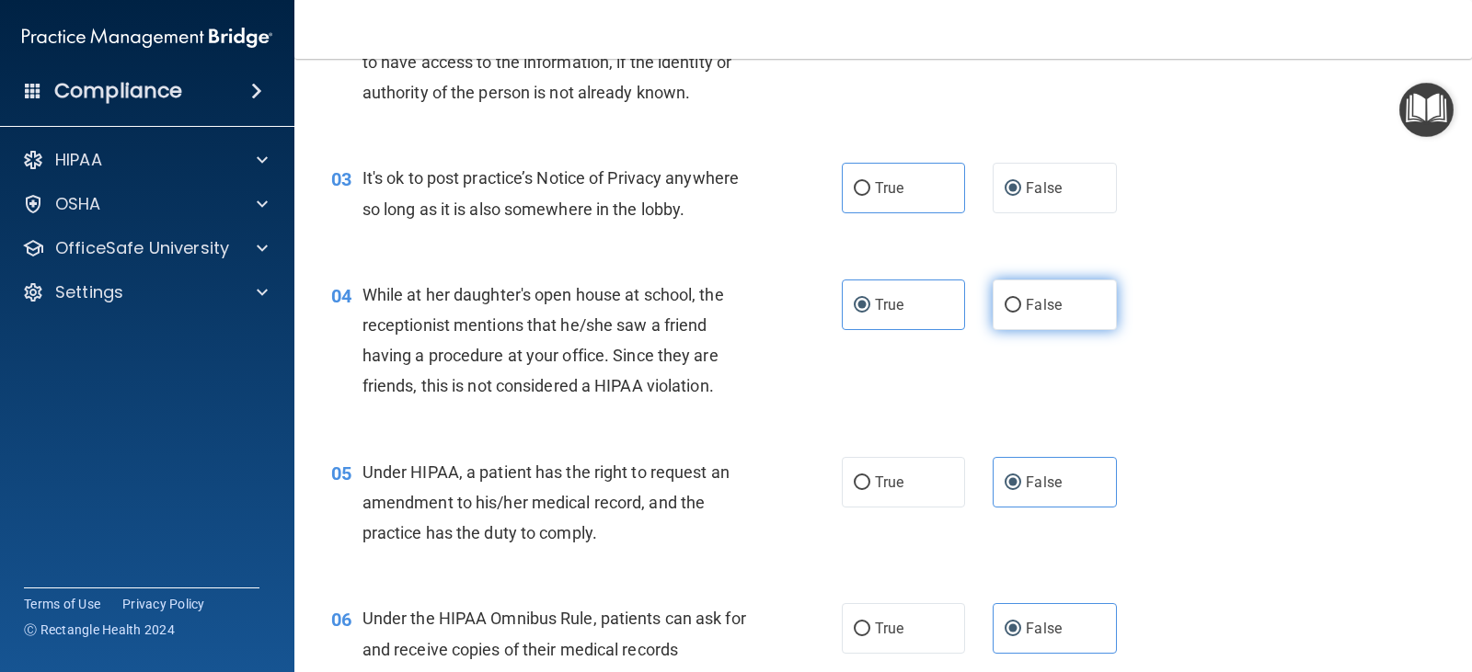
click at [1017, 294] on label "False" at bounding box center [1054, 305] width 123 height 51
click at [1017, 299] on input "False" at bounding box center [1013, 306] width 17 height 14
radio input "true"
radio input "false"
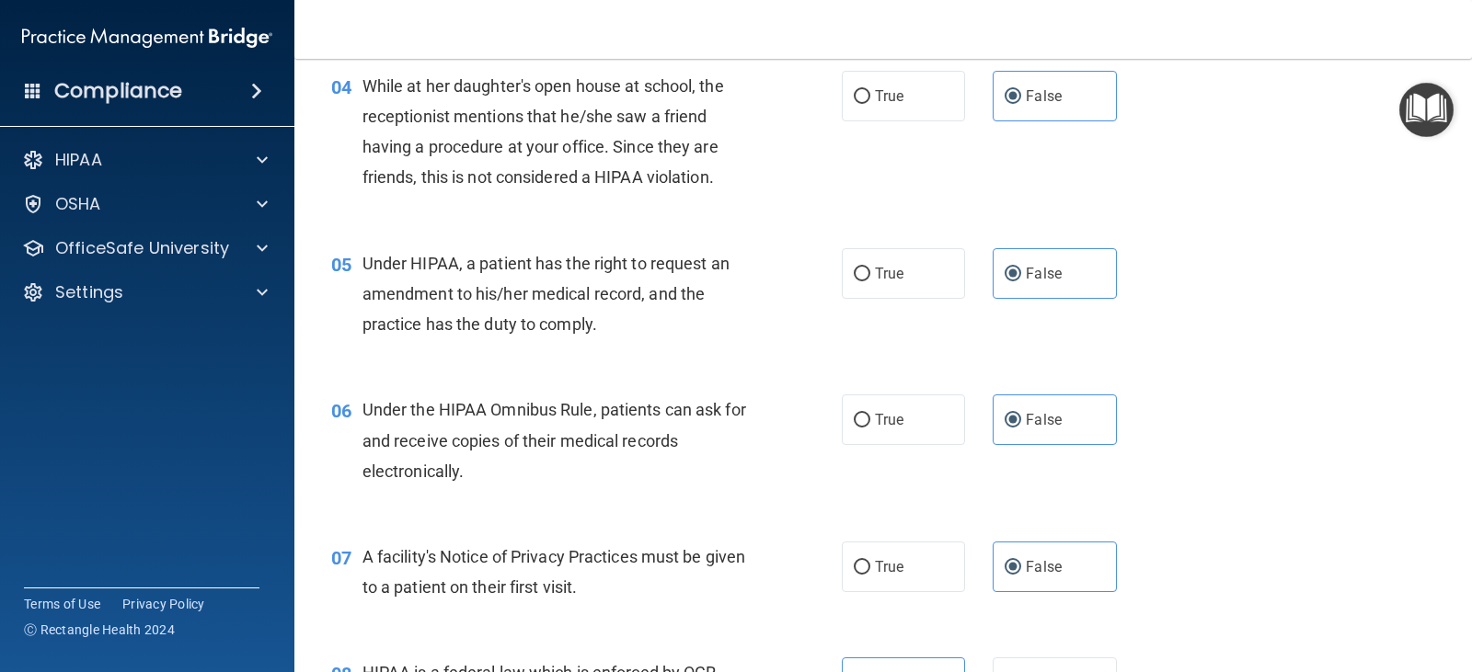
scroll to position [644, 0]
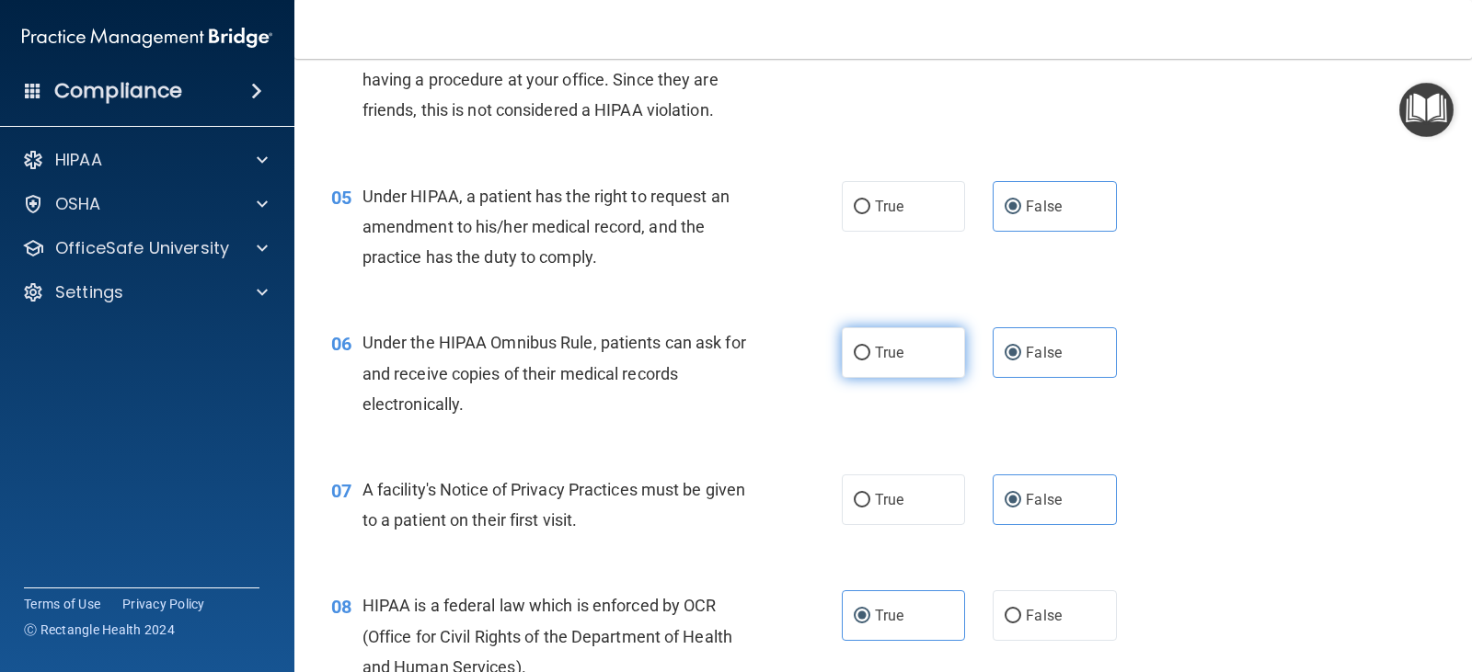
click at [861, 349] on input "True" at bounding box center [862, 354] width 17 height 14
radio input "true"
radio input "false"
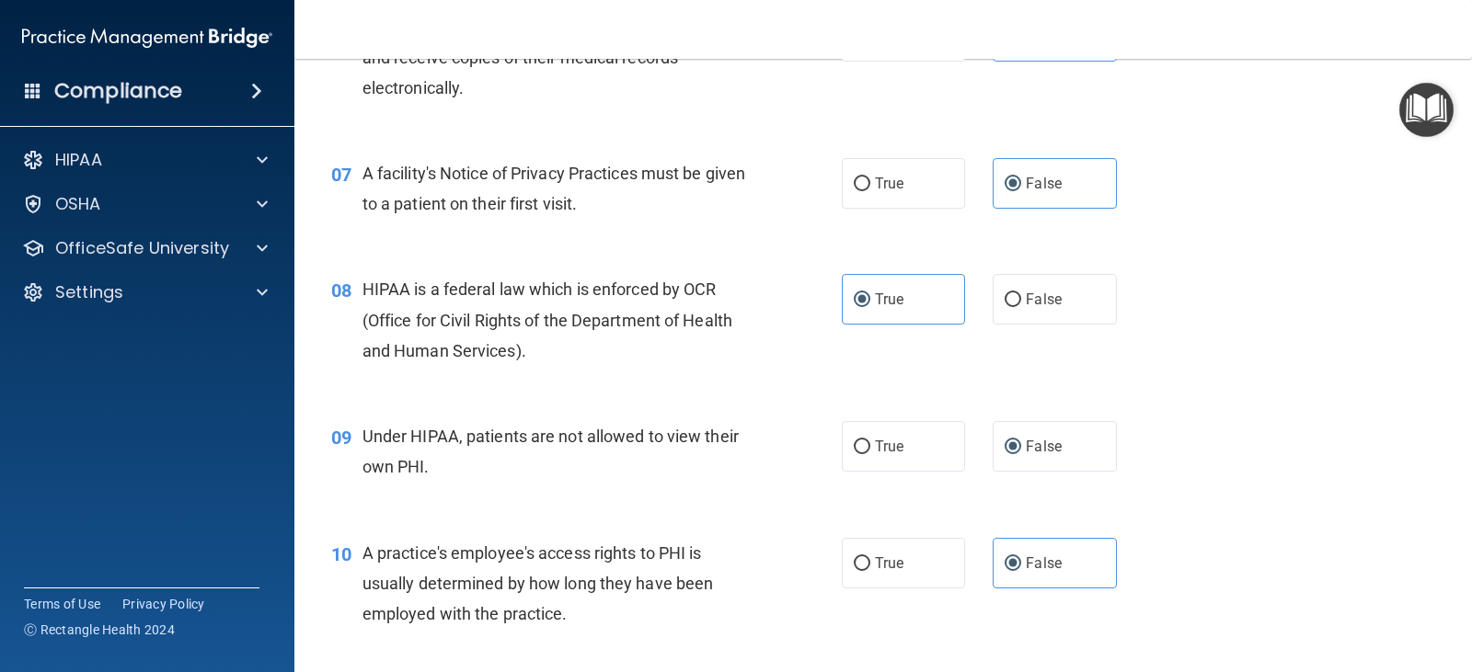
scroll to position [1012, 0]
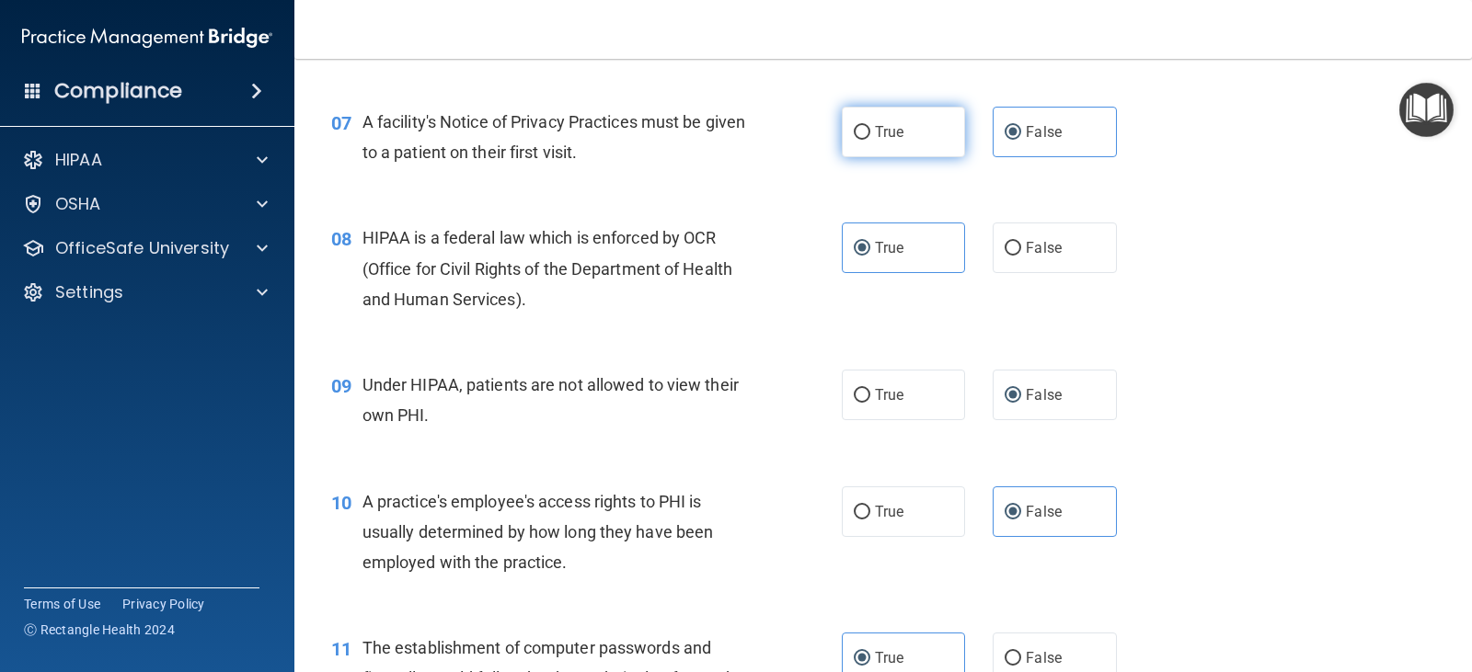
click at [925, 155] on label "True" at bounding box center [903, 132] width 123 height 51
click at [870, 140] on input "True" at bounding box center [862, 133] width 17 height 14
radio input "true"
radio input "false"
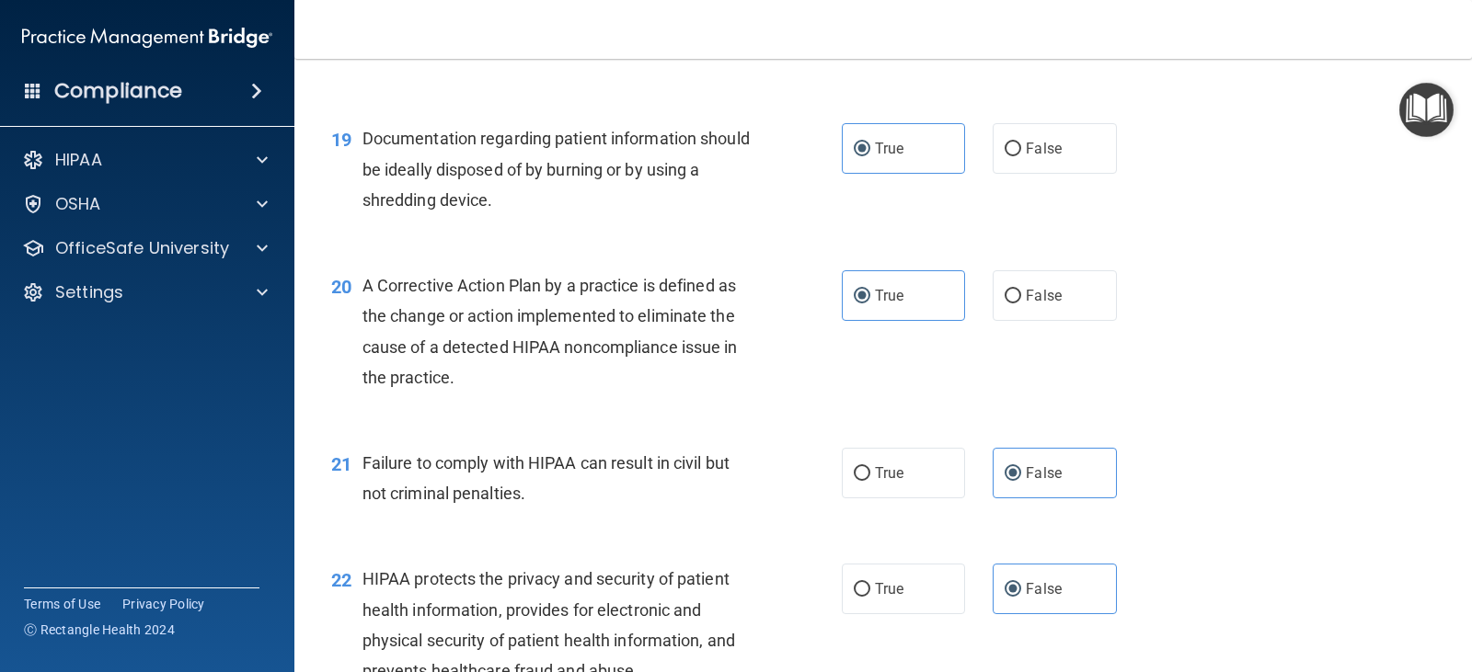
scroll to position [2852, 0]
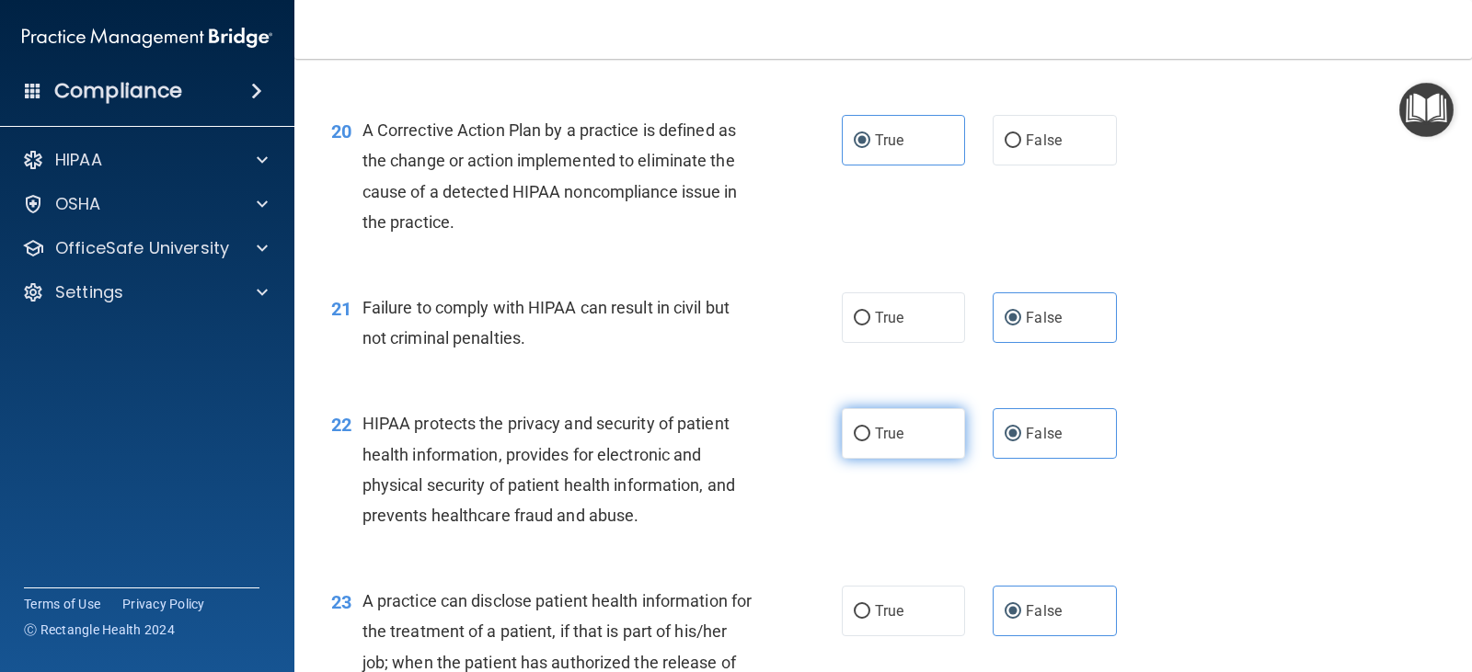
click at [882, 429] on span "True" at bounding box center [889, 433] width 29 height 17
click at [870, 429] on input "True" at bounding box center [862, 435] width 17 height 14
radio input "true"
radio input "false"
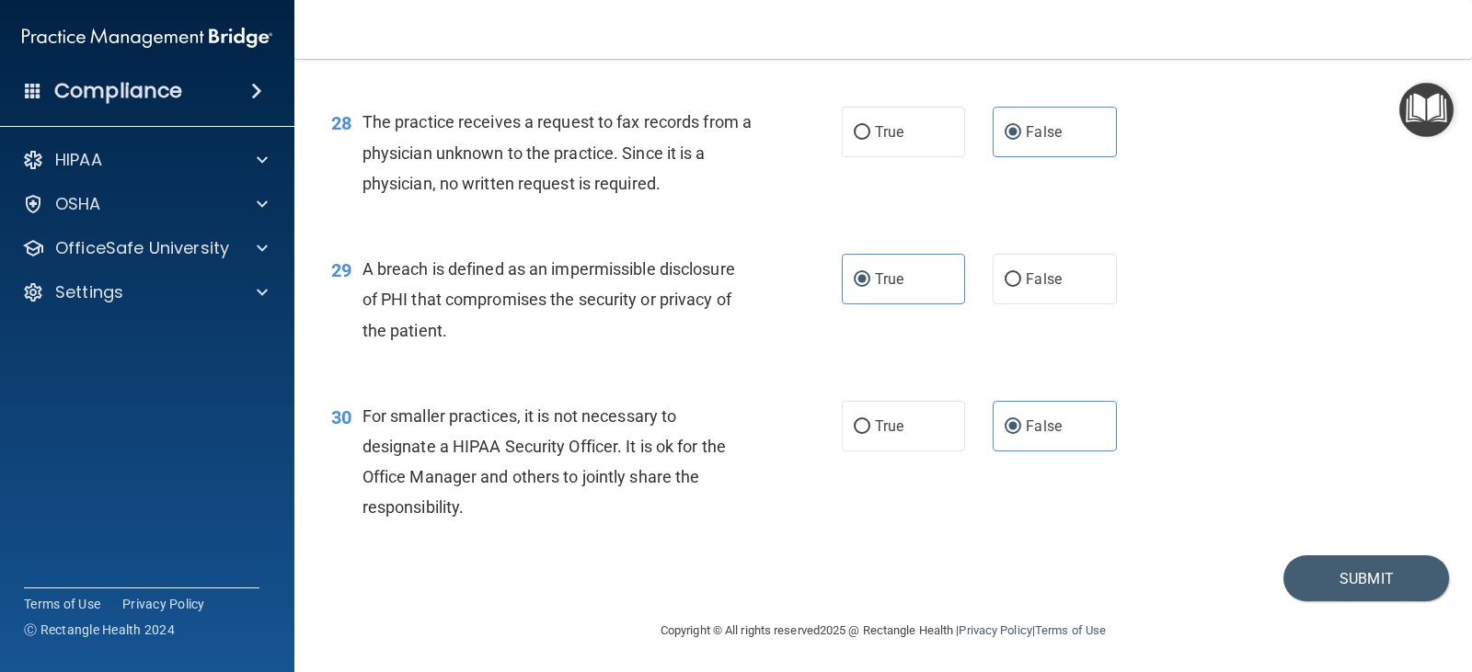
scroll to position [4190, 0]
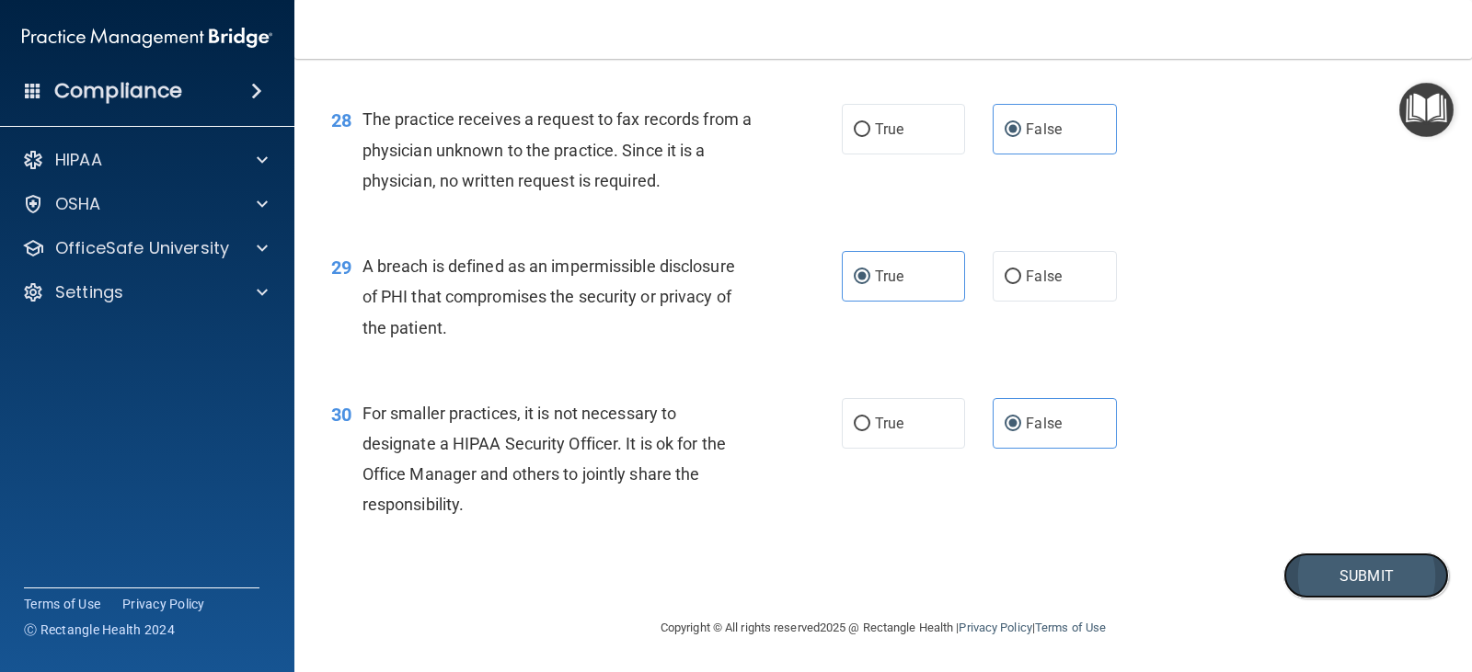
click at [1357, 574] on button "Submit" at bounding box center [1366, 576] width 166 height 47
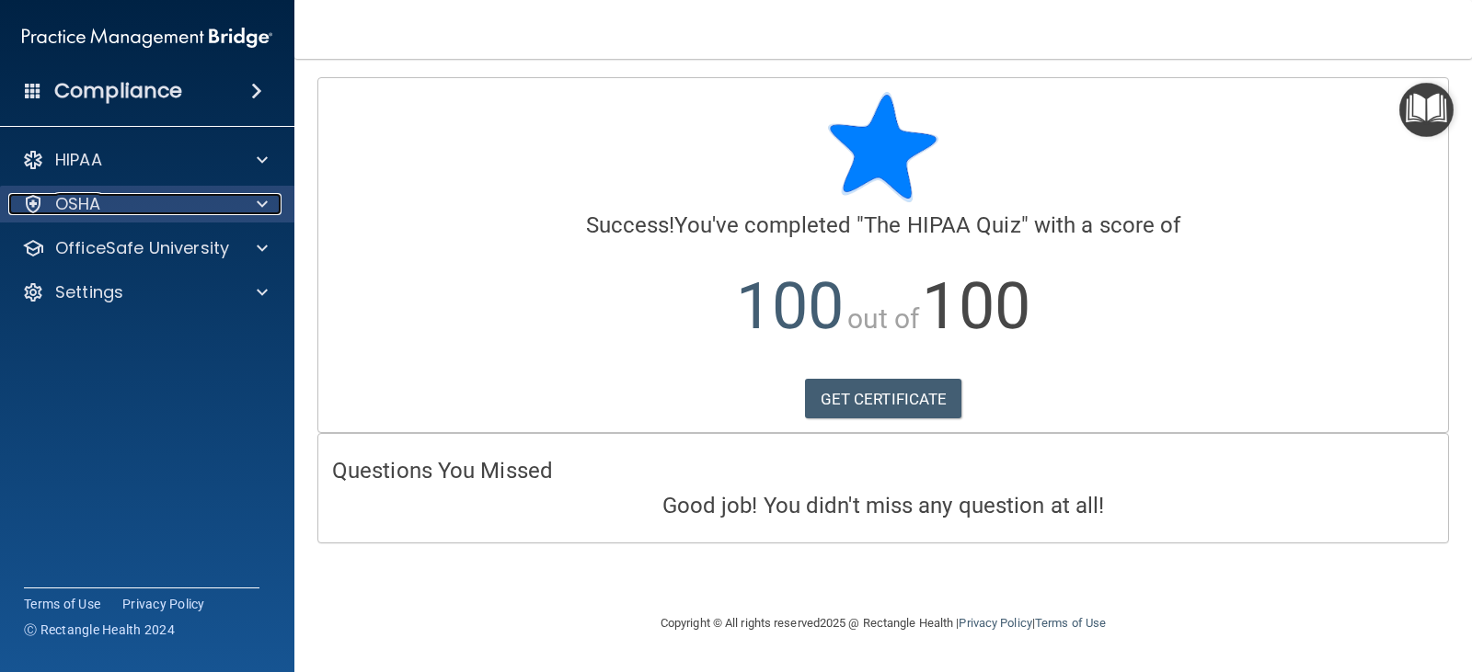
click at [142, 211] on div "OSHA" at bounding box center [122, 204] width 228 height 22
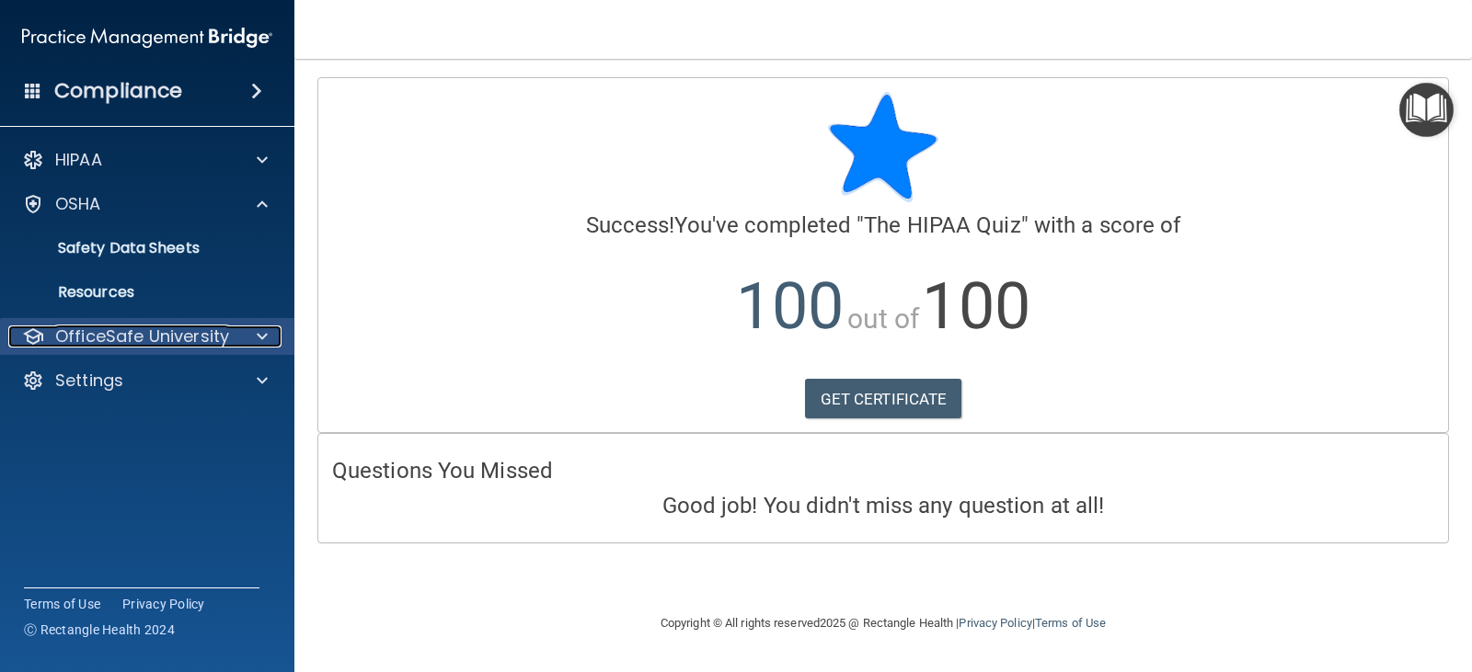
click at [142, 341] on p "OfficeSafe University" at bounding box center [142, 337] width 174 height 22
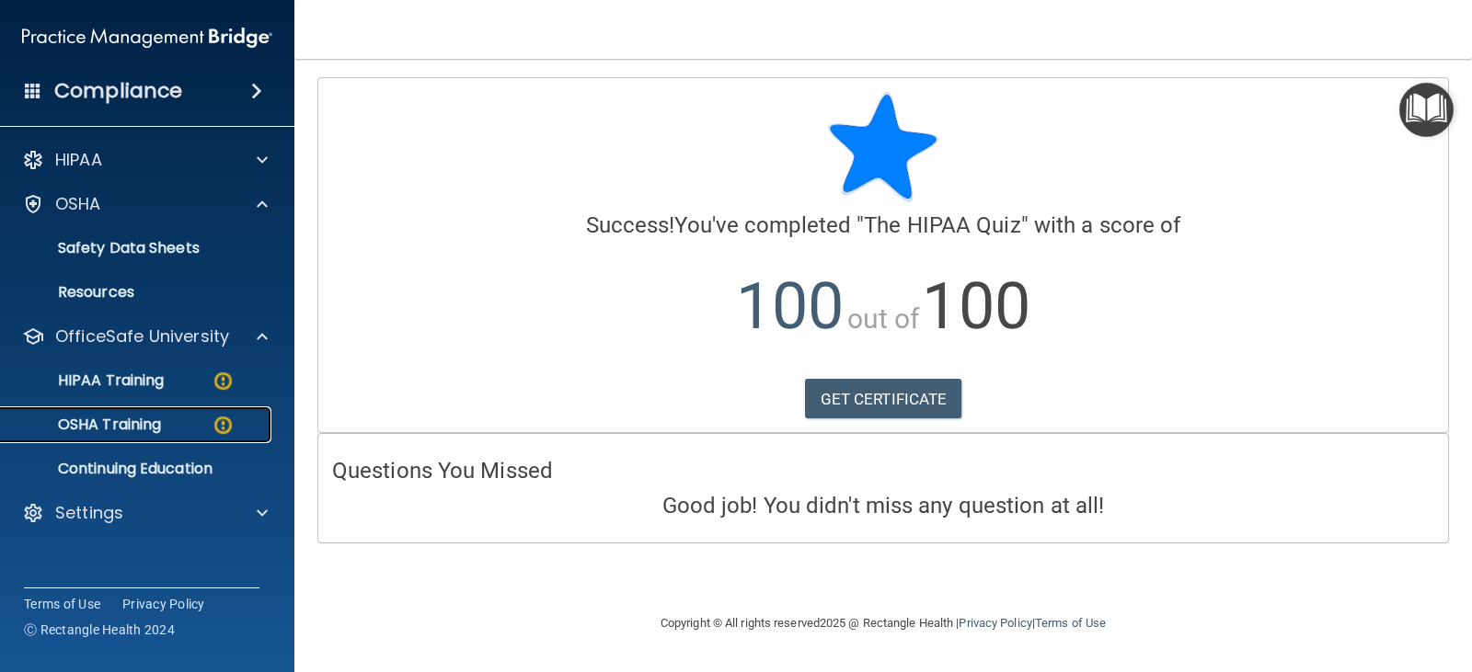
click at [137, 428] on p "OSHA Training" at bounding box center [86, 425] width 149 height 18
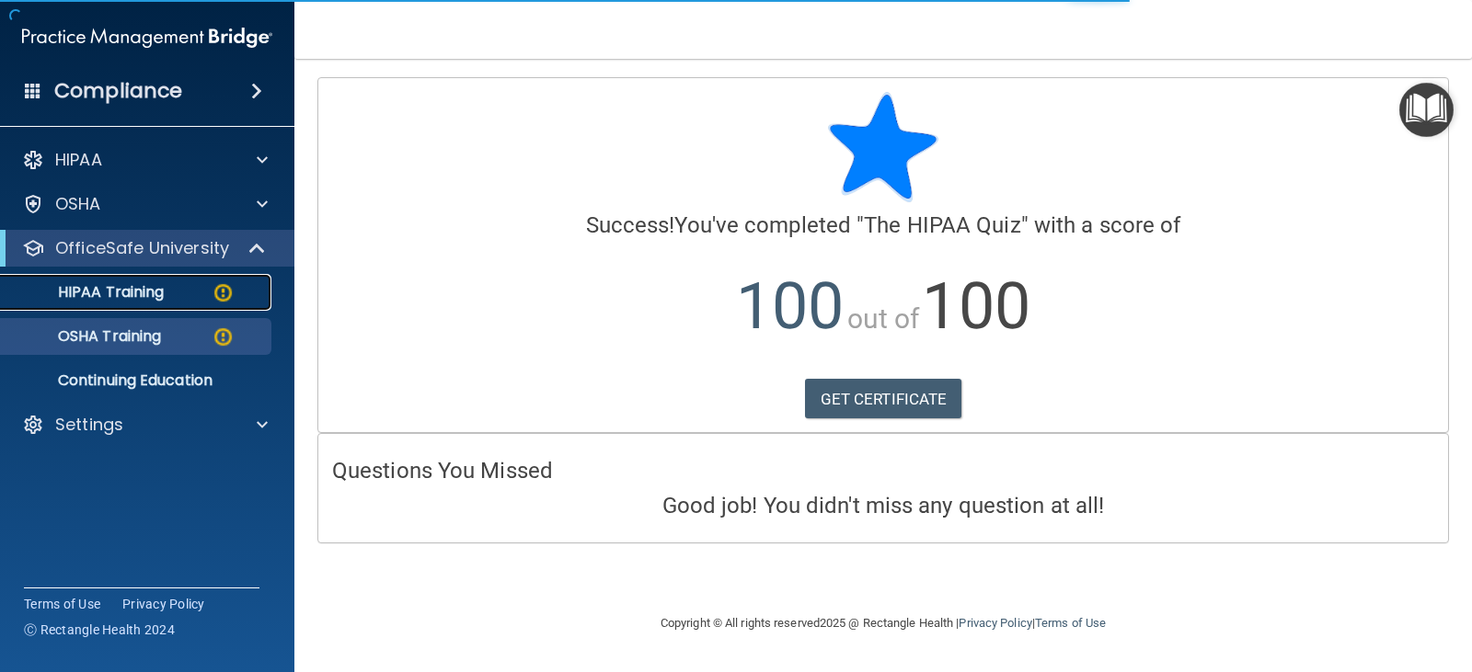
click at [123, 297] on p "HIPAA Training" at bounding box center [88, 292] width 152 height 18
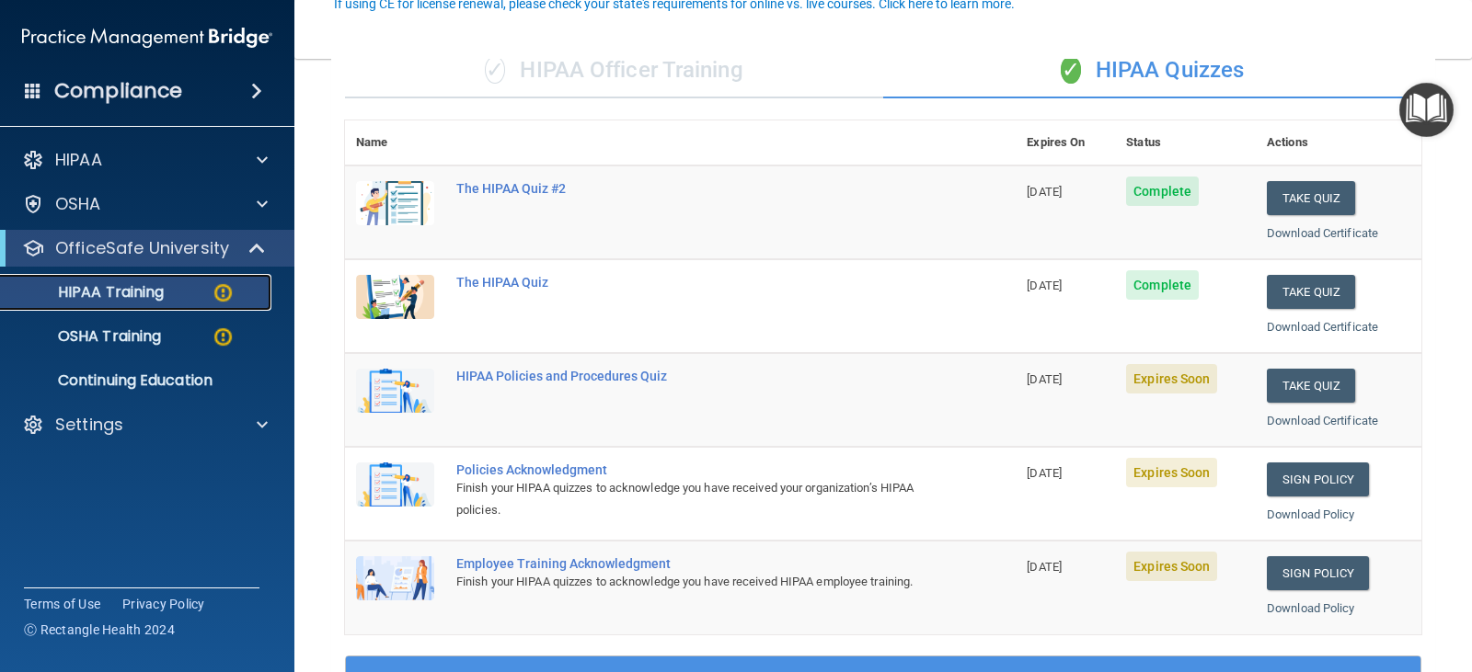
scroll to position [184, 0]
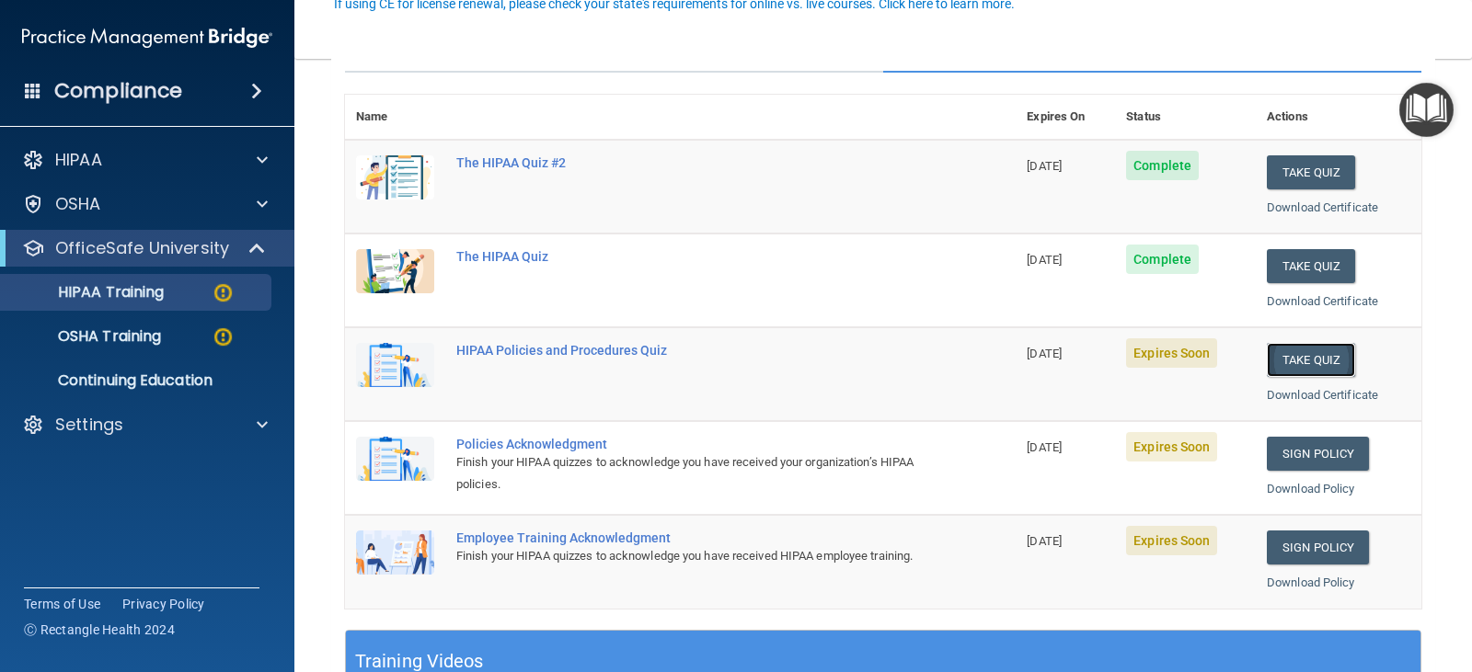
click at [1323, 367] on button "Take Quiz" at bounding box center [1311, 360] width 88 height 34
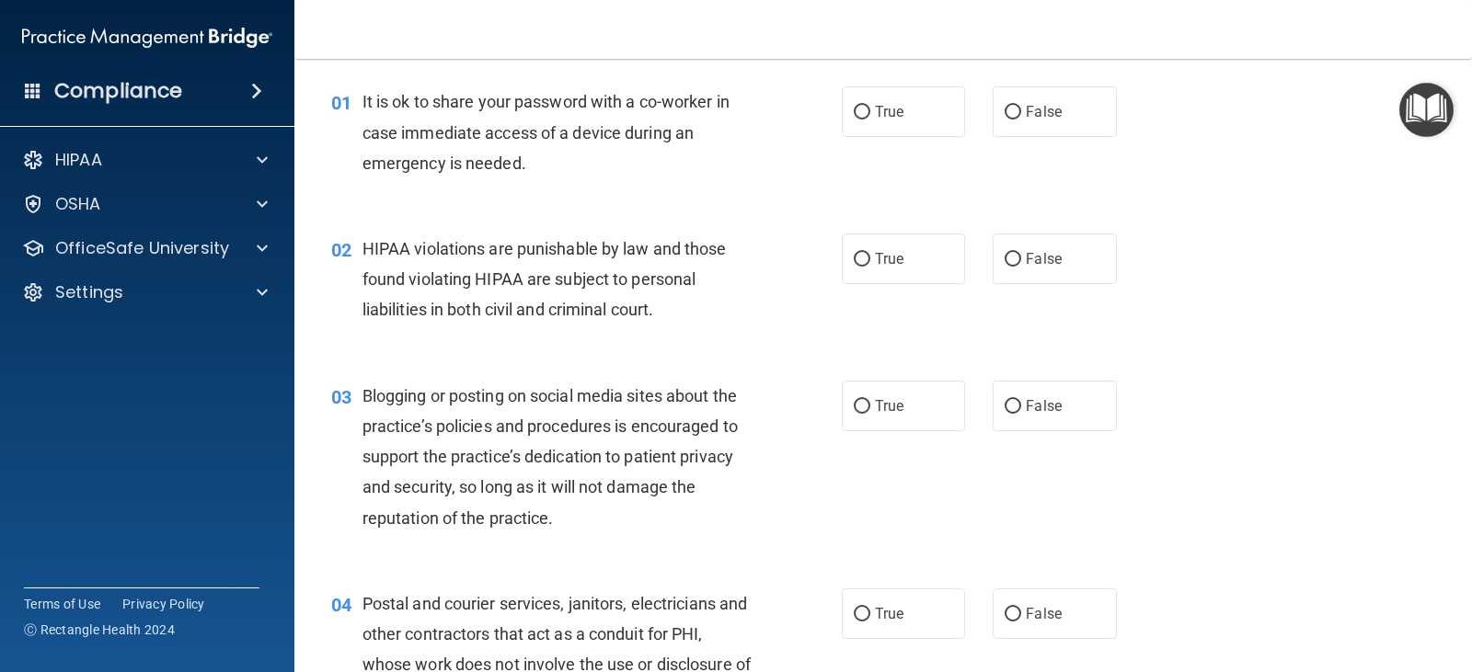
scroll to position [92, 0]
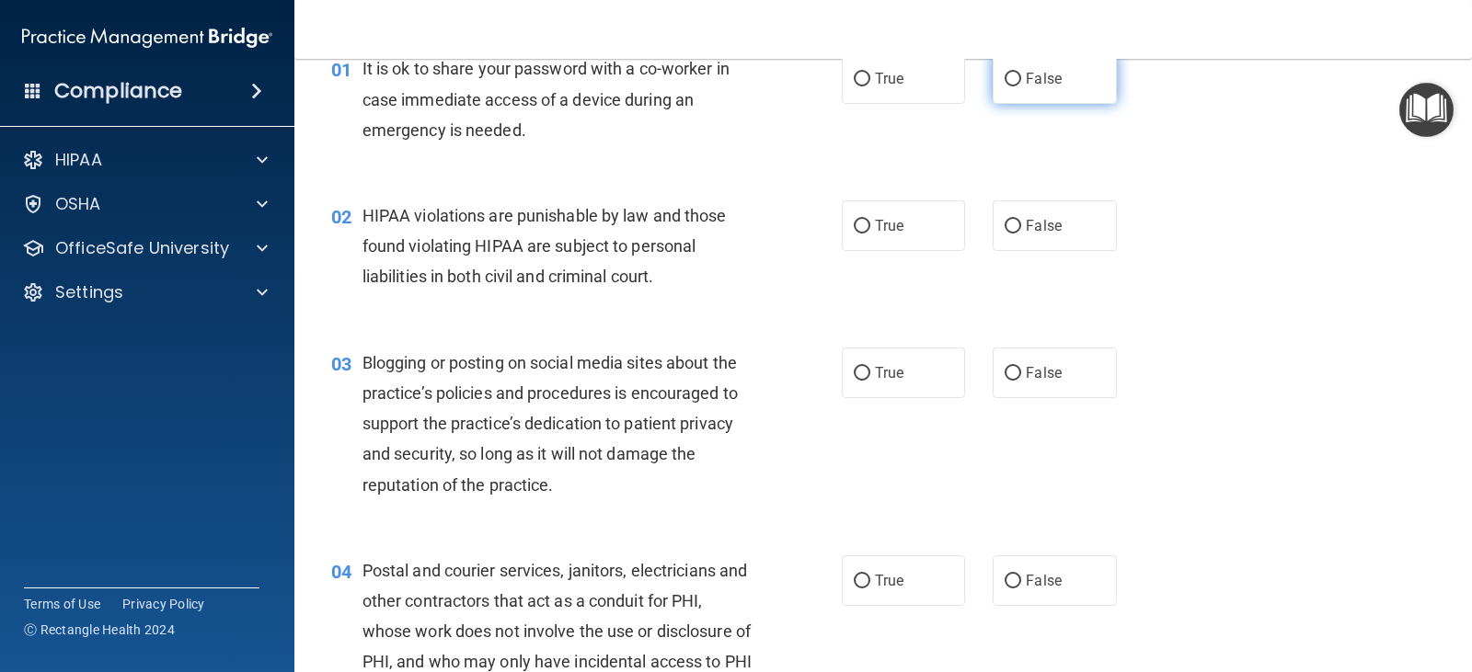
click at [1005, 86] on input "False" at bounding box center [1013, 80] width 17 height 14
radio input "true"
click at [875, 218] on span "True" at bounding box center [889, 225] width 29 height 17
click at [869, 220] on input "True" at bounding box center [862, 227] width 17 height 14
radio input "true"
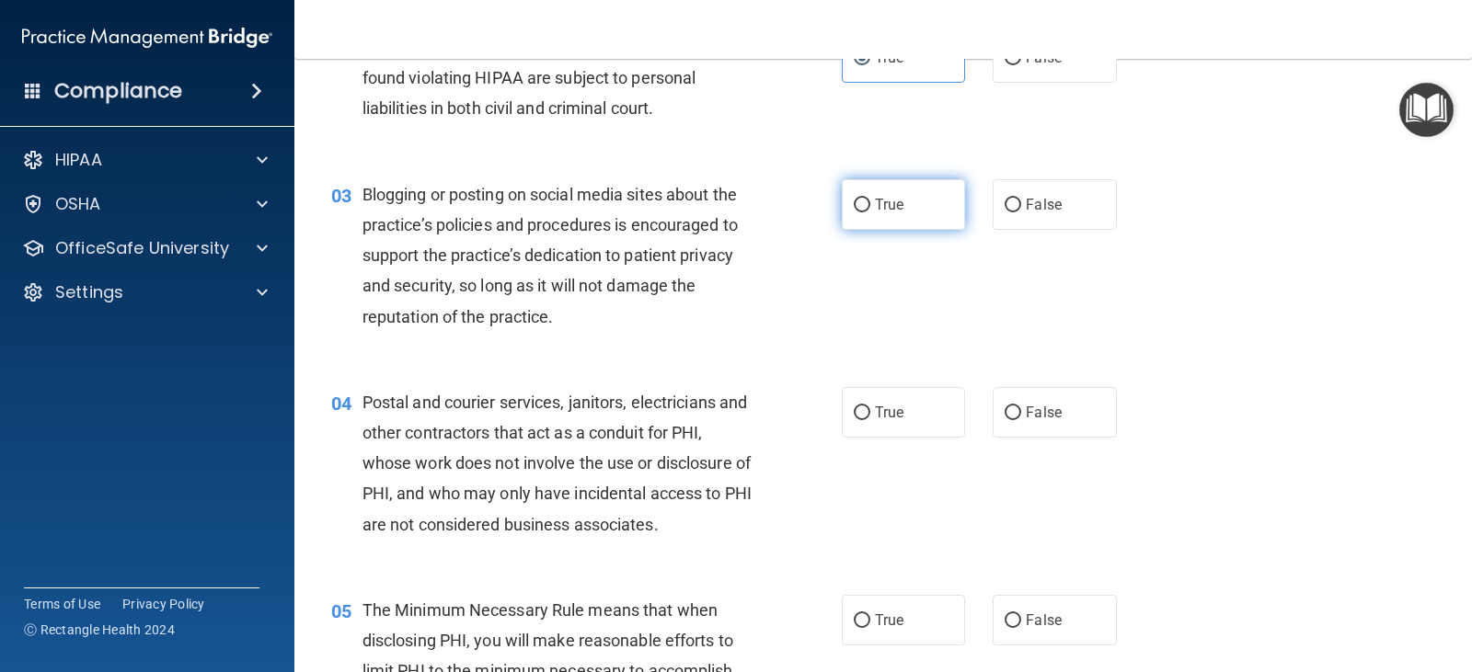
scroll to position [276, 0]
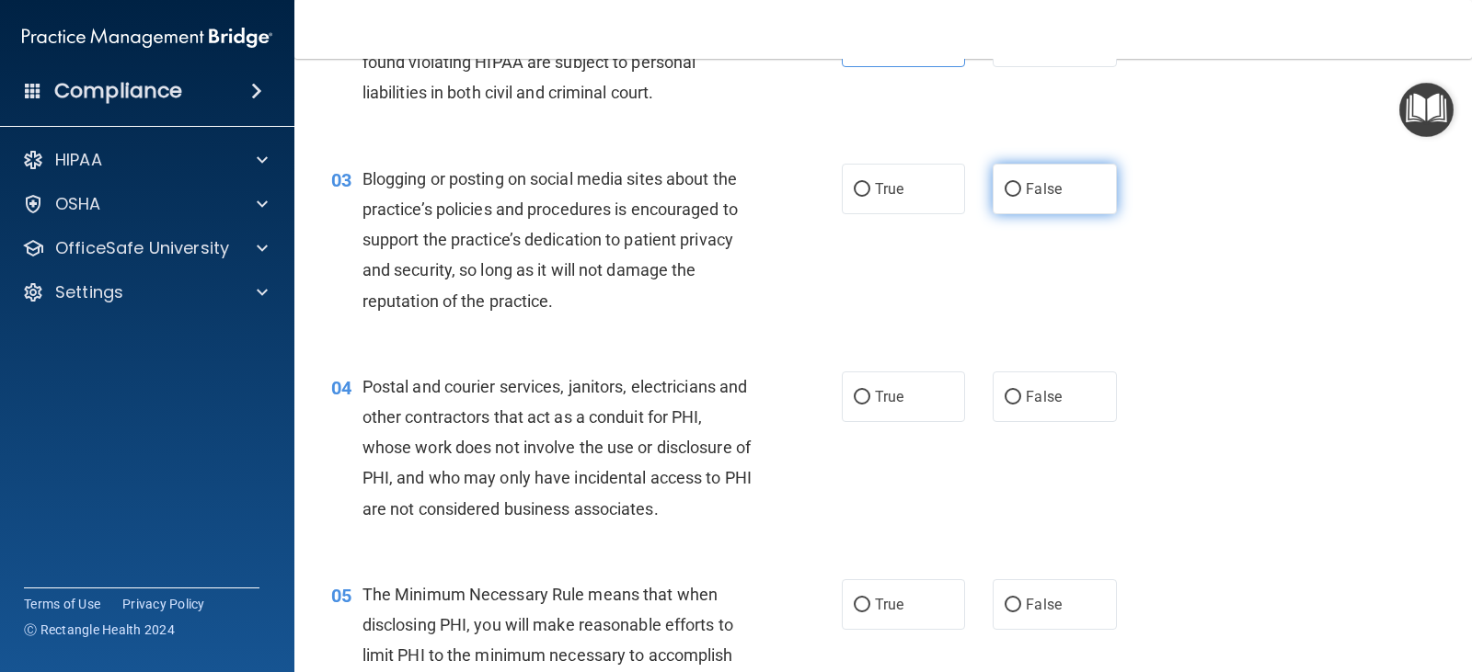
click at [1040, 198] on label "False" at bounding box center [1054, 189] width 123 height 51
click at [1021, 197] on input "False" at bounding box center [1013, 190] width 17 height 14
radio input "true"
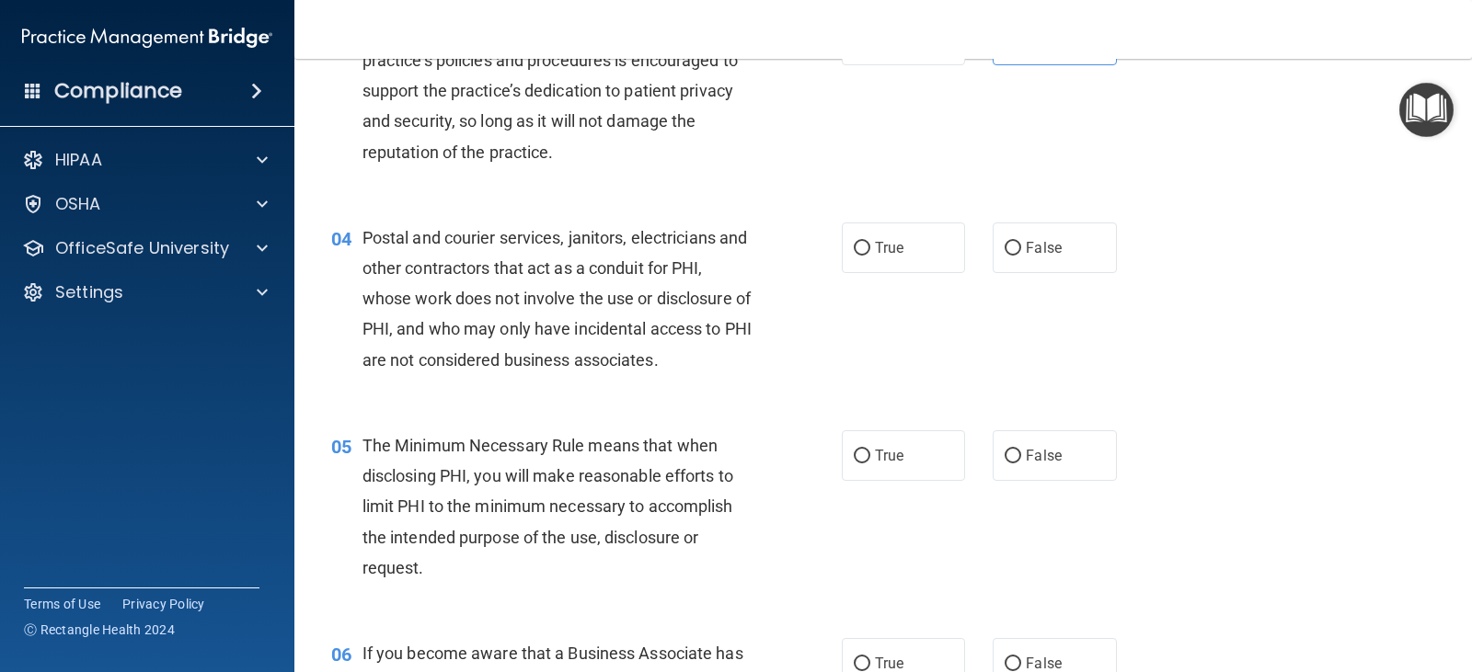
scroll to position [460, 0]
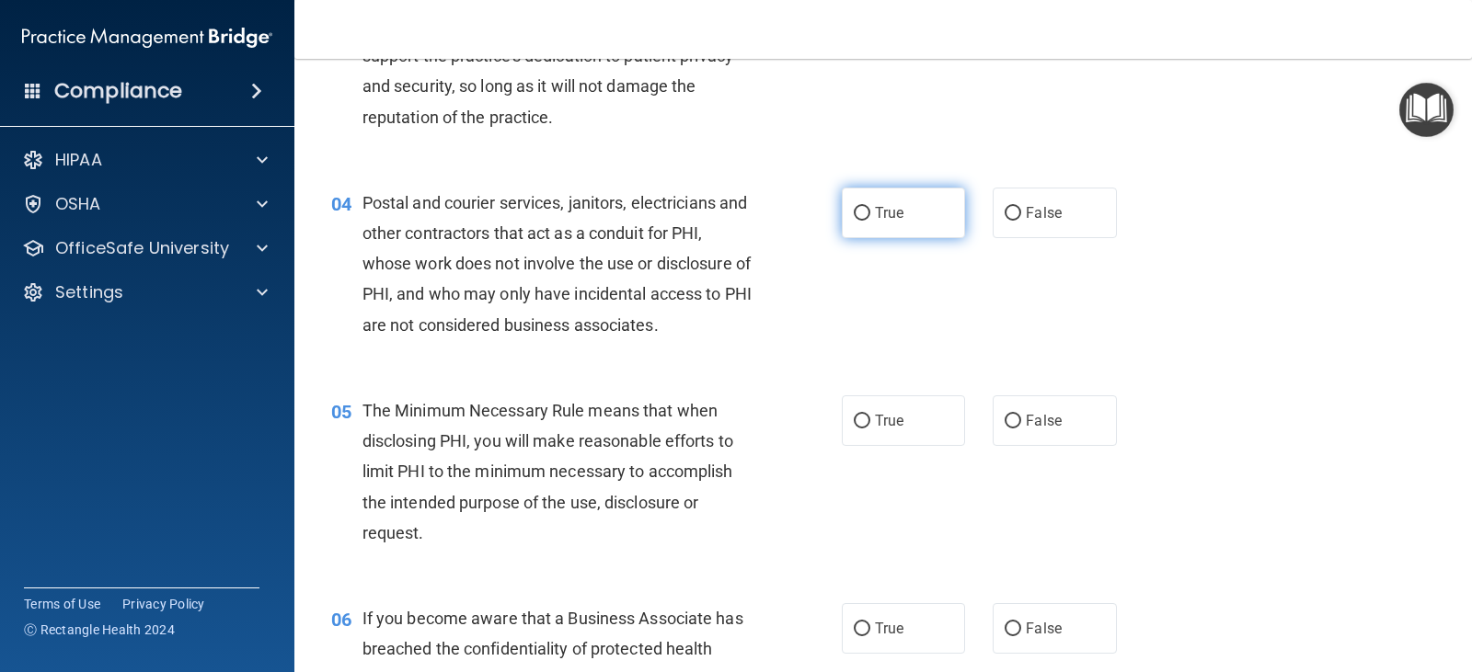
click at [892, 222] on label "True" at bounding box center [903, 213] width 123 height 51
click at [870, 221] on input "True" at bounding box center [862, 214] width 17 height 14
radio input "true"
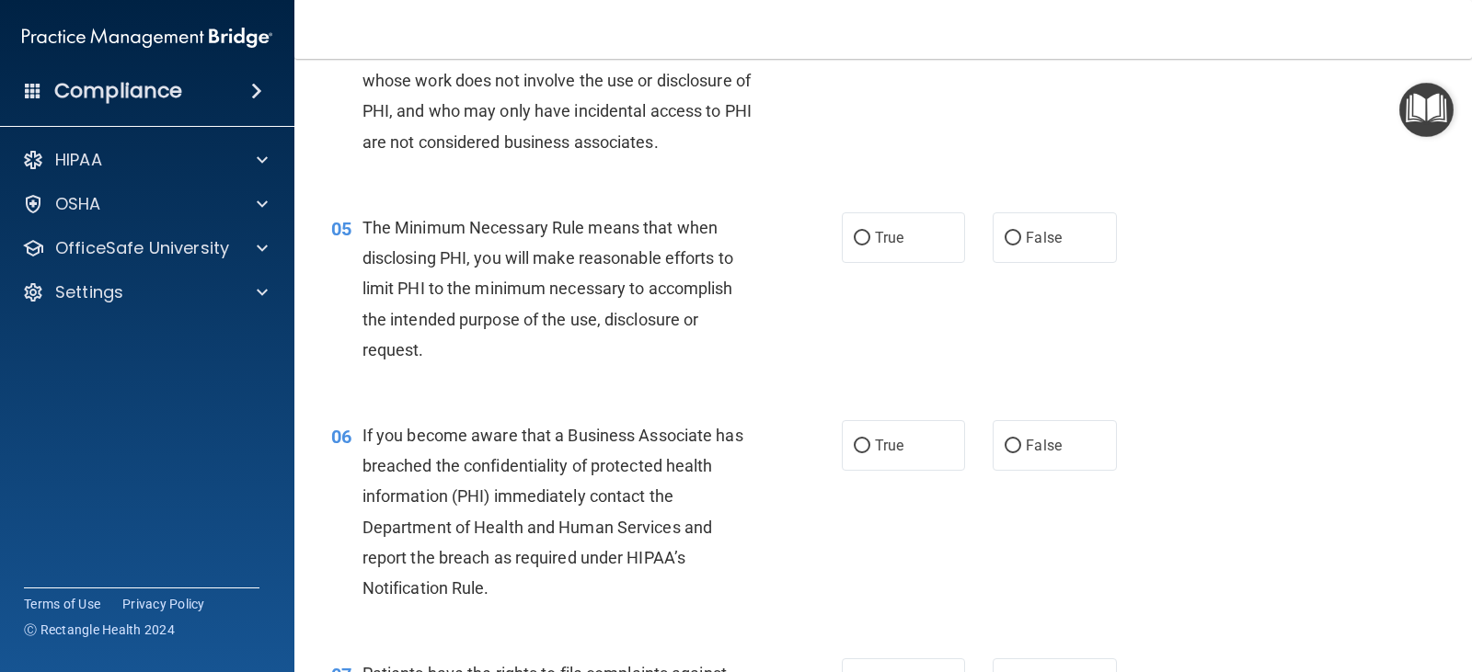
scroll to position [736, 0]
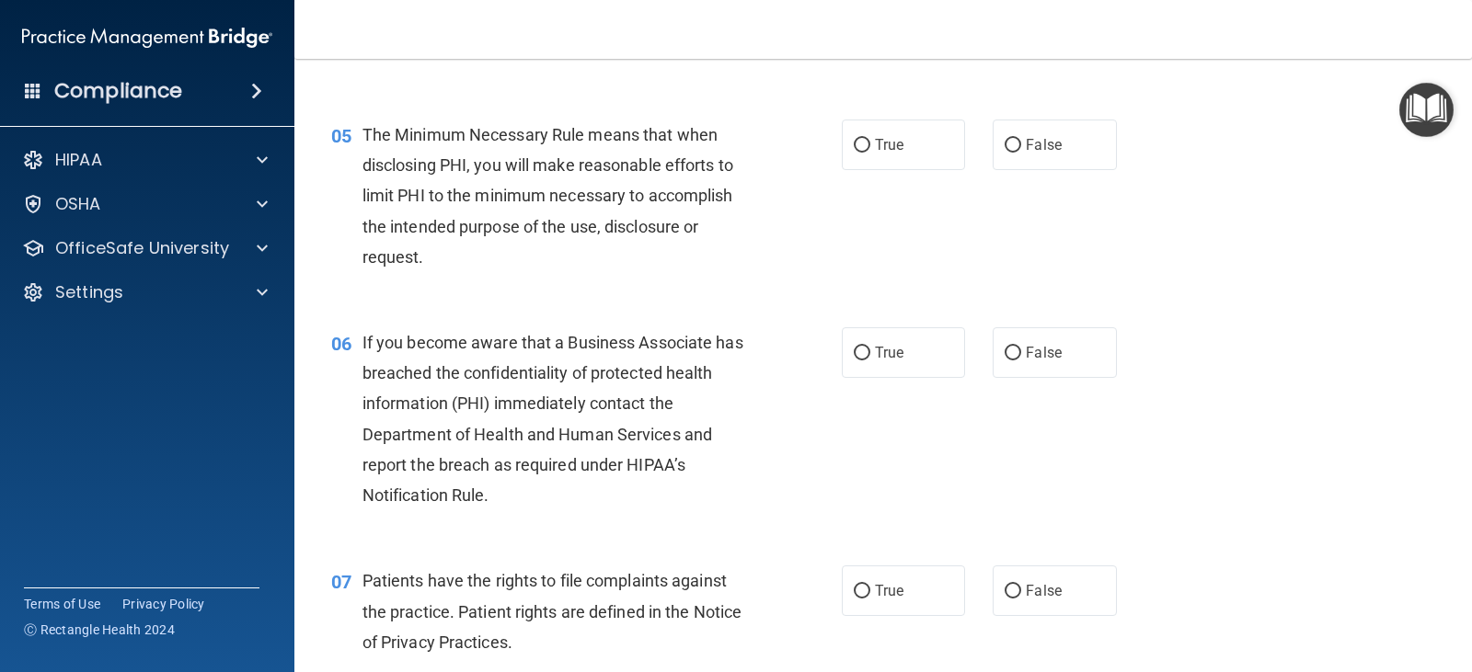
click at [909, 174] on div "05 The Minimum Necessary Rule means that when disclosing PHI, you will make rea…" at bounding box center [883, 201] width 1132 height 208
click at [903, 154] on label "True" at bounding box center [903, 145] width 123 height 51
click at [870, 153] on input "True" at bounding box center [862, 146] width 17 height 14
radio input "true"
click at [918, 364] on label "True" at bounding box center [903, 352] width 123 height 51
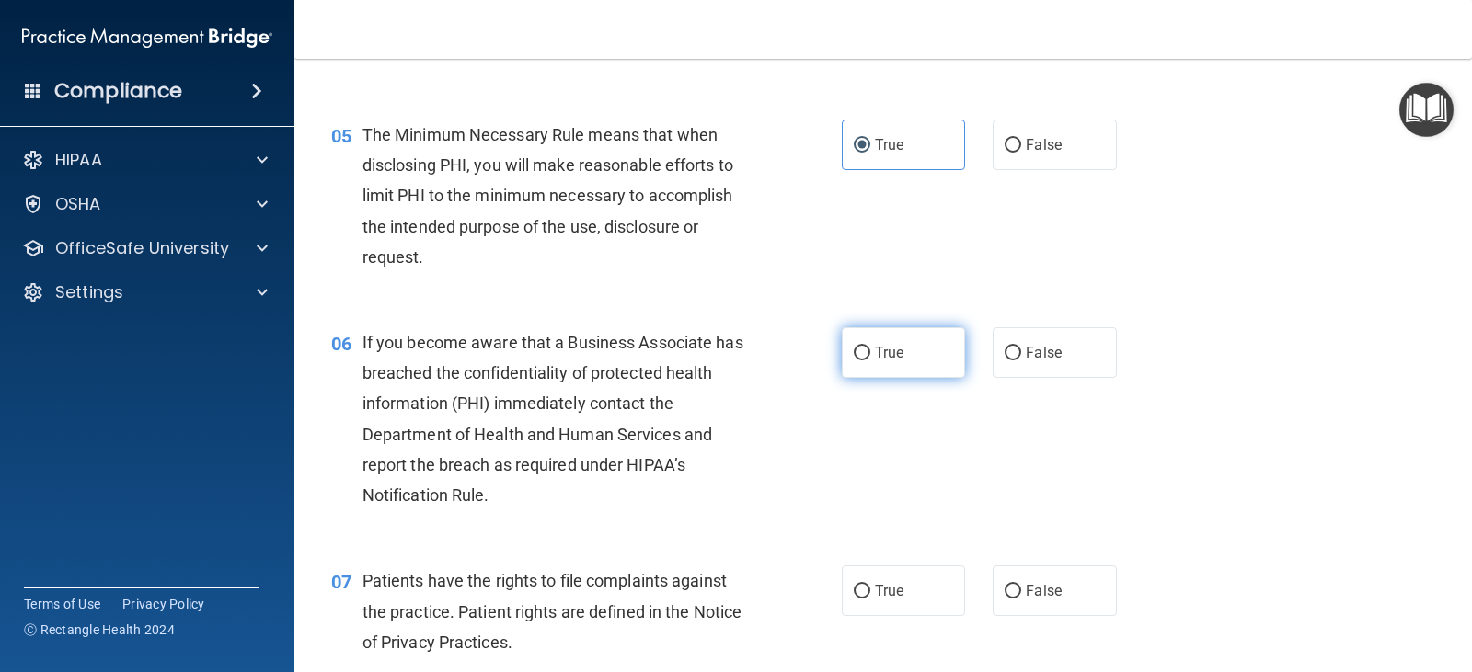
click at [870, 361] on input "True" at bounding box center [862, 354] width 17 height 14
radio input "true"
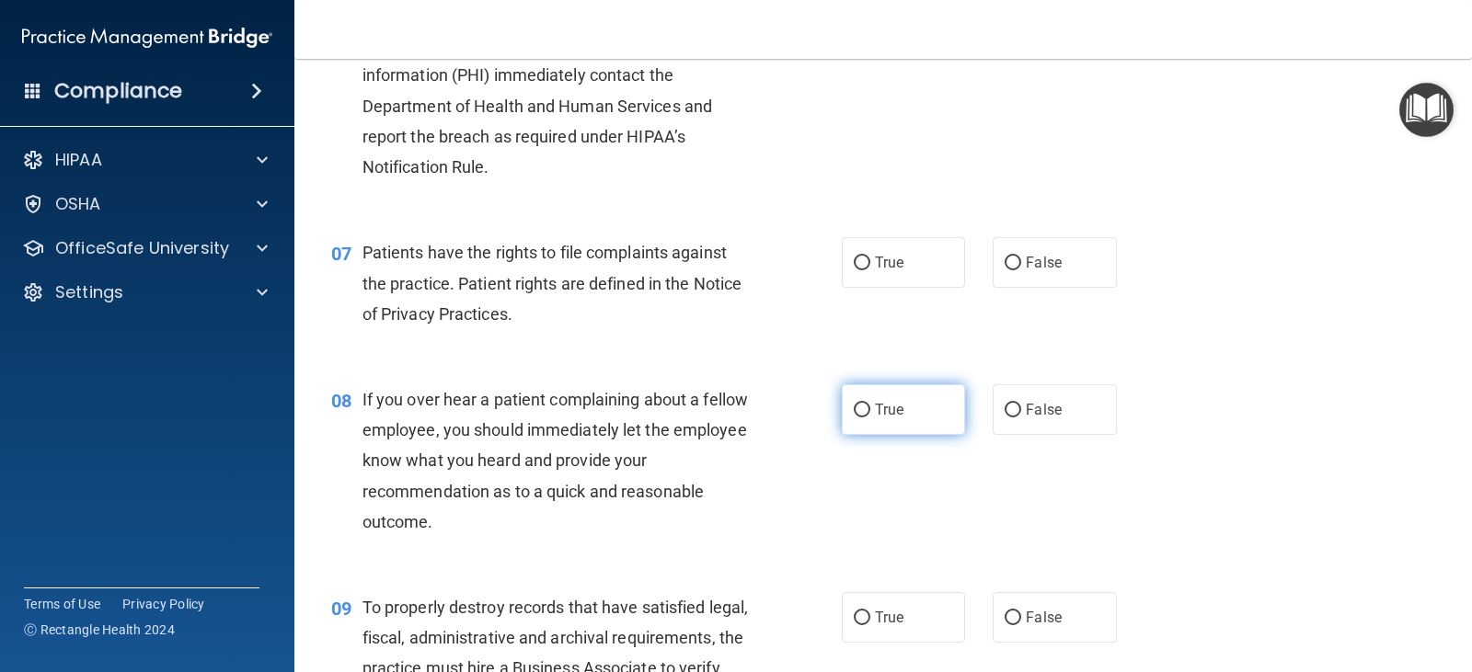
scroll to position [1104, 0]
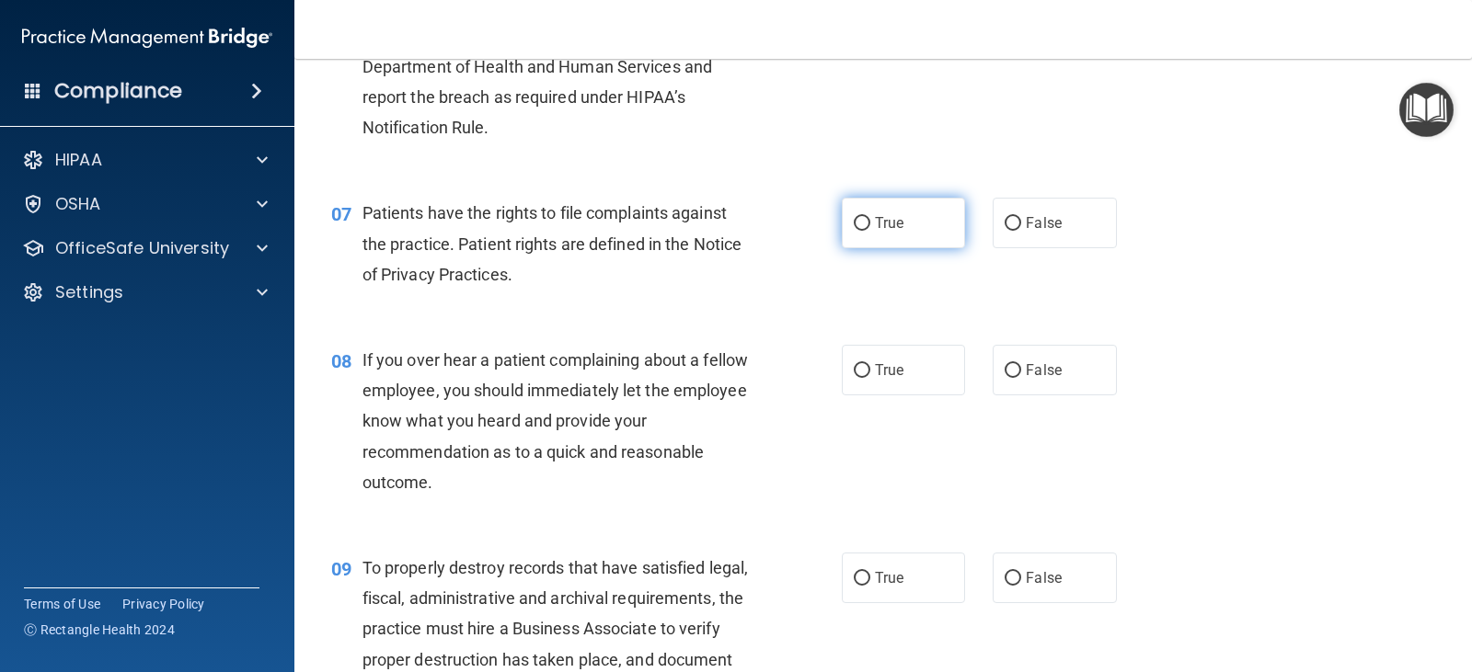
click at [918, 230] on label "True" at bounding box center [903, 223] width 123 height 51
click at [870, 230] on input "True" at bounding box center [862, 224] width 17 height 14
radio input "true"
click at [1026, 371] on span "False" at bounding box center [1044, 370] width 36 height 17
click at [1019, 371] on input "False" at bounding box center [1013, 371] width 17 height 14
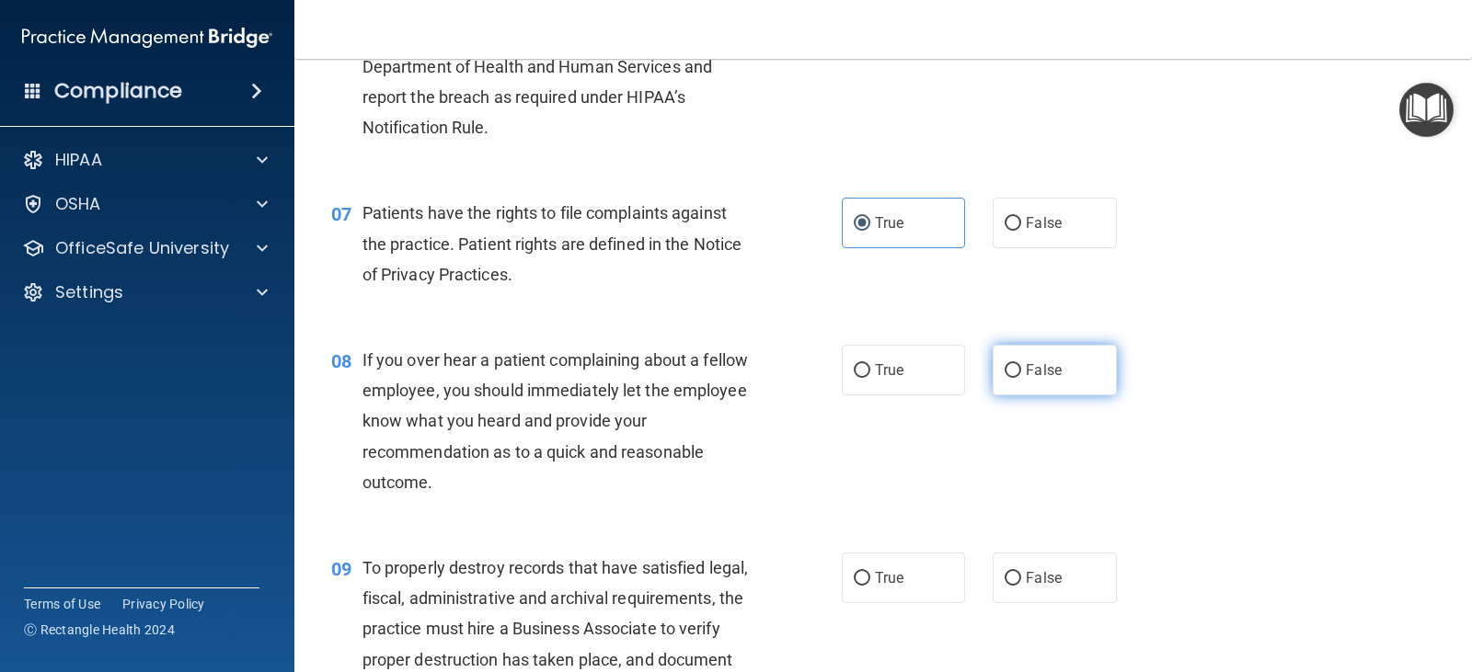
radio input "true"
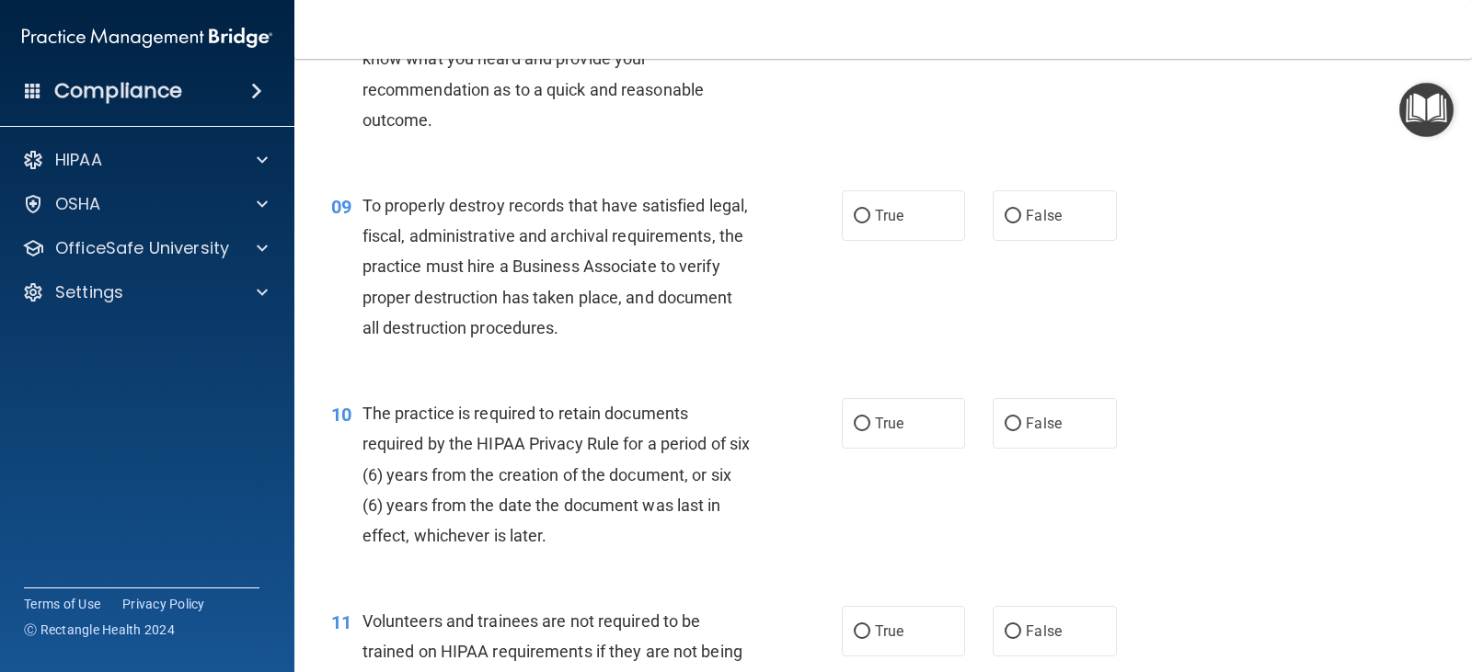
scroll to position [1472, 0]
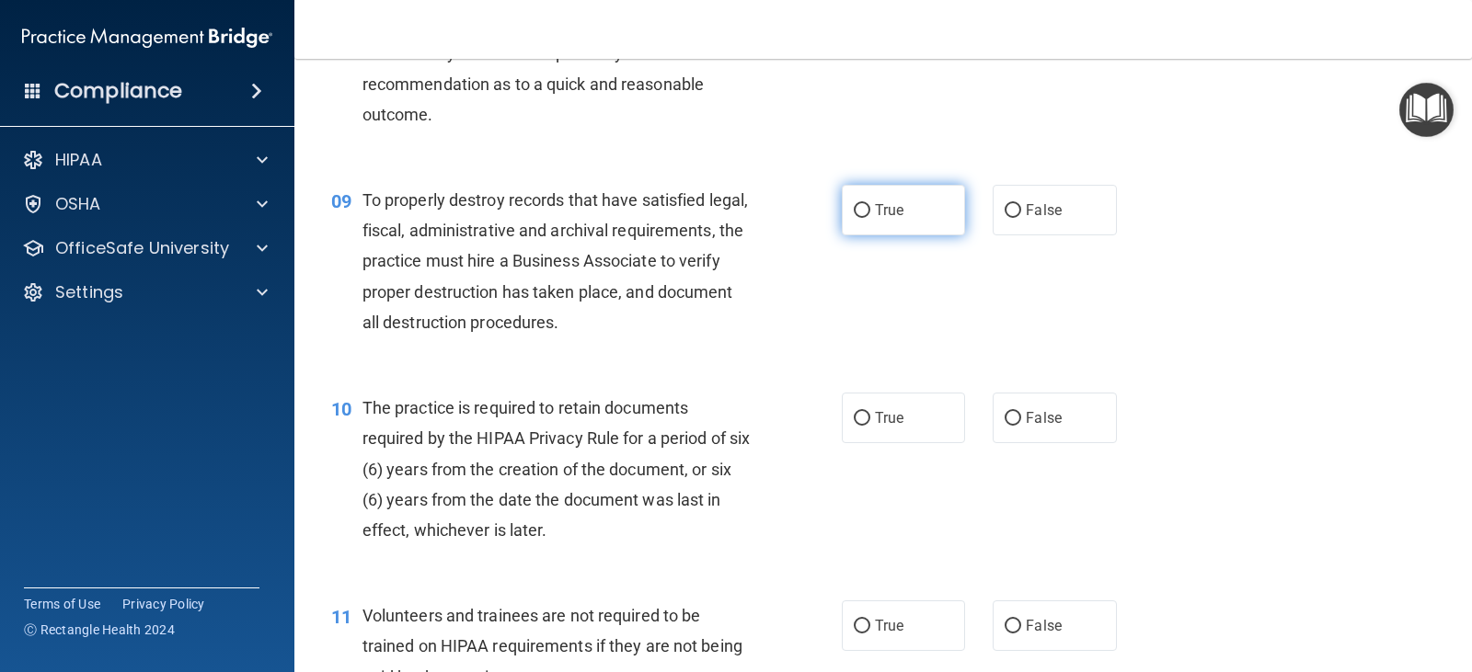
click at [892, 212] on span "True" at bounding box center [889, 209] width 29 height 17
click at [870, 212] on input "True" at bounding box center [862, 211] width 17 height 14
radio input "true"
click at [879, 414] on span "True" at bounding box center [889, 417] width 29 height 17
click at [870, 414] on input "True" at bounding box center [862, 419] width 17 height 14
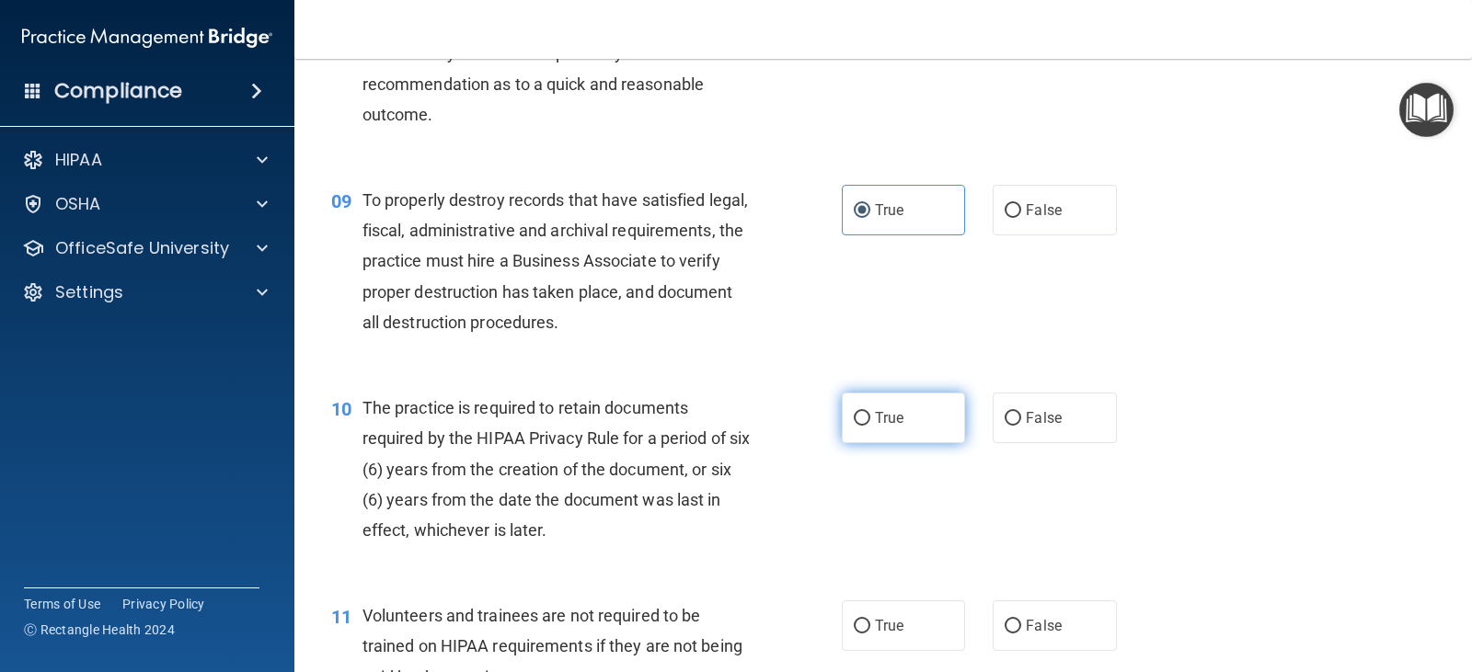
radio input "true"
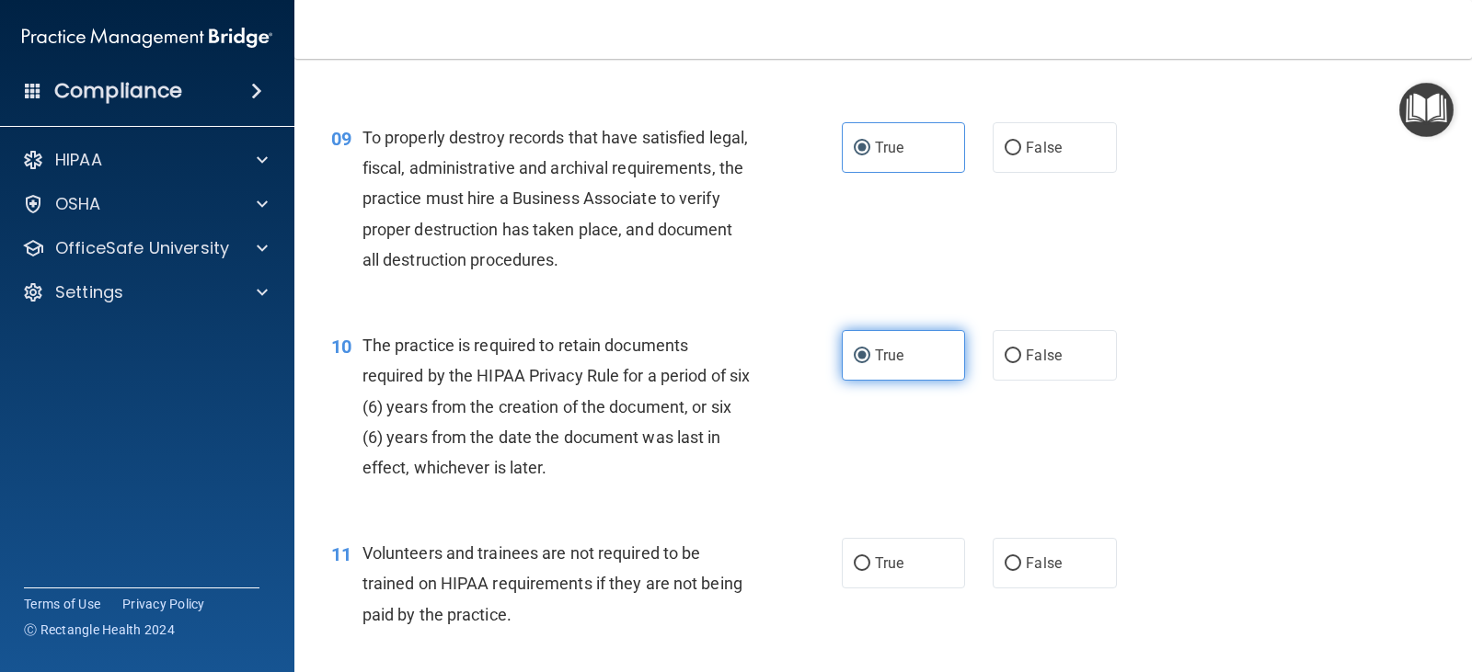
scroll to position [1840, 0]
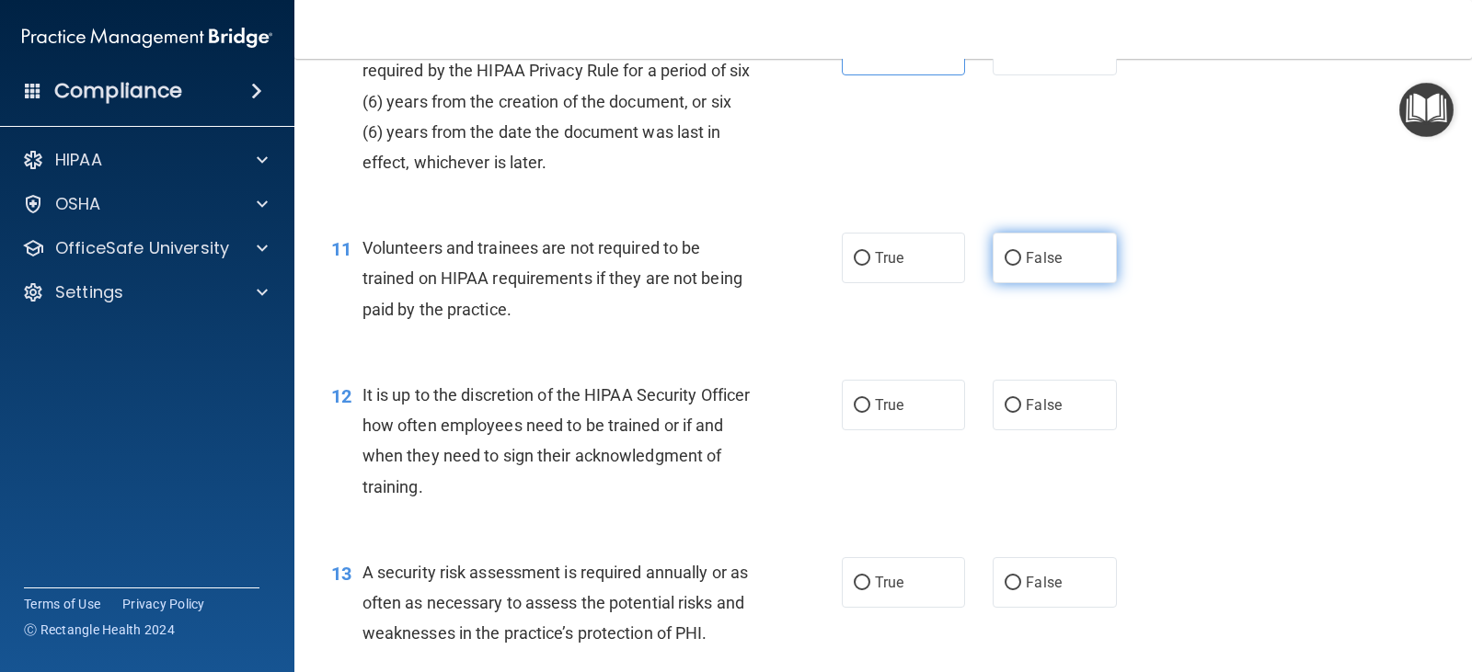
click at [1011, 262] on input "False" at bounding box center [1013, 259] width 17 height 14
radio input "true"
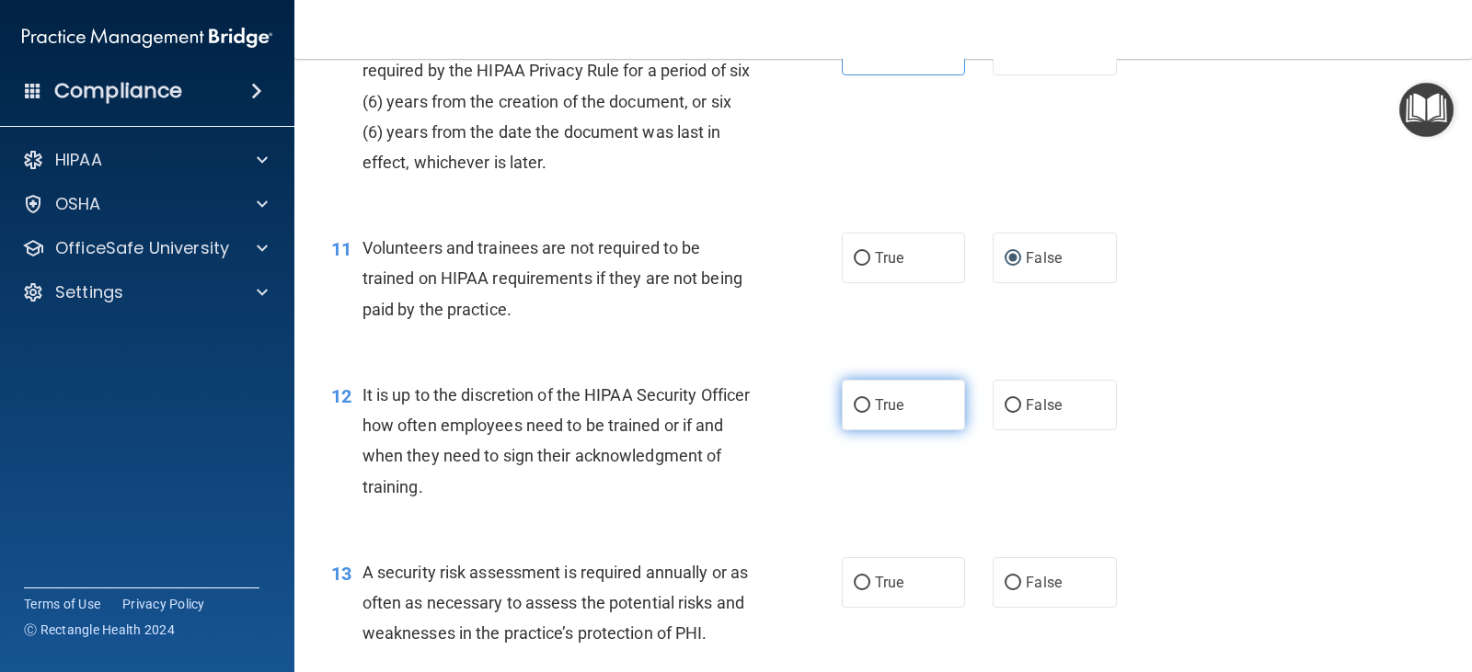
click at [910, 416] on label "True" at bounding box center [903, 405] width 123 height 51
click at [870, 413] on input "True" at bounding box center [862, 406] width 17 height 14
radio input "true"
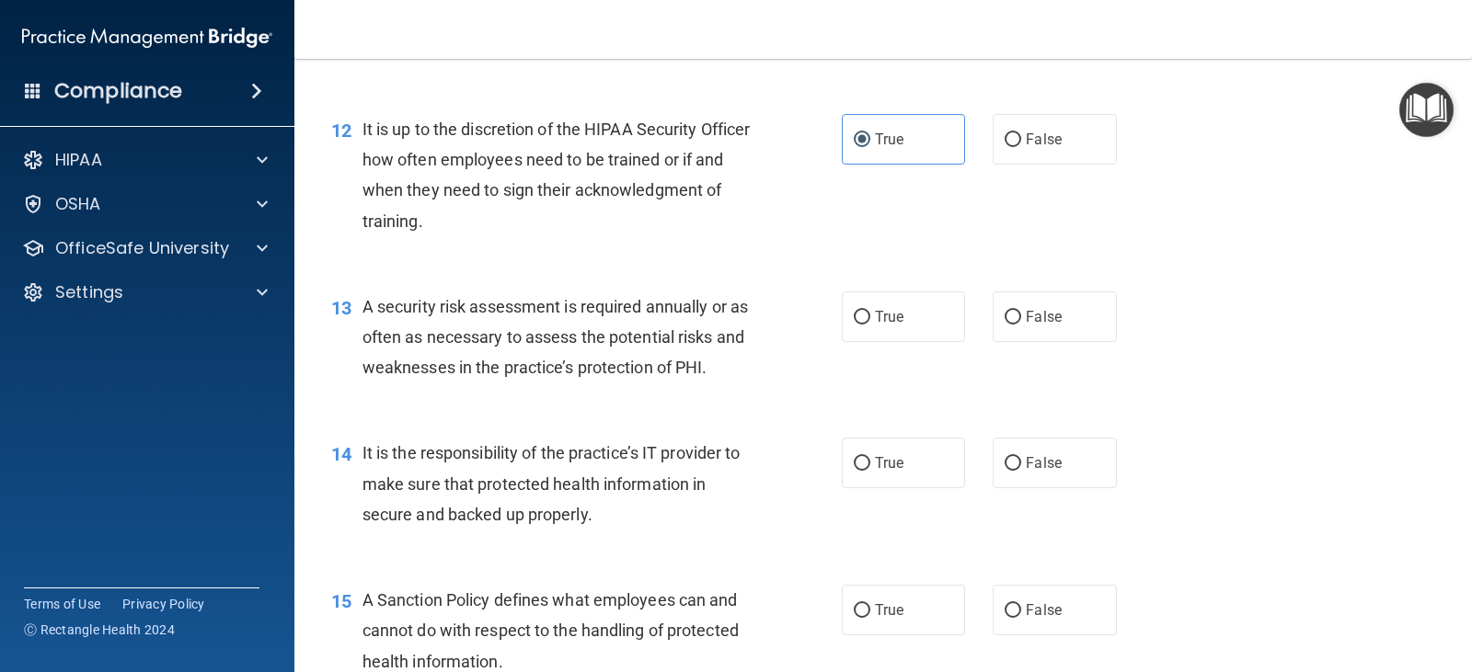
scroll to position [2208, 0]
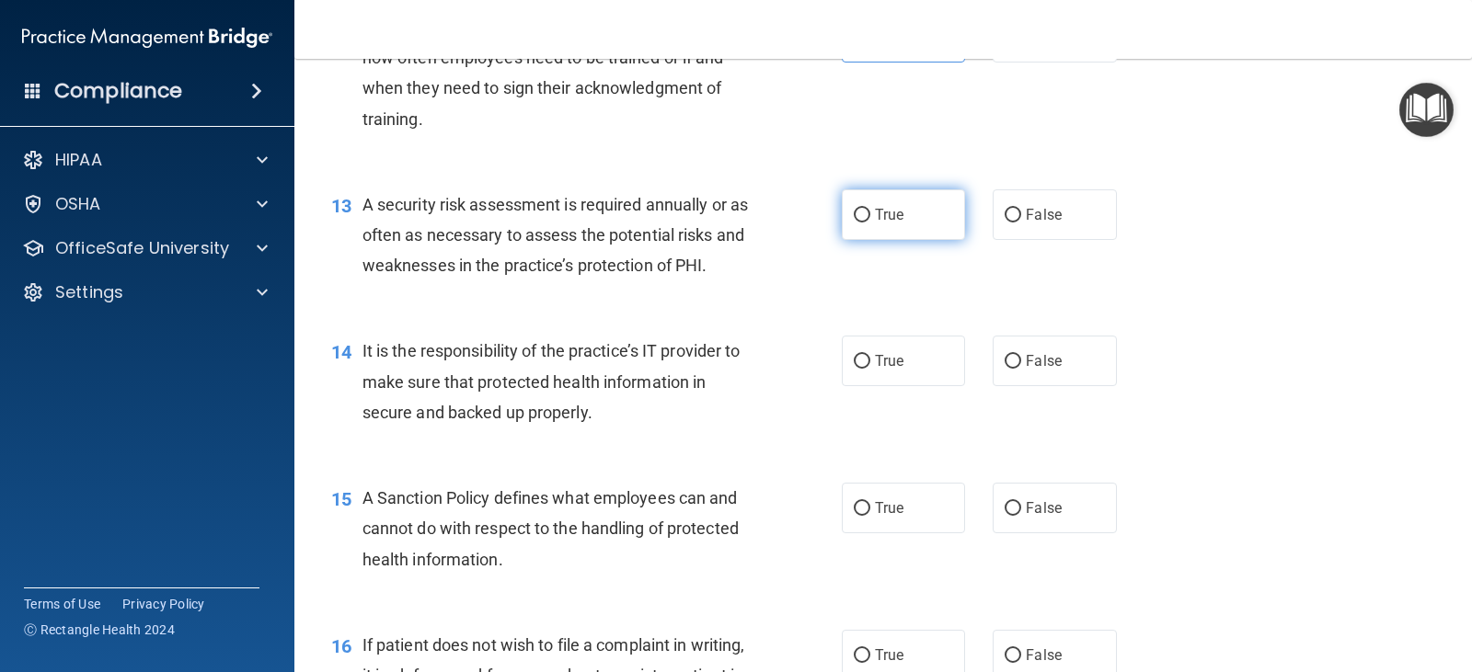
click at [907, 218] on label "True" at bounding box center [903, 215] width 123 height 51
click at [870, 218] on input "True" at bounding box center [862, 216] width 17 height 14
radio input "true"
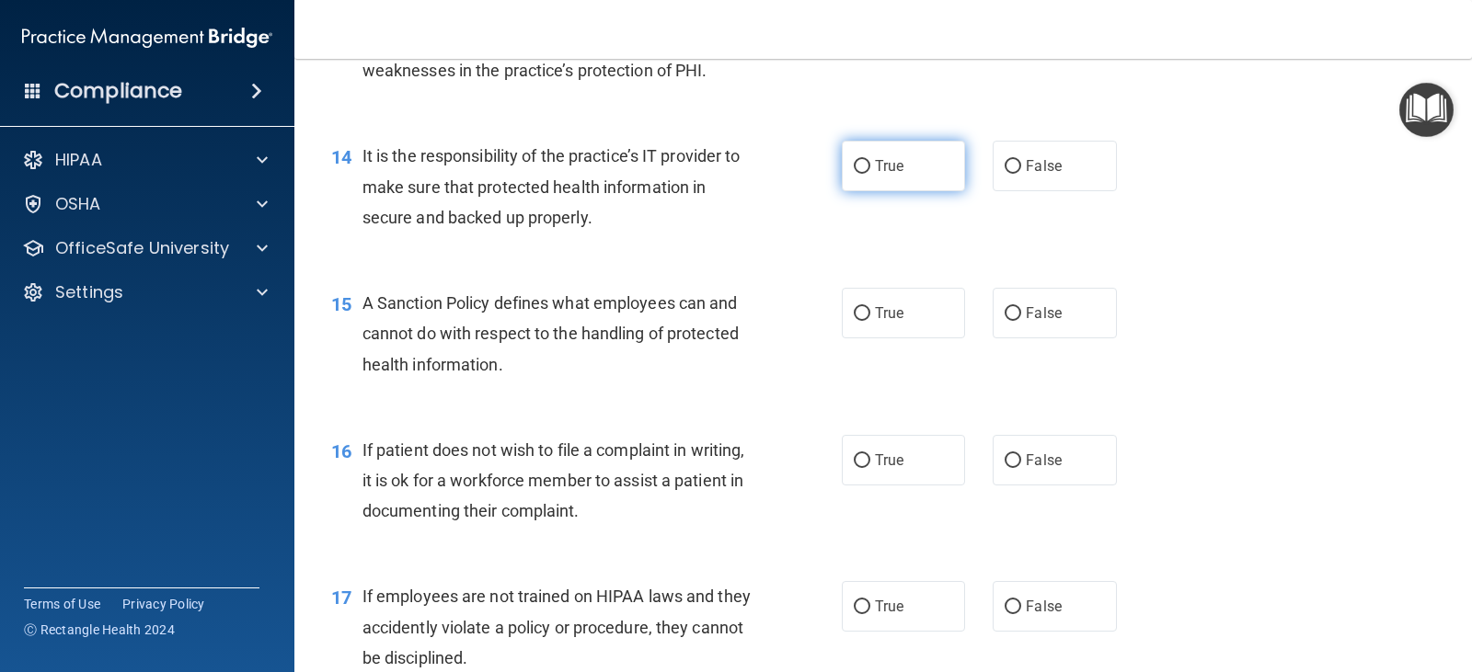
scroll to position [2484, 0]
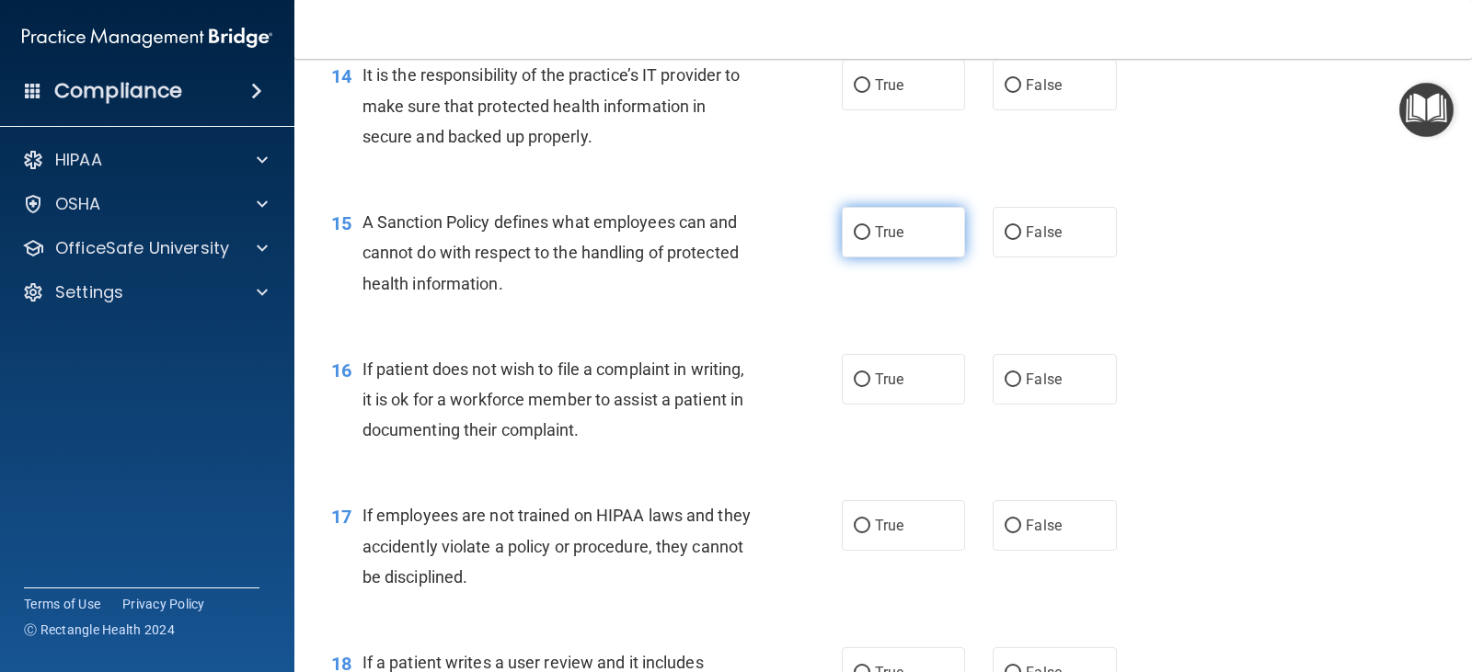
click at [891, 245] on label "True" at bounding box center [903, 232] width 123 height 51
click at [870, 240] on input "True" at bounding box center [862, 233] width 17 height 14
radio input "true"
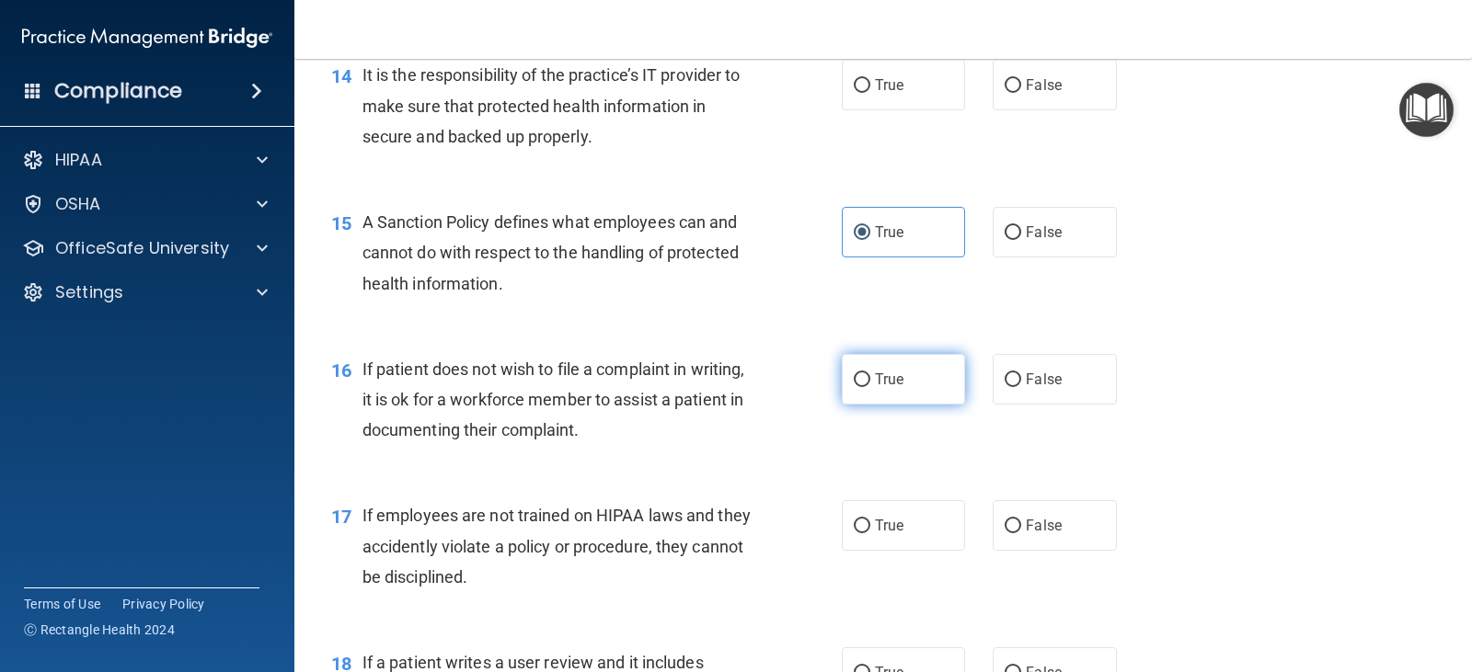
click at [888, 385] on span "True" at bounding box center [889, 379] width 29 height 17
click at [870, 385] on input "True" at bounding box center [862, 380] width 17 height 14
radio input "true"
click at [1027, 524] on span "False" at bounding box center [1044, 525] width 36 height 17
click at [1021, 524] on input "False" at bounding box center [1013, 527] width 17 height 14
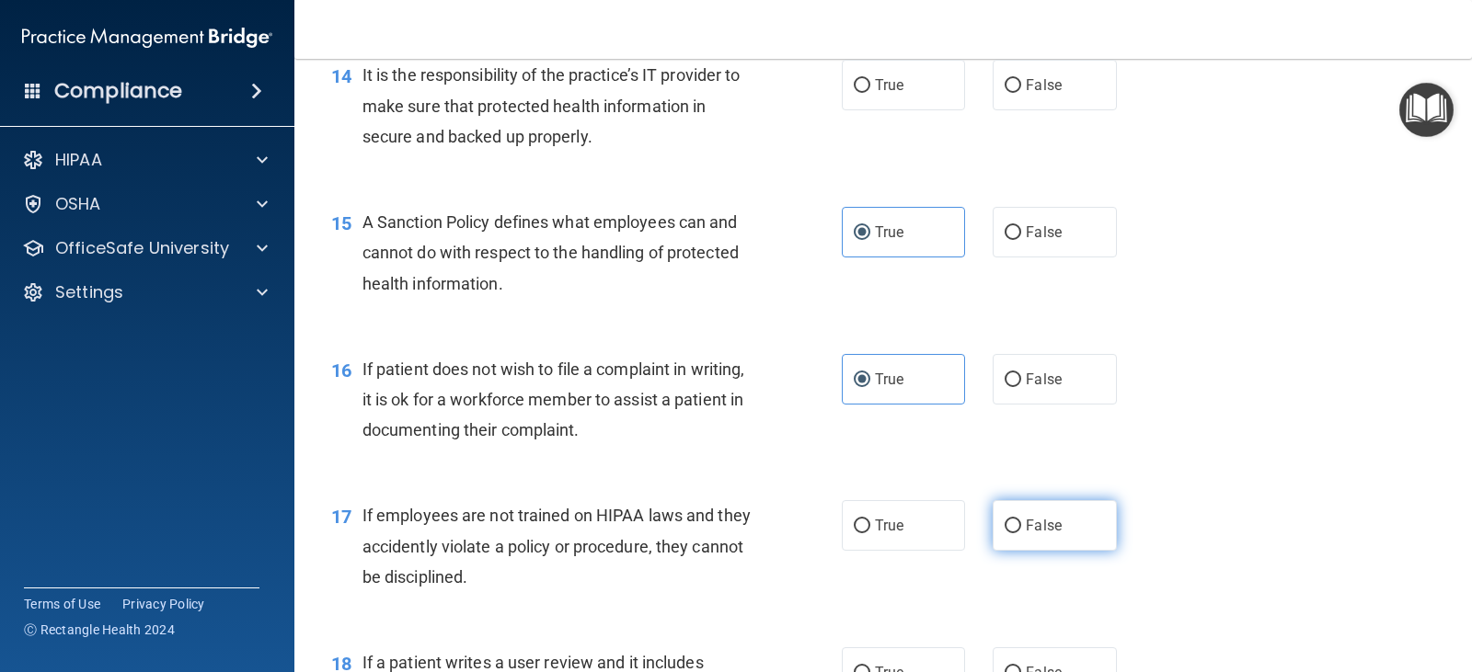
radio input "true"
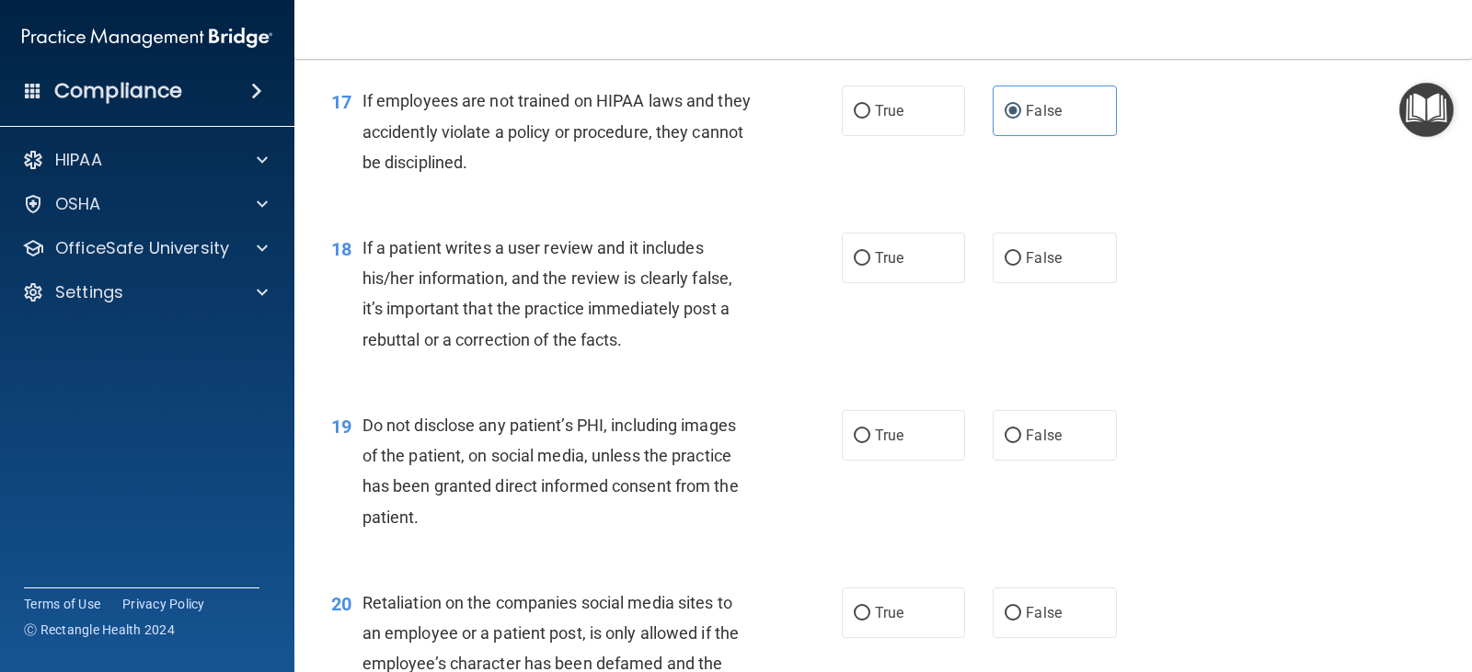
scroll to position [2944, 0]
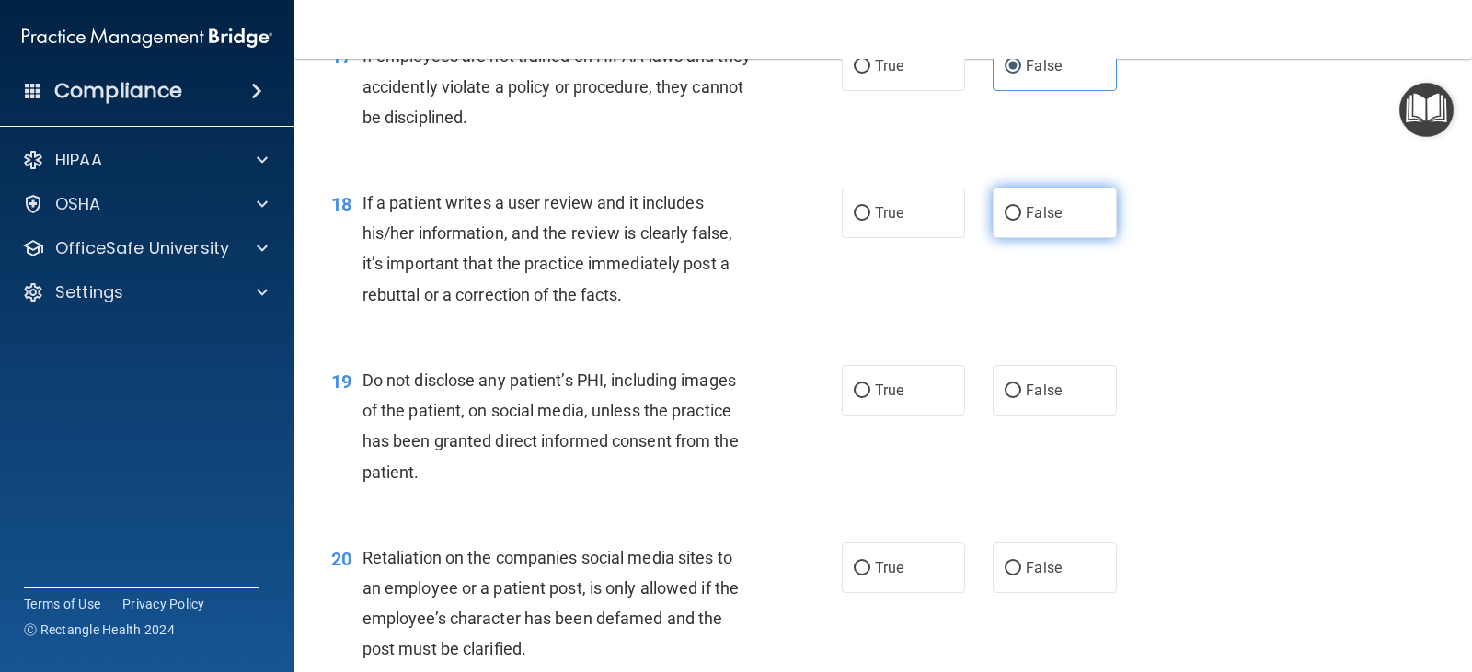
click at [1038, 222] on label "False" at bounding box center [1054, 213] width 123 height 51
click at [1021, 221] on input "False" at bounding box center [1013, 214] width 17 height 14
radio input "true"
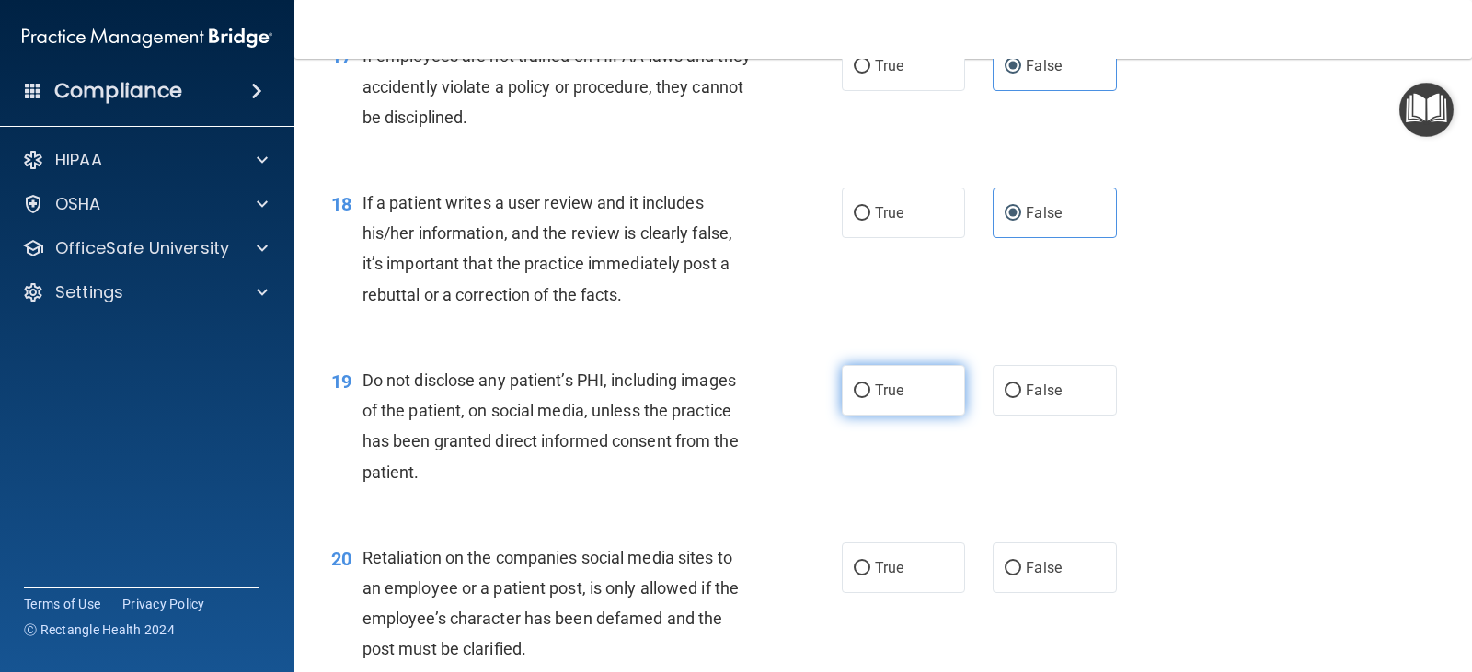
click at [880, 393] on span "True" at bounding box center [889, 390] width 29 height 17
click at [870, 393] on input "True" at bounding box center [862, 392] width 17 height 14
radio input "true"
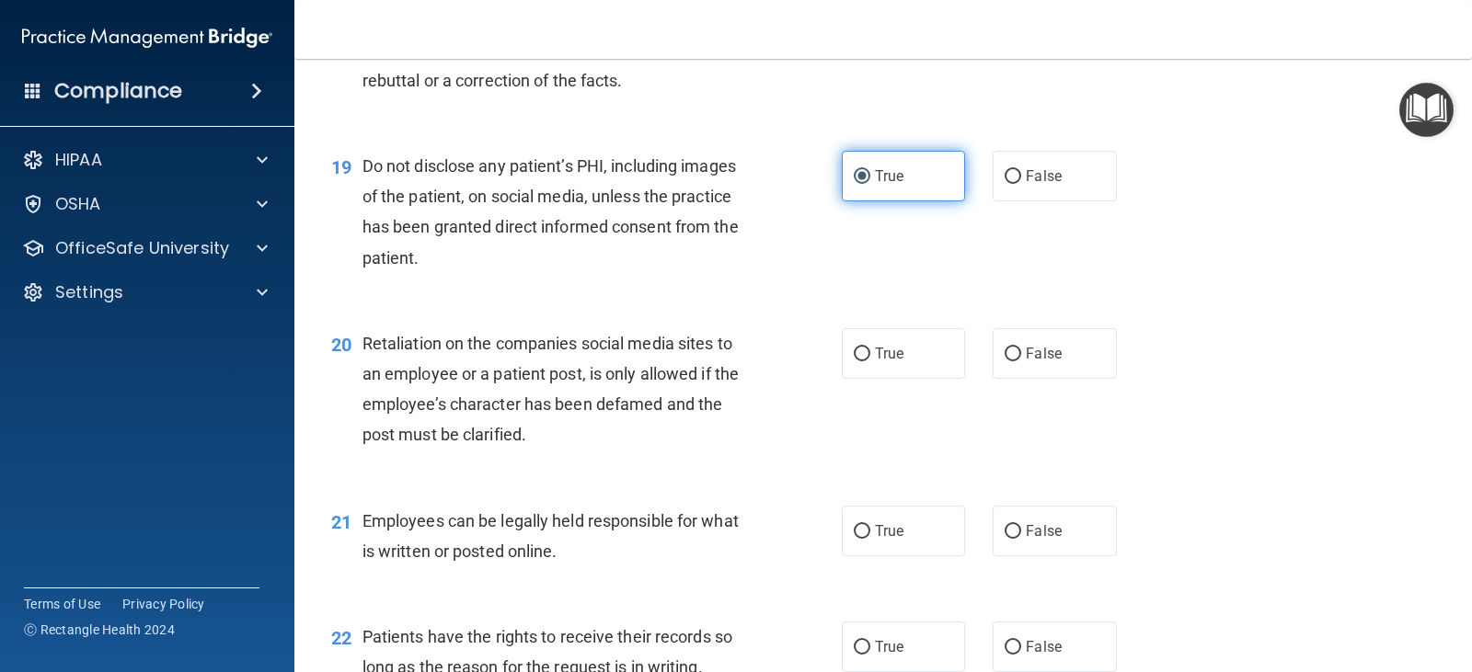
scroll to position [3312, 0]
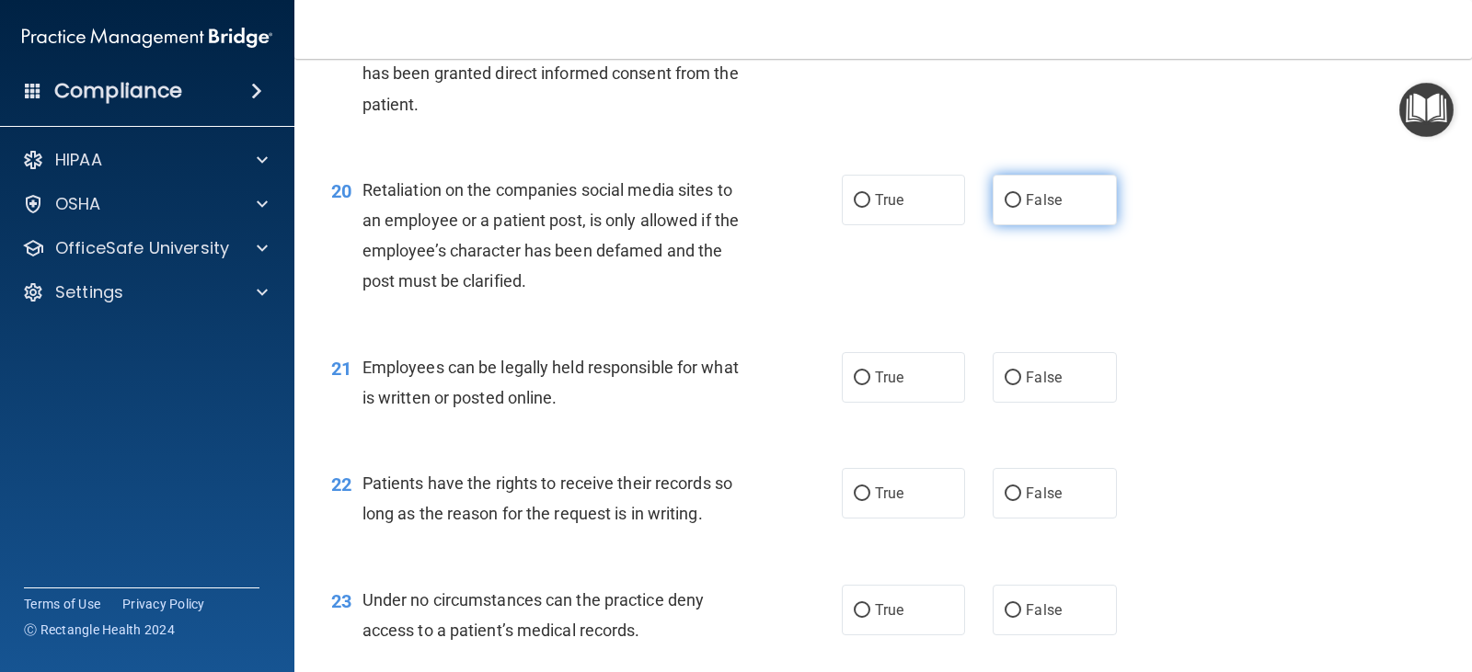
click at [1080, 203] on label "False" at bounding box center [1054, 200] width 123 height 51
click at [1021, 203] on input "False" at bounding box center [1013, 201] width 17 height 14
radio input "true"
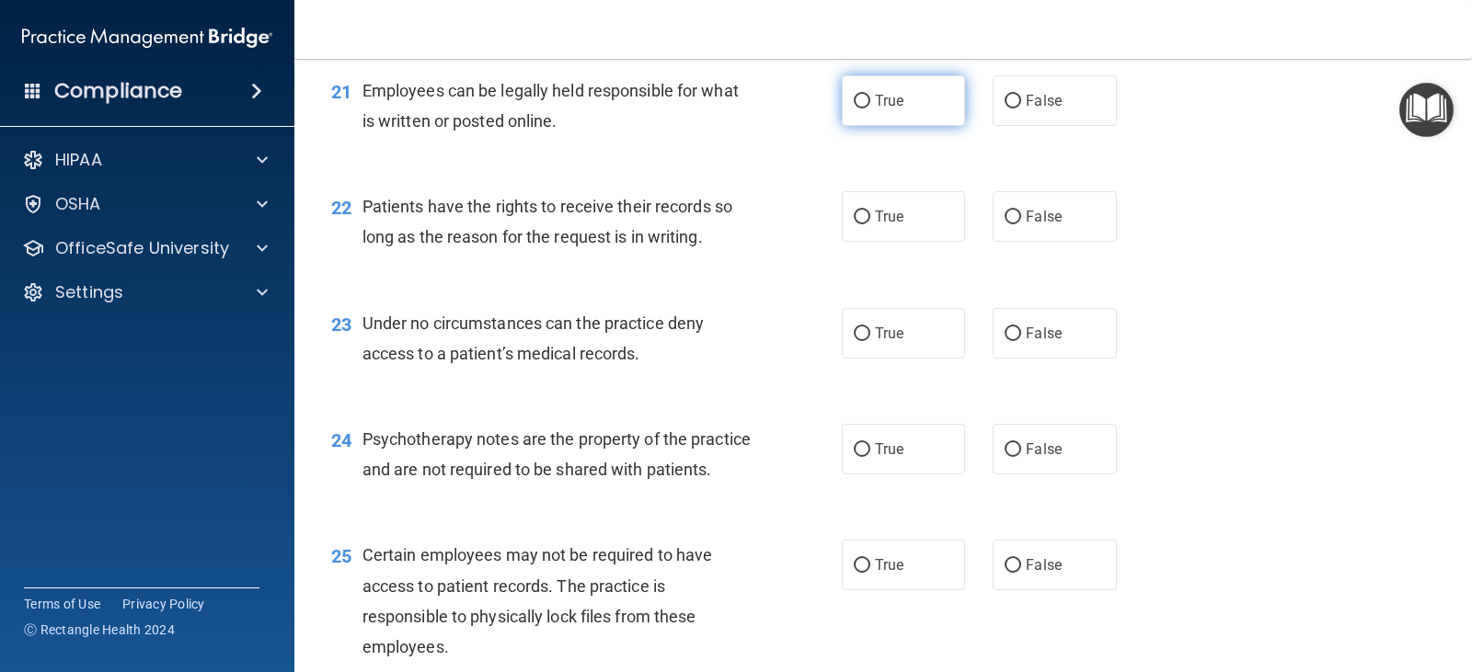
scroll to position [3588, 0]
click at [907, 110] on label "True" at bounding box center [903, 101] width 123 height 51
click at [870, 109] on input "True" at bounding box center [862, 103] width 17 height 14
radio input "true"
click at [1050, 224] on span "False" at bounding box center [1044, 217] width 36 height 17
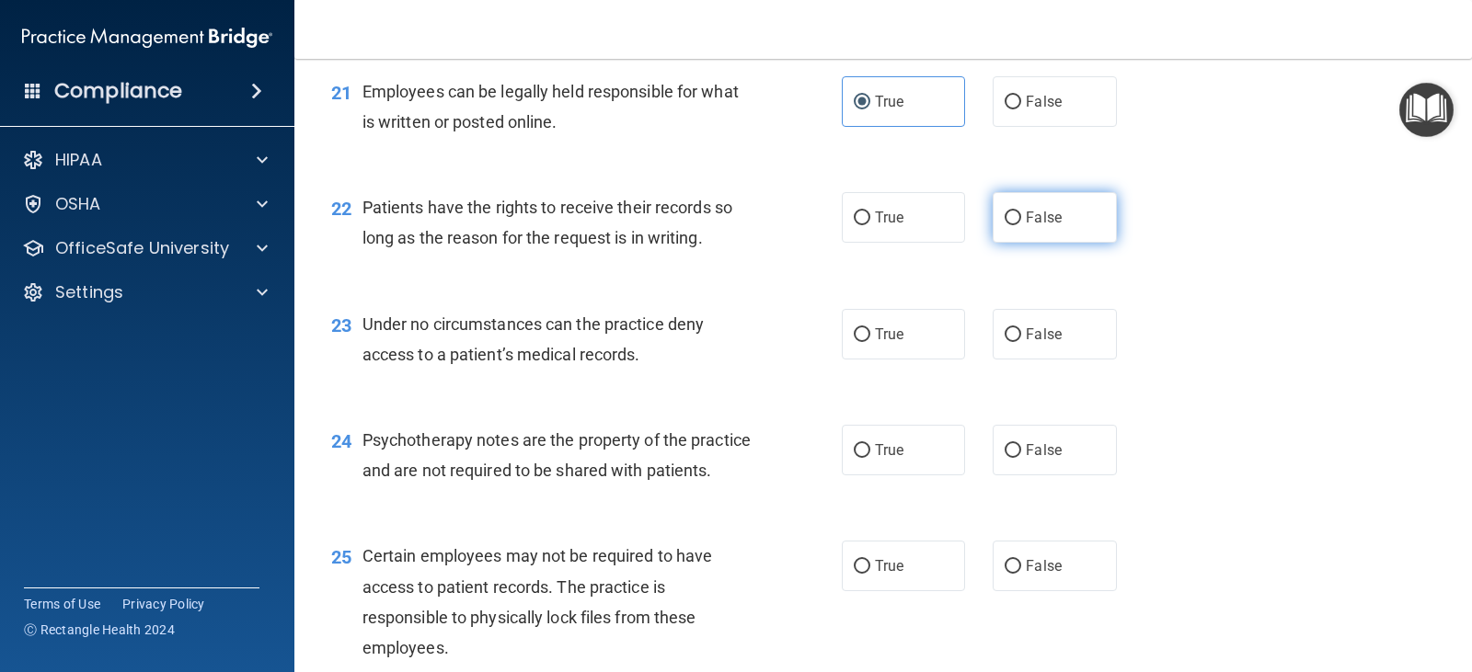
click at [1021, 224] on input "False" at bounding box center [1013, 219] width 17 height 14
radio input "true"
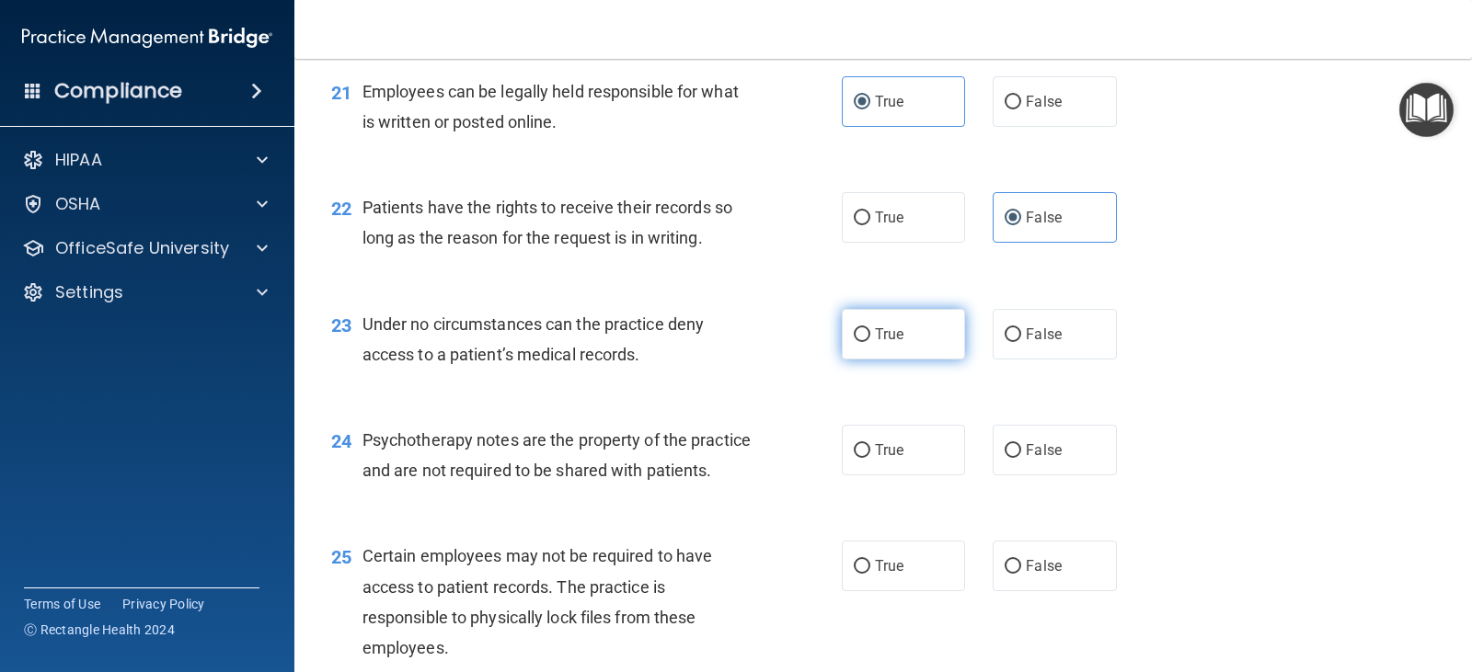
click at [885, 353] on label "True" at bounding box center [903, 334] width 123 height 51
click at [870, 342] on input "True" at bounding box center [862, 335] width 17 height 14
radio input "true"
click at [902, 470] on label "True" at bounding box center [903, 450] width 123 height 51
click at [870, 458] on input "True" at bounding box center [862, 451] width 17 height 14
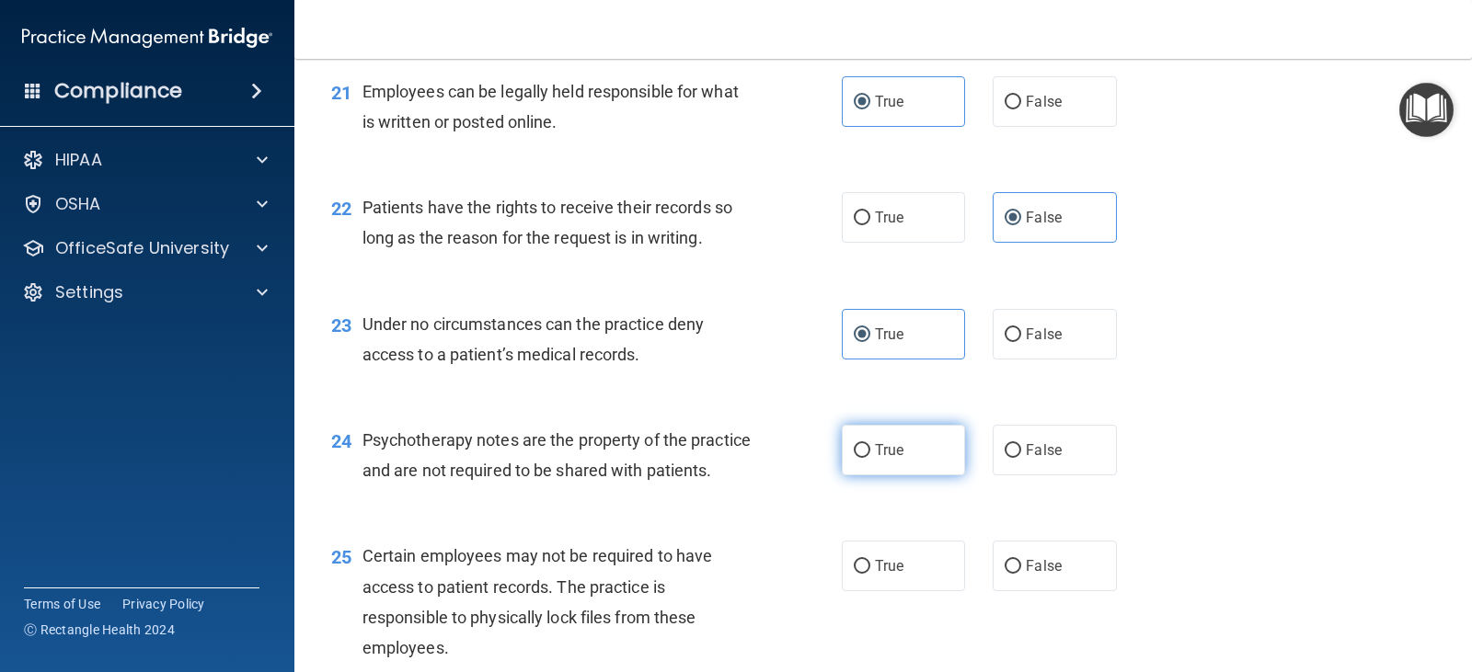
radio input "true"
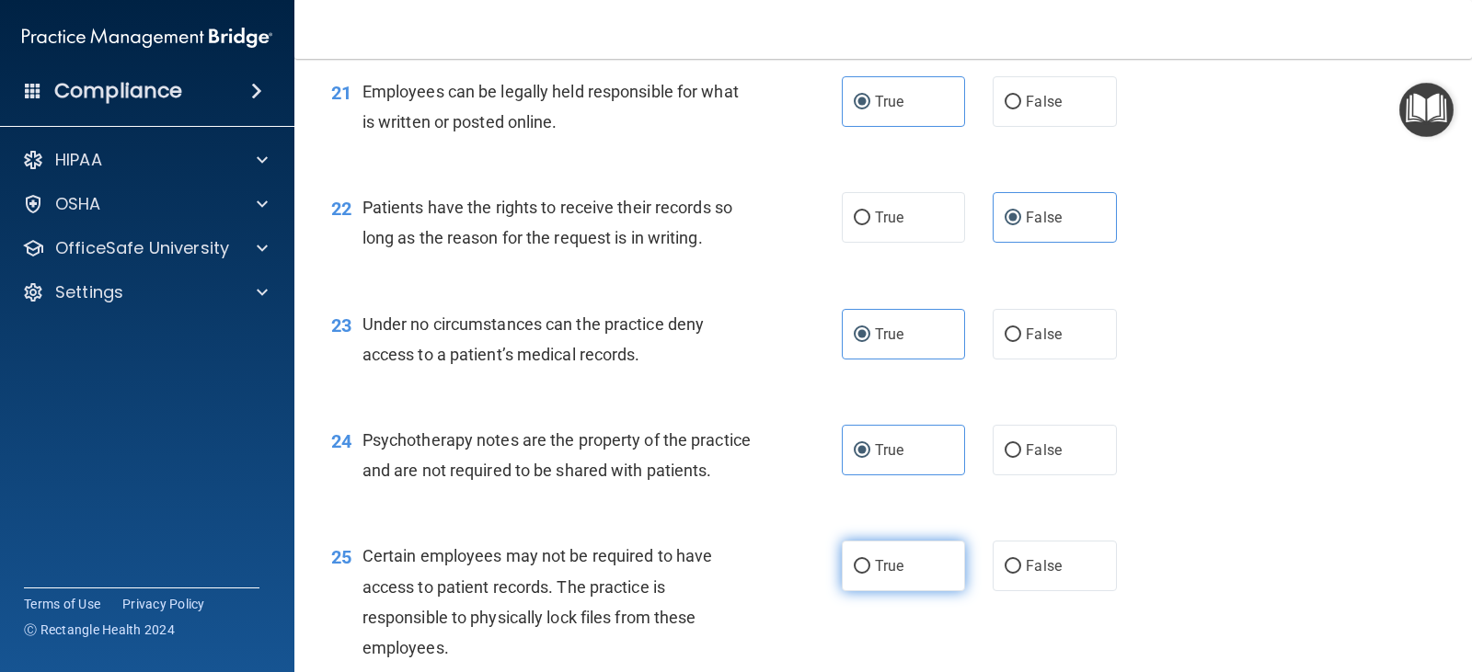
click at [902, 592] on label "True" at bounding box center [903, 566] width 123 height 51
click at [870, 574] on input "True" at bounding box center [862, 567] width 17 height 14
radio input "true"
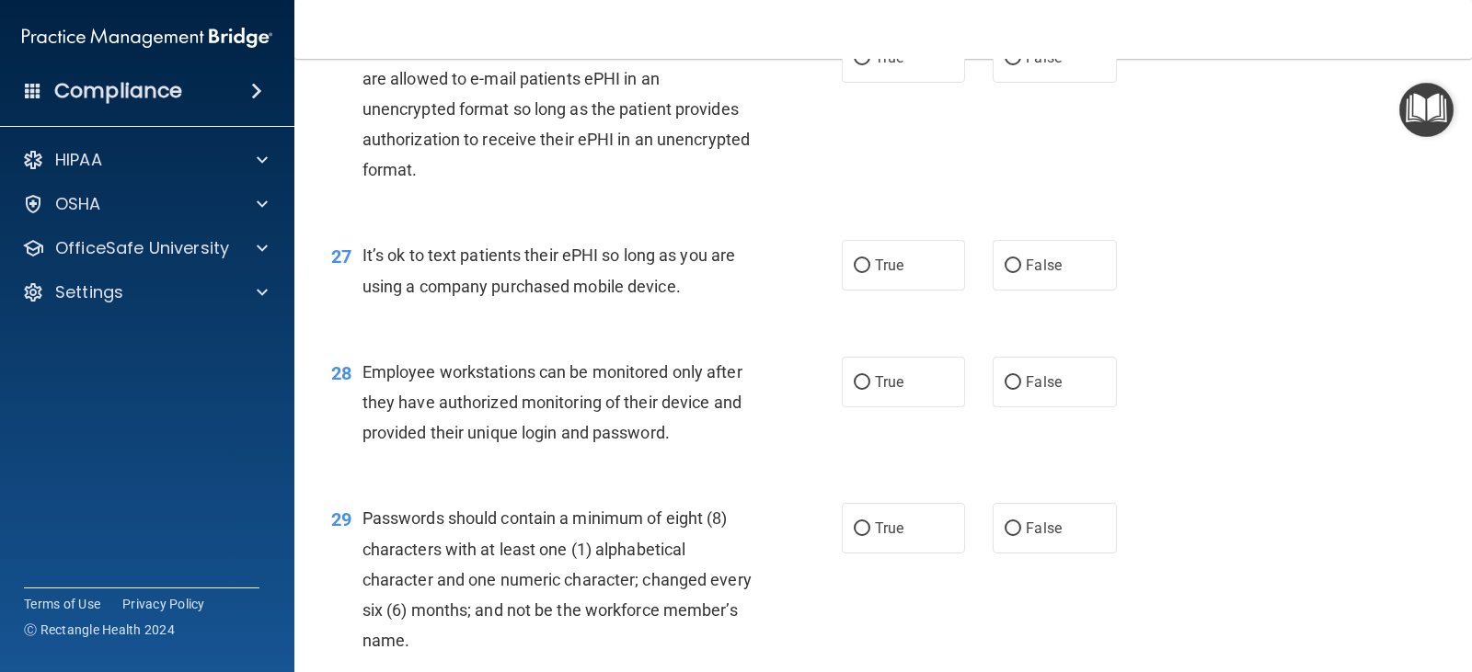
scroll to position [4232, 0]
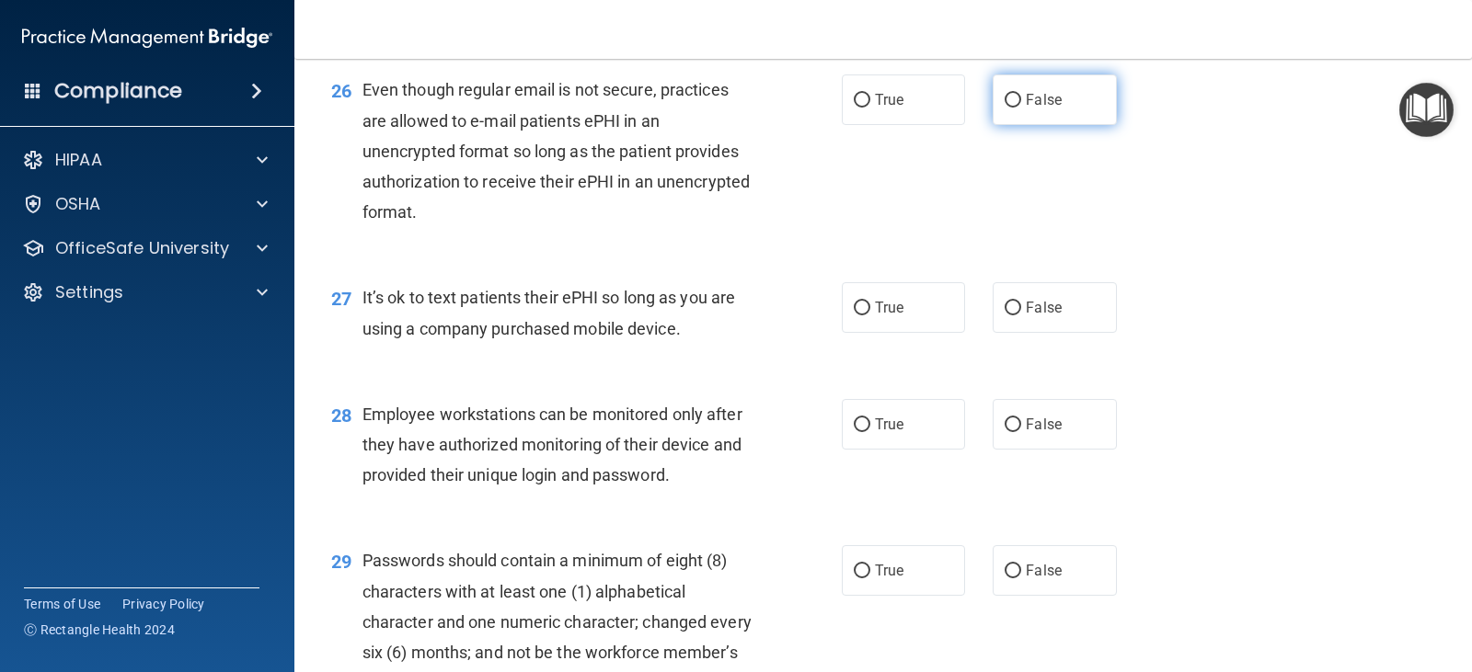
click at [1049, 109] on span "False" at bounding box center [1044, 99] width 36 height 17
click at [1021, 108] on input "False" at bounding box center [1013, 101] width 17 height 14
radio input "true"
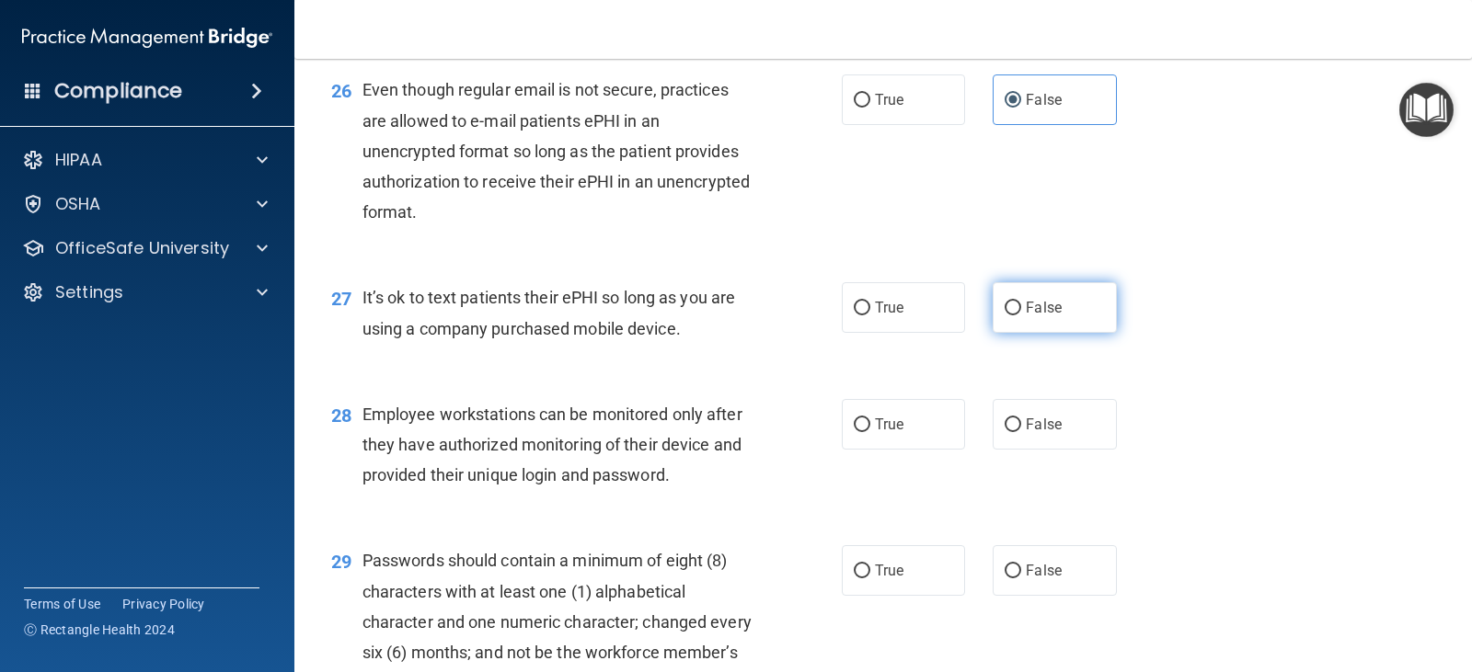
click at [1061, 333] on label "False" at bounding box center [1054, 307] width 123 height 51
click at [1021, 316] on input "False" at bounding box center [1013, 309] width 17 height 14
radio input "true"
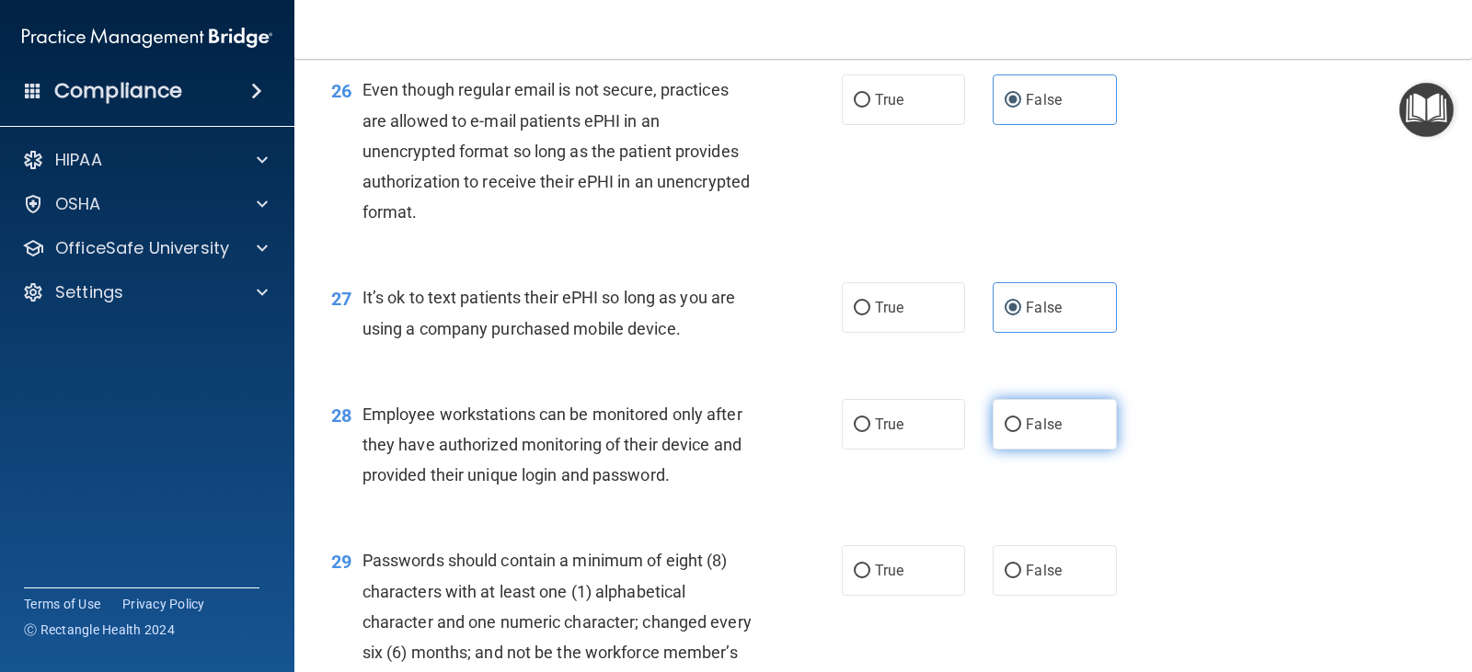
click at [1035, 433] on span "False" at bounding box center [1044, 424] width 36 height 17
click at [1021, 432] on input "False" at bounding box center [1013, 426] width 17 height 14
radio input "true"
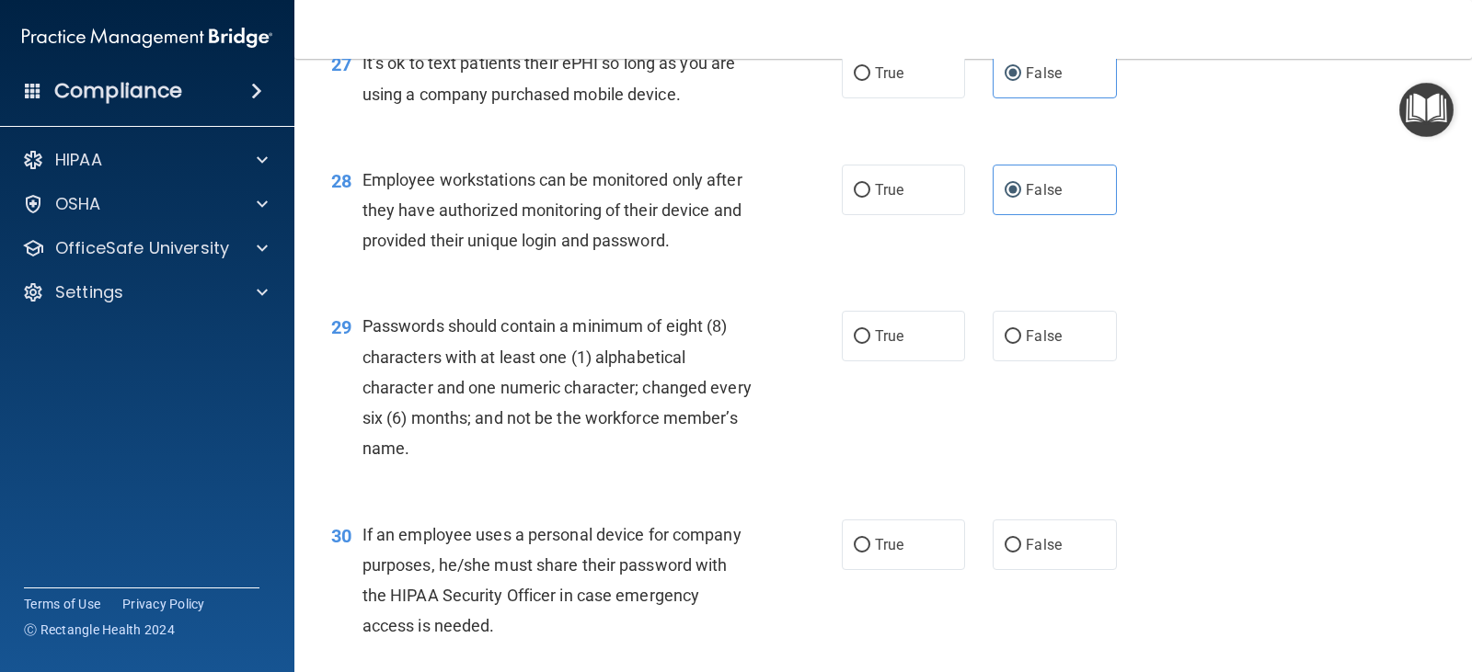
scroll to position [4600, 0]
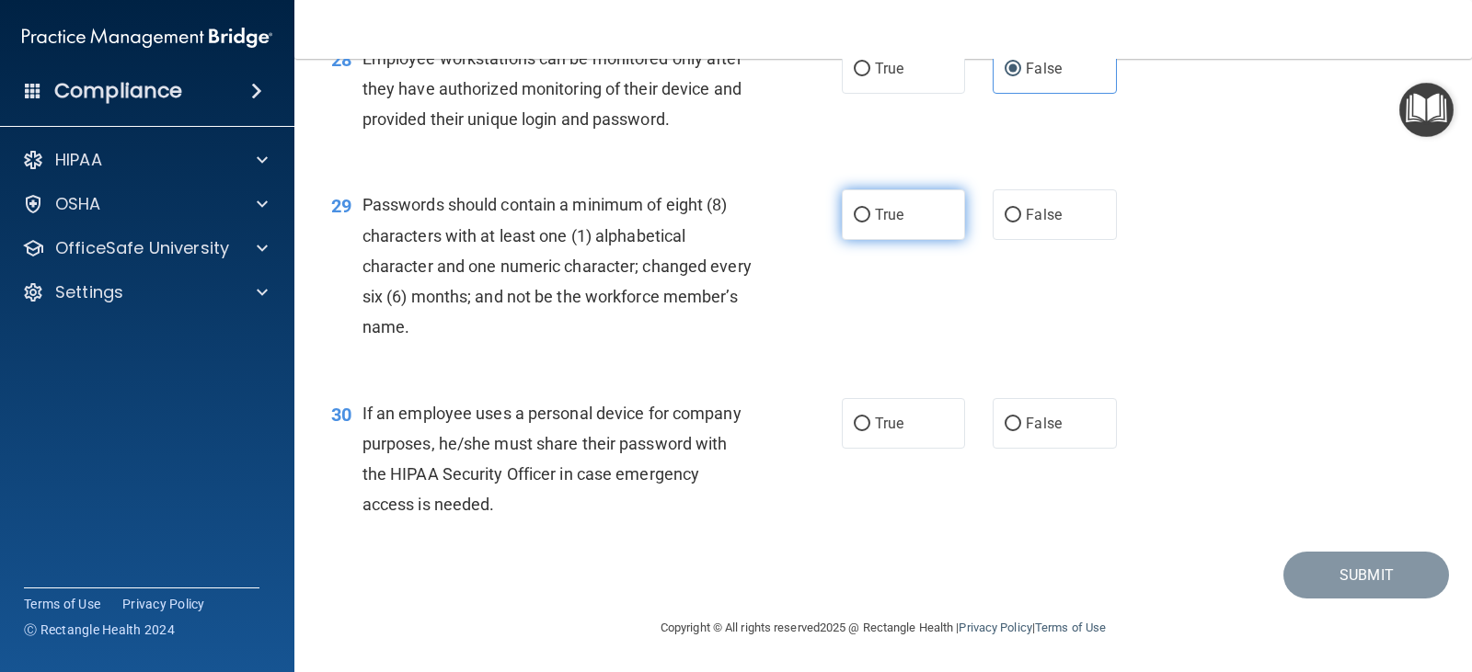
click at [897, 224] on span "True" at bounding box center [889, 214] width 29 height 17
click at [870, 223] on input "True" at bounding box center [862, 216] width 17 height 14
radio input "true"
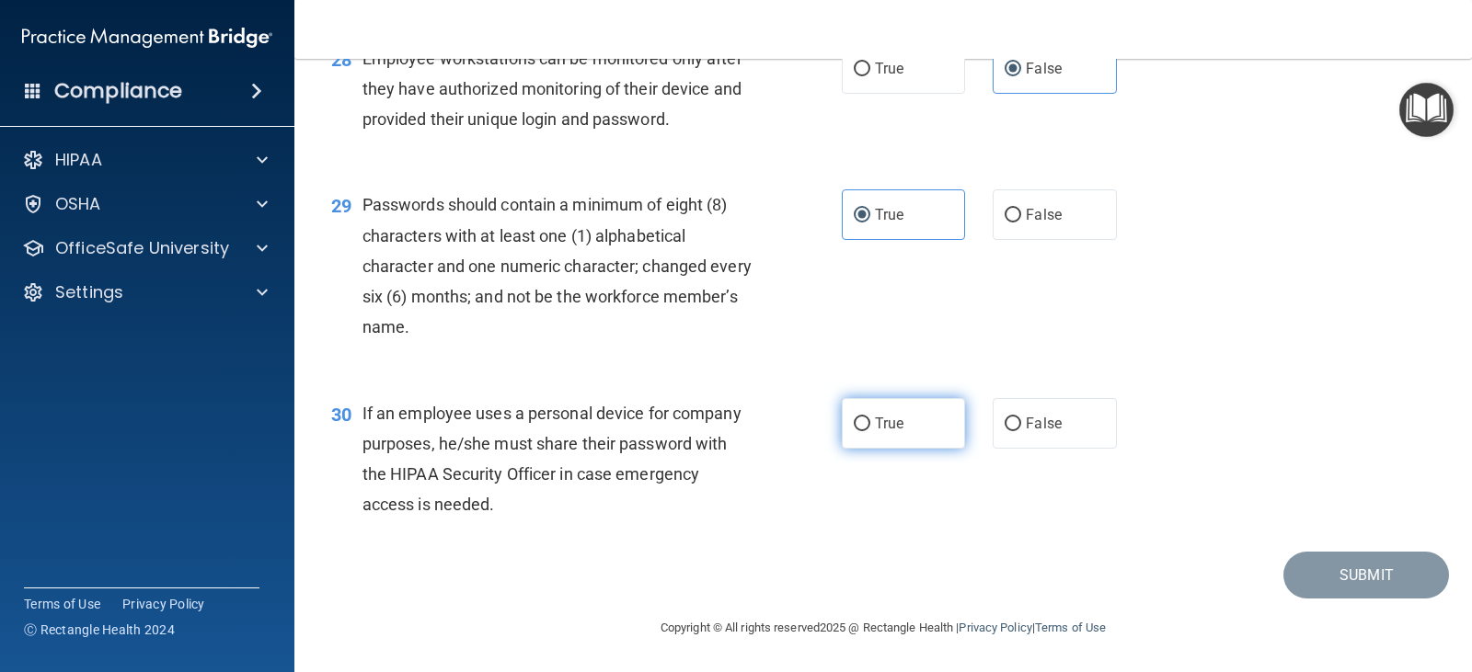
click at [884, 431] on label "True" at bounding box center [903, 423] width 123 height 51
click at [870, 431] on input "True" at bounding box center [862, 425] width 17 height 14
radio input "true"
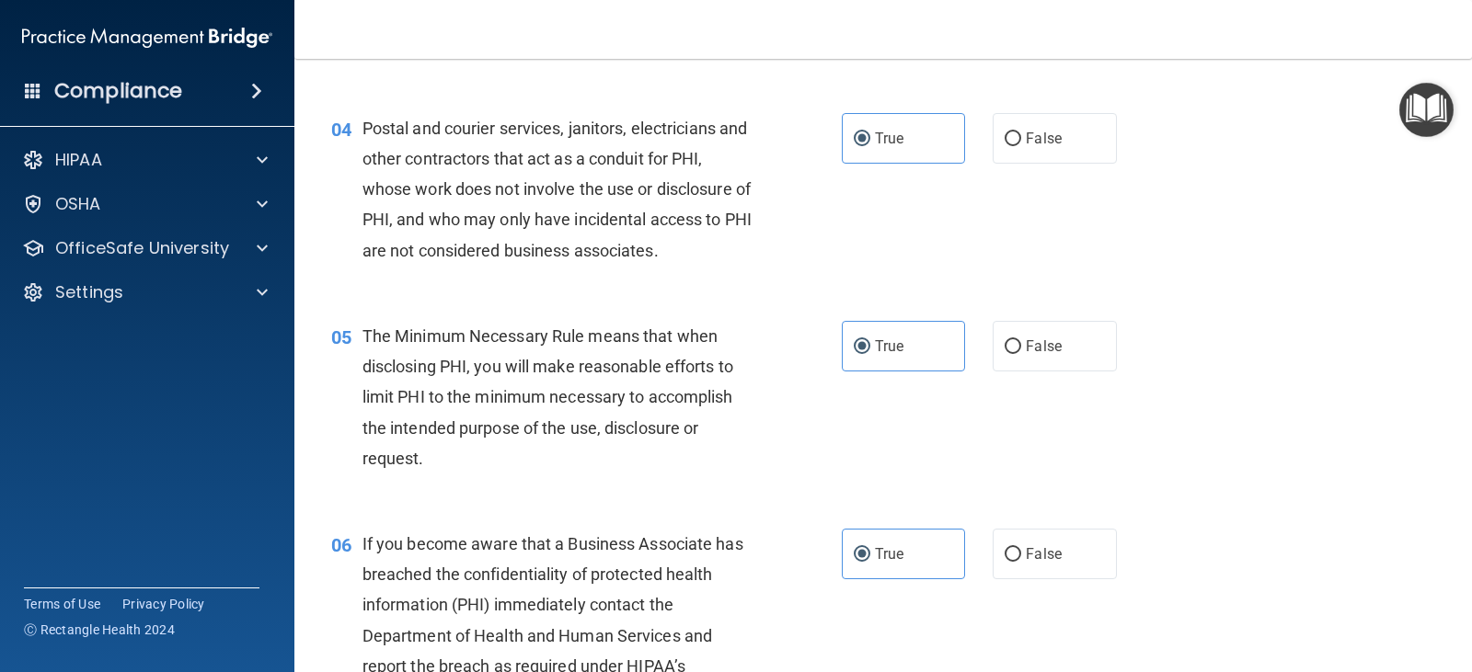
scroll to position [552, 0]
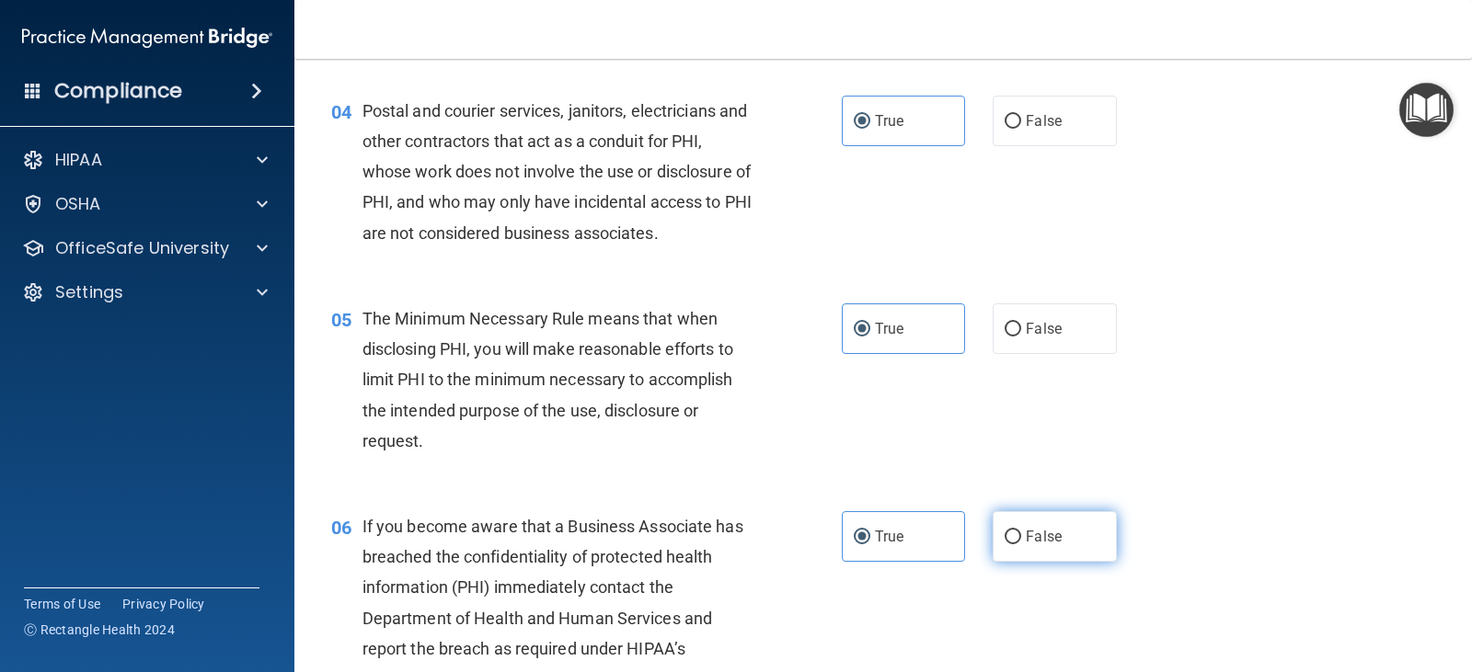
click at [1032, 527] on label "False" at bounding box center [1054, 536] width 123 height 51
click at [1021, 531] on input "False" at bounding box center [1013, 538] width 17 height 14
radio input "true"
radio input "false"
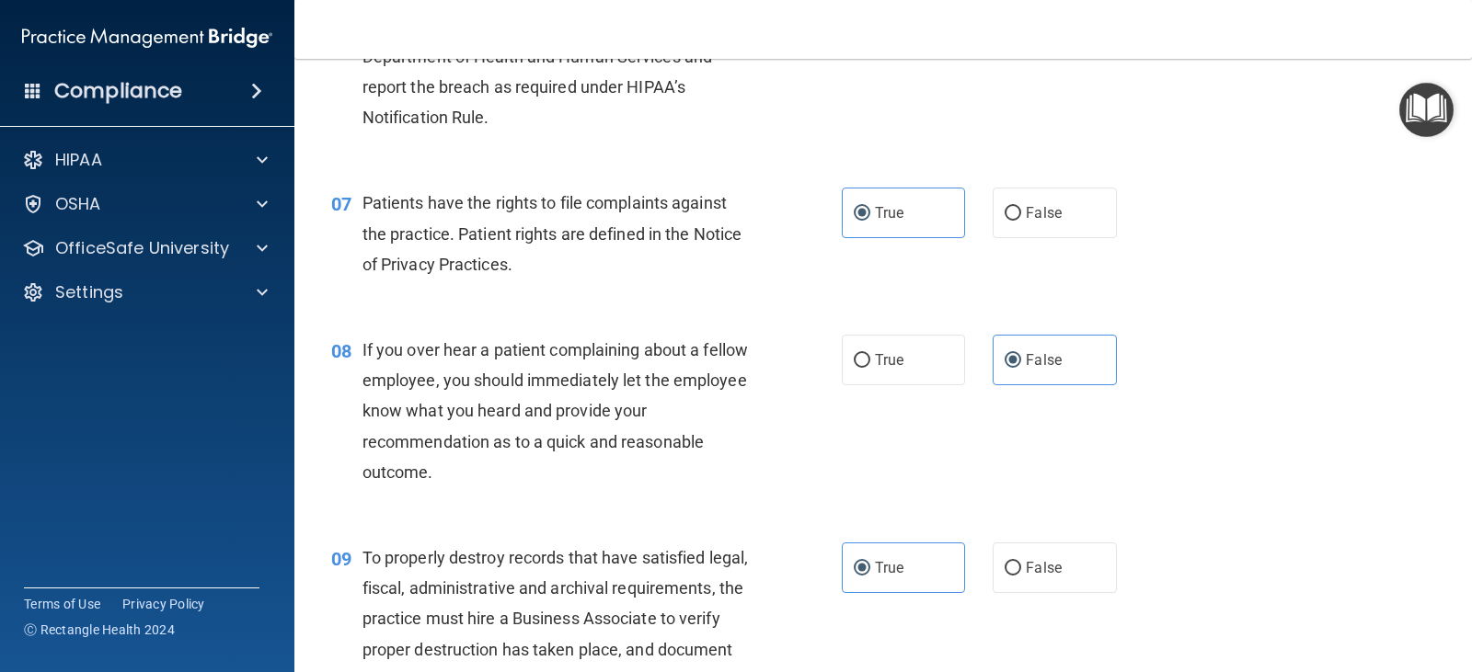
scroll to position [1196, 0]
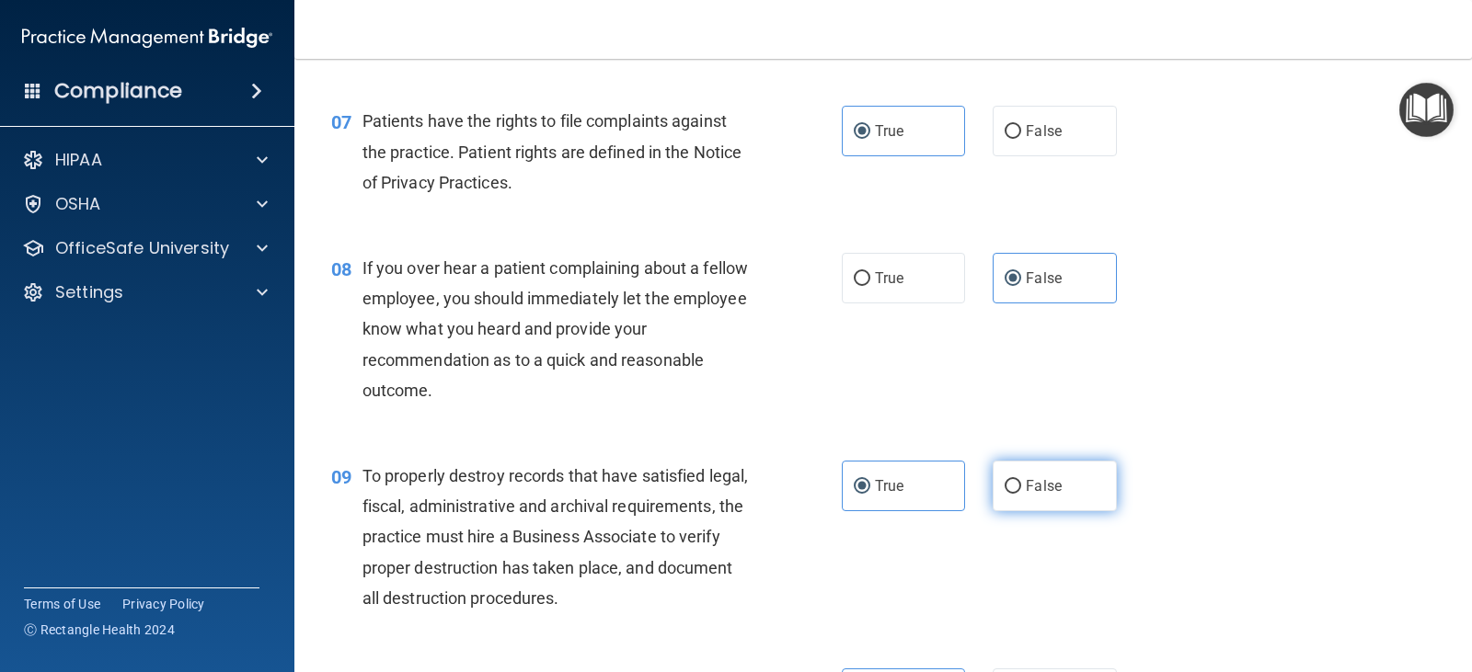
click at [1024, 472] on label "False" at bounding box center [1054, 486] width 123 height 51
click at [1021, 480] on input "False" at bounding box center [1013, 487] width 17 height 14
radio input "true"
radio input "false"
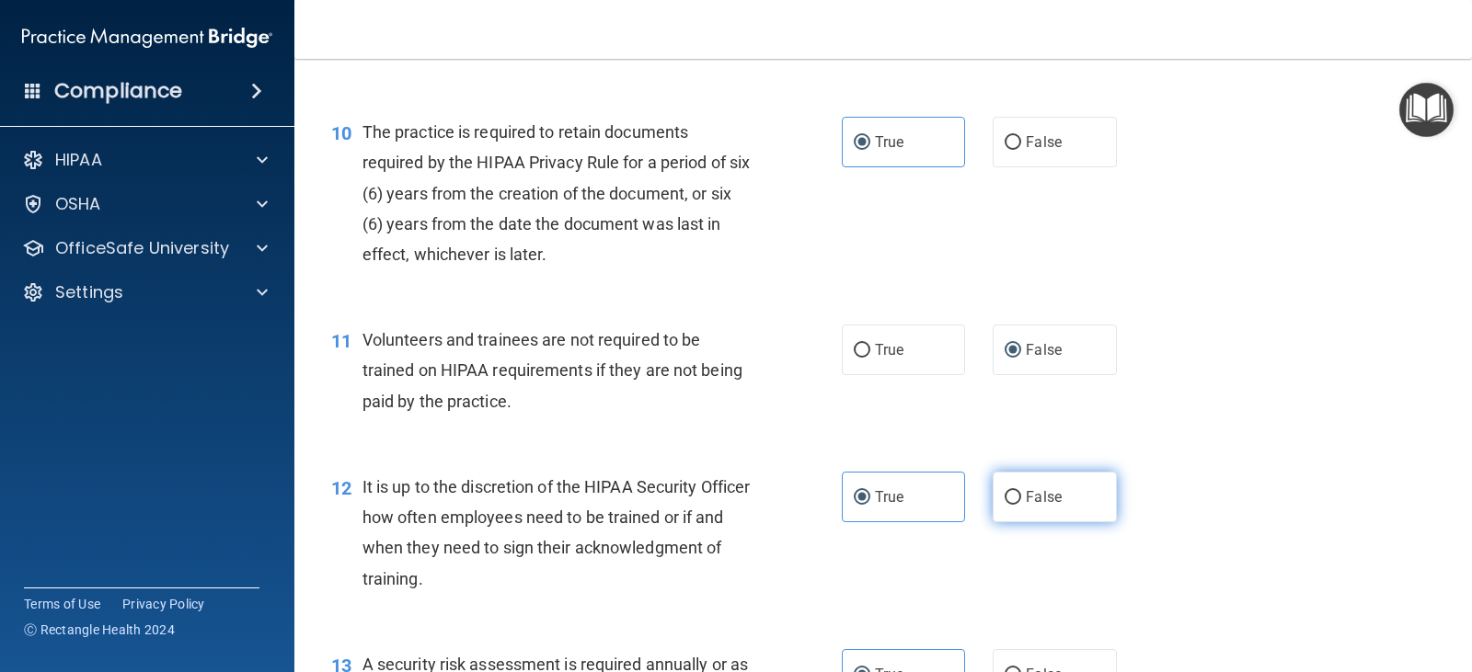
click at [993, 503] on label "False" at bounding box center [1054, 497] width 123 height 51
click at [1005, 503] on input "False" at bounding box center [1013, 498] width 17 height 14
radio input "true"
radio input "false"
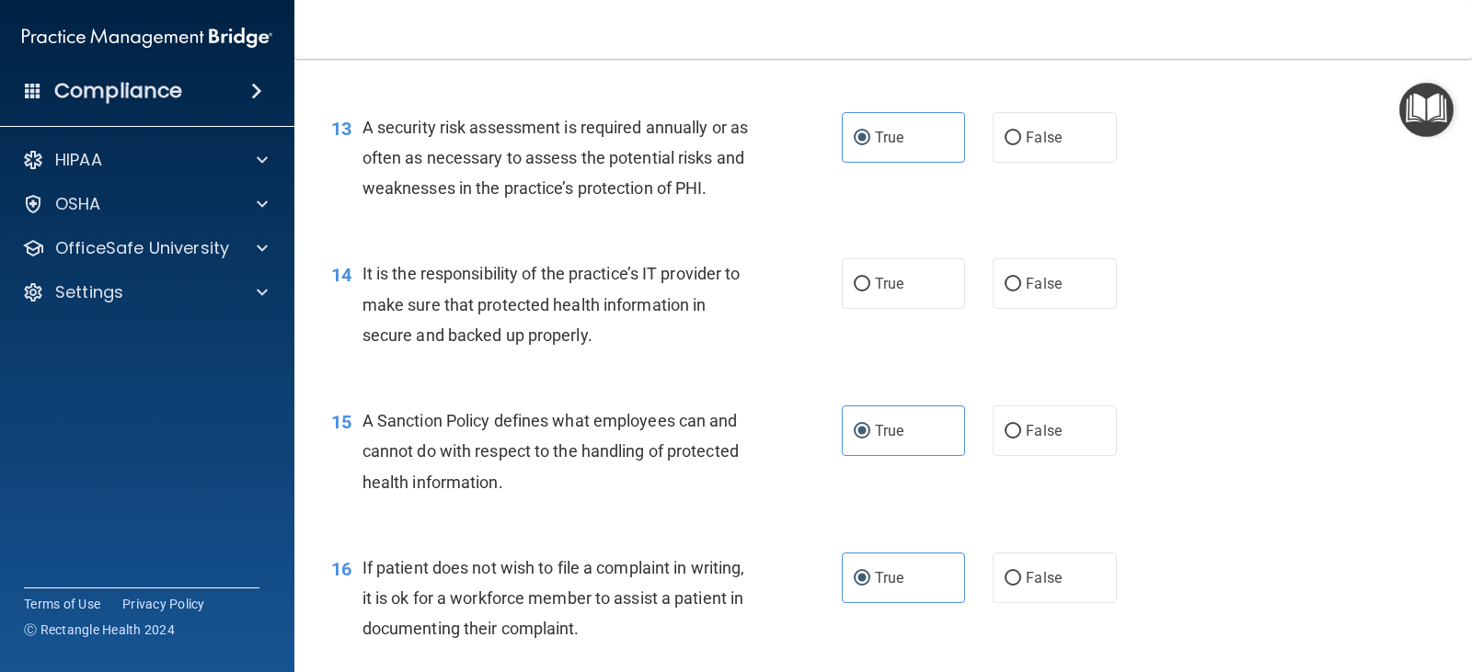
scroll to position [2300, 0]
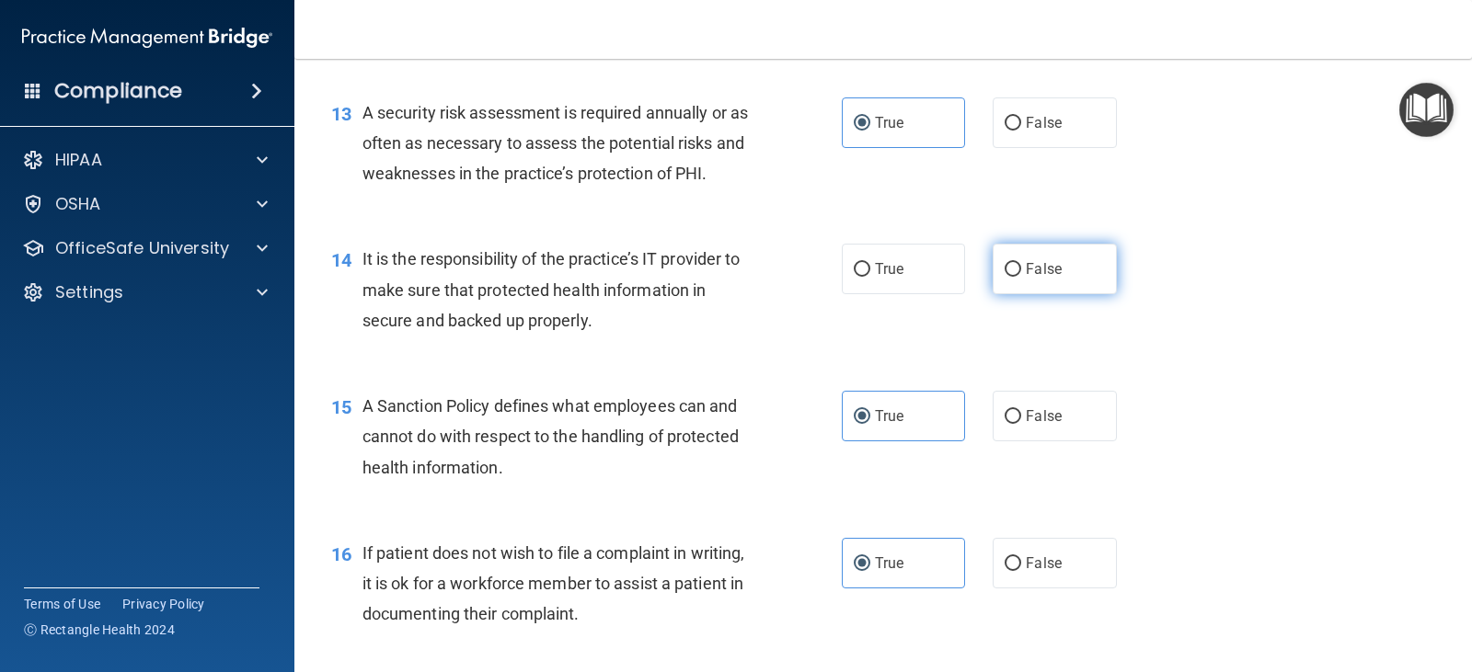
click at [1032, 281] on label "False" at bounding box center [1054, 269] width 123 height 51
click at [1021, 277] on input "False" at bounding box center [1013, 270] width 17 height 14
radio input "true"
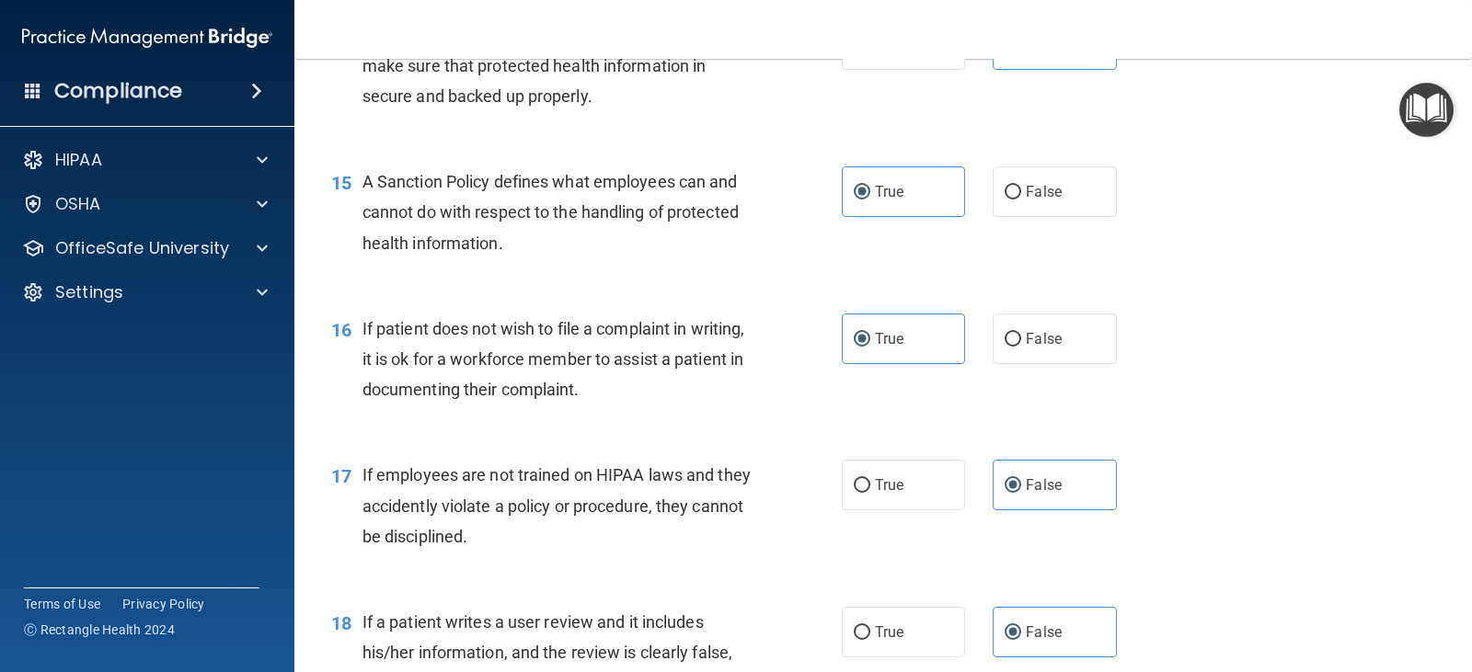
scroll to position [2576, 0]
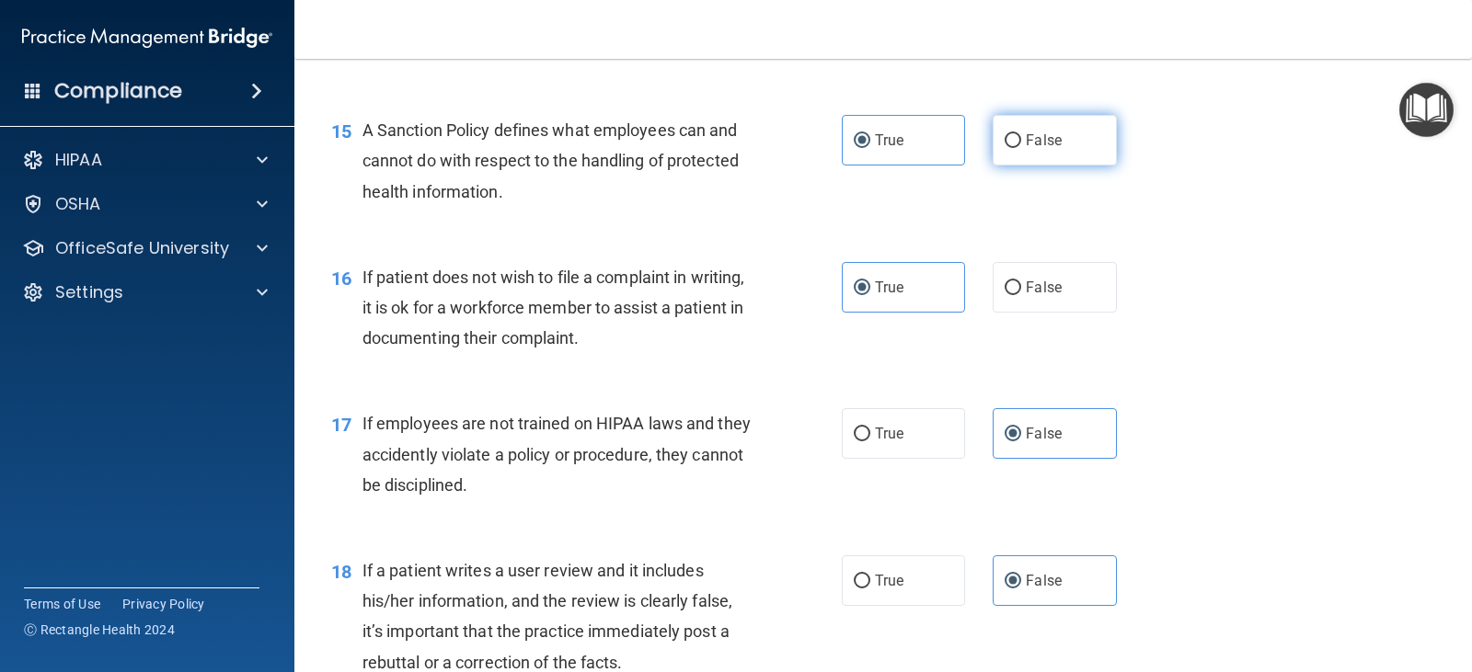
click at [1047, 156] on label "False" at bounding box center [1054, 140] width 123 height 51
click at [1021, 148] on input "False" at bounding box center [1013, 141] width 17 height 14
radio input "true"
radio input "false"
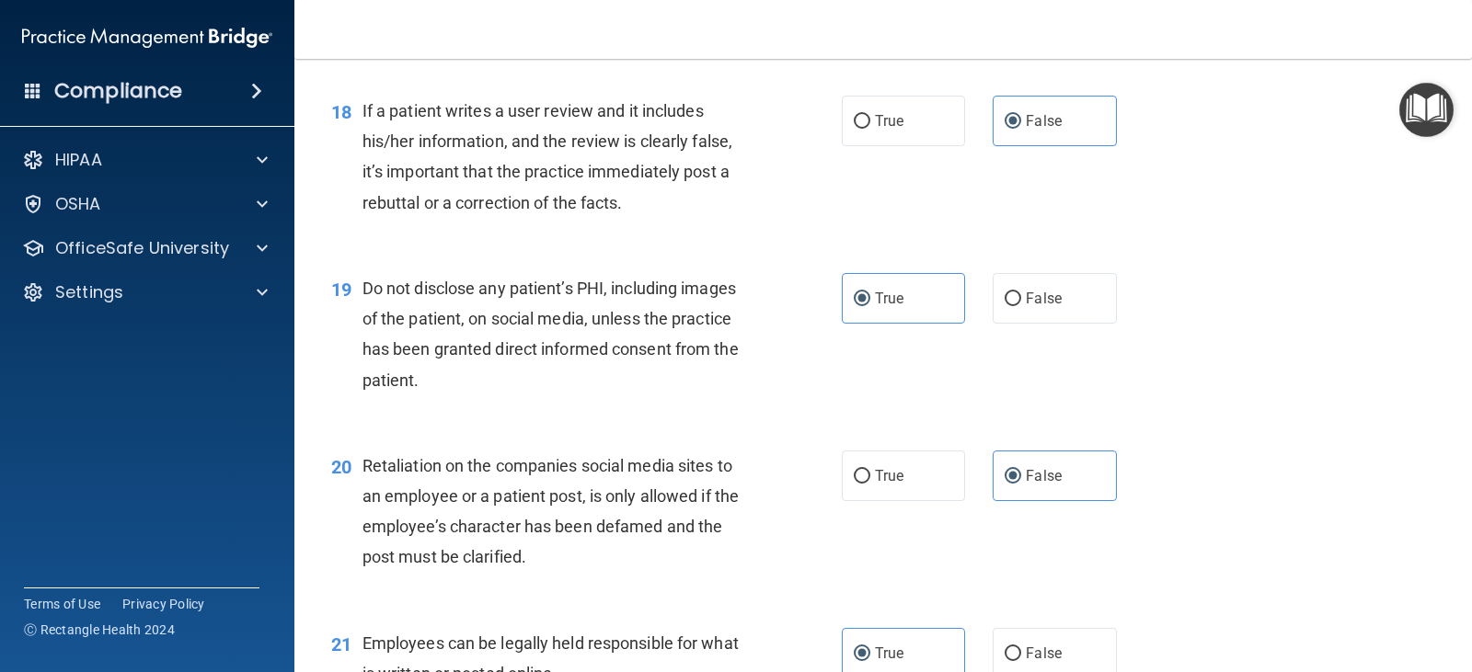
scroll to position [3404, 0]
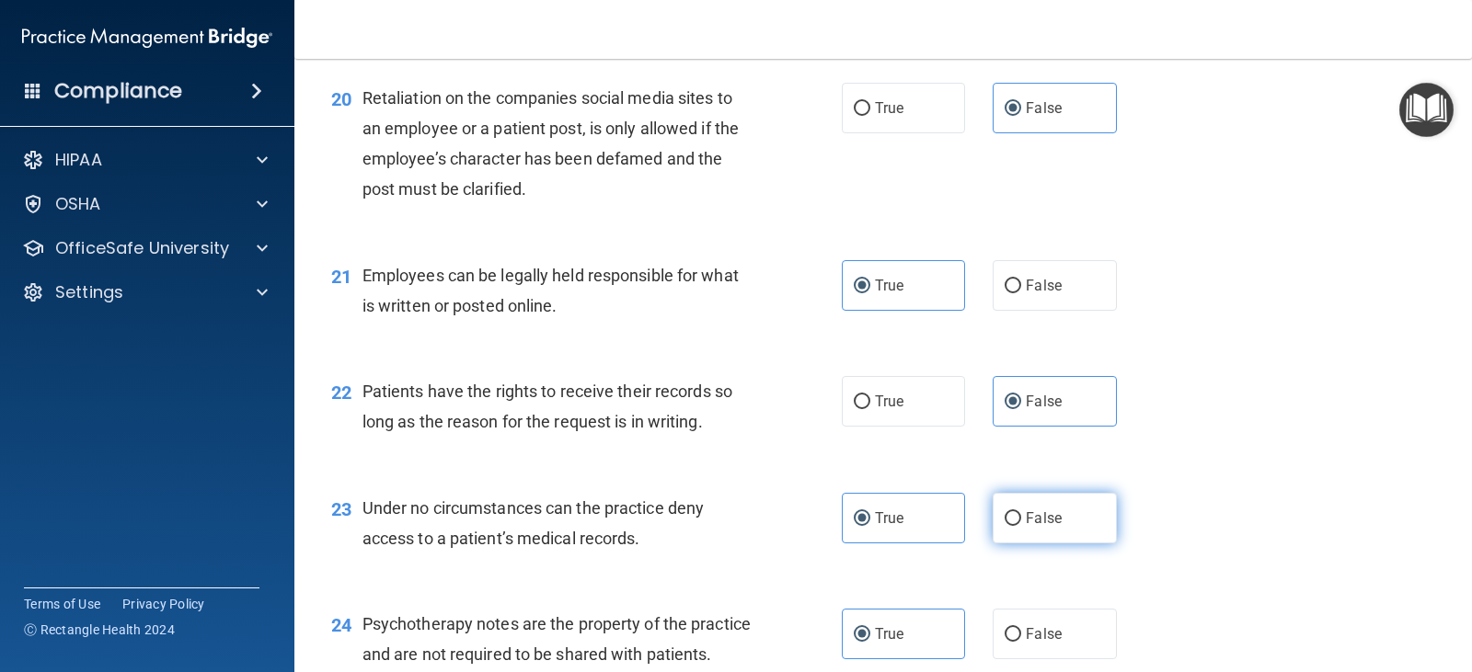
click at [1017, 530] on label "False" at bounding box center [1054, 518] width 123 height 51
click at [1017, 526] on input "False" at bounding box center [1013, 519] width 17 height 14
radio input "true"
radio input "false"
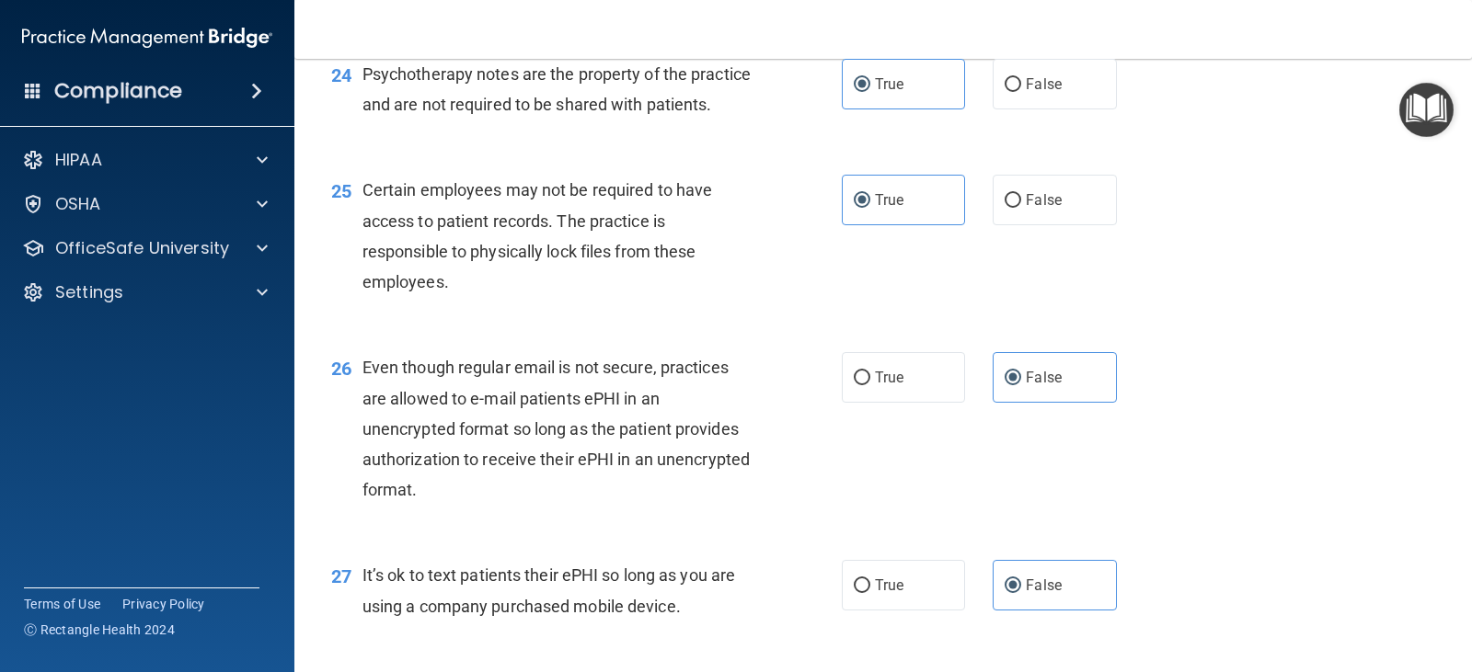
scroll to position [3956, 0]
click at [942, 401] on label "True" at bounding box center [903, 375] width 123 height 51
click at [870, 384] on input "True" at bounding box center [862, 377] width 17 height 14
radio input "true"
radio input "false"
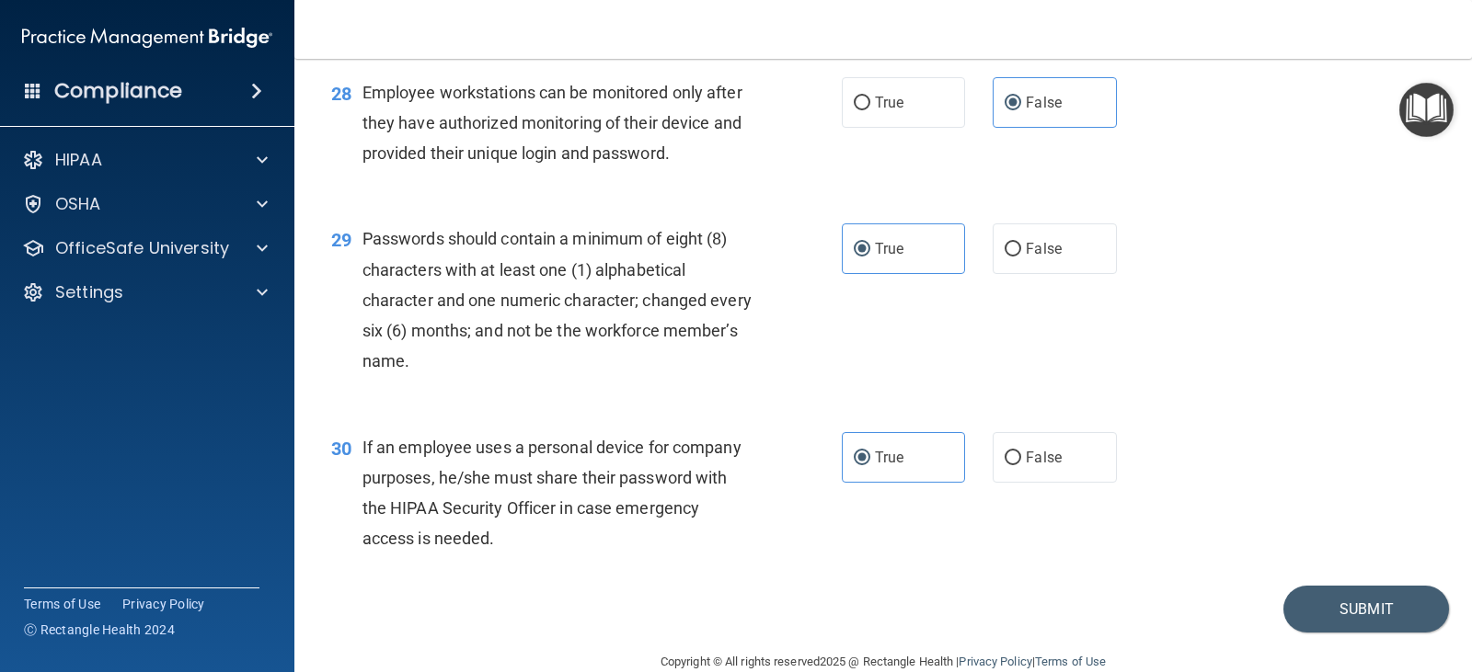
scroll to position [4618, 0]
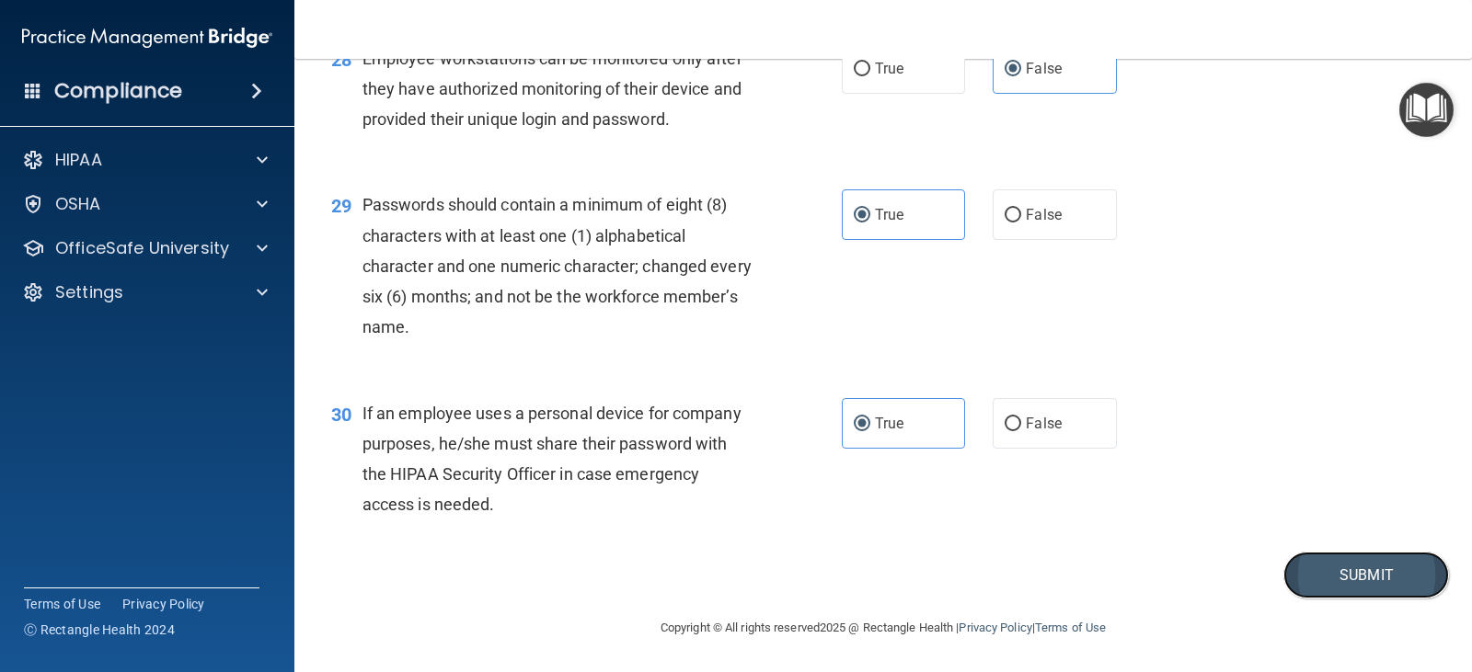
click at [1302, 575] on button "Submit" at bounding box center [1366, 575] width 166 height 47
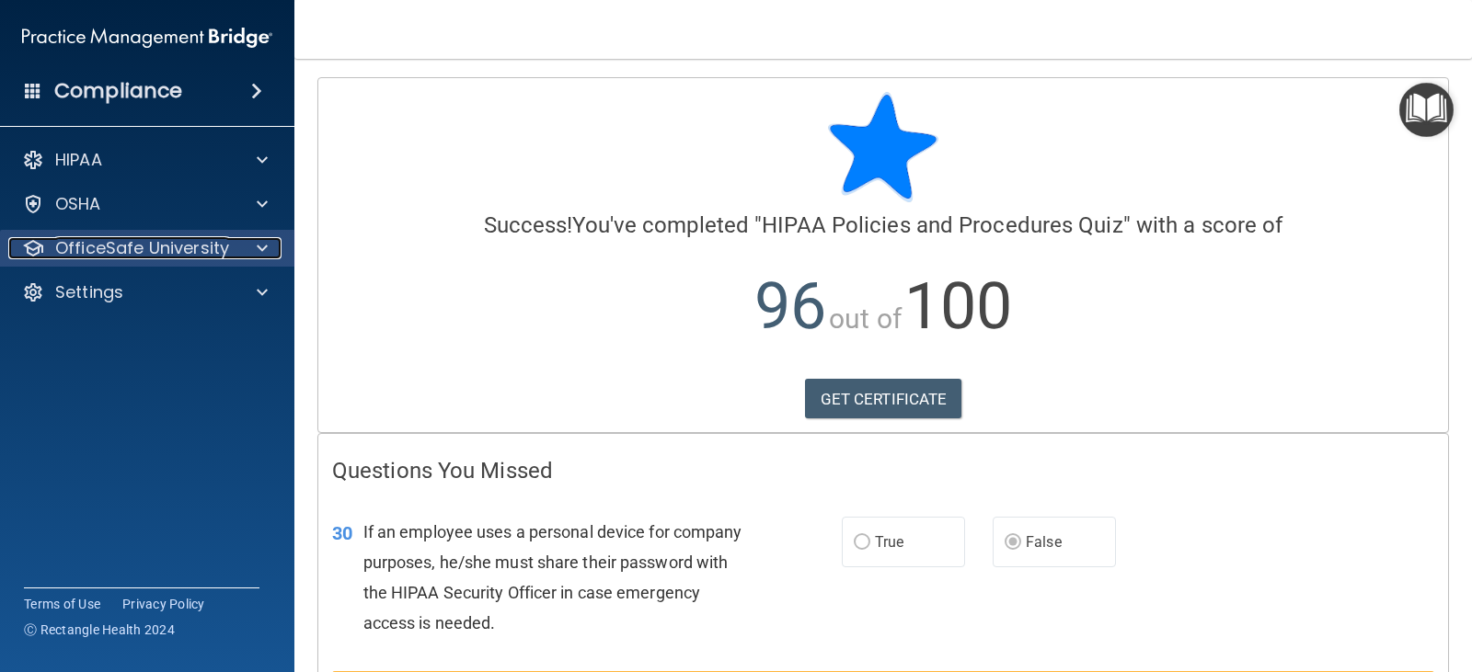
click at [93, 253] on p "OfficeSafe University" at bounding box center [142, 248] width 174 height 22
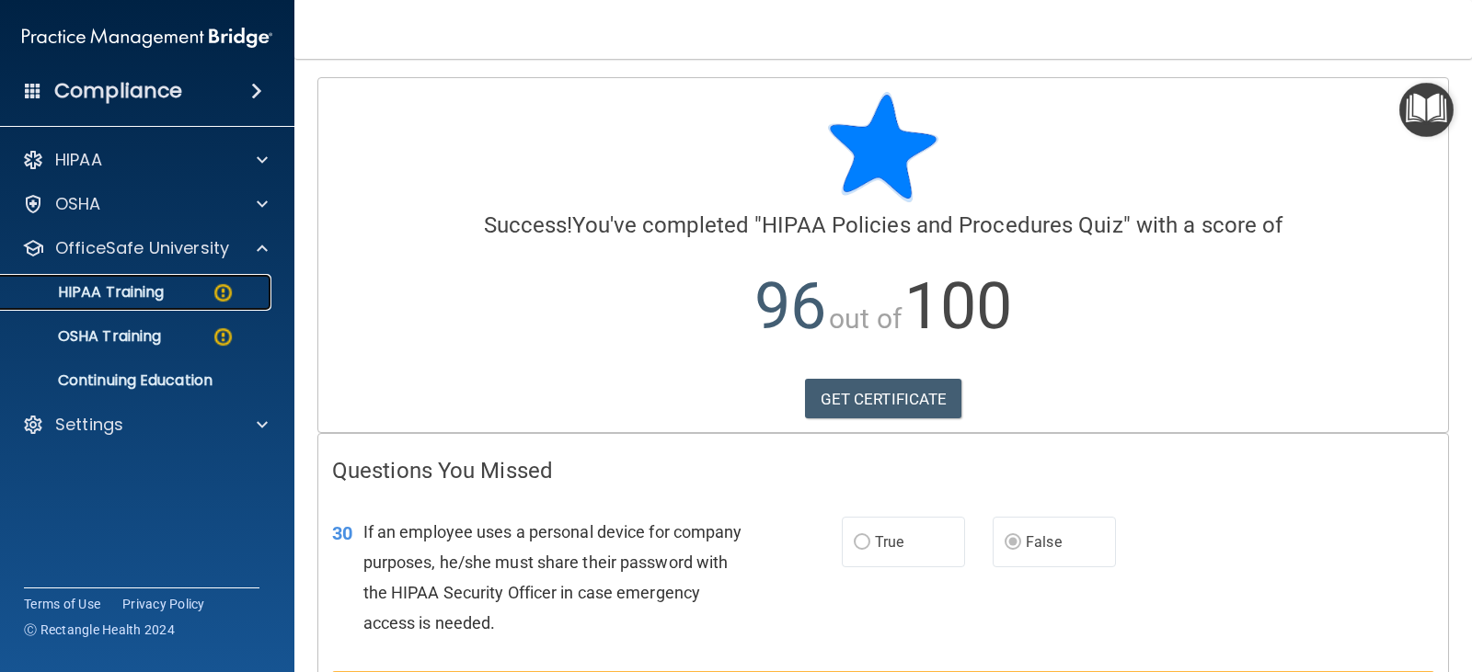
click at [125, 299] on p "HIPAA Training" at bounding box center [88, 292] width 152 height 18
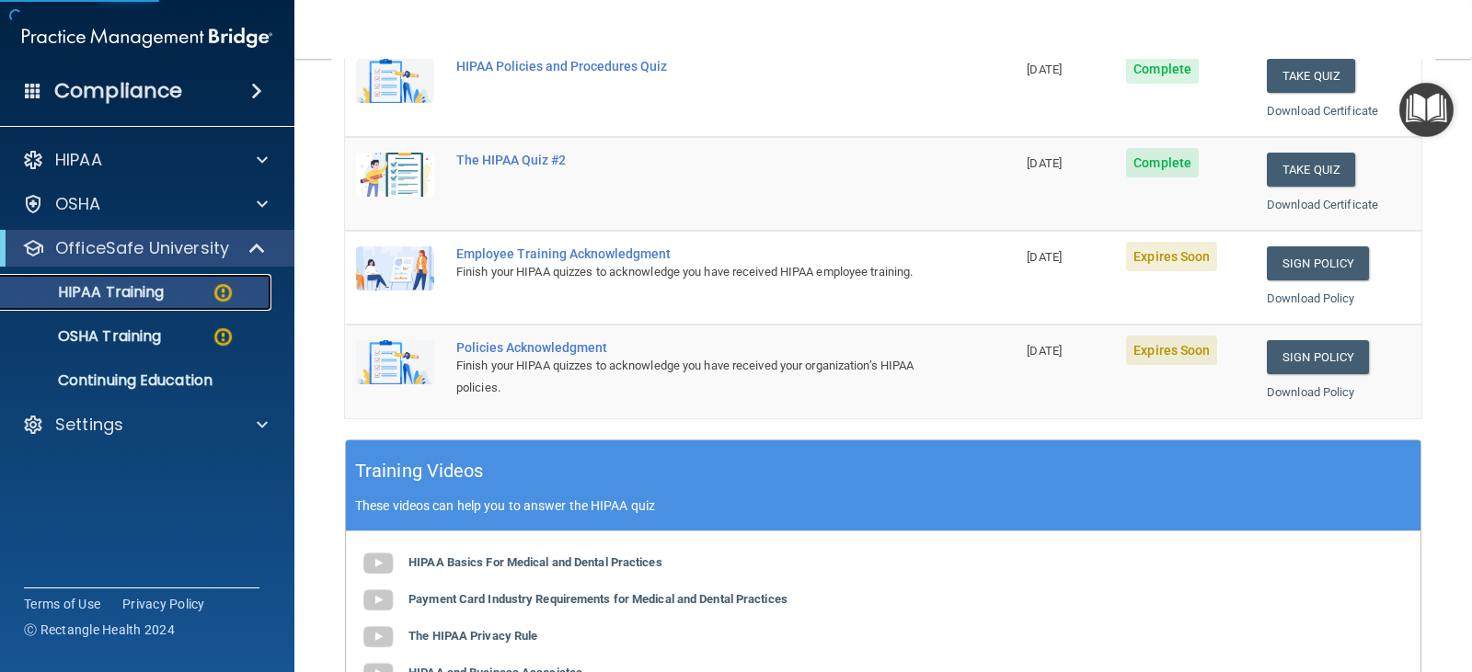
scroll to position [460, 0]
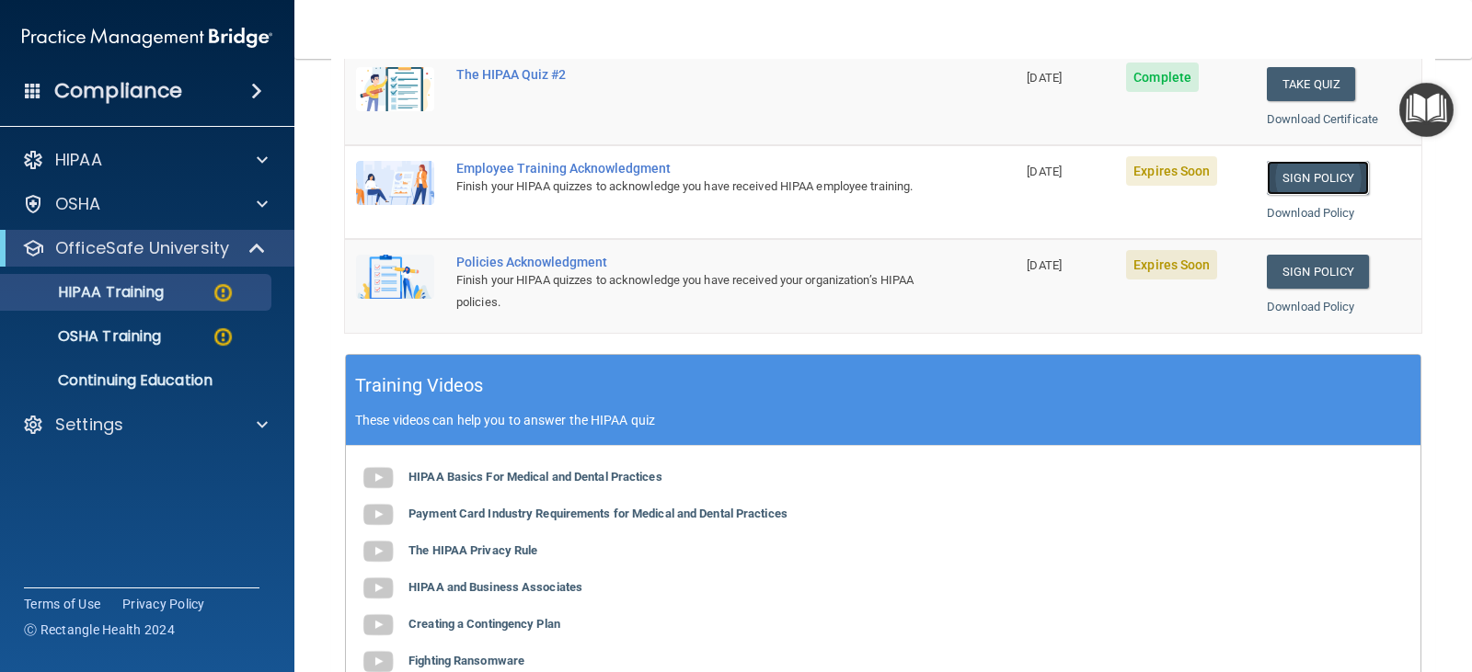
click at [1331, 176] on link "Sign Policy" at bounding box center [1318, 178] width 102 height 34
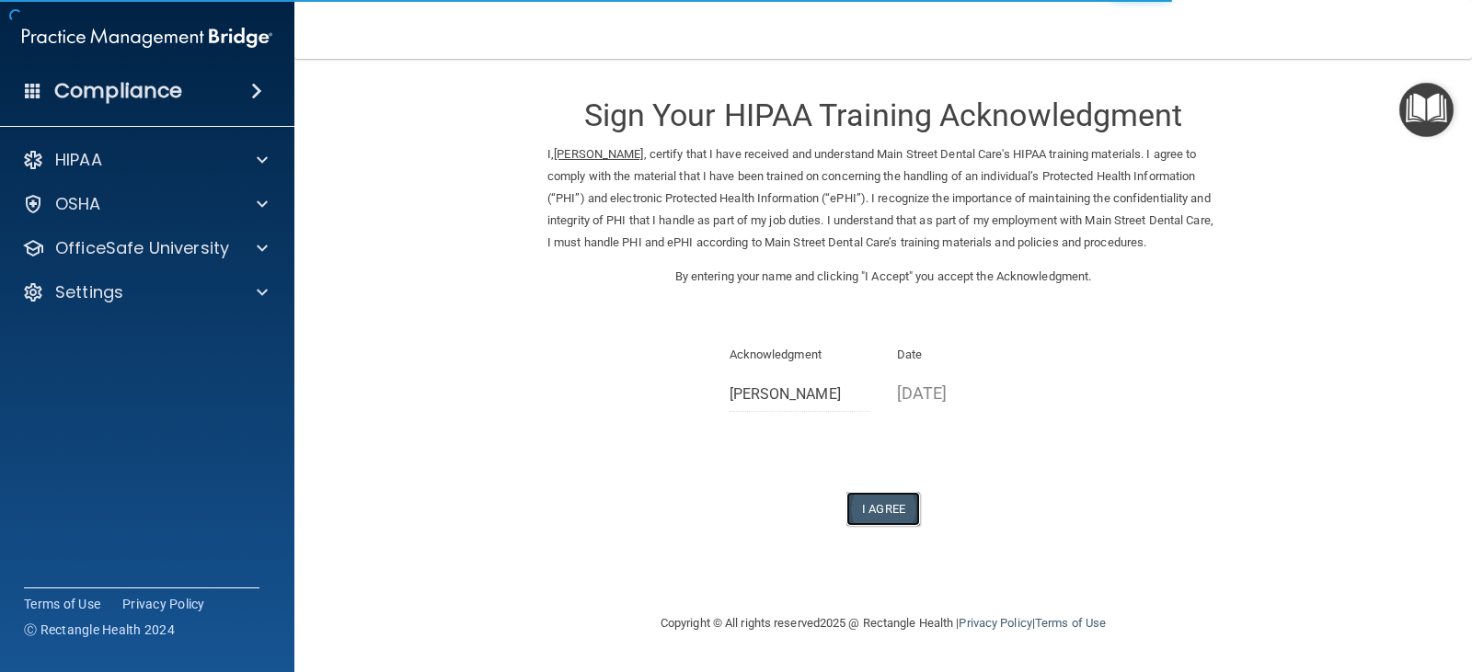
click at [883, 526] on button "I Agree" at bounding box center [883, 509] width 74 height 34
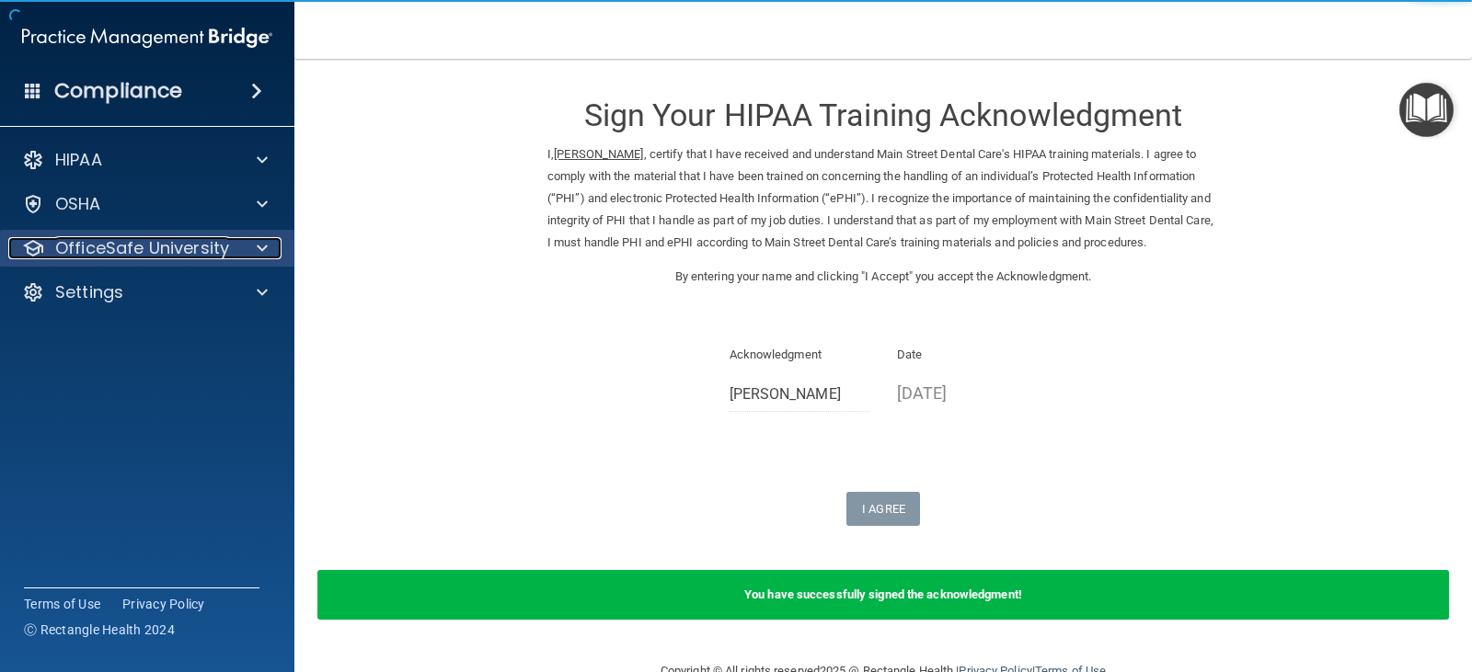
click at [151, 248] on p "OfficeSafe University" at bounding box center [142, 248] width 174 height 22
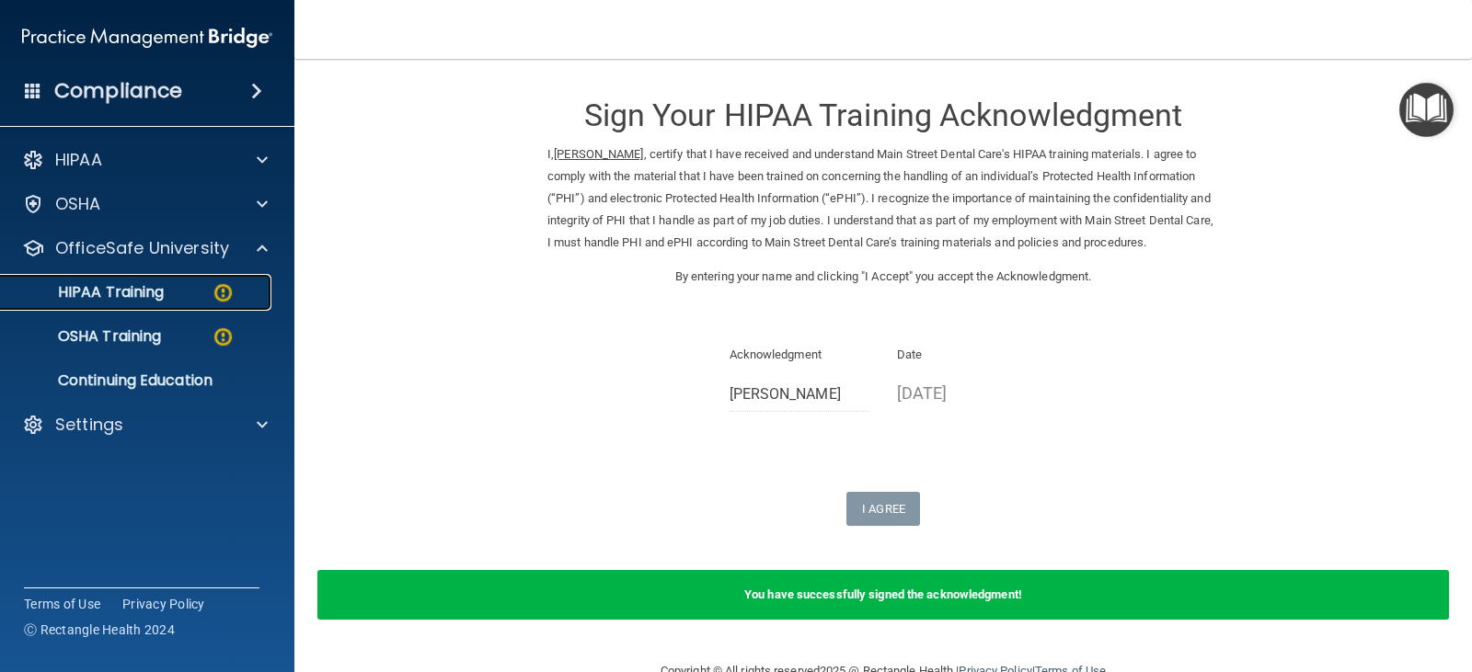
click at [130, 283] on p "HIPAA Training" at bounding box center [88, 292] width 152 height 18
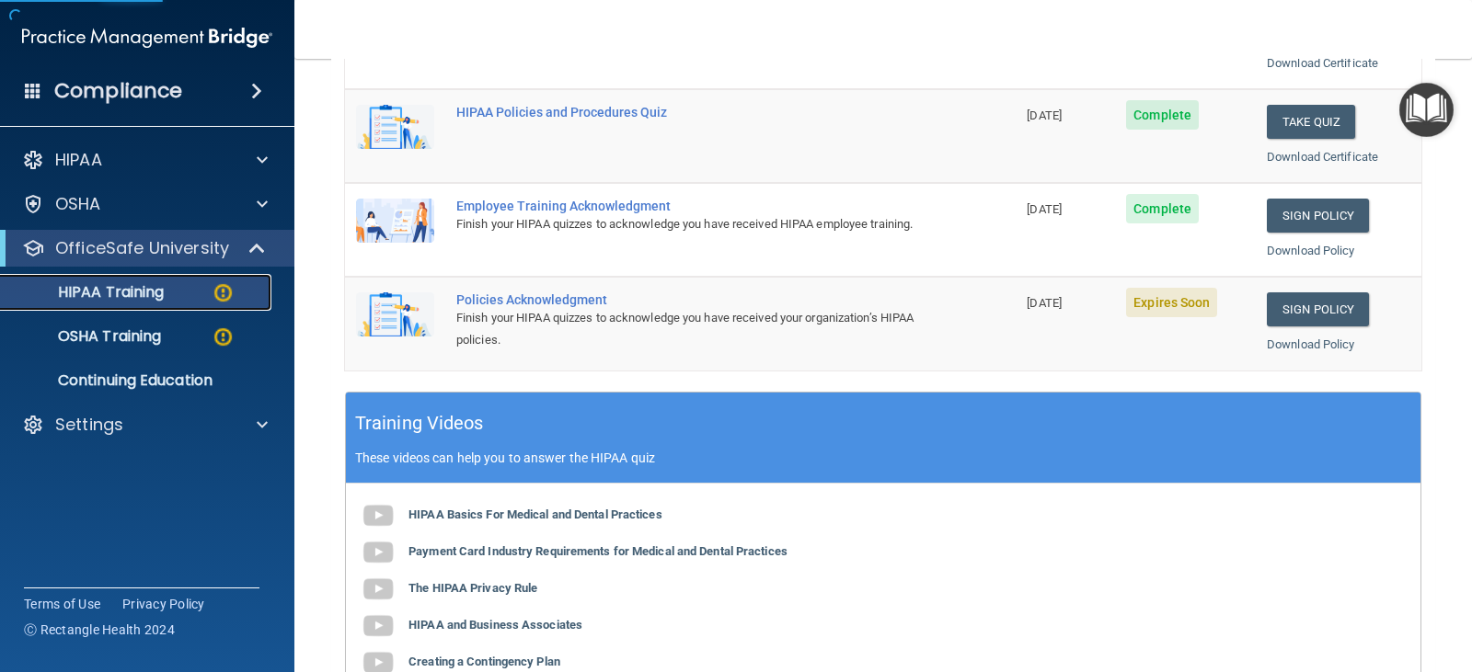
scroll to position [460, 0]
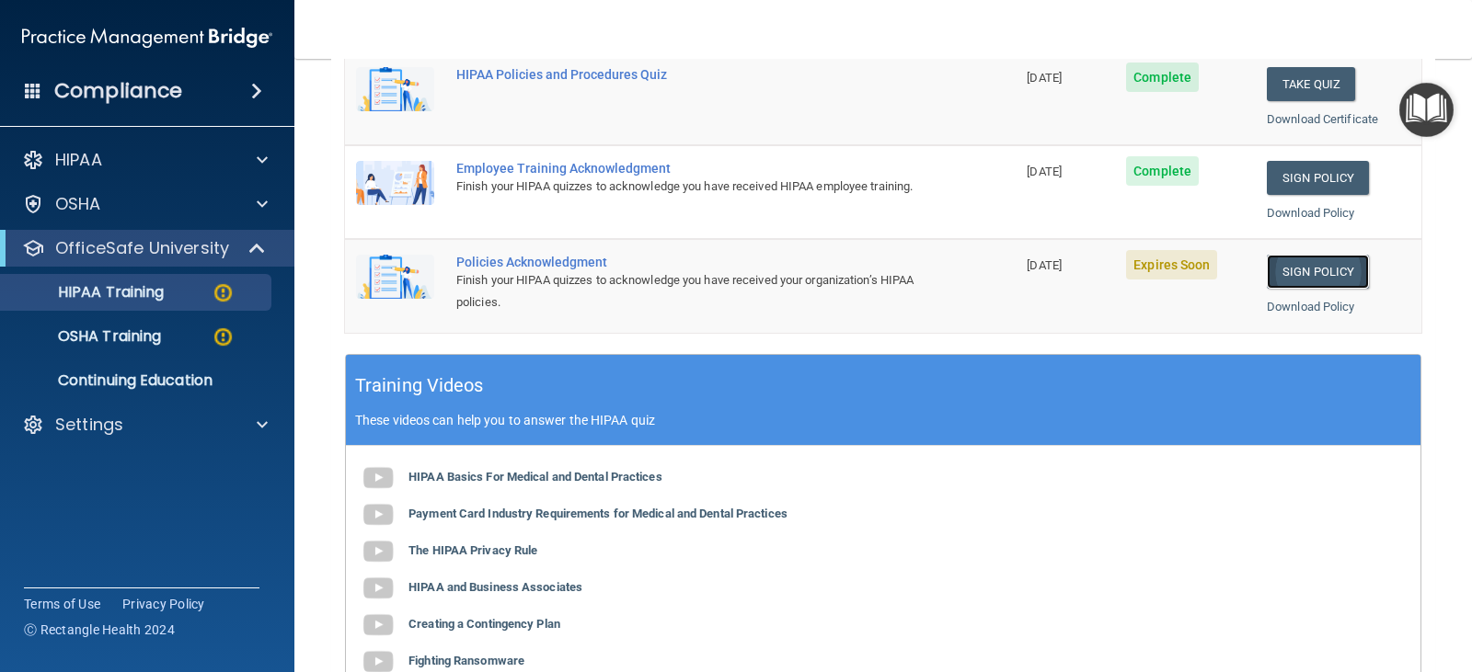
click at [1323, 270] on link "Sign Policy" at bounding box center [1318, 272] width 102 height 34
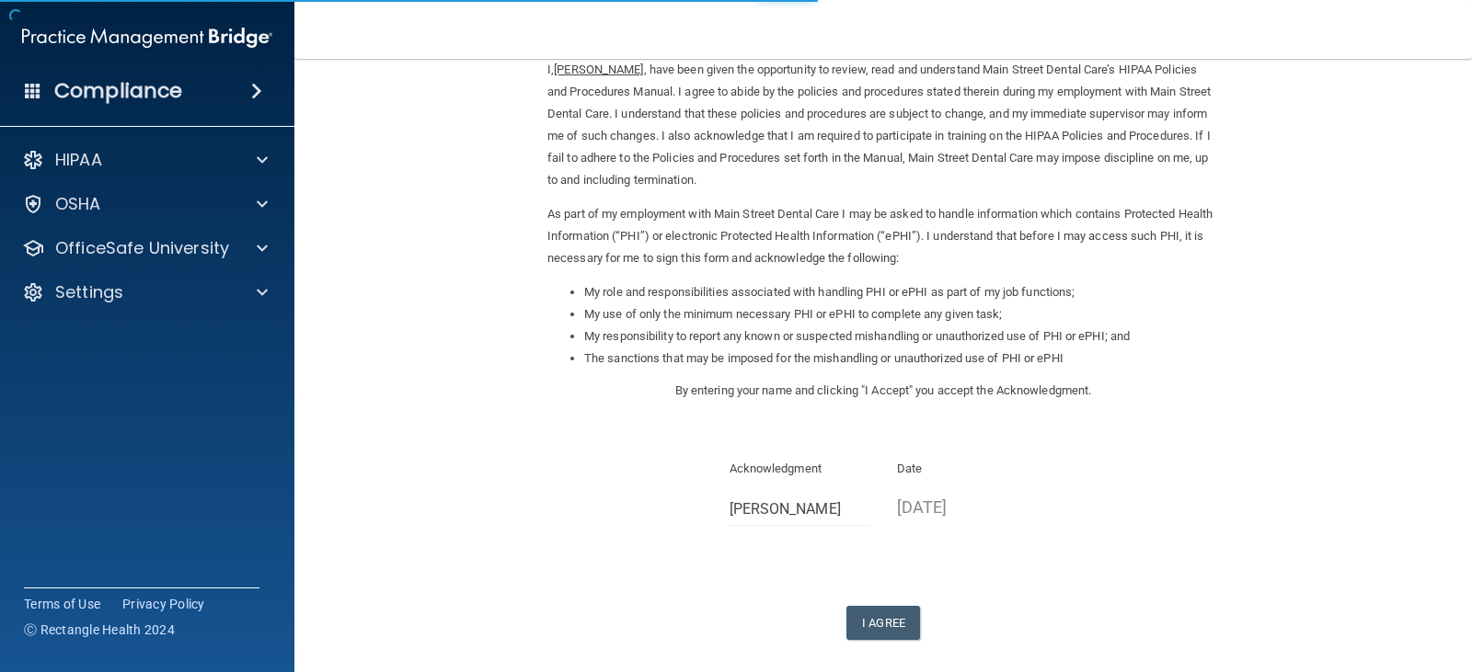
scroll to position [170, 0]
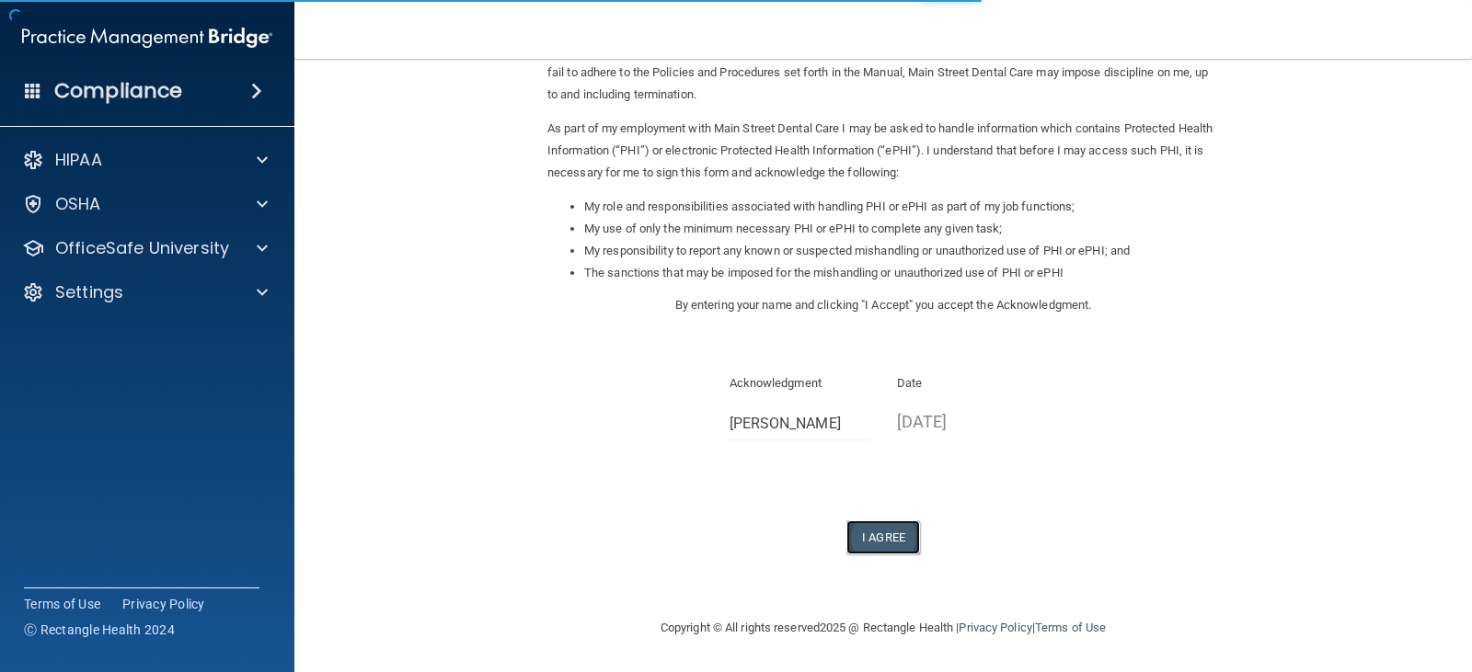
click at [889, 535] on button "I Agree" at bounding box center [883, 538] width 74 height 34
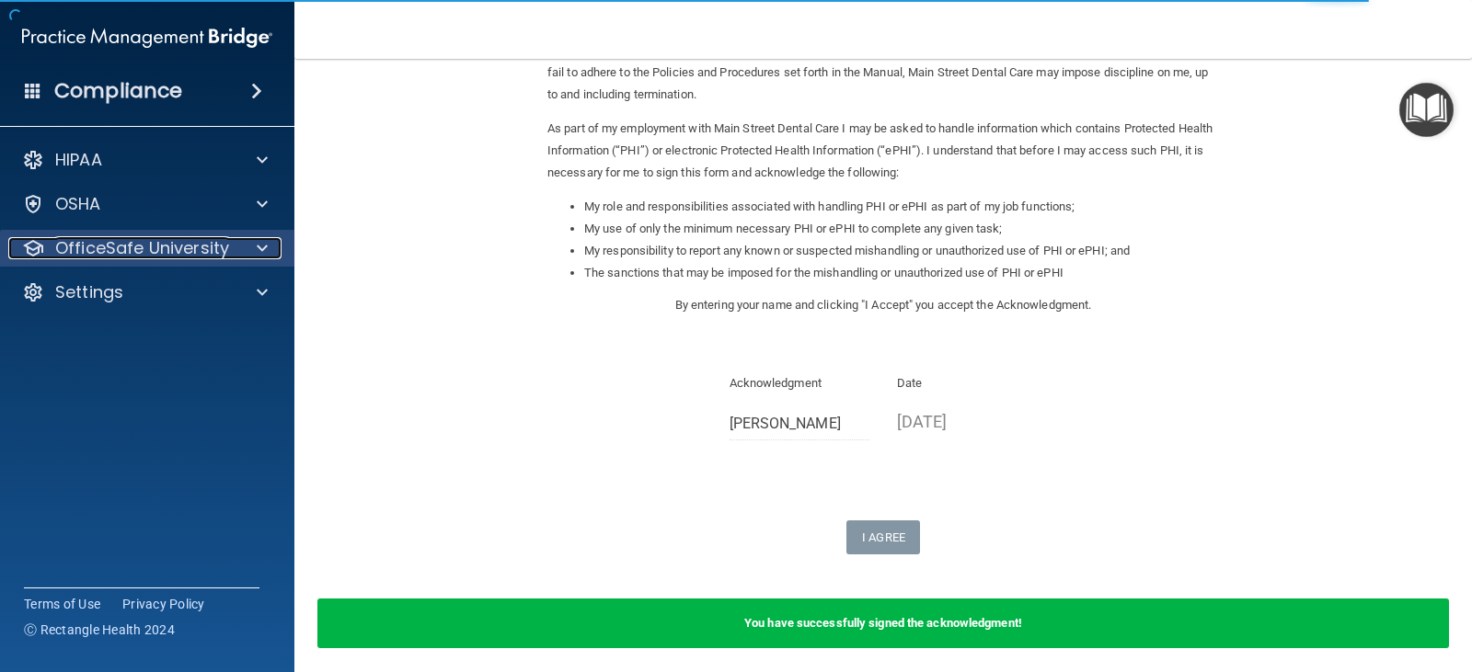
click at [150, 253] on p "OfficeSafe University" at bounding box center [142, 248] width 174 height 22
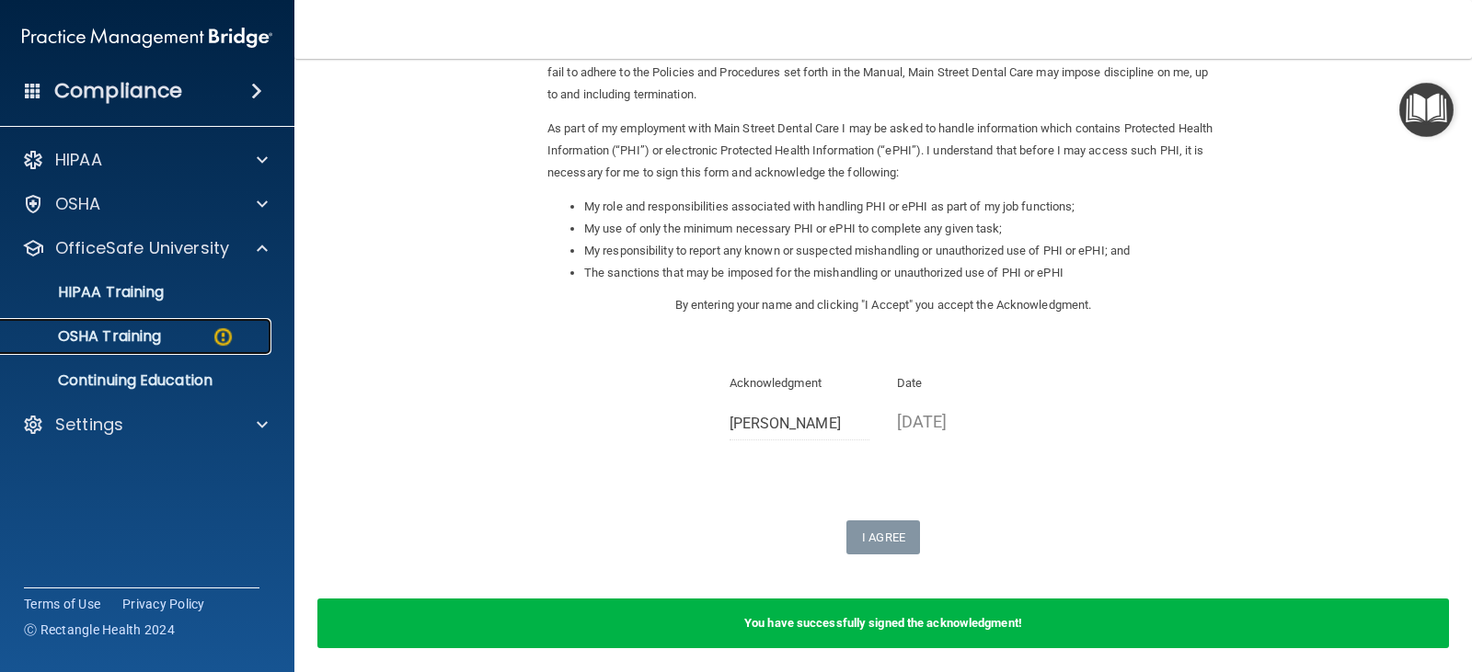
click at [139, 331] on p "OSHA Training" at bounding box center [86, 336] width 149 height 18
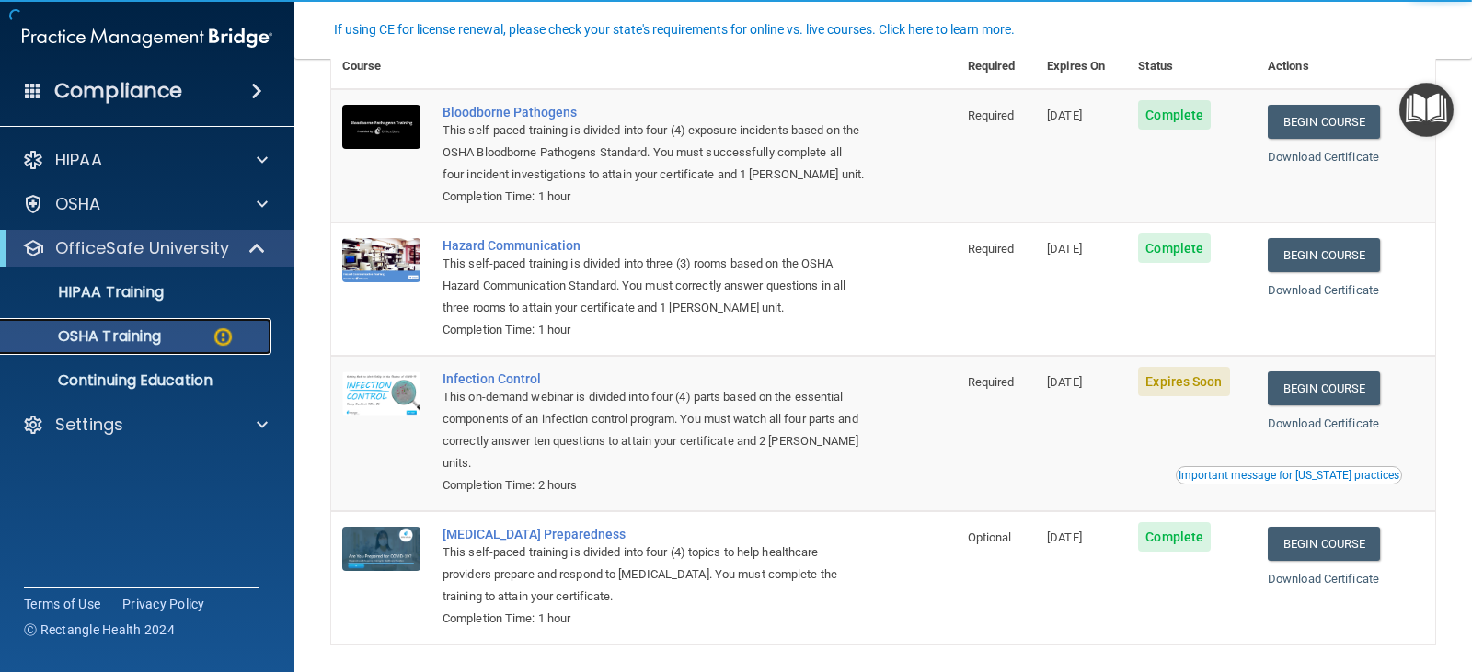
scroll to position [240, 0]
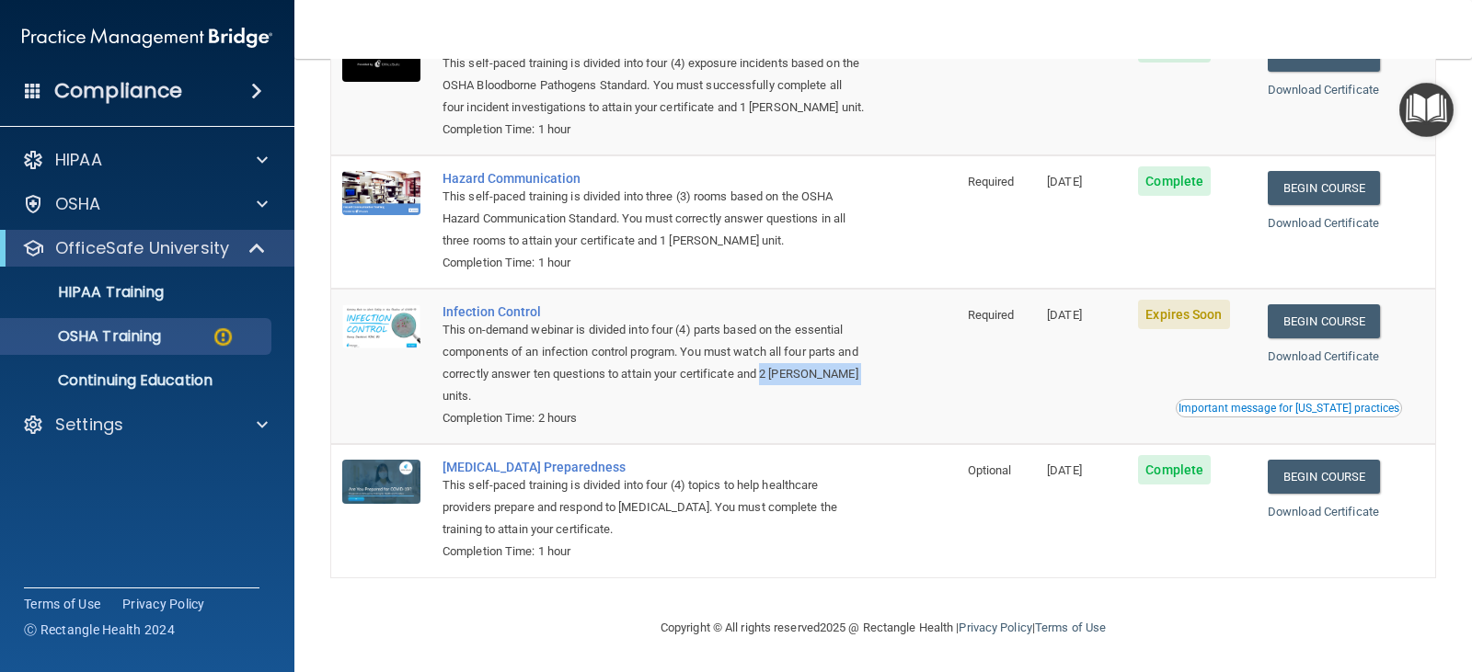
drag, startPoint x: 791, startPoint y: 379, endPoint x: 849, endPoint y: 394, distance: 59.8
click at [849, 394] on div "This on-demand webinar is divided into four (4) parts based on the essential co…" at bounding box center [653, 363] width 422 height 88
click at [774, 398] on div "This on-demand webinar is divided into four (4) parts based on the essential co…" at bounding box center [653, 363] width 422 height 88
drag, startPoint x: 787, startPoint y: 374, endPoint x: 860, endPoint y: 389, distance: 74.2
click at [860, 389] on td "Infection Control This on-demand webinar is divided into four (4) parts based o…" at bounding box center [693, 366] width 525 height 155
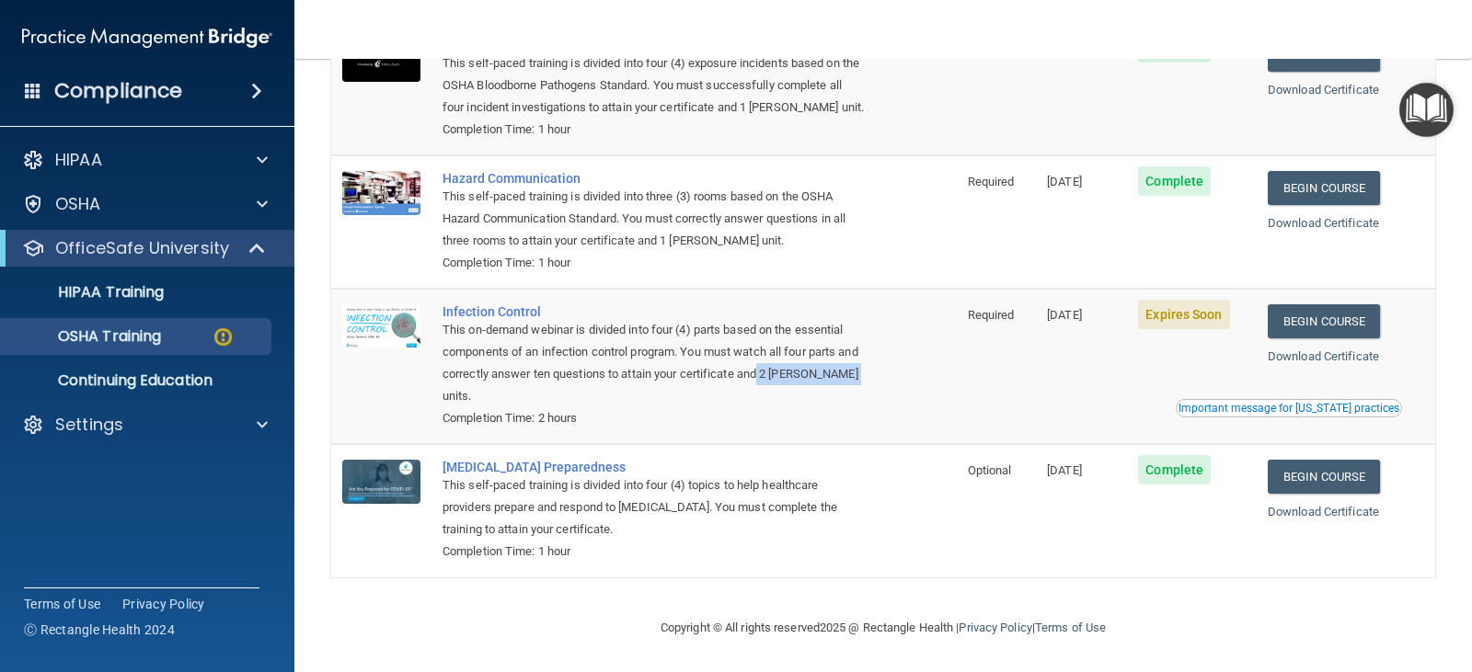
click at [707, 394] on div "This on-demand webinar is divided into four (4) parts based on the essential co…" at bounding box center [653, 363] width 422 height 88
drag, startPoint x: 789, startPoint y: 377, endPoint x: 810, endPoint y: 374, distance: 20.4
click at [810, 374] on div "This on-demand webinar is divided into four (4) parts based on the essential co…" at bounding box center [653, 363] width 422 height 88
drag, startPoint x: 666, startPoint y: 242, endPoint x: 689, endPoint y: 242, distance: 23.0
click at [689, 242] on div "This self-paced training is divided into three (3) rooms based on the OSHA Haza…" at bounding box center [653, 219] width 422 height 66
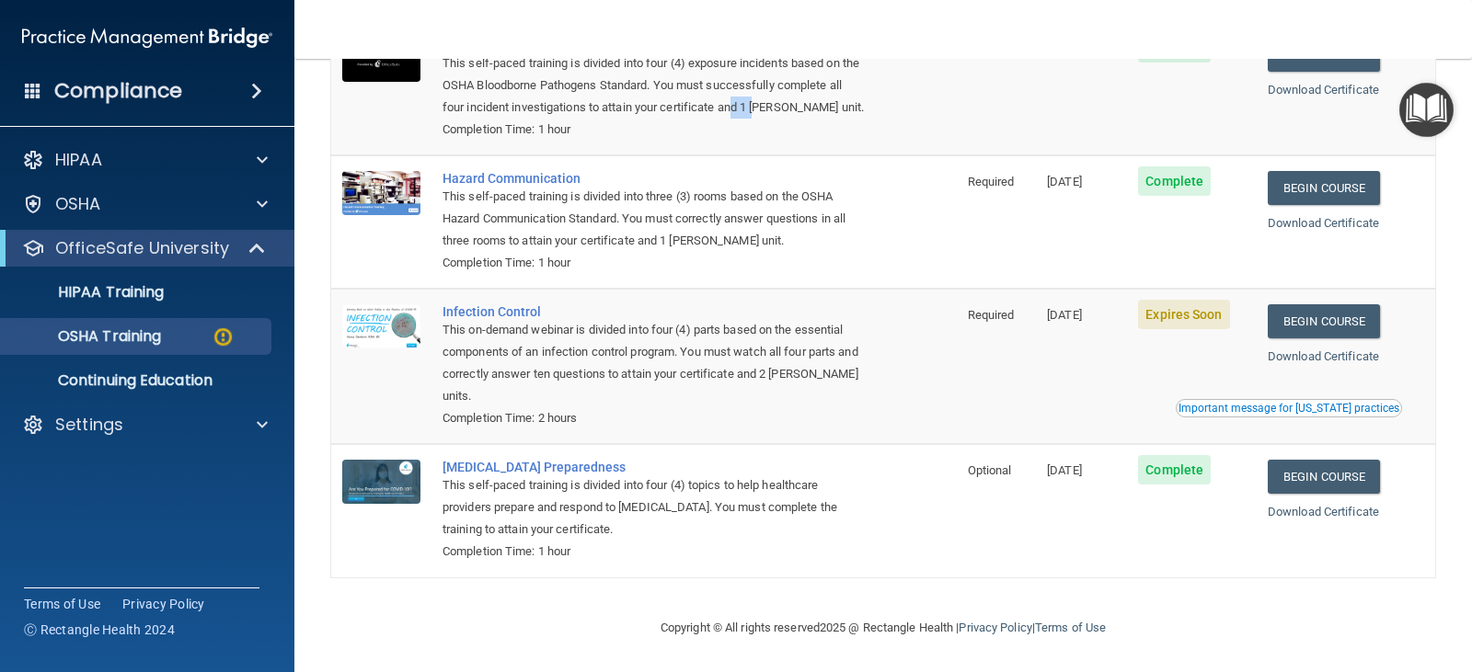
drag, startPoint x: 755, startPoint y: 99, endPoint x: 784, endPoint y: 98, distance: 28.5
click at [784, 98] on div "This self-paced training is divided into four (4) exposure incidents based on t…" at bounding box center [653, 85] width 422 height 66
click at [121, 293] on p "HIPAA Training" at bounding box center [88, 292] width 152 height 18
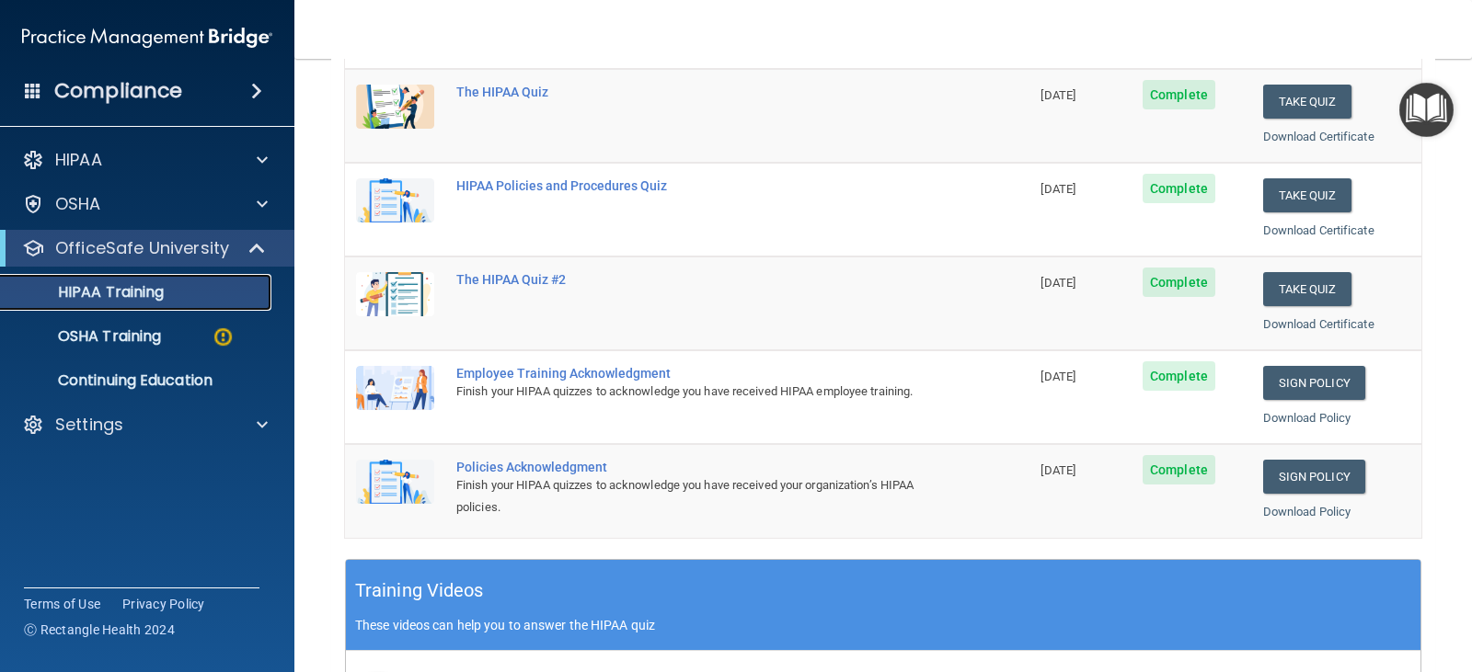
scroll to position [276, 0]
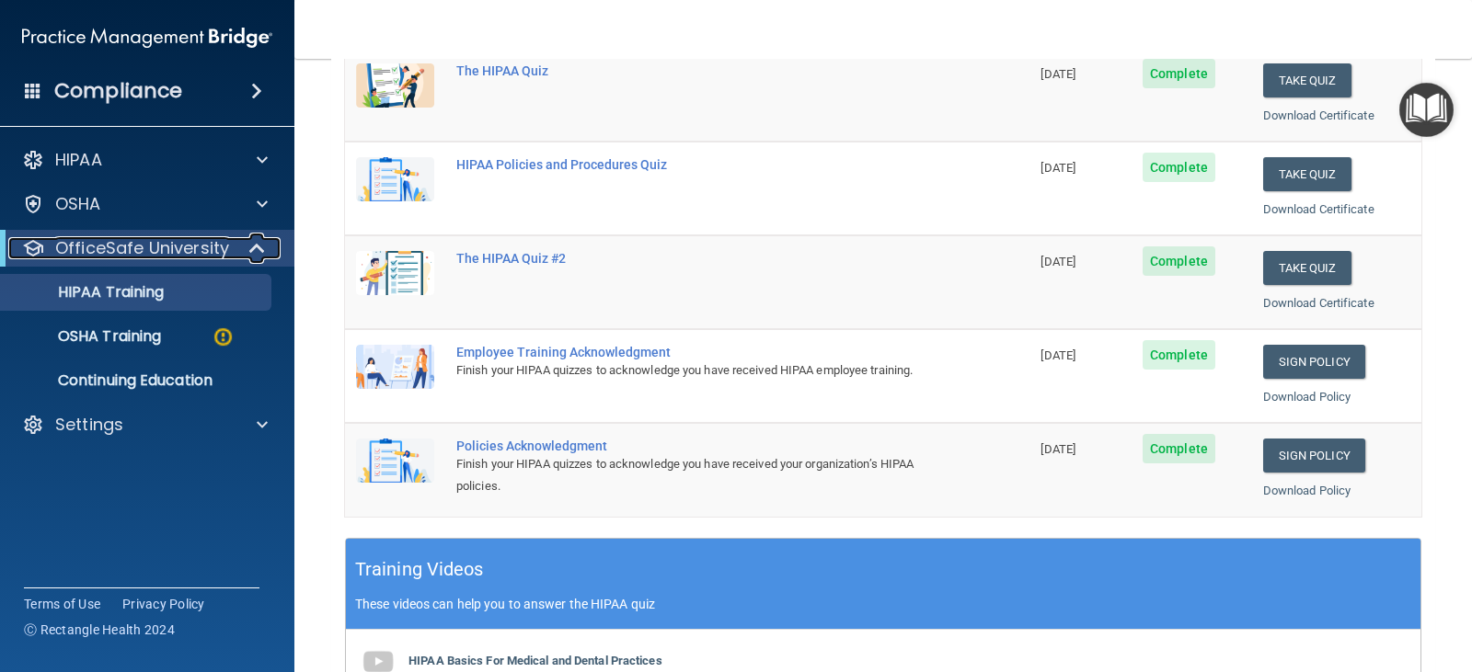
click at [172, 242] on p "OfficeSafe University" at bounding box center [142, 248] width 174 height 22
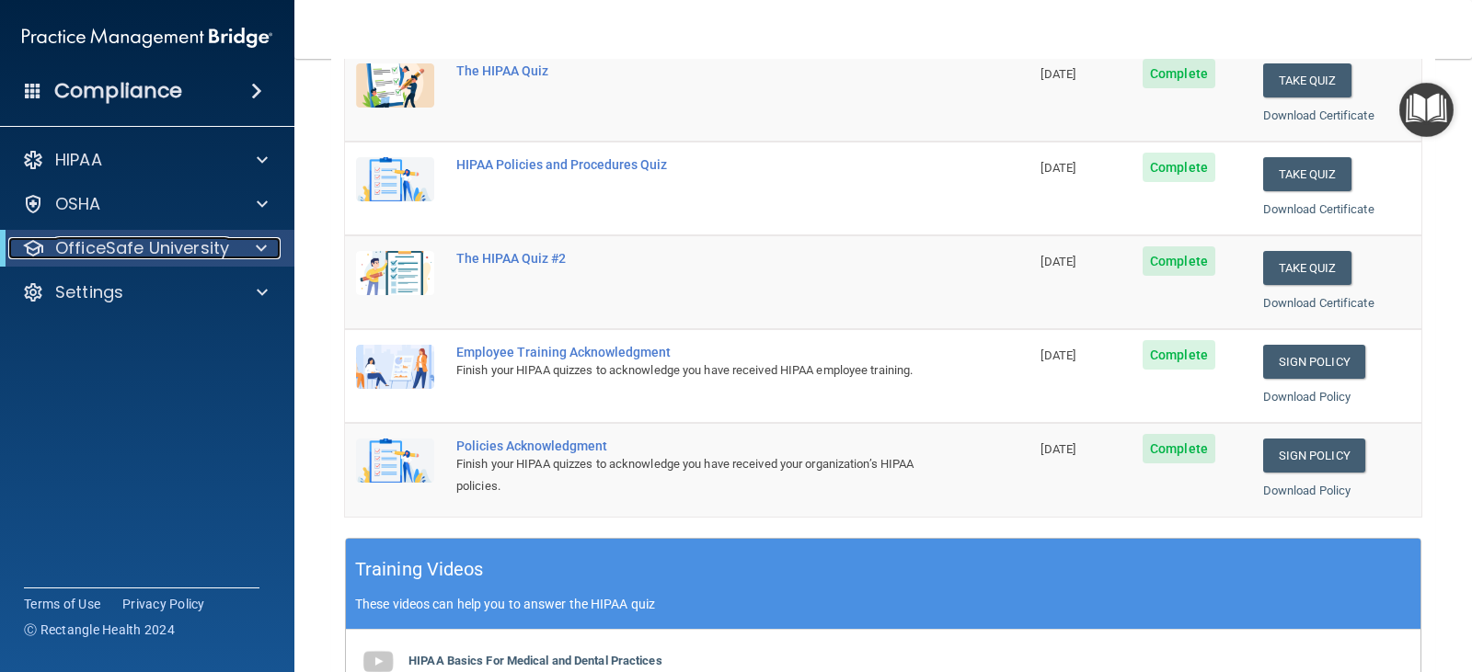
click at [170, 244] on p "OfficeSafe University" at bounding box center [142, 248] width 174 height 22
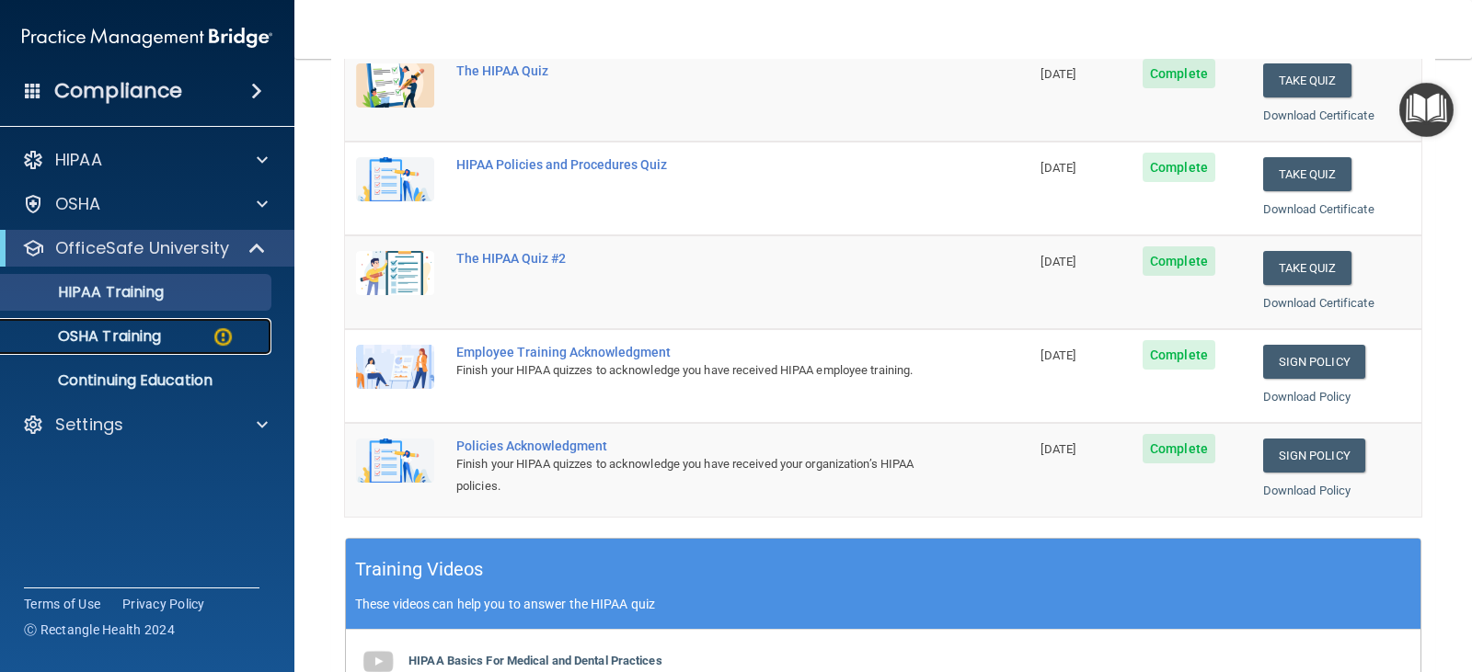
click at [142, 336] on p "OSHA Training" at bounding box center [86, 336] width 149 height 18
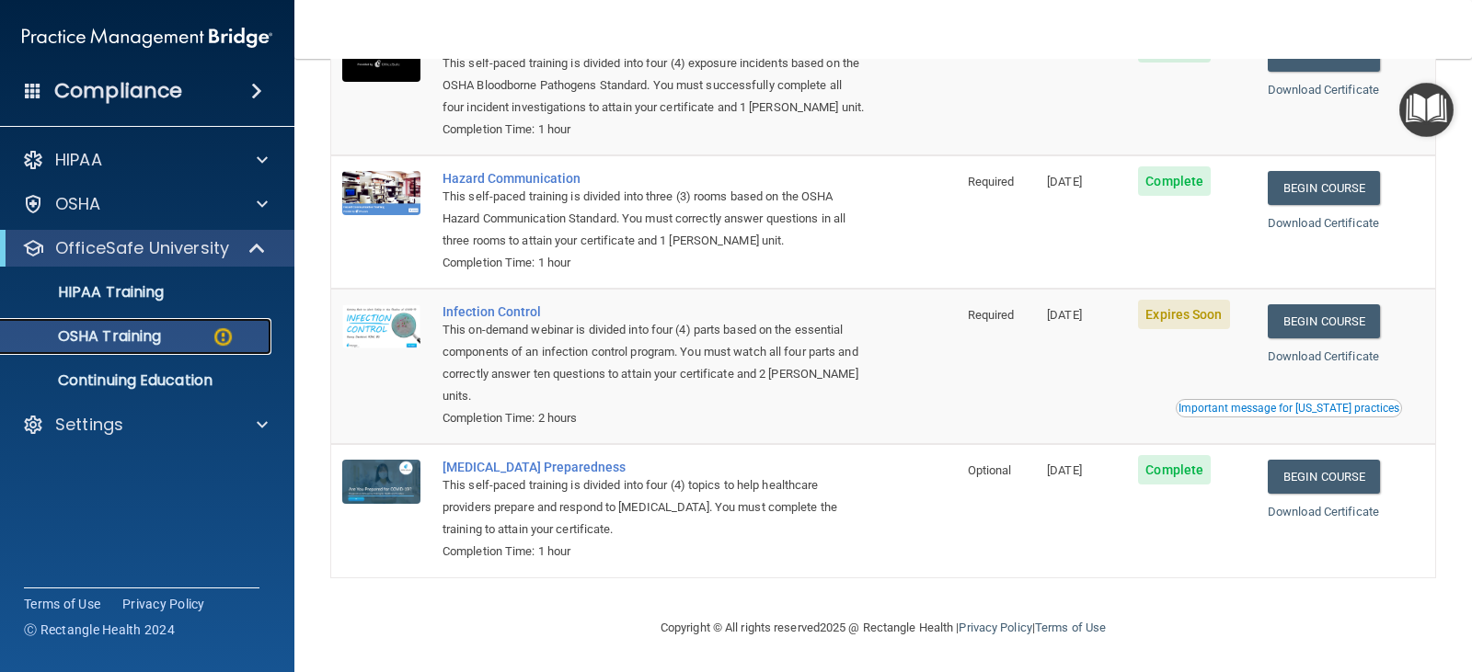
scroll to position [240, 0]
click at [138, 258] on p "OfficeSafe University" at bounding box center [142, 248] width 174 height 22
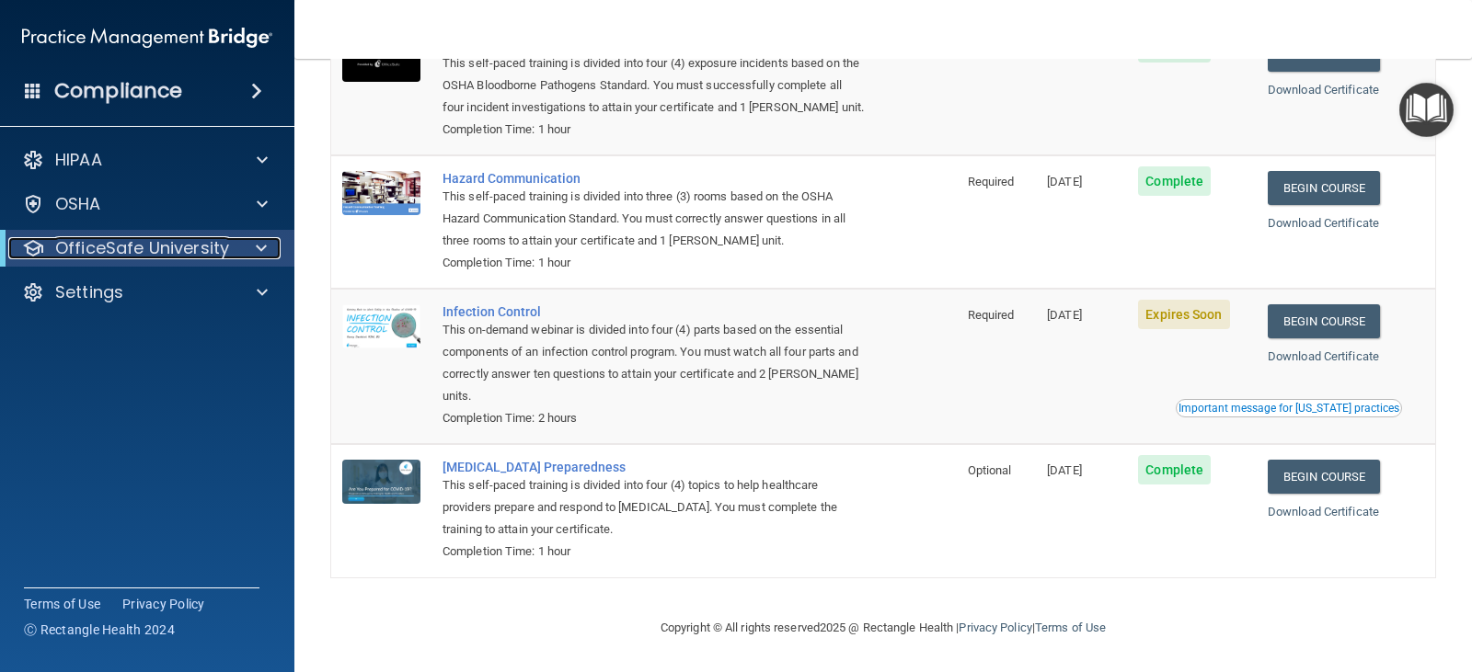
scroll to position [0, 0]
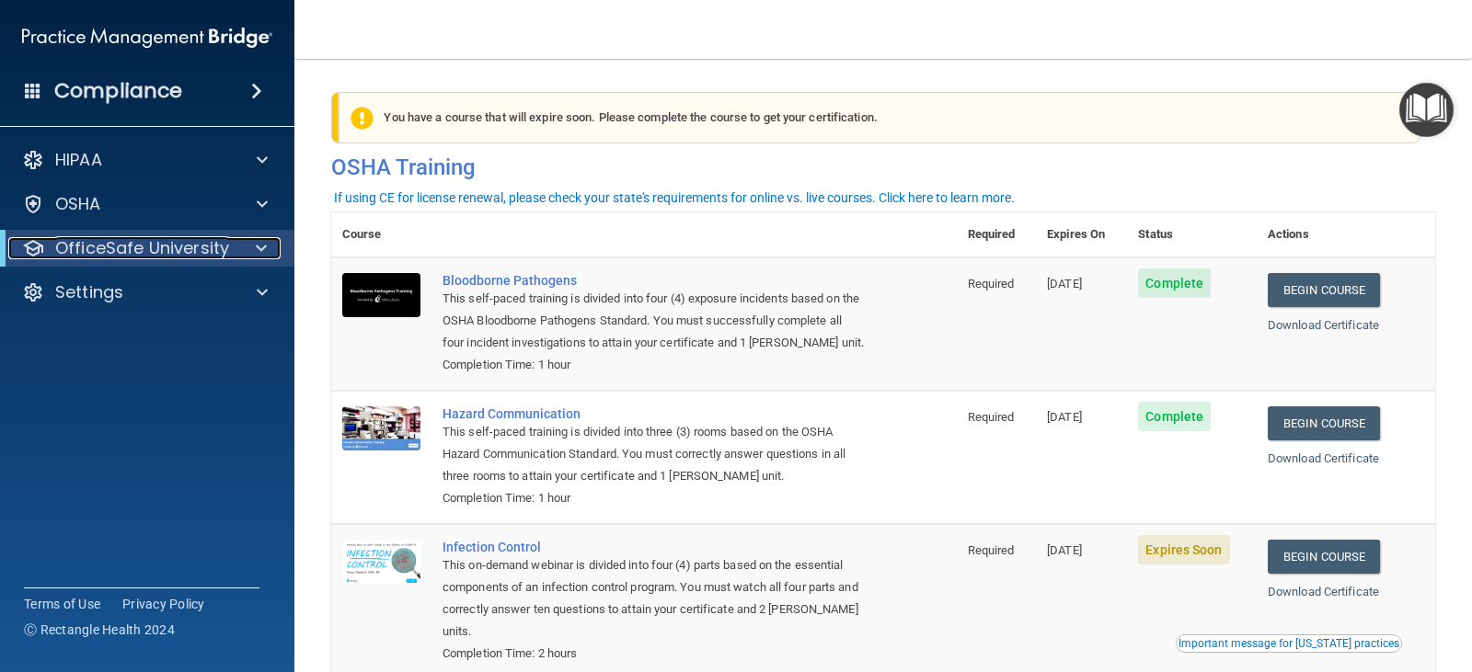
click at [170, 247] on p "OfficeSafe University" at bounding box center [142, 248] width 174 height 22
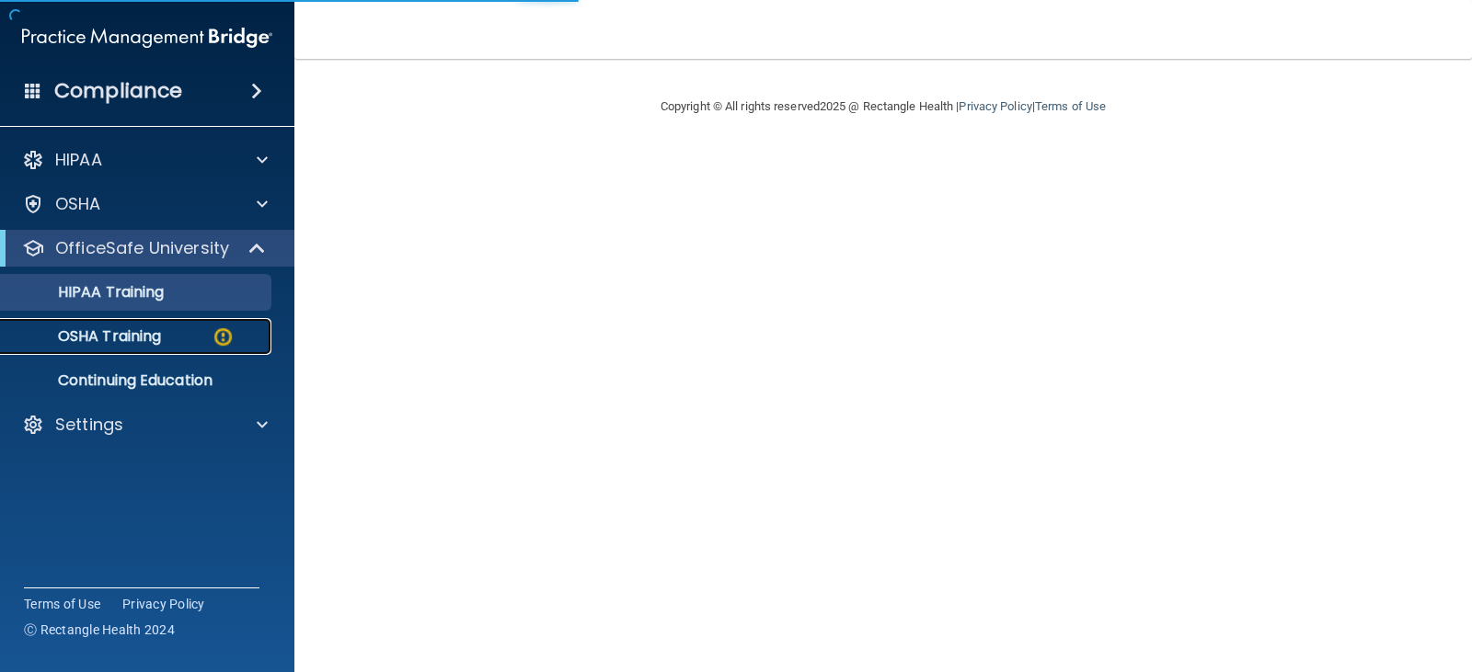
click at [150, 344] on p "OSHA Training" at bounding box center [86, 336] width 149 height 18
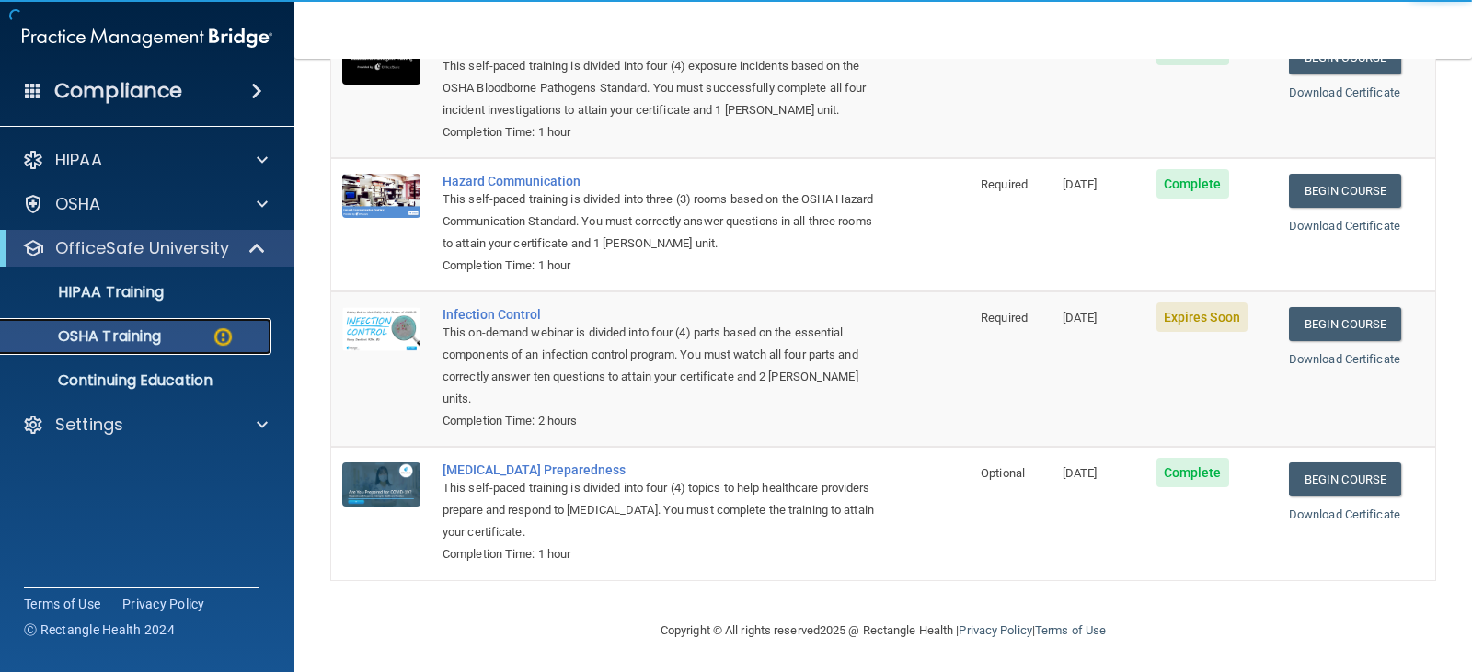
scroll to position [240, 0]
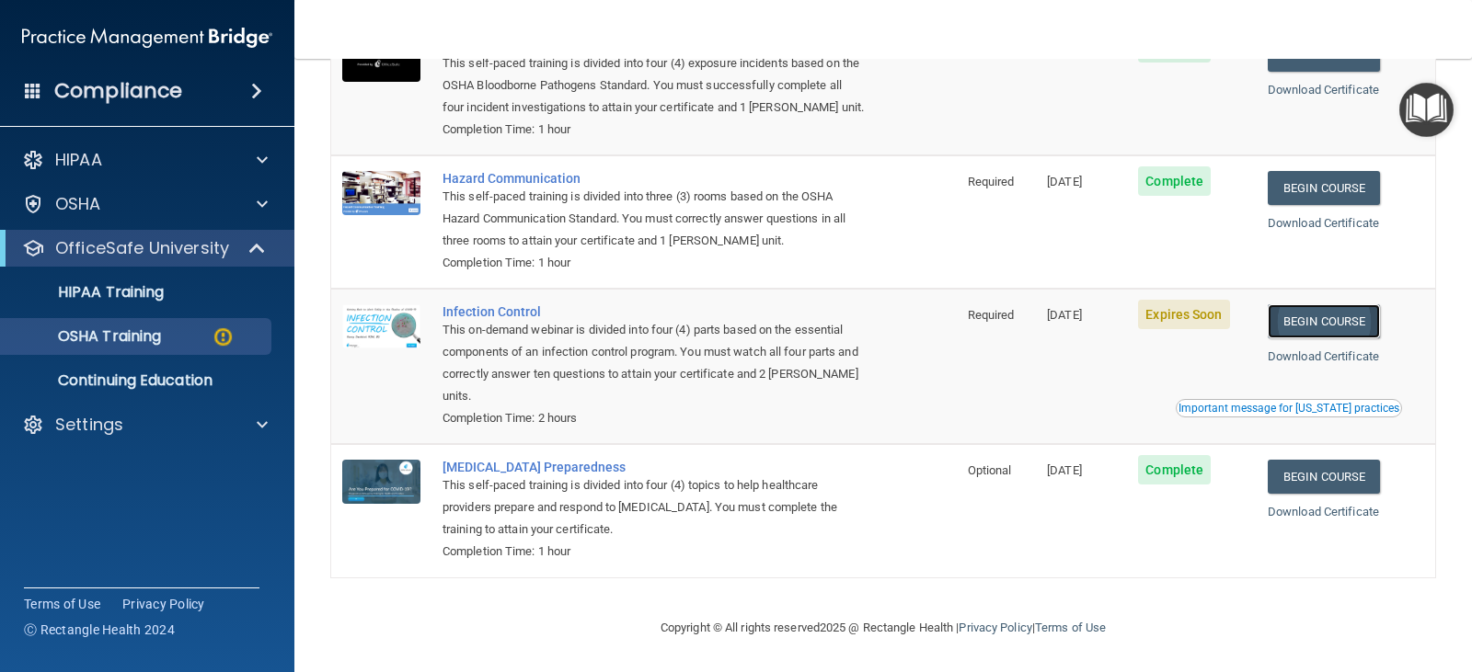
click at [1318, 336] on link "Begin Course" at bounding box center [1324, 321] width 112 height 34
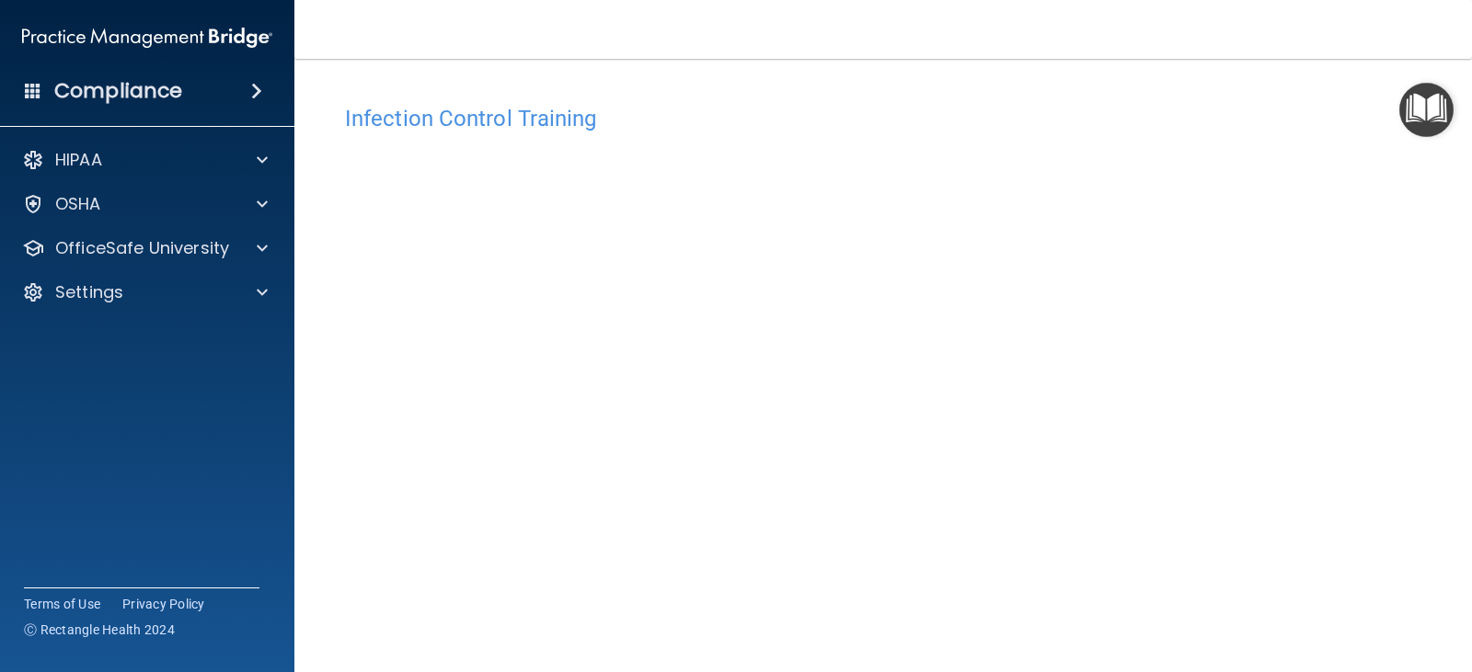
scroll to position [92, 0]
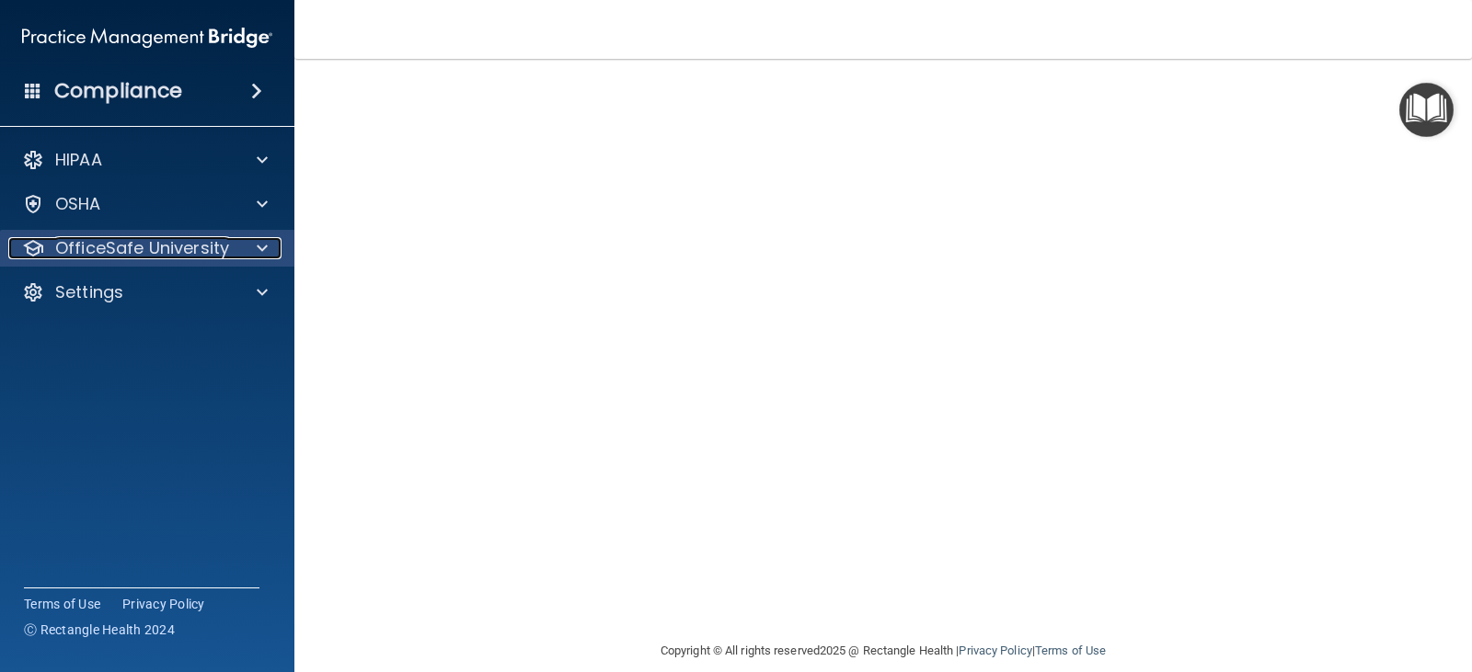
click at [98, 242] on p "OfficeSafe University" at bounding box center [142, 248] width 174 height 22
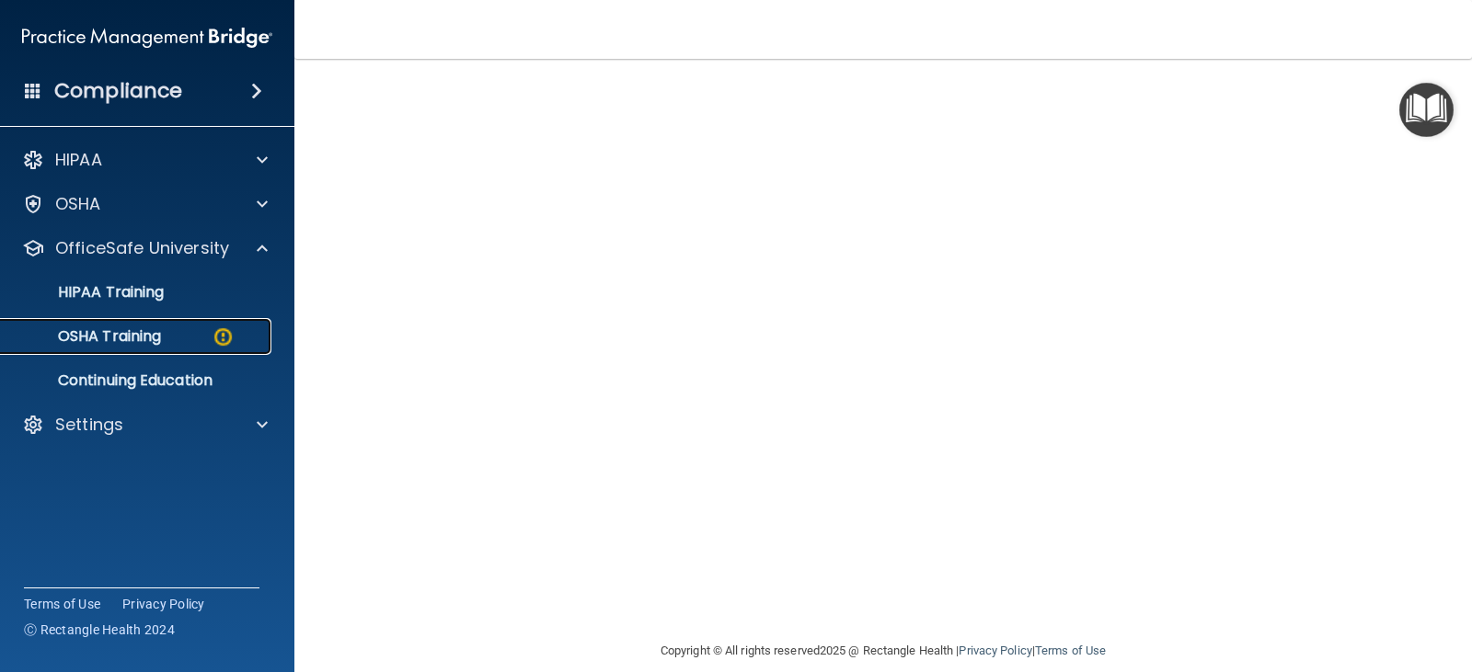
click at [131, 332] on p "OSHA Training" at bounding box center [86, 336] width 149 height 18
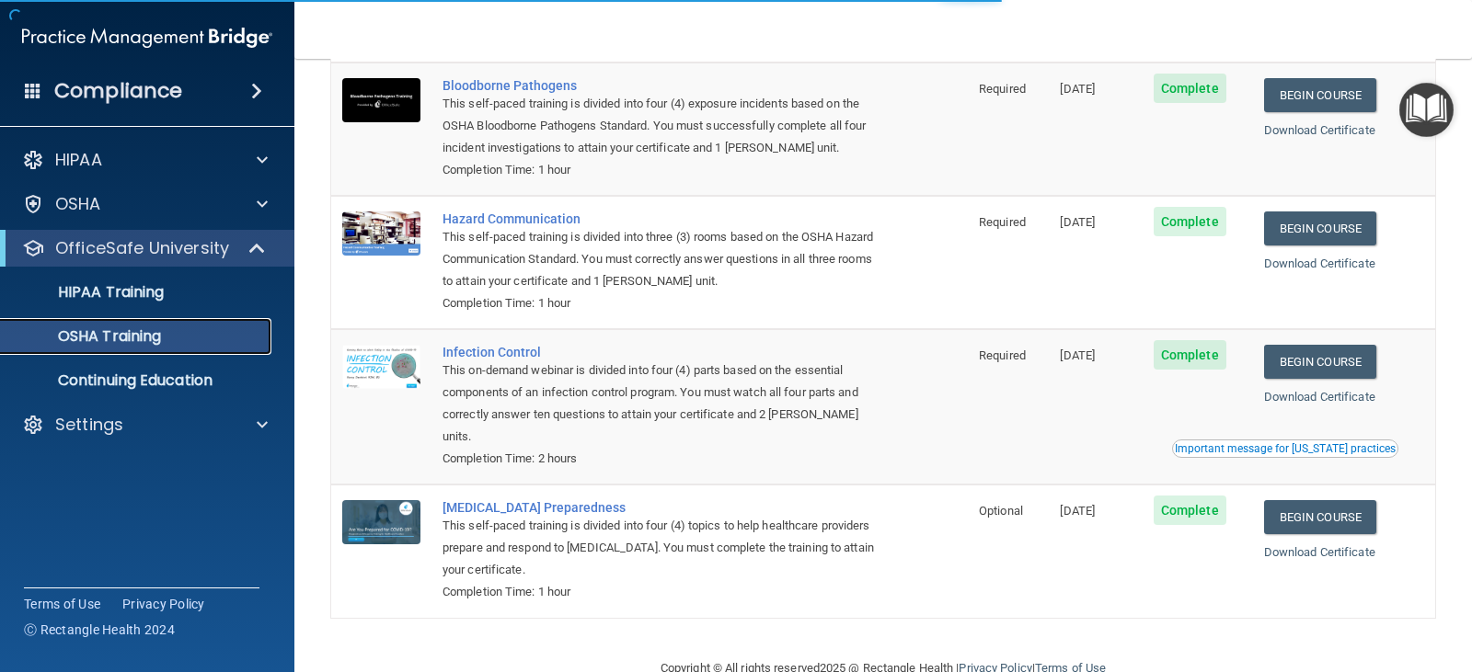
scroll to position [167, 0]
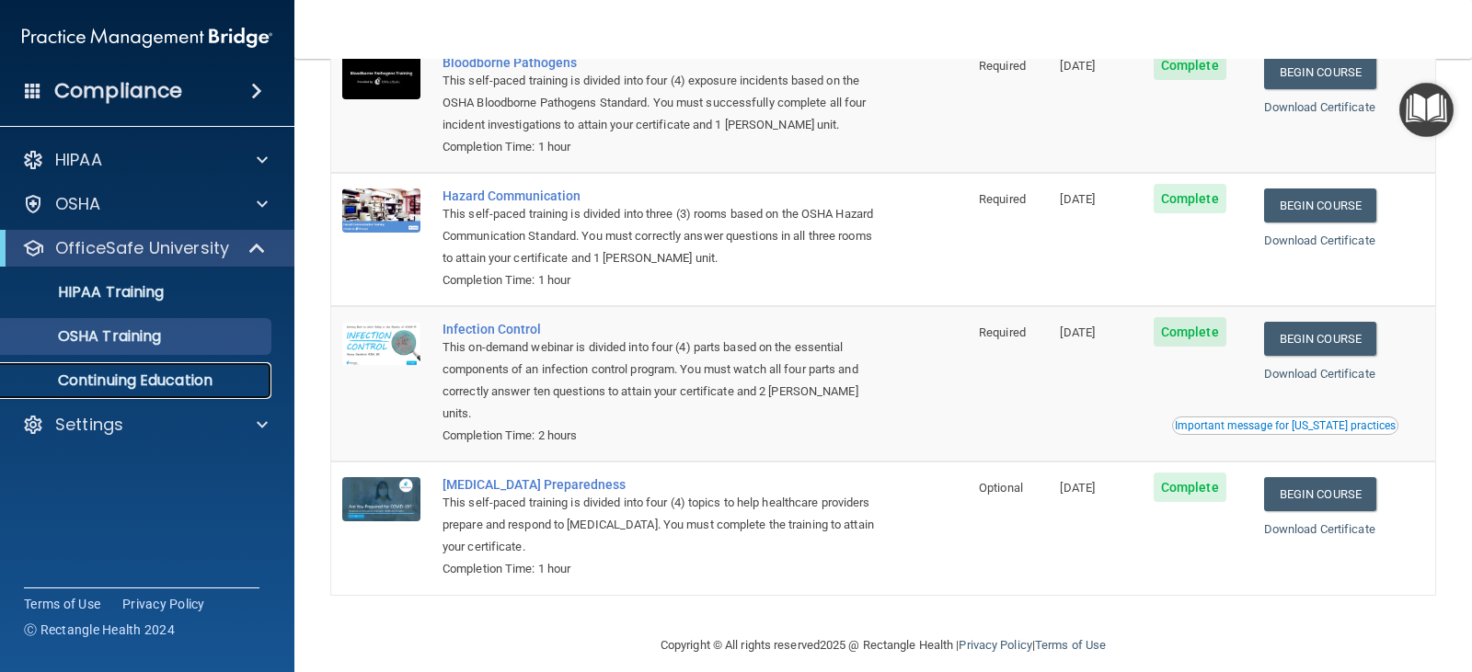
click at [178, 380] on p "Continuing Education" at bounding box center [137, 381] width 251 height 18
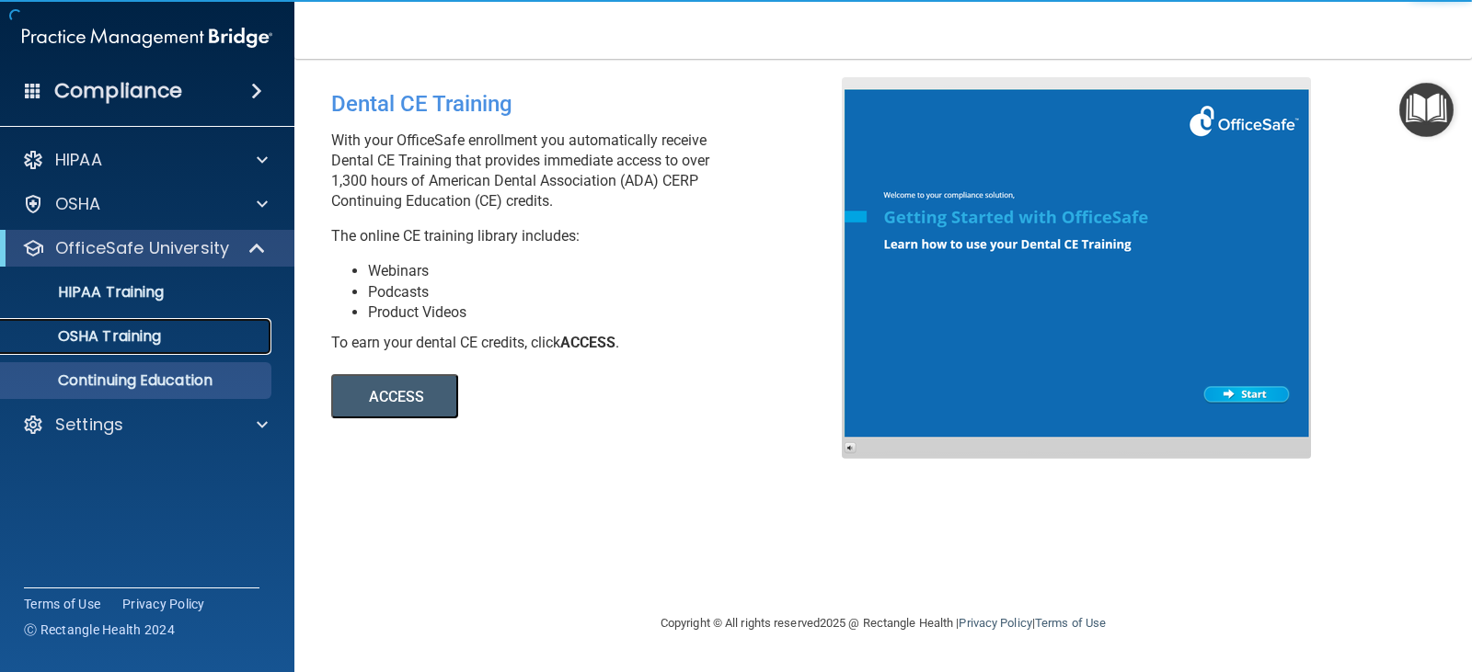
click at [101, 342] on p "OSHA Training" at bounding box center [86, 336] width 149 height 18
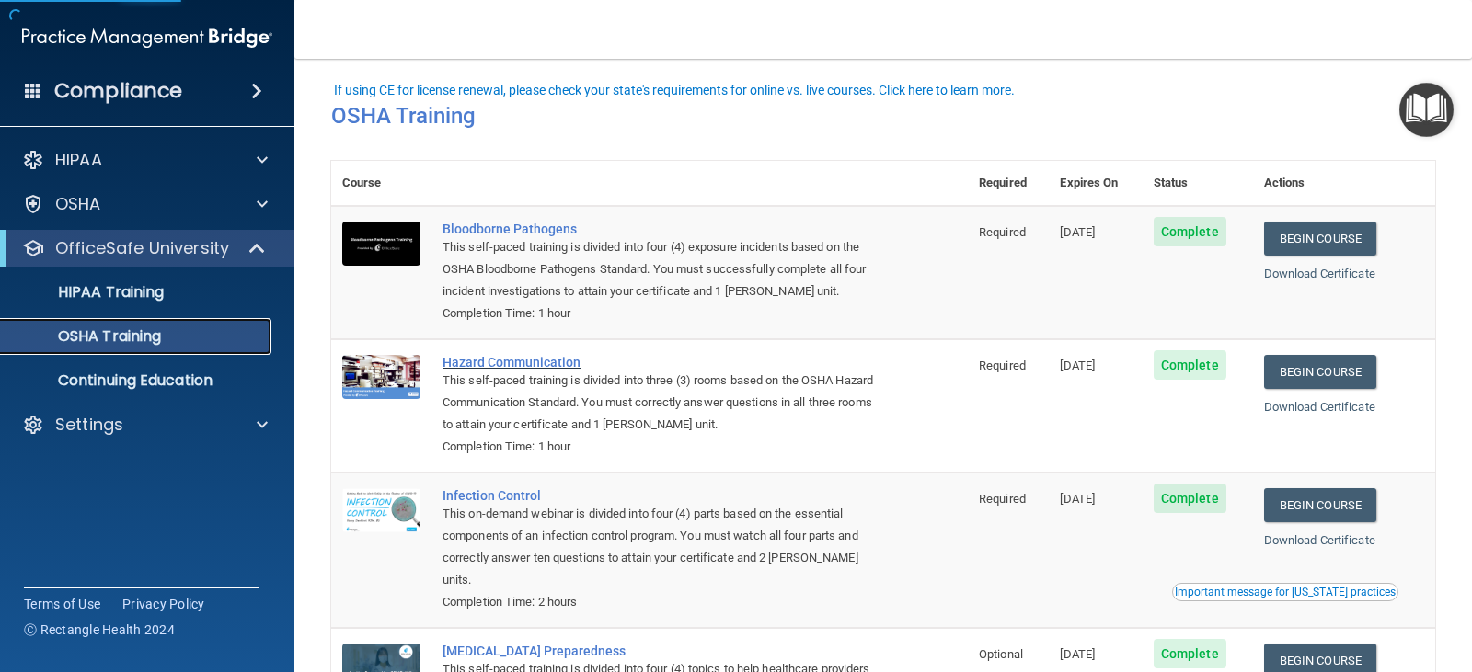
scroll to position [167, 0]
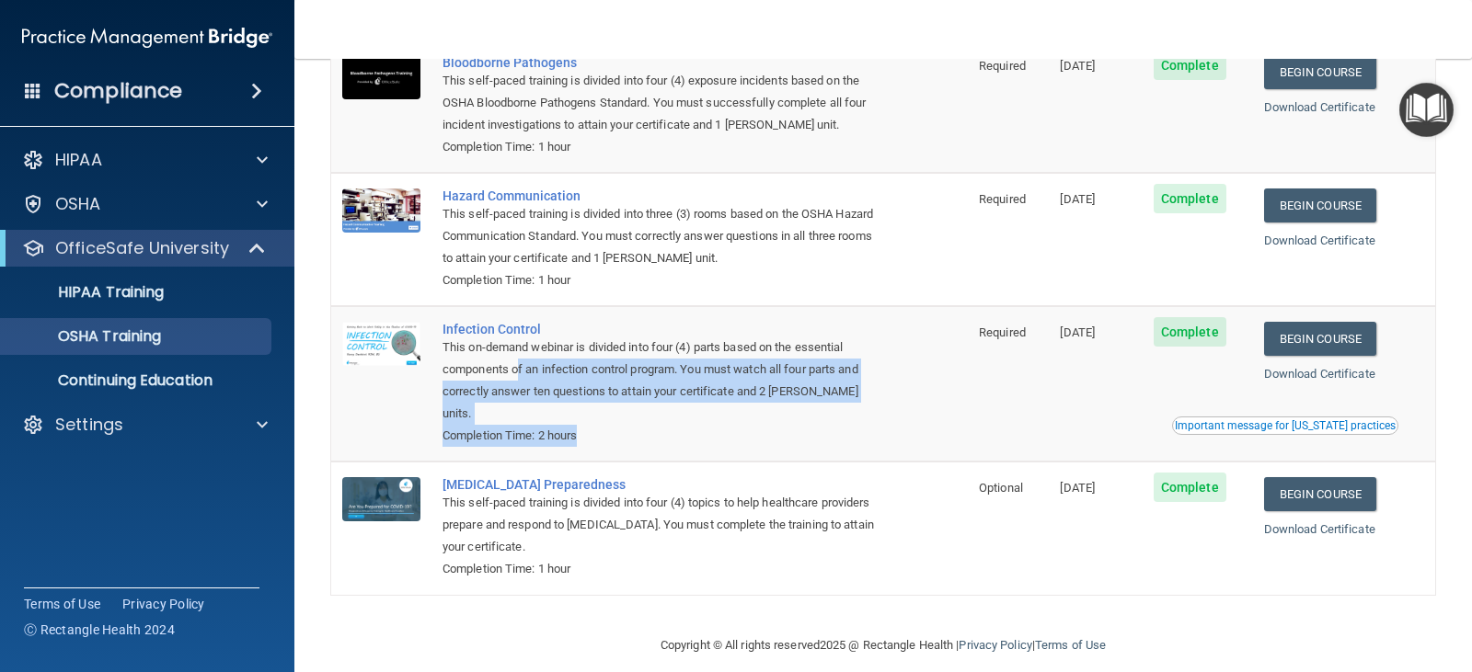
drag, startPoint x: 585, startPoint y: 419, endPoint x: 519, endPoint y: 382, distance: 76.2
click at [519, 382] on td "Infection Control This on-demand webinar is divided into four (4) parts based o…" at bounding box center [699, 383] width 536 height 155
click at [627, 398] on div "This on-demand webinar is divided into four (4) parts based on the essential co…" at bounding box center [658, 381] width 433 height 88
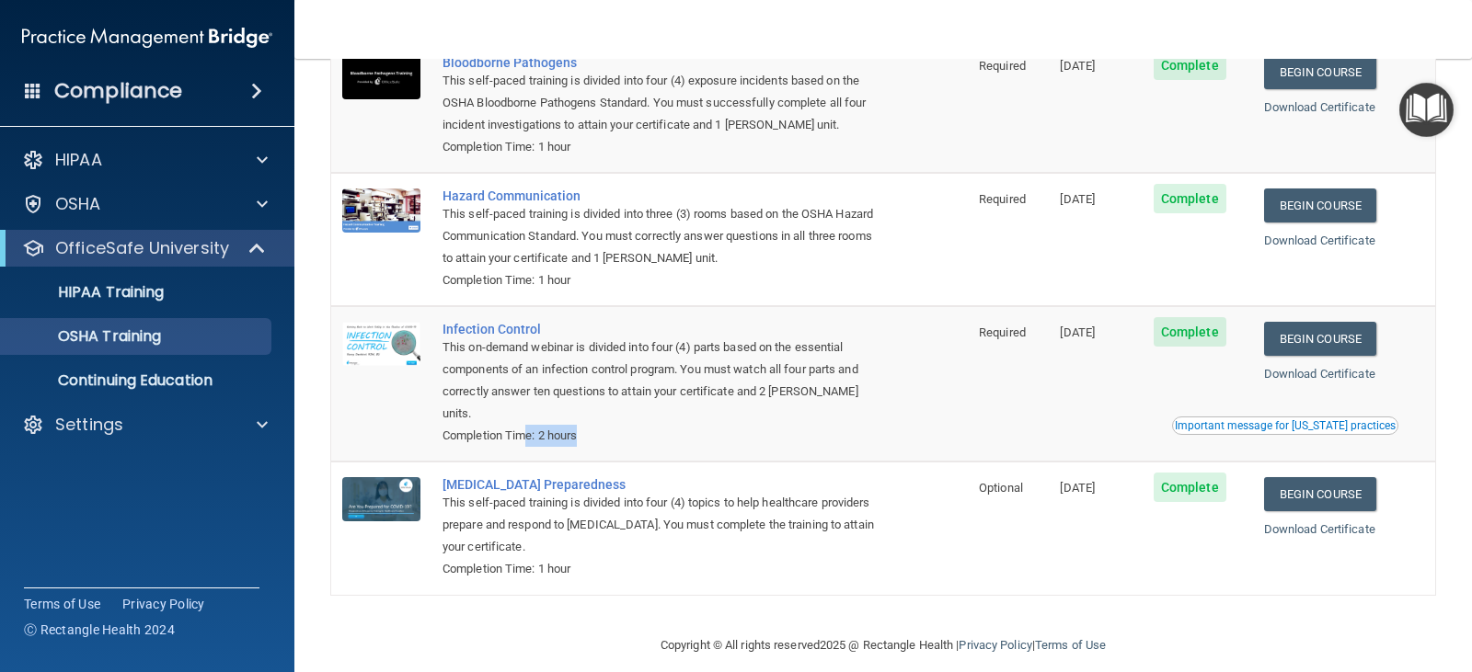
drag, startPoint x: 592, startPoint y: 421, endPoint x: 529, endPoint y: 413, distance: 64.0
click at [529, 425] on div "Completion Time: 2 hours" at bounding box center [658, 436] width 433 height 22
click at [597, 425] on div "Completion Time: 2 hours" at bounding box center [658, 436] width 433 height 22
click at [132, 383] on p "Continuing Education" at bounding box center [137, 381] width 251 height 18
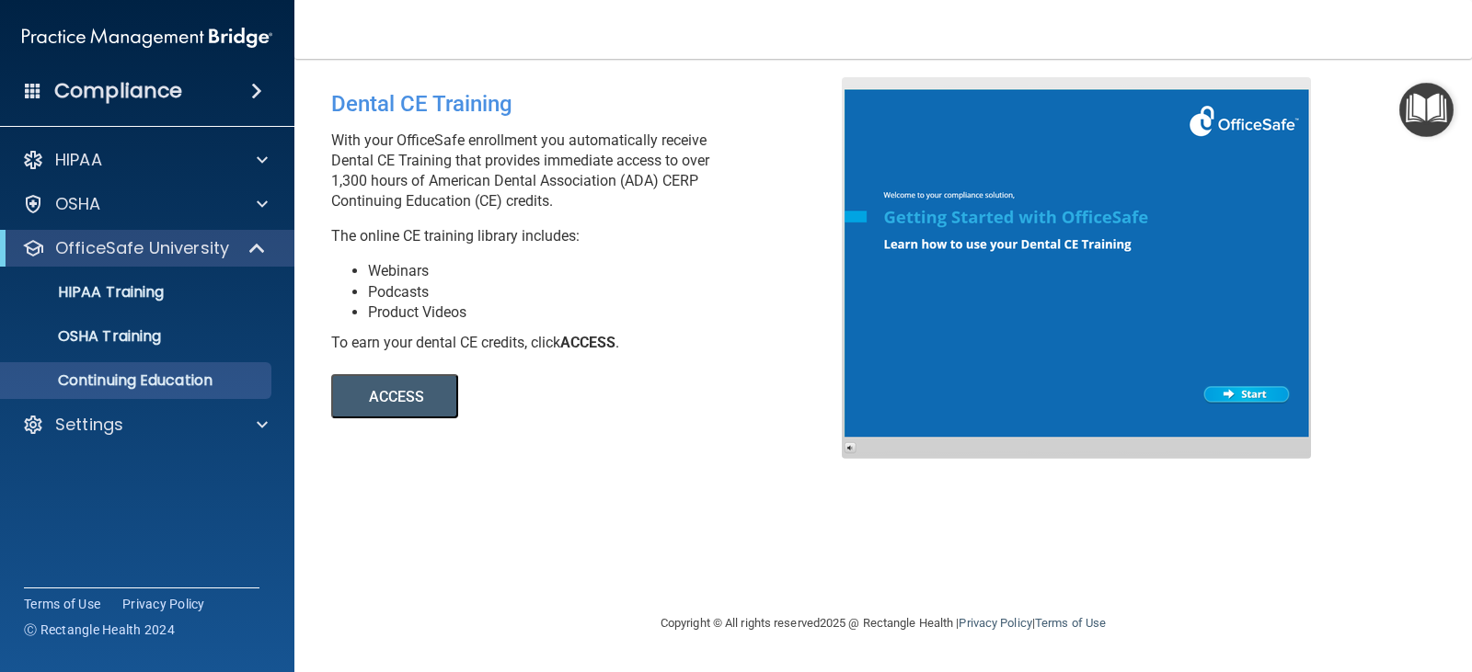
click at [385, 395] on button "ACCESS" at bounding box center [394, 396] width 127 height 44
click at [113, 289] on p "HIPAA Training" at bounding box center [88, 292] width 152 height 18
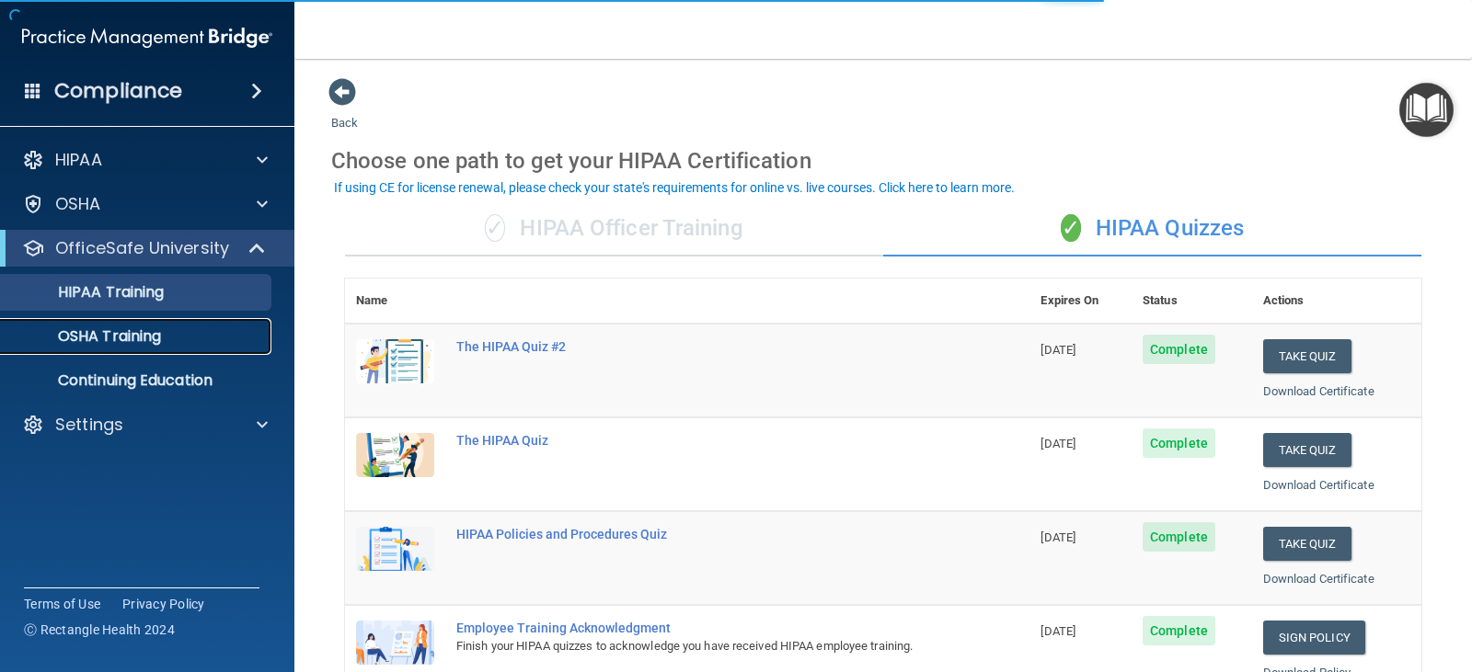
click at [114, 345] on p "OSHA Training" at bounding box center [86, 336] width 149 height 18
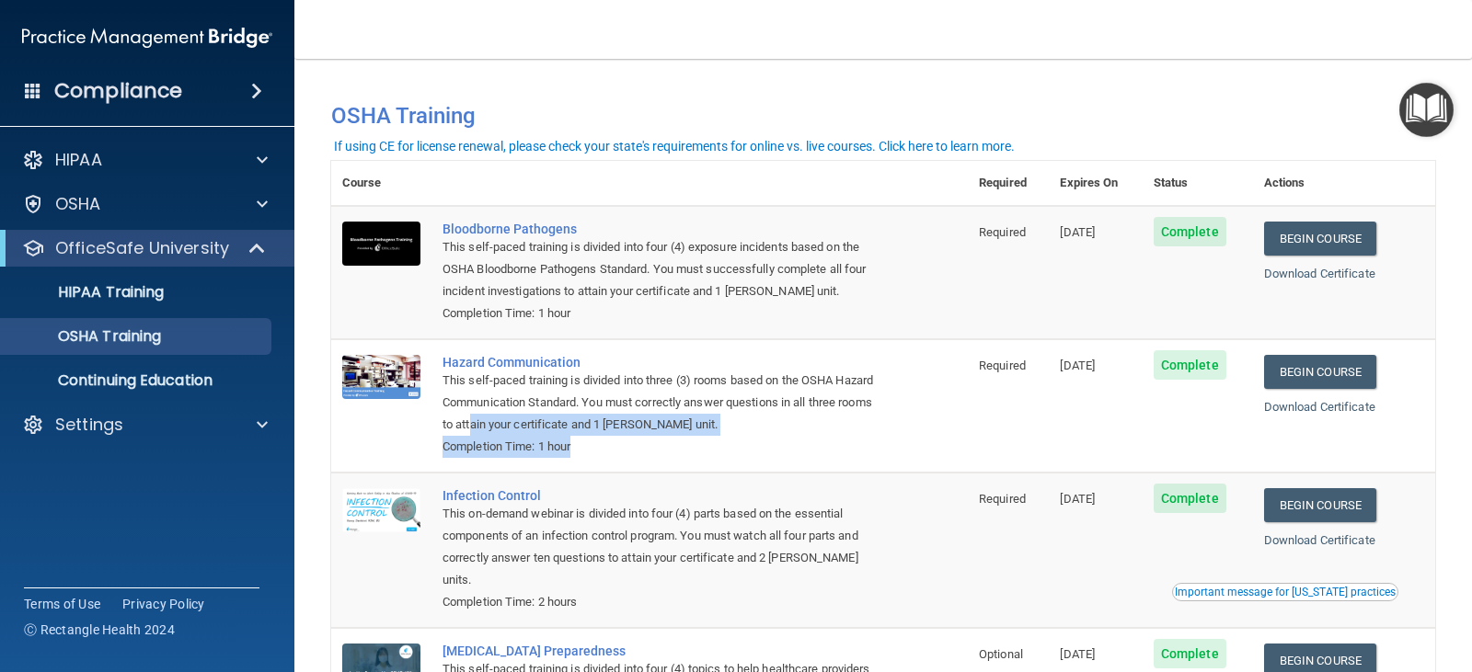
drag, startPoint x: 565, startPoint y: 443, endPoint x: 553, endPoint y: 431, distance: 16.9
click at [542, 430] on td "Hazard Communication This self-paced training is divided into three (3) rooms b…" at bounding box center [699, 405] width 536 height 133
click at [595, 450] on div "Completion Time: 1 hour" at bounding box center [658, 447] width 433 height 22
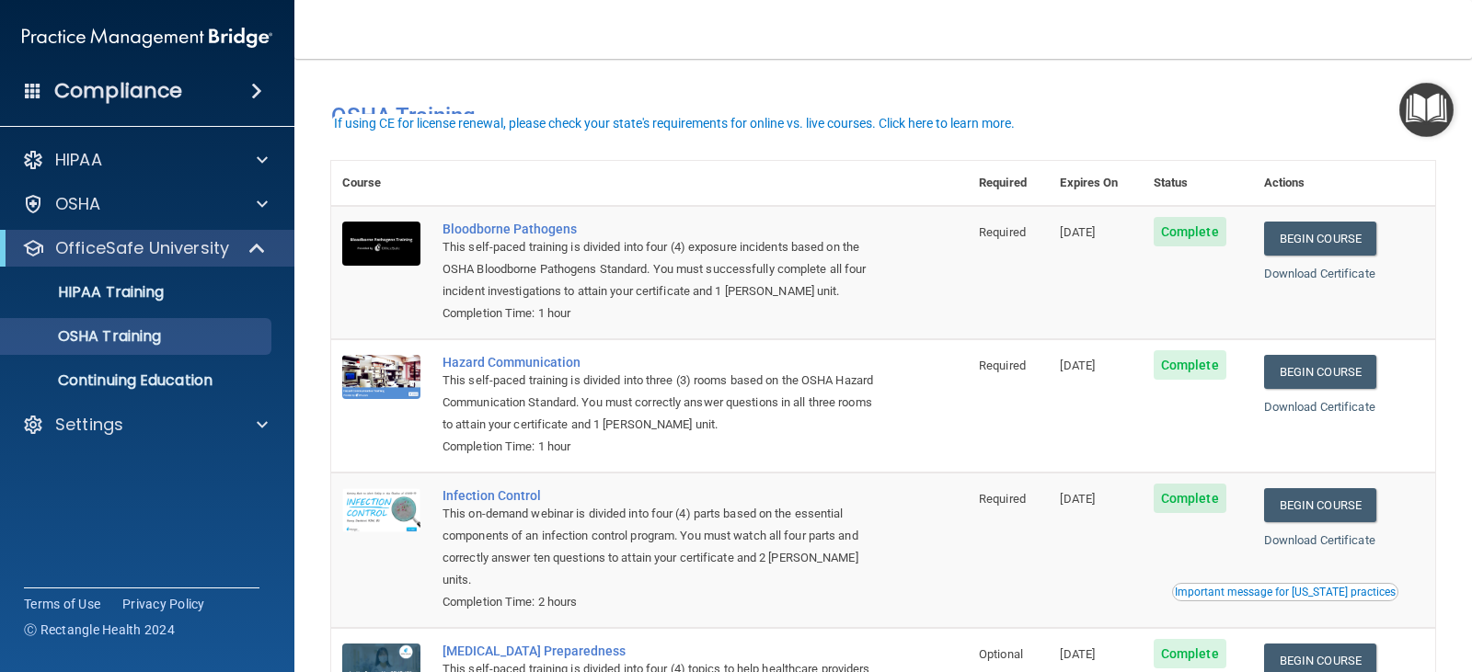
scroll to position [167, 0]
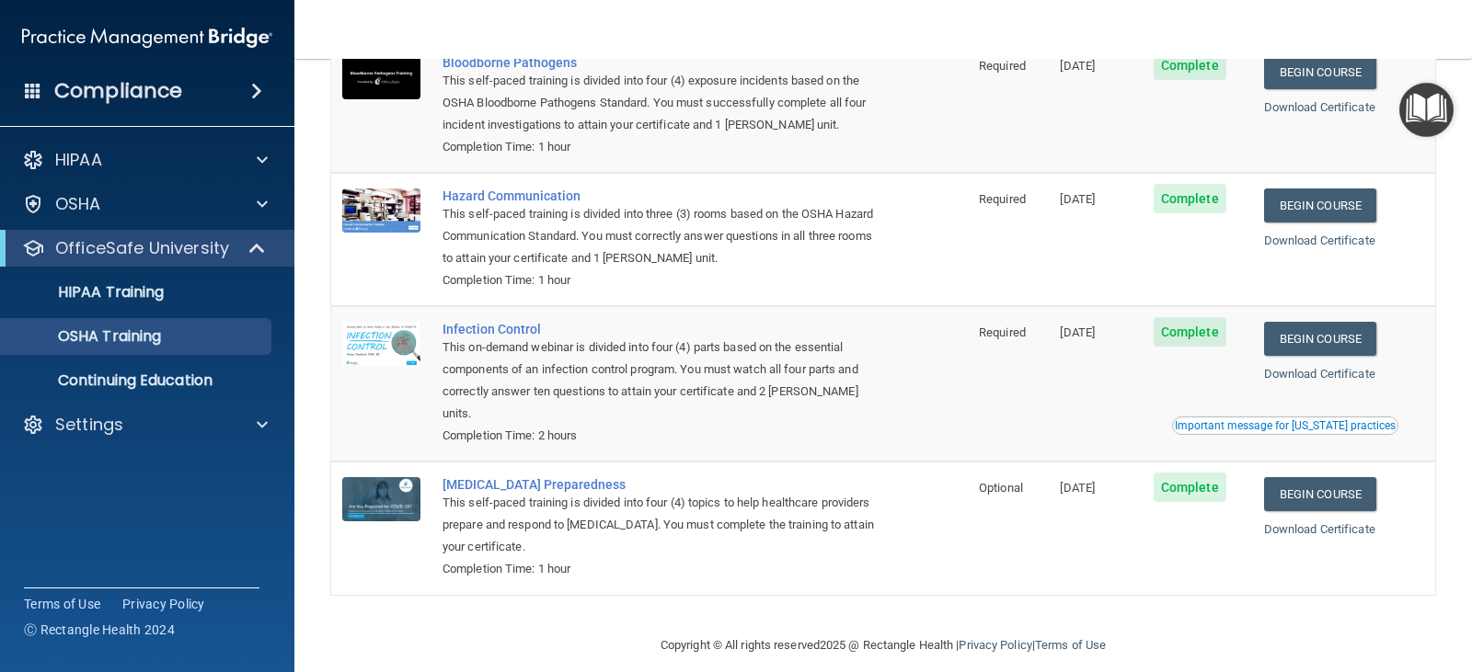
drag, startPoint x: 553, startPoint y: 419, endPoint x: 557, endPoint y: 338, distance: 82.0
click at [551, 425] on div "Completion Time: 2 hours" at bounding box center [658, 436] width 433 height 22
click at [556, 288] on div "Completion Time: 1 hour" at bounding box center [658, 281] width 433 height 22
click at [758, 146] on div "Completion Time: 1 hour" at bounding box center [658, 147] width 433 height 22
click at [545, 558] on div "Completion Time: 1 hour" at bounding box center [658, 569] width 433 height 22
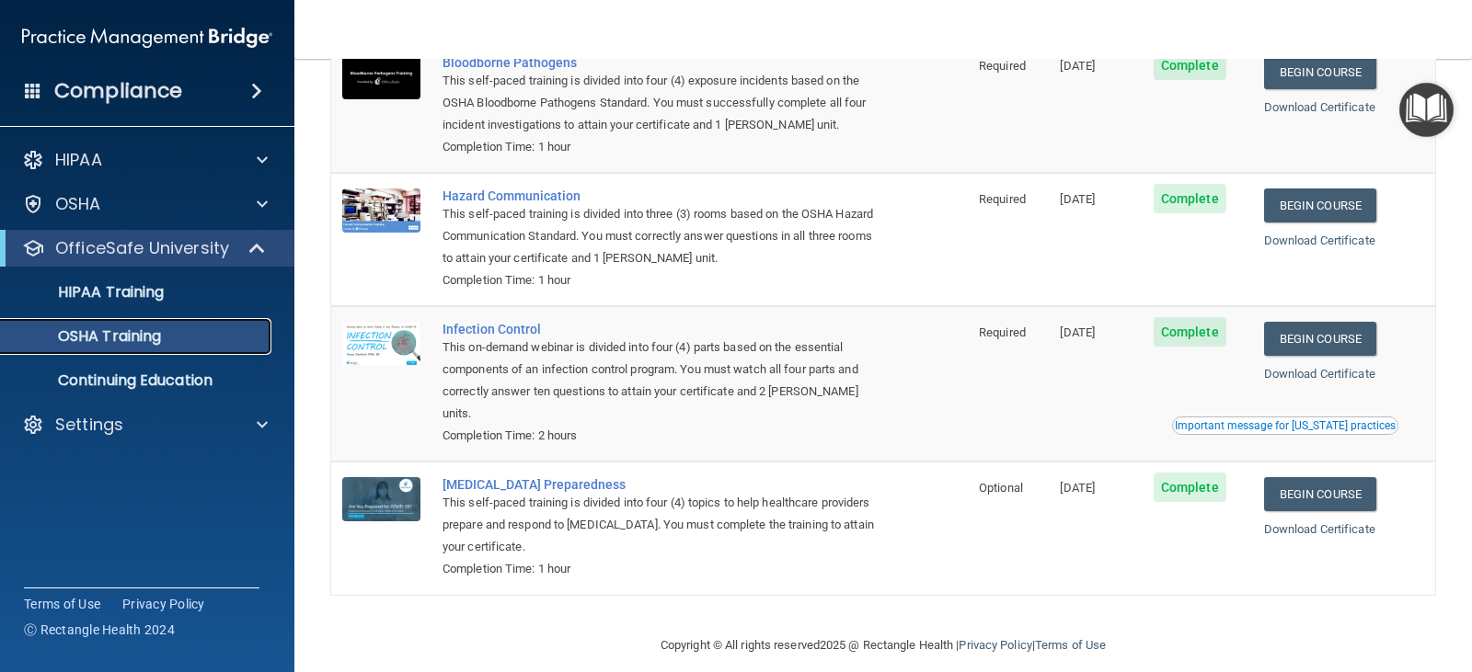
click at [100, 327] on p "OSHA Training" at bounding box center [86, 336] width 149 height 18
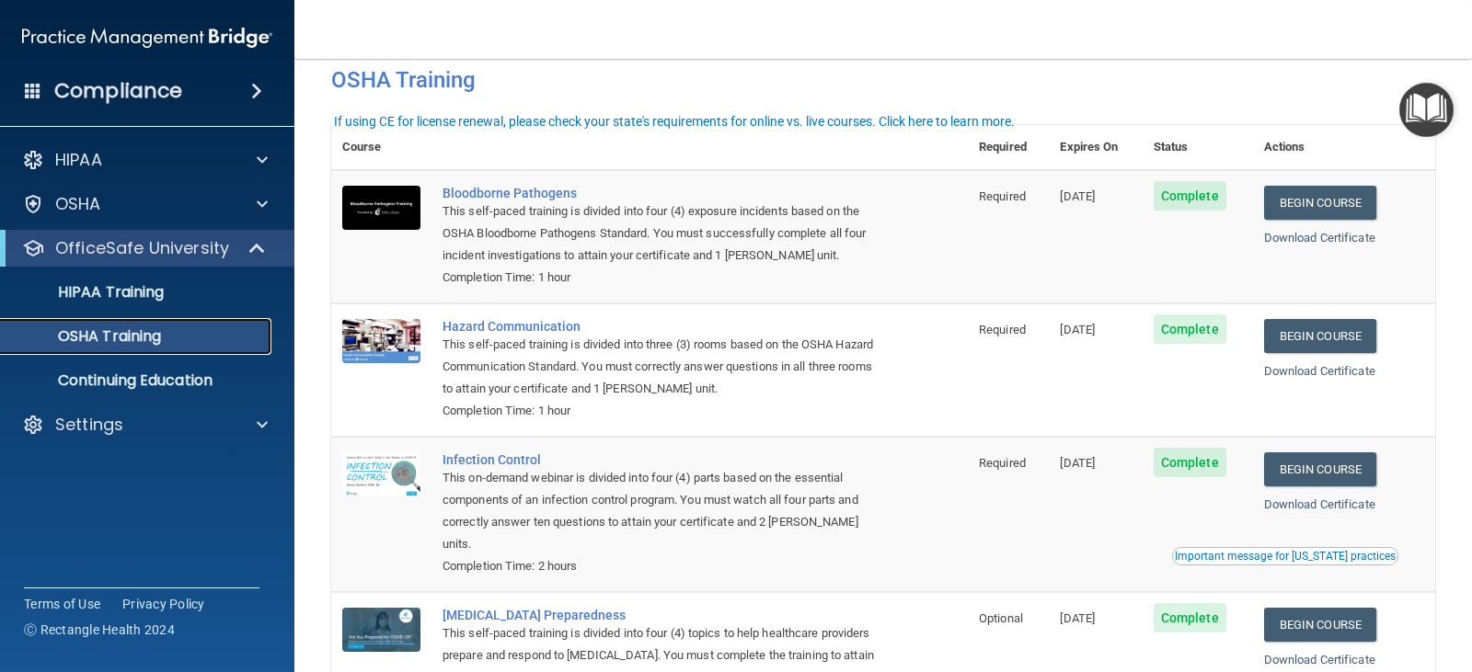
scroll to position [0, 0]
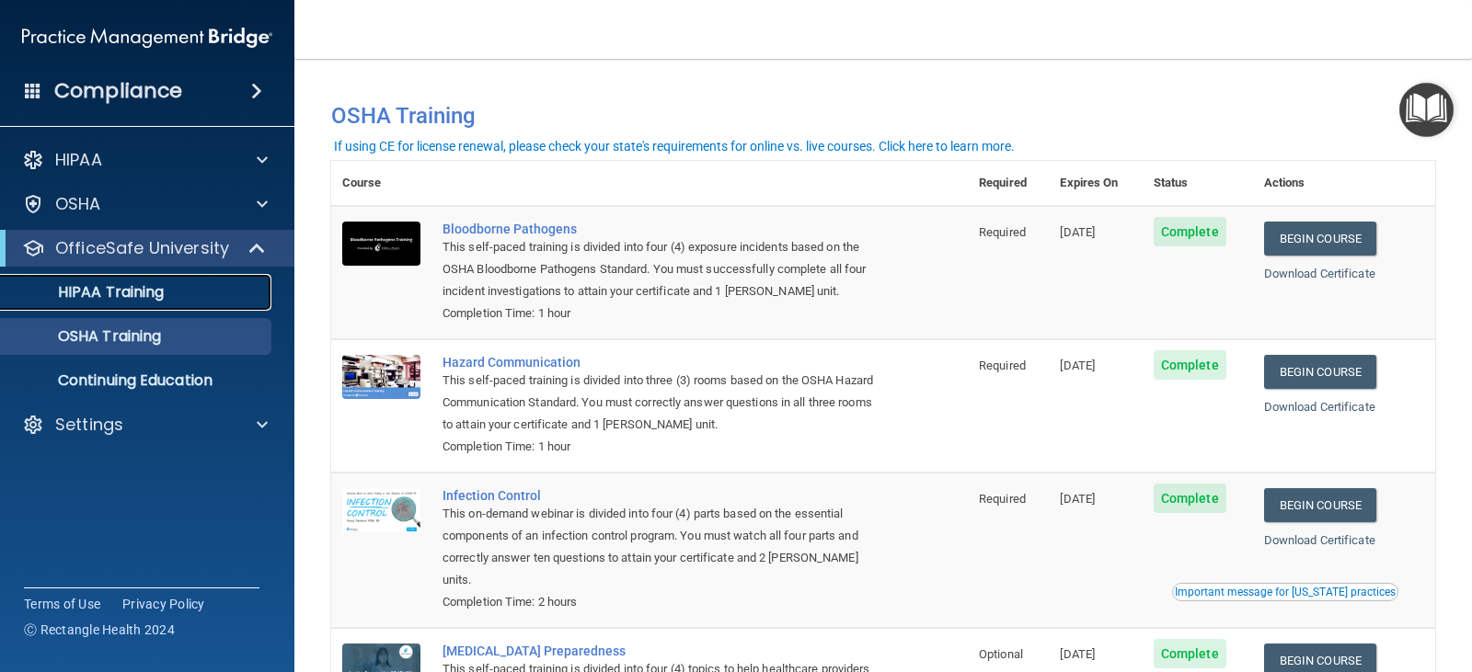
click at [99, 289] on p "HIPAA Training" at bounding box center [88, 292] width 152 height 18
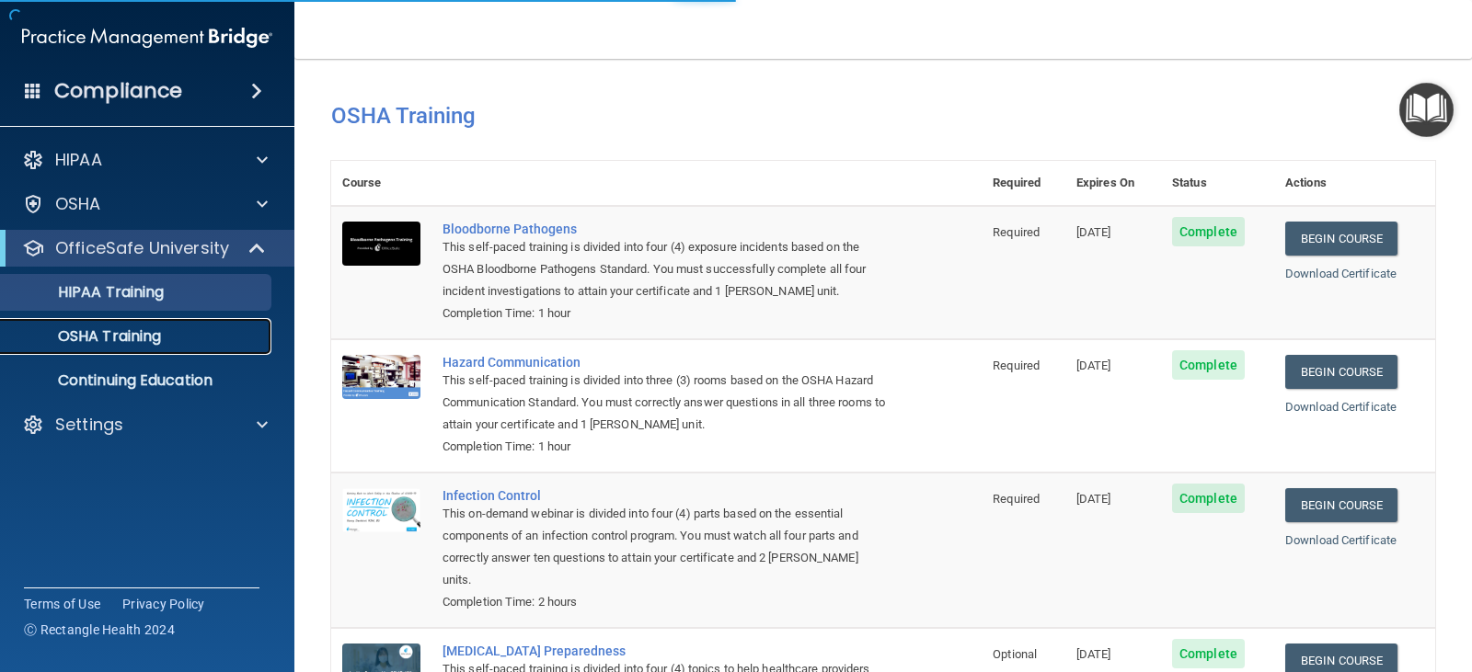
click at [101, 339] on p "OSHA Training" at bounding box center [86, 336] width 149 height 18
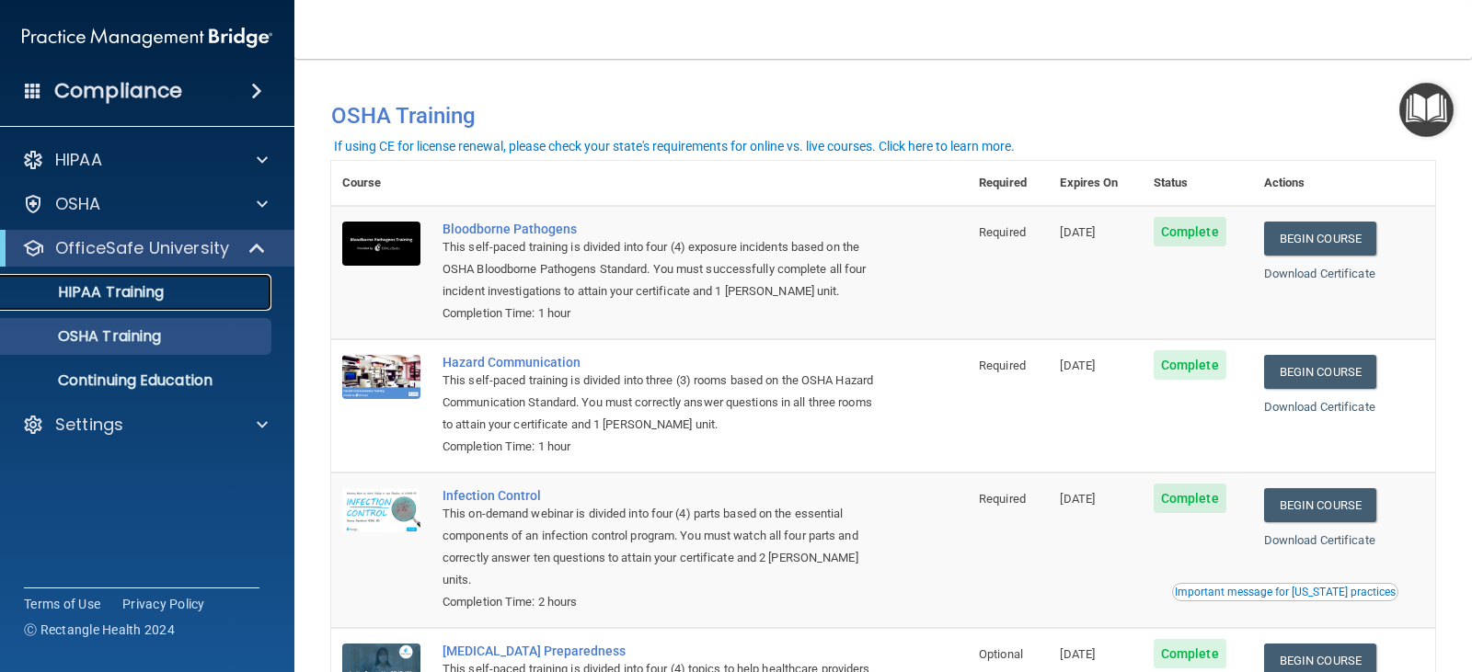
click at [120, 304] on link "HIPAA Training" at bounding box center [127, 292] width 290 height 37
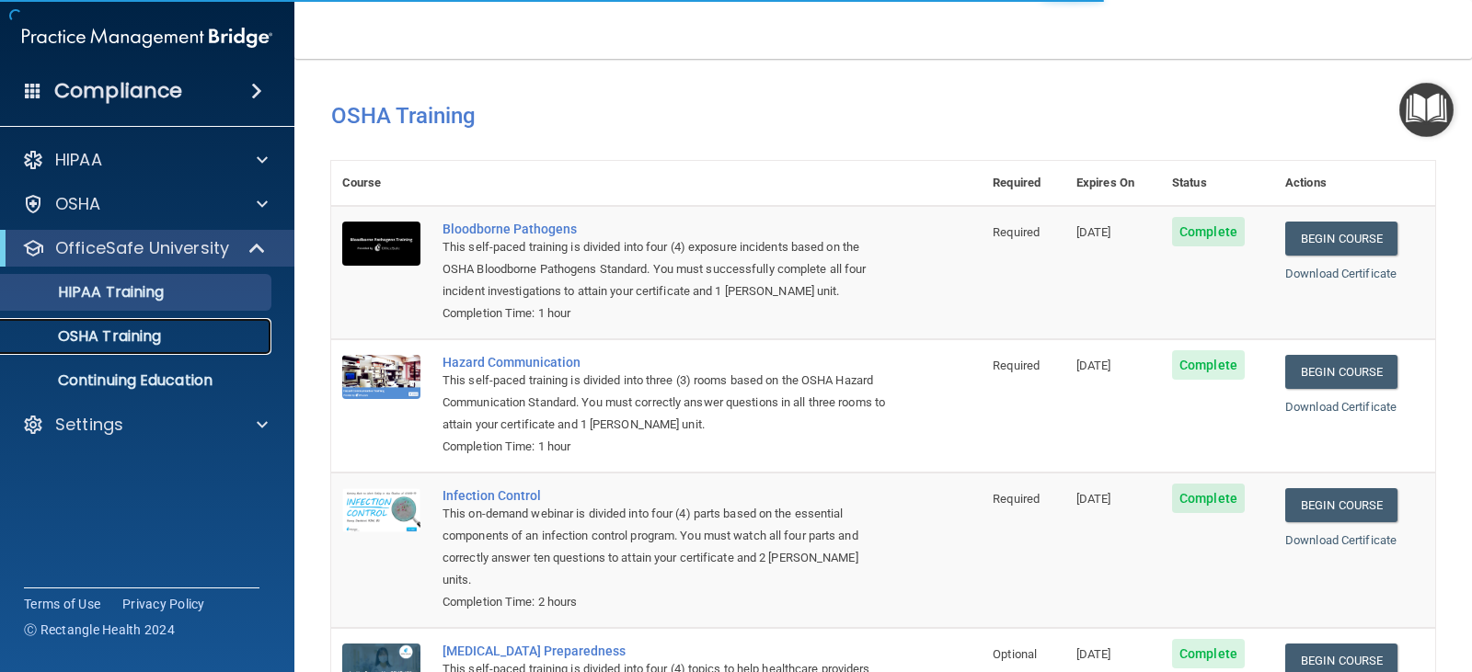
click at [124, 335] on p "OSHA Training" at bounding box center [86, 336] width 149 height 18
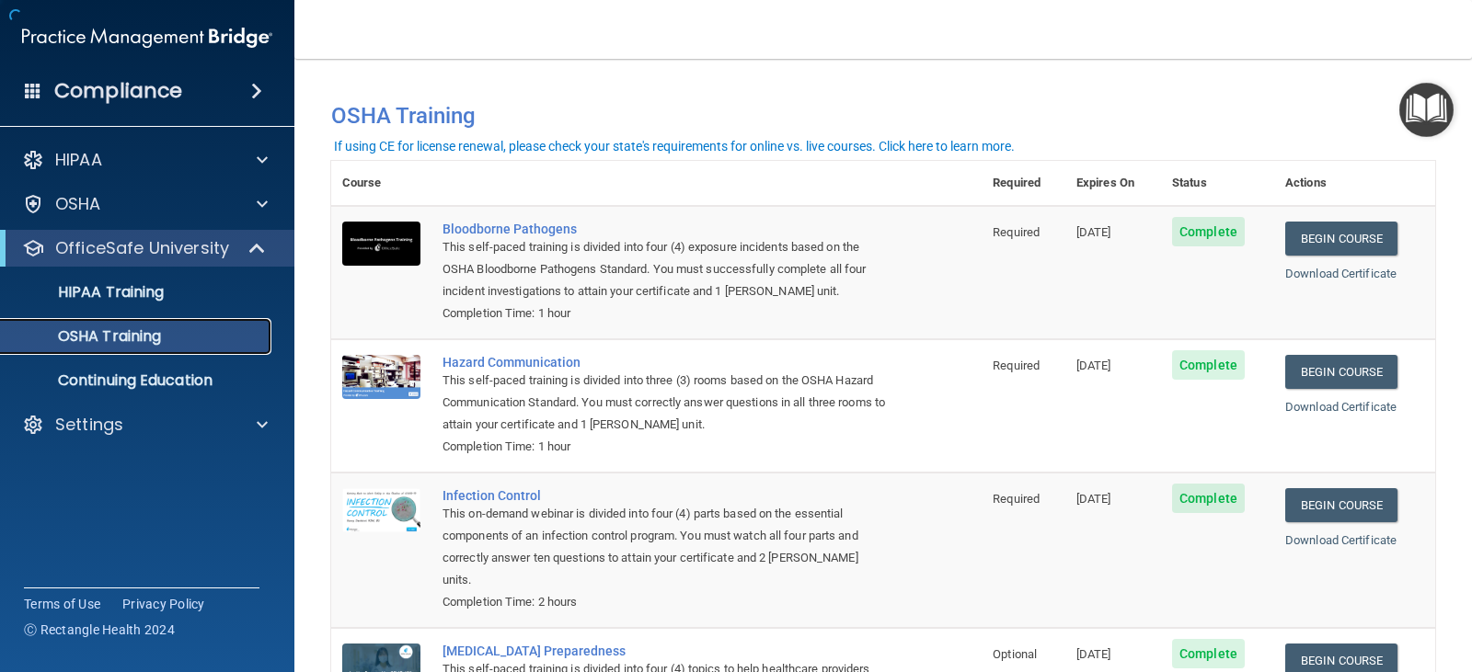
click at [113, 337] on p "OSHA Training" at bounding box center [86, 336] width 149 height 18
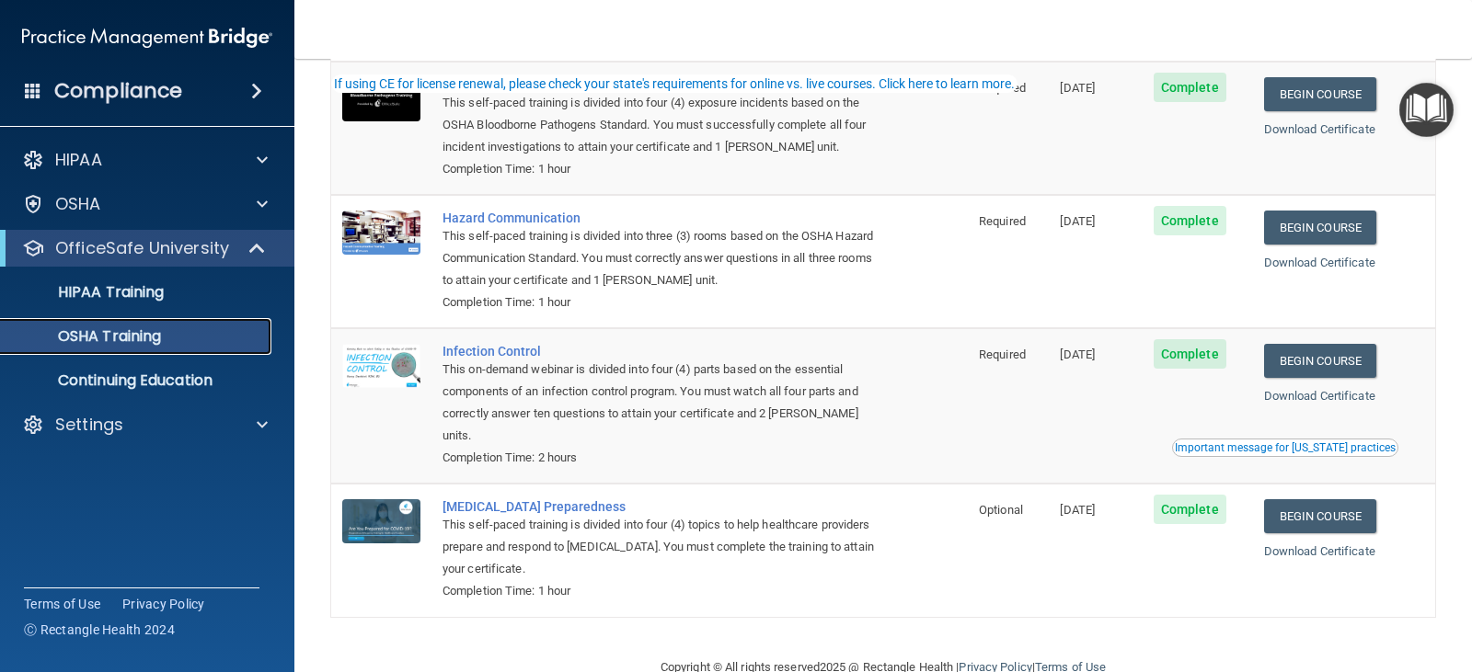
scroll to position [167, 0]
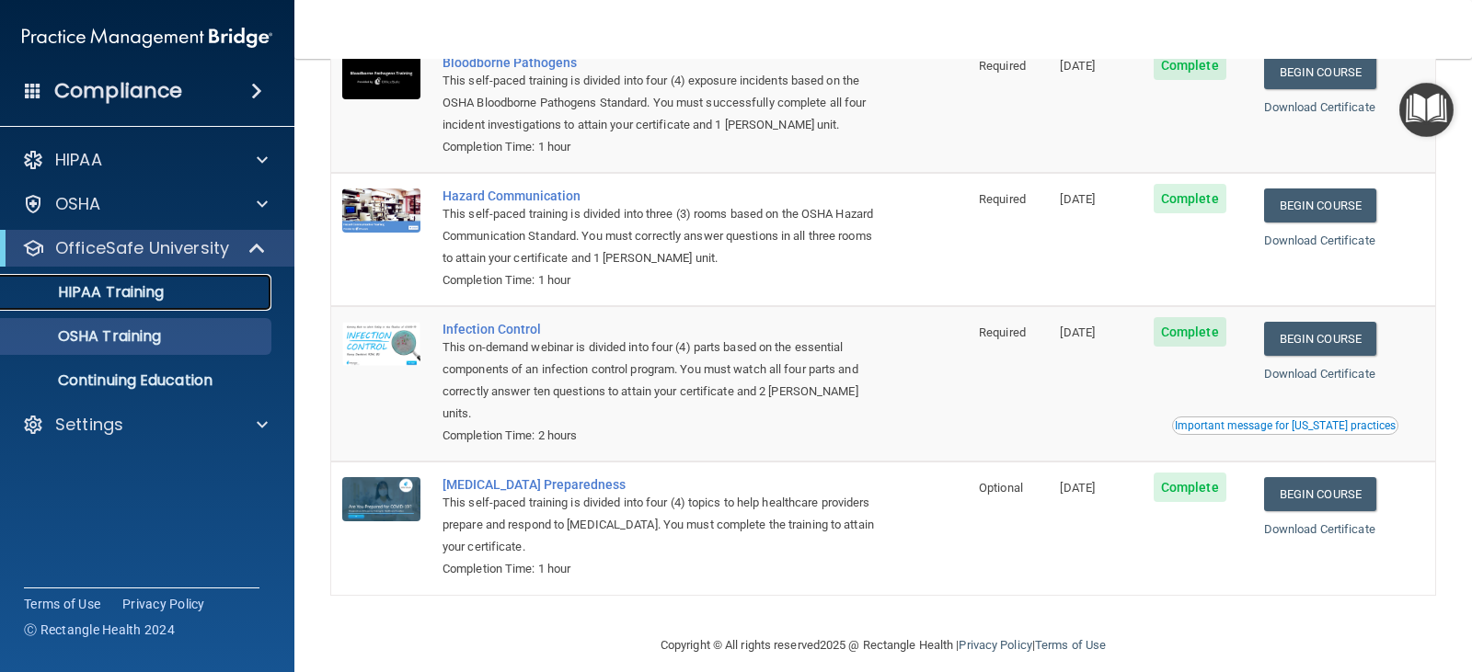
click at [99, 300] on p "HIPAA Training" at bounding box center [88, 292] width 152 height 18
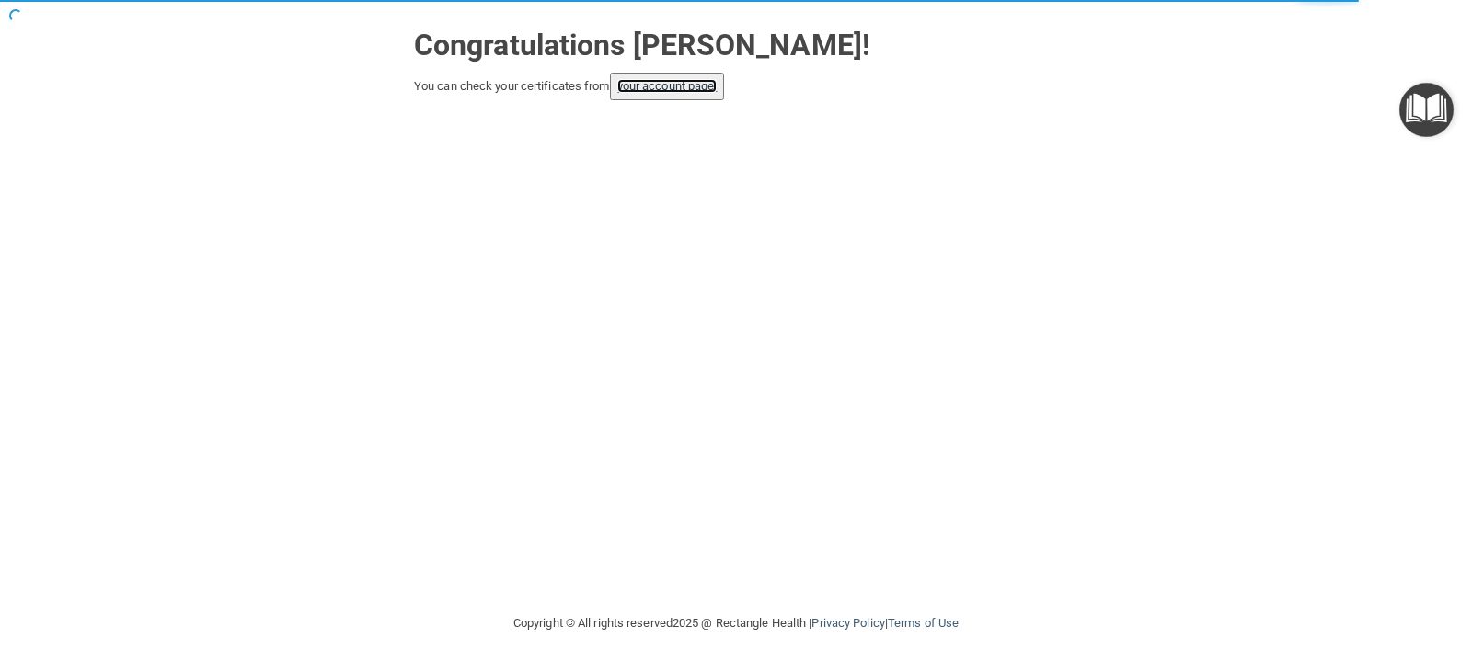
click at [688, 87] on link "your account page!" at bounding box center [667, 86] width 100 height 14
